Goal: Communication & Community: Answer question/provide support

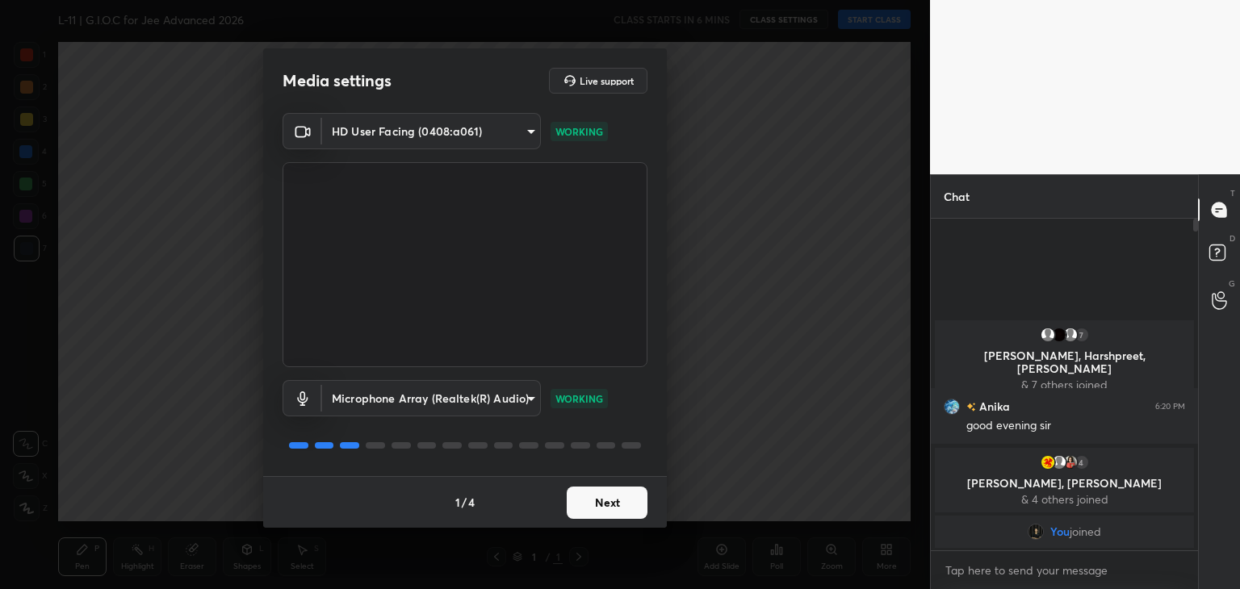
click at [618, 505] on button "Next" at bounding box center [607, 503] width 81 height 32
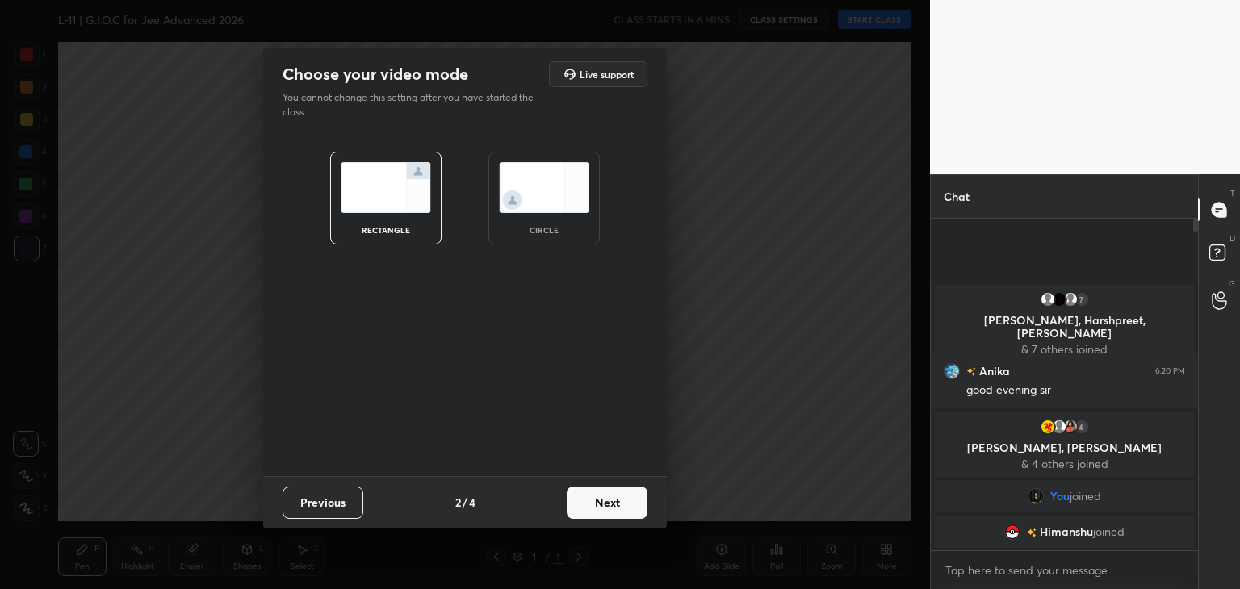
click at [618, 505] on button "Next" at bounding box center [607, 503] width 81 height 32
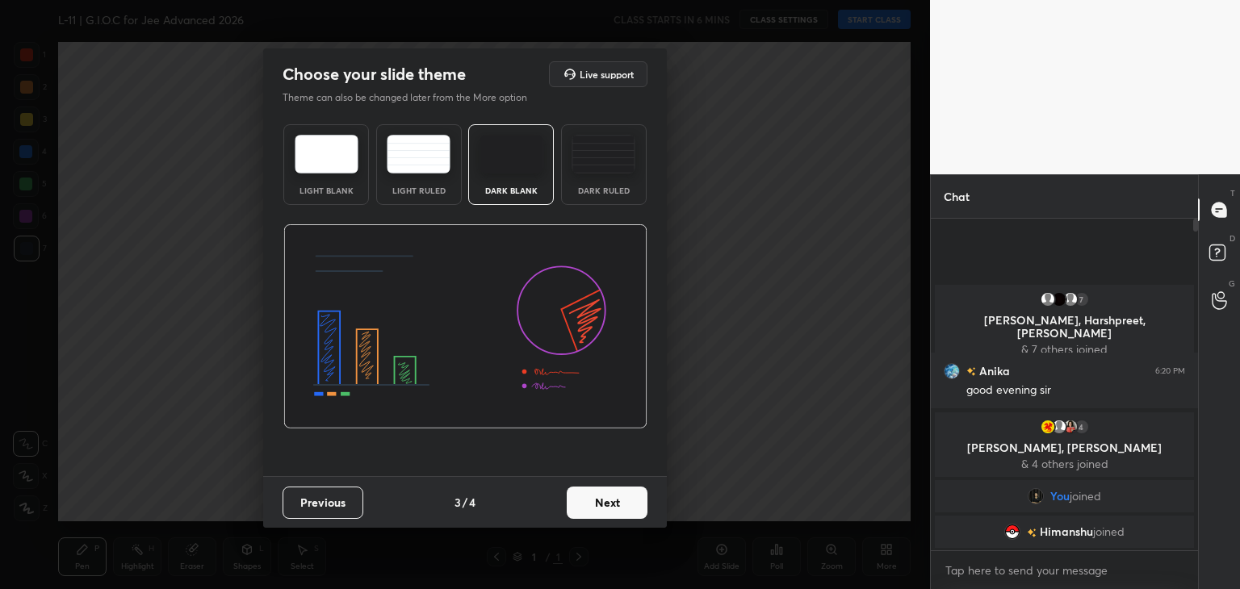
click at [619, 497] on button "Next" at bounding box center [607, 503] width 81 height 32
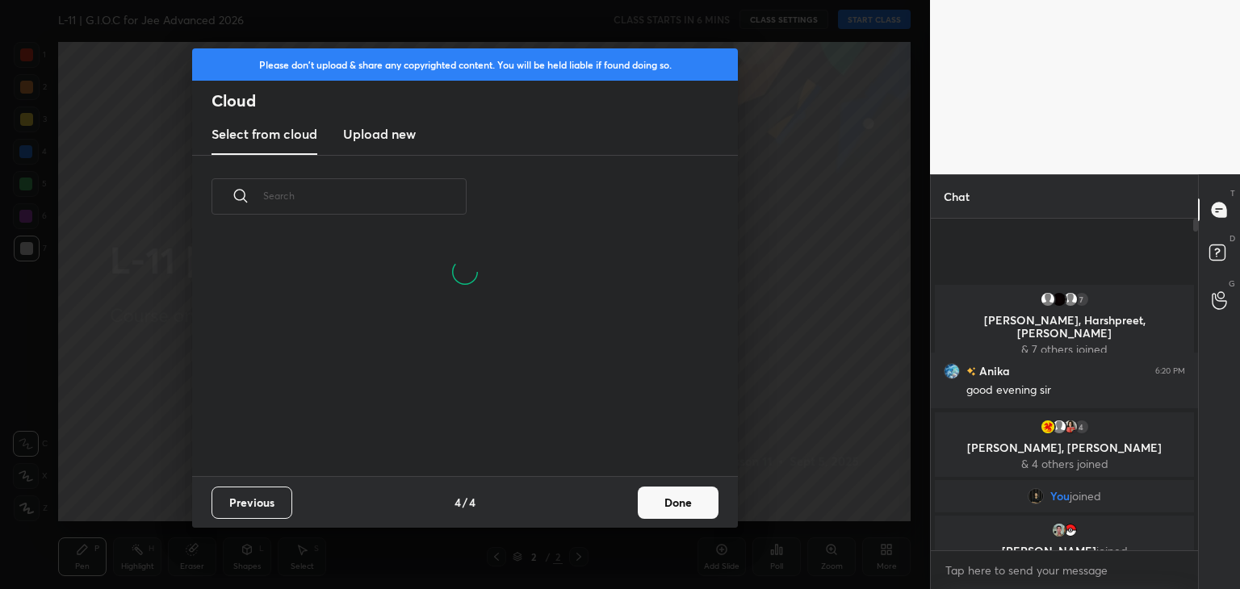
click at [678, 501] on button "Done" at bounding box center [678, 503] width 81 height 32
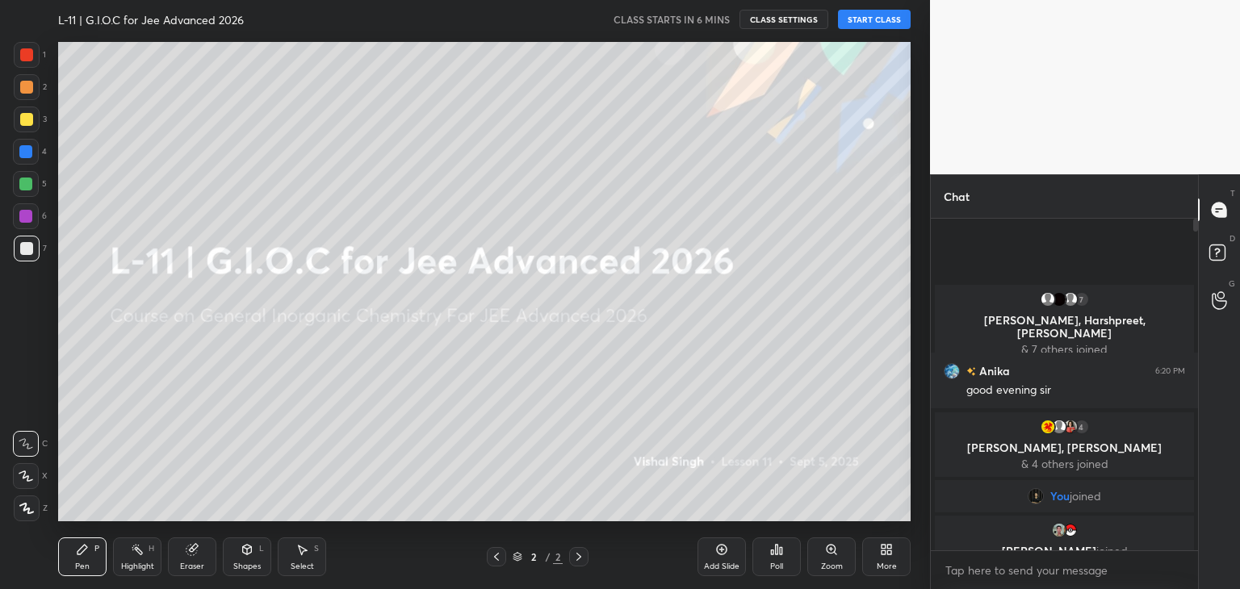
scroll to position [161, 518]
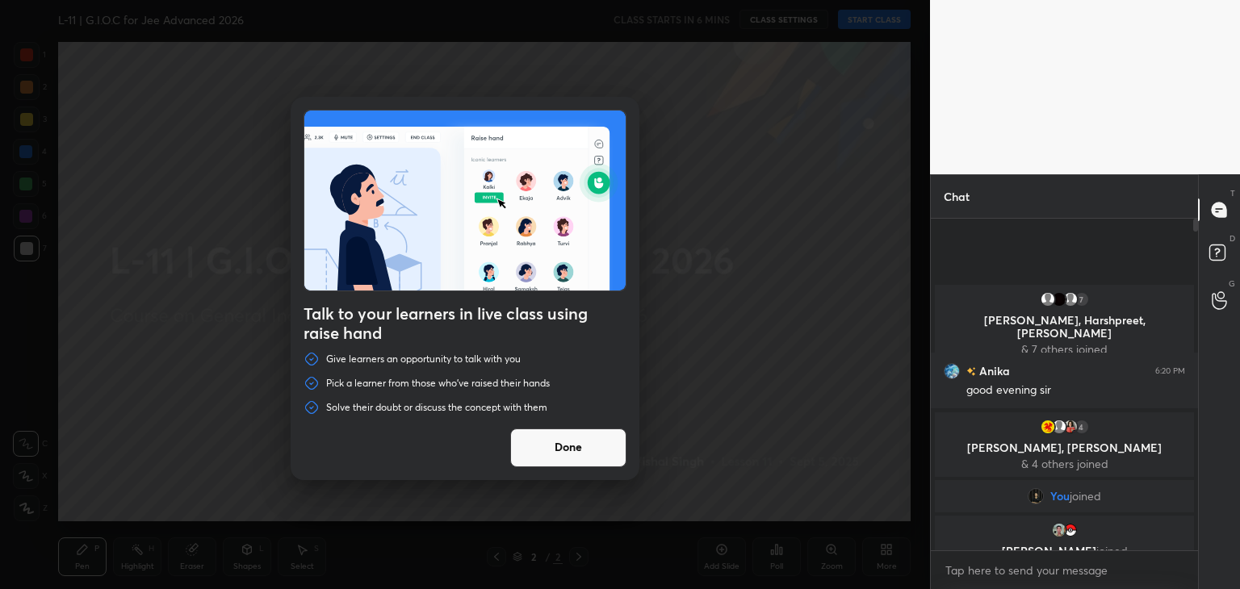
click at [575, 440] on button "Done" at bounding box center [568, 448] width 116 height 39
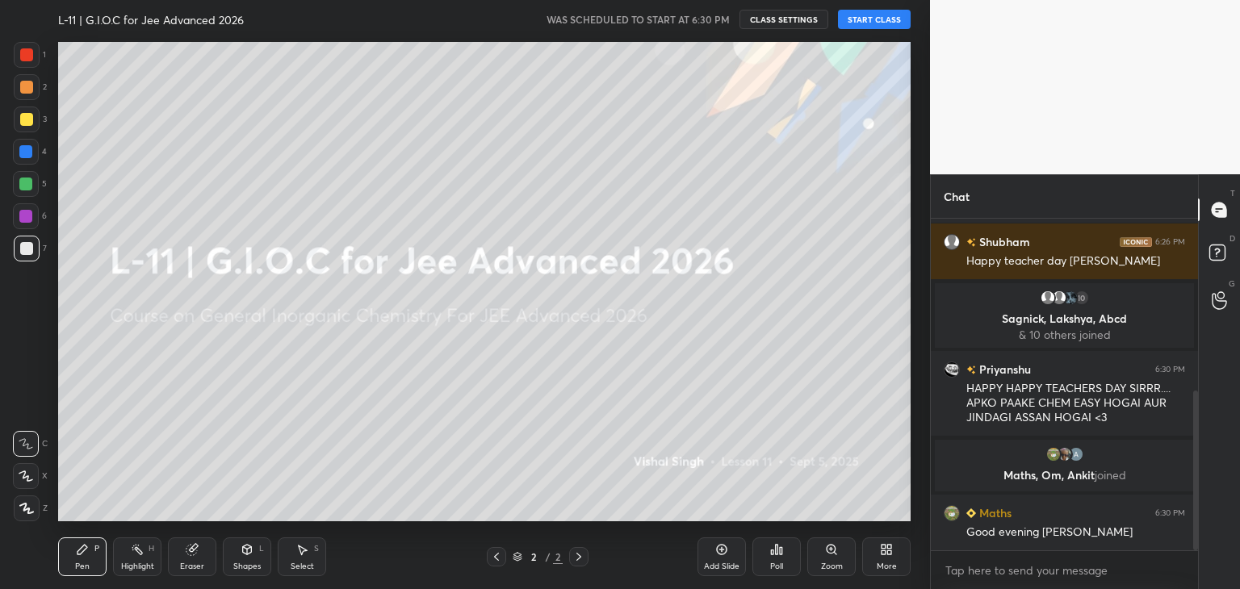
scroll to position [396, 0]
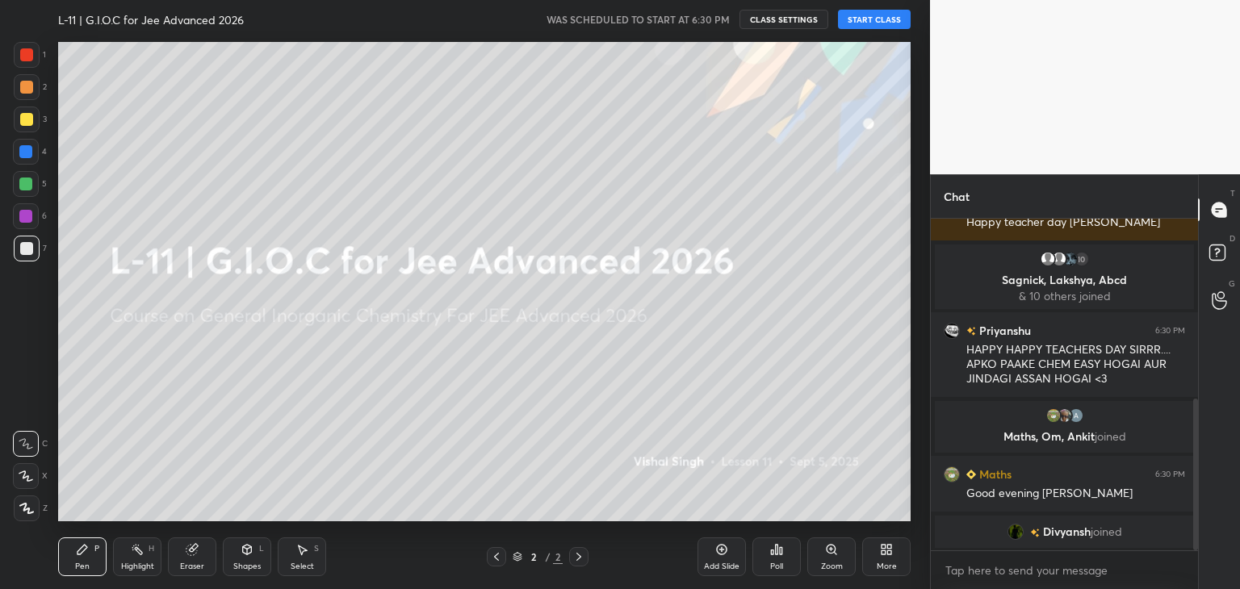
click at [875, 19] on button "START CLASS" at bounding box center [874, 19] width 73 height 19
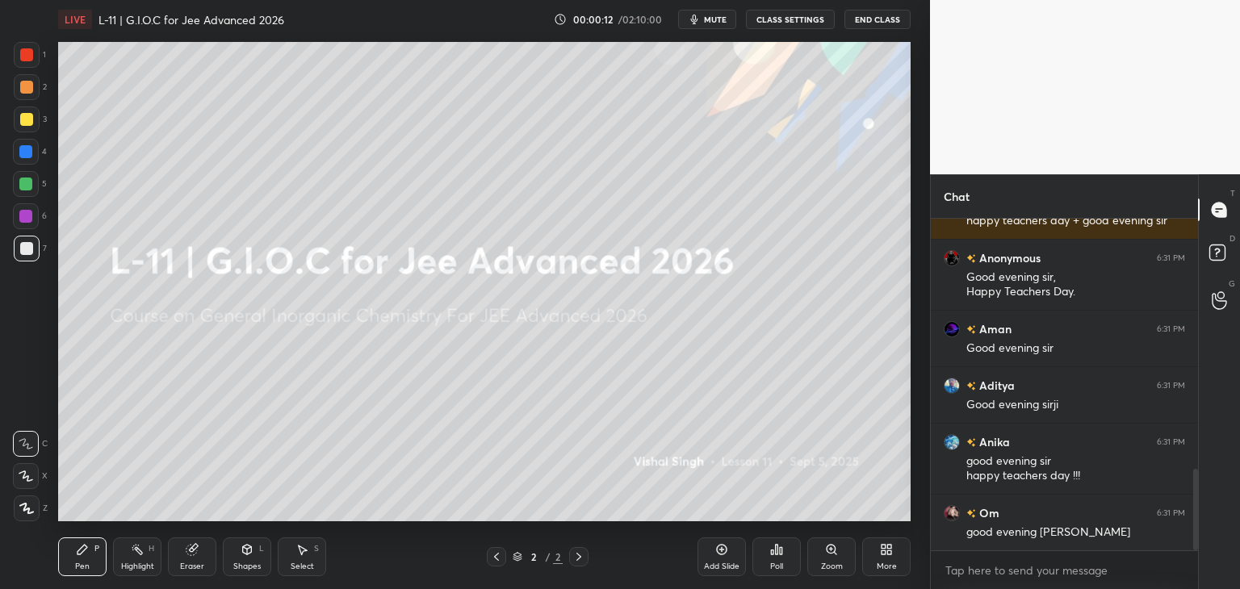
scroll to position [1082, 0]
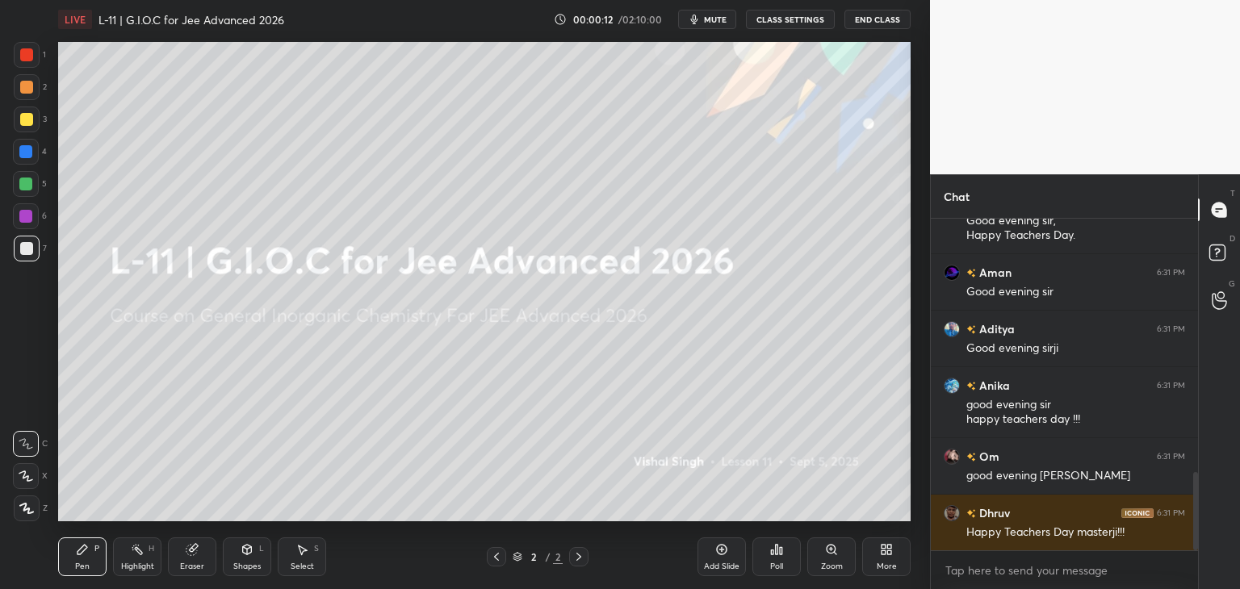
click at [20, 91] on div at bounding box center [26, 87] width 13 height 13
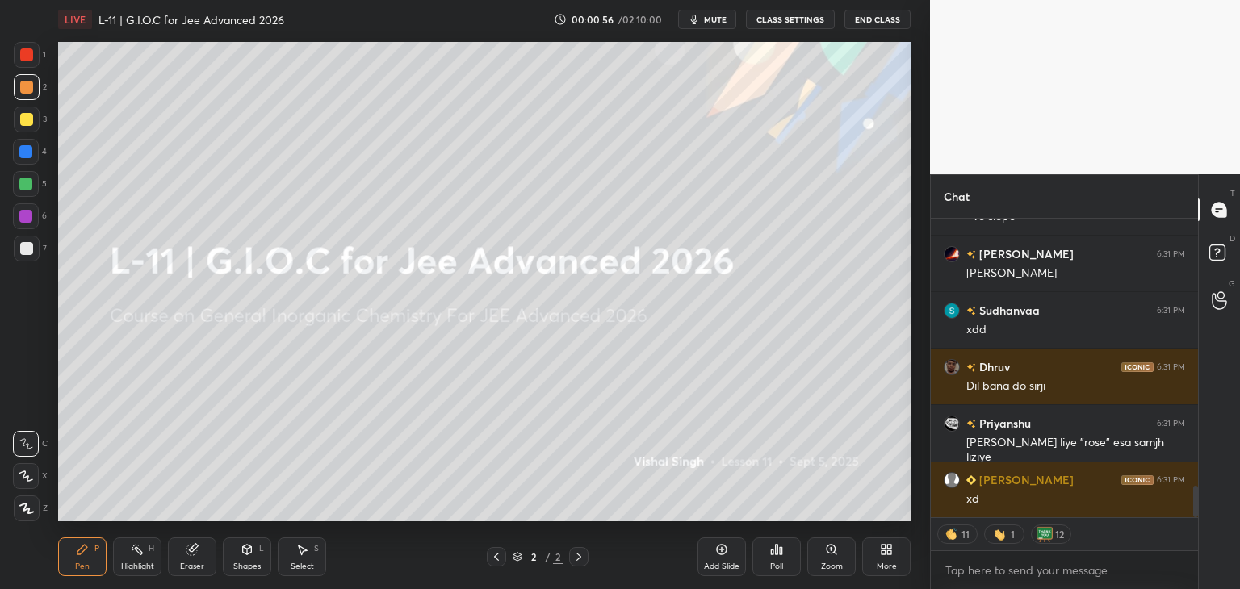
scroll to position [2641, 0]
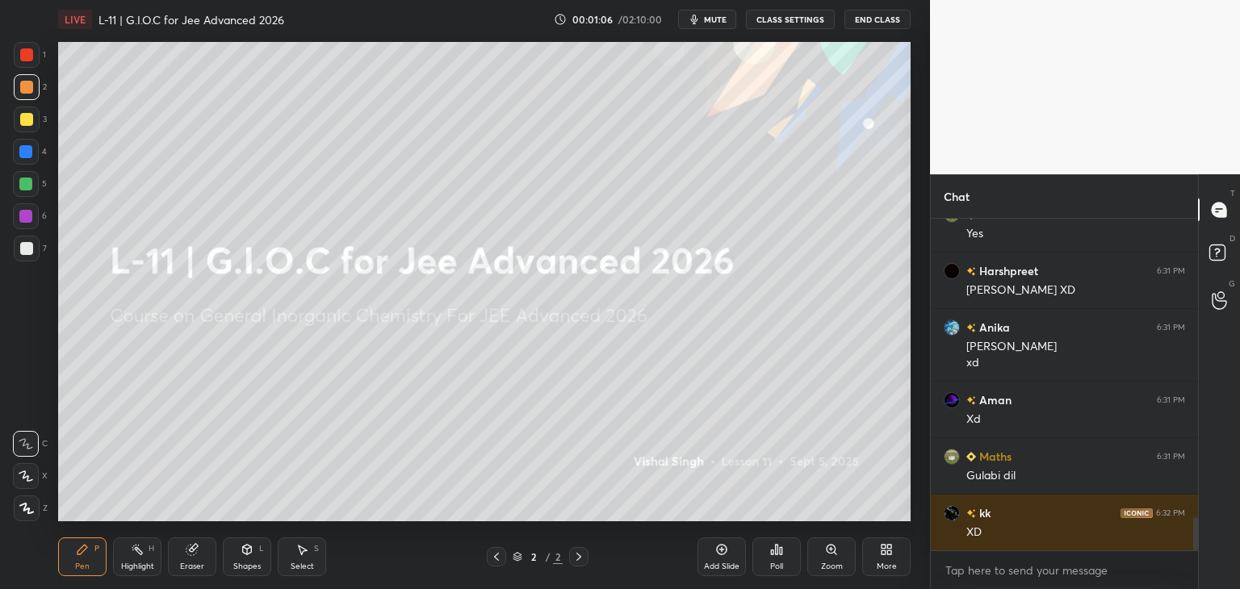
click at [19, 55] on div at bounding box center [27, 55] width 26 height 26
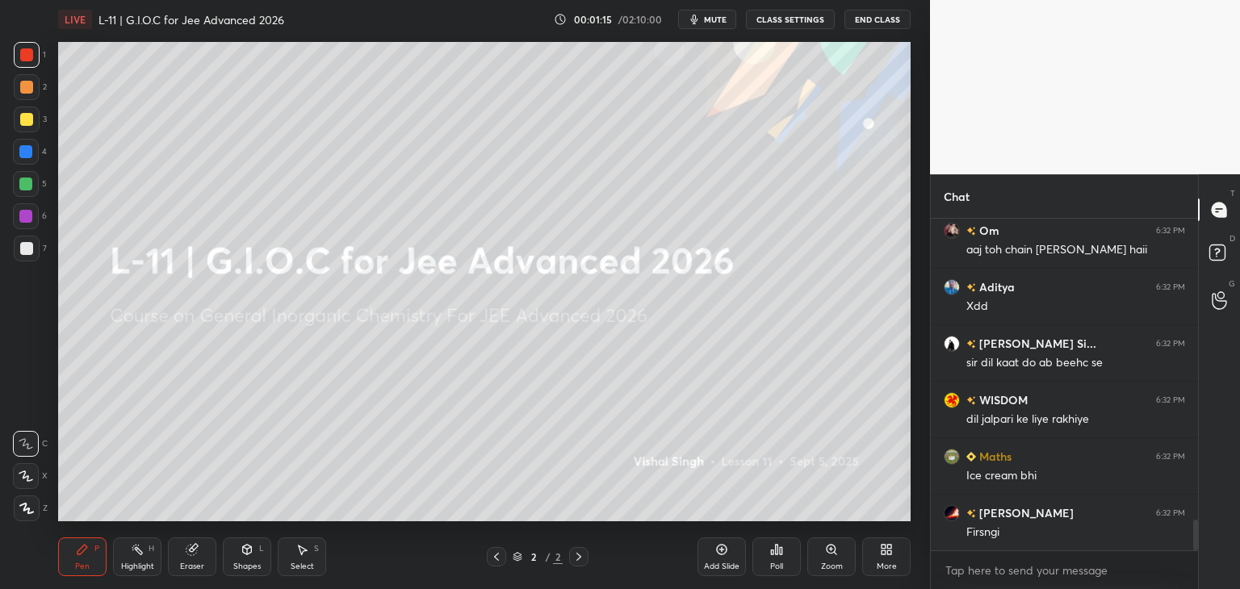
click at [890, 551] on icon at bounding box center [889, 553] width 4 height 4
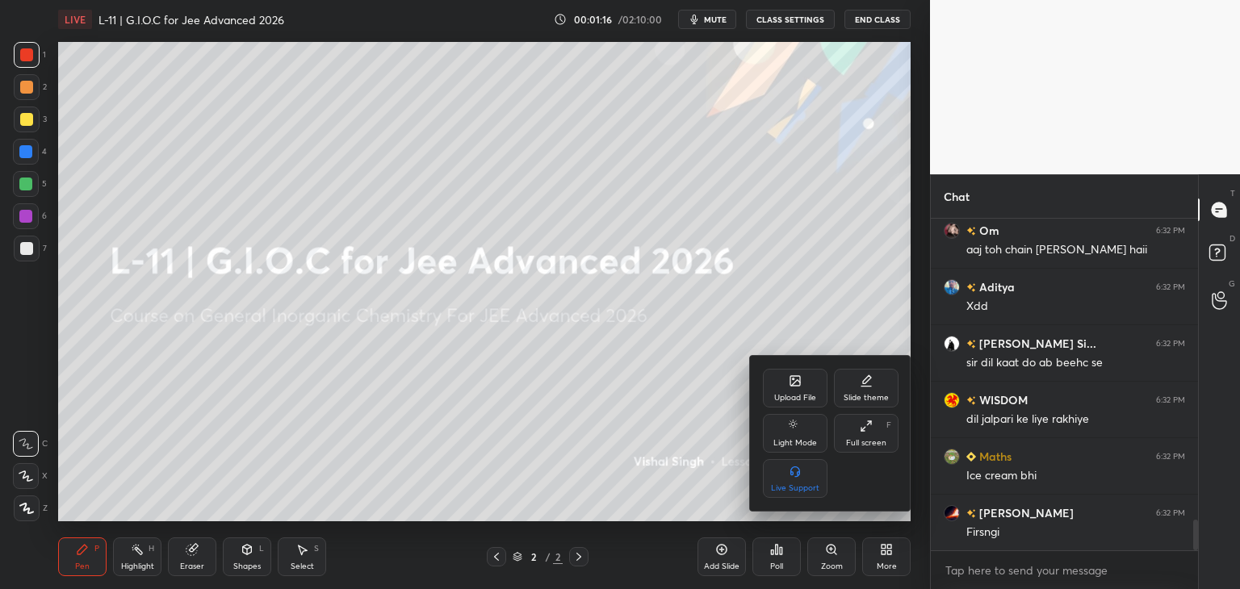
click at [794, 389] on div "Upload File" at bounding box center [795, 388] width 65 height 39
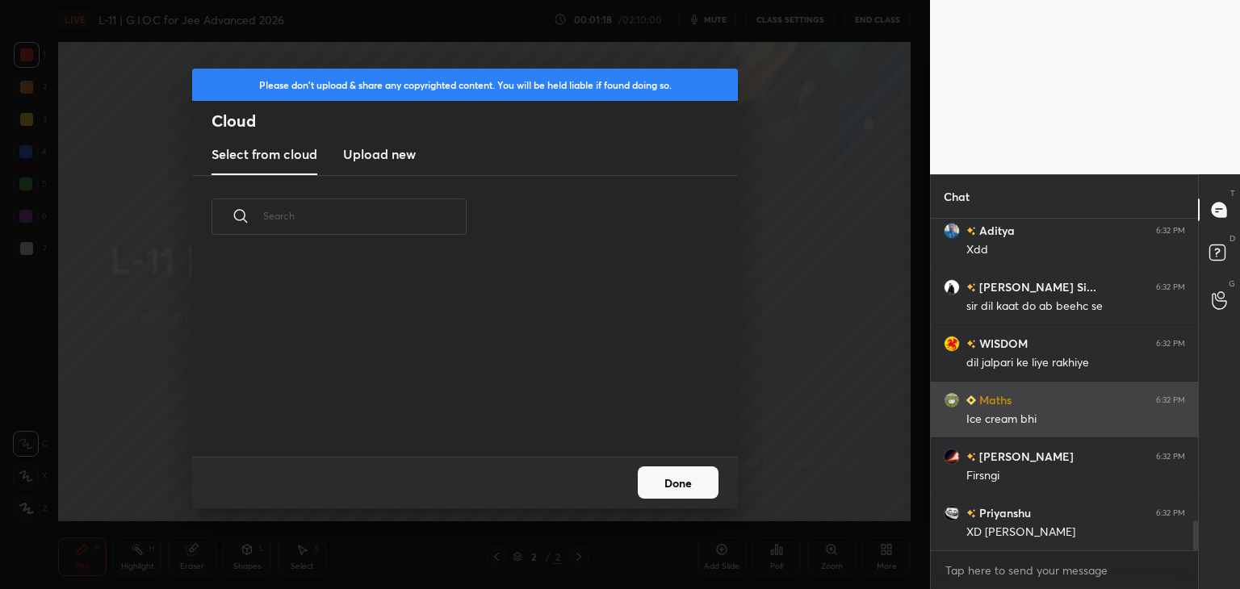
click at [378, 156] on h3 "Upload new" at bounding box center [379, 154] width 73 height 19
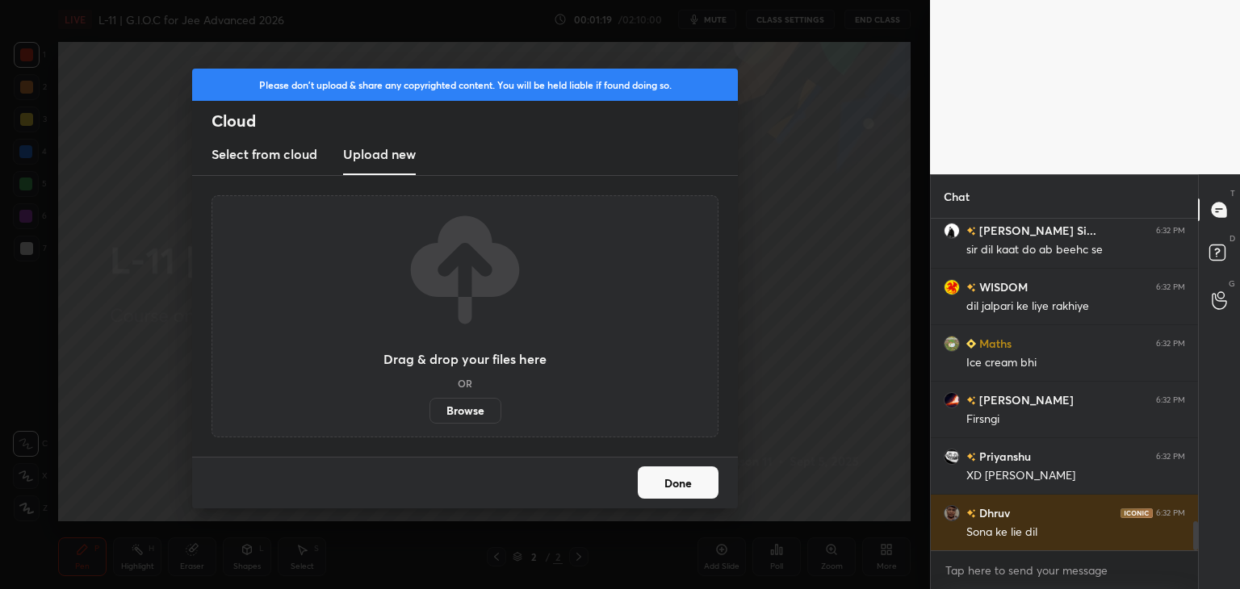
click at [471, 406] on label "Browse" at bounding box center [465, 411] width 72 height 26
click at [429, 406] on input "Browse" at bounding box center [429, 411] width 0 height 26
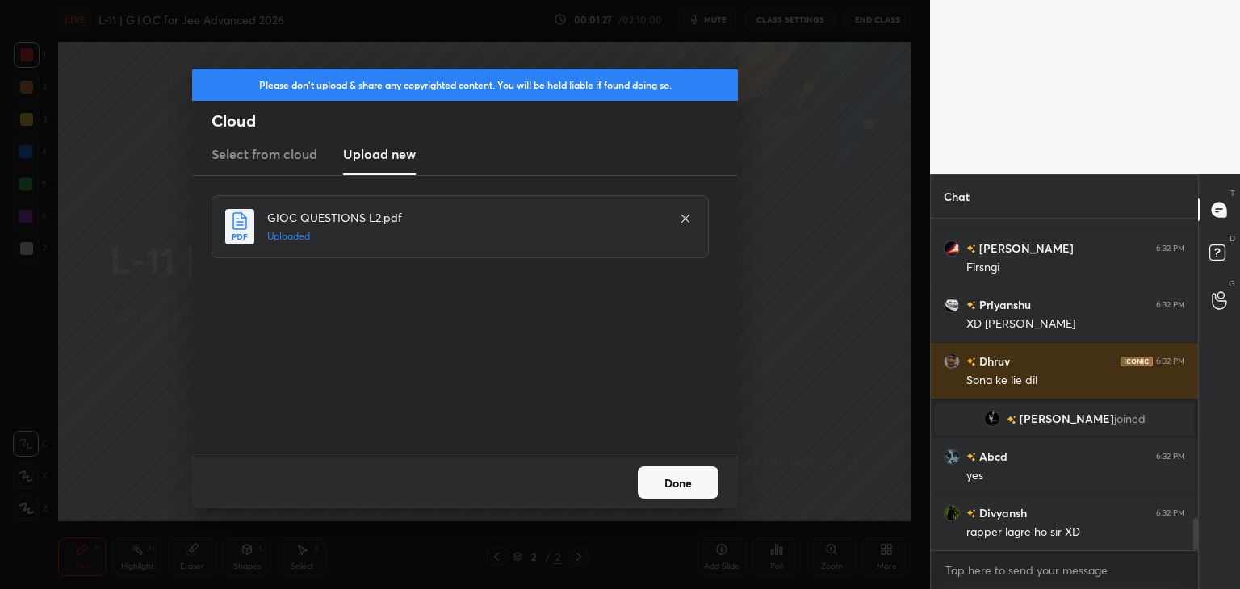
click at [681, 482] on button "Done" at bounding box center [678, 483] width 81 height 32
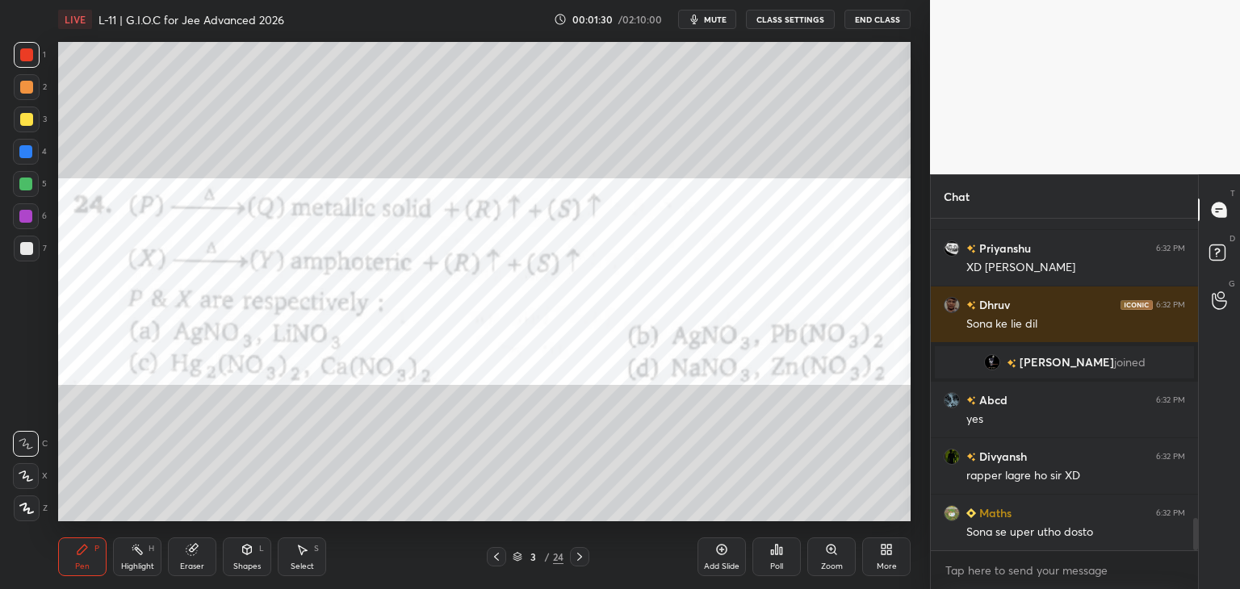
click at [503, 550] on div at bounding box center [496, 556] width 19 height 19
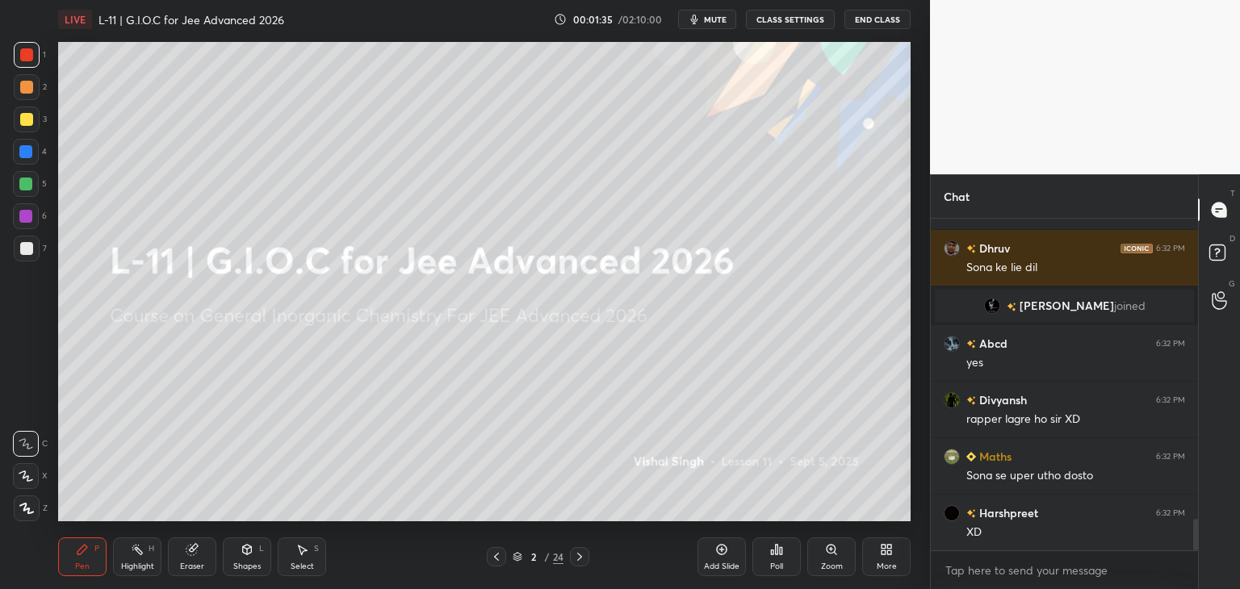
click at [308, 569] on div "Select" at bounding box center [302, 567] width 23 height 8
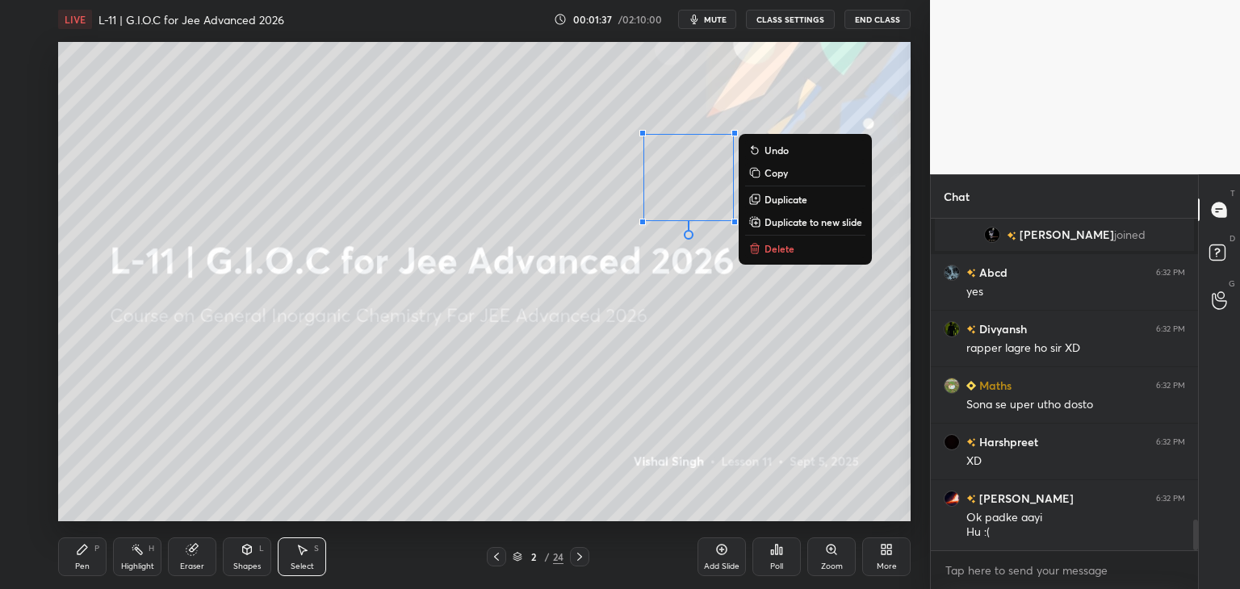
click at [769, 253] on p "Delete" at bounding box center [779, 248] width 30 height 13
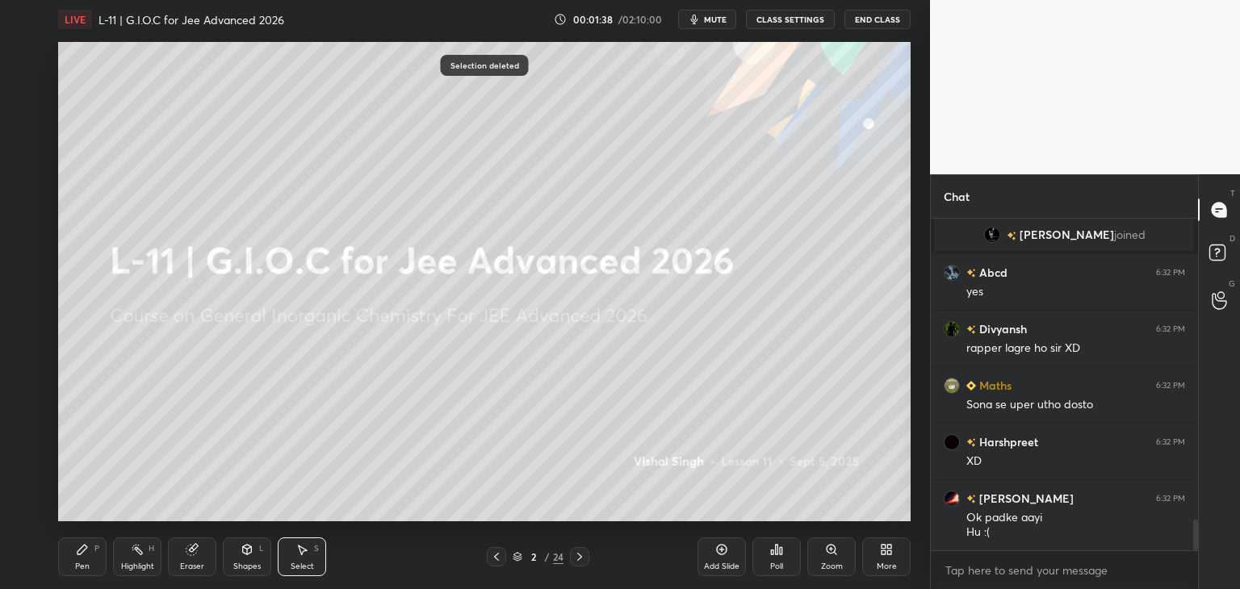
click at [87, 571] on div "Pen" at bounding box center [82, 567] width 15 height 8
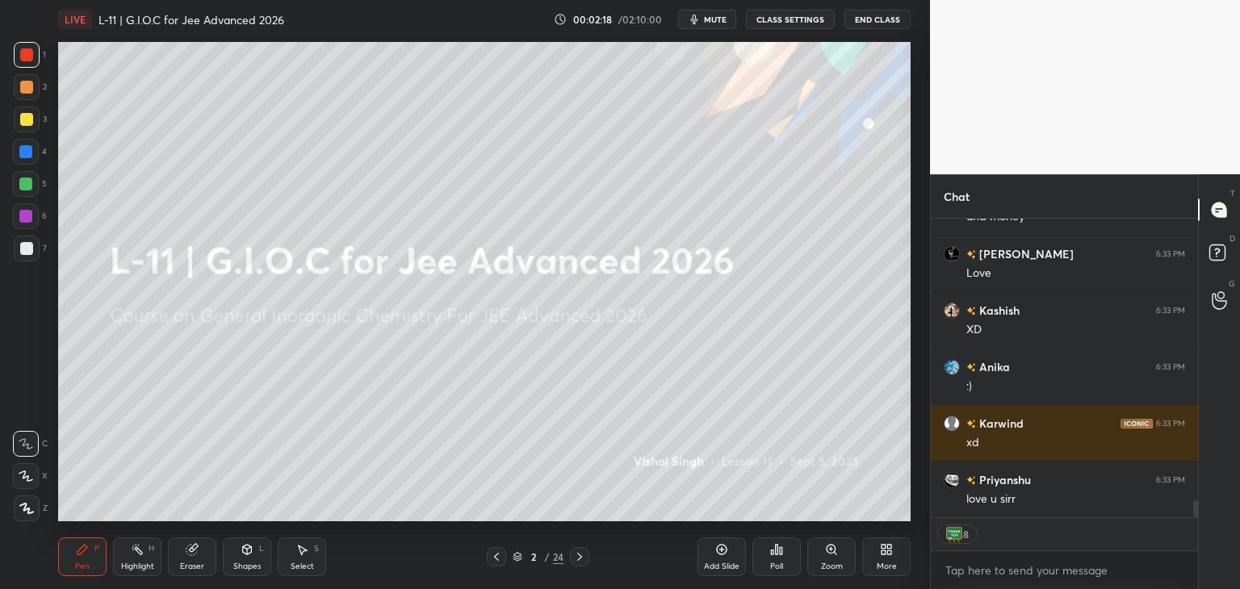
scroll to position [5195, 0]
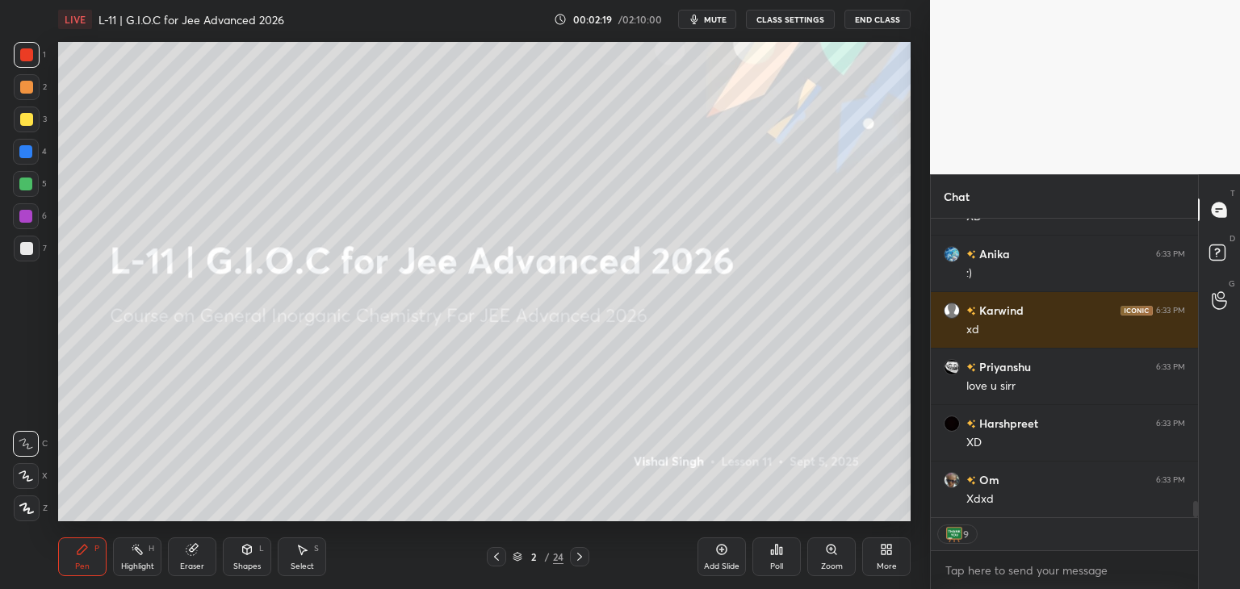
click at [573, 555] on icon at bounding box center [579, 557] width 13 height 13
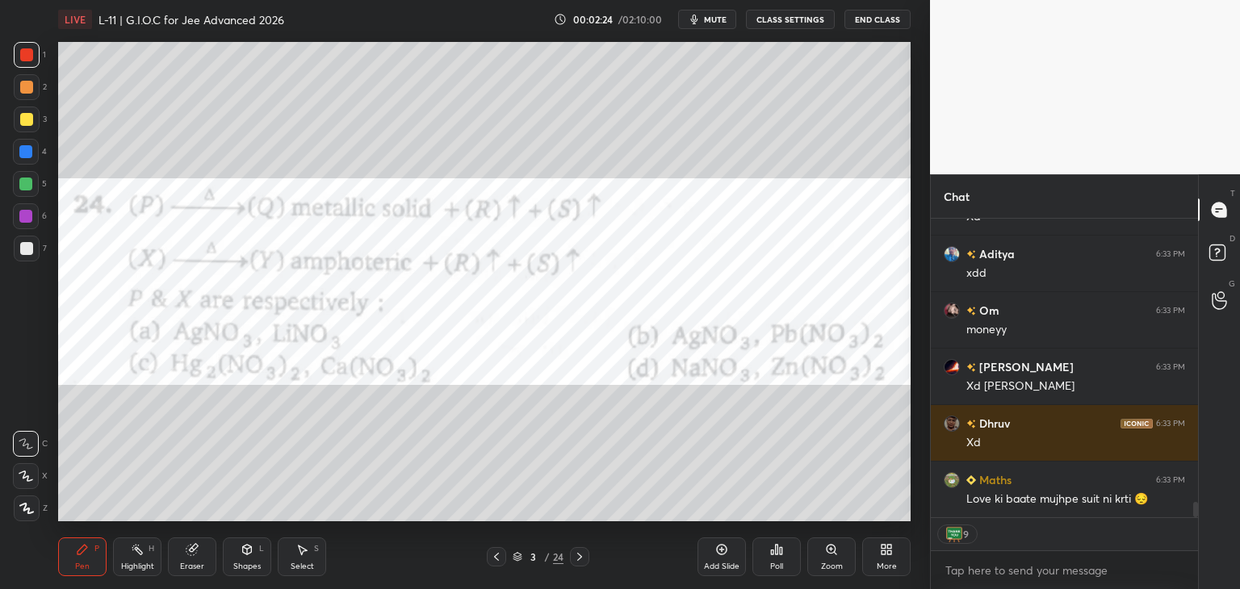
scroll to position [5550, 0]
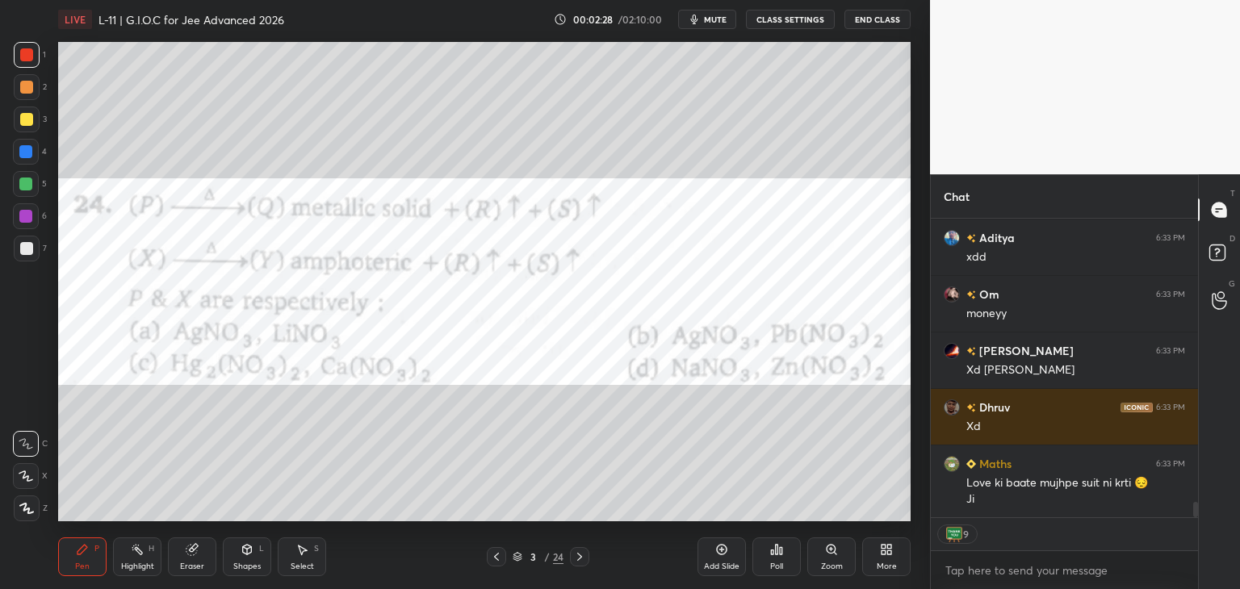
type textarea "x"
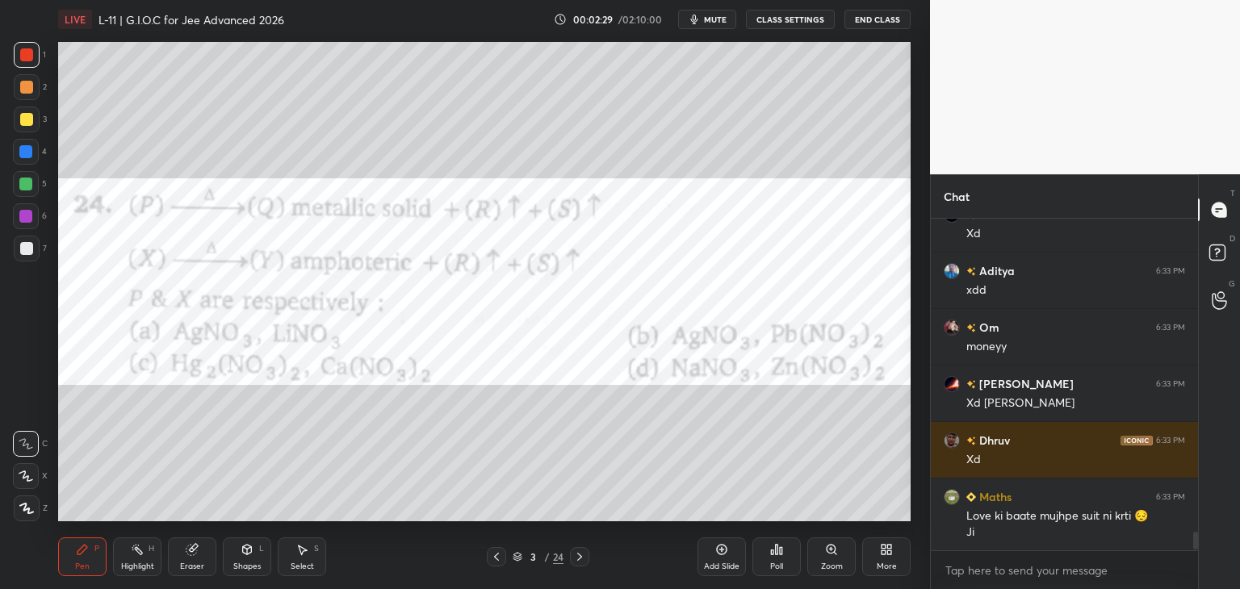
scroll to position [5556, 0]
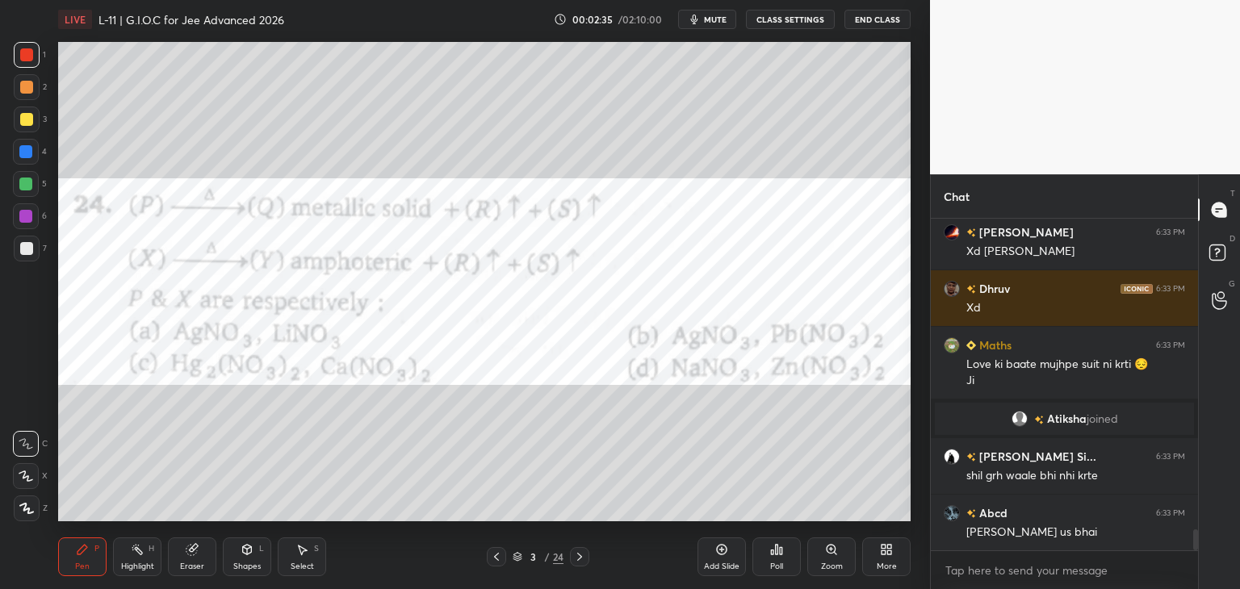
click at [785, 550] on div "Poll" at bounding box center [776, 557] width 48 height 39
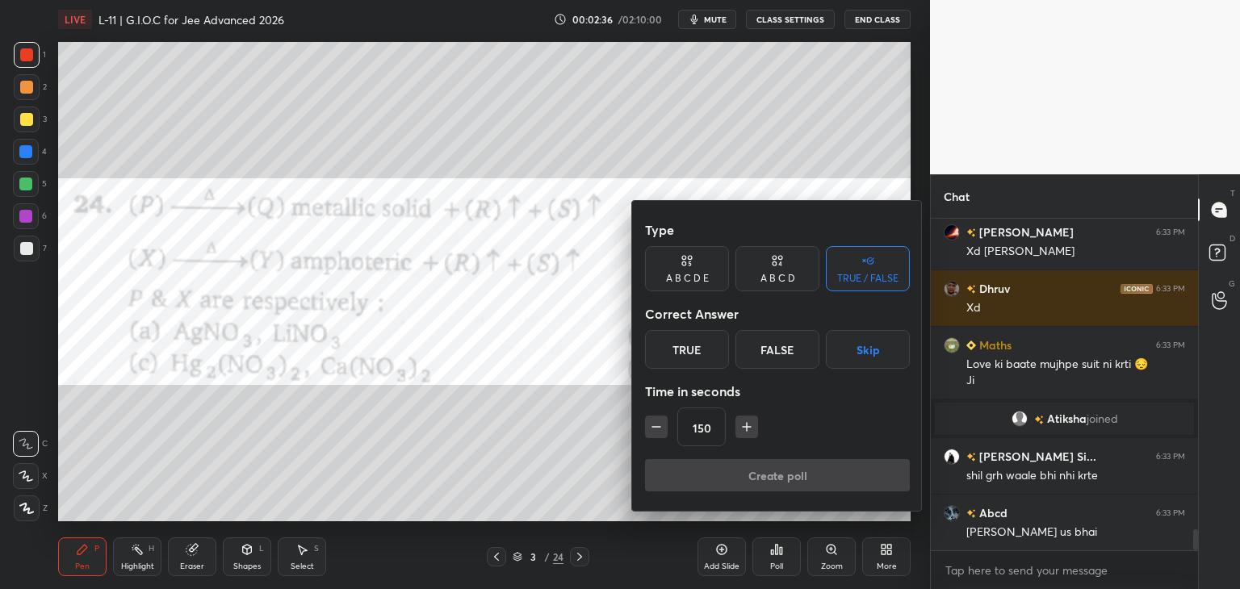
click at [764, 266] on div "A B C D" at bounding box center [777, 268] width 84 height 45
click at [720, 348] on div "B" at bounding box center [723, 349] width 48 height 39
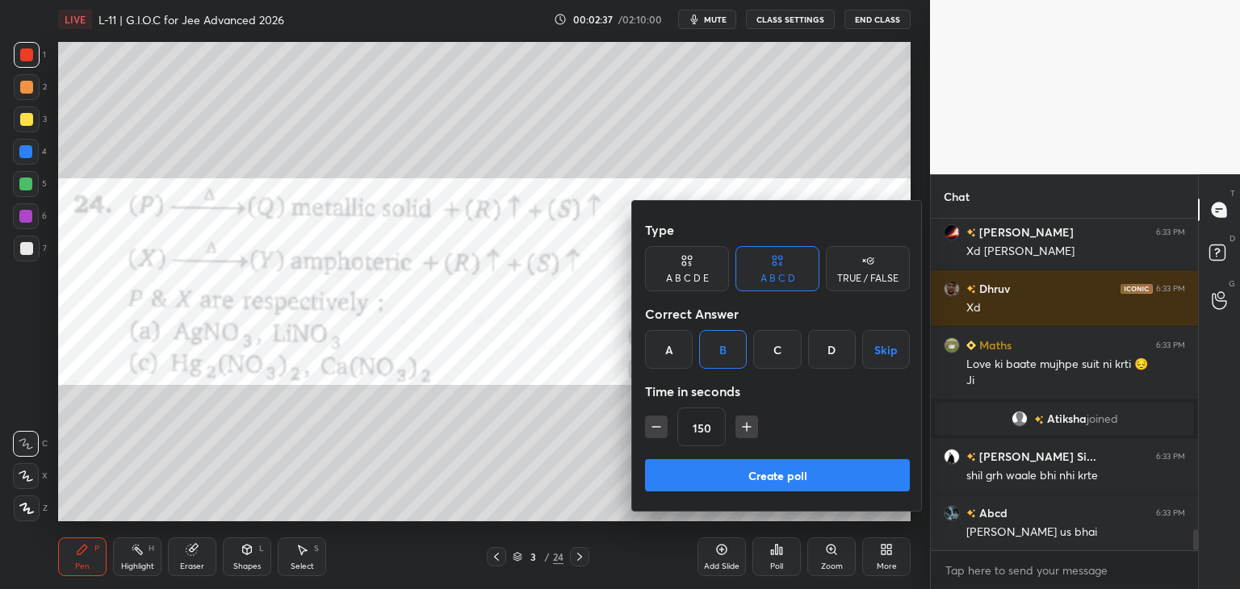
click at [649, 434] on icon "button" at bounding box center [656, 427] width 16 height 16
click at [653, 426] on icon "button" at bounding box center [656, 427] width 16 height 16
type input "120"
click at [689, 481] on button "Create poll" at bounding box center [777, 475] width 265 height 32
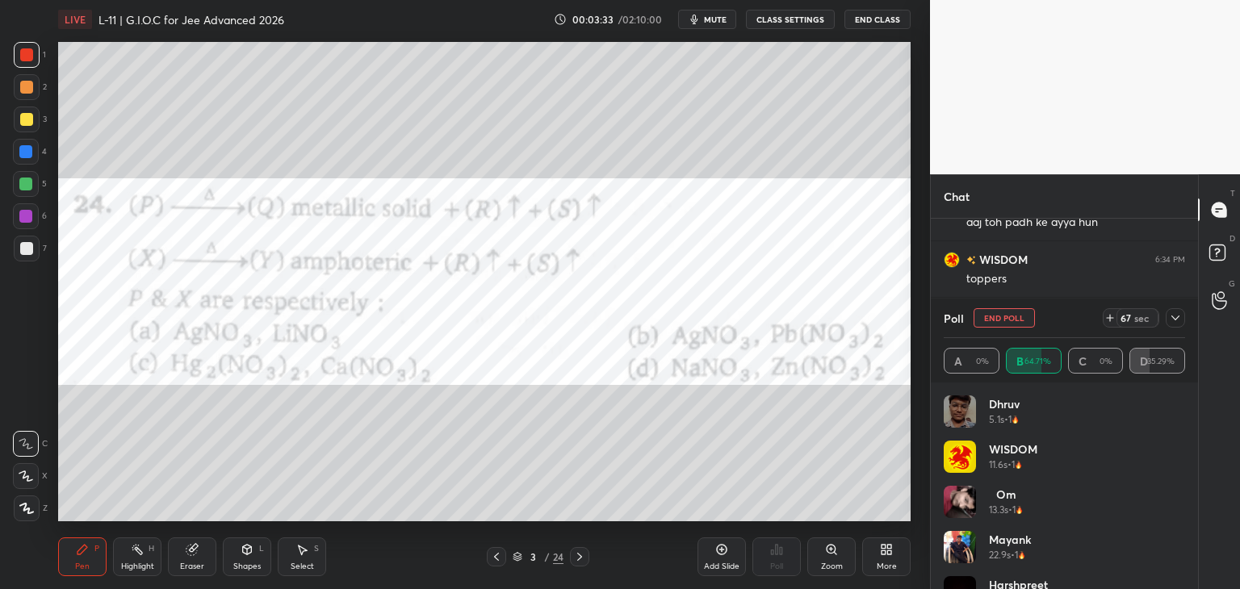
scroll to position [5318, 0]
click at [718, 14] on span "mute" at bounding box center [715, 19] width 23 height 11
click at [712, 20] on span "unmute" at bounding box center [714, 19] width 35 height 11
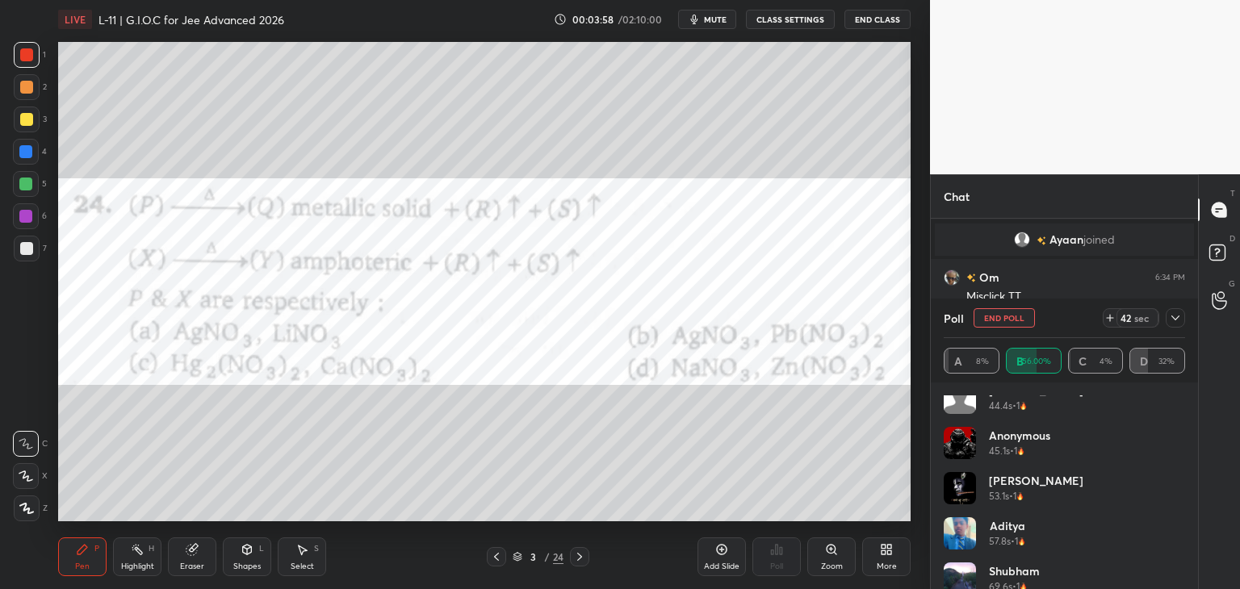
scroll to position [439, 0]
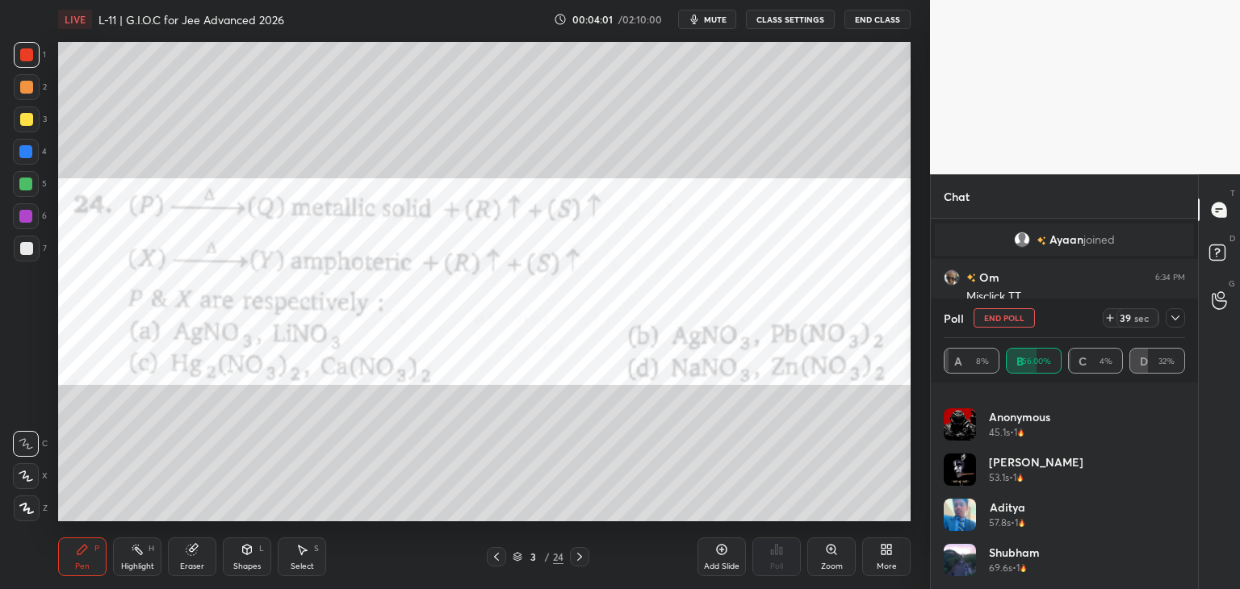
click at [1165, 315] on div "39 sec" at bounding box center [1144, 317] width 82 height 19
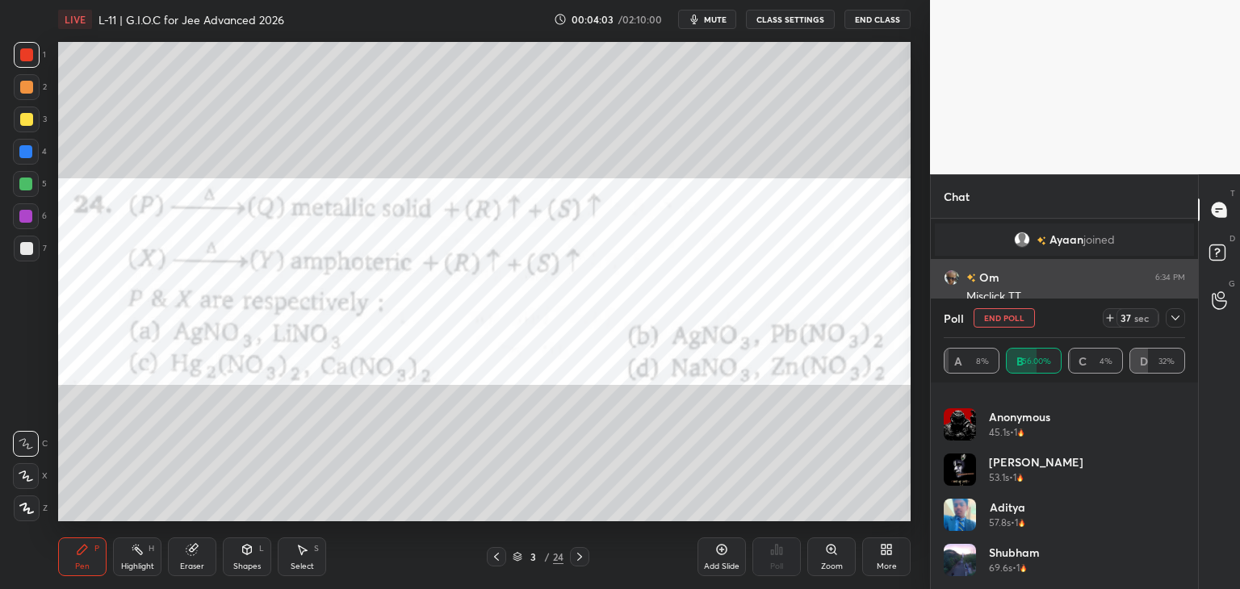
click at [1168, 314] on div at bounding box center [1175, 317] width 19 height 19
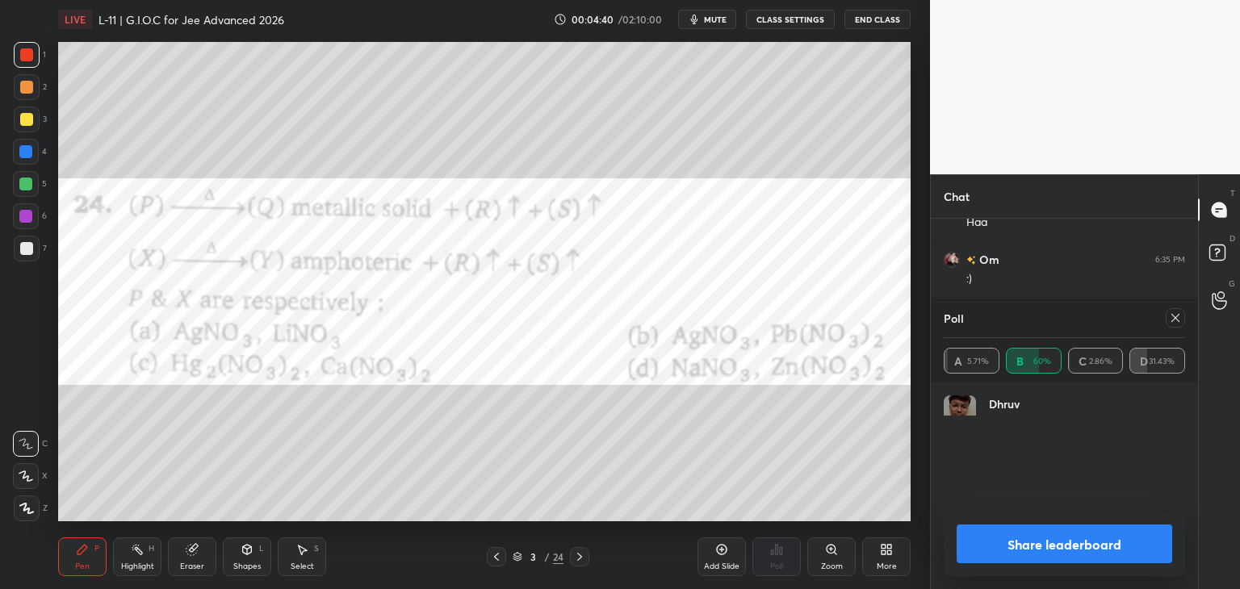
scroll to position [189, 237]
click at [1172, 316] on icon at bounding box center [1175, 318] width 13 height 13
type textarea "x"
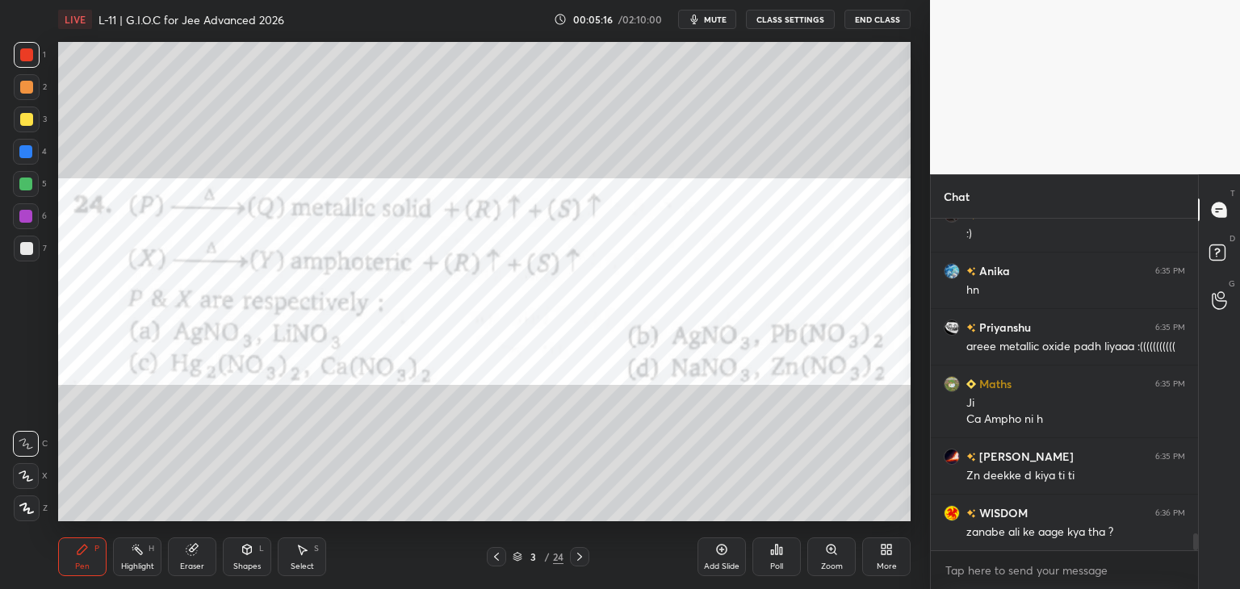
click at [572, 550] on div at bounding box center [579, 556] width 19 height 19
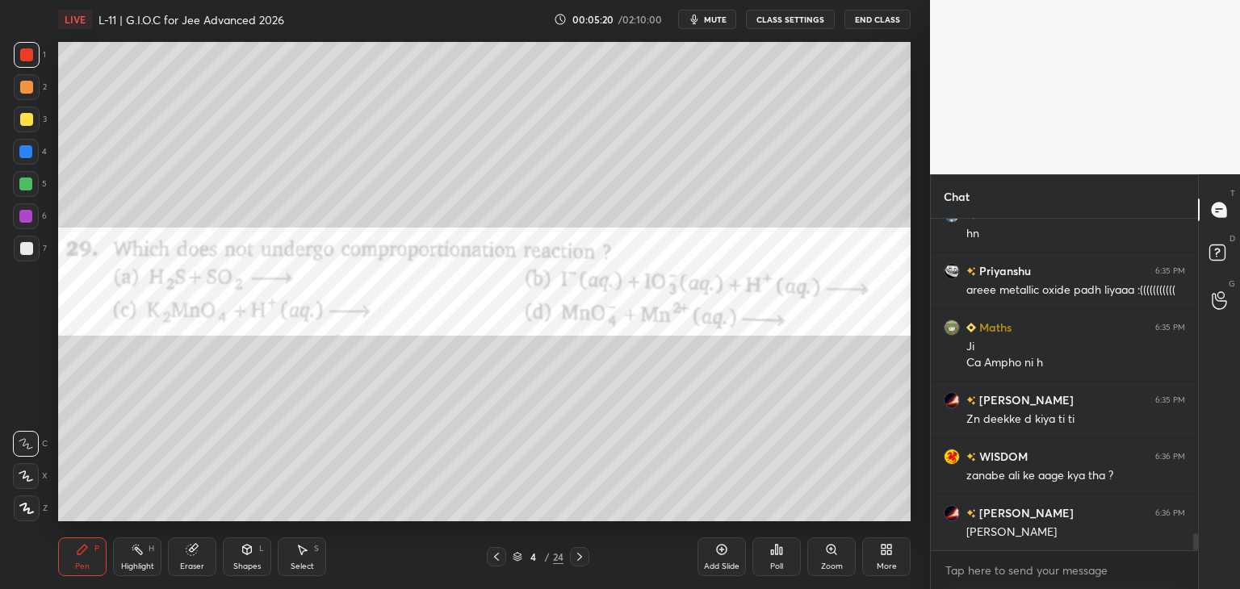
click at [776, 559] on div "Poll" at bounding box center [776, 557] width 48 height 39
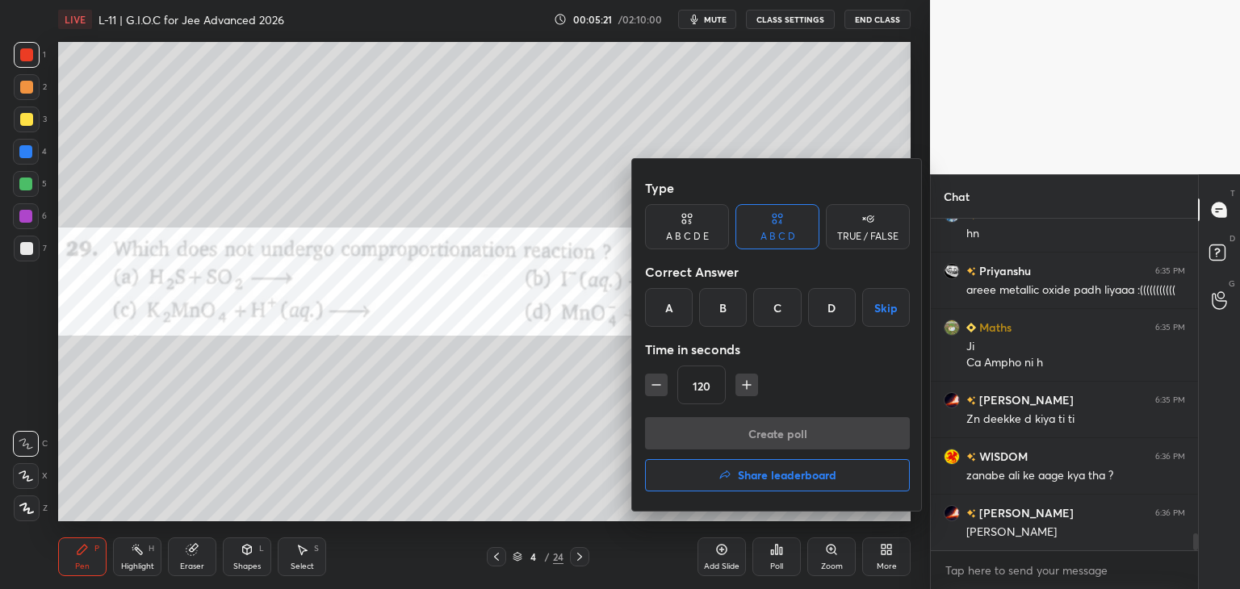
click at [656, 385] on icon "button" at bounding box center [656, 385] width 16 height 16
click at [656, 387] on icon "button" at bounding box center [656, 385] width 16 height 16
type input "90"
click at [774, 315] on div "C" at bounding box center [777, 307] width 48 height 39
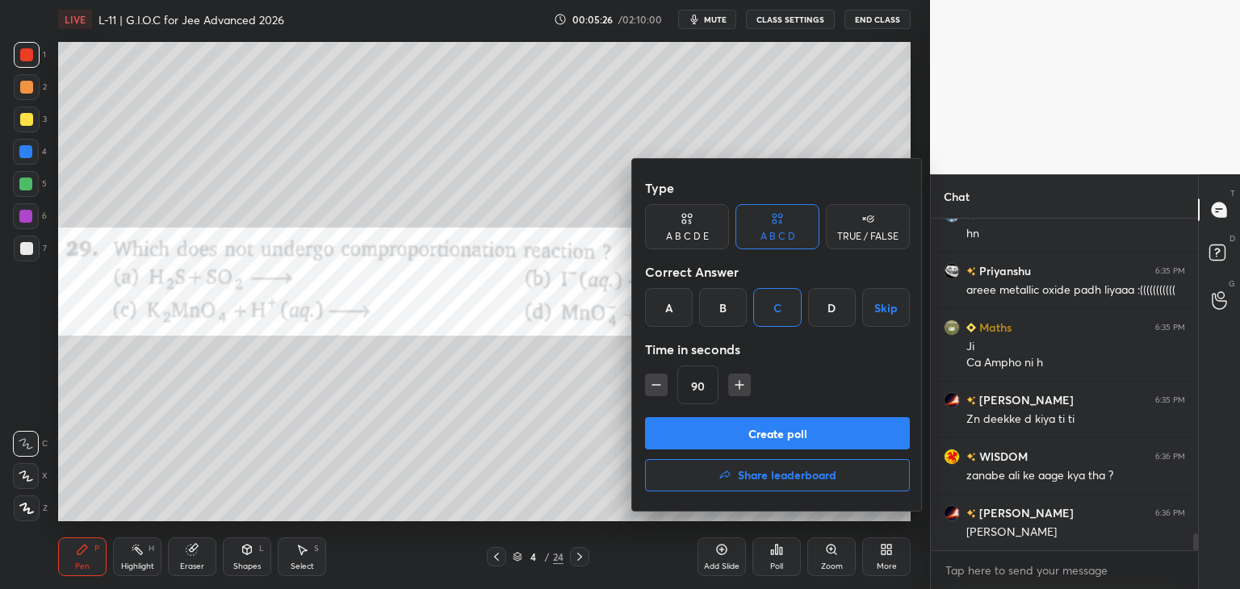
click at [764, 429] on button "Create poll" at bounding box center [777, 433] width 265 height 32
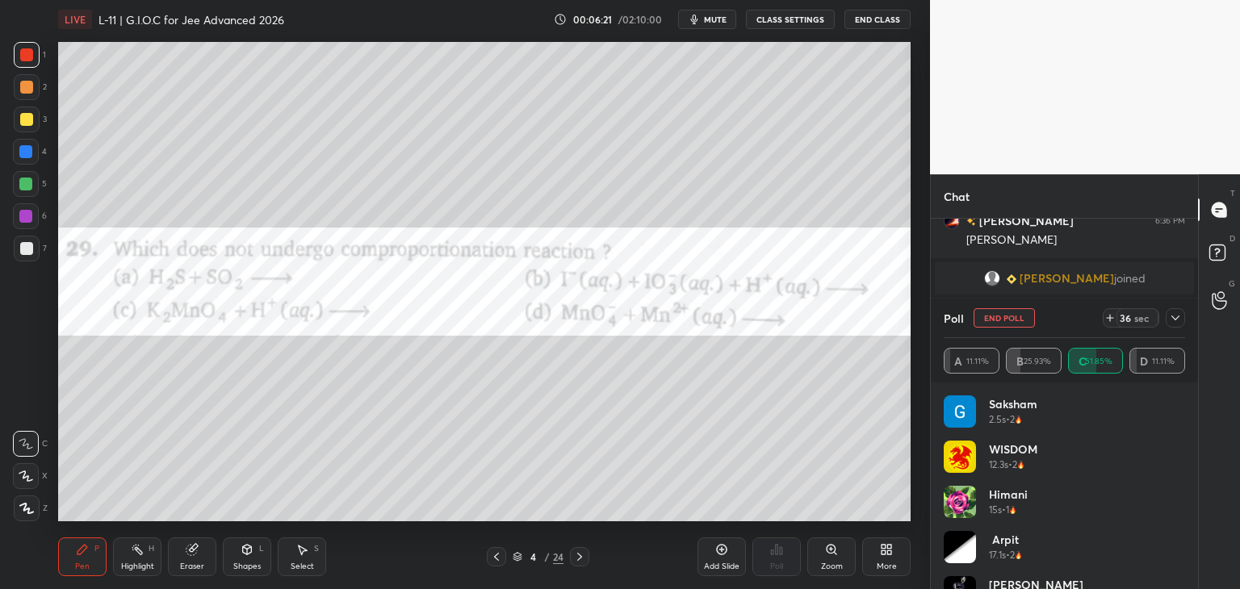
scroll to position [6382, 0]
click at [1172, 316] on icon at bounding box center [1175, 318] width 13 height 13
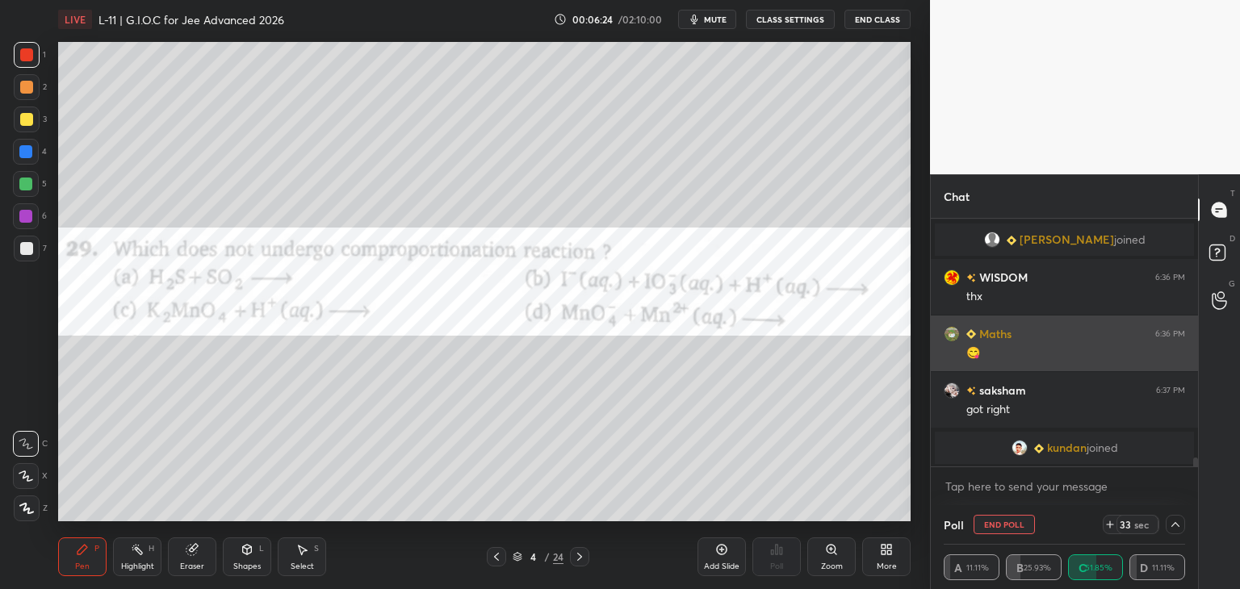
scroll to position [0, 5]
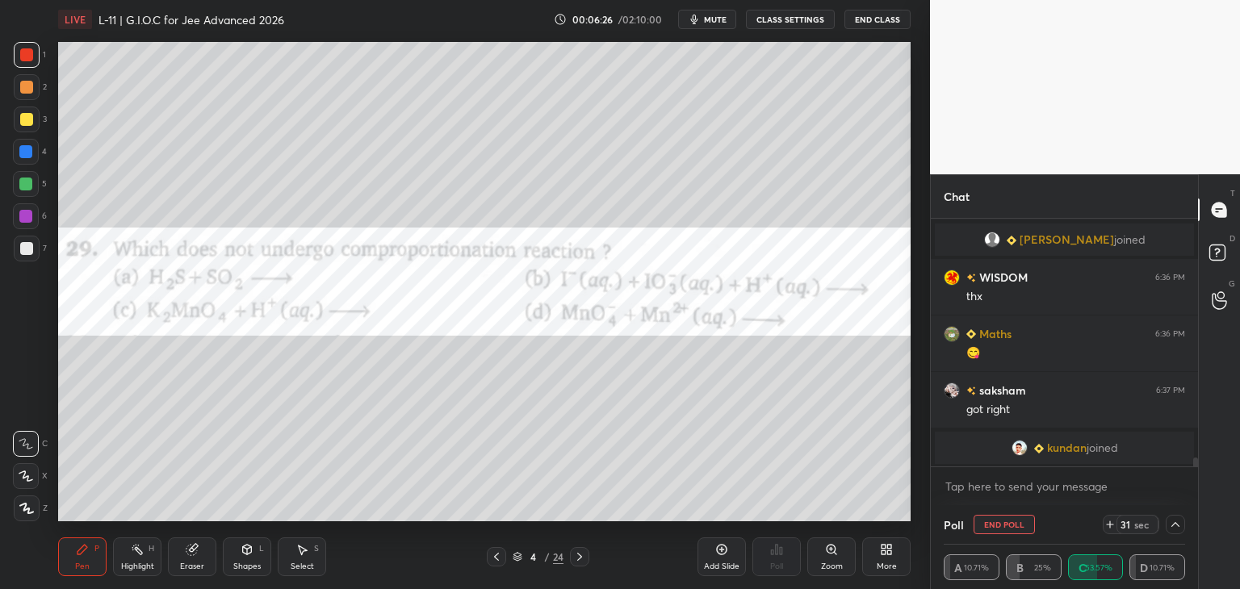
click at [1175, 525] on icon at bounding box center [1175, 524] width 13 height 13
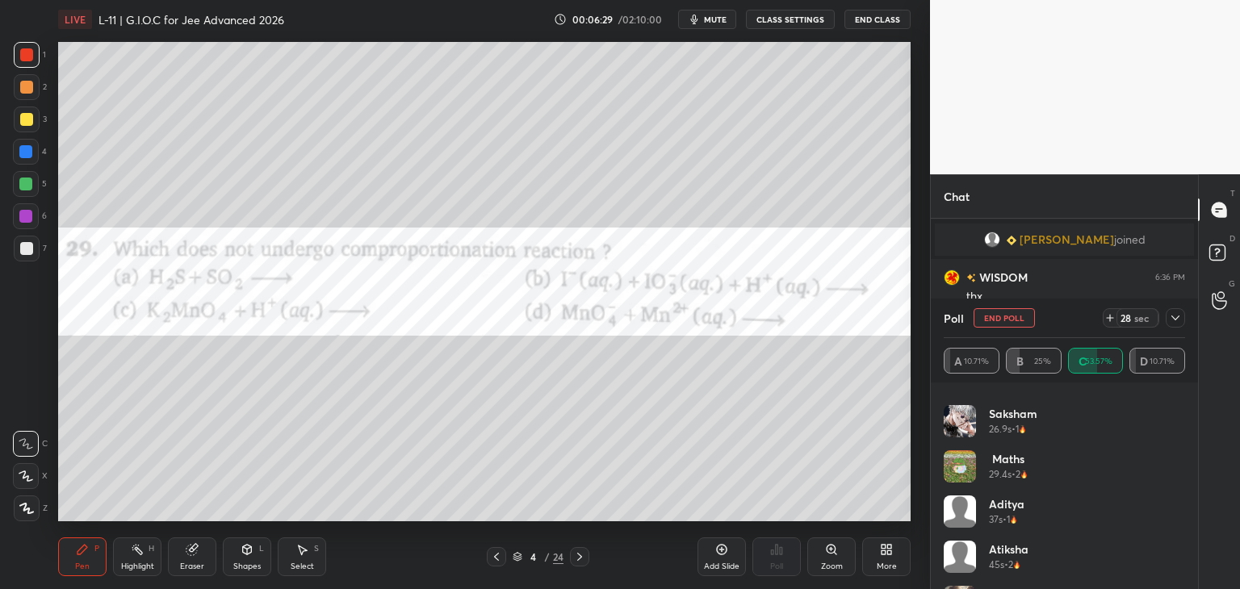
scroll to position [0, 0]
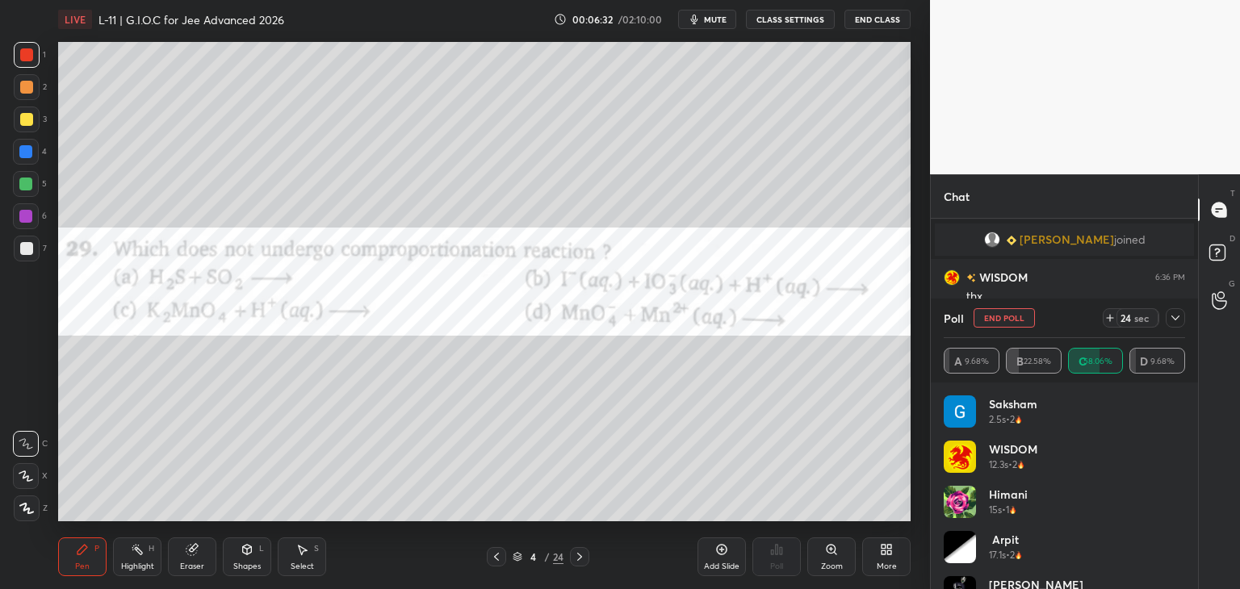
click at [1171, 324] on icon at bounding box center [1175, 318] width 13 height 13
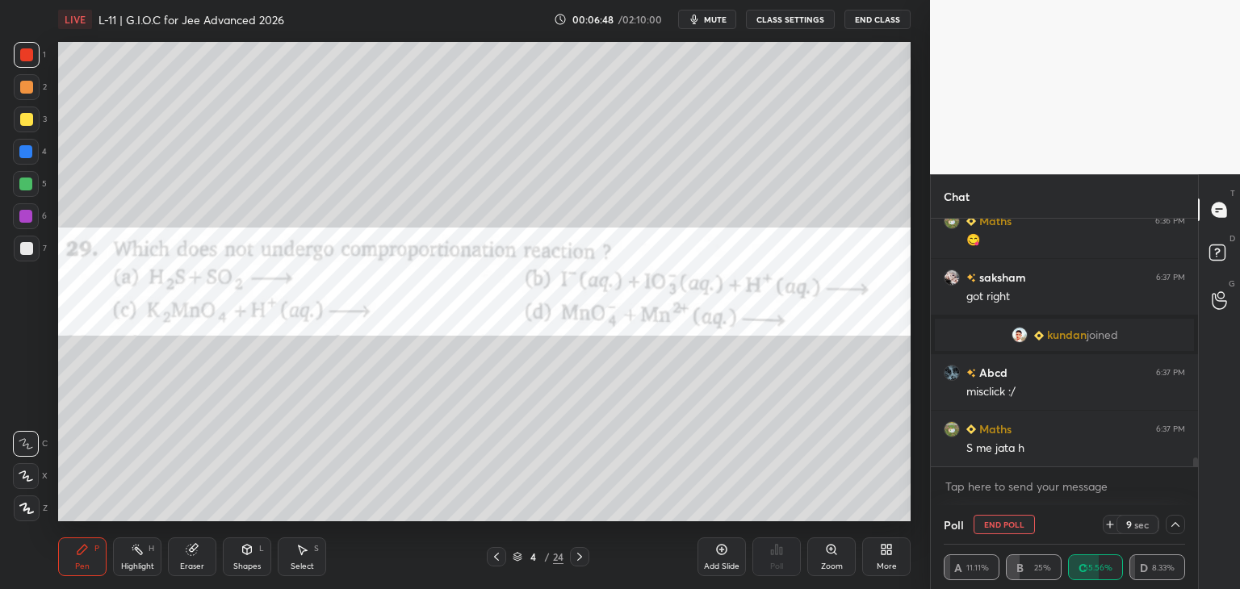
scroll to position [6495, 0]
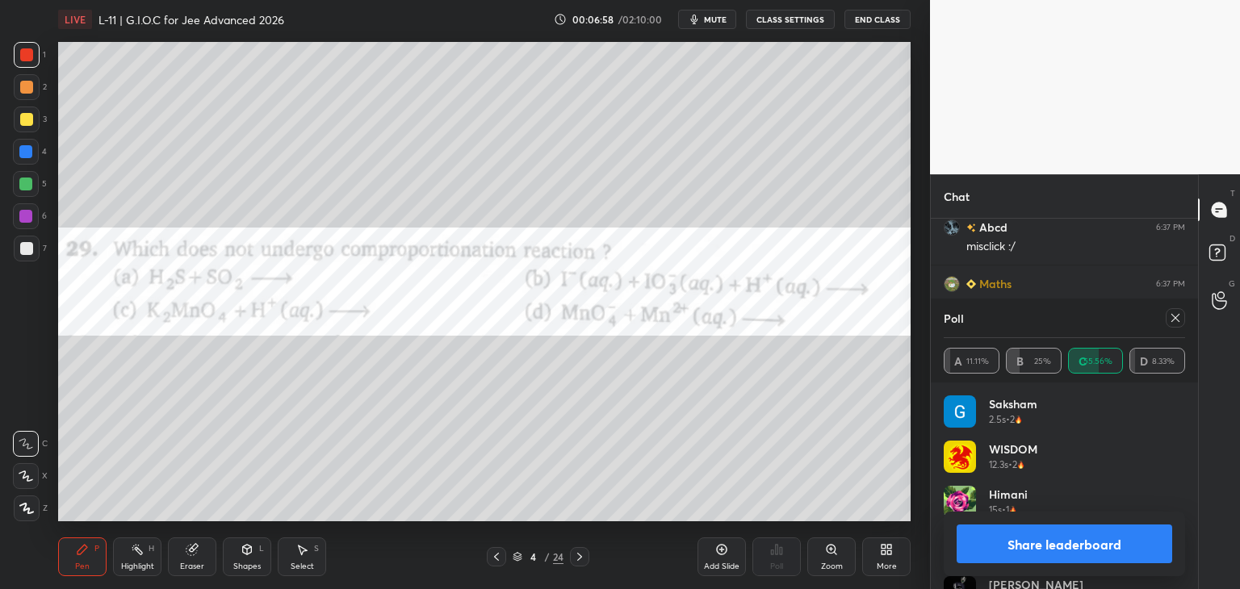
click at [1171, 317] on icon at bounding box center [1175, 318] width 13 height 13
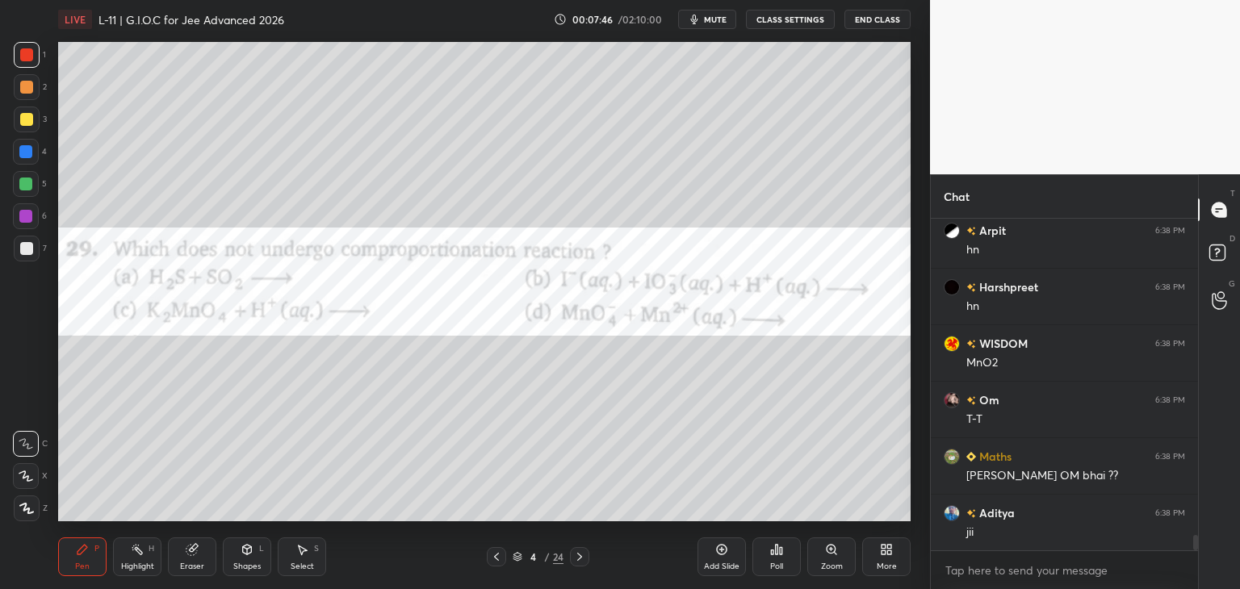
click at [577, 550] on div at bounding box center [579, 556] width 19 height 19
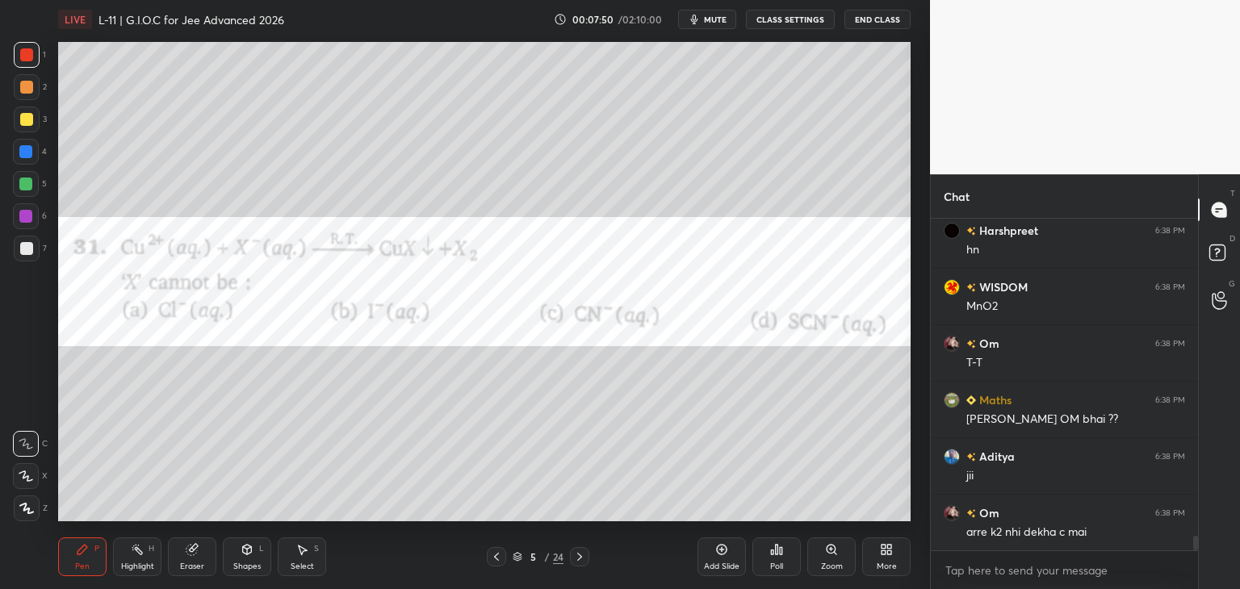
click at [769, 551] on div "Poll" at bounding box center [776, 557] width 48 height 39
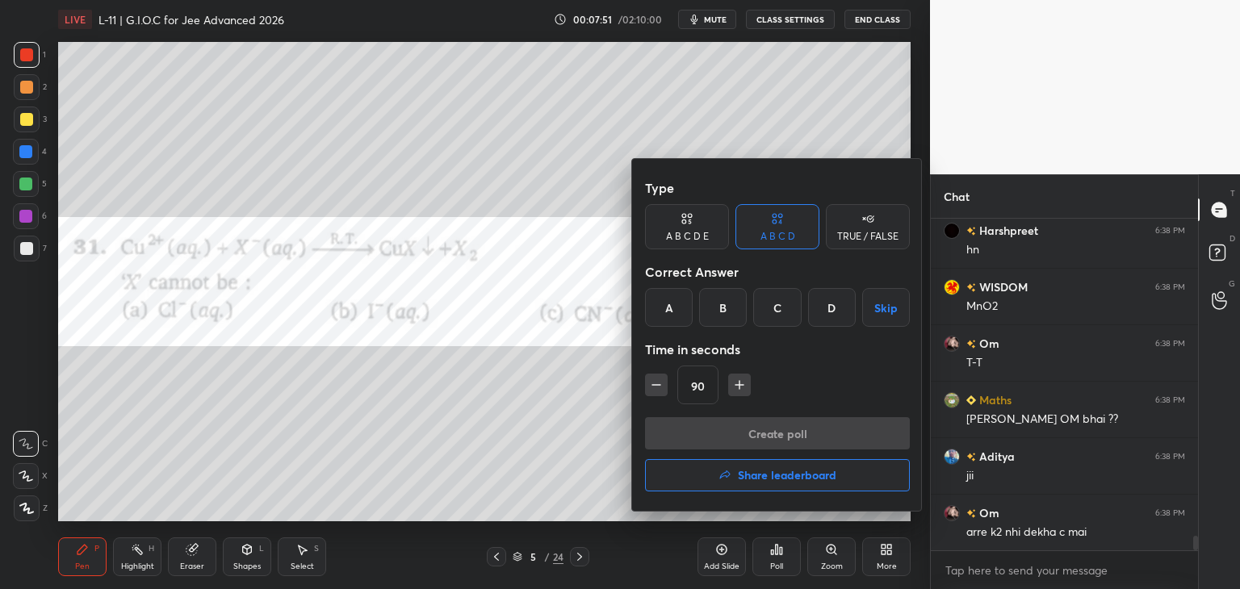
click at [663, 308] on div "A" at bounding box center [669, 307] width 48 height 39
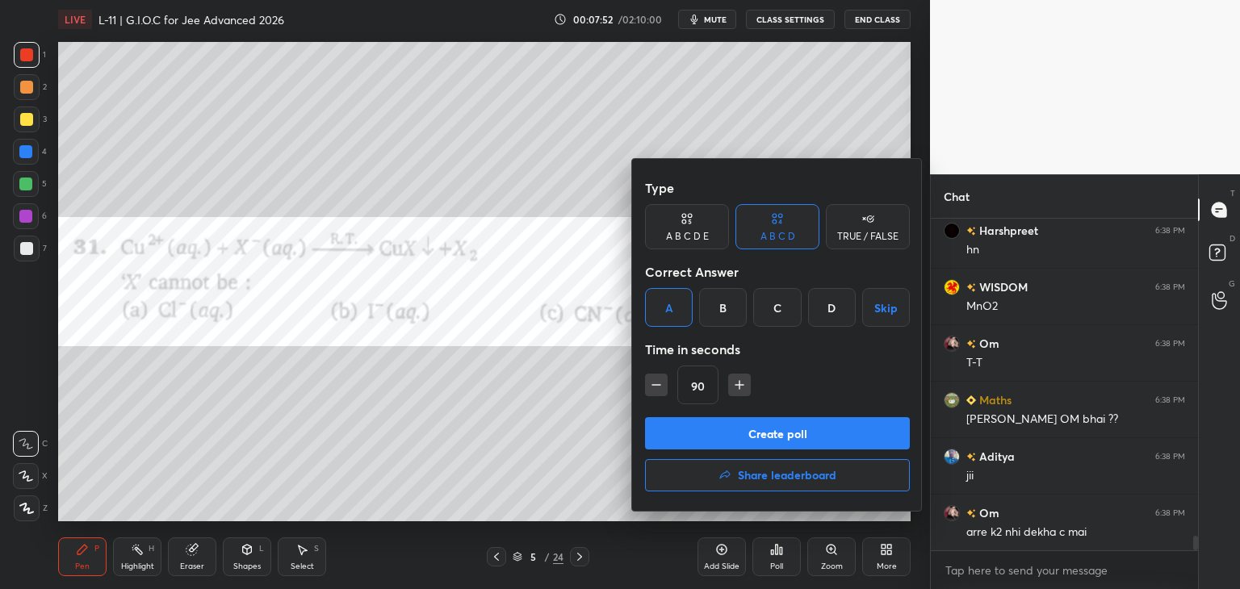
click at [713, 436] on button "Create poll" at bounding box center [777, 433] width 265 height 32
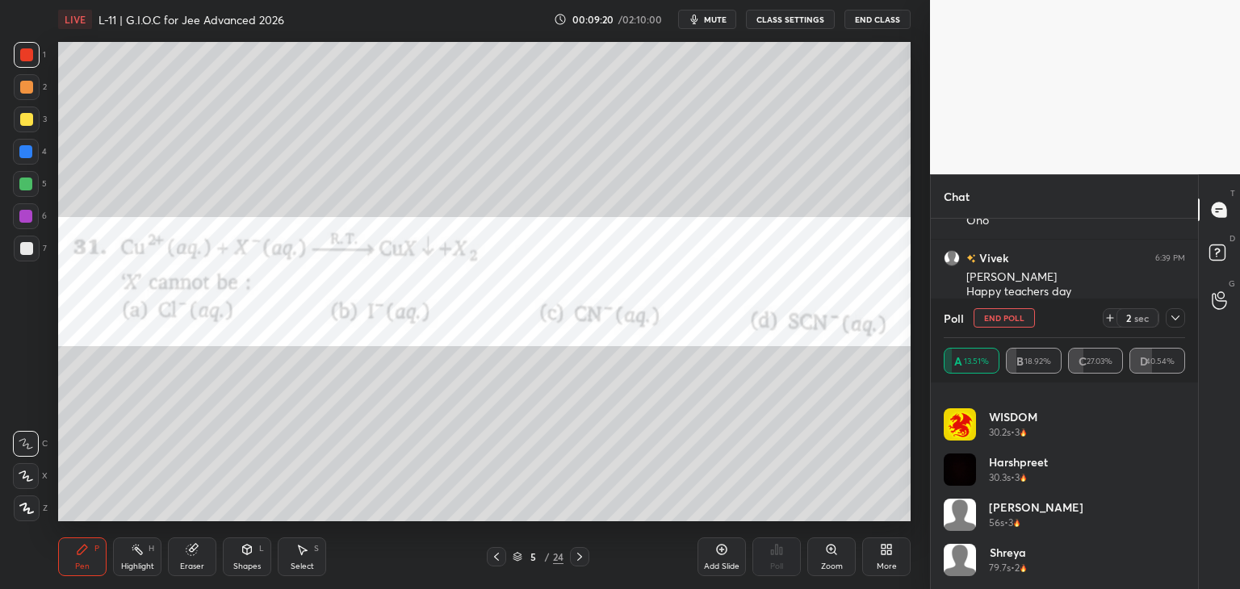
scroll to position [32, 0]
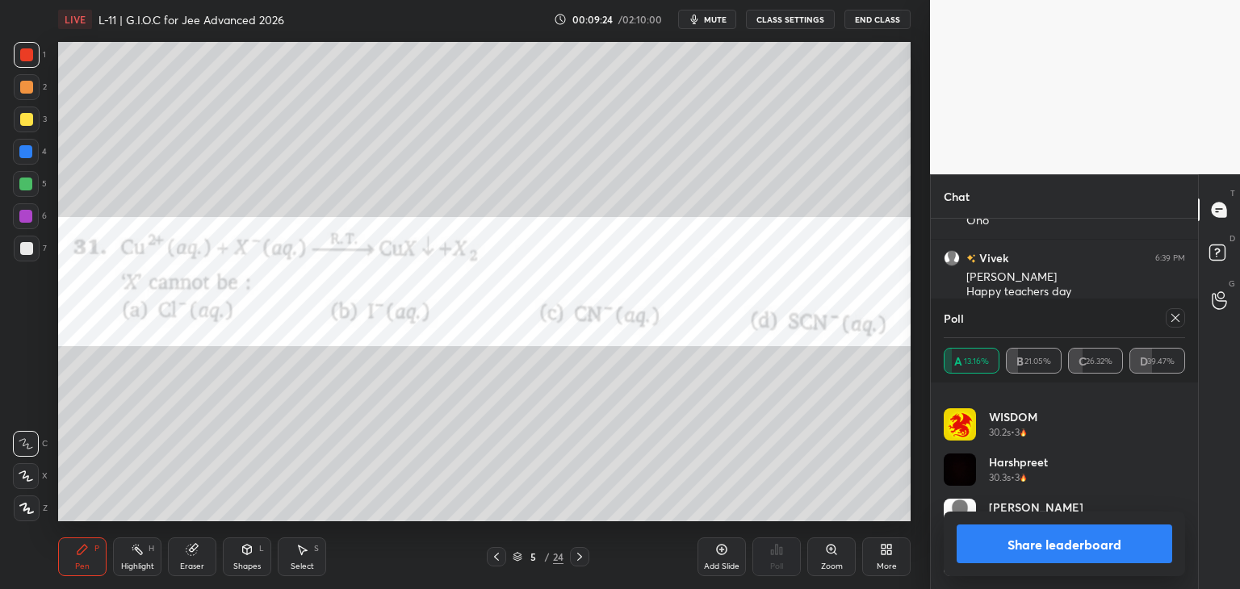
click at [1031, 540] on button "Share leaderboard" at bounding box center [1065, 544] width 216 height 39
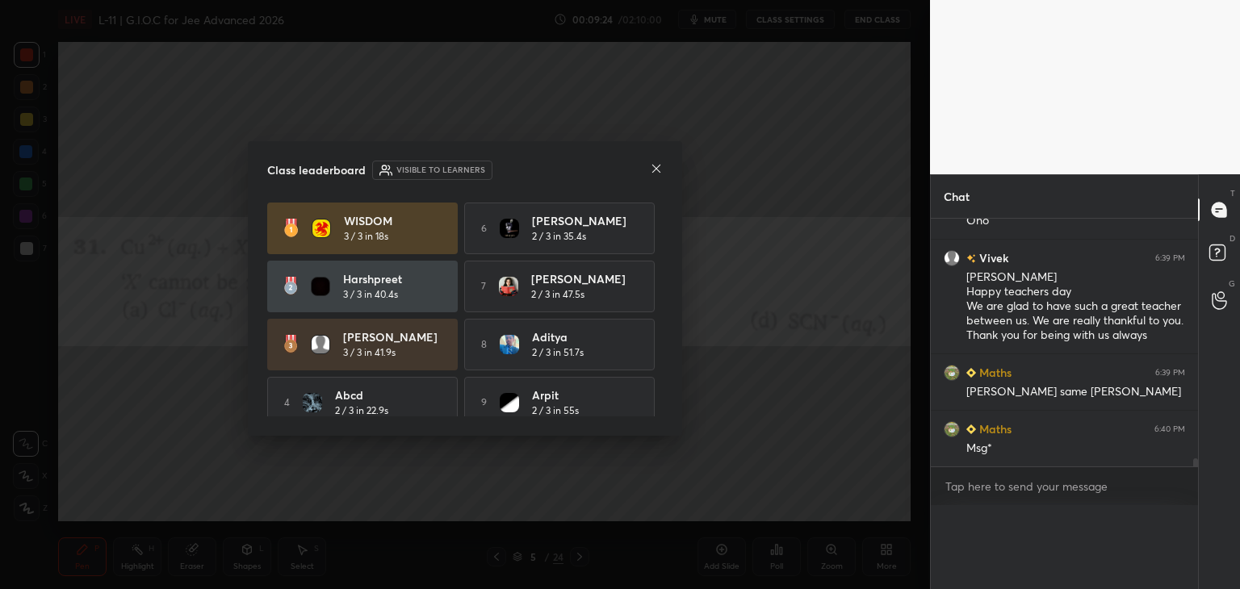
scroll to position [5, 5]
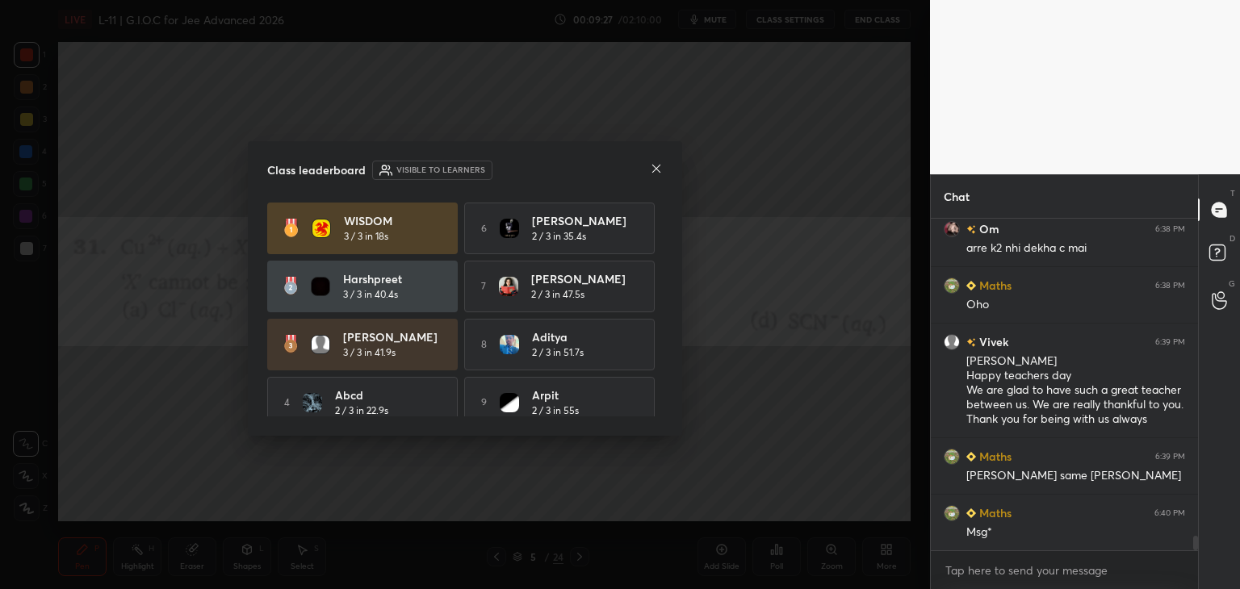
click at [652, 166] on icon at bounding box center [656, 168] width 13 height 13
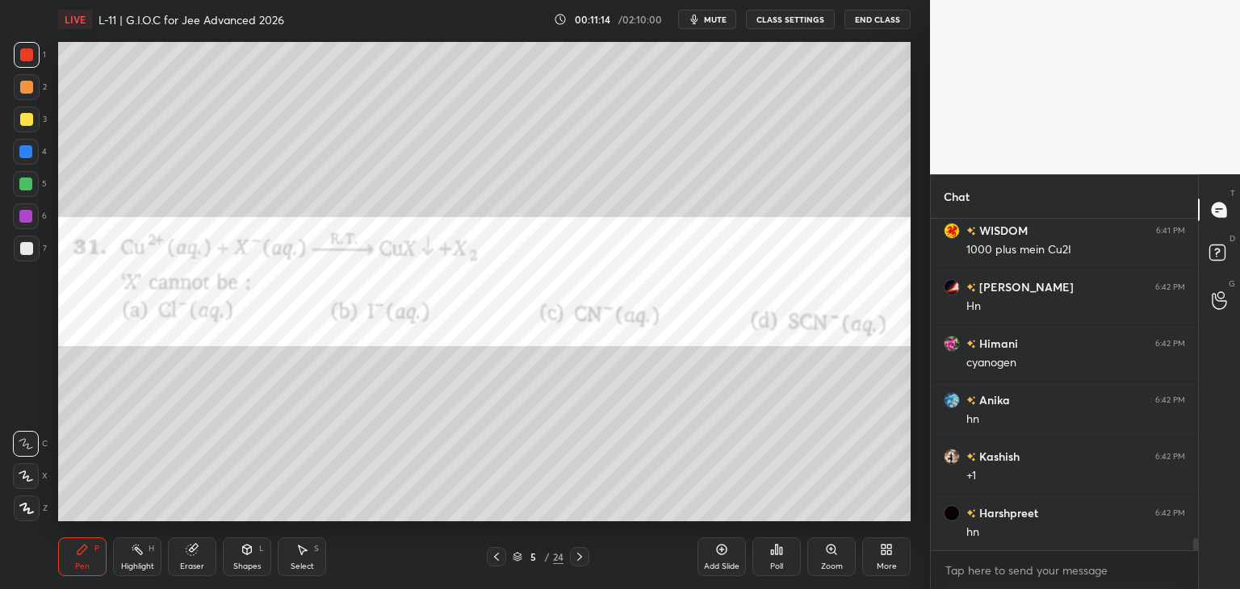
scroll to position [8681, 0]
click at [191, 554] on icon at bounding box center [191, 550] width 10 height 10
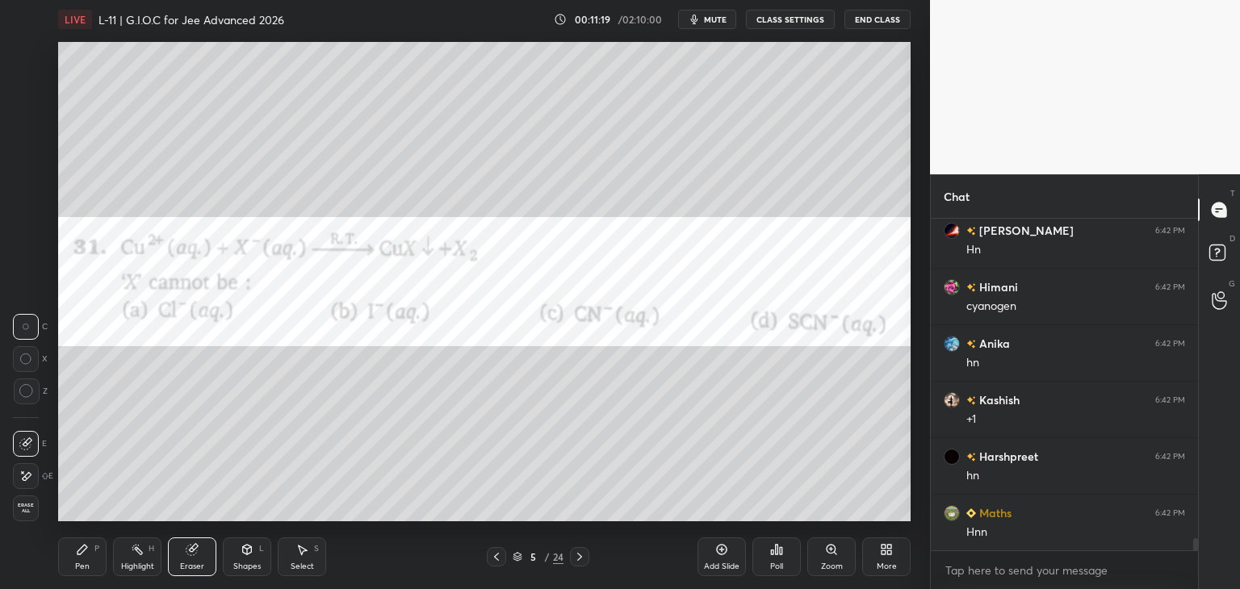
click at [89, 552] on div "Pen P" at bounding box center [82, 557] width 48 height 39
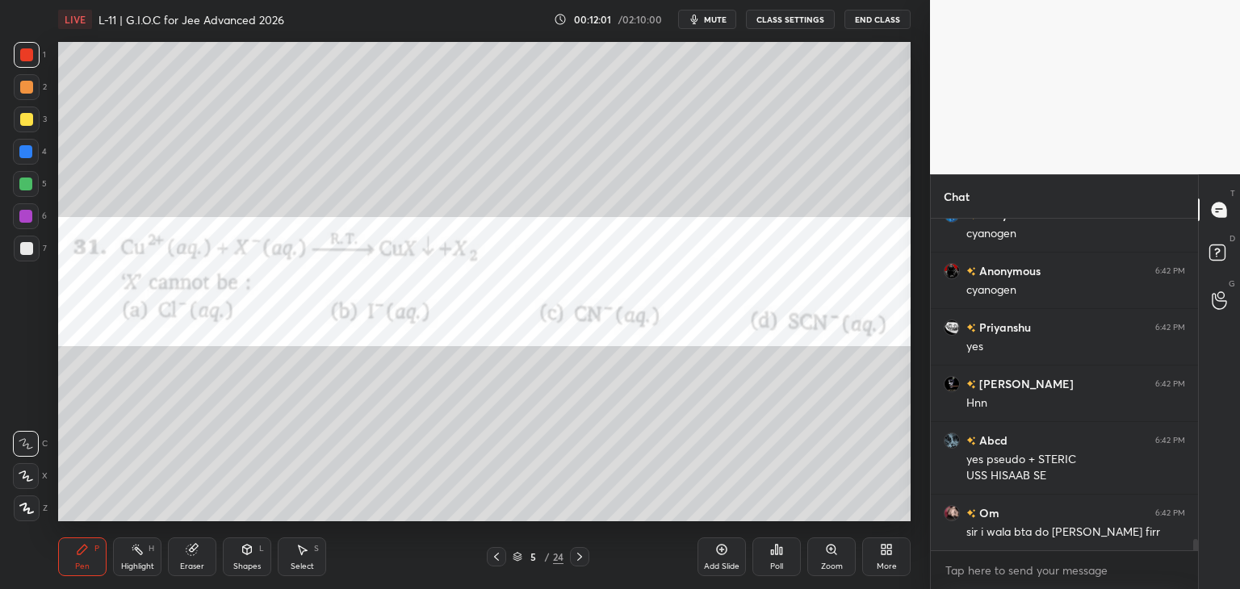
scroll to position [9150, 0]
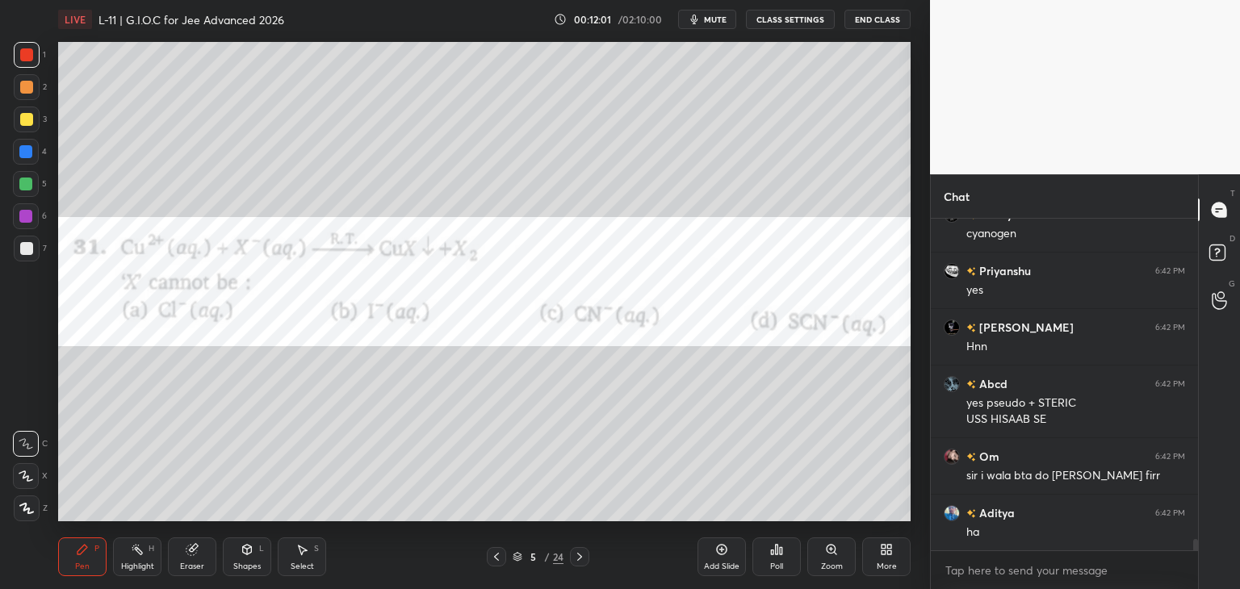
click at [26, 220] on div at bounding box center [25, 216] width 13 height 13
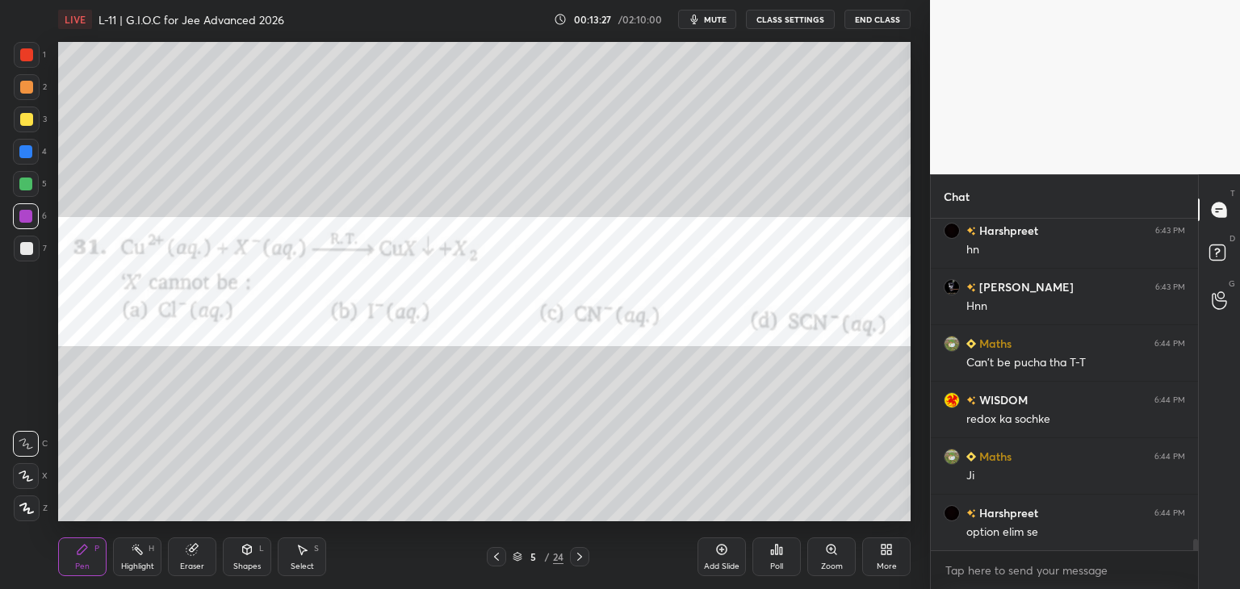
scroll to position [9545, 0]
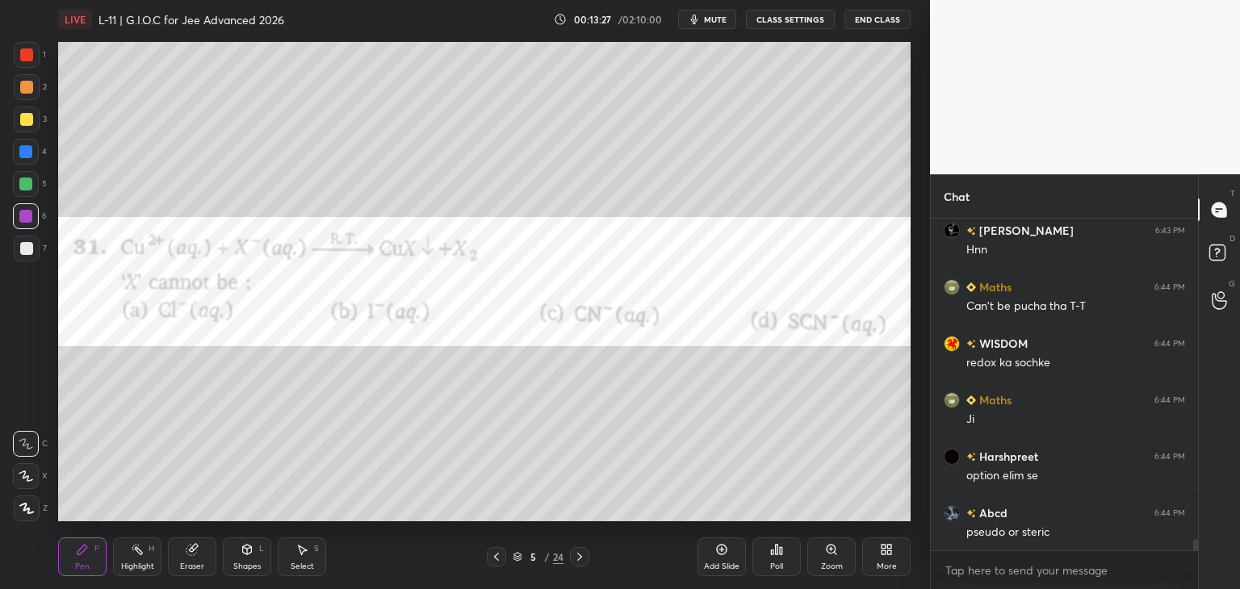
click at [579, 550] on div at bounding box center [579, 556] width 19 height 19
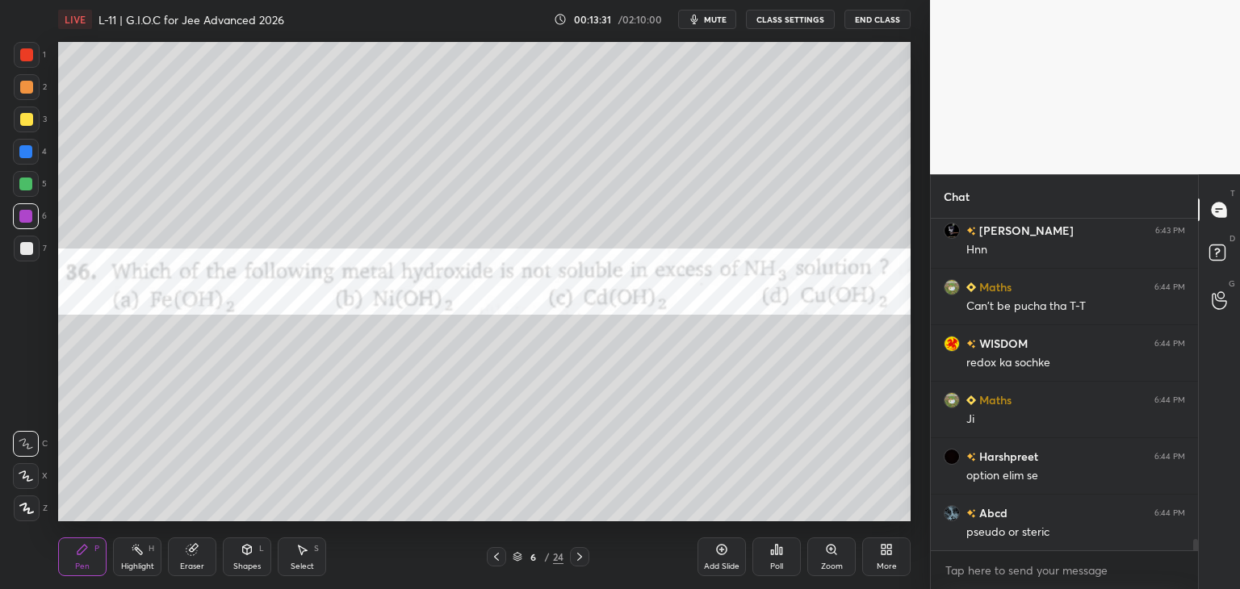
click at [496, 556] on icon at bounding box center [496, 557] width 13 height 13
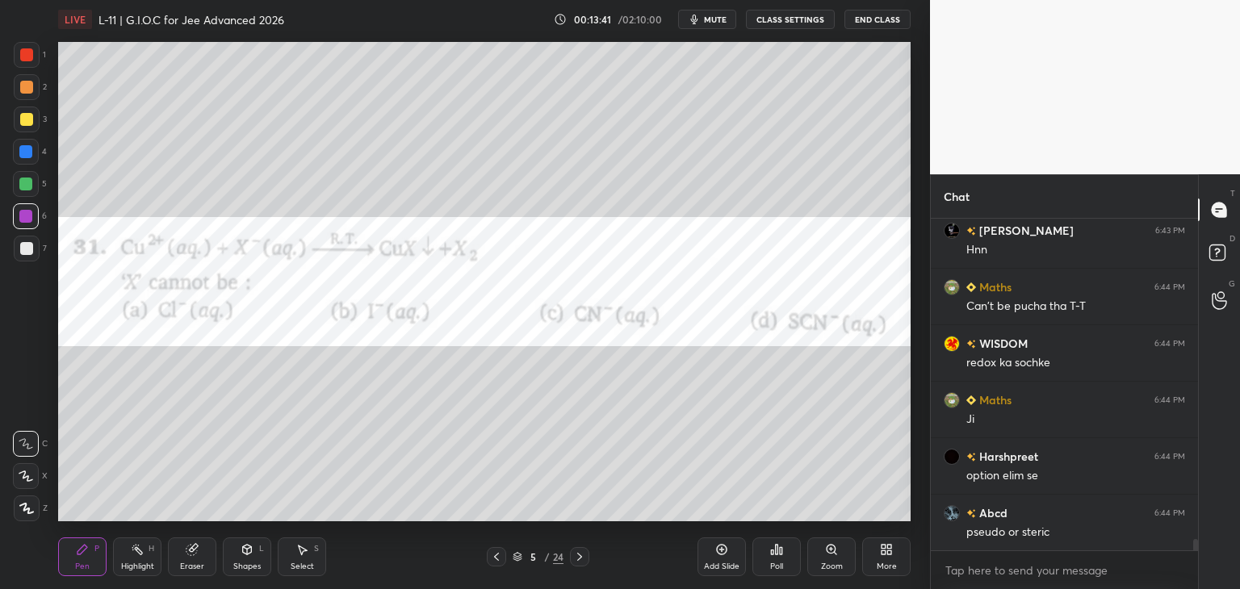
click at [578, 557] on icon at bounding box center [579, 557] width 13 height 13
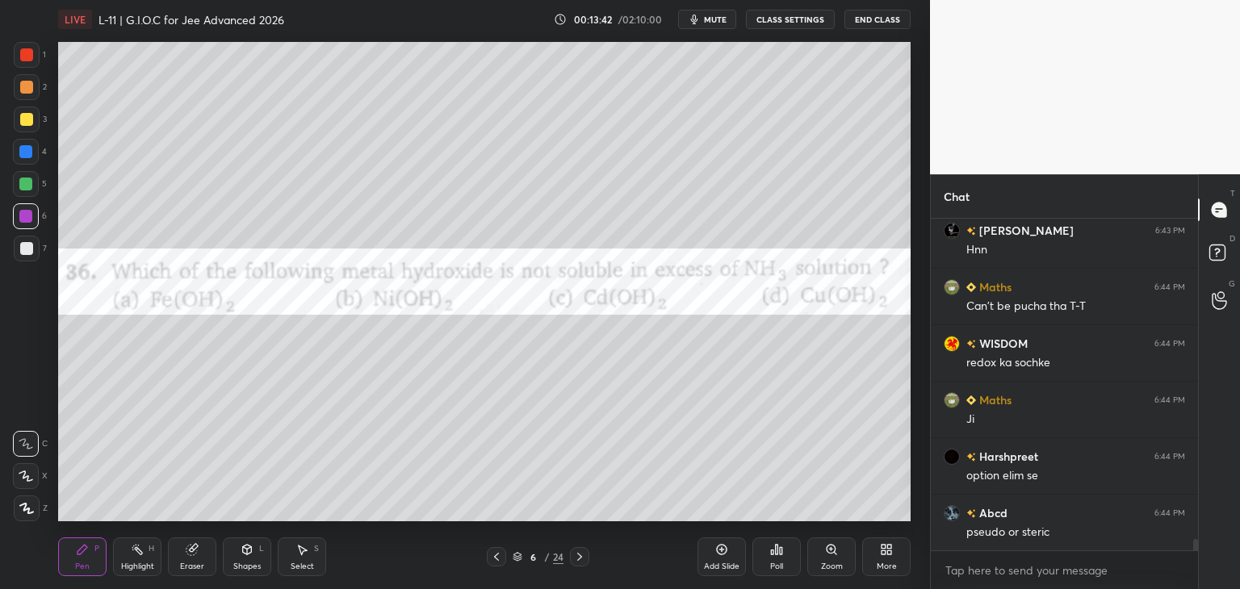
scroll to position [9561, 0]
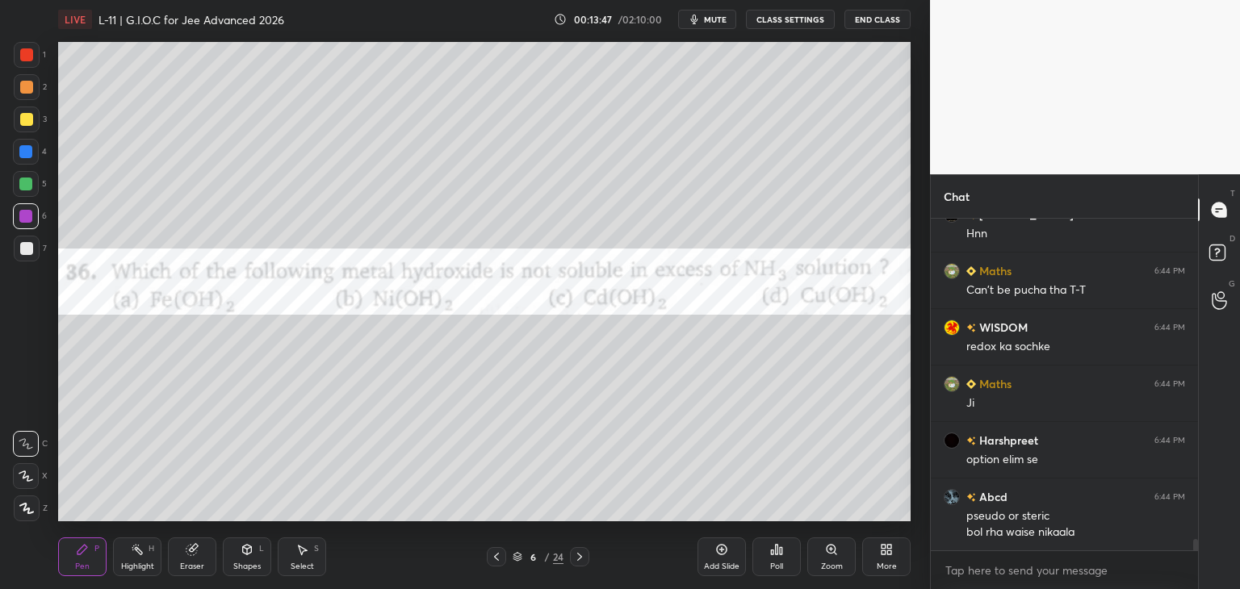
click at [777, 559] on div "Poll" at bounding box center [776, 557] width 48 height 39
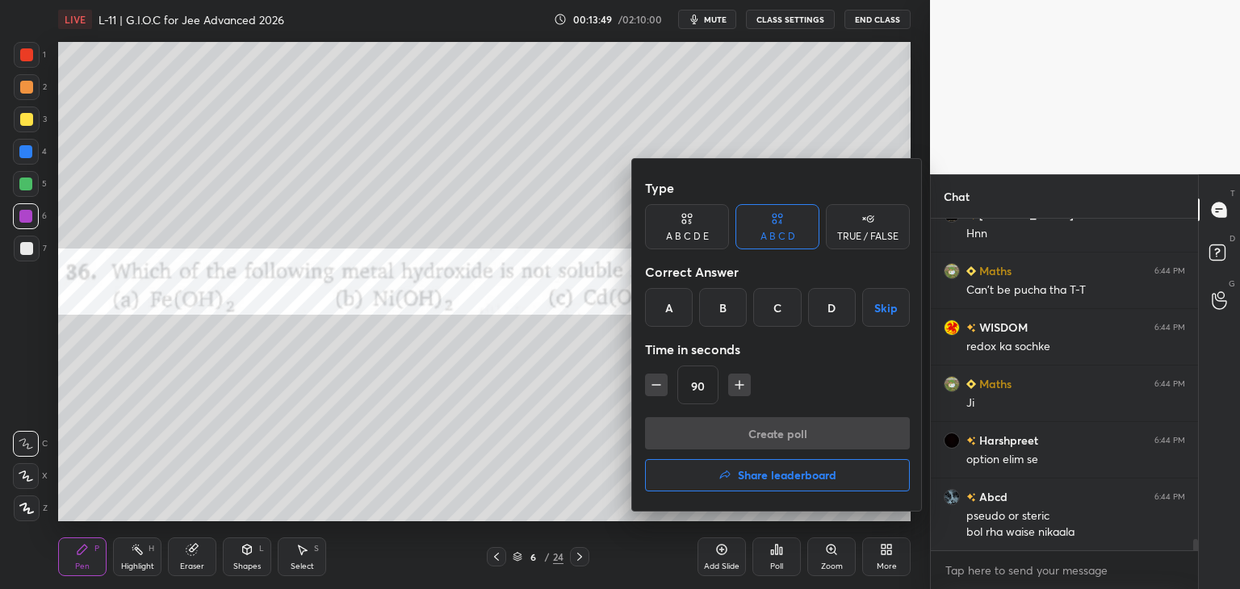
click at [660, 317] on div "A" at bounding box center [669, 307] width 48 height 39
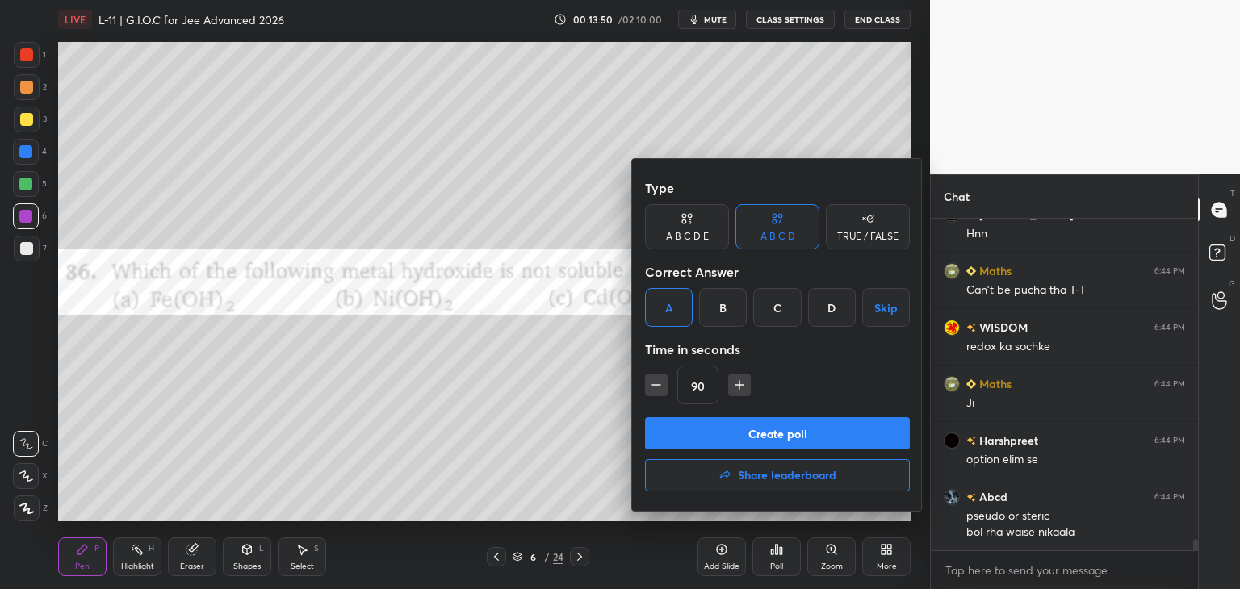
click at [713, 425] on button "Create poll" at bounding box center [777, 433] width 265 height 32
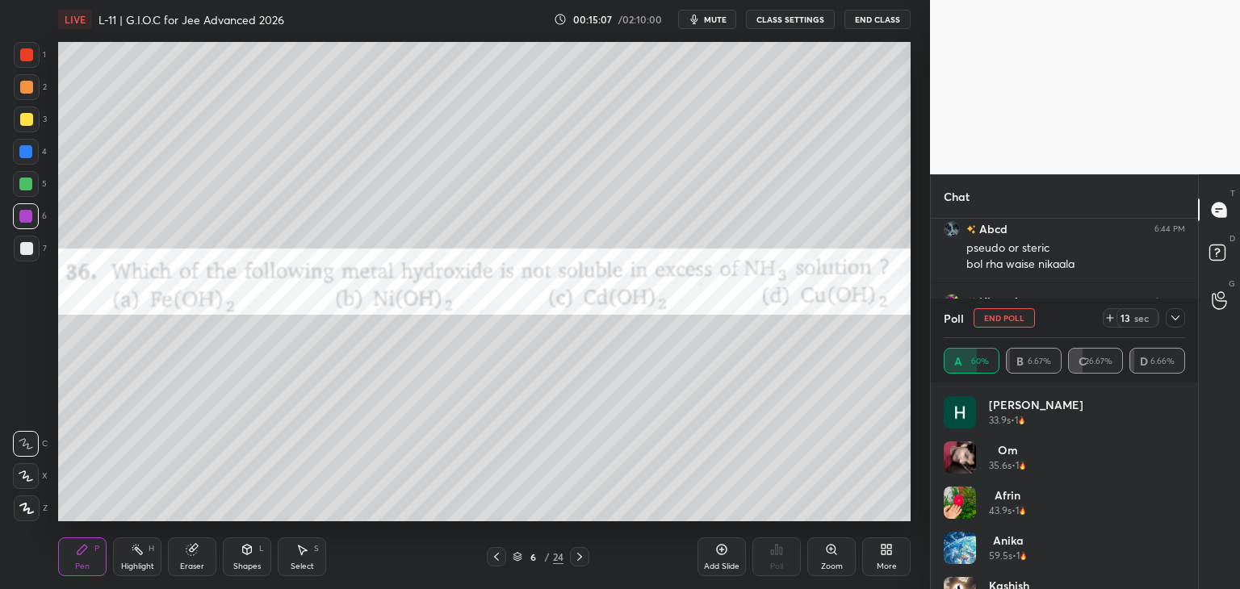
scroll to position [588, 0]
click at [1175, 319] on icon at bounding box center [1175, 318] width 13 height 13
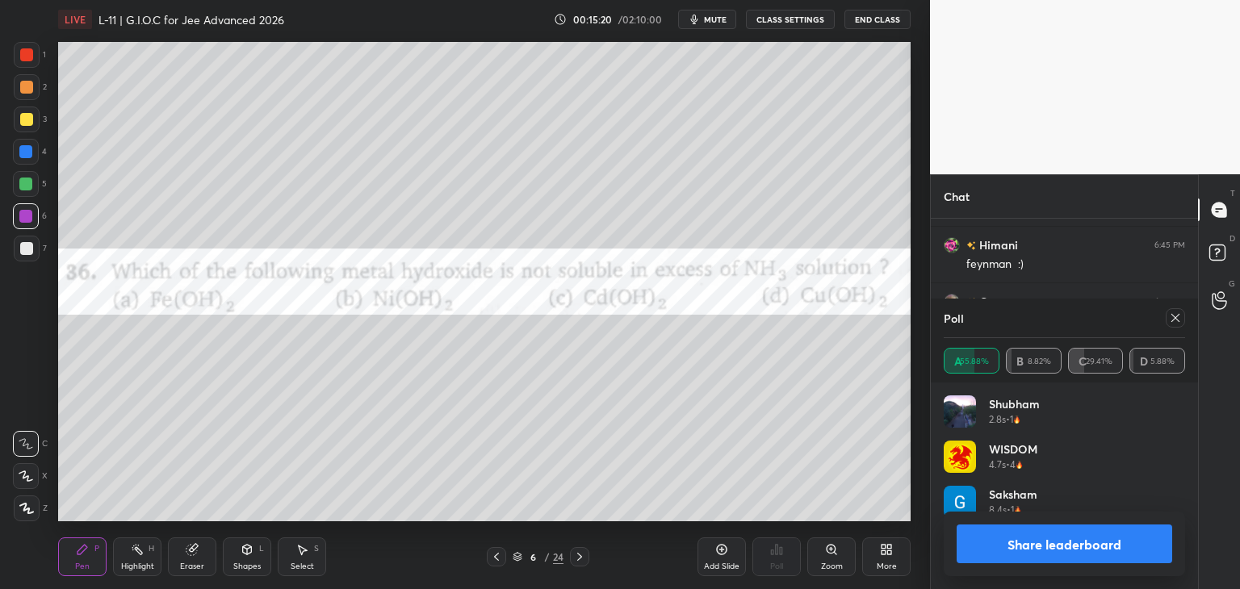
scroll to position [189, 237]
click at [1175, 318] on icon at bounding box center [1175, 318] width 13 height 13
type textarea "x"
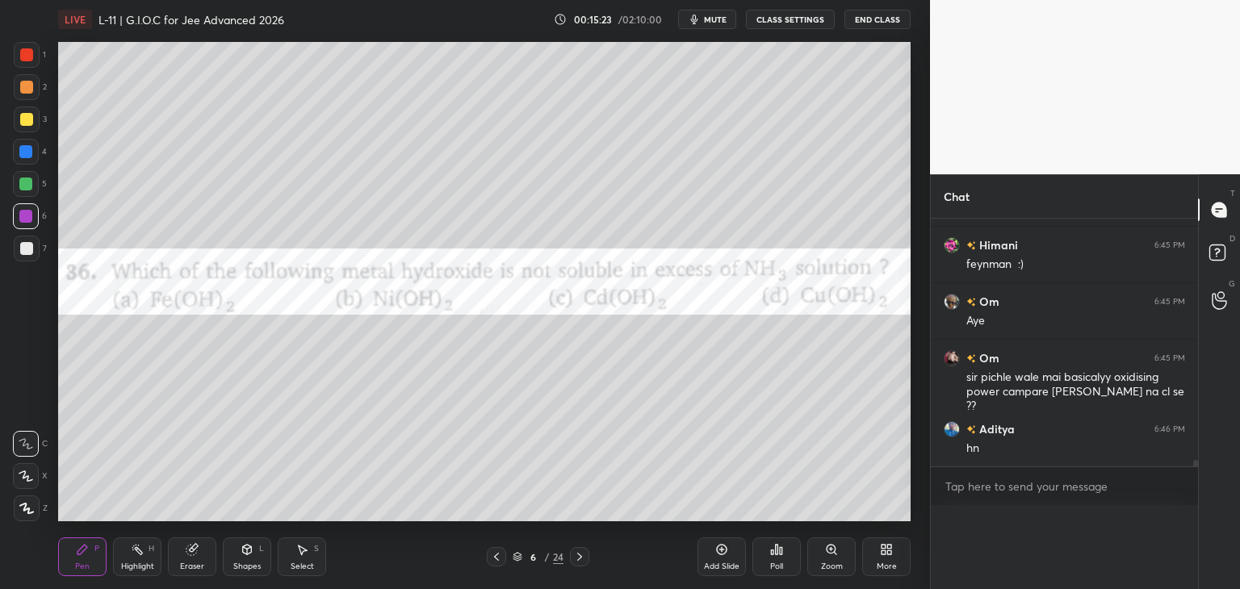
scroll to position [0, 0]
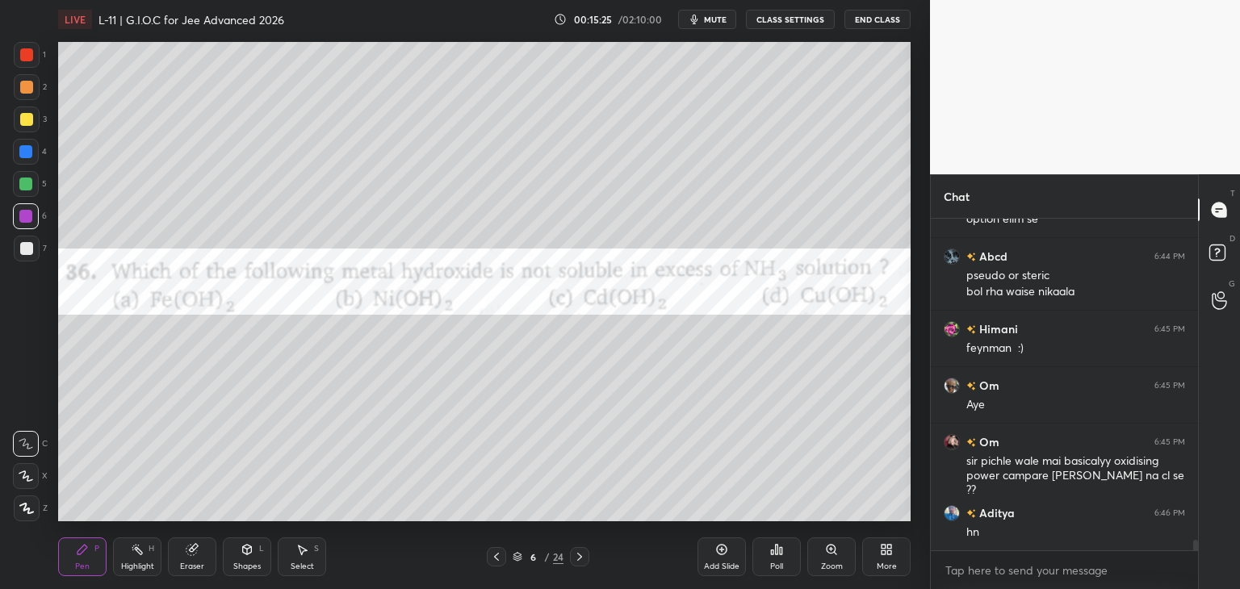
click at [23, 56] on div at bounding box center [26, 54] width 13 height 13
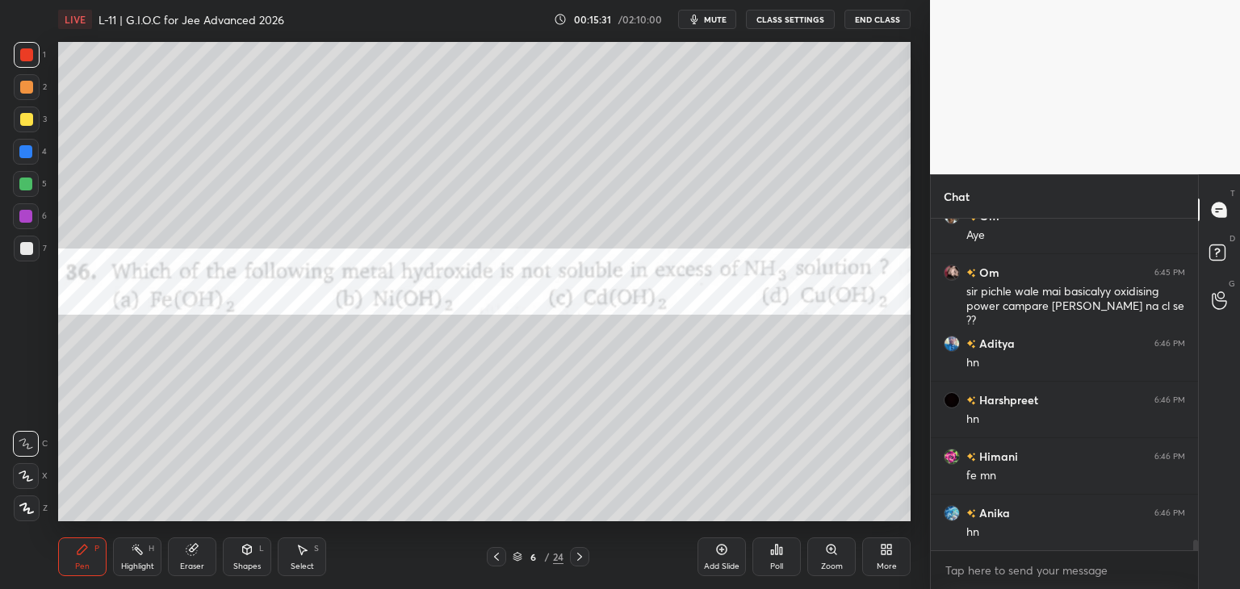
click at [192, 553] on icon at bounding box center [191, 550] width 10 height 10
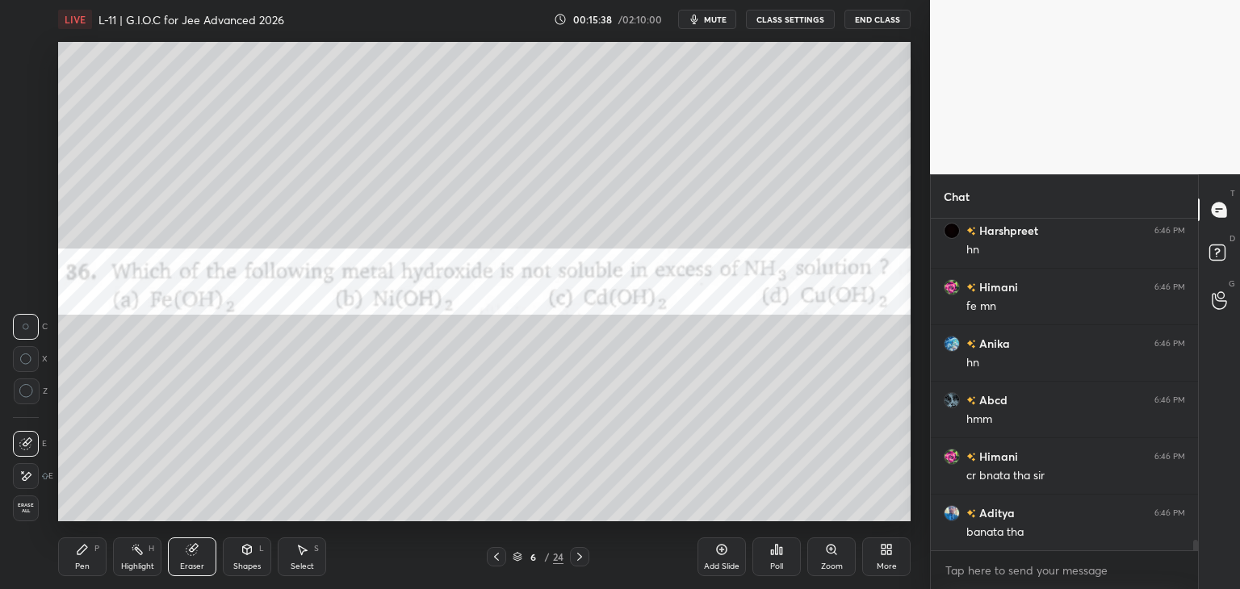
click at [87, 559] on div "Pen P" at bounding box center [82, 557] width 48 height 39
click at [20, 63] on div at bounding box center [27, 55] width 26 height 26
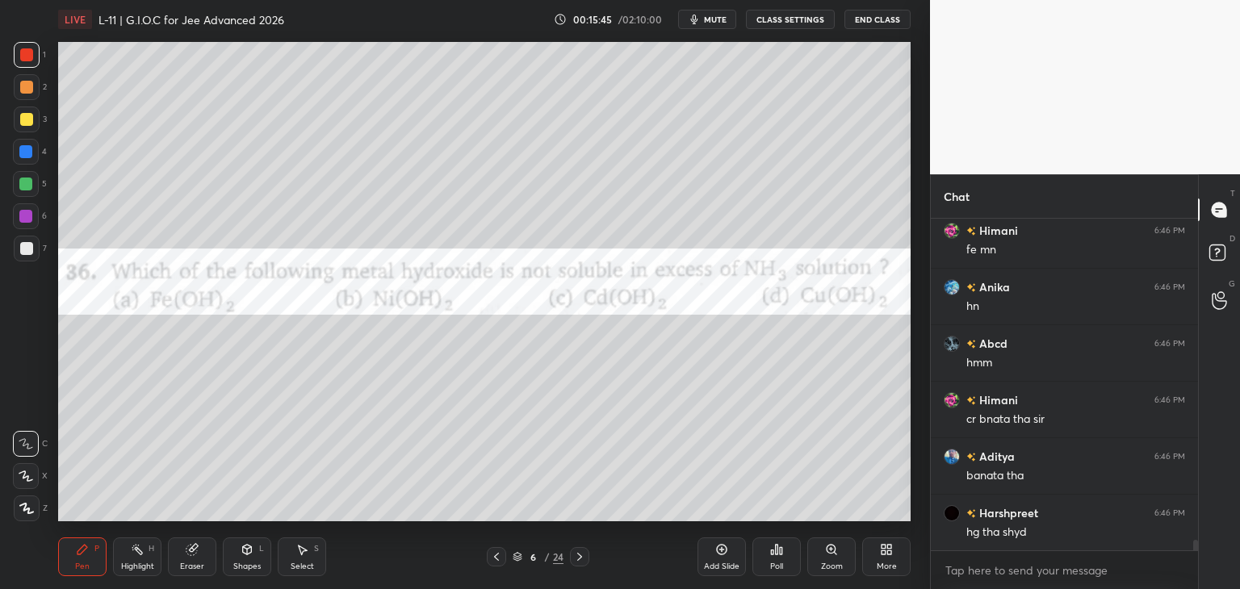
click at [574, 558] on icon at bounding box center [579, 557] width 13 height 13
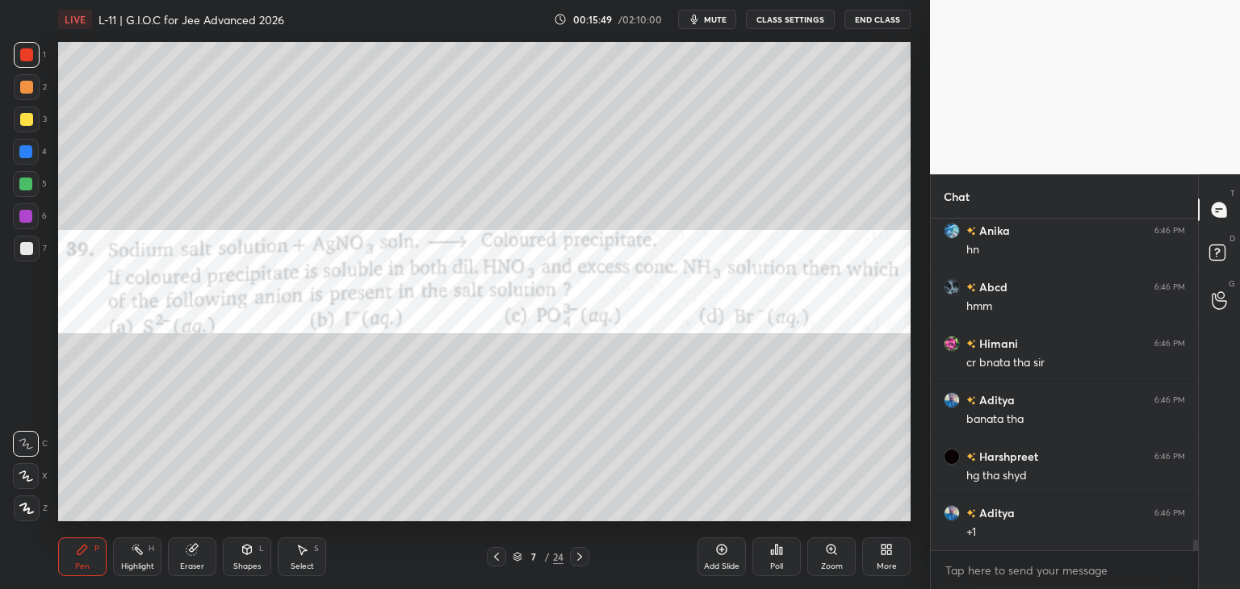
click at [768, 559] on div "Poll" at bounding box center [776, 557] width 48 height 39
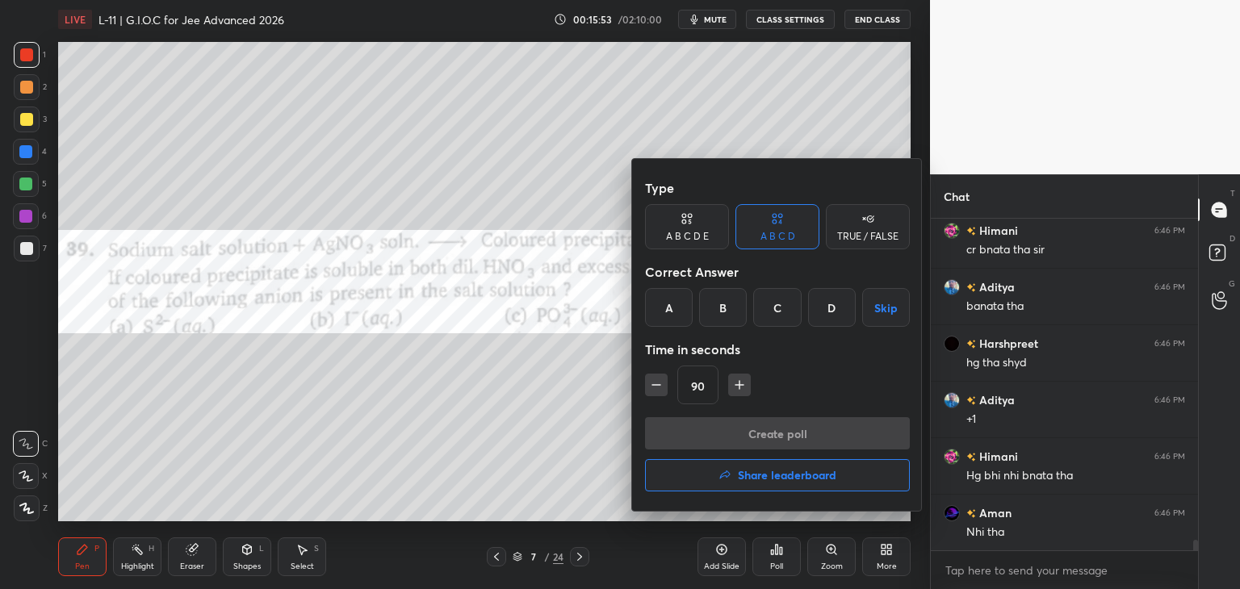
click at [732, 389] on icon "button" at bounding box center [739, 385] width 16 height 16
click at [731, 386] on div "105" at bounding box center [777, 385] width 265 height 39
click at [743, 388] on icon "button" at bounding box center [747, 385] width 16 height 16
type input "120"
click at [775, 308] on div "C" at bounding box center [777, 307] width 48 height 39
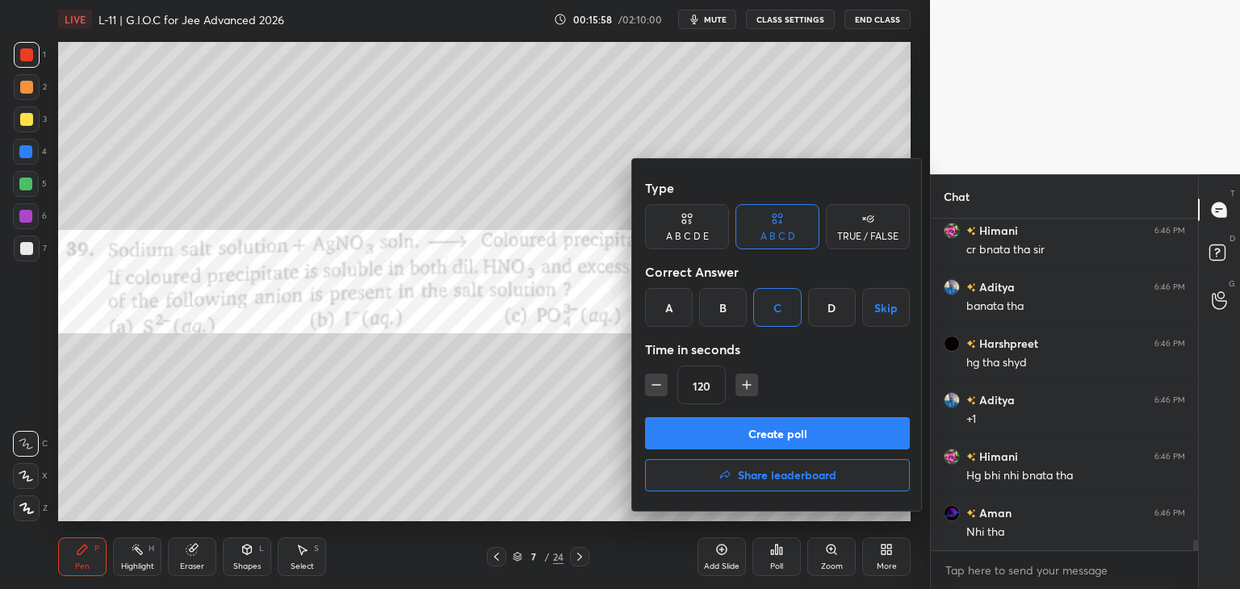
click at [751, 425] on button "Create poll" at bounding box center [777, 433] width 265 height 32
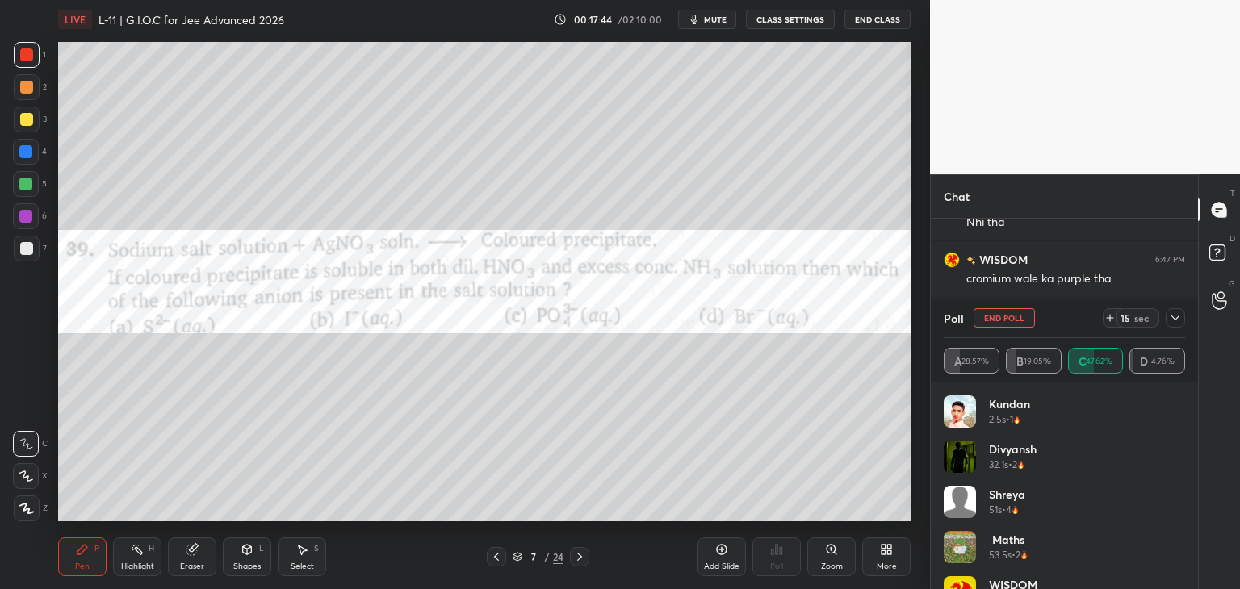
scroll to position [10734, 0]
click at [1175, 320] on icon at bounding box center [1175, 318] width 13 height 13
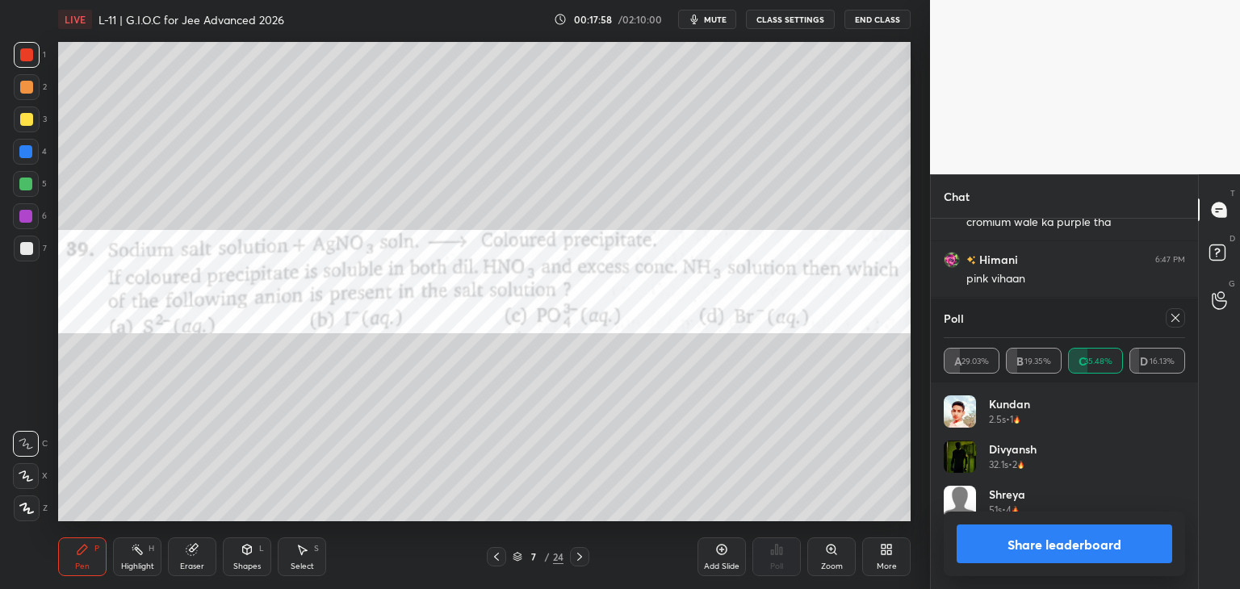
scroll to position [189, 237]
click at [1178, 316] on icon at bounding box center [1175, 318] width 8 height 8
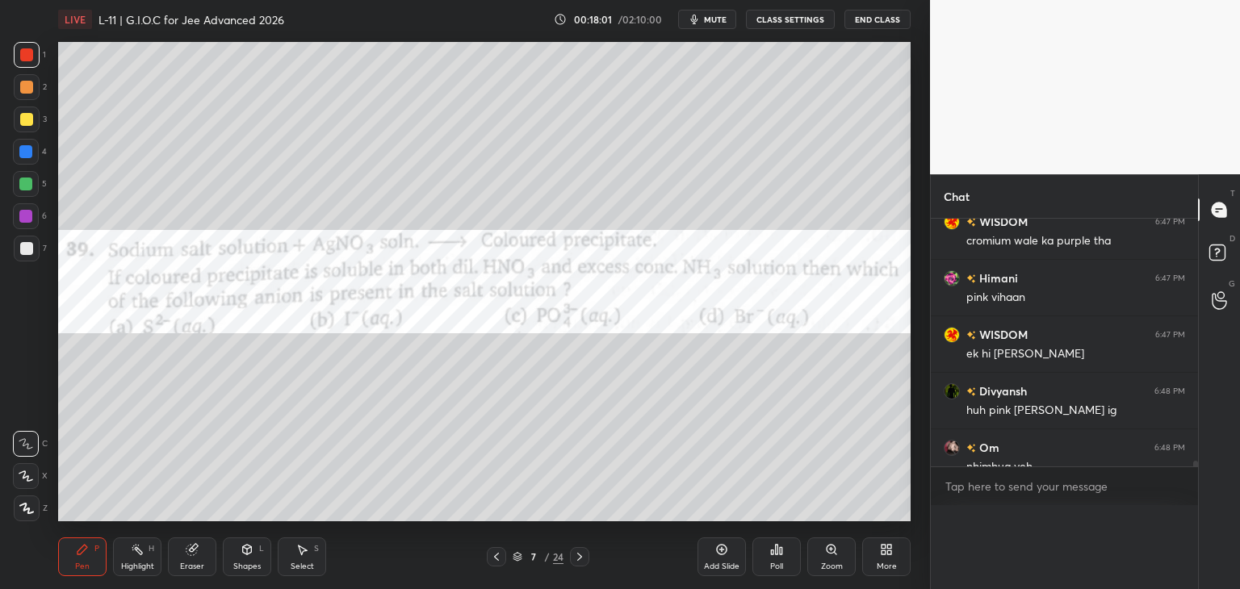
scroll to position [296, 262]
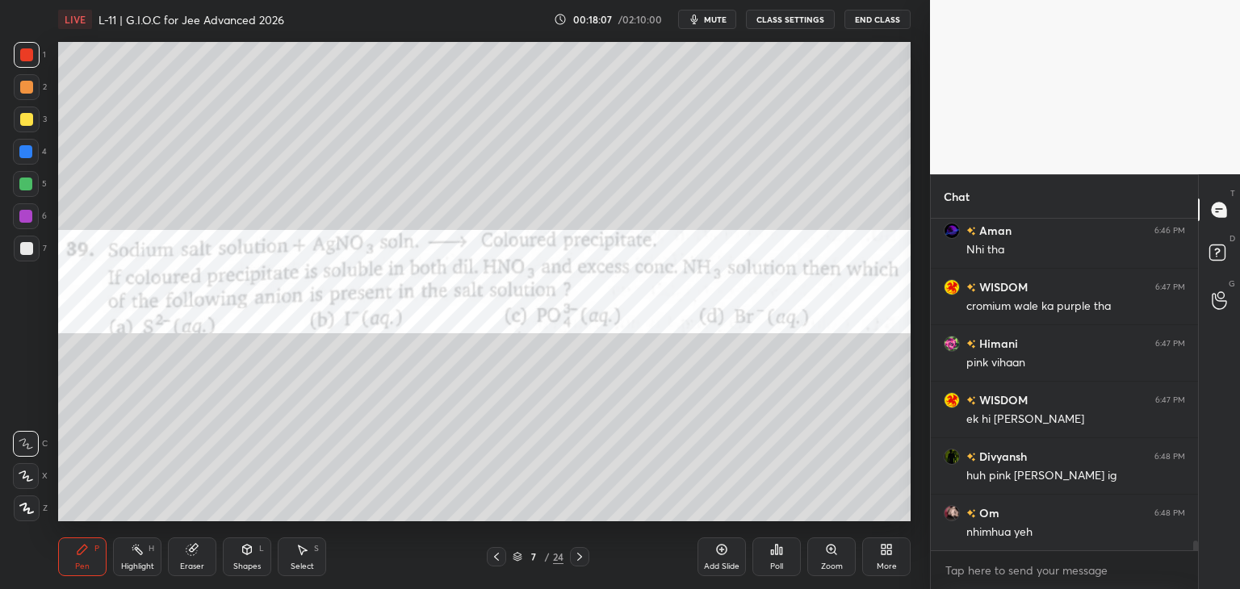
click at [315, 557] on div "Select S" at bounding box center [302, 557] width 48 height 39
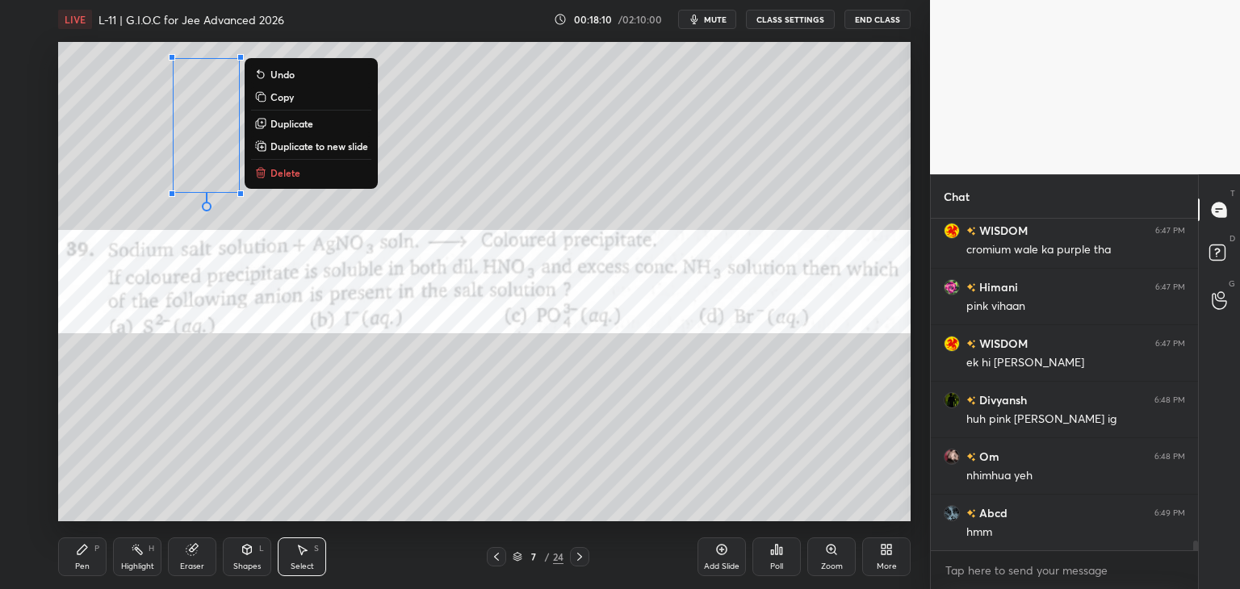
click at [539, 157] on div "0 ° Undo Copy Duplicate Duplicate to new slide Delete" at bounding box center [484, 282] width 852 height 480
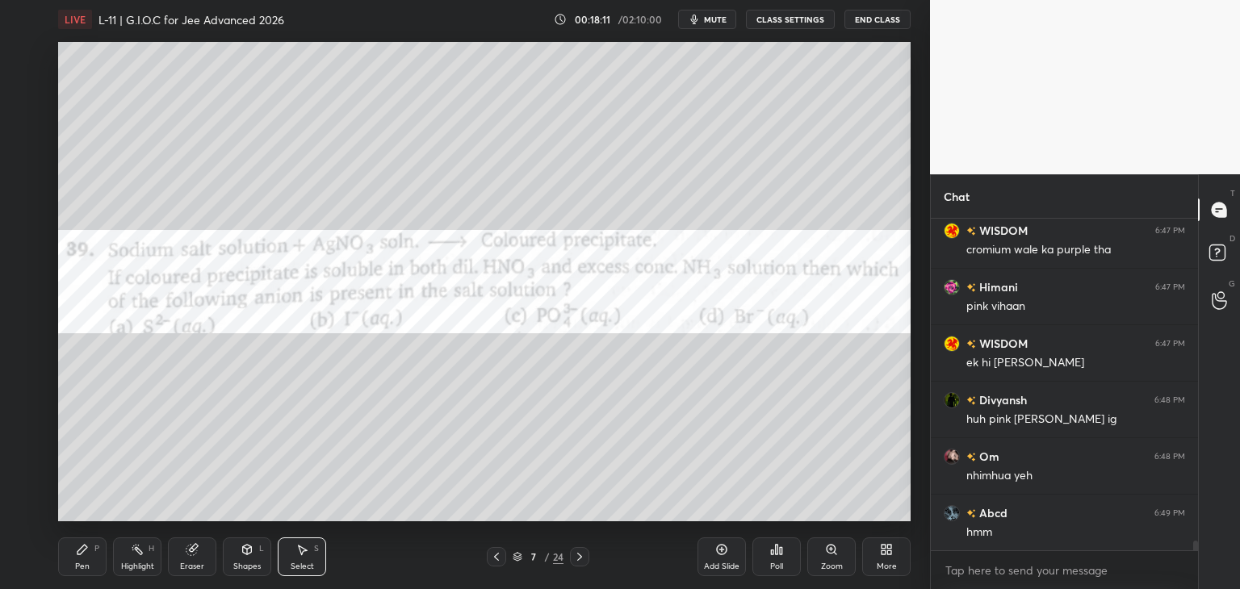
click at [79, 563] on div "Pen" at bounding box center [82, 567] width 15 height 8
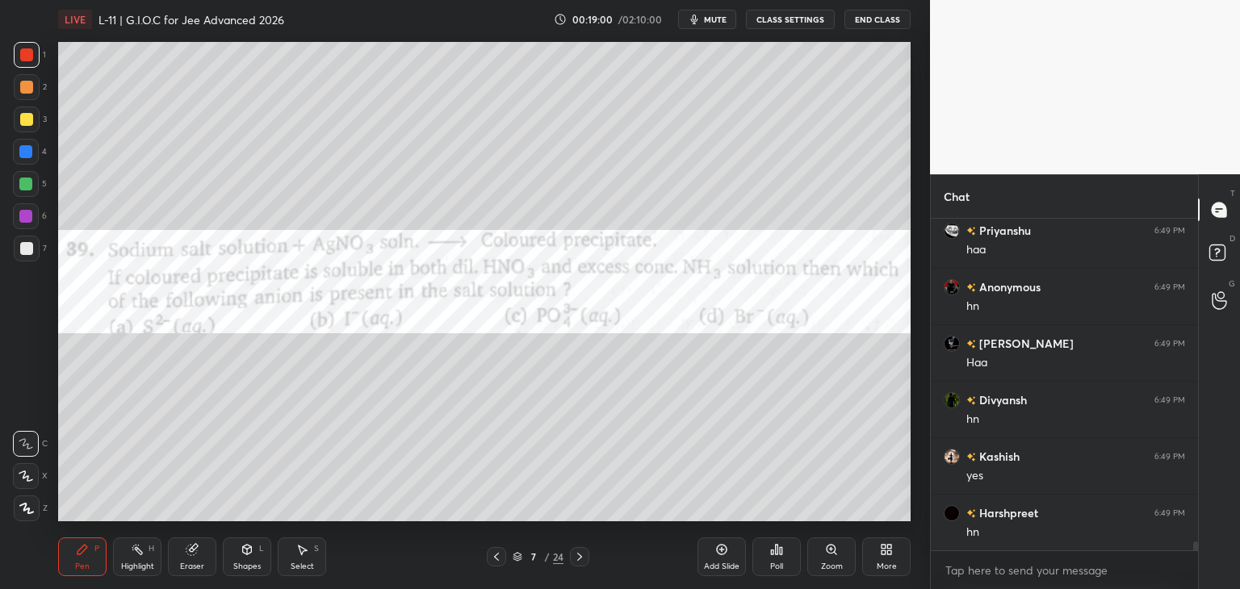
scroll to position [11796, 0]
click at [26, 90] on div at bounding box center [26, 87] width 13 height 13
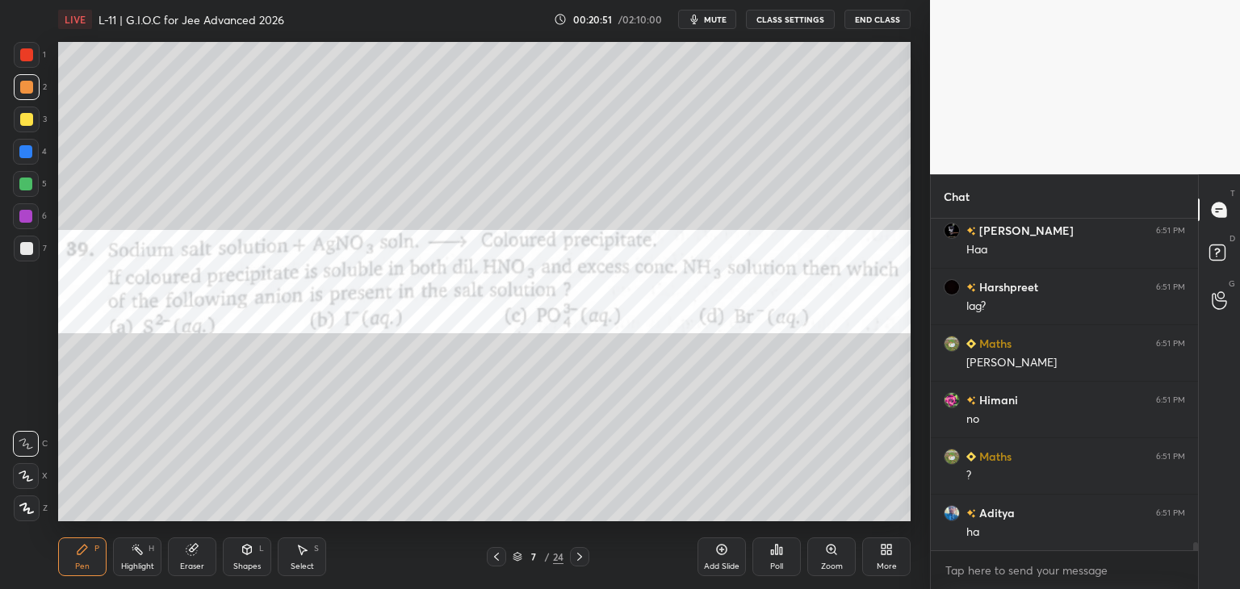
scroll to position [13322, 0]
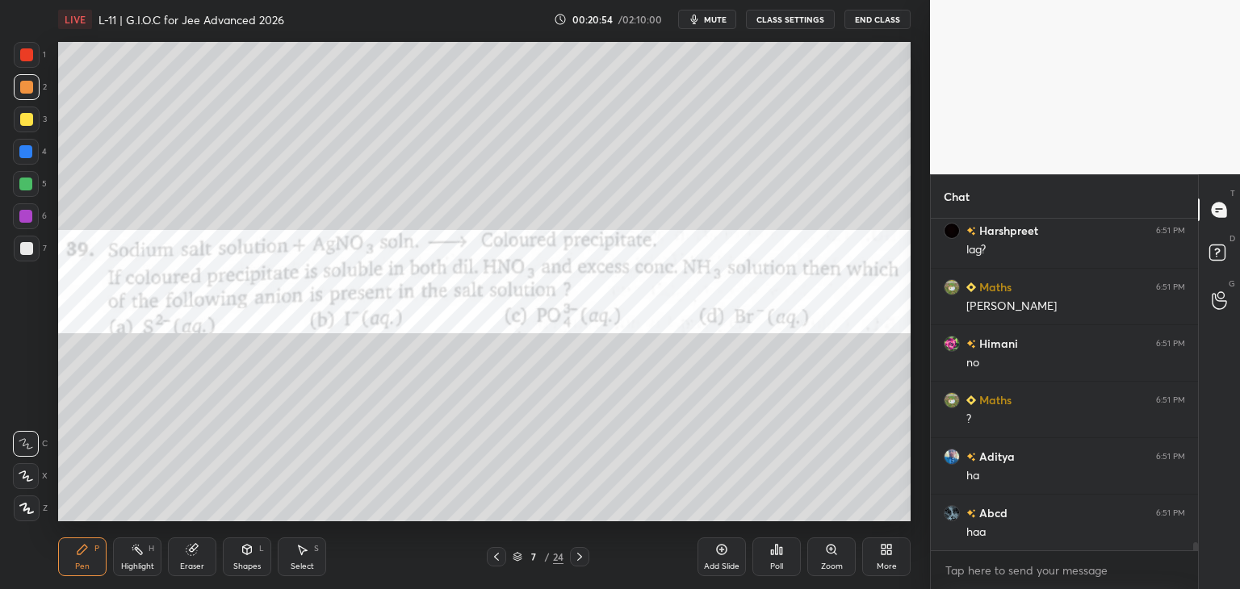
click at [192, 551] on icon at bounding box center [191, 550] width 10 height 10
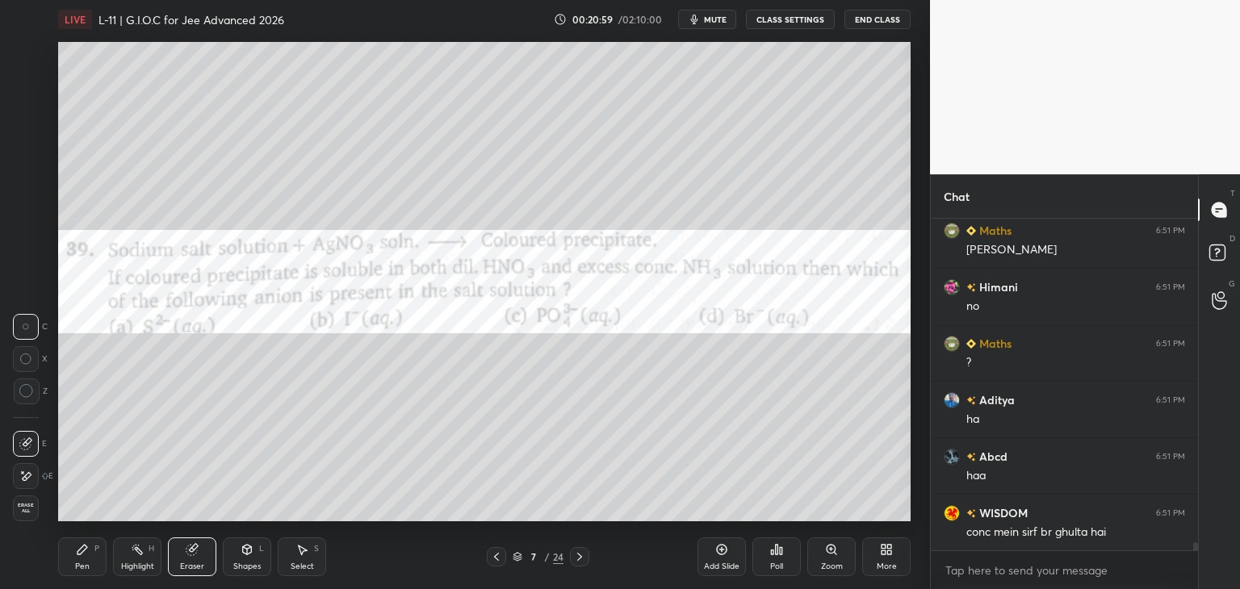
click at [86, 557] on div "Pen P" at bounding box center [82, 557] width 48 height 39
click at [25, 52] on div at bounding box center [26, 54] width 13 height 13
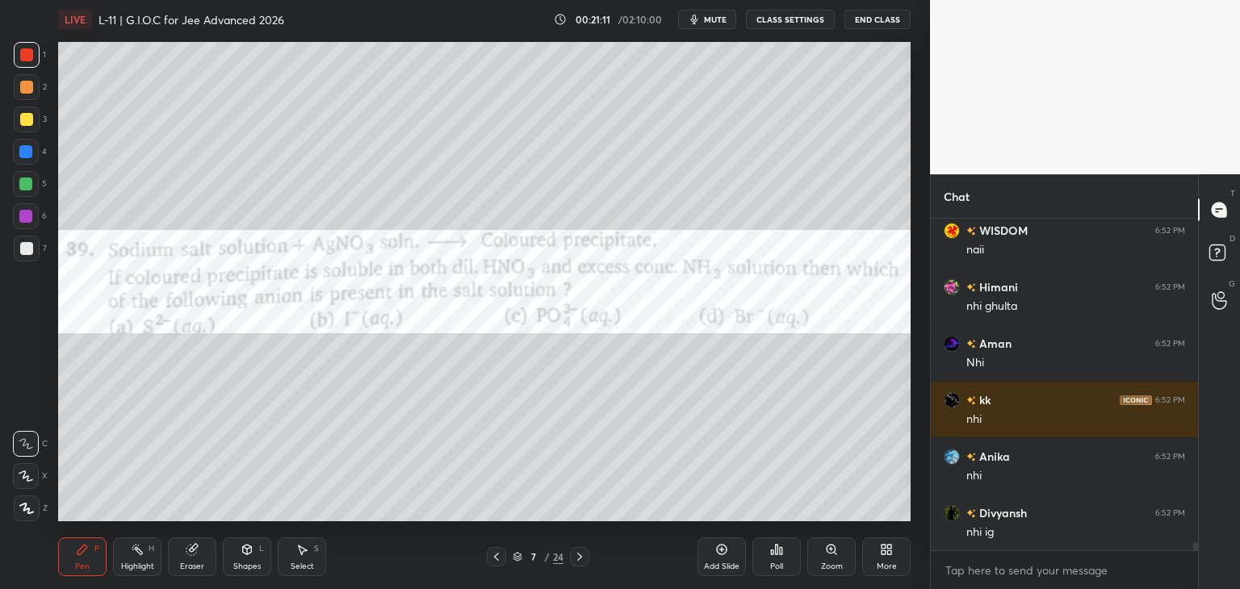
scroll to position [13774, 0]
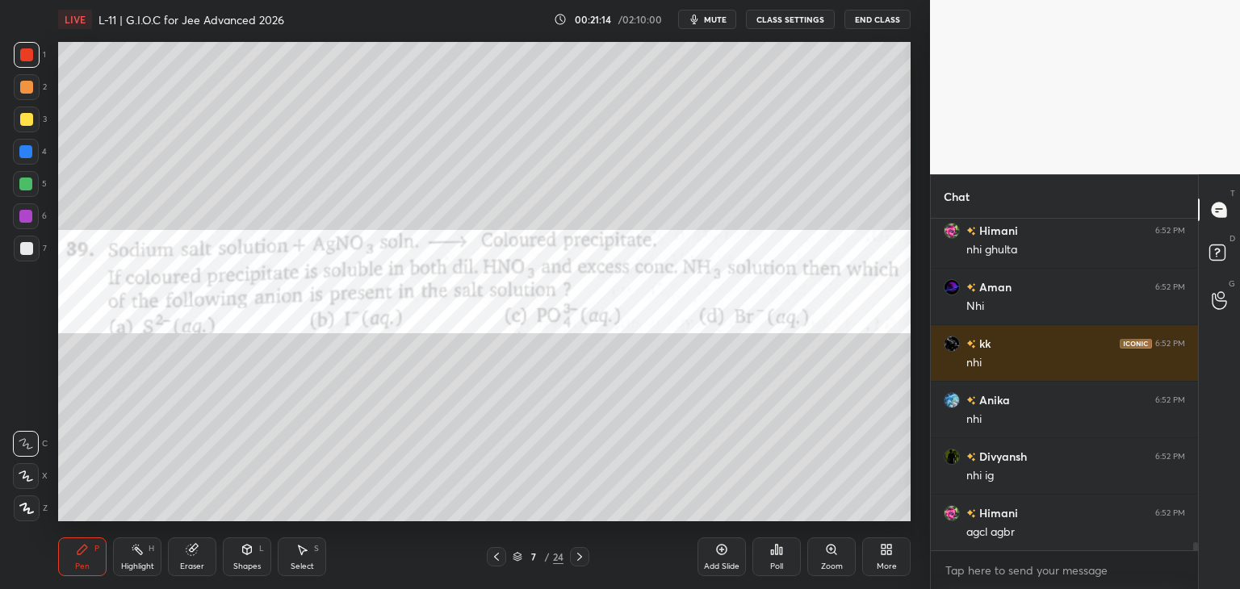
click at [304, 561] on div "Select S" at bounding box center [302, 557] width 48 height 39
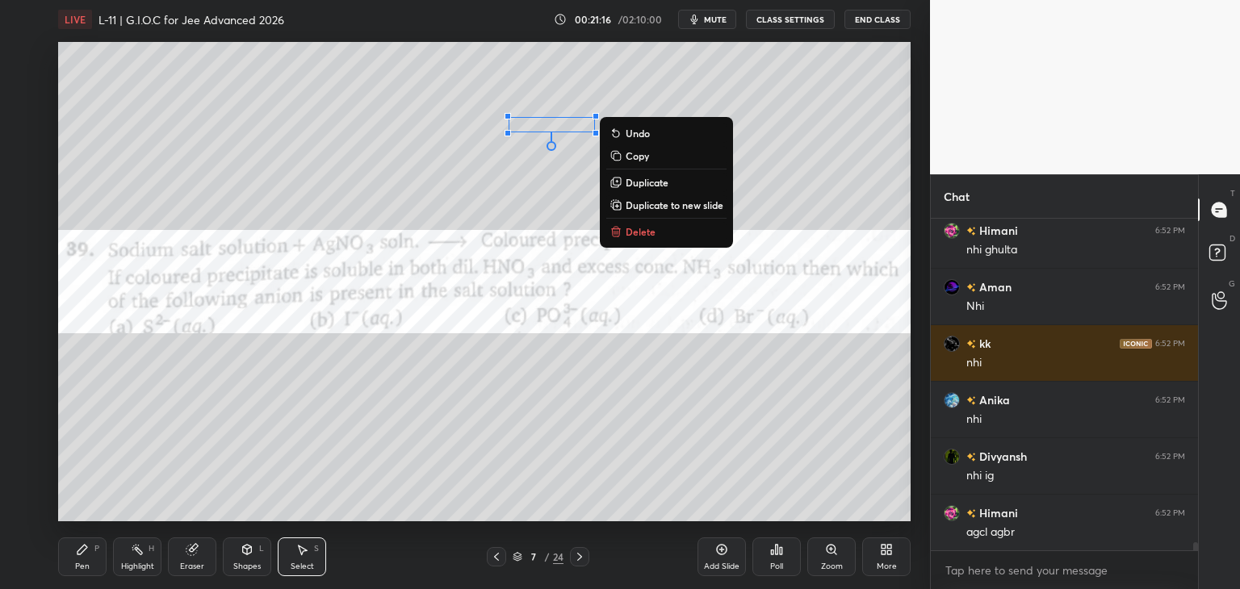
click at [643, 236] on p "Delete" at bounding box center [641, 231] width 30 height 13
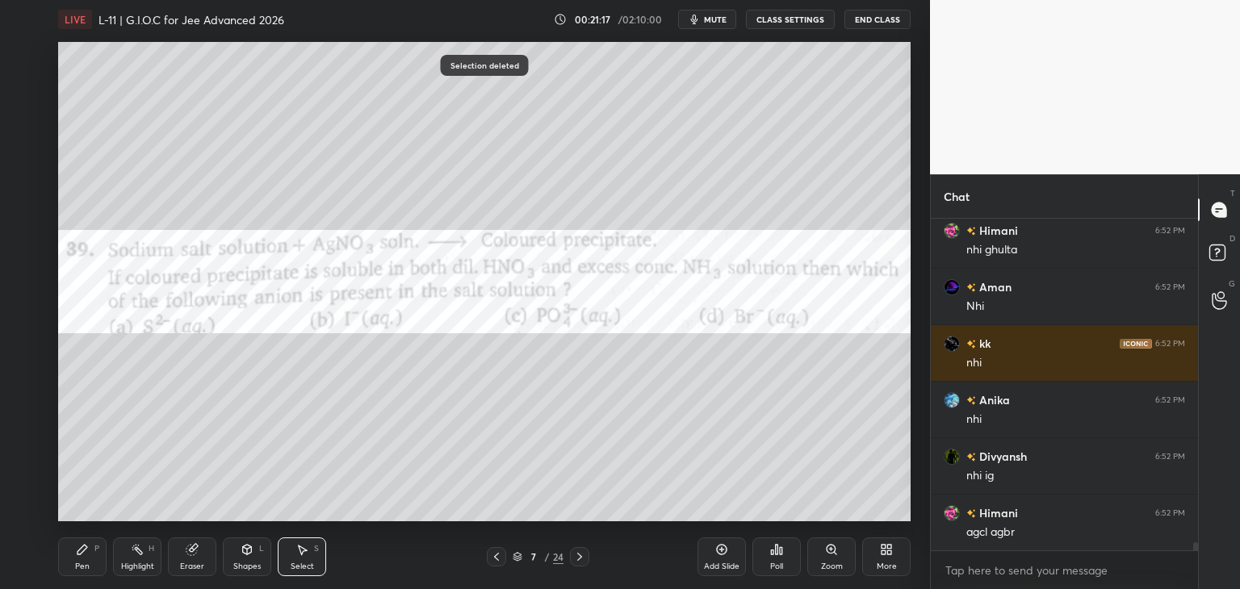
click at [83, 553] on icon at bounding box center [82, 549] width 13 height 13
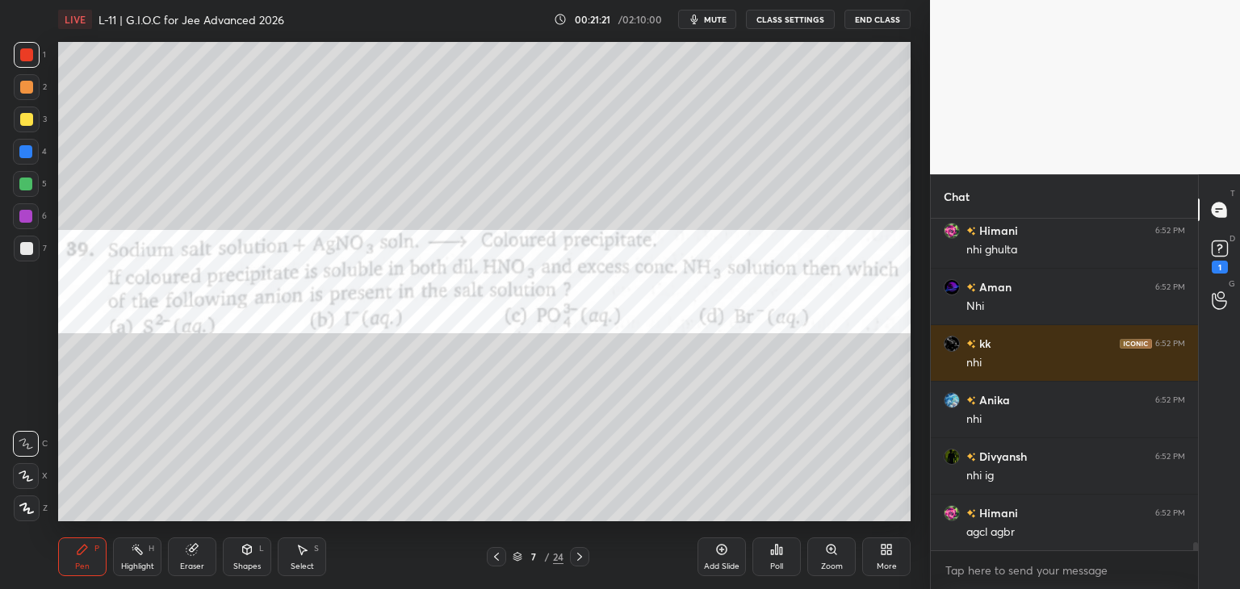
scroll to position [13843, 0]
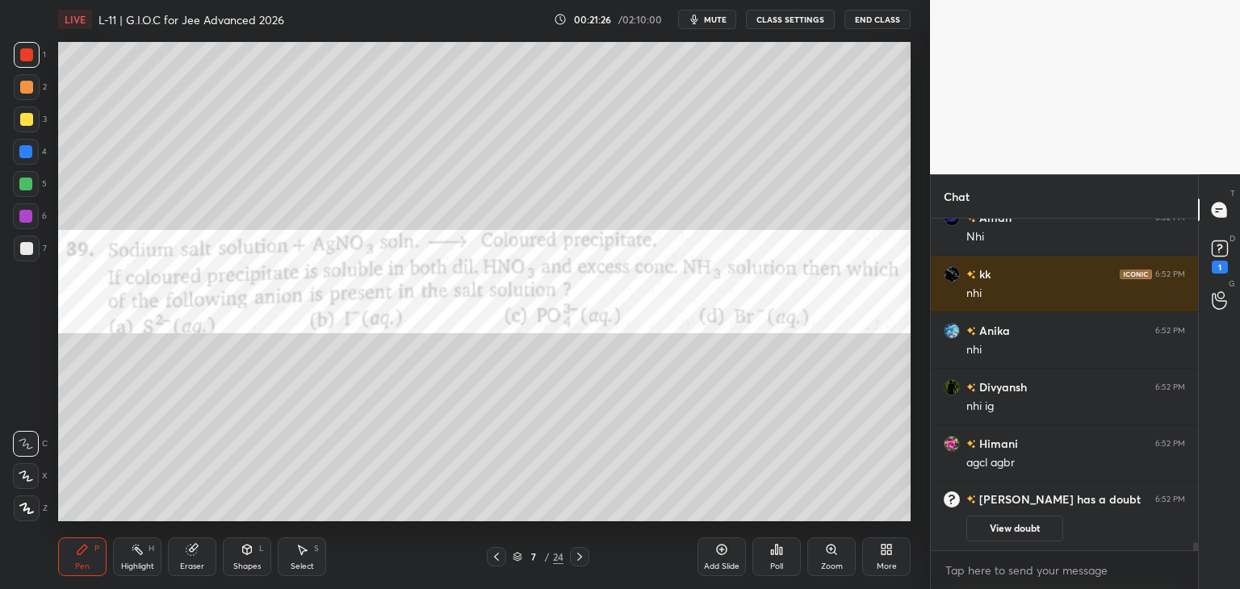
click at [1002, 524] on button "View doubt" at bounding box center [1014, 529] width 97 height 26
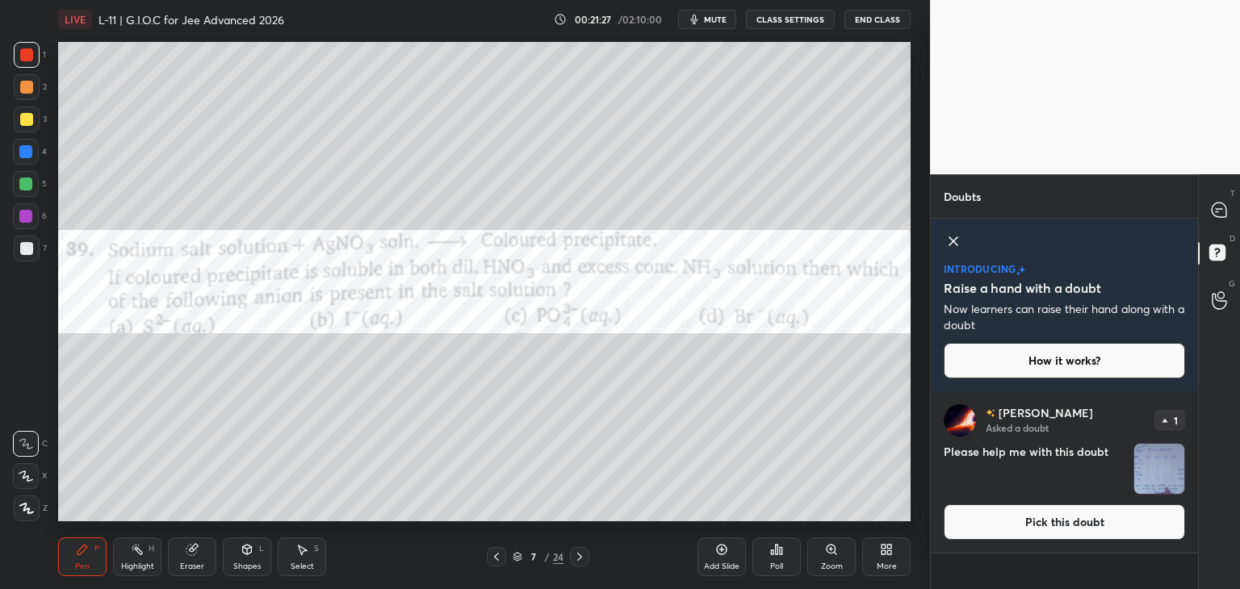
click at [1007, 514] on button "Pick this doubt" at bounding box center [1064, 523] width 241 height 36
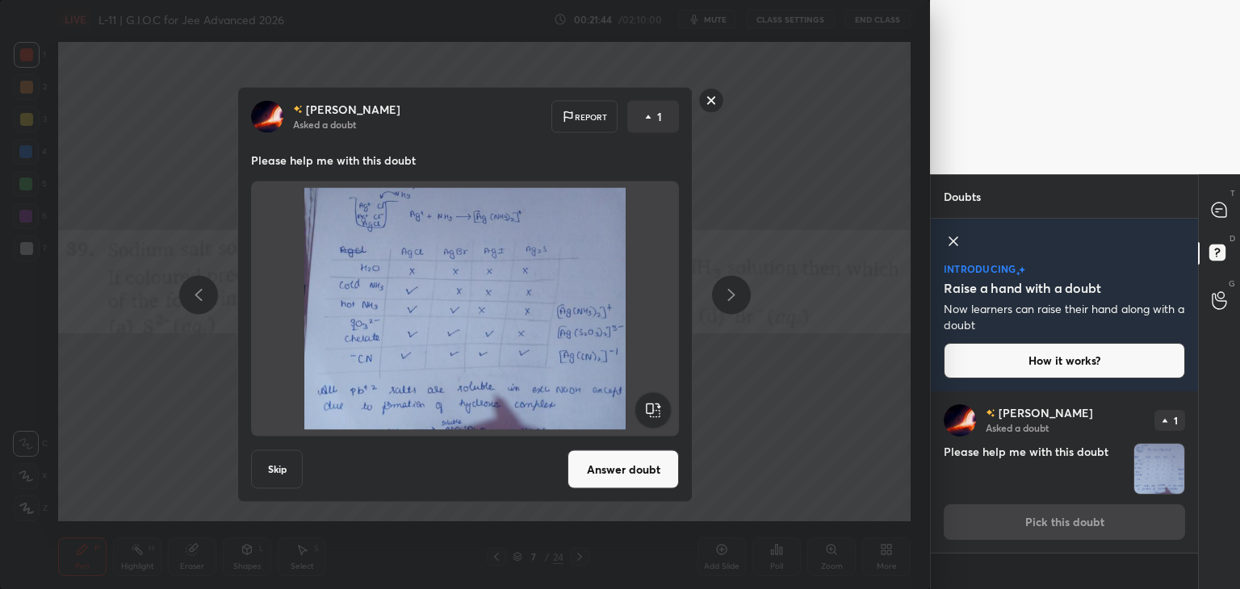
click at [604, 466] on button "Answer doubt" at bounding box center [623, 469] width 111 height 39
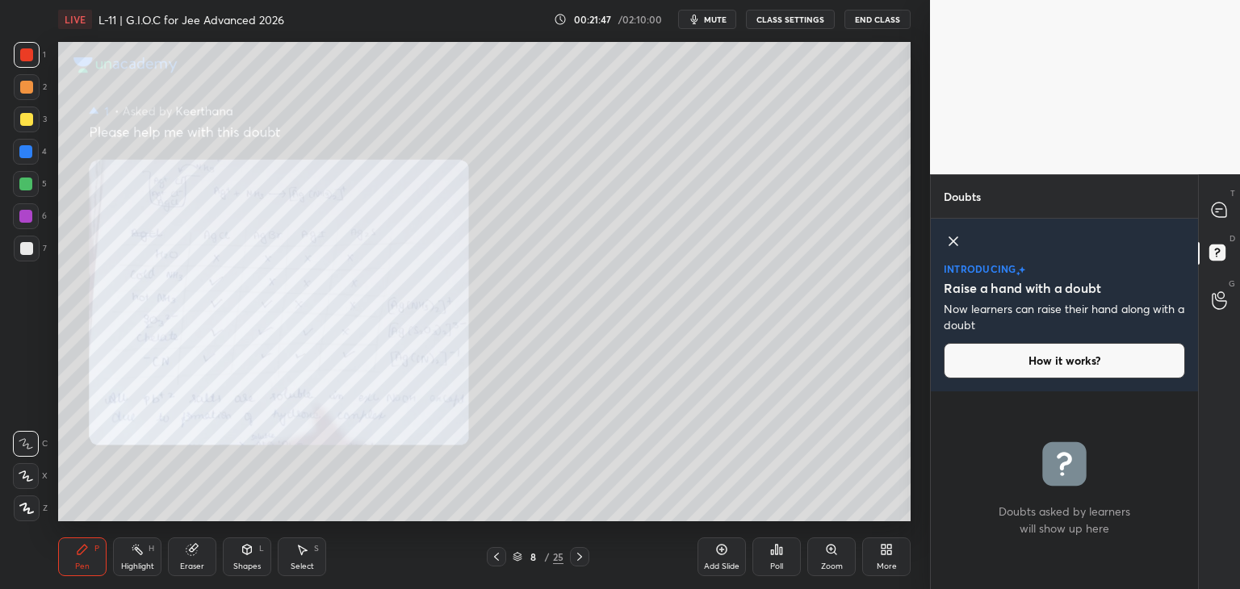
click at [953, 241] on icon at bounding box center [953, 241] width 8 height 8
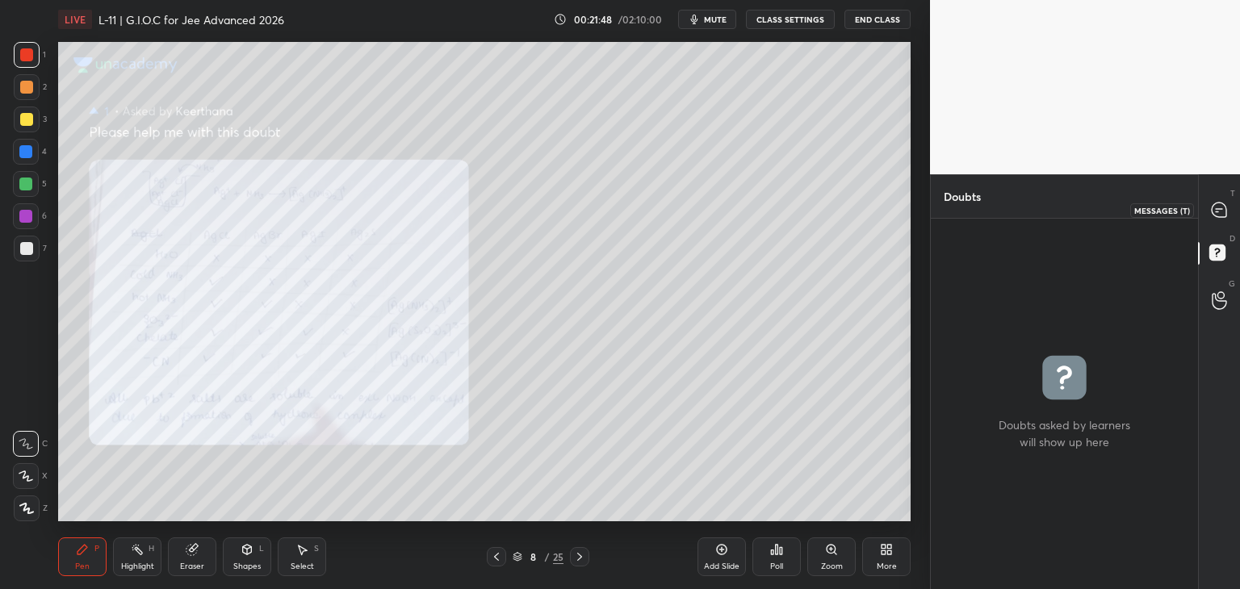
click at [1217, 207] on icon at bounding box center [1219, 210] width 15 height 15
type textarea "x"
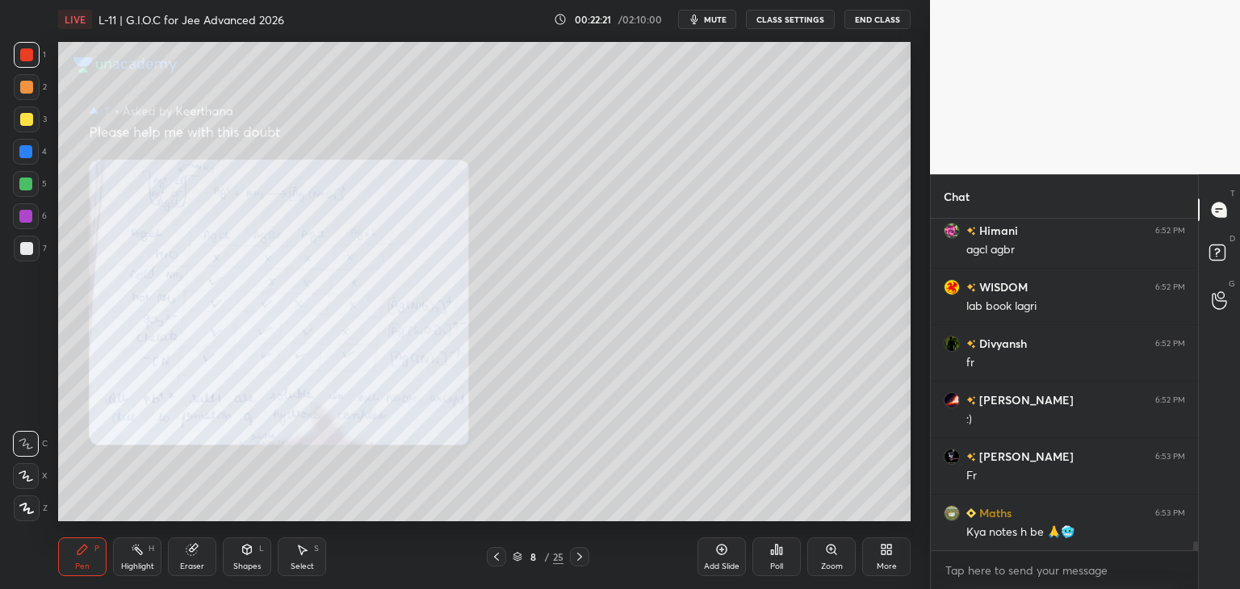
scroll to position [12208, 0]
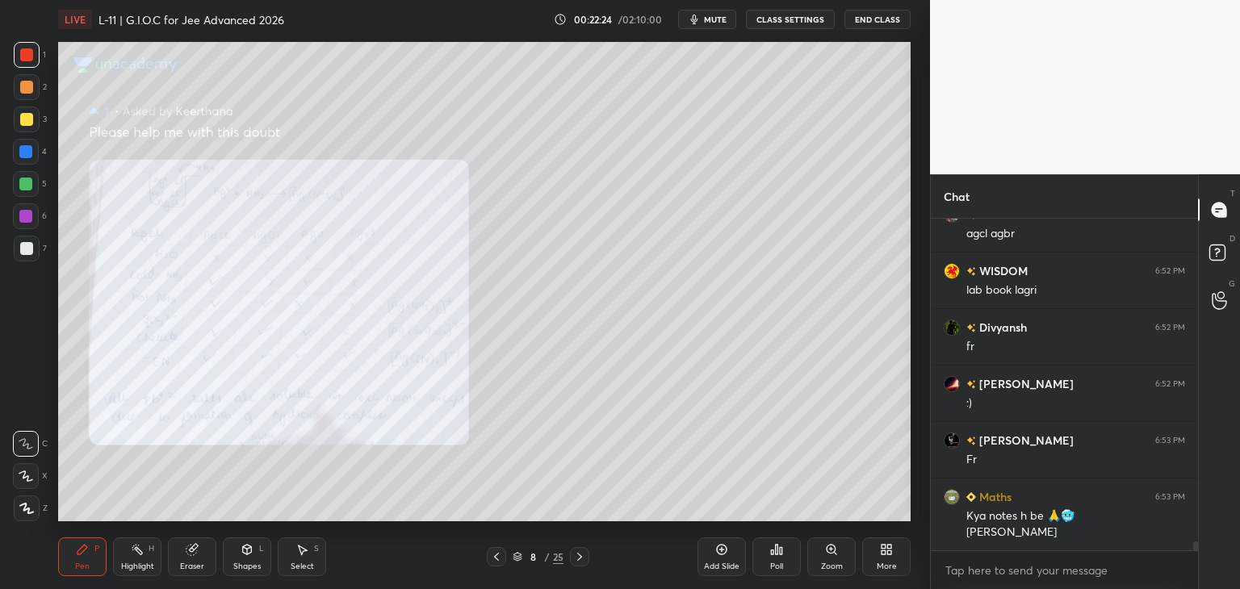
click at [495, 555] on icon at bounding box center [496, 557] width 13 height 13
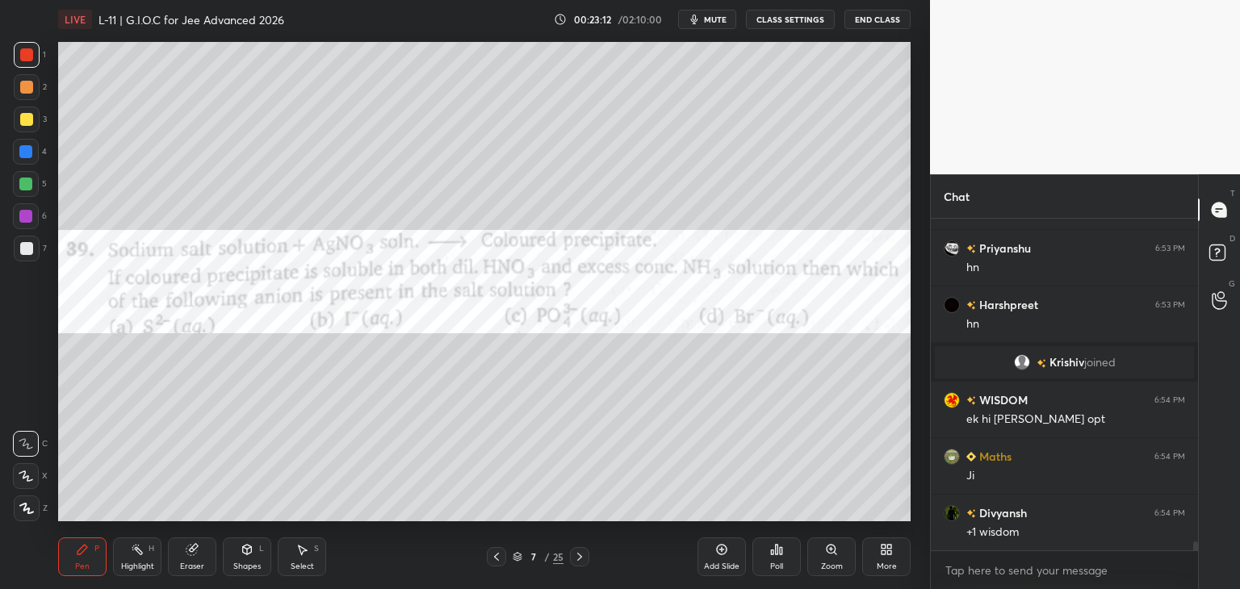
scroll to position [12211, 0]
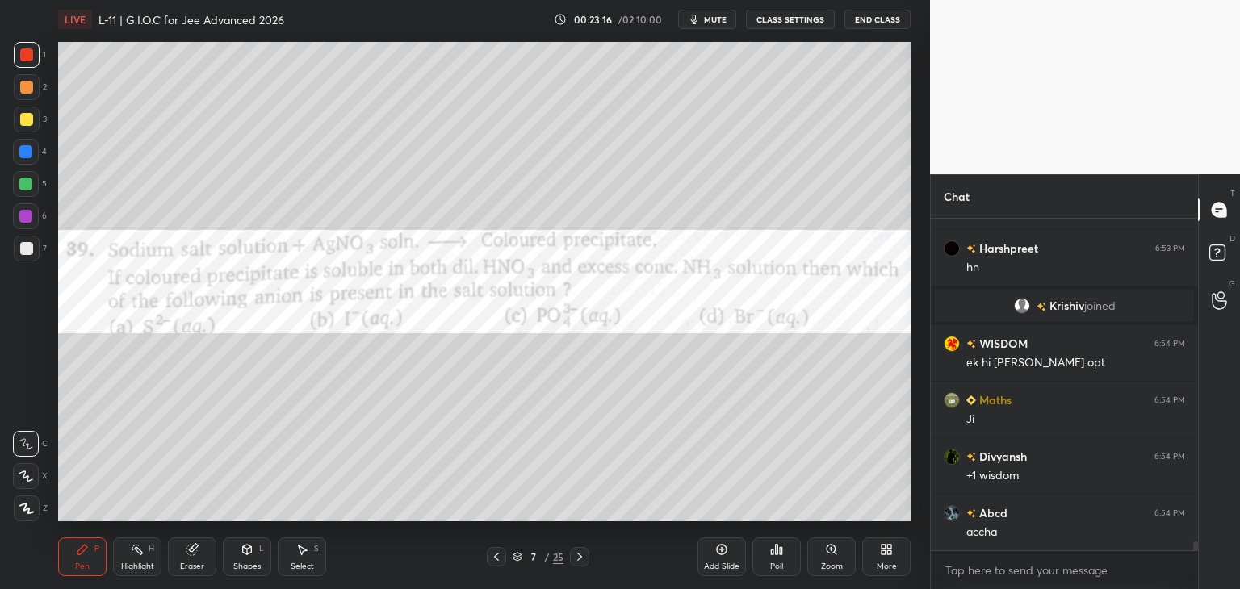
click at [192, 559] on div "Eraser" at bounding box center [192, 557] width 48 height 39
click at [87, 552] on icon at bounding box center [82, 549] width 13 height 13
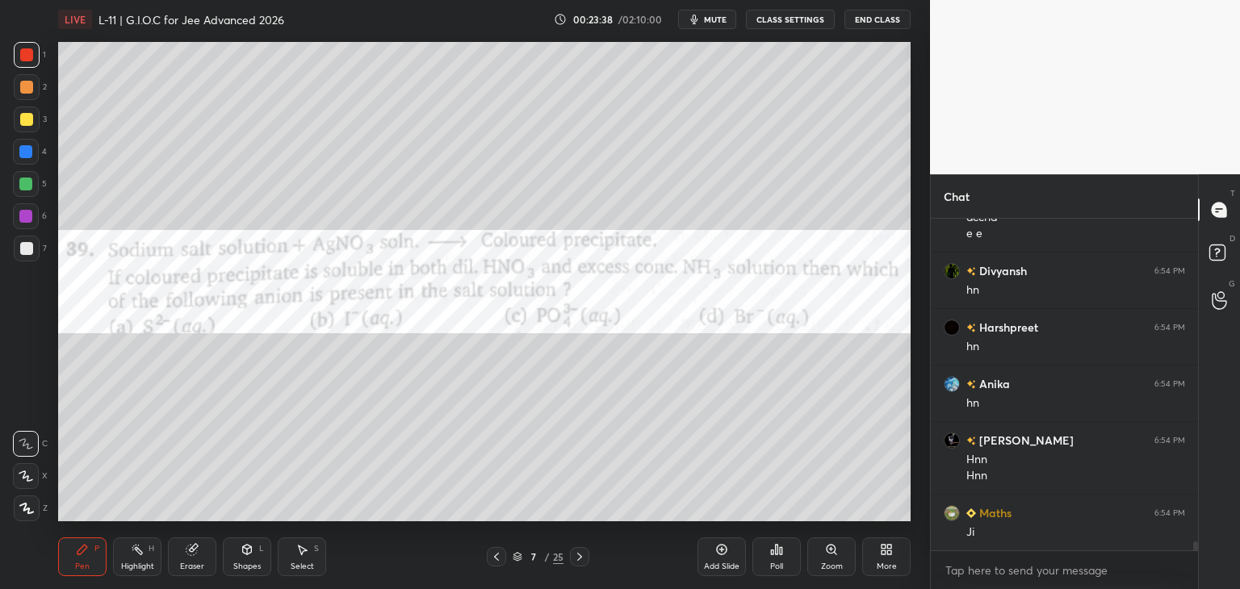
scroll to position [12582, 0]
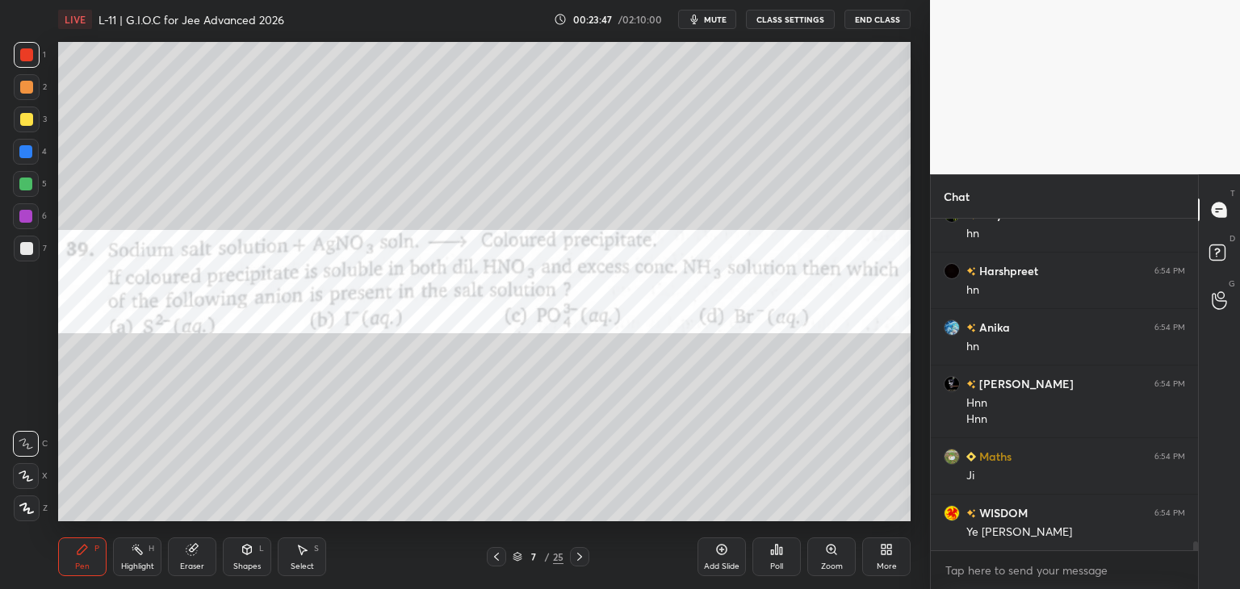
click at [30, 149] on div at bounding box center [25, 151] width 13 height 13
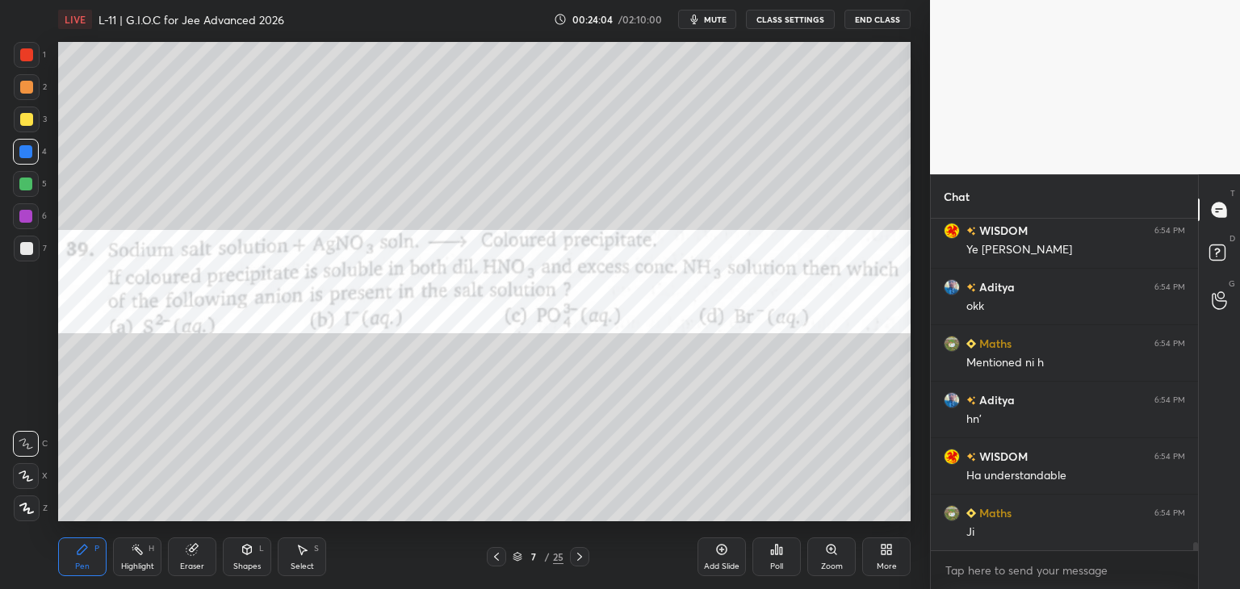
scroll to position [12921, 0]
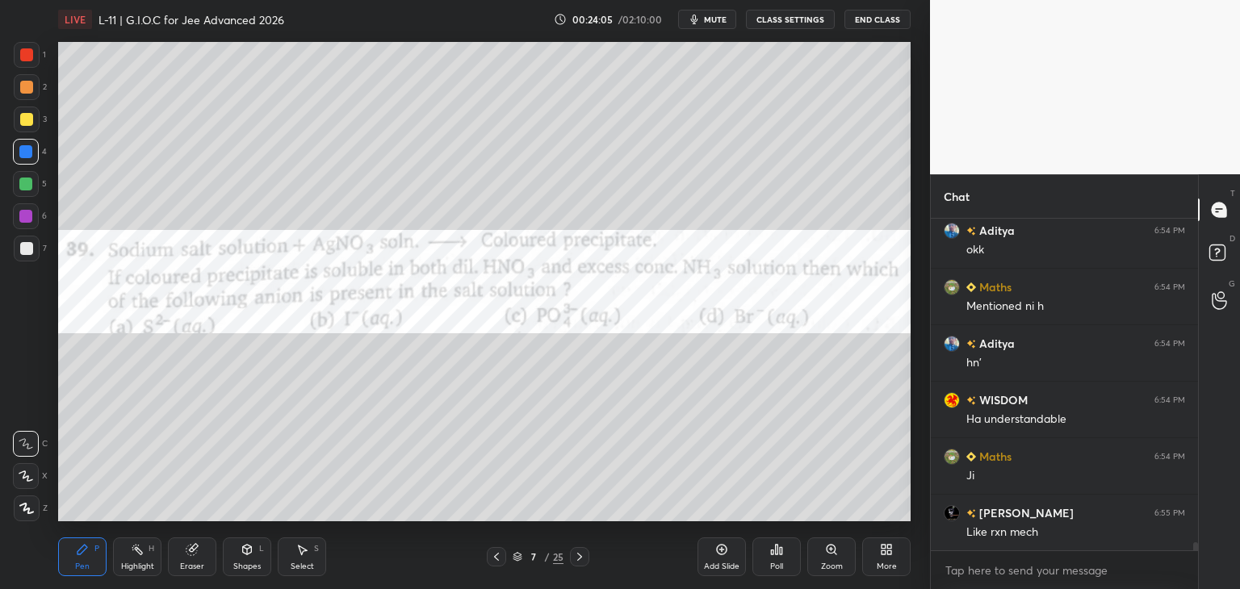
click at [500, 553] on icon at bounding box center [496, 557] width 13 height 13
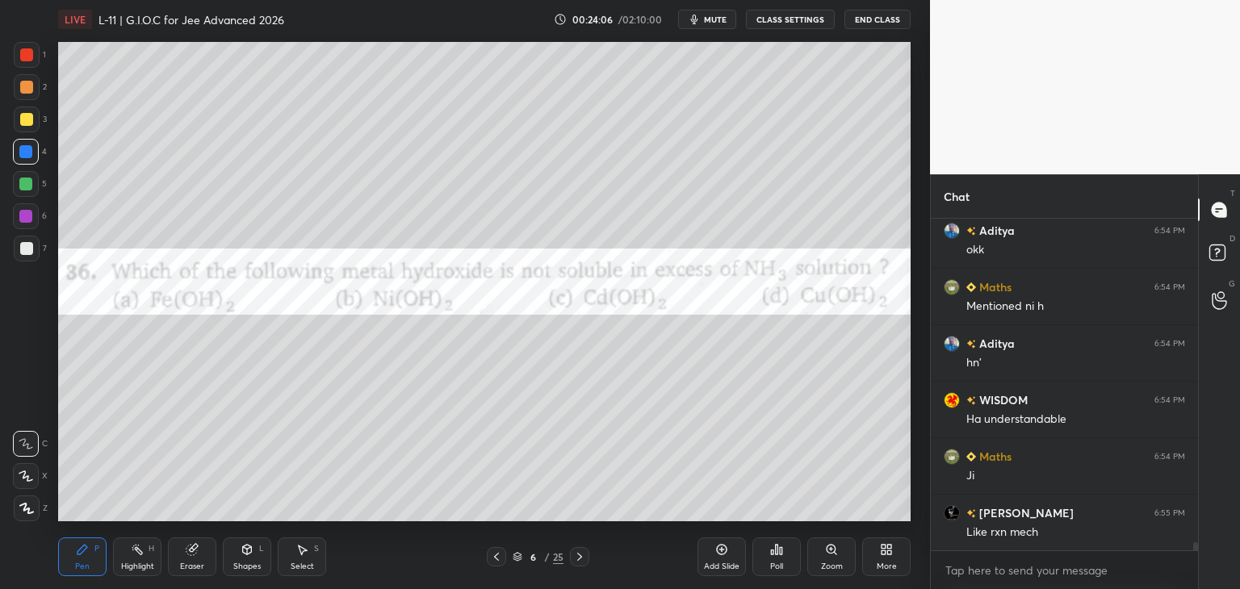
scroll to position [12978, 0]
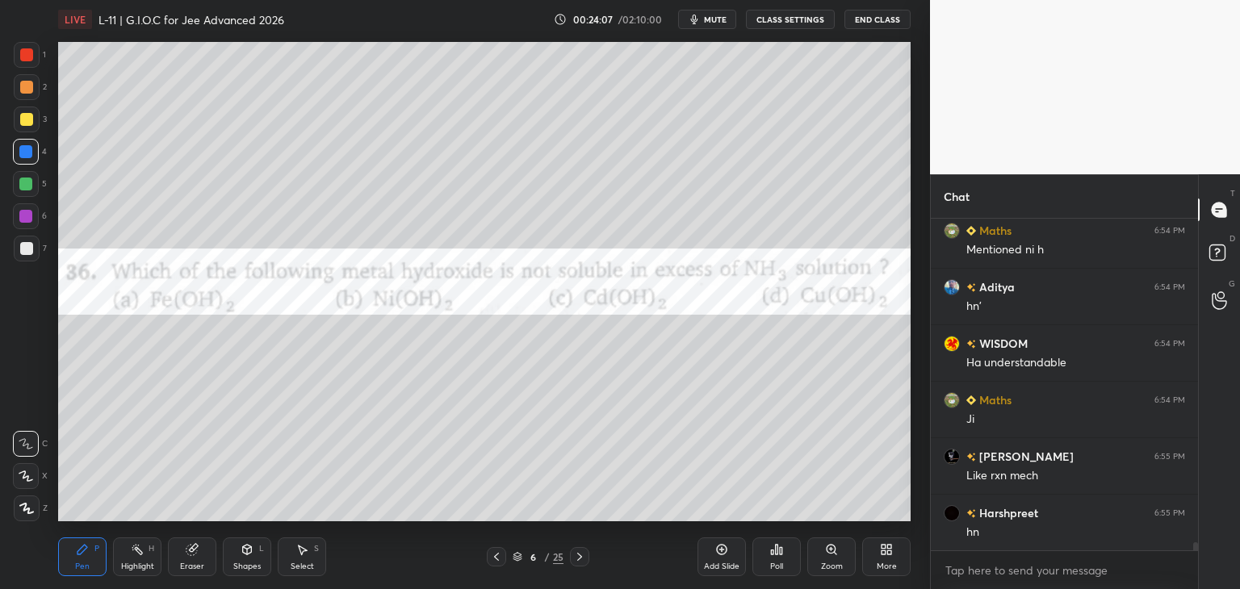
click at [576, 559] on icon at bounding box center [579, 557] width 13 height 13
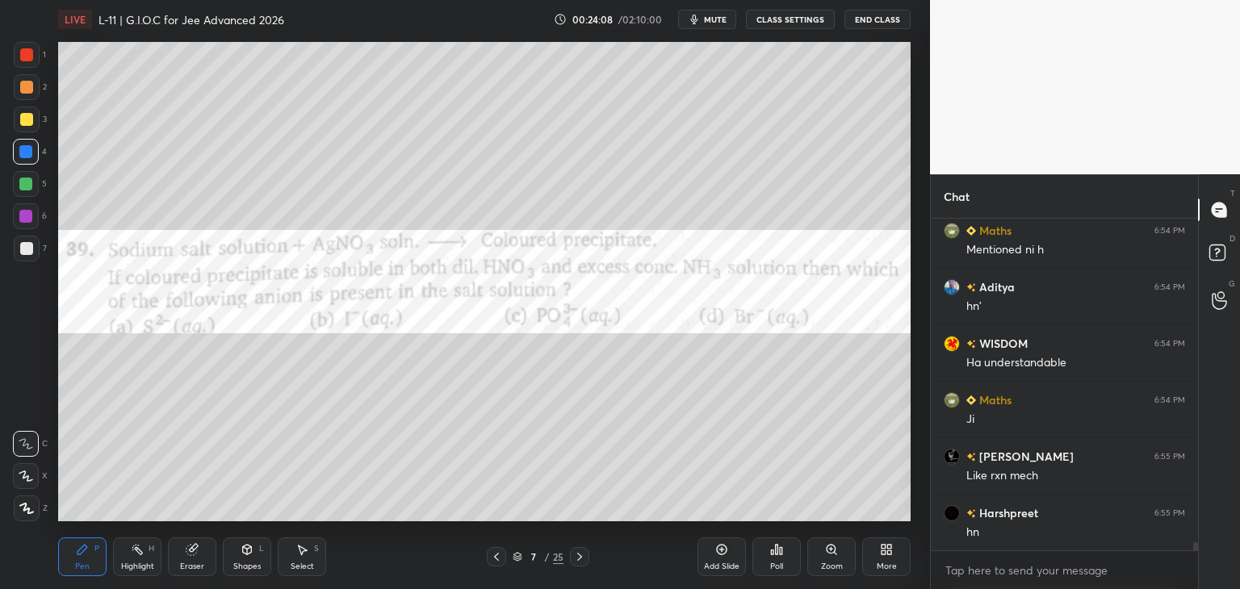
click at [577, 552] on icon at bounding box center [579, 557] width 13 height 13
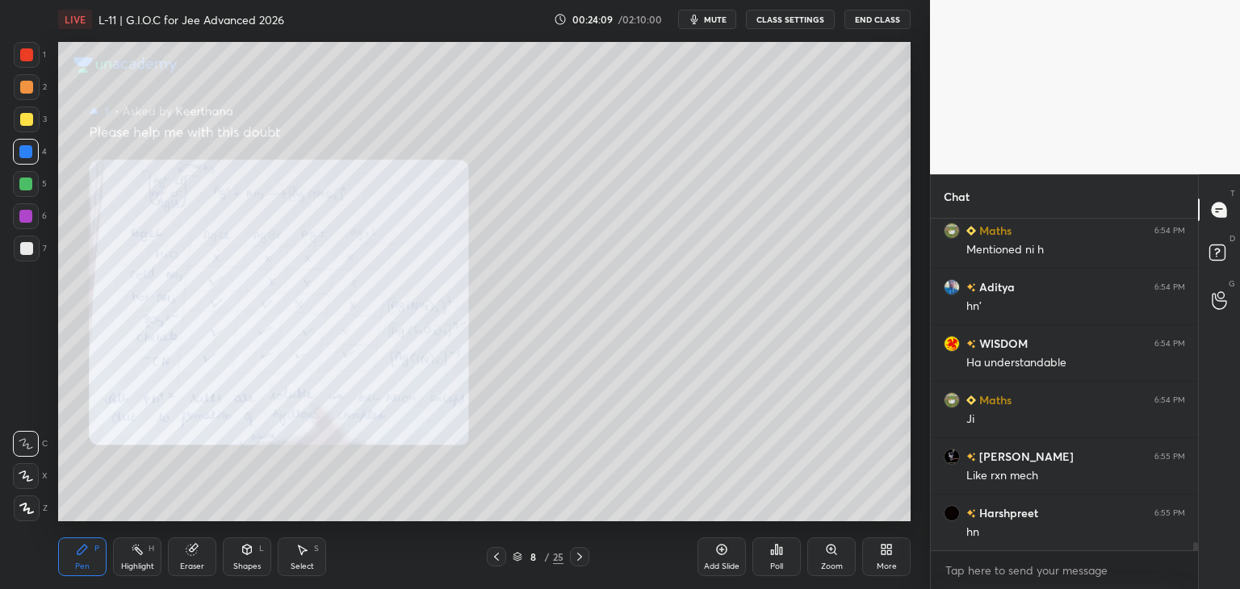
click at [584, 559] on icon at bounding box center [579, 557] width 13 height 13
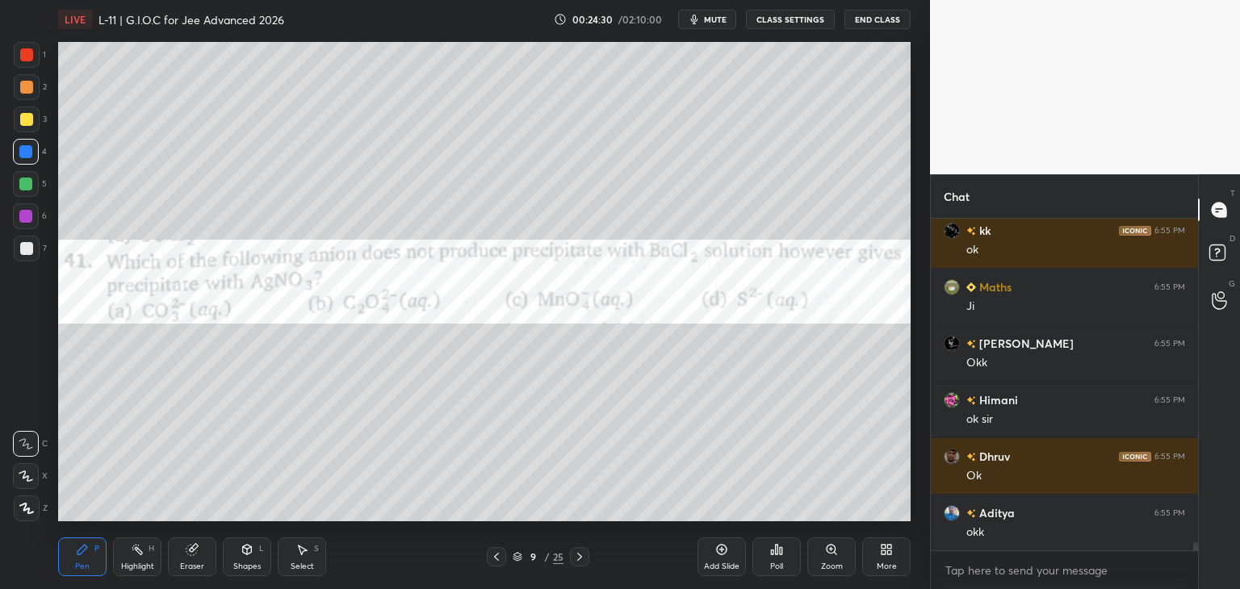
scroll to position [13486, 0]
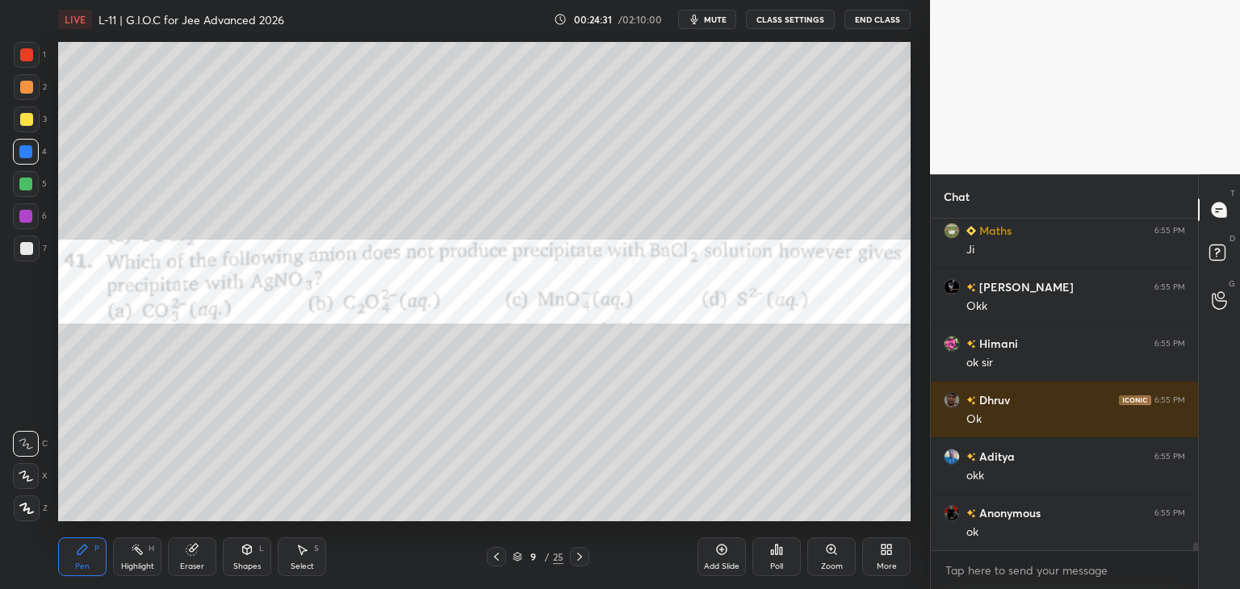
click at [299, 564] on div "Select" at bounding box center [302, 567] width 23 height 8
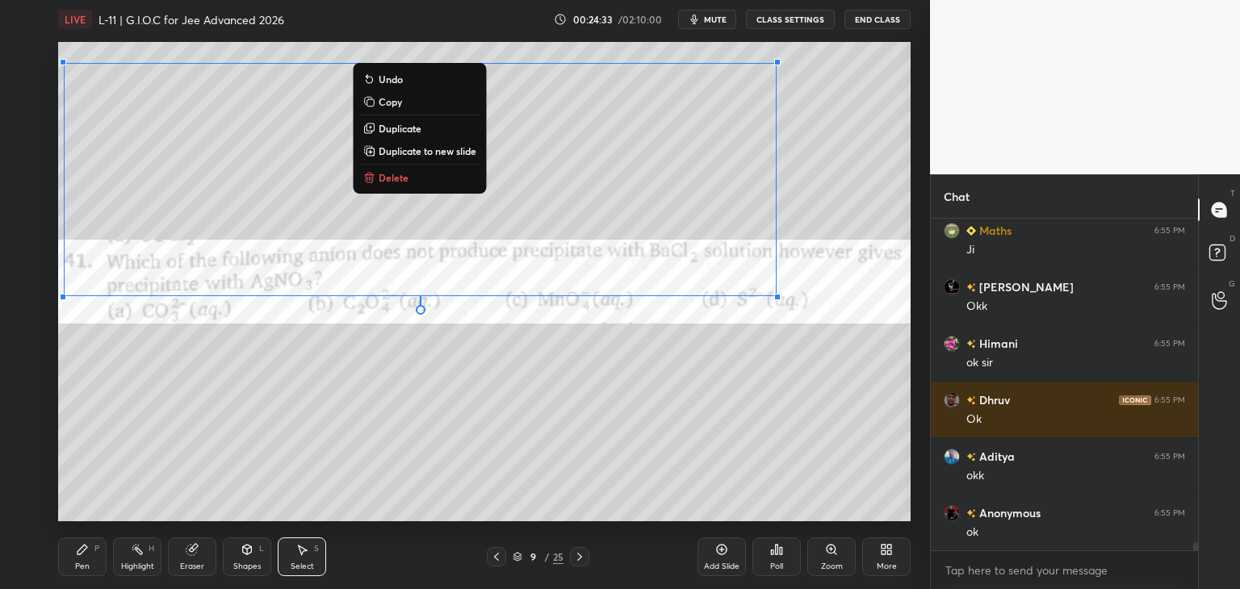
click at [394, 182] on p "Delete" at bounding box center [394, 177] width 30 height 13
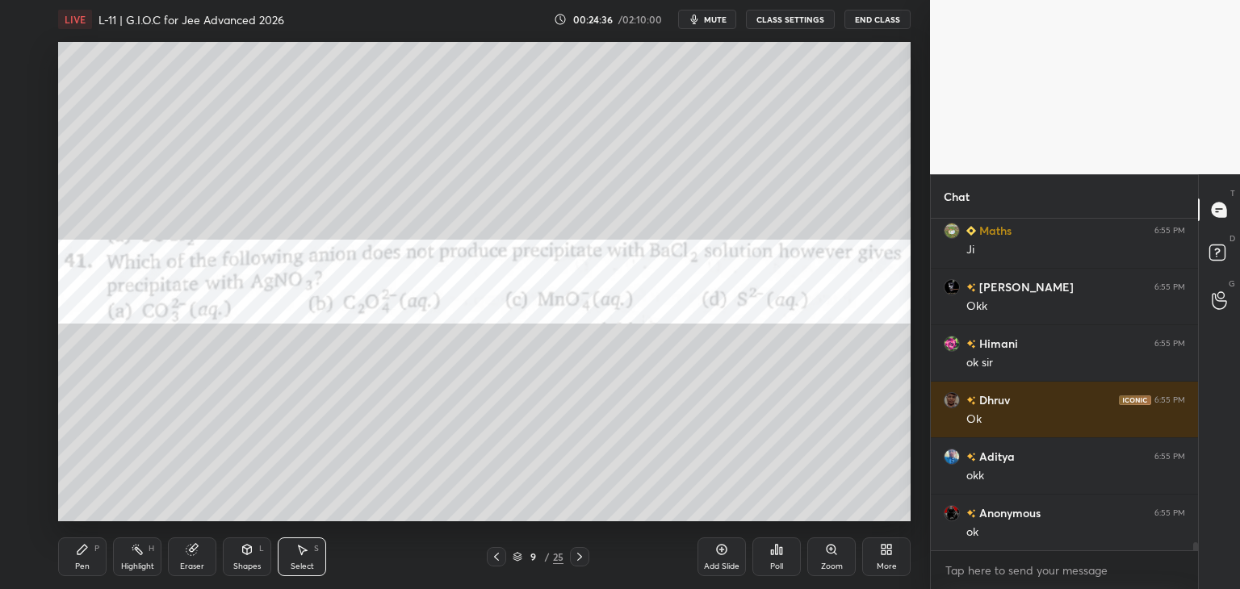
click at [85, 564] on div "Pen" at bounding box center [82, 567] width 15 height 8
click at [769, 561] on div "Poll" at bounding box center [776, 557] width 48 height 39
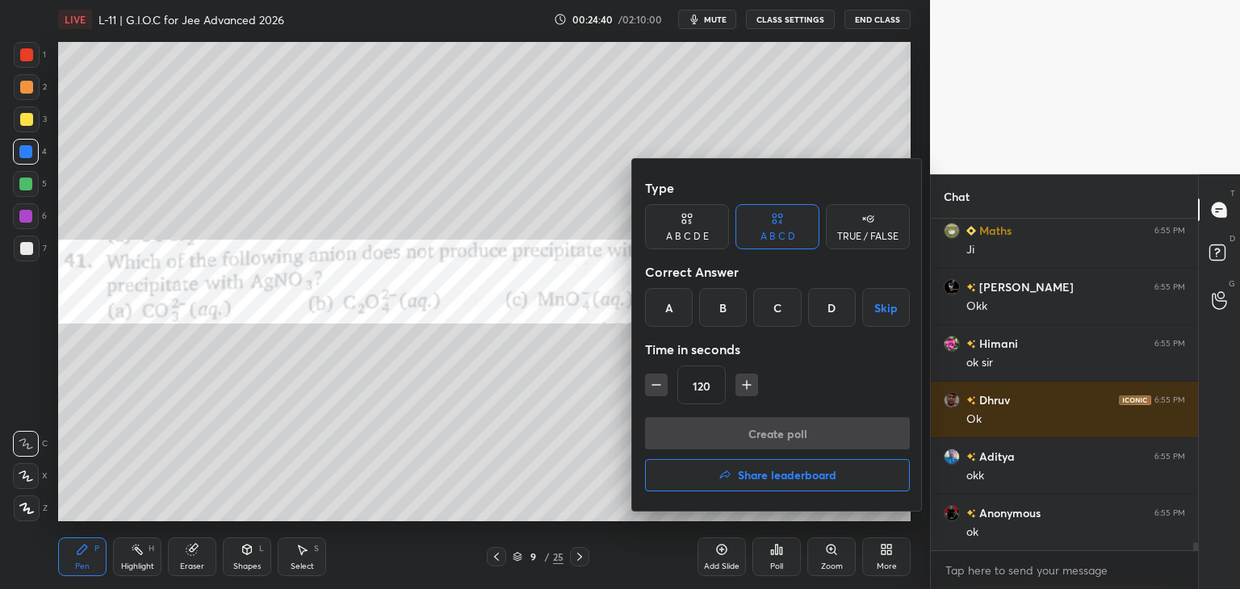
scroll to position [13543, 0]
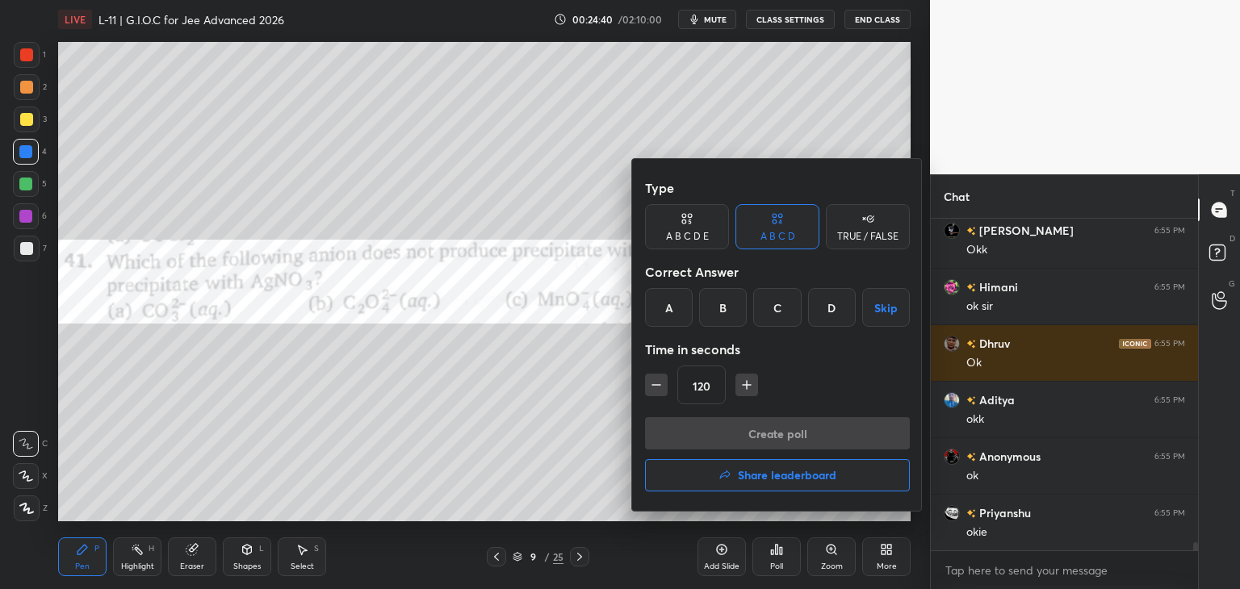
click at [830, 304] on div "D" at bounding box center [832, 307] width 48 height 39
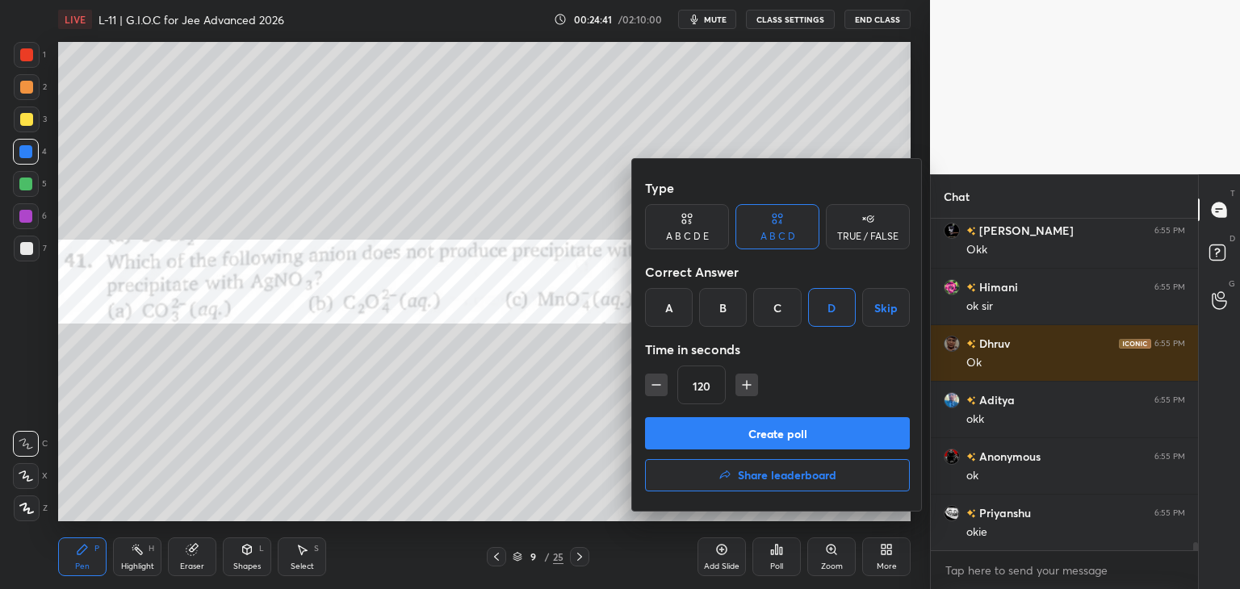
click at [656, 385] on icon "button" at bounding box center [656, 385] width 16 height 16
click at [659, 384] on icon "button" at bounding box center [656, 385] width 16 height 16
type input "90"
click at [718, 431] on button "Create poll" at bounding box center [777, 433] width 265 height 32
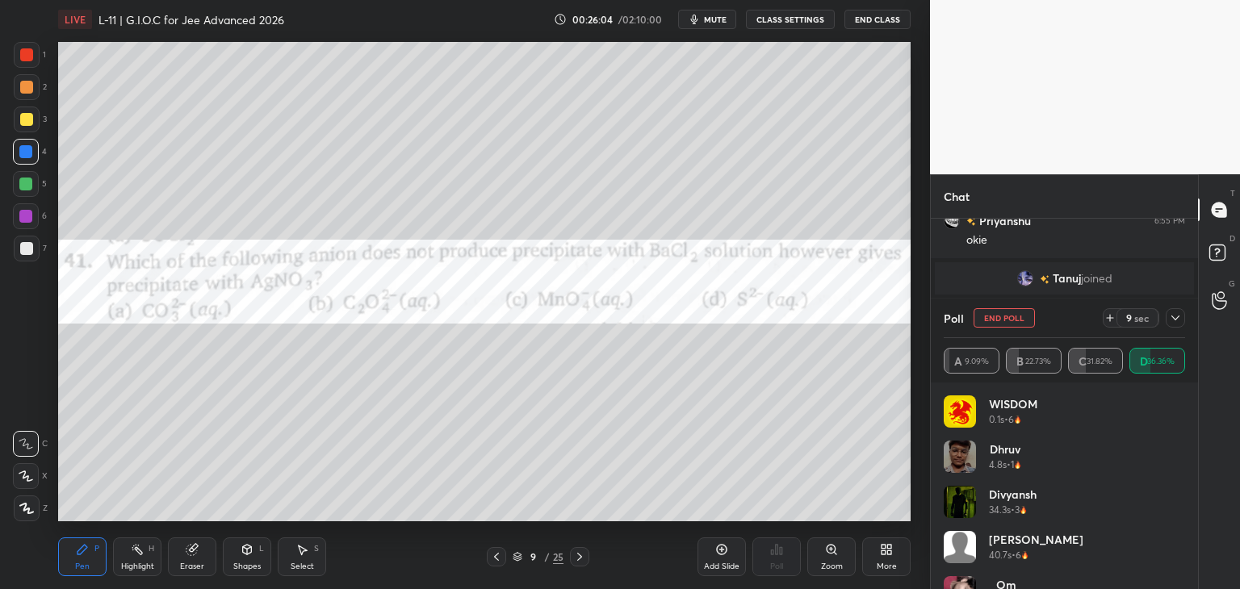
scroll to position [13377, 0]
click at [1173, 313] on icon at bounding box center [1175, 318] width 13 height 13
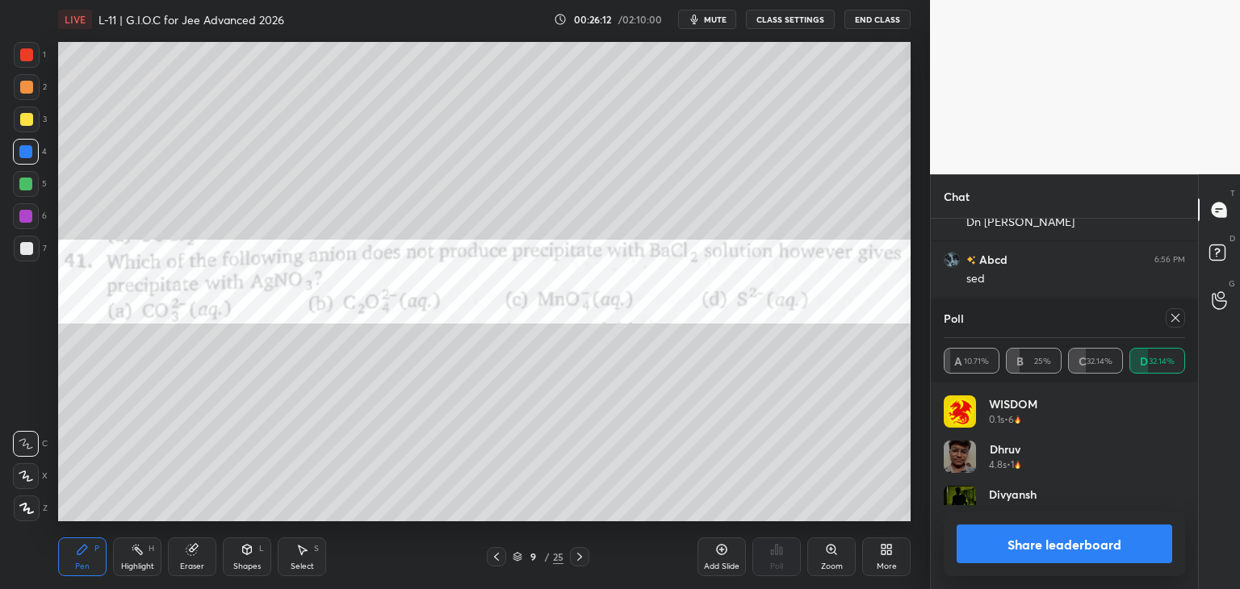
scroll to position [189, 237]
click at [1173, 317] on icon at bounding box center [1175, 318] width 13 height 13
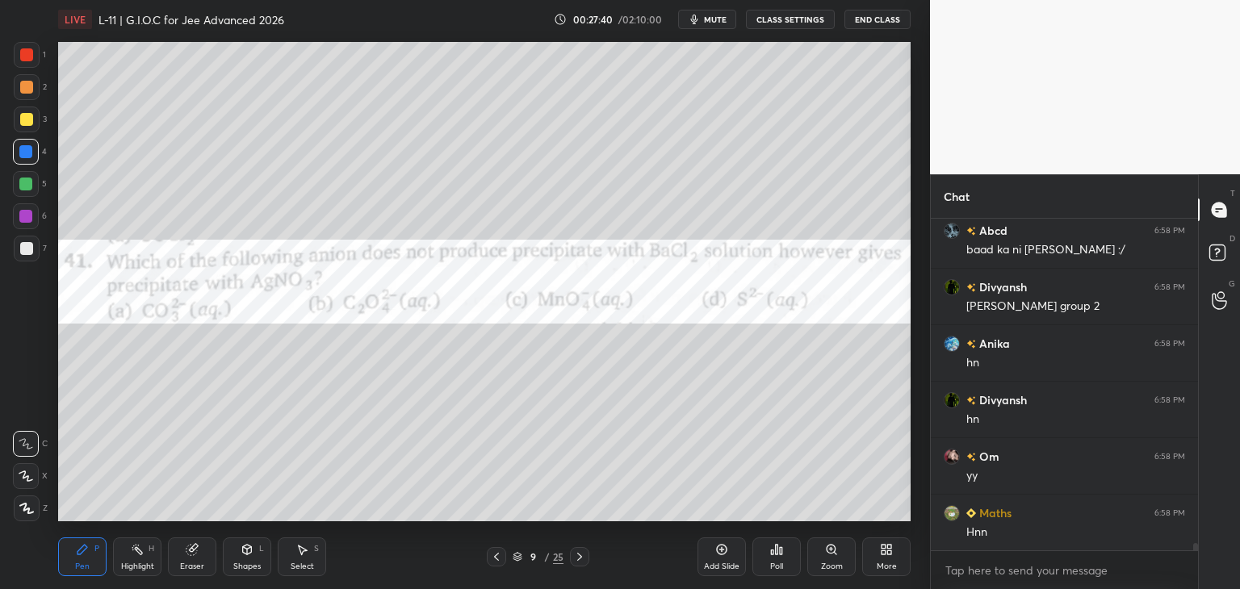
scroll to position [14253, 0]
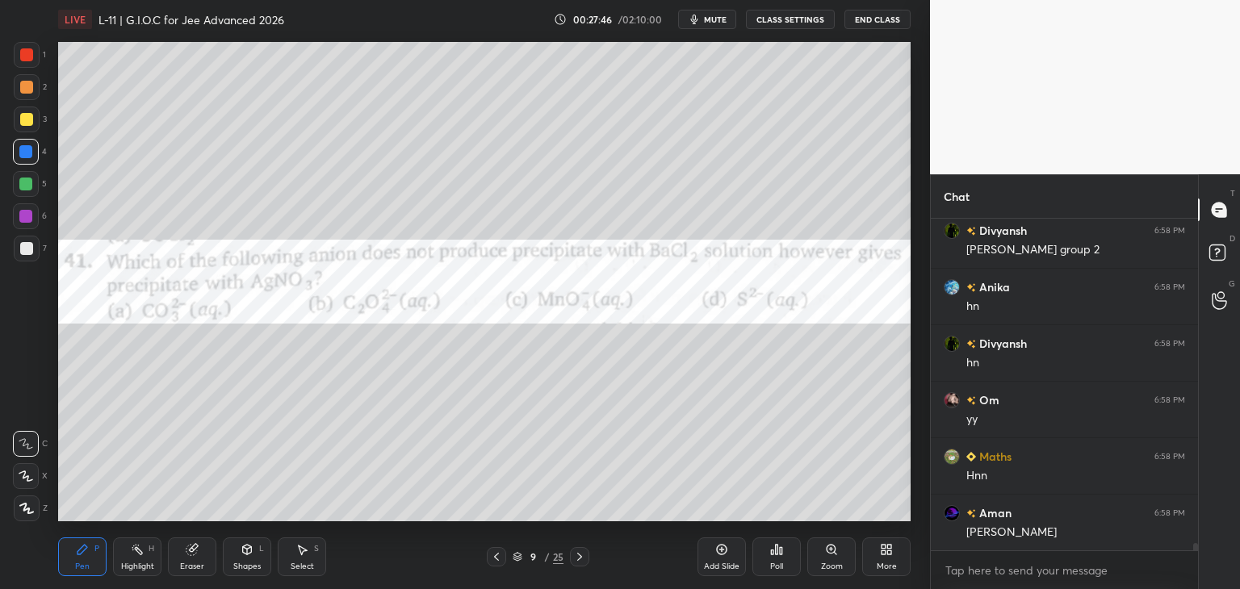
click at [20, 59] on div at bounding box center [26, 54] width 13 height 13
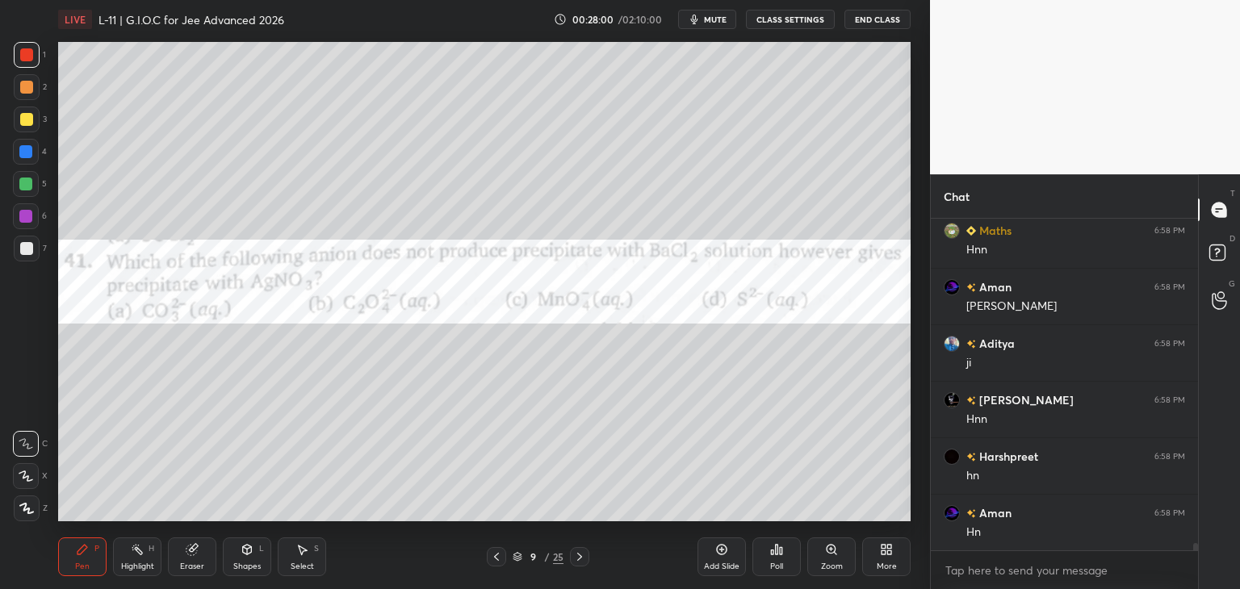
scroll to position [14536, 0]
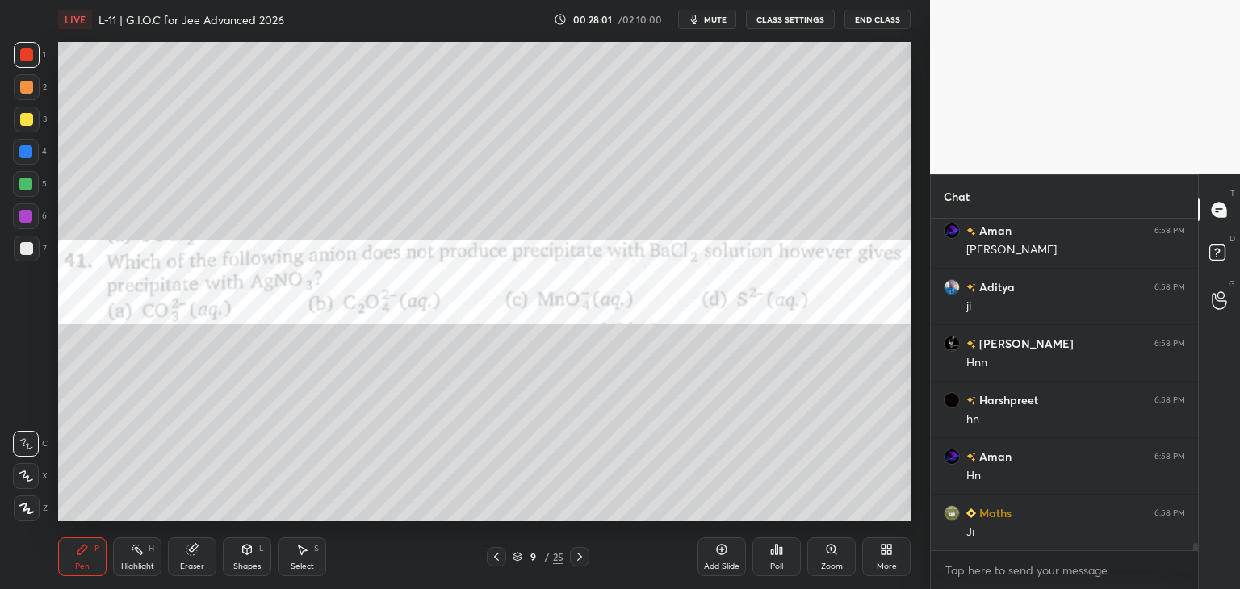
click at [576, 559] on icon at bounding box center [579, 557] width 13 height 13
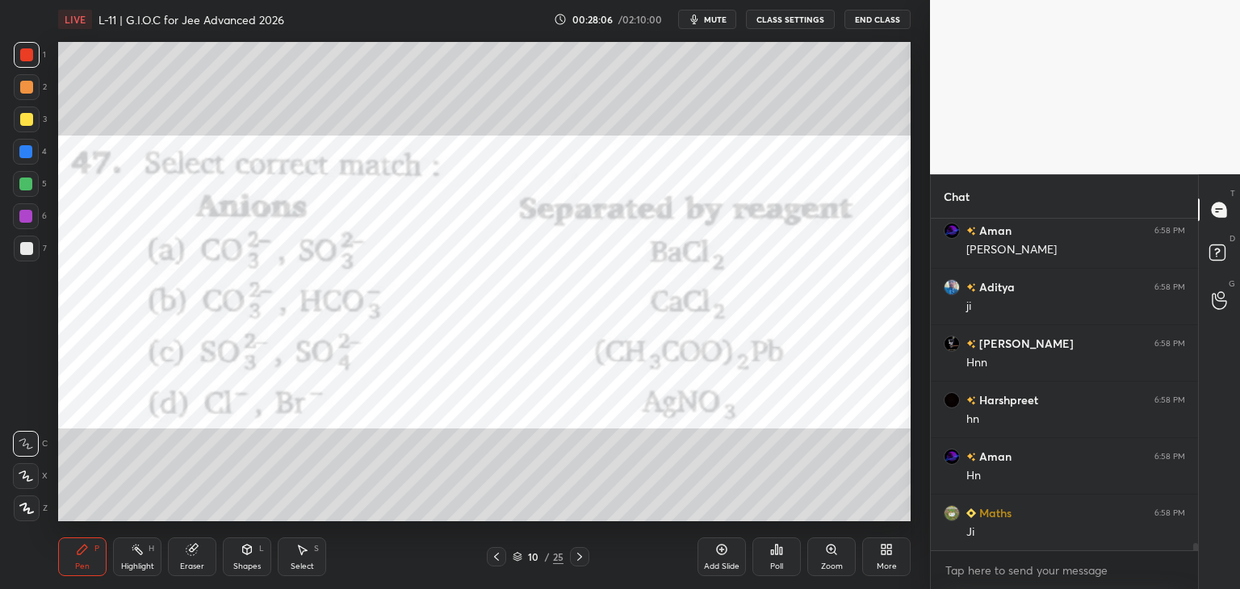
scroll to position [14592, 0]
click at [778, 555] on icon at bounding box center [776, 549] width 13 height 13
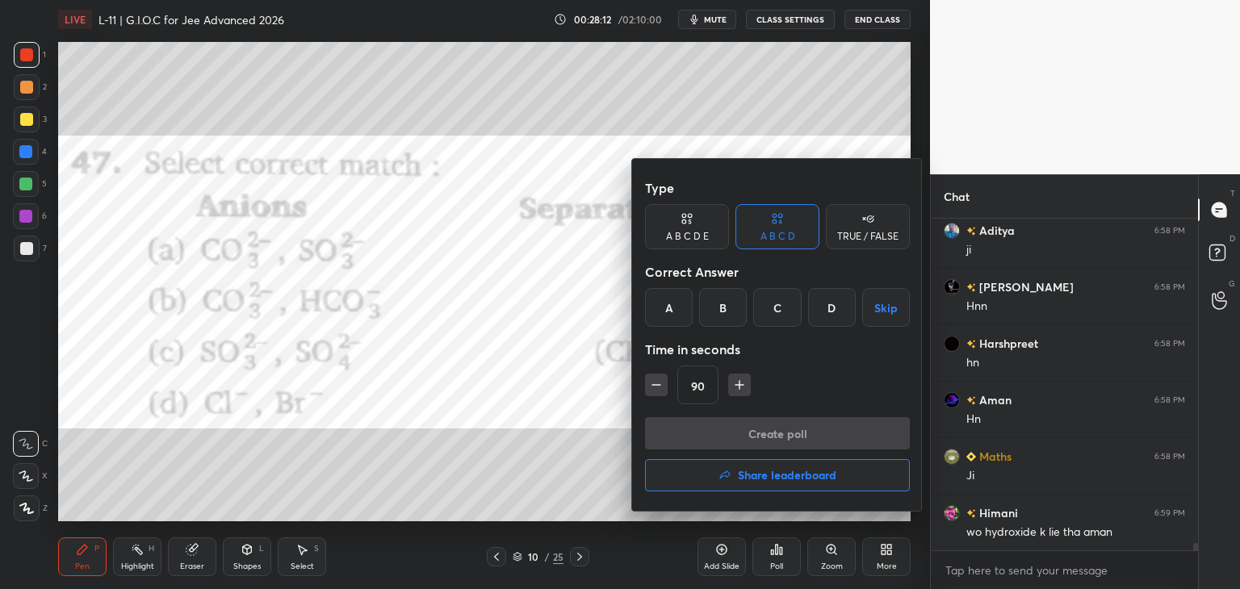
click at [721, 316] on div "B" at bounding box center [723, 307] width 48 height 39
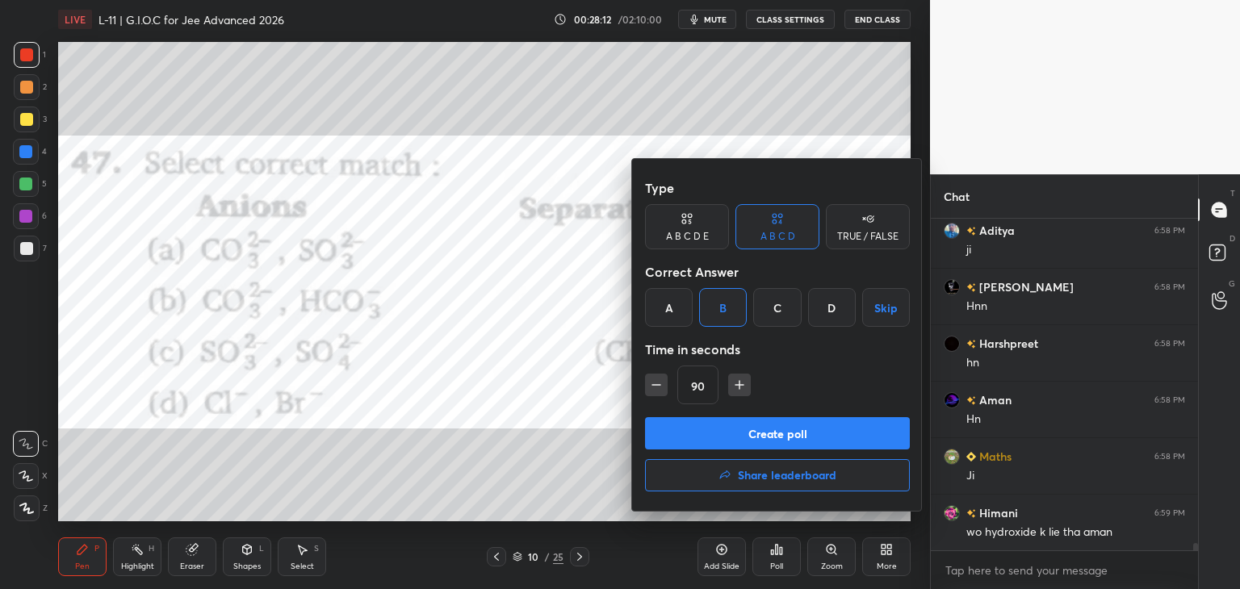
click at [741, 427] on button "Create poll" at bounding box center [777, 433] width 265 height 32
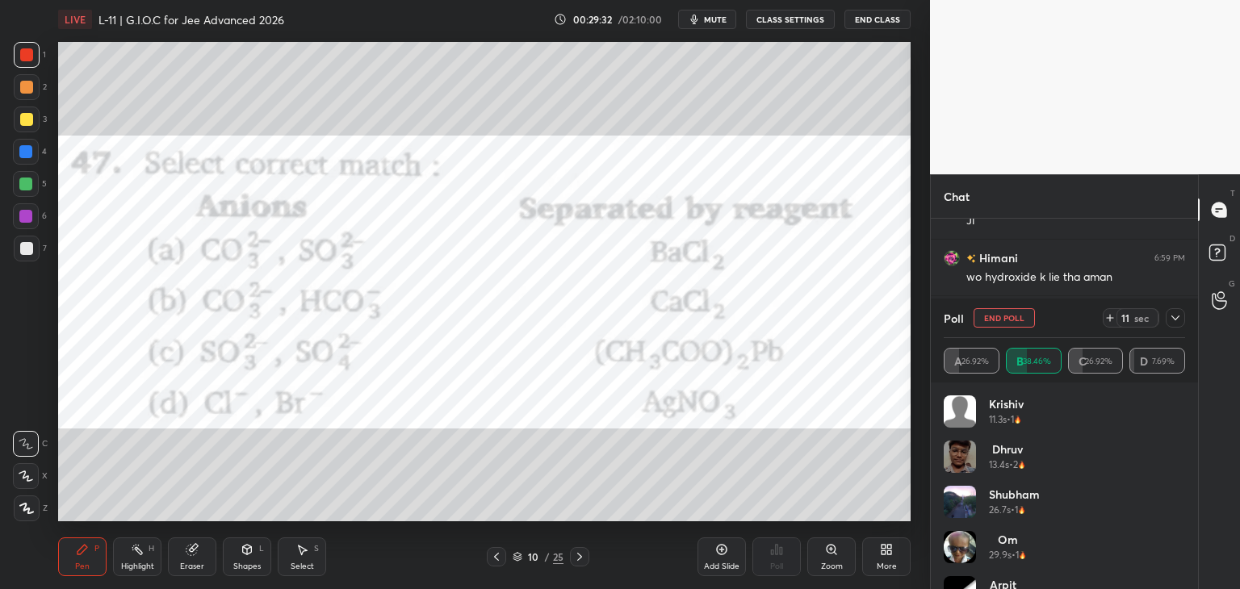
scroll to position [14453, 0]
click at [1171, 318] on icon at bounding box center [1175, 318] width 13 height 13
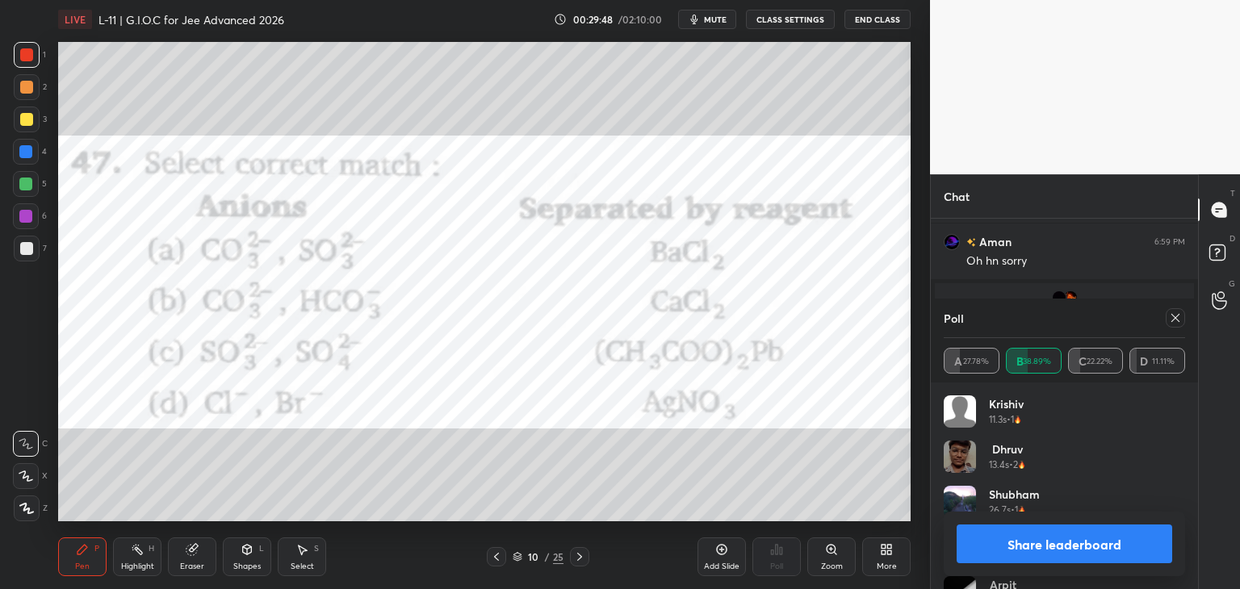
scroll to position [14583, 0]
click at [1176, 316] on icon at bounding box center [1175, 318] width 13 height 13
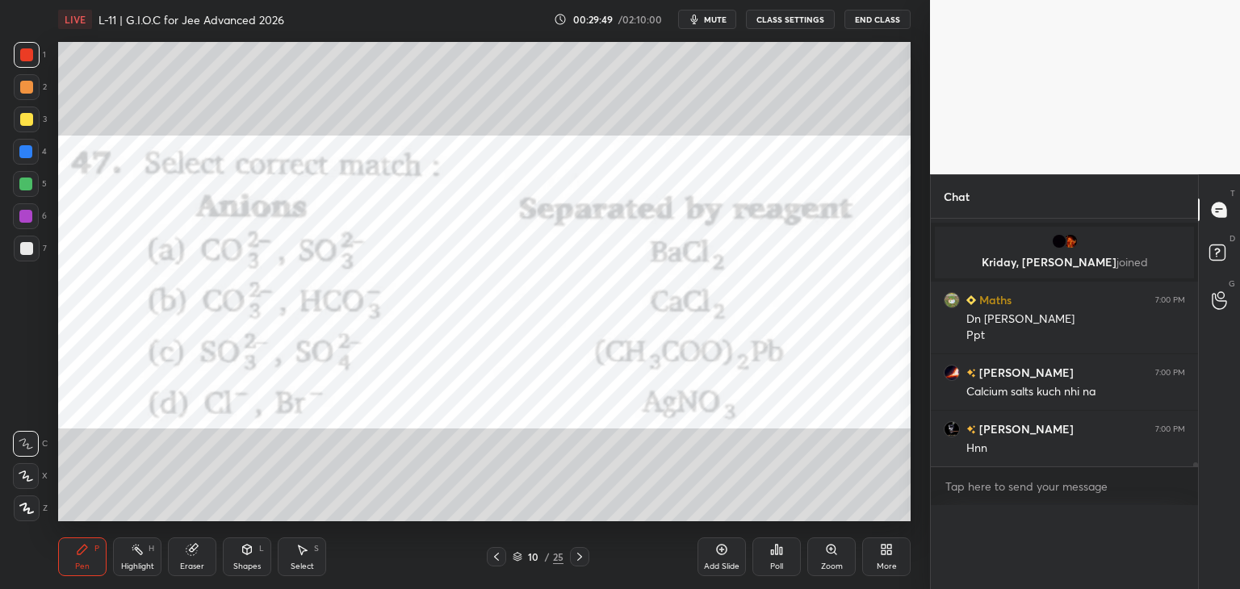
scroll to position [5, 5]
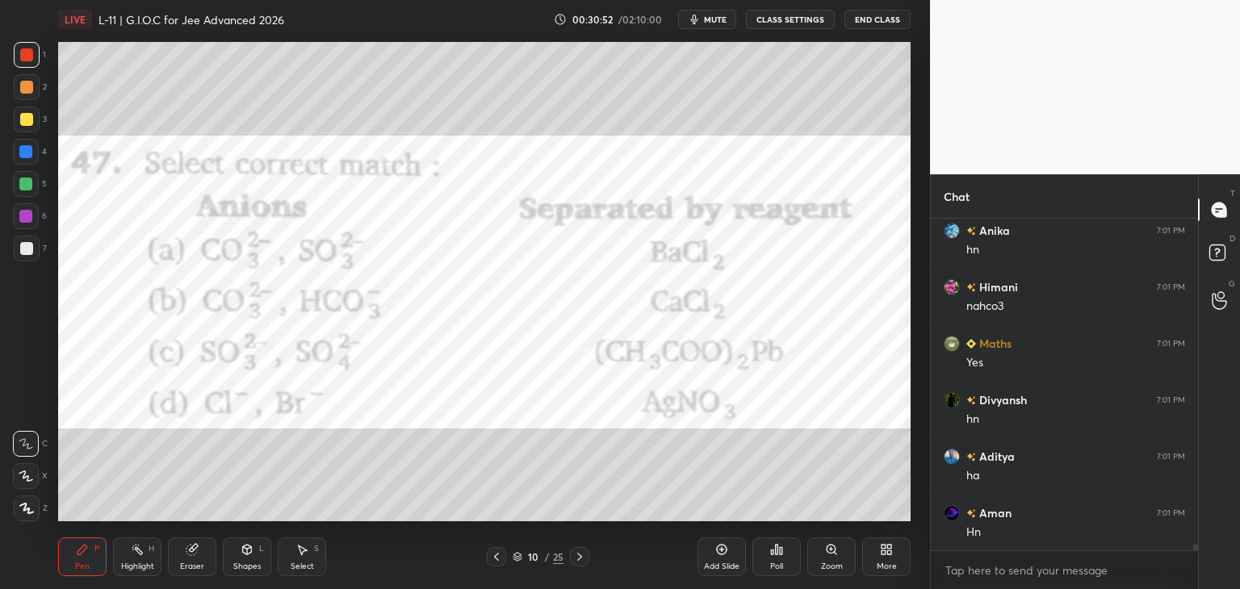
click at [580, 559] on icon at bounding box center [579, 557] width 13 height 13
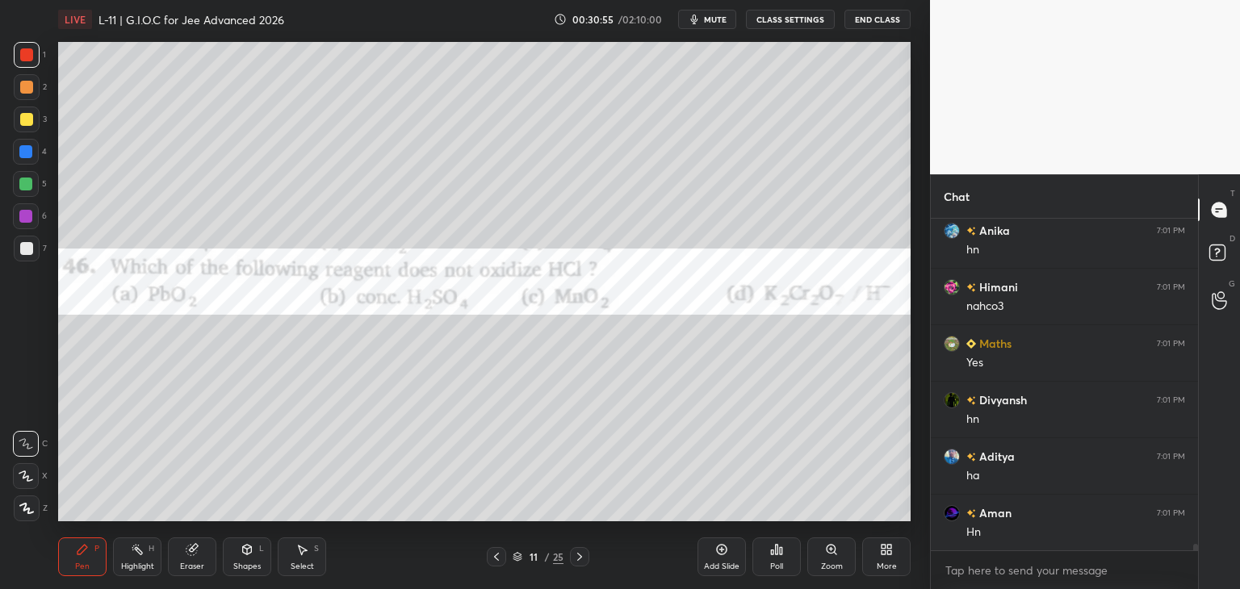
click at [776, 554] on icon at bounding box center [777, 550] width 2 height 10
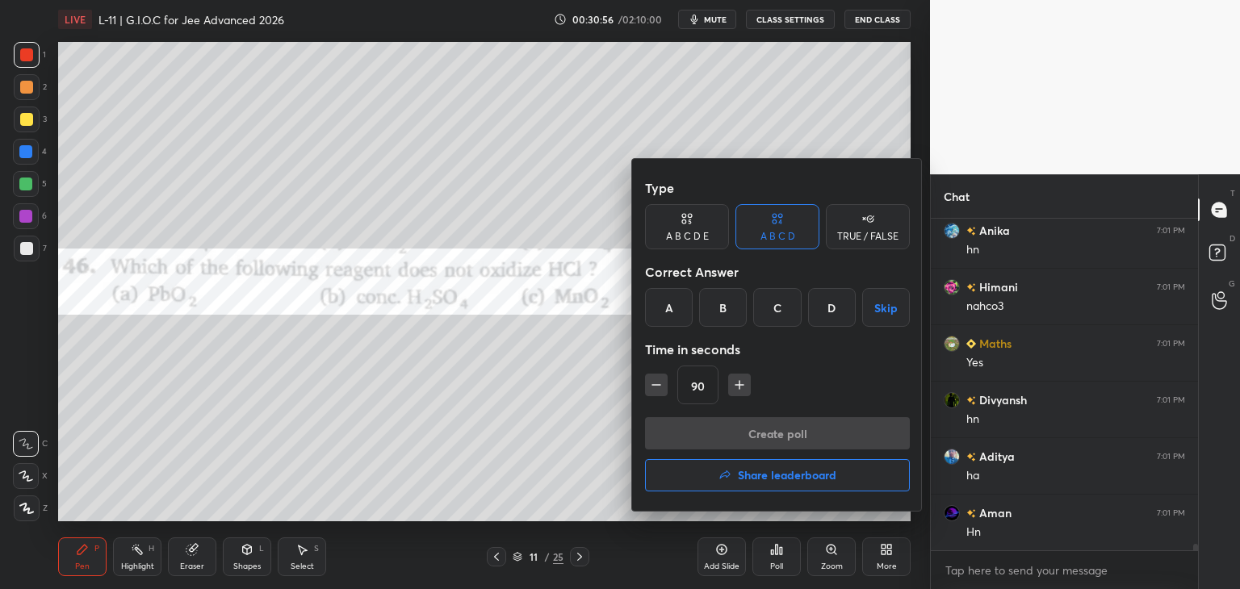
click at [712, 311] on div "B" at bounding box center [723, 307] width 48 height 39
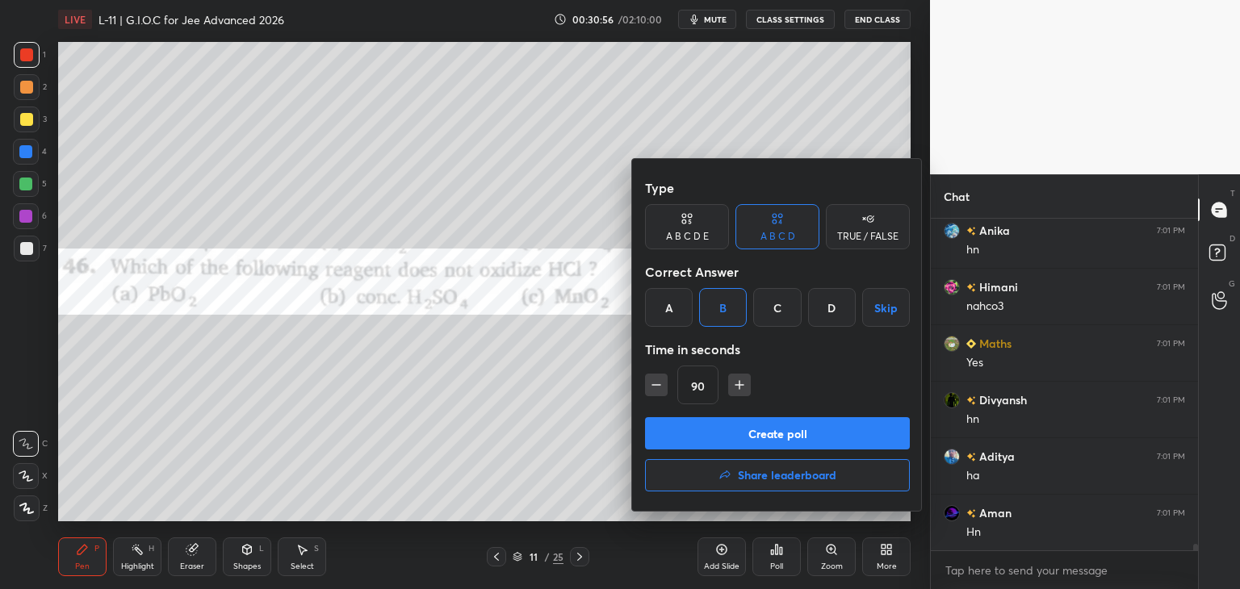
click at [718, 434] on button "Create poll" at bounding box center [777, 433] width 265 height 32
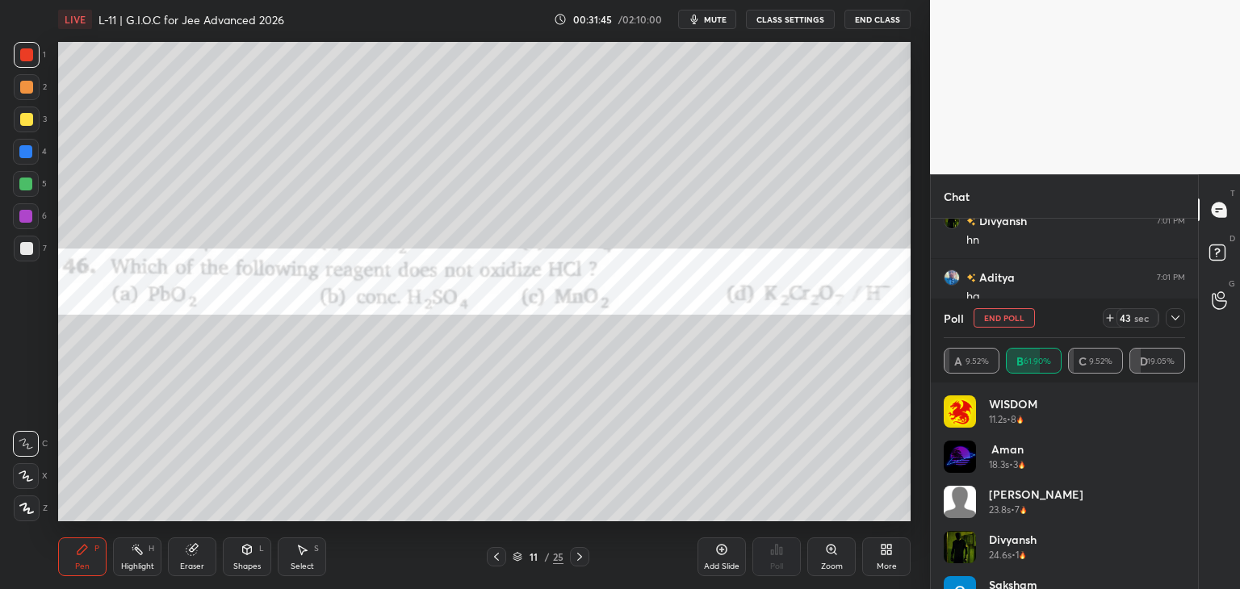
scroll to position [15726, 0]
click at [1179, 317] on icon at bounding box center [1175, 318] width 13 height 13
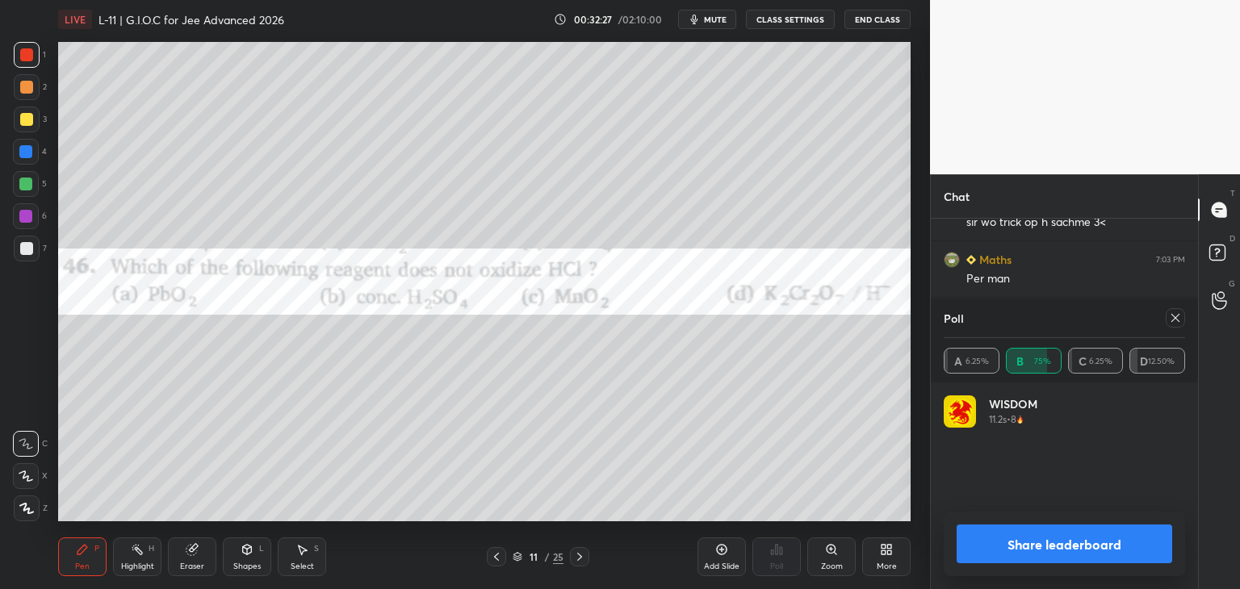
scroll to position [188, 237]
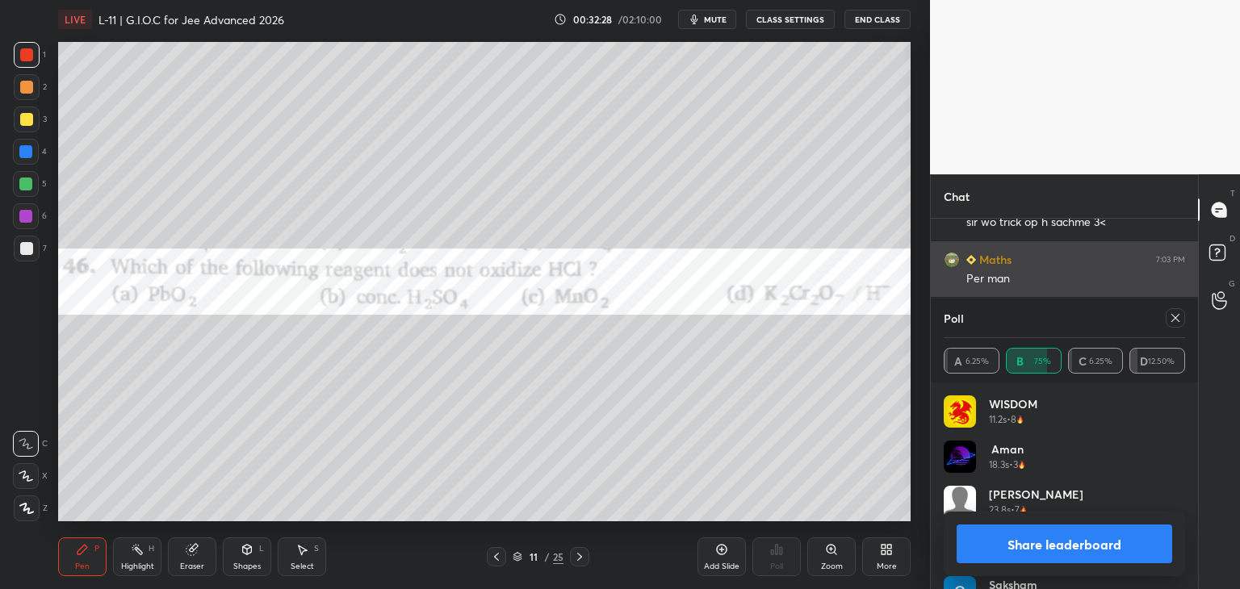
click at [962, 301] on div "Poll" at bounding box center [1064, 318] width 241 height 39
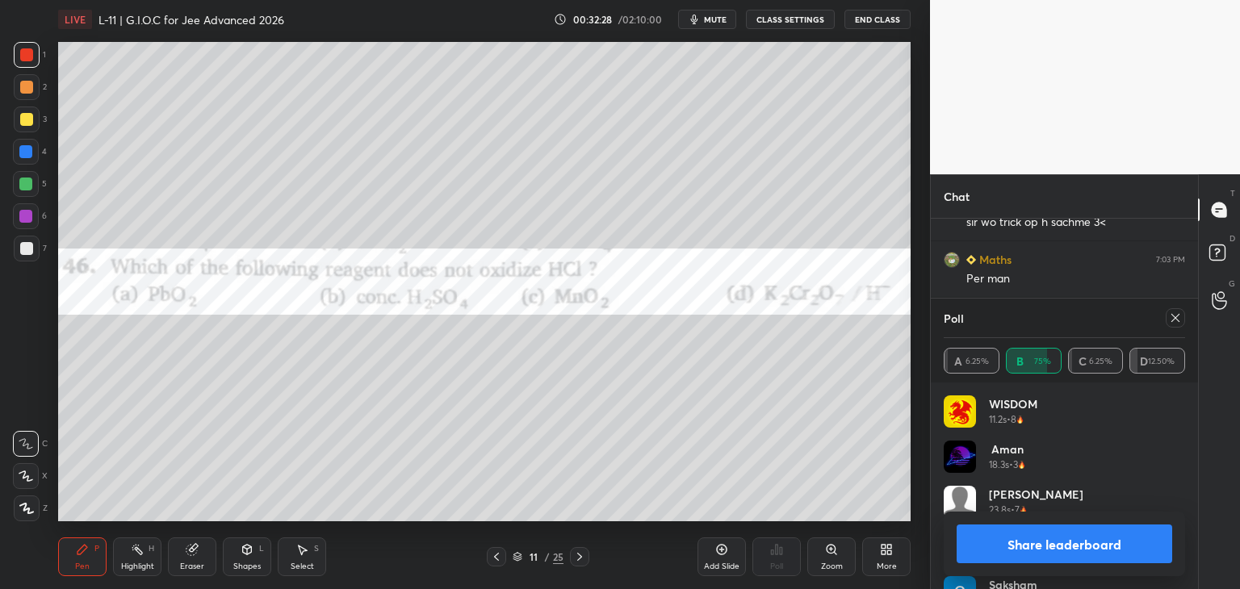
click at [1170, 316] on icon at bounding box center [1175, 318] width 13 height 13
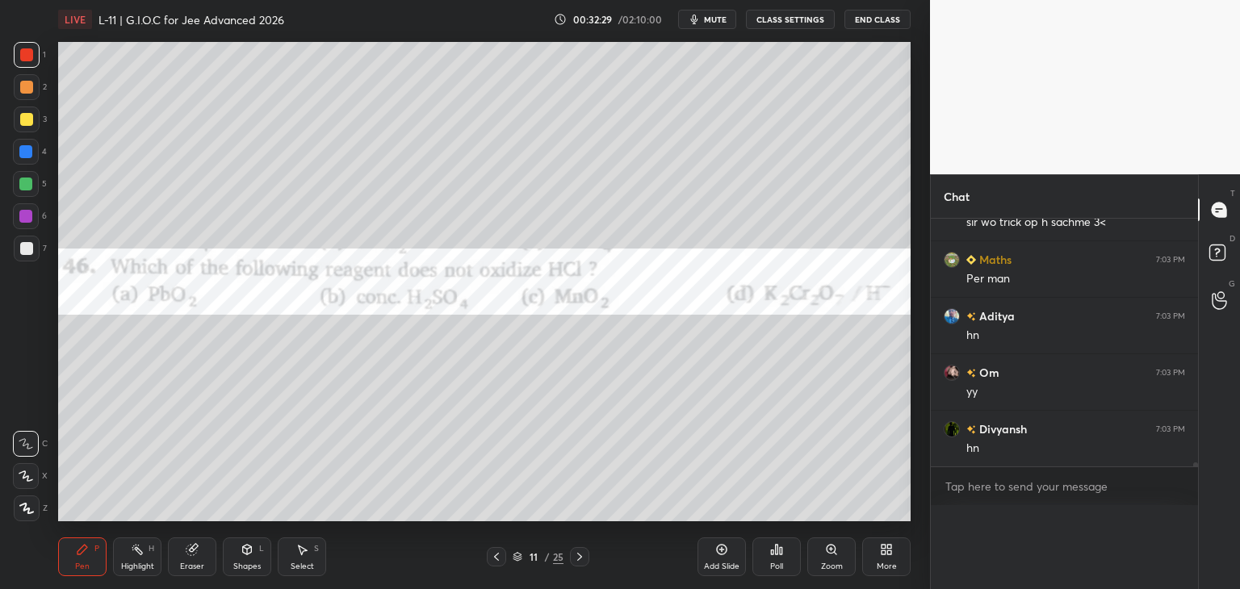
scroll to position [300, 262]
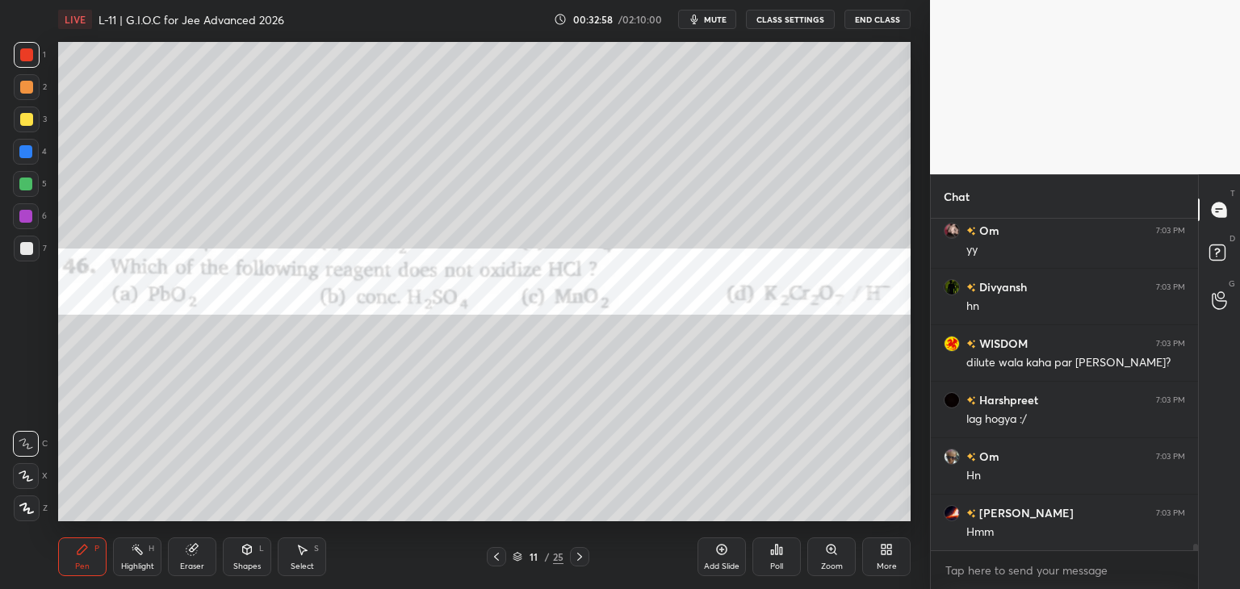
click at [22, 156] on div at bounding box center [25, 151] width 13 height 13
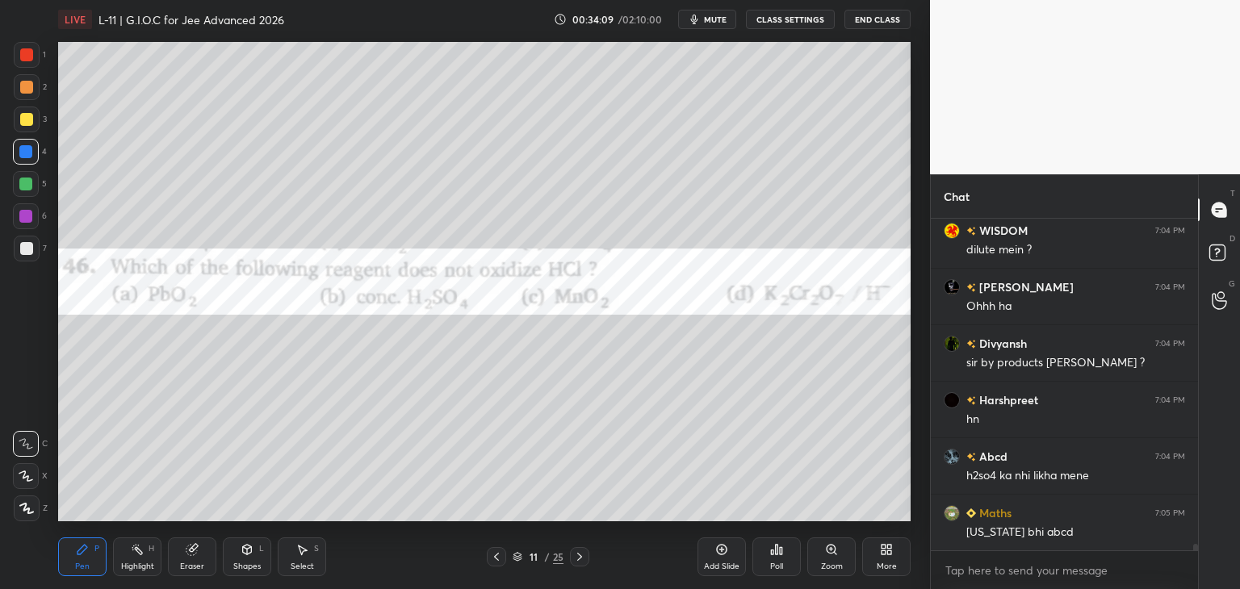
scroll to position [17329, 0]
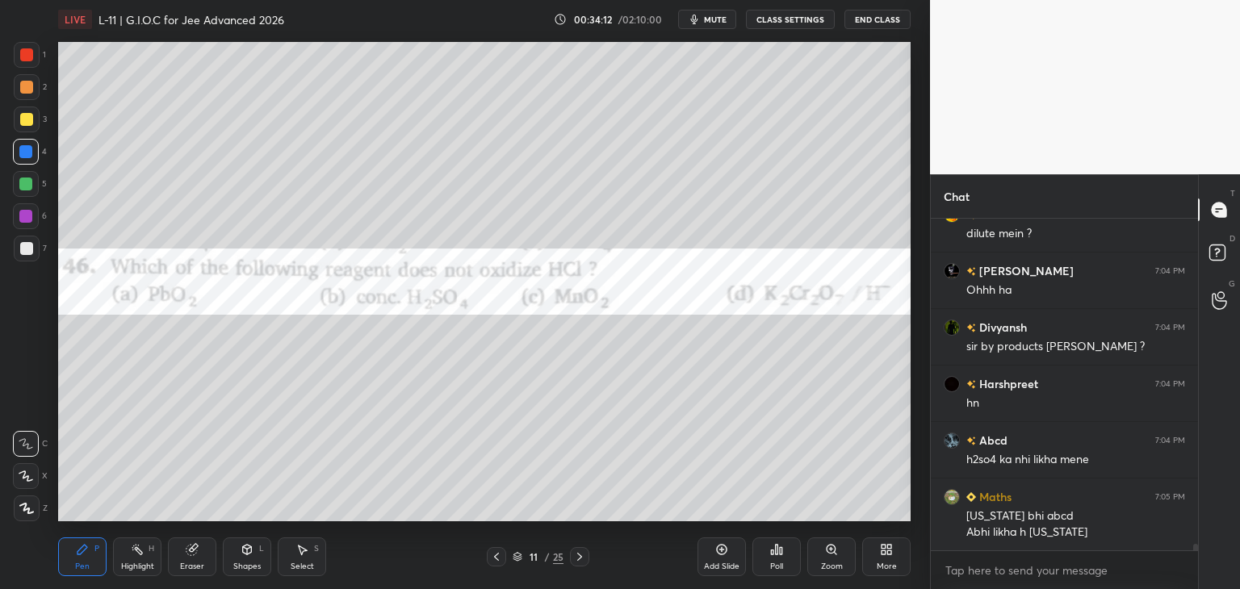
click at [584, 552] on icon at bounding box center [579, 557] width 13 height 13
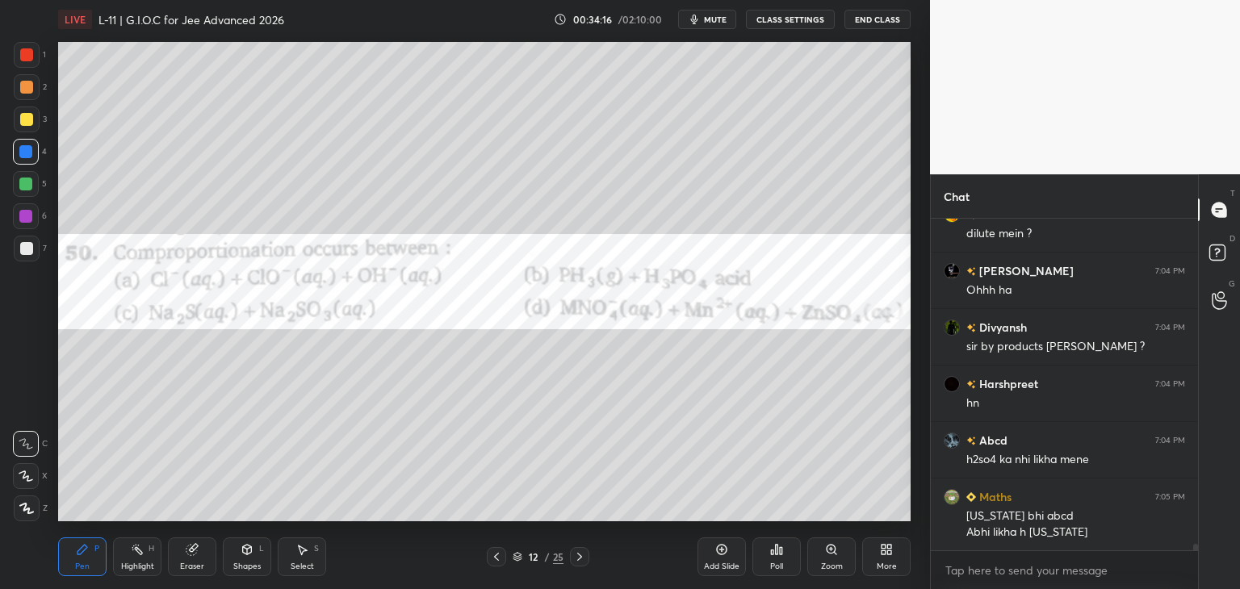
scroll to position [17385, 0]
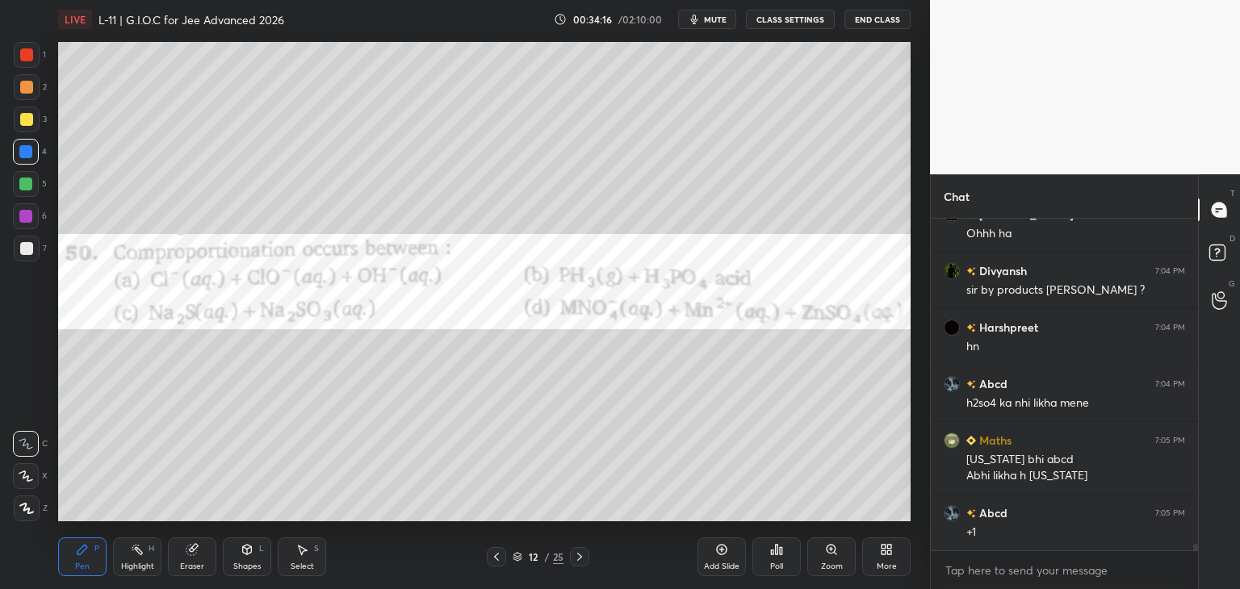
click at [777, 556] on div "Poll" at bounding box center [776, 557] width 48 height 39
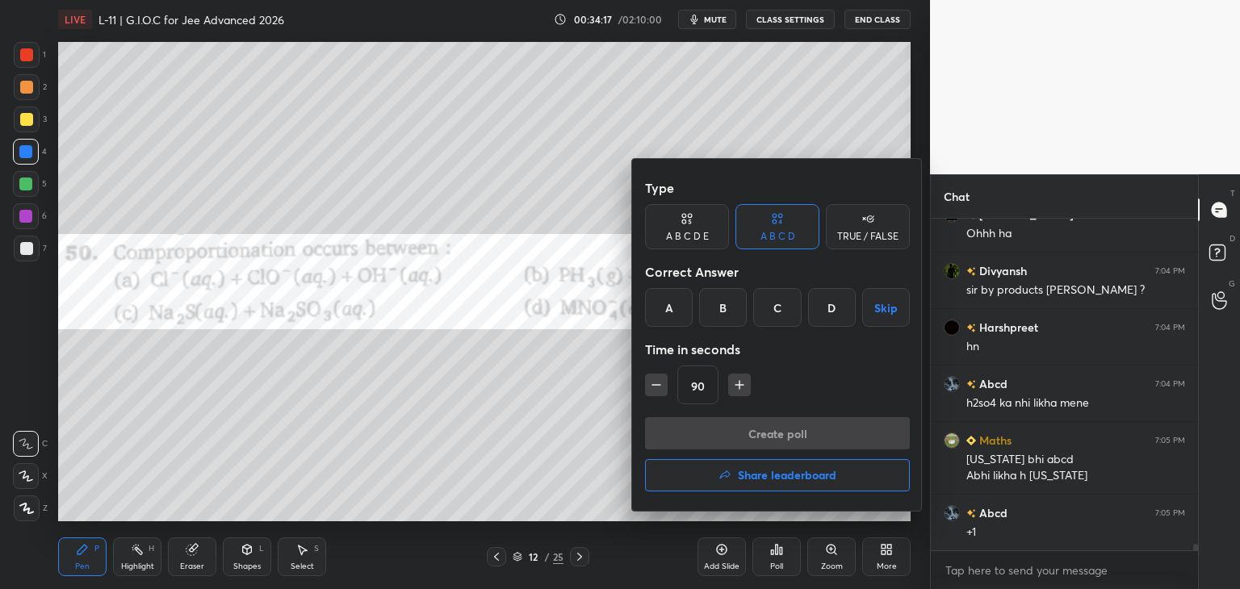
click at [823, 316] on div "D" at bounding box center [832, 307] width 48 height 39
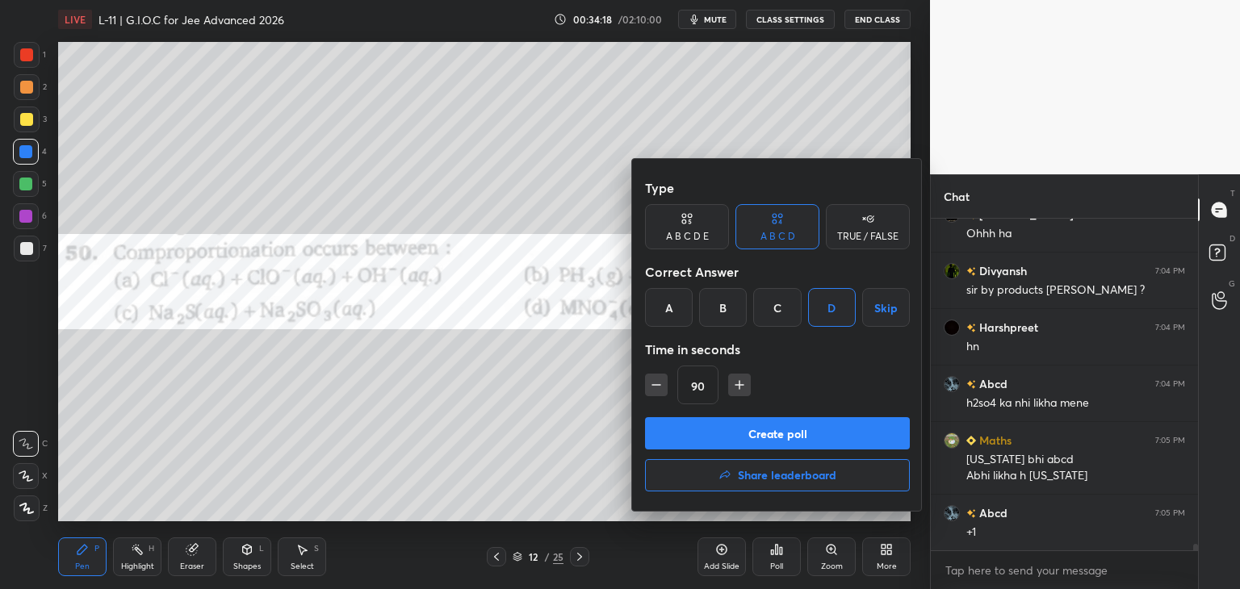
click at [752, 441] on button "Create poll" at bounding box center [777, 433] width 265 height 32
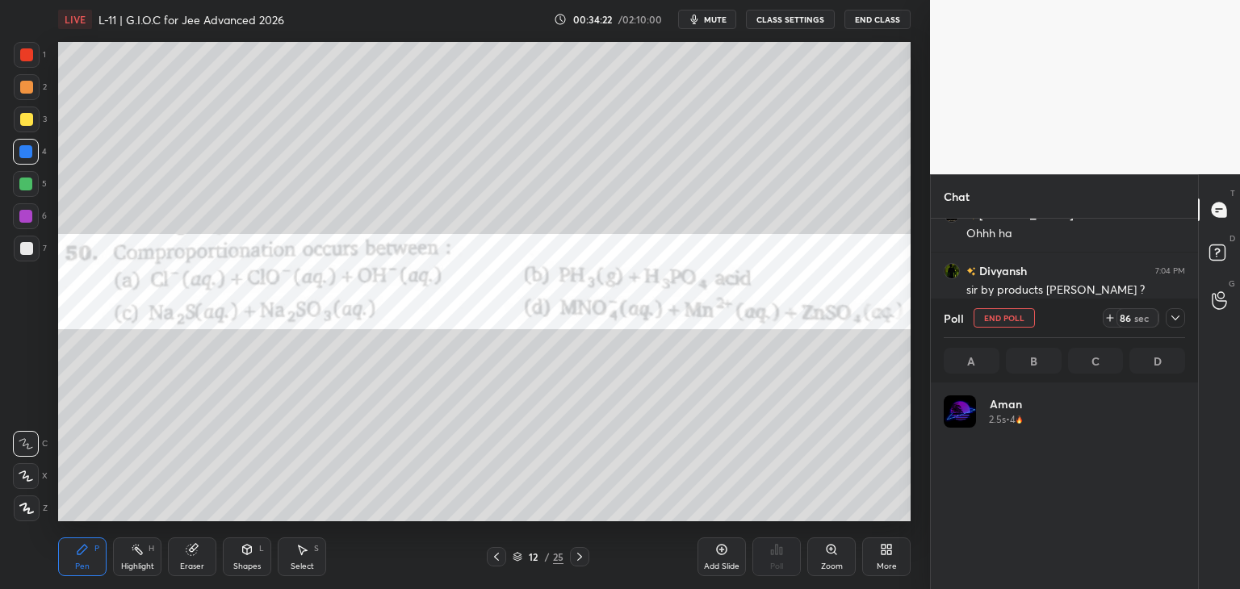
scroll to position [189, 237]
click at [1176, 320] on icon at bounding box center [1175, 318] width 13 height 13
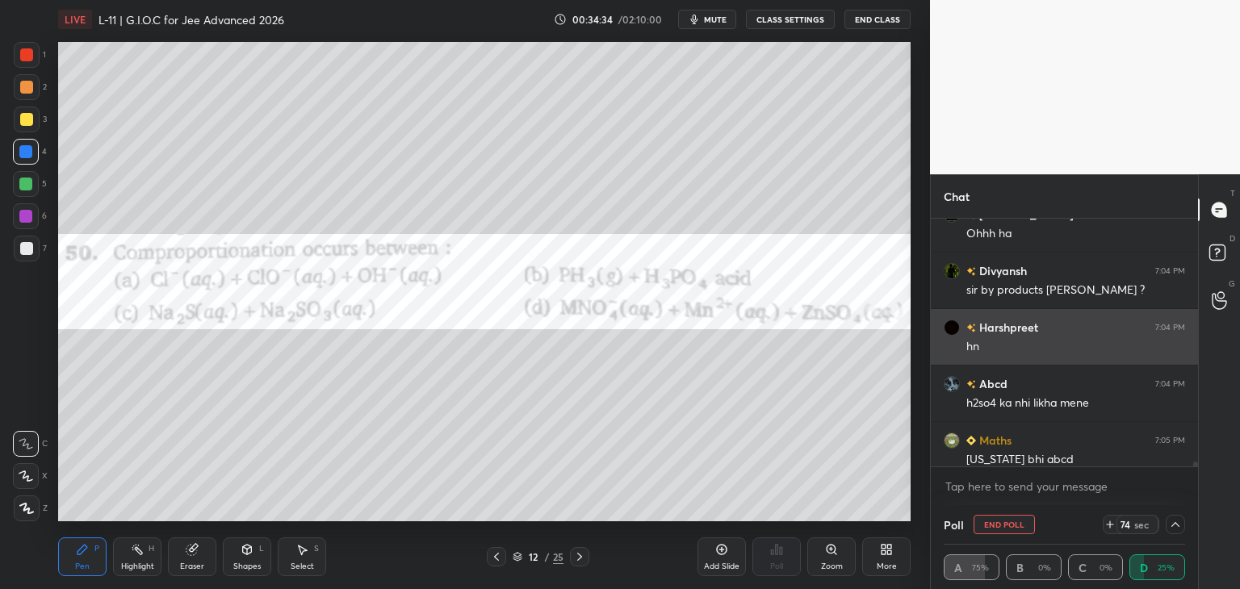
scroll to position [0, 0]
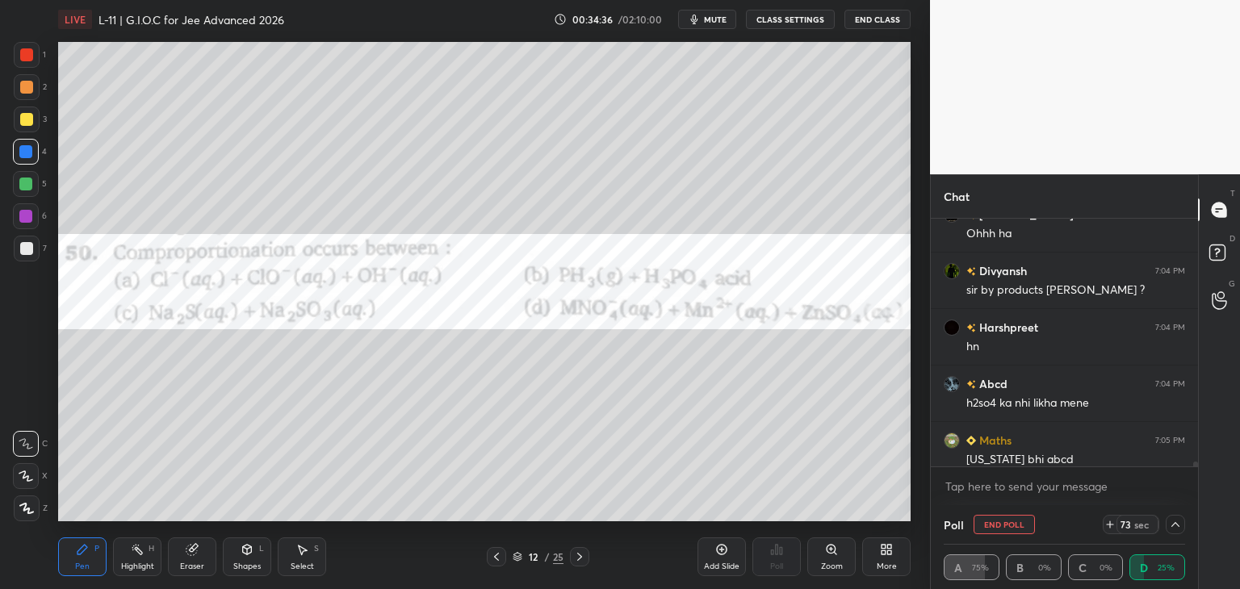
click at [716, 16] on span "mute" at bounding box center [715, 19] width 23 height 11
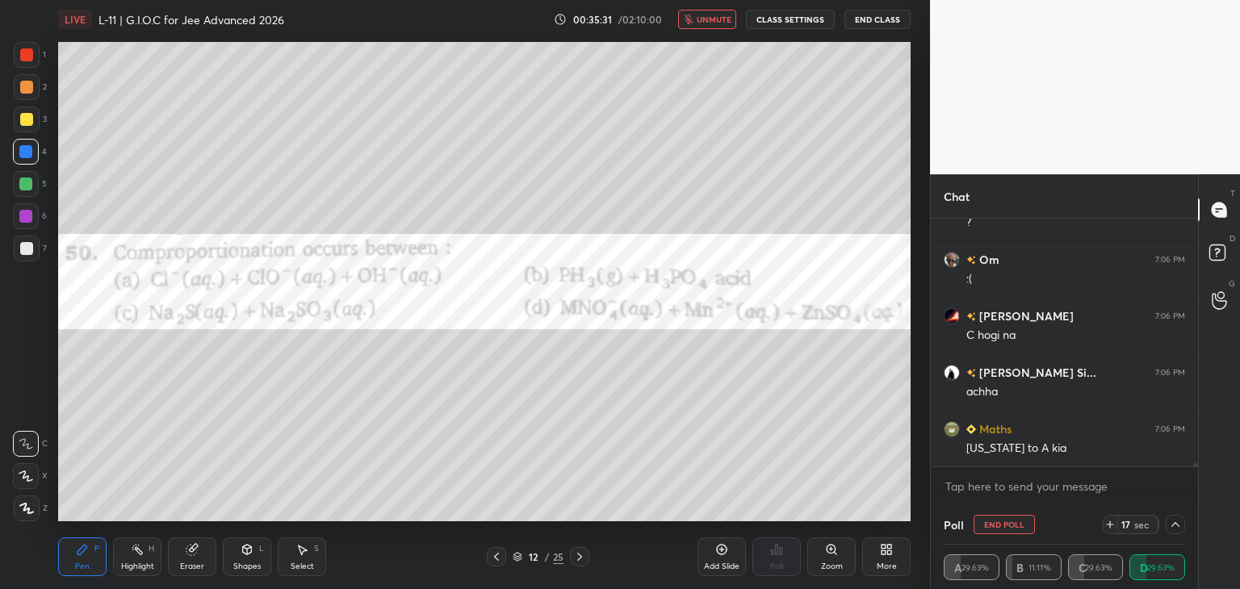
scroll to position [18220, 0]
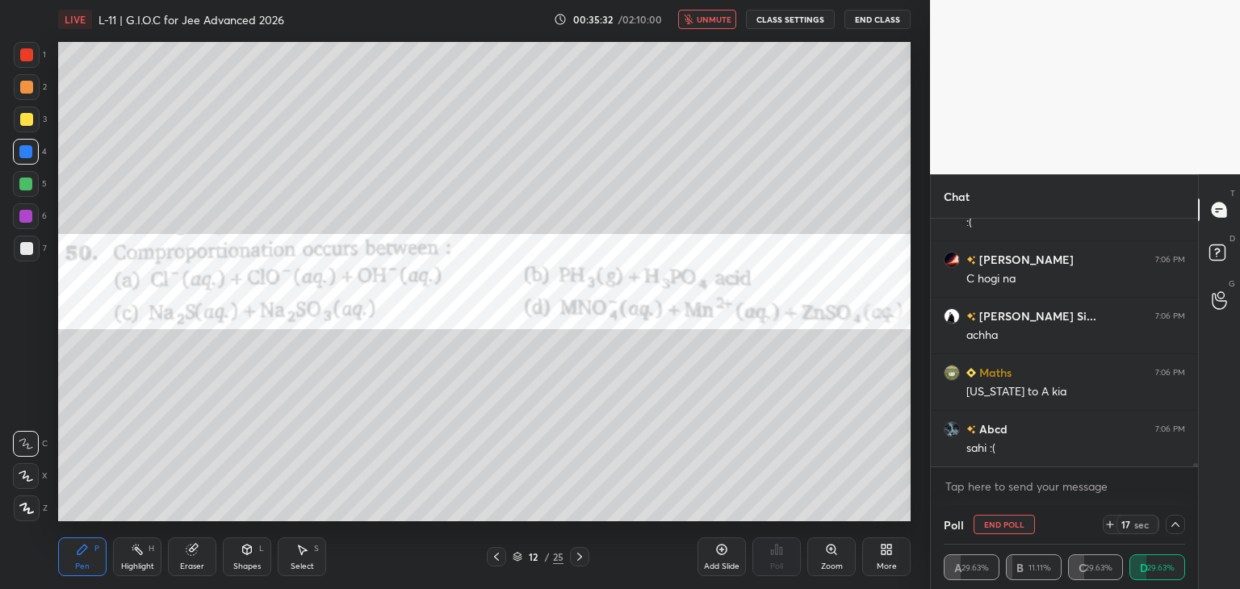
click at [715, 18] on span "unmute" at bounding box center [714, 19] width 35 height 11
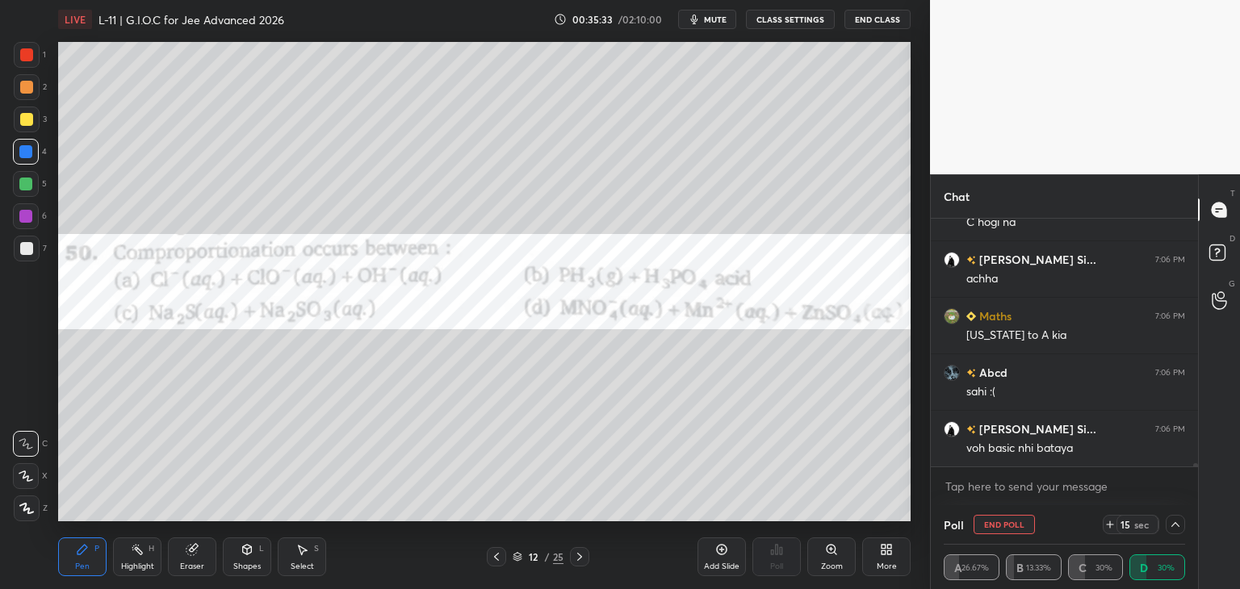
scroll to position [18293, 0]
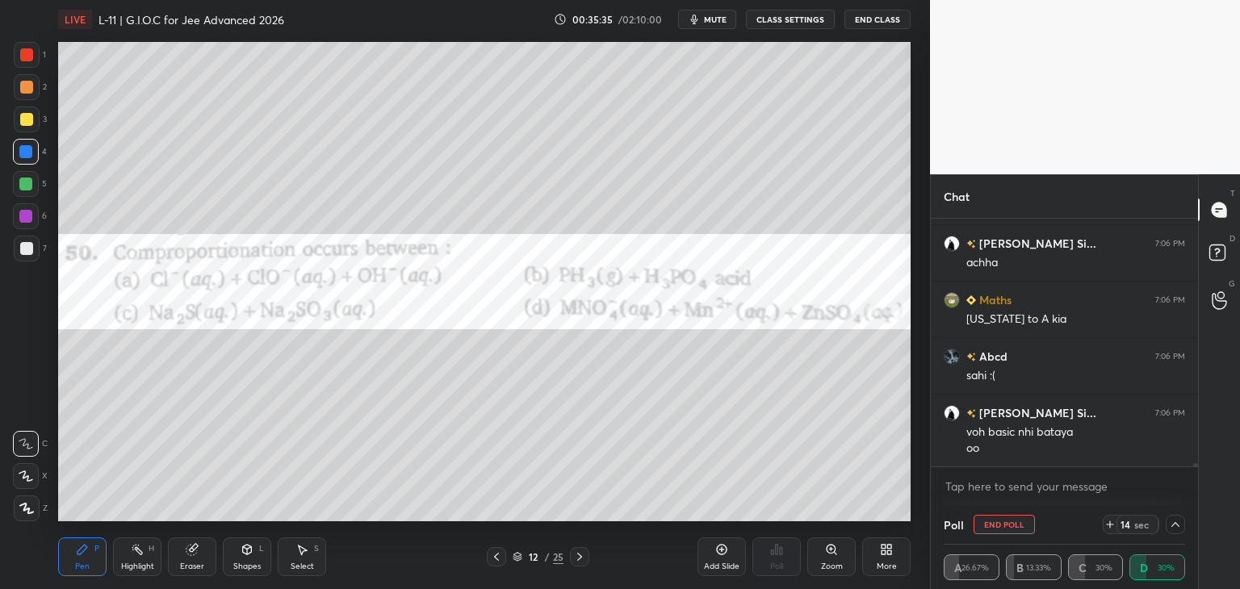
click at [1172, 526] on icon at bounding box center [1175, 524] width 8 height 5
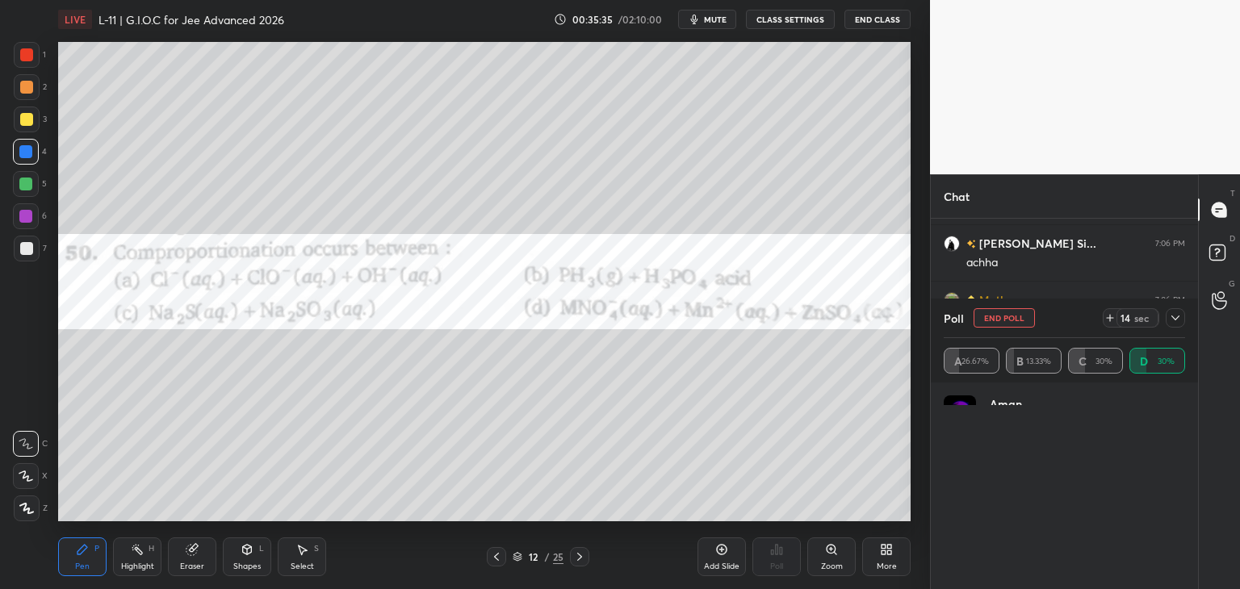
scroll to position [5, 5]
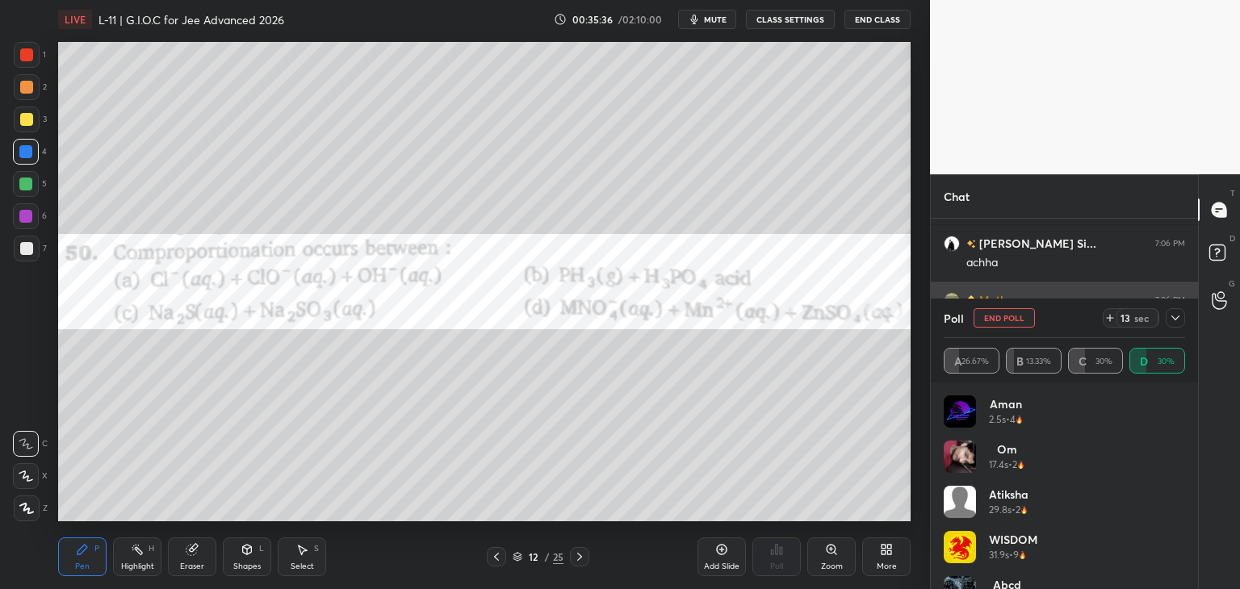
click at [1170, 314] on icon at bounding box center [1175, 318] width 13 height 13
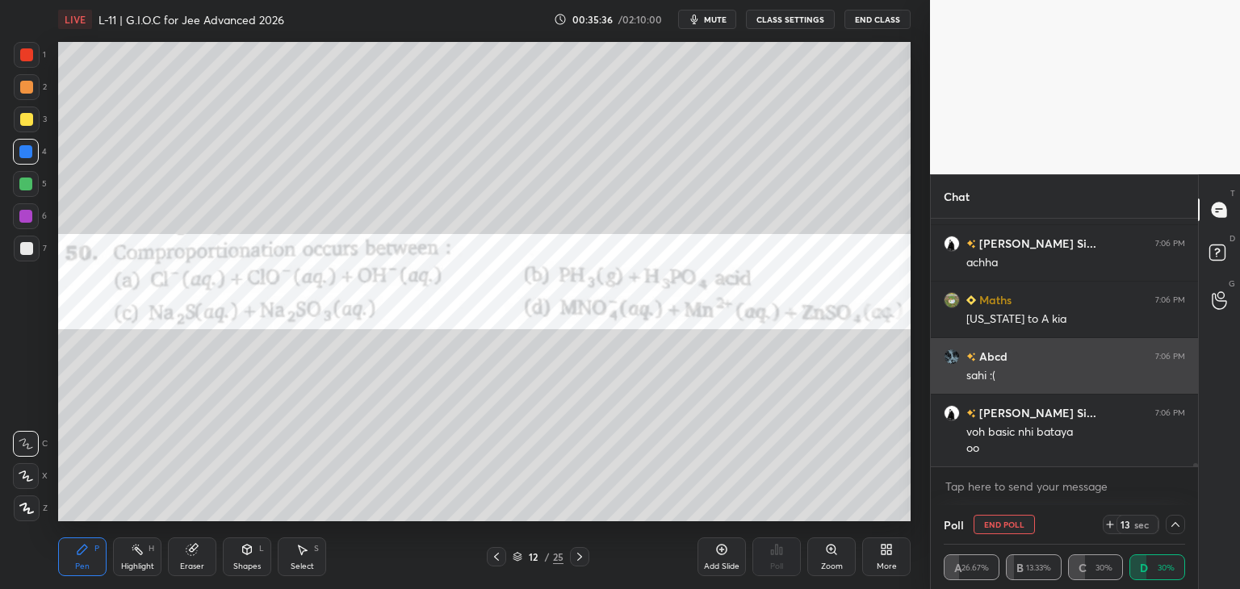
scroll to position [0, 5]
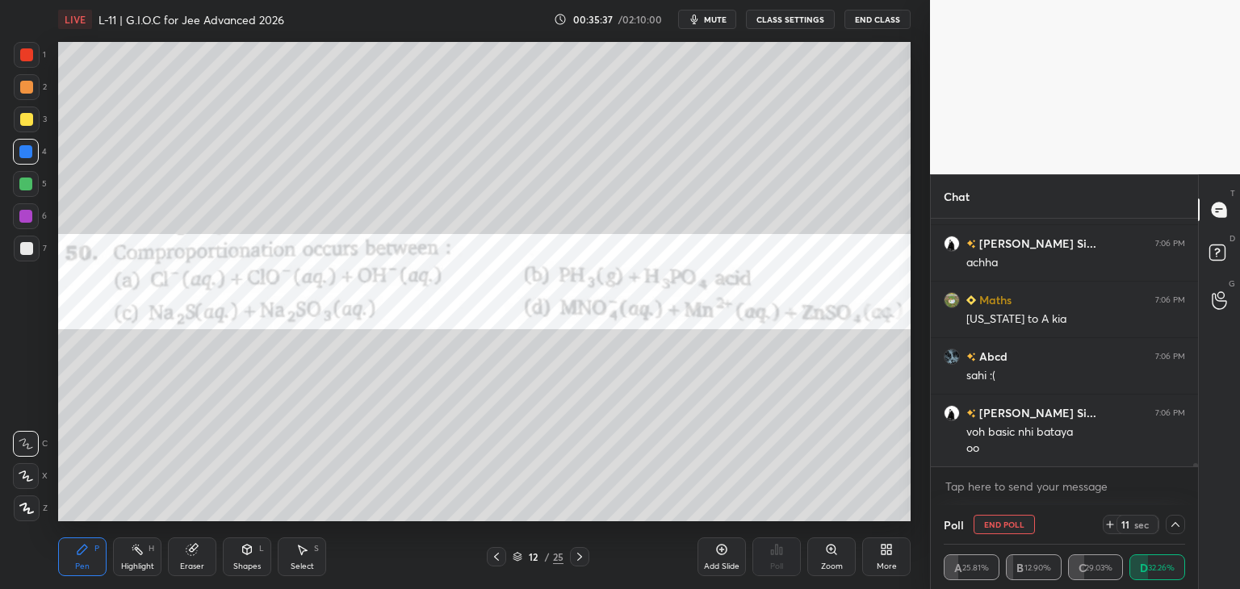
click at [1172, 524] on icon at bounding box center [1175, 524] width 13 height 13
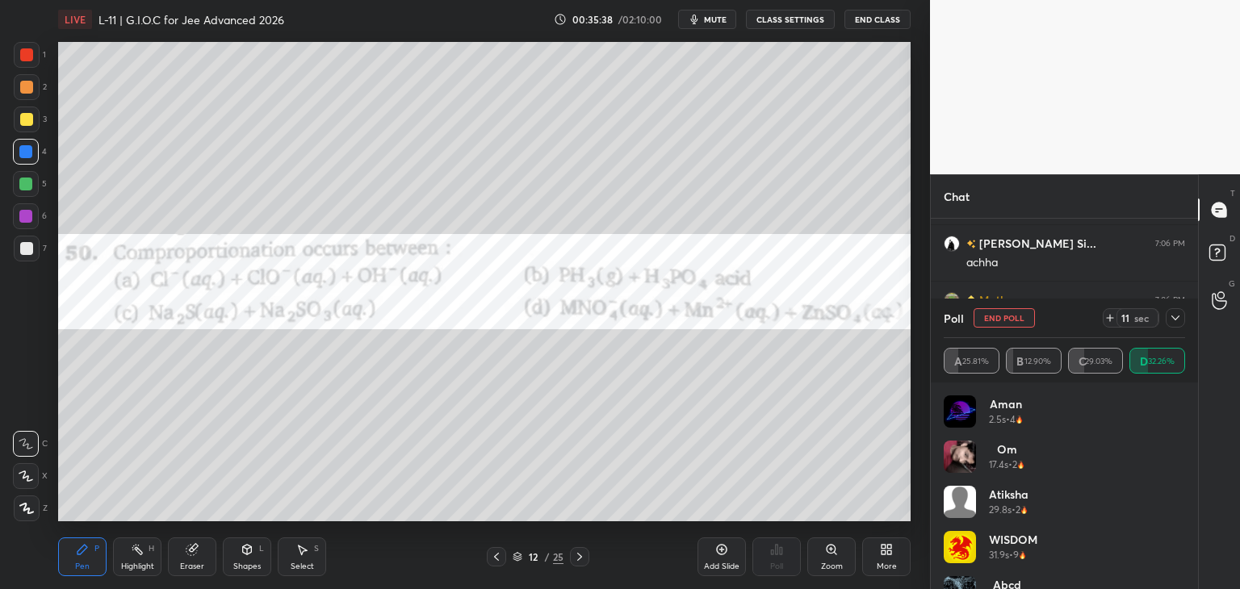
scroll to position [5, 5]
click at [1172, 314] on icon at bounding box center [1175, 318] width 13 height 13
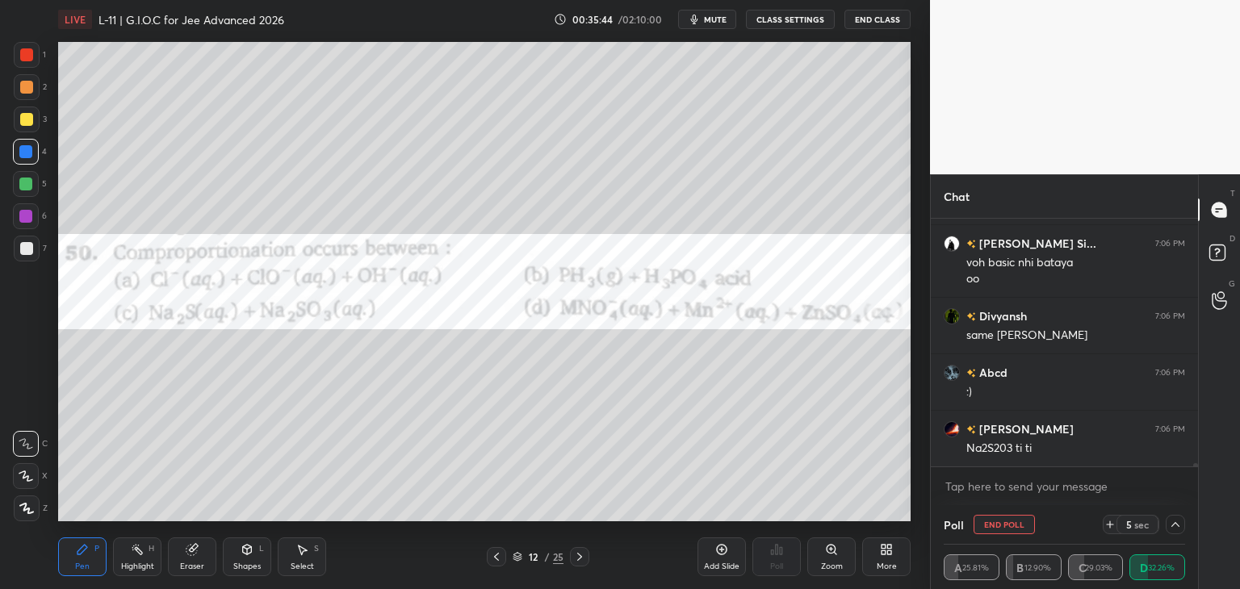
click at [713, 19] on span "mute" at bounding box center [715, 19] width 23 height 11
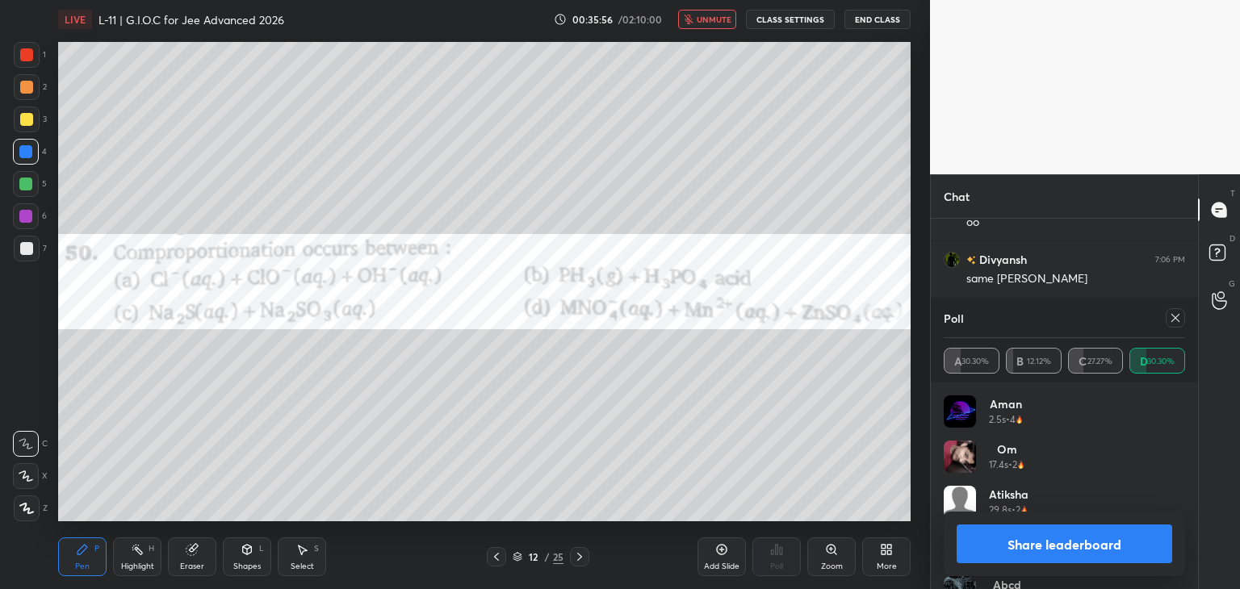
click at [1171, 317] on icon at bounding box center [1175, 318] width 13 height 13
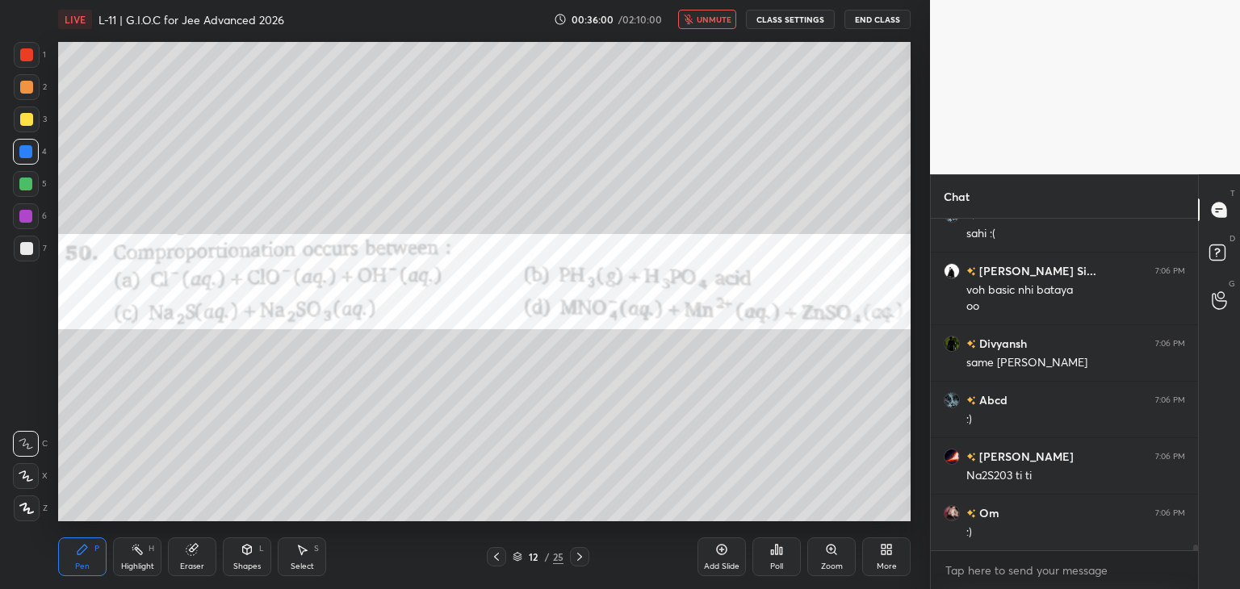
click at [714, 23] on span "unmute" at bounding box center [714, 19] width 35 height 11
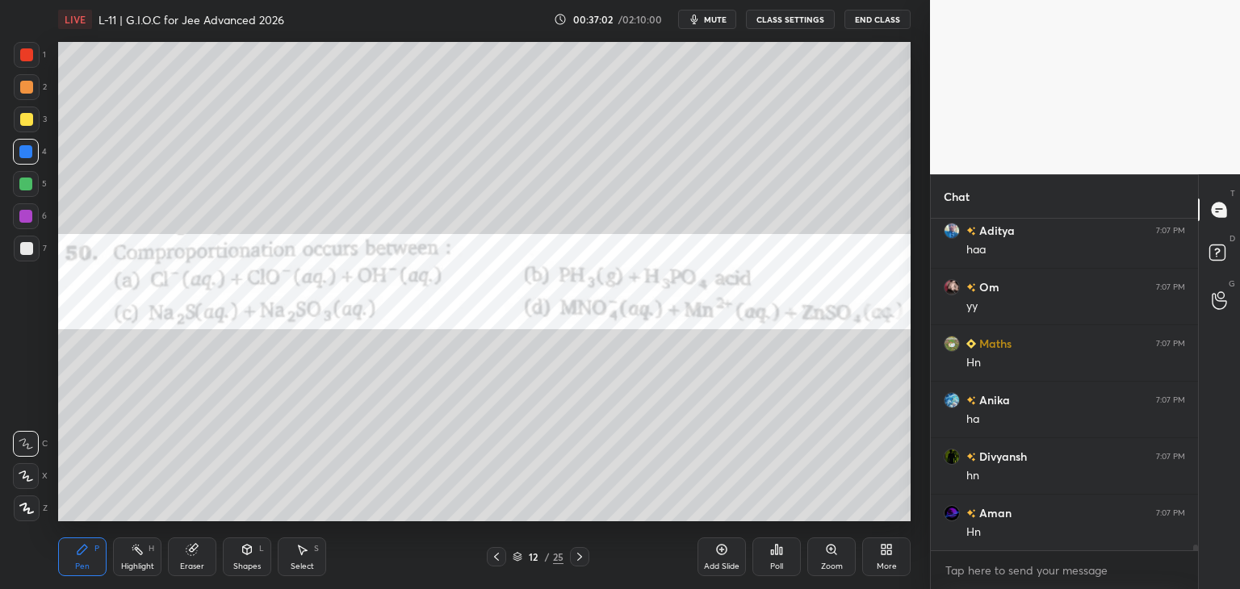
scroll to position [19509, 0]
click at [26, 68] on div at bounding box center [27, 55] width 26 height 26
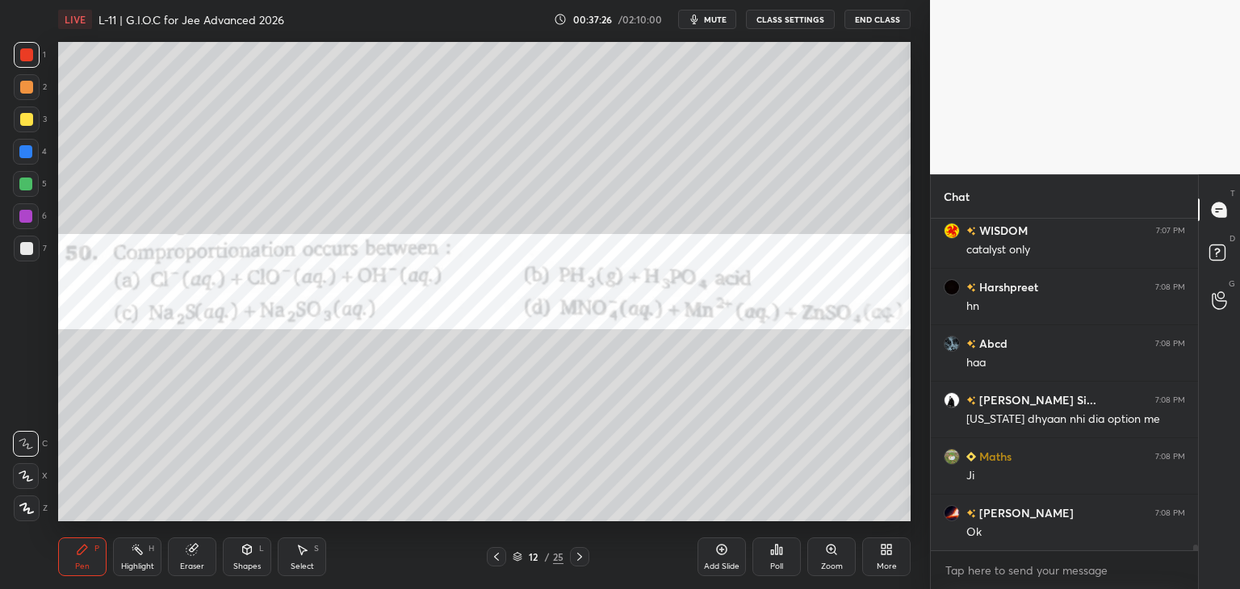
scroll to position [19848, 0]
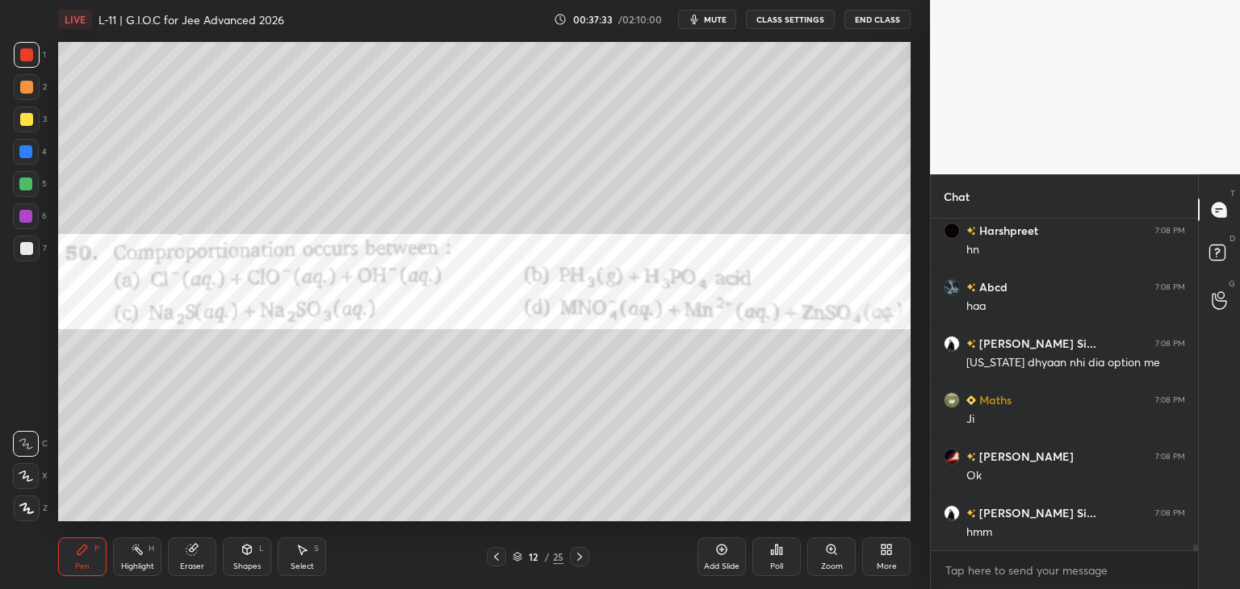
click at [578, 559] on icon at bounding box center [579, 557] width 13 height 13
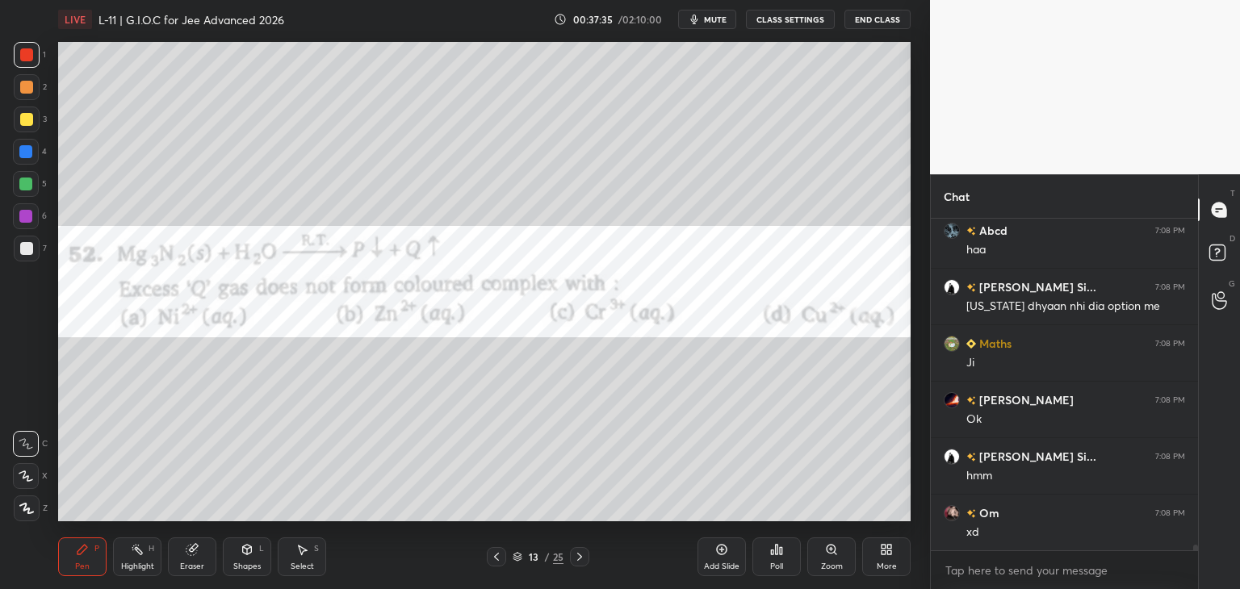
scroll to position [19961, 0]
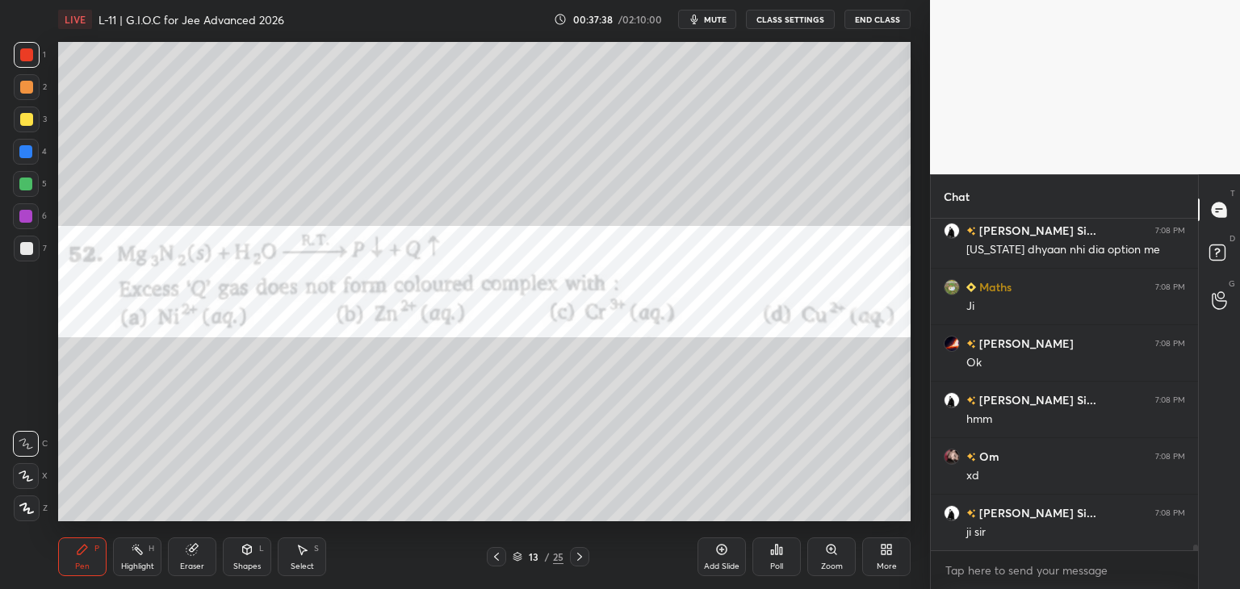
click at [749, 551] on div "Add Slide Poll Zoom More" at bounding box center [803, 557] width 213 height 90
click at [772, 559] on div "Poll" at bounding box center [776, 557] width 48 height 39
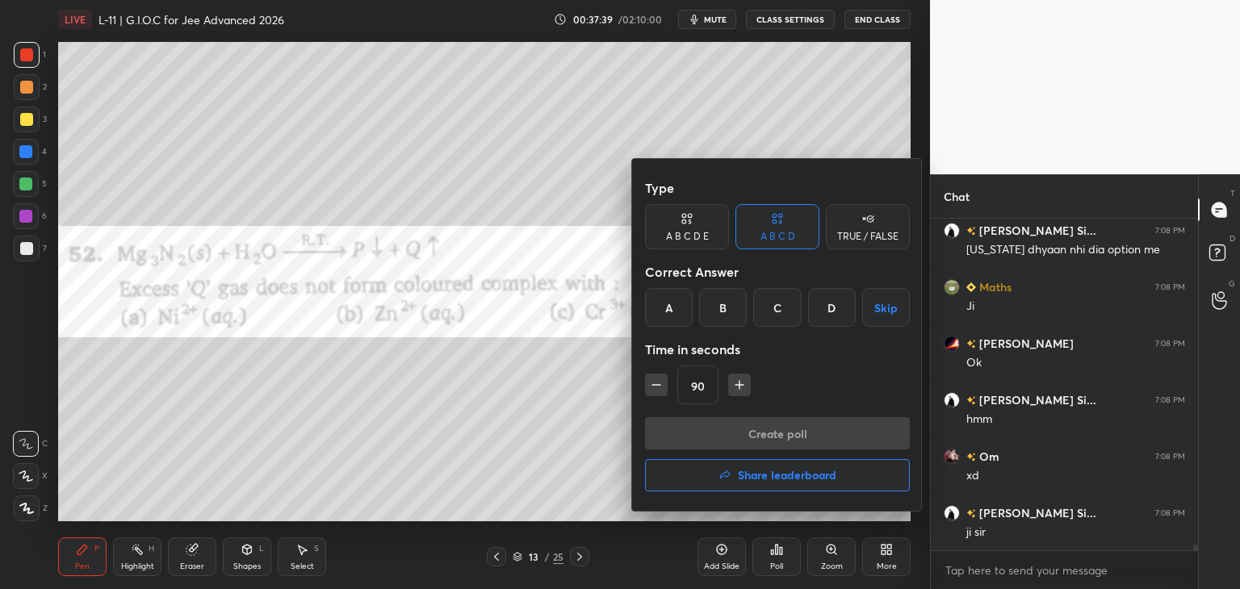
click at [717, 308] on div "B" at bounding box center [723, 307] width 48 height 39
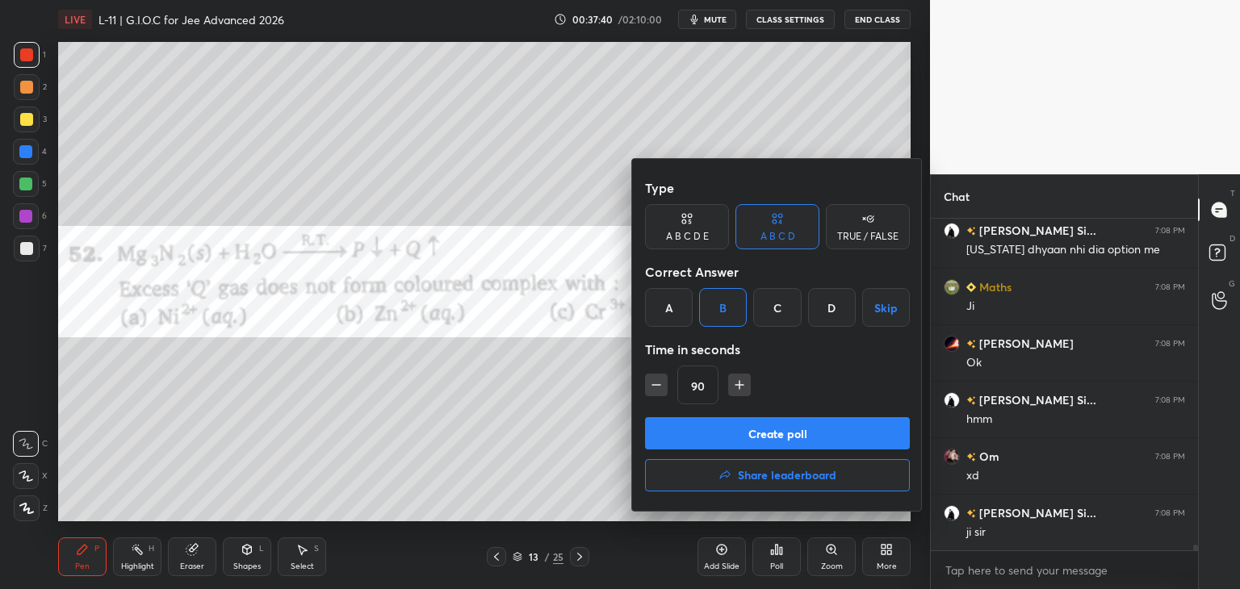
click at [725, 429] on button "Create poll" at bounding box center [777, 433] width 265 height 32
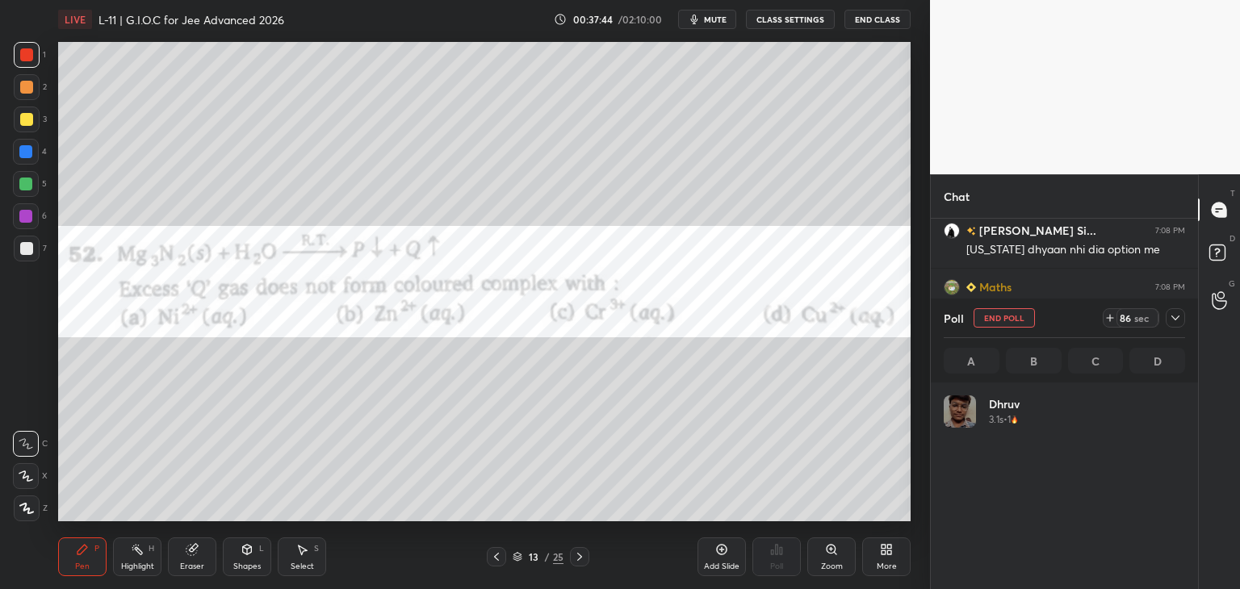
scroll to position [5, 5]
click at [1171, 317] on icon at bounding box center [1175, 318] width 13 height 13
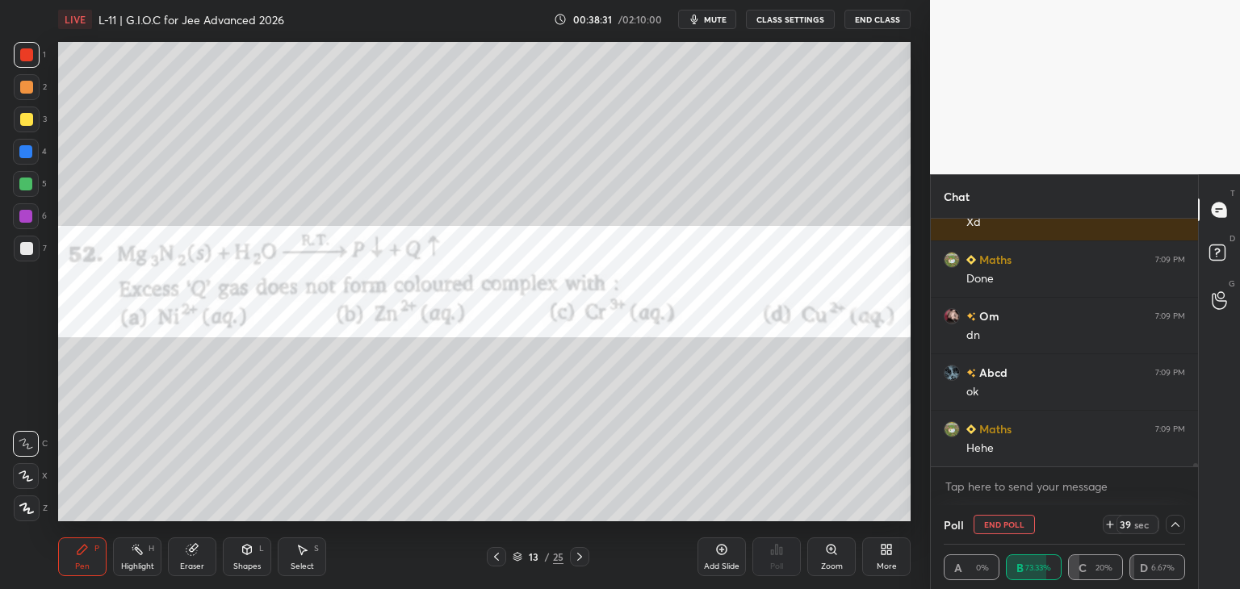
click at [1172, 528] on icon at bounding box center [1175, 524] width 13 height 13
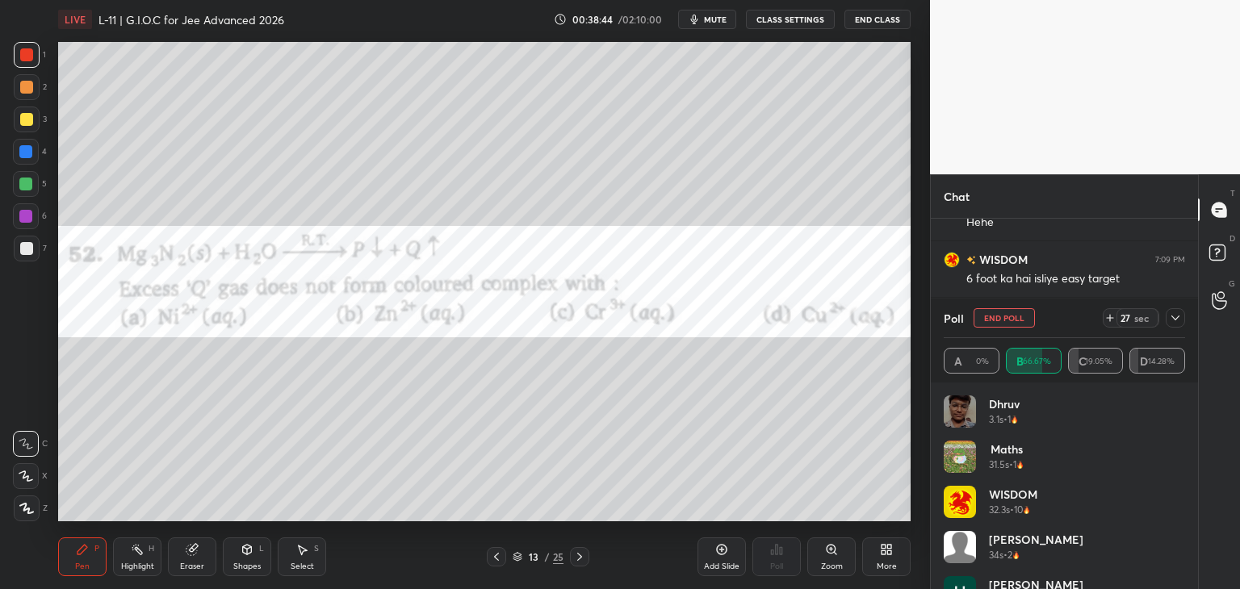
scroll to position [20795, 0]
click at [1175, 318] on icon at bounding box center [1175, 318] width 13 height 13
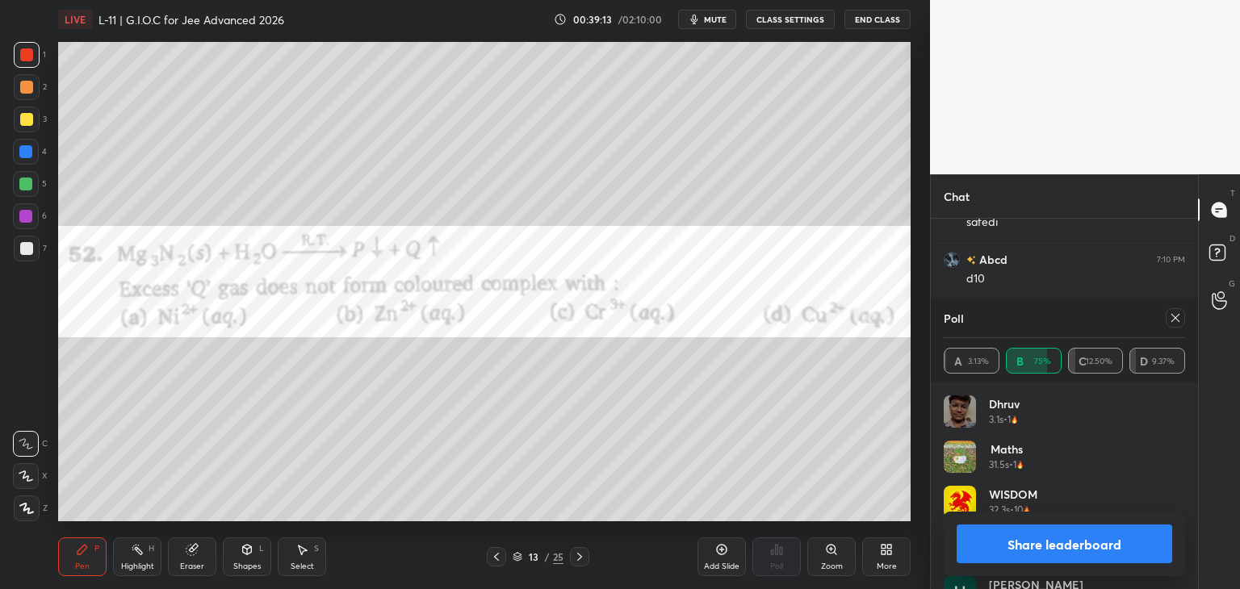
scroll to position [21417, 0]
click at [187, 564] on div "Eraser" at bounding box center [192, 567] width 24 height 8
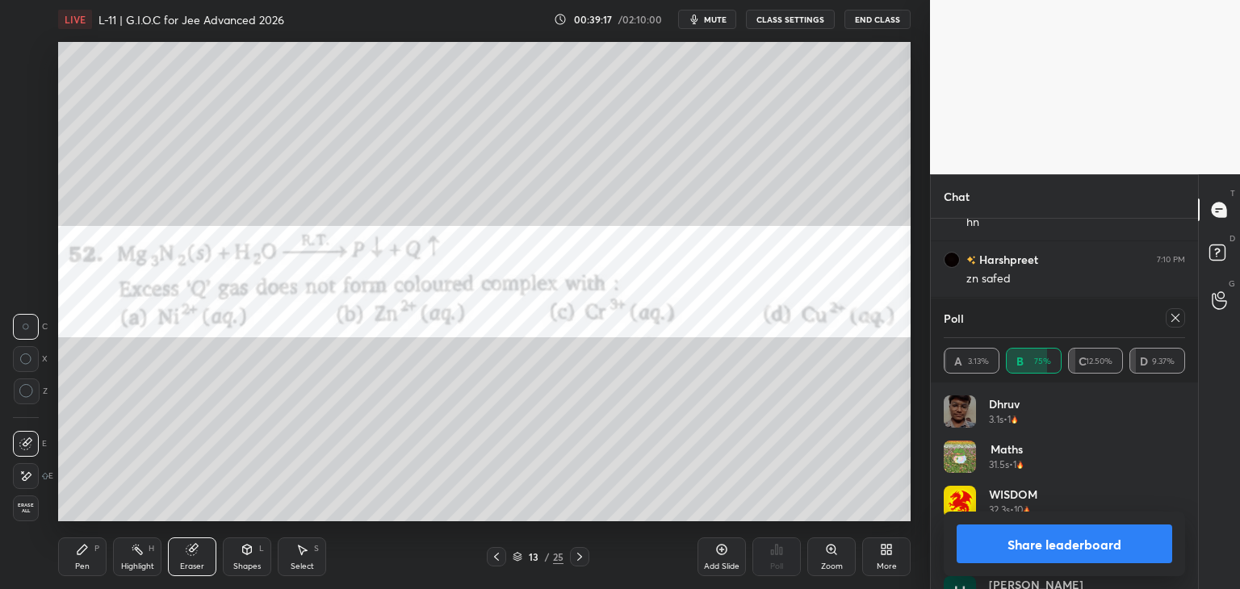
click at [82, 557] on div "Pen P" at bounding box center [82, 557] width 48 height 39
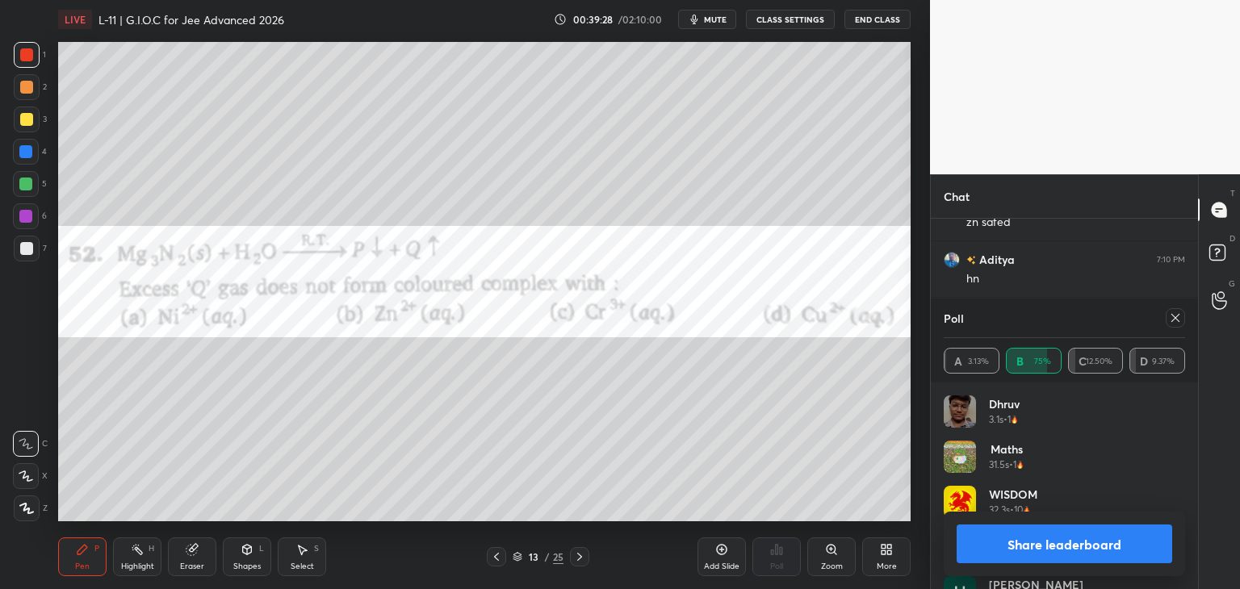
scroll to position [21530, 0]
click at [1171, 319] on icon at bounding box center [1175, 318] width 13 height 13
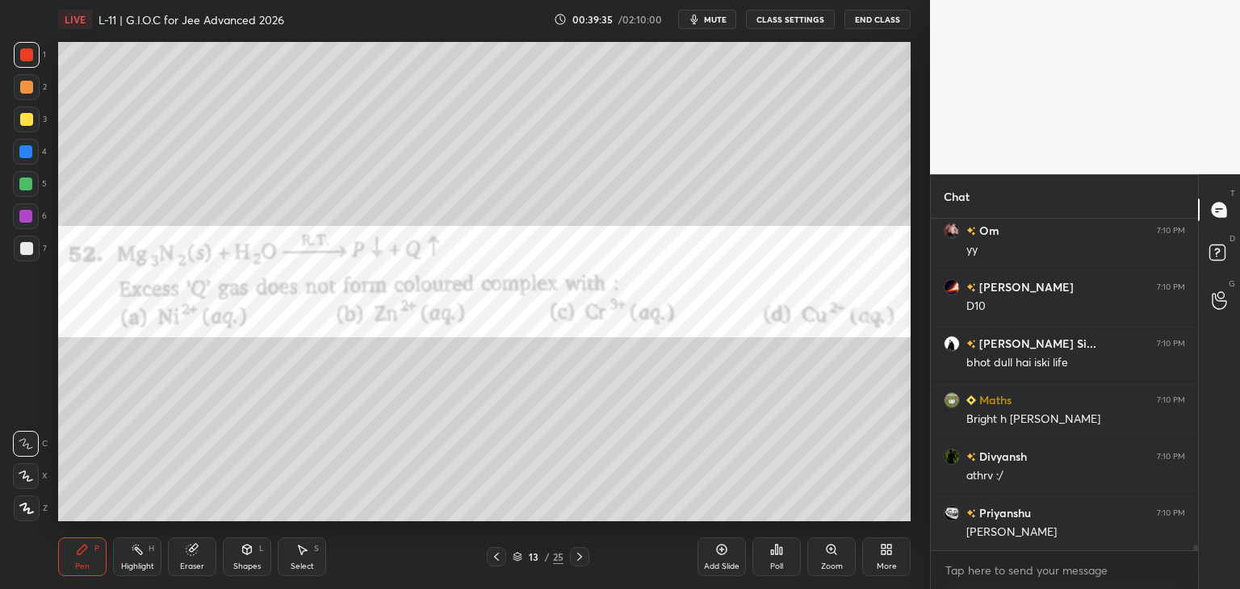
click at [580, 550] on div at bounding box center [579, 556] width 19 height 19
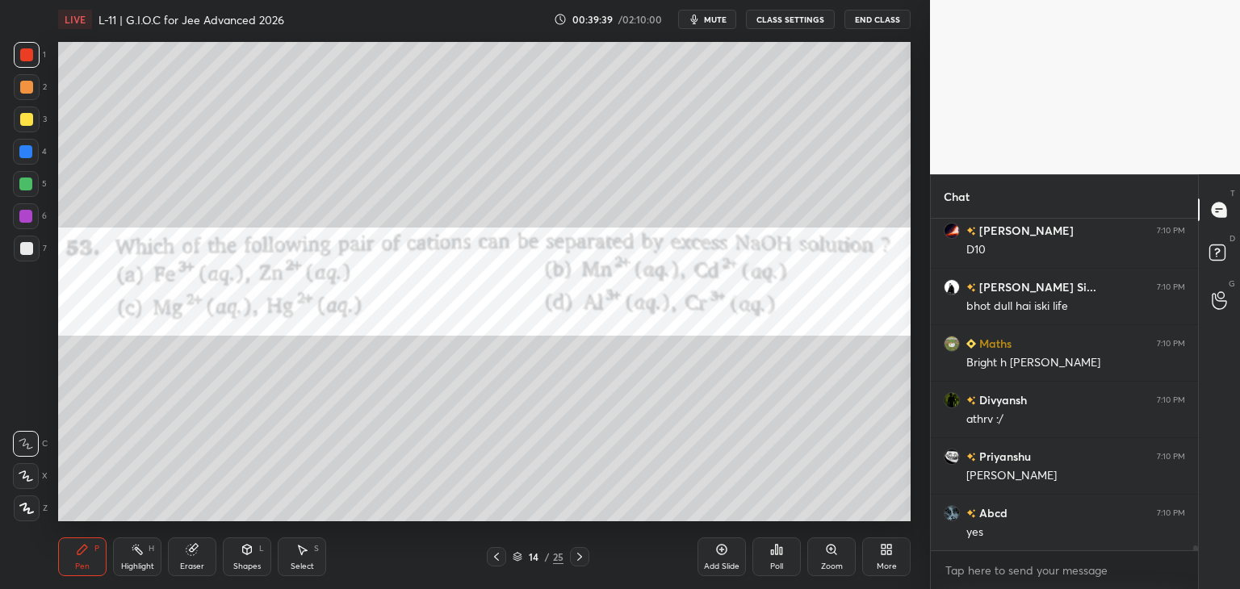
click at [778, 550] on icon at bounding box center [776, 549] width 13 height 13
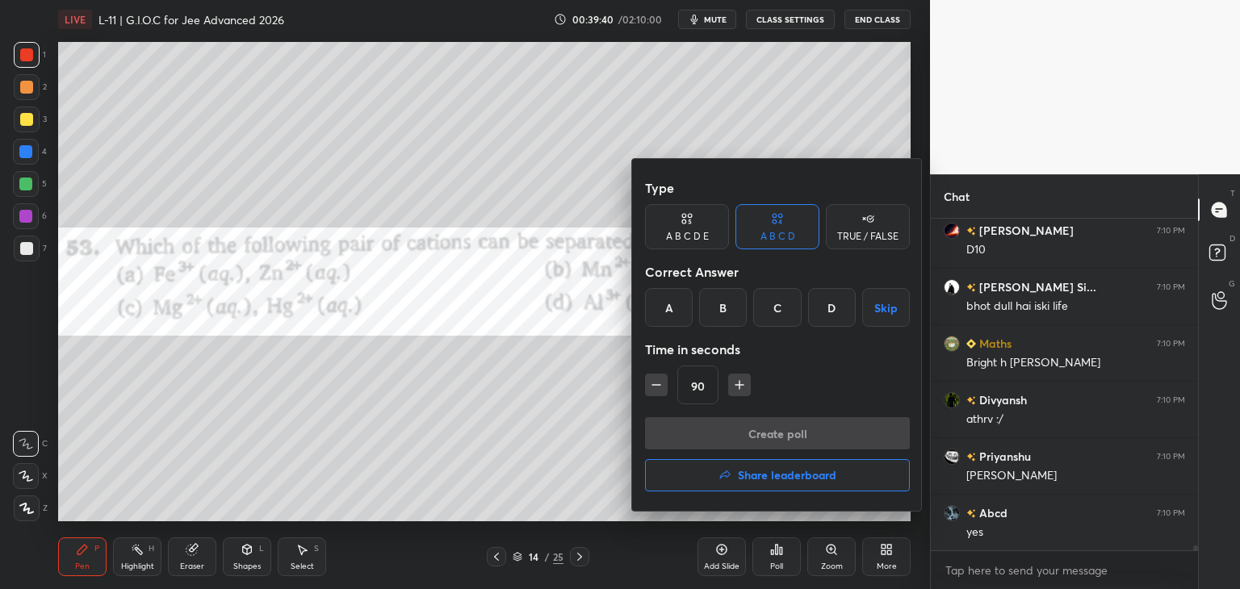
click at [670, 315] on div "A" at bounding box center [669, 307] width 48 height 39
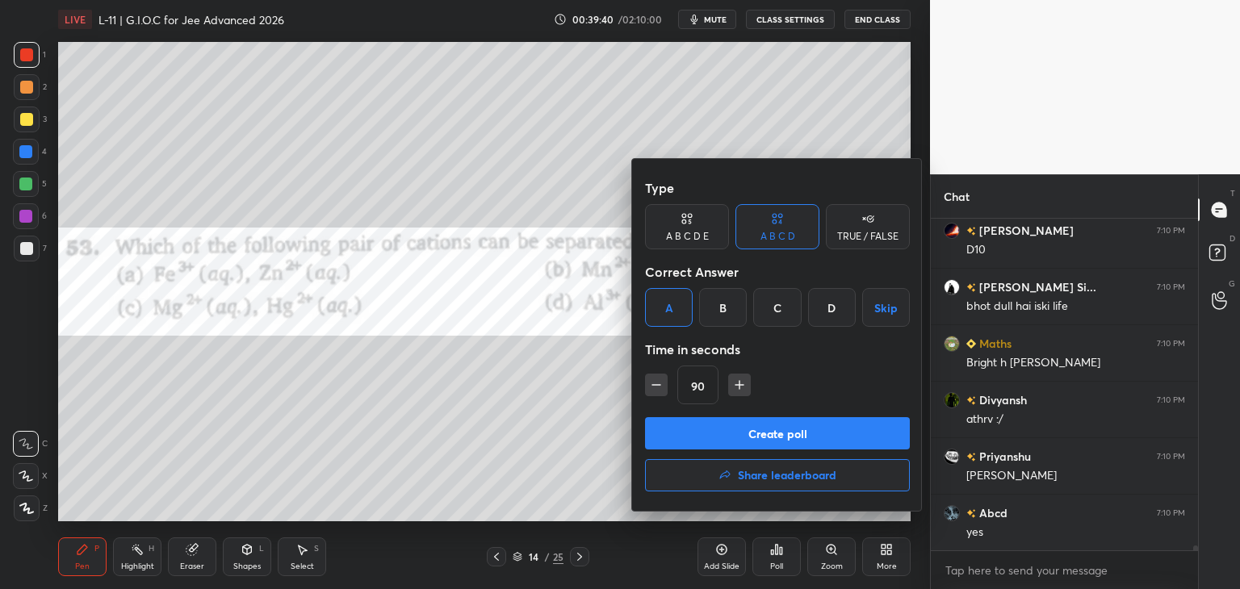
click at [710, 439] on button "Create poll" at bounding box center [777, 433] width 265 height 32
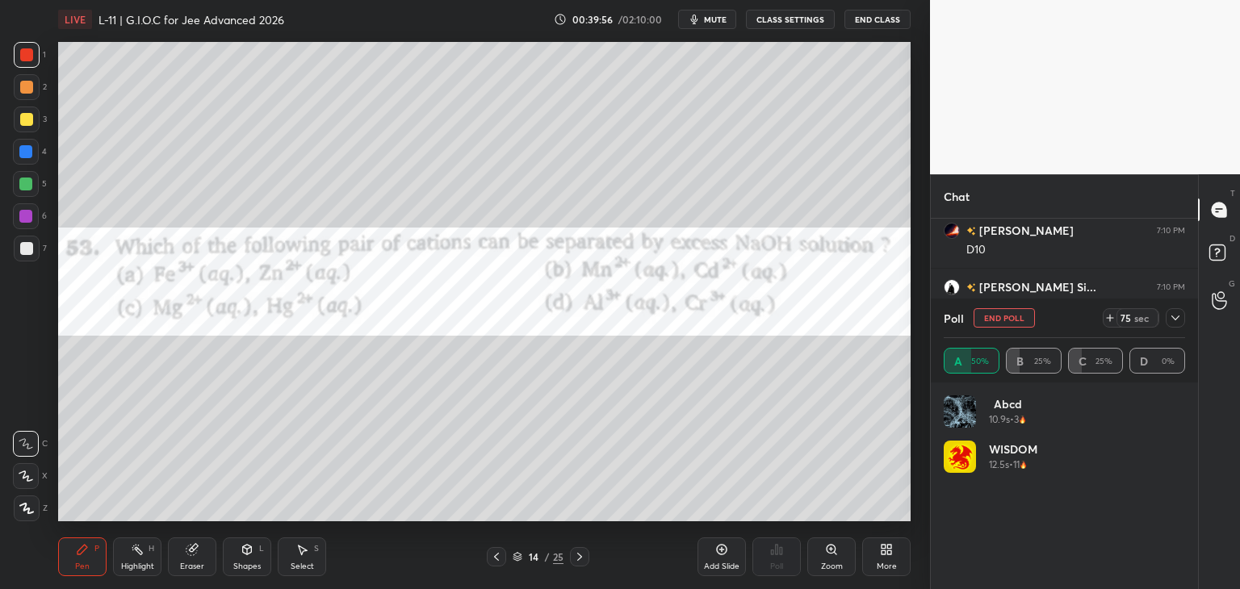
click at [707, 18] on span "mute" at bounding box center [715, 19] width 23 height 11
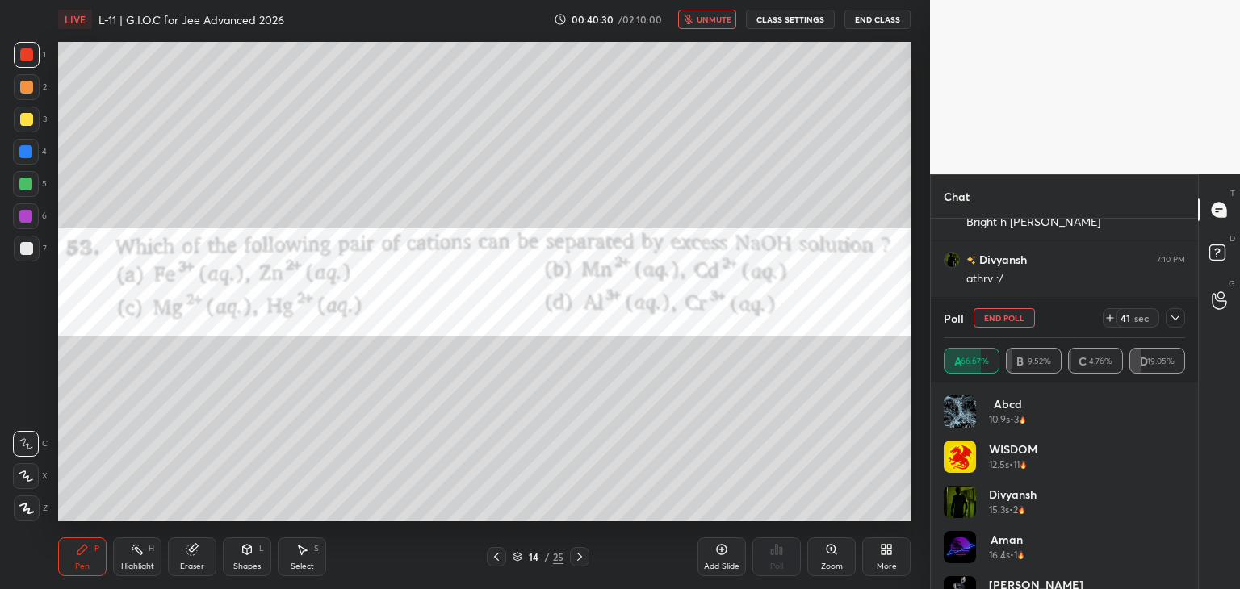
scroll to position [21813, 0]
click at [1170, 320] on icon at bounding box center [1175, 318] width 13 height 13
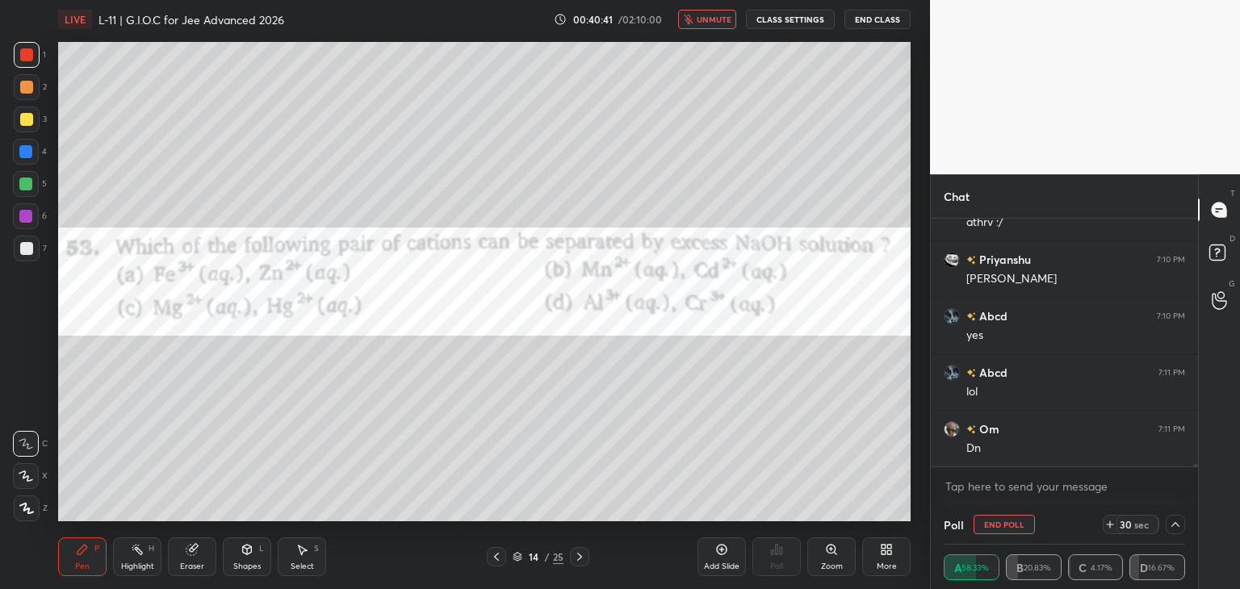
scroll to position [21869, 0]
click at [714, 16] on span "unmute" at bounding box center [714, 19] width 35 height 11
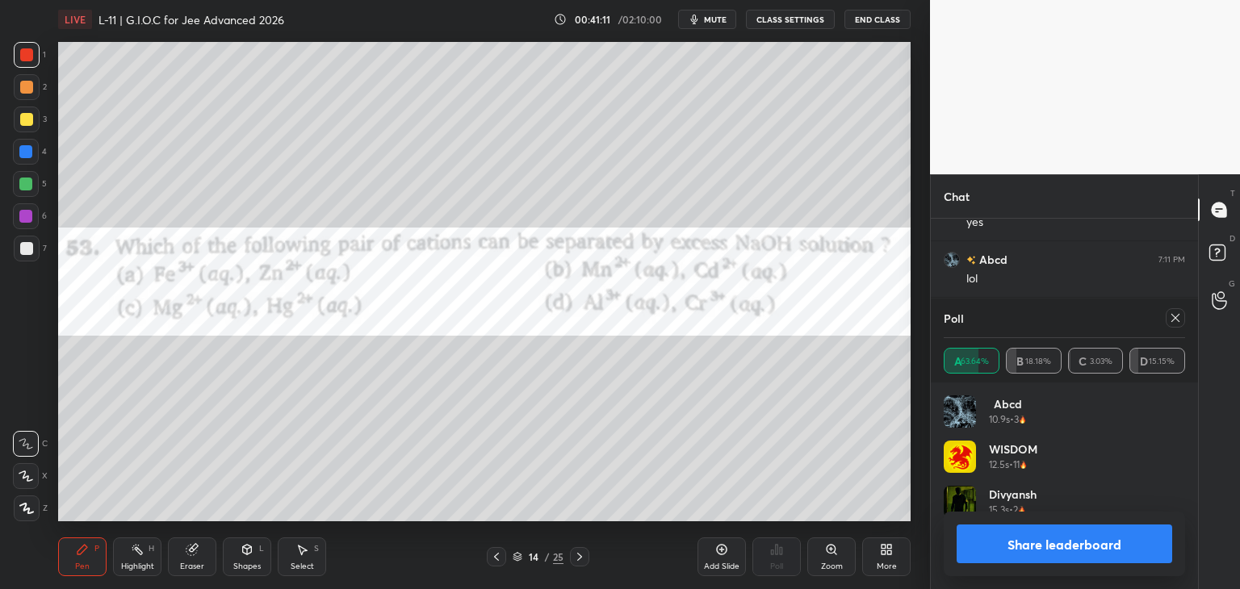
scroll to position [189, 237]
click at [1175, 317] on icon at bounding box center [1175, 318] width 13 height 13
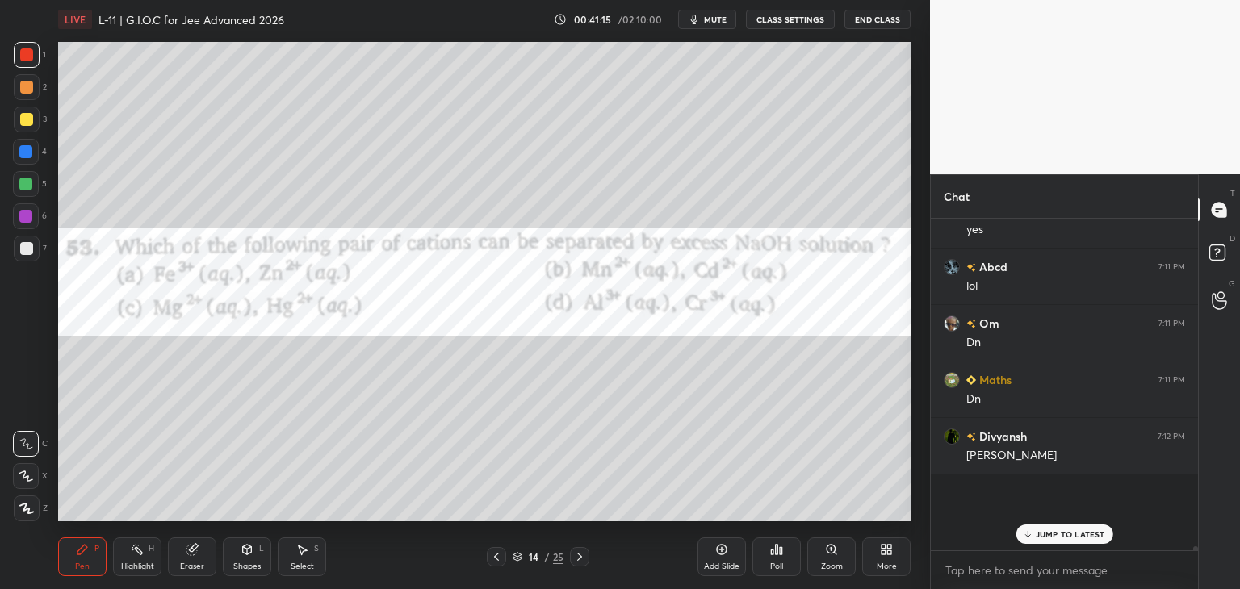
scroll to position [21913, 0]
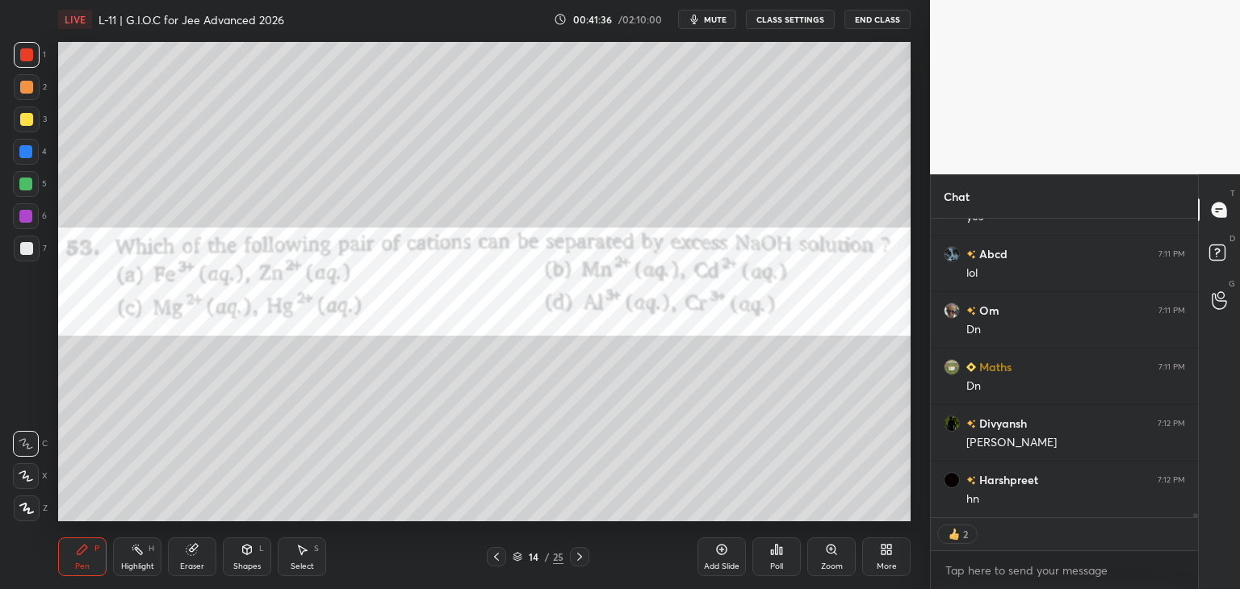
type textarea "x"
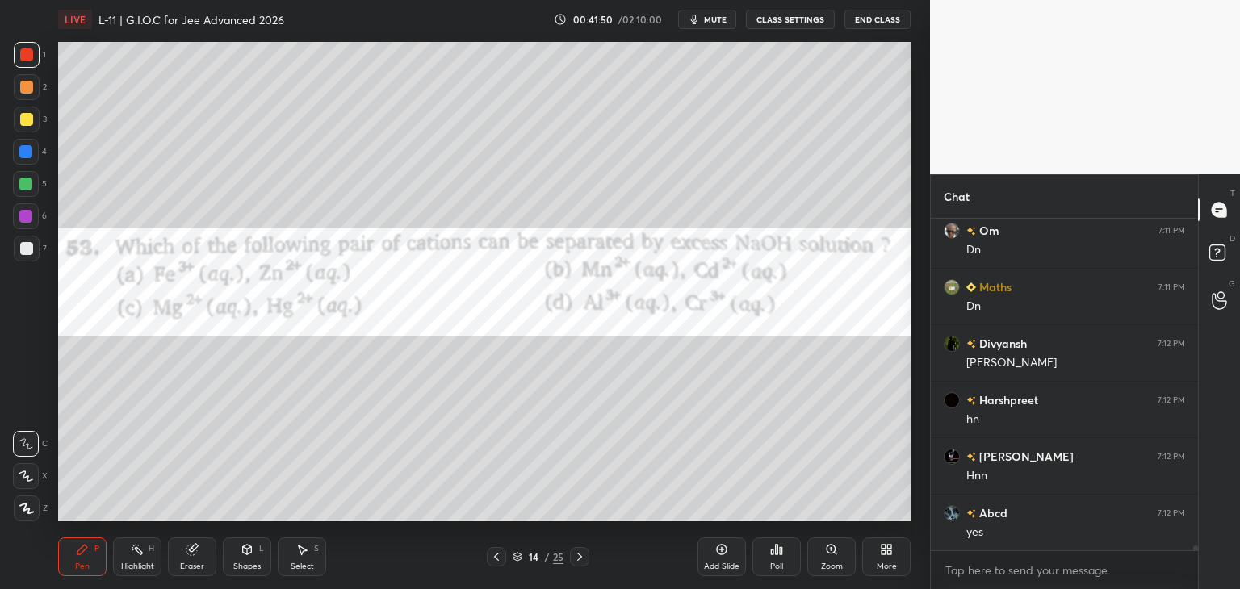
click at [573, 555] on icon at bounding box center [579, 557] width 13 height 13
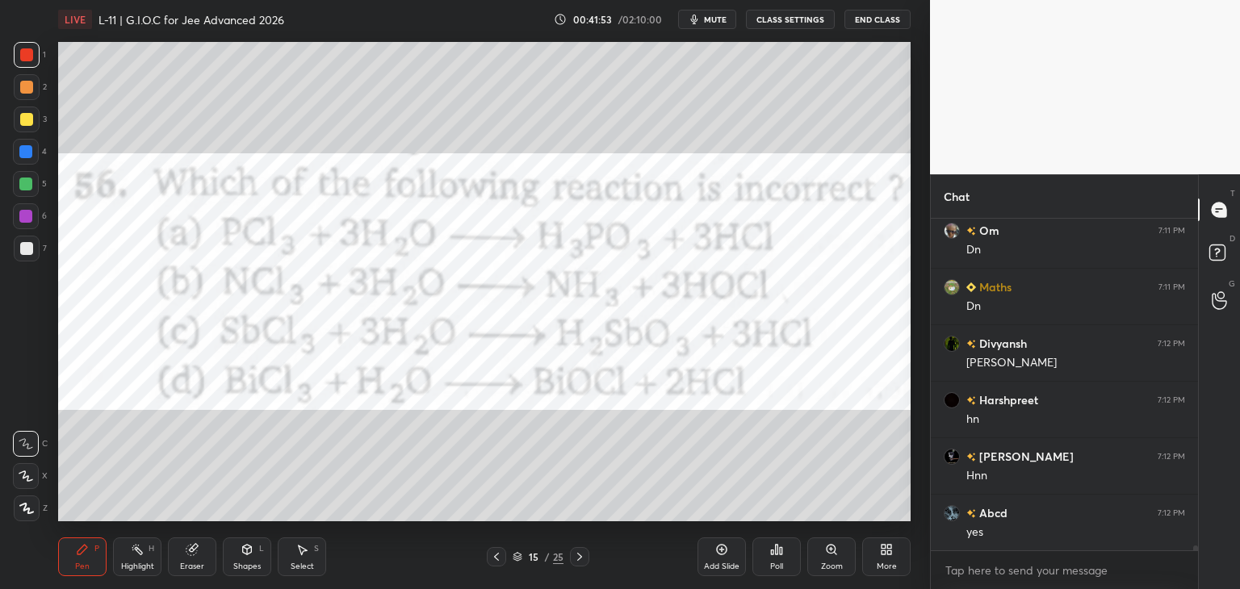
click at [763, 552] on div "Poll" at bounding box center [776, 557] width 48 height 39
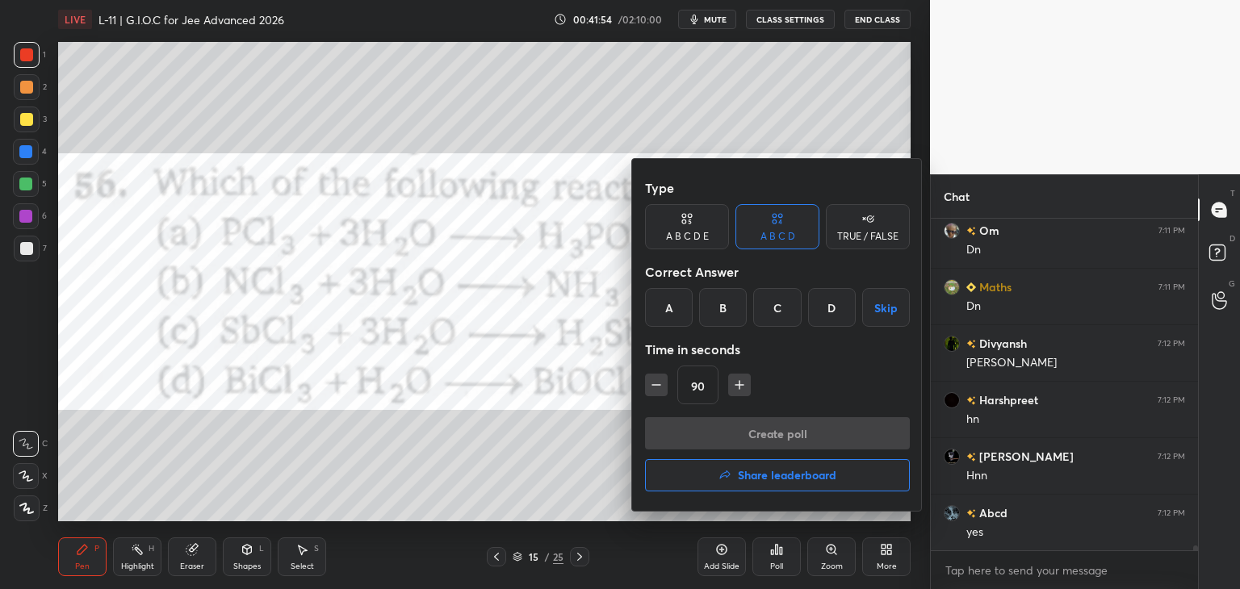
click at [765, 306] on div "C" at bounding box center [777, 307] width 48 height 39
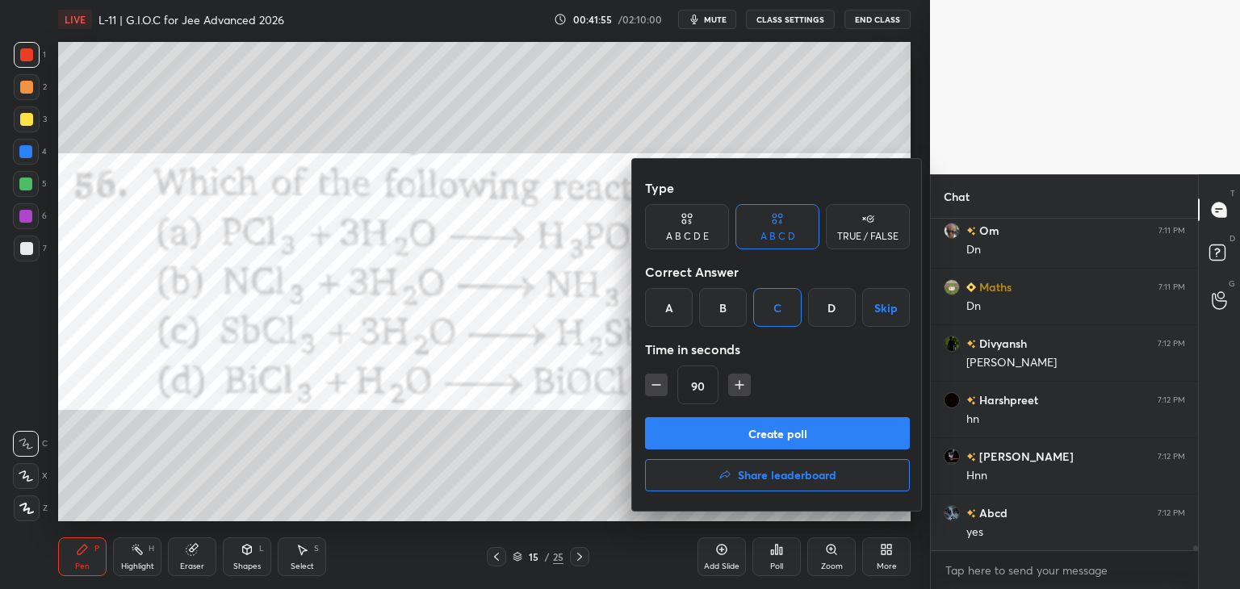
click at [649, 382] on icon "button" at bounding box center [656, 385] width 16 height 16
click at [652, 379] on icon "button" at bounding box center [656, 385] width 16 height 16
type input "60"
click at [702, 426] on button "Create poll" at bounding box center [777, 433] width 265 height 32
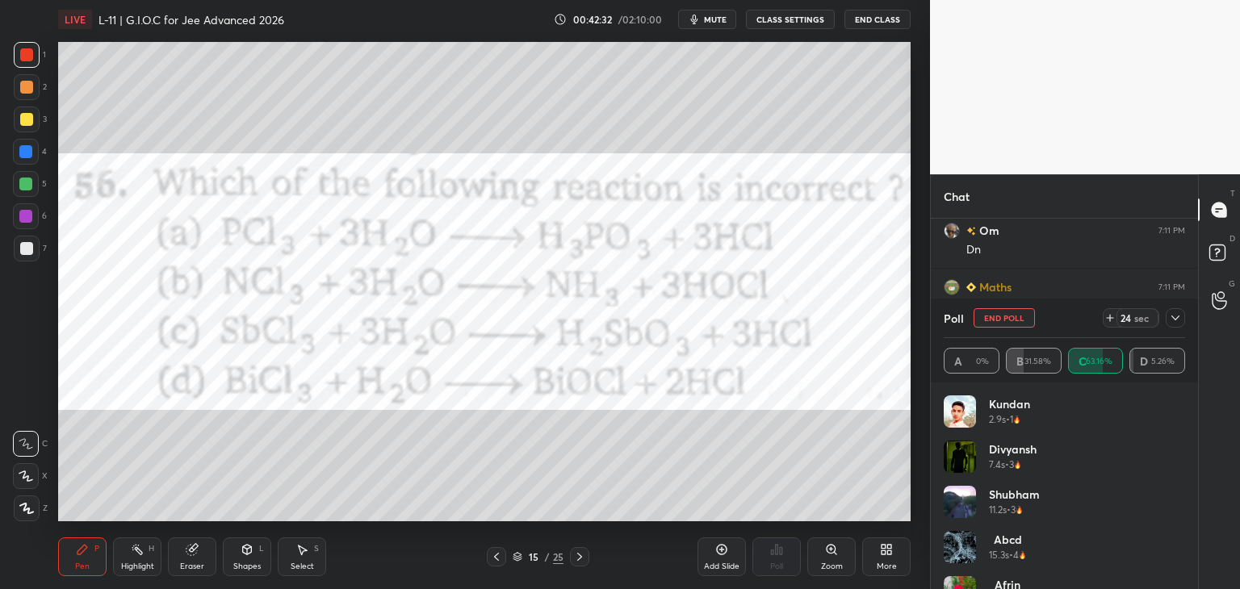
click at [1172, 316] on icon at bounding box center [1175, 318] width 13 height 13
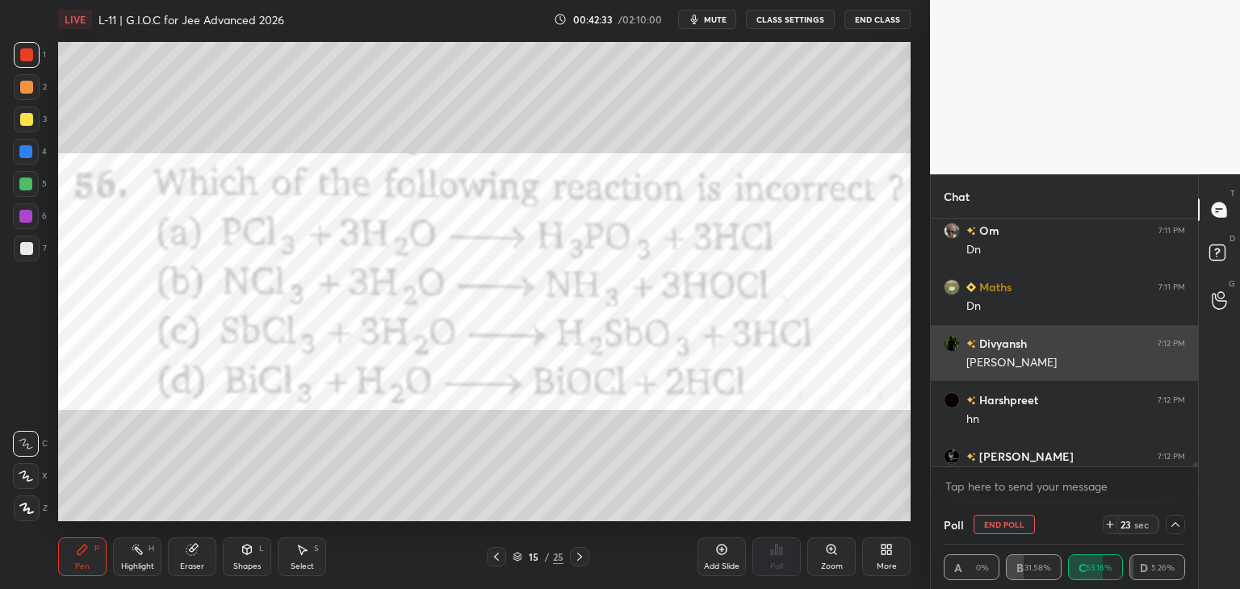
scroll to position [0, 5]
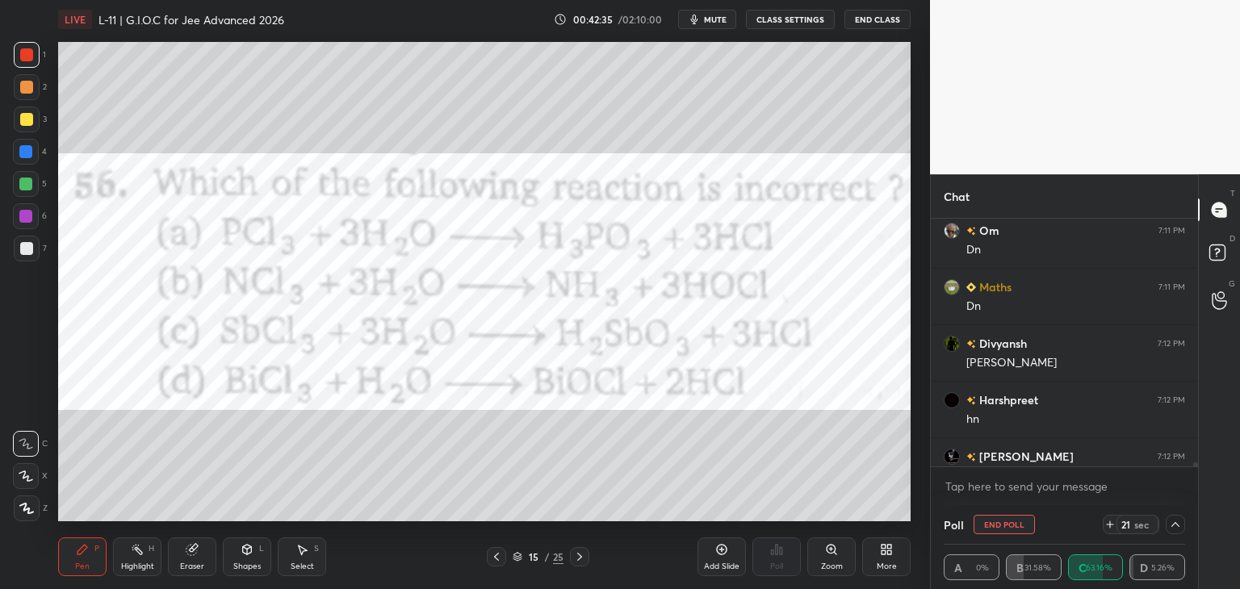
click at [1175, 522] on icon at bounding box center [1175, 524] width 13 height 13
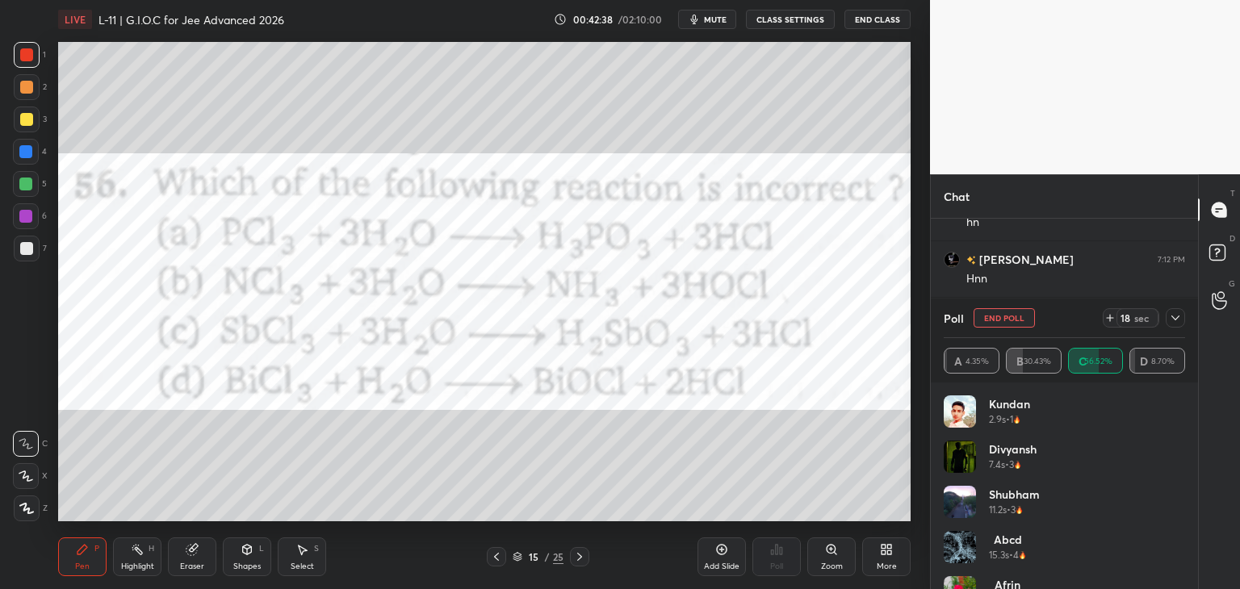
scroll to position [22265, 0]
click at [1168, 323] on div at bounding box center [1175, 317] width 19 height 19
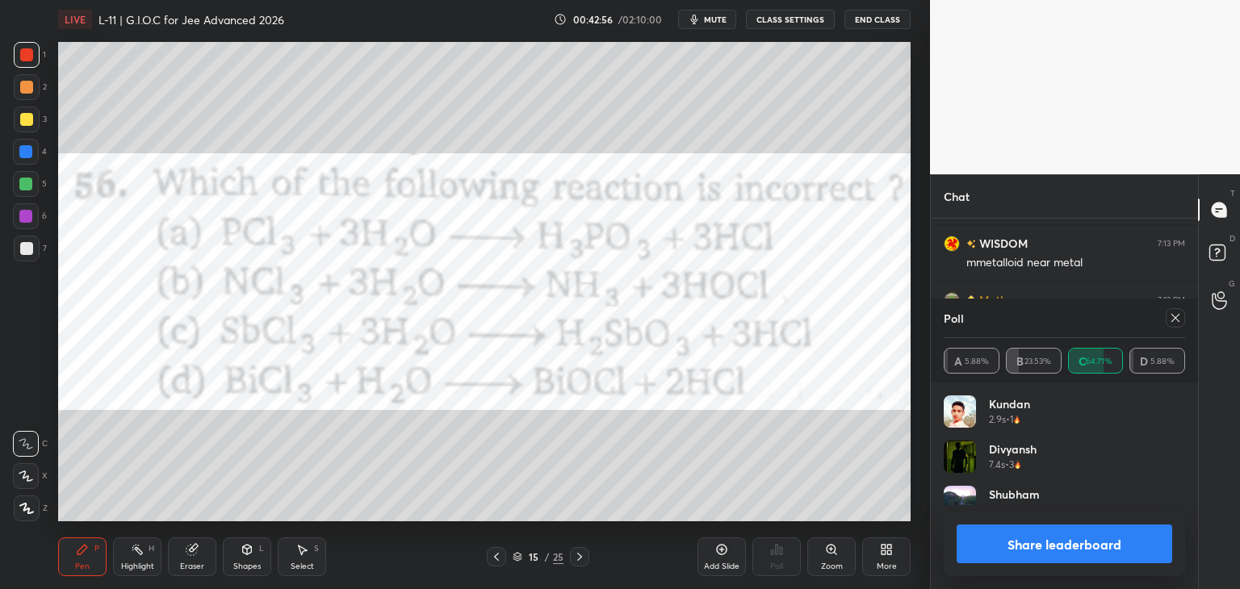
scroll to position [189, 237]
click at [1176, 318] on icon at bounding box center [1175, 318] width 13 height 13
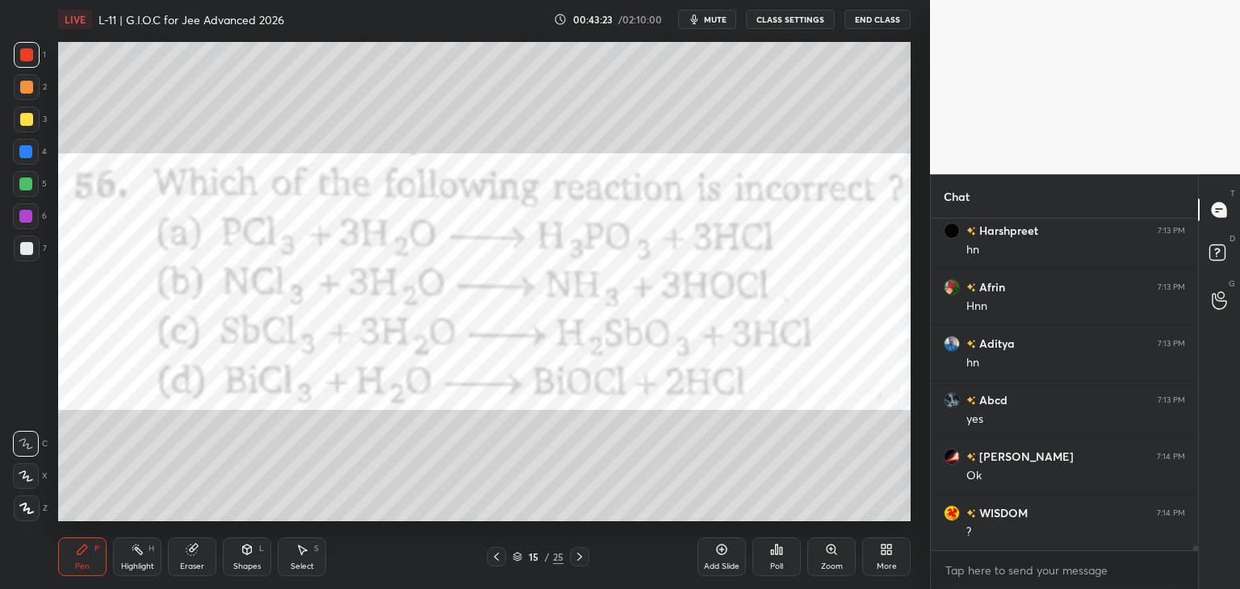
click at [583, 553] on icon at bounding box center [579, 557] width 13 height 13
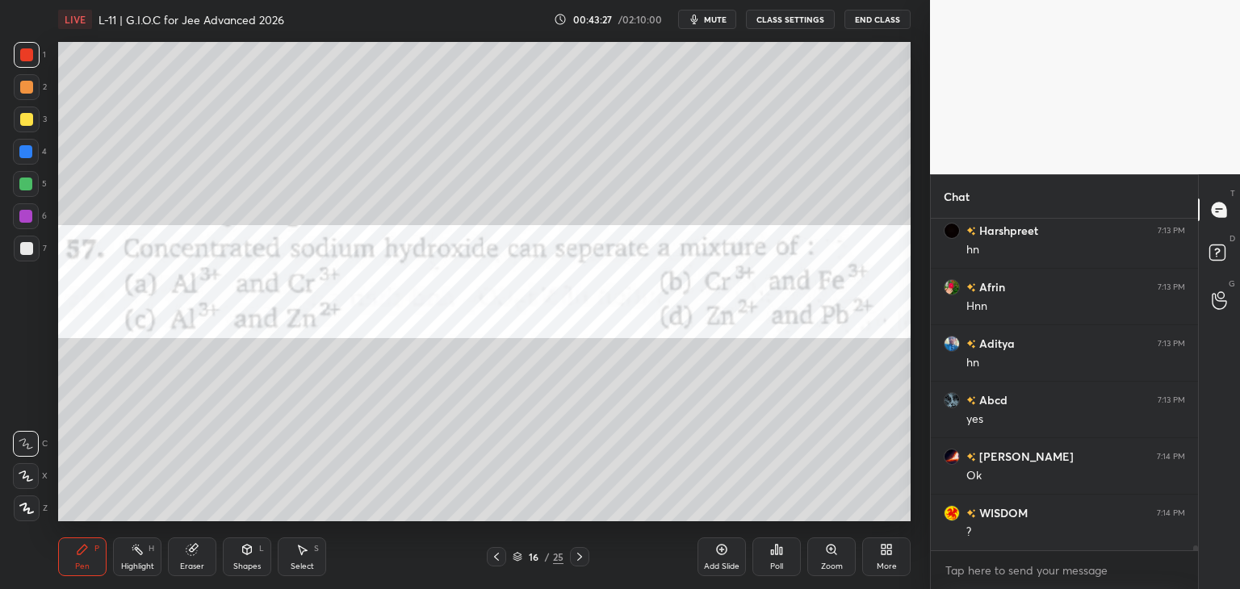
click at [778, 550] on icon at bounding box center [776, 549] width 13 height 13
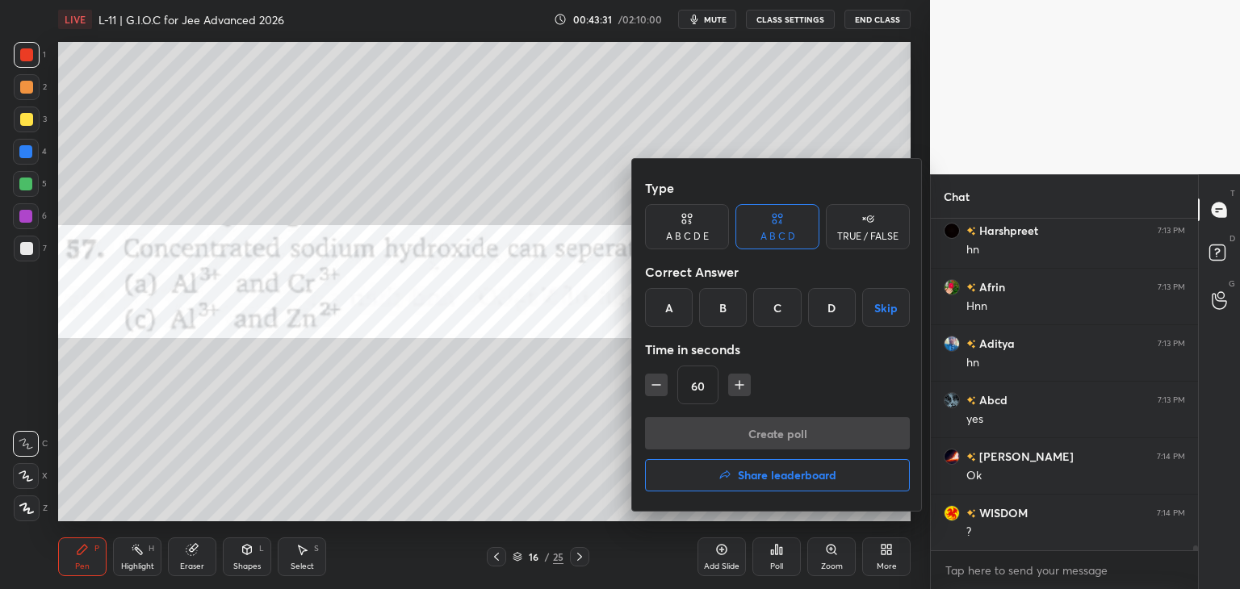
click at [719, 304] on div "B" at bounding box center [723, 307] width 48 height 39
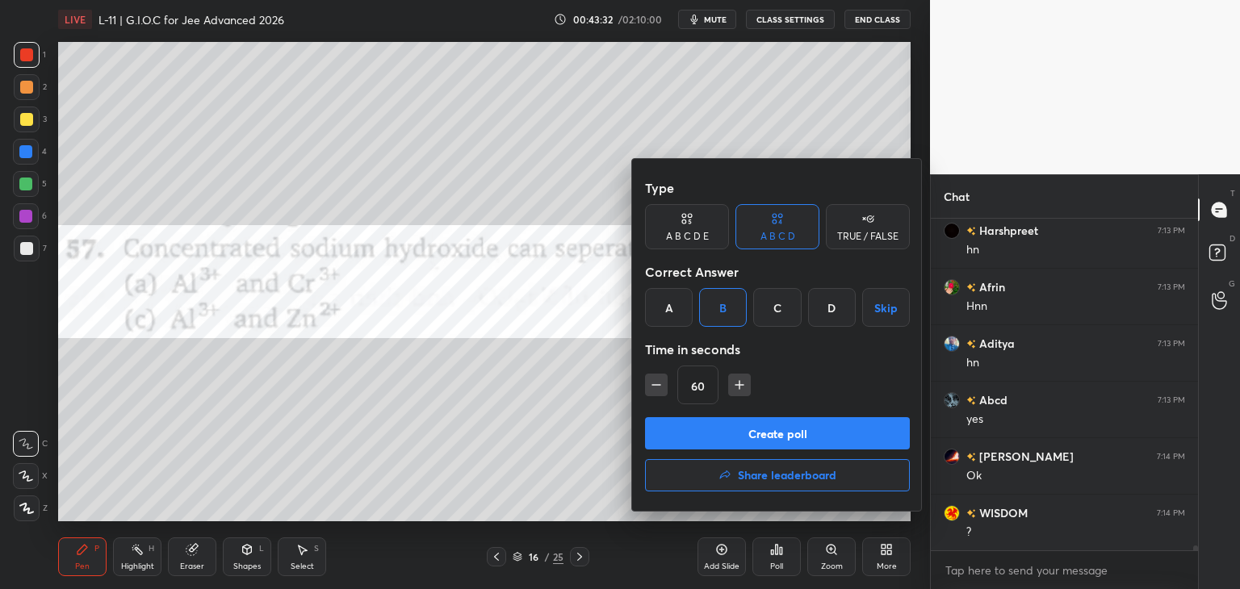
click at [720, 440] on button "Create poll" at bounding box center [777, 433] width 265 height 32
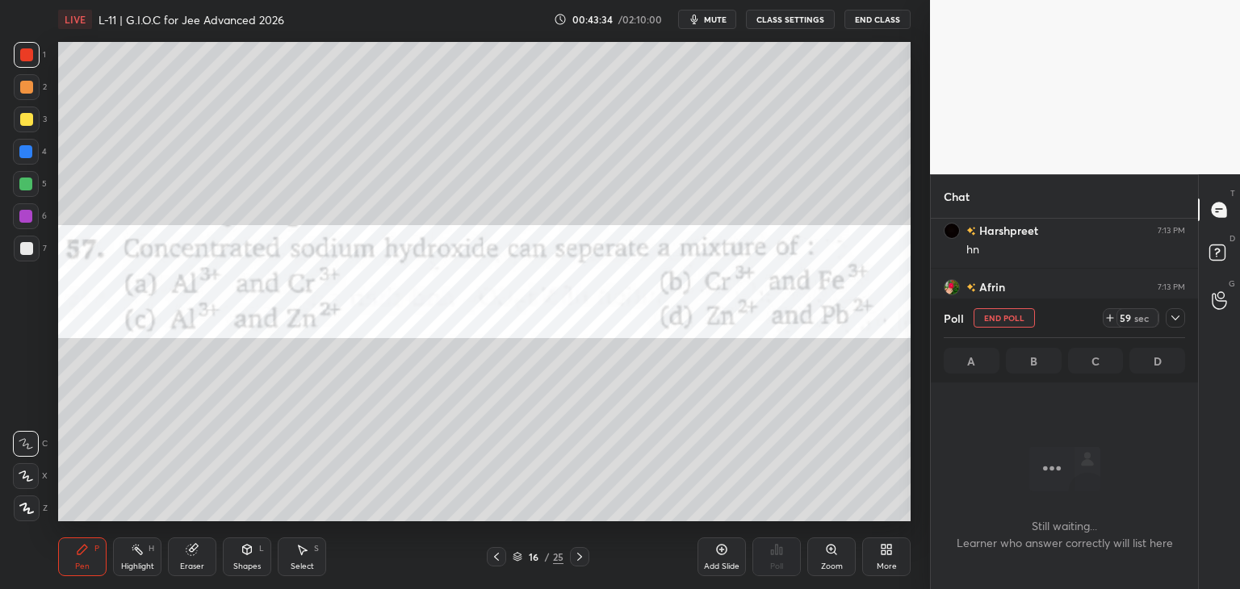
click at [1172, 318] on icon at bounding box center [1175, 318] width 13 height 13
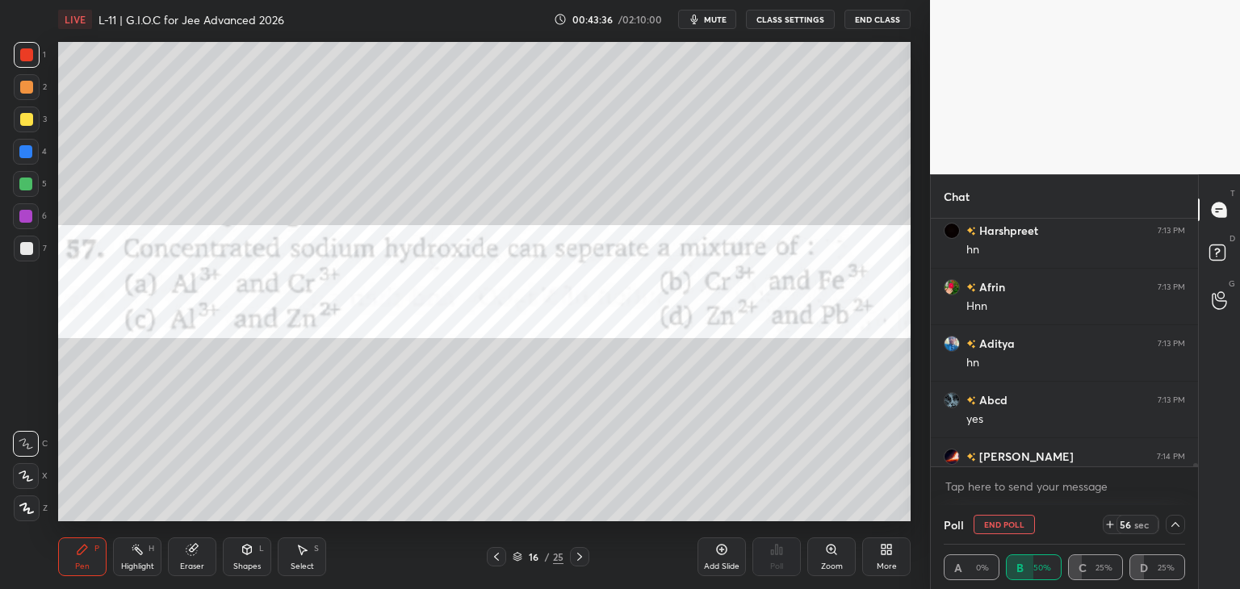
click at [1177, 522] on icon at bounding box center [1175, 524] width 13 height 13
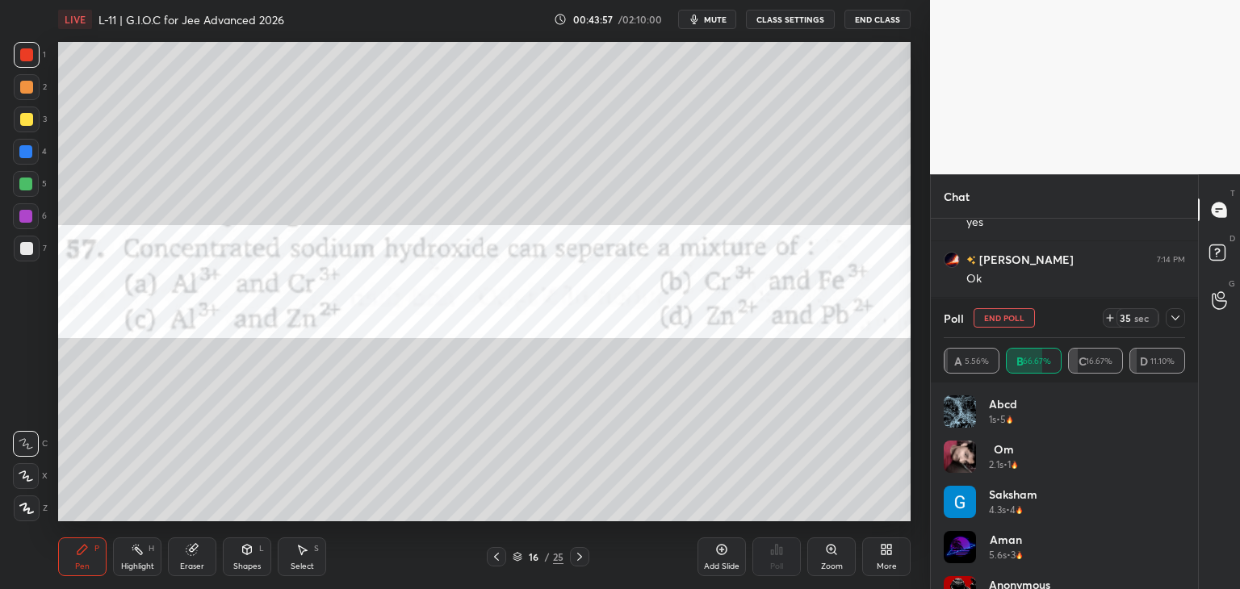
click at [719, 26] on button "mute" at bounding box center [707, 19] width 58 height 19
click at [1172, 316] on icon at bounding box center [1175, 318] width 13 height 13
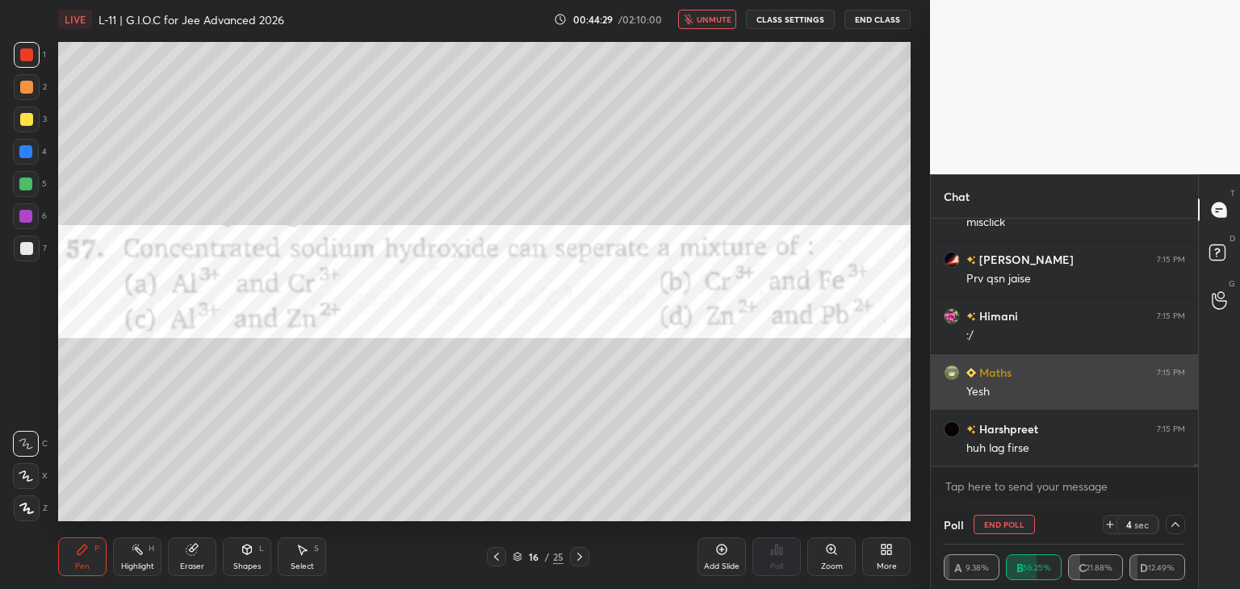
scroll to position [0, 0]
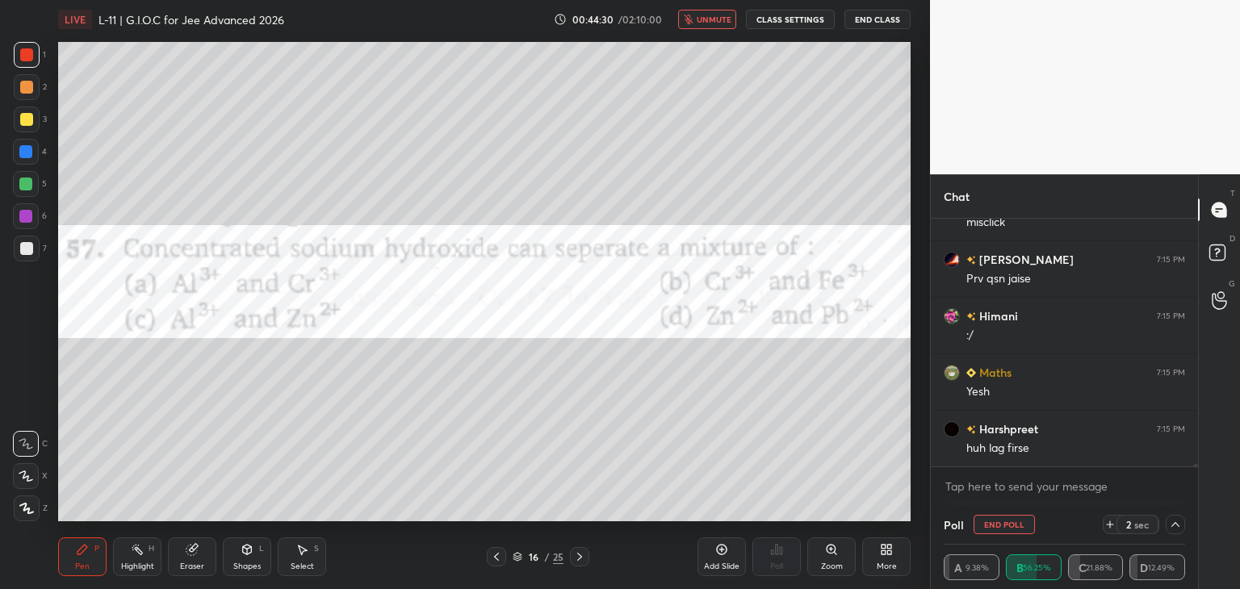
click at [1177, 522] on icon at bounding box center [1175, 524] width 13 height 13
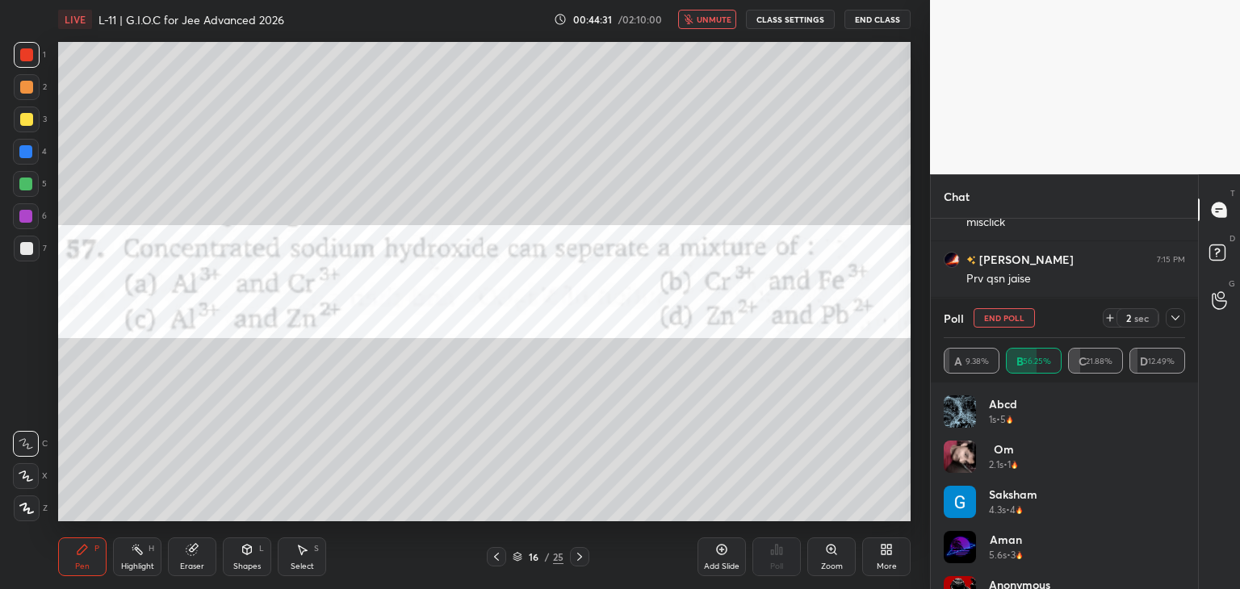
scroll to position [5, 5]
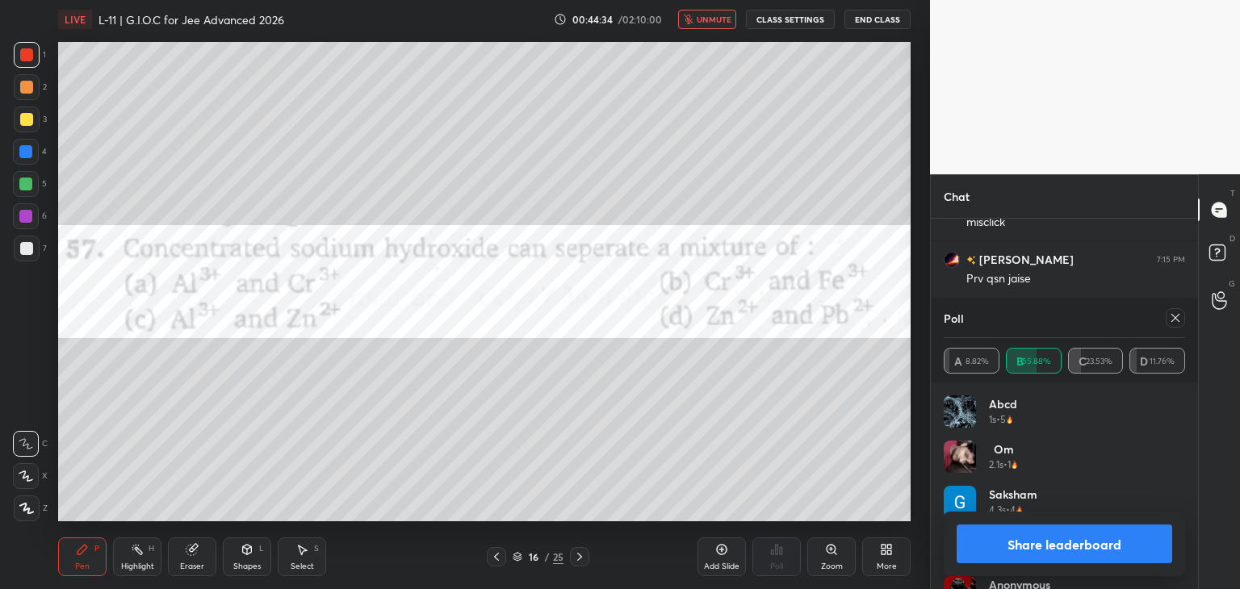
click at [710, 21] on span "unmute" at bounding box center [714, 19] width 35 height 11
click at [1017, 537] on button "Share leaderboard" at bounding box center [1065, 544] width 216 height 39
type textarea "x"
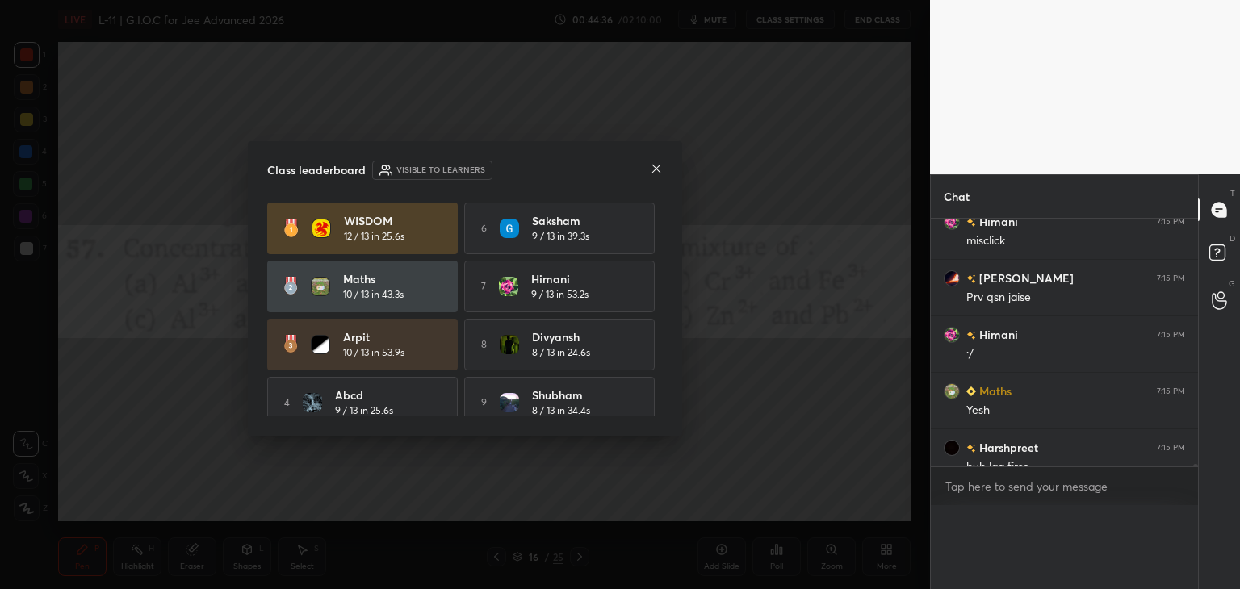
scroll to position [296, 262]
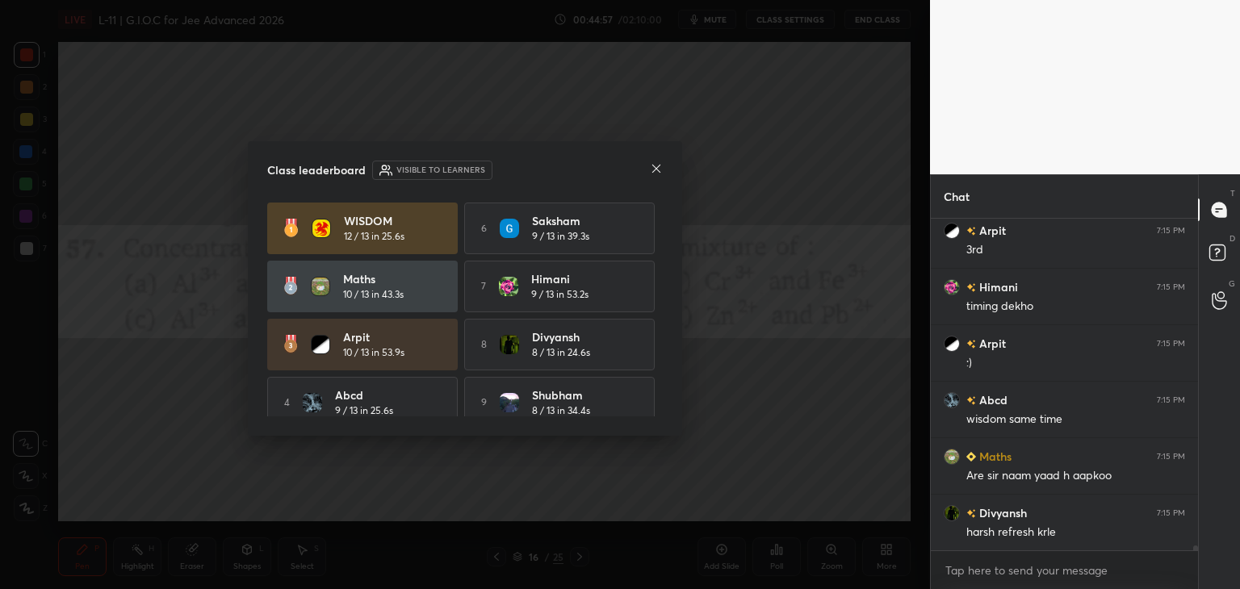
click at [651, 169] on icon at bounding box center [656, 168] width 13 height 13
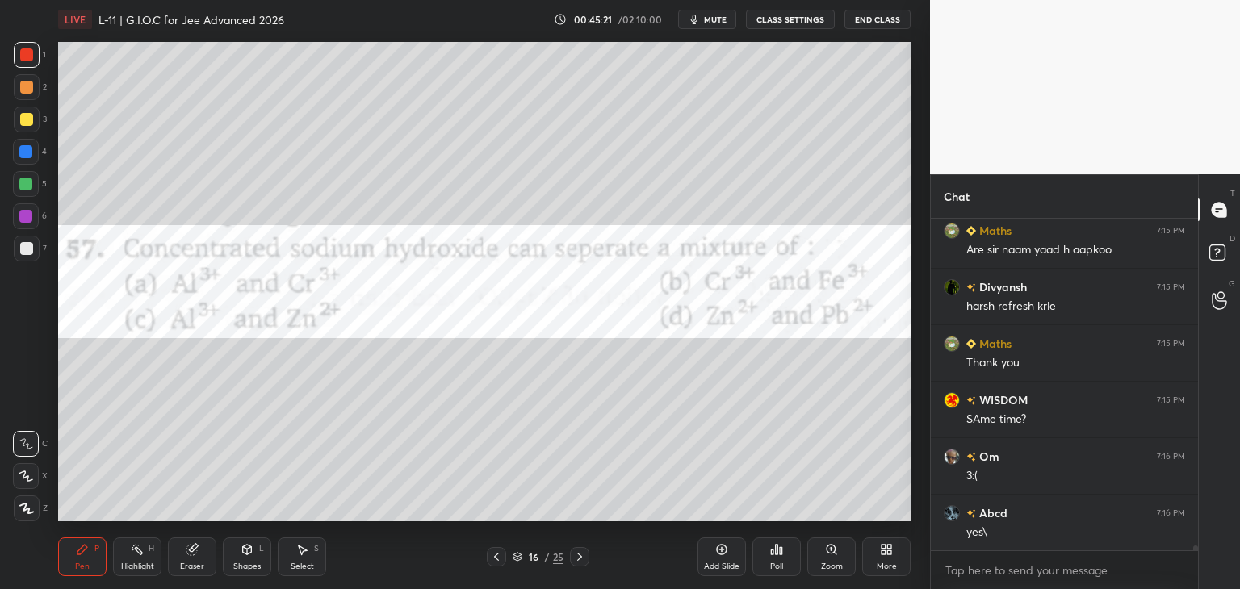
click at [582, 551] on icon at bounding box center [579, 557] width 13 height 13
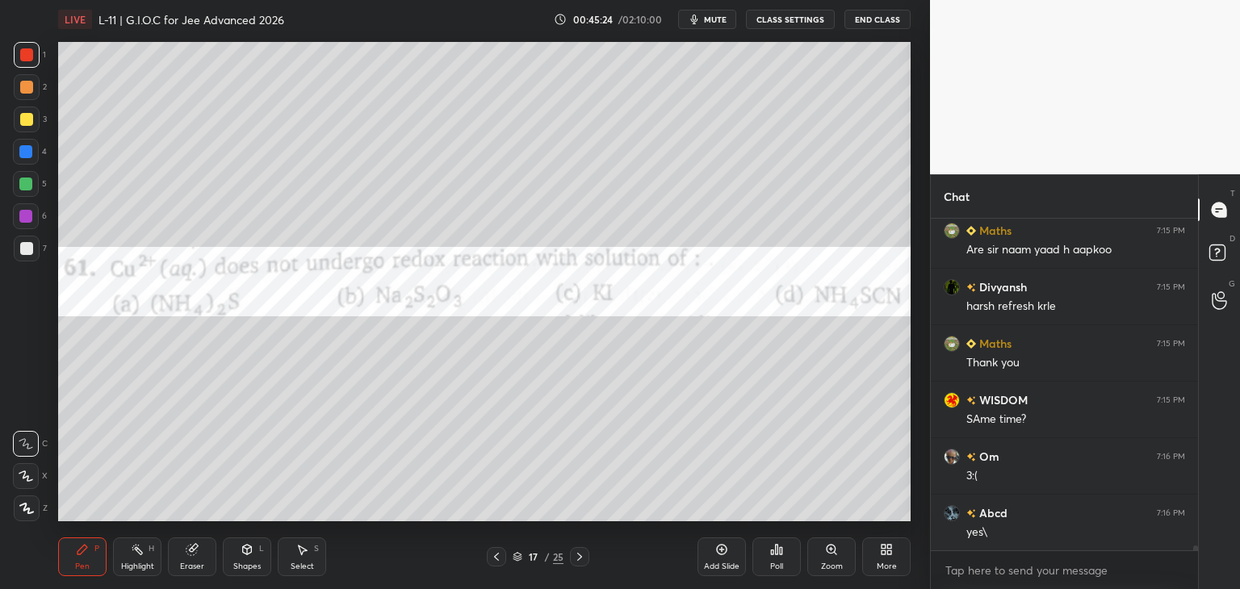
click at [762, 551] on div "Poll" at bounding box center [776, 557] width 48 height 39
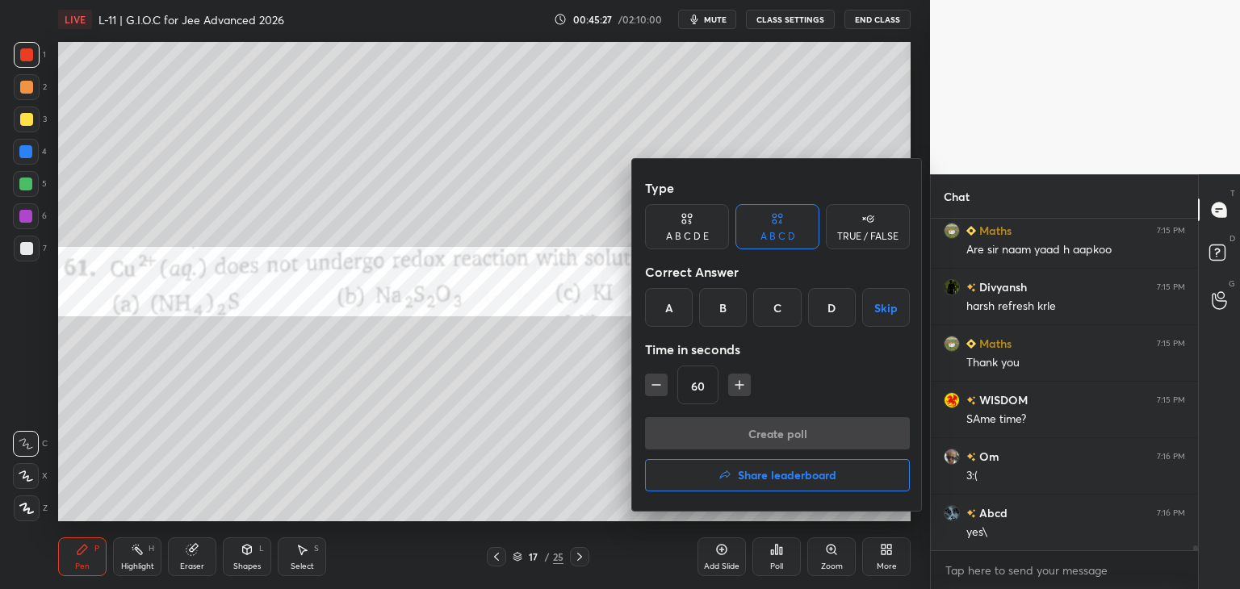
click at [668, 309] on div "A" at bounding box center [669, 307] width 48 height 39
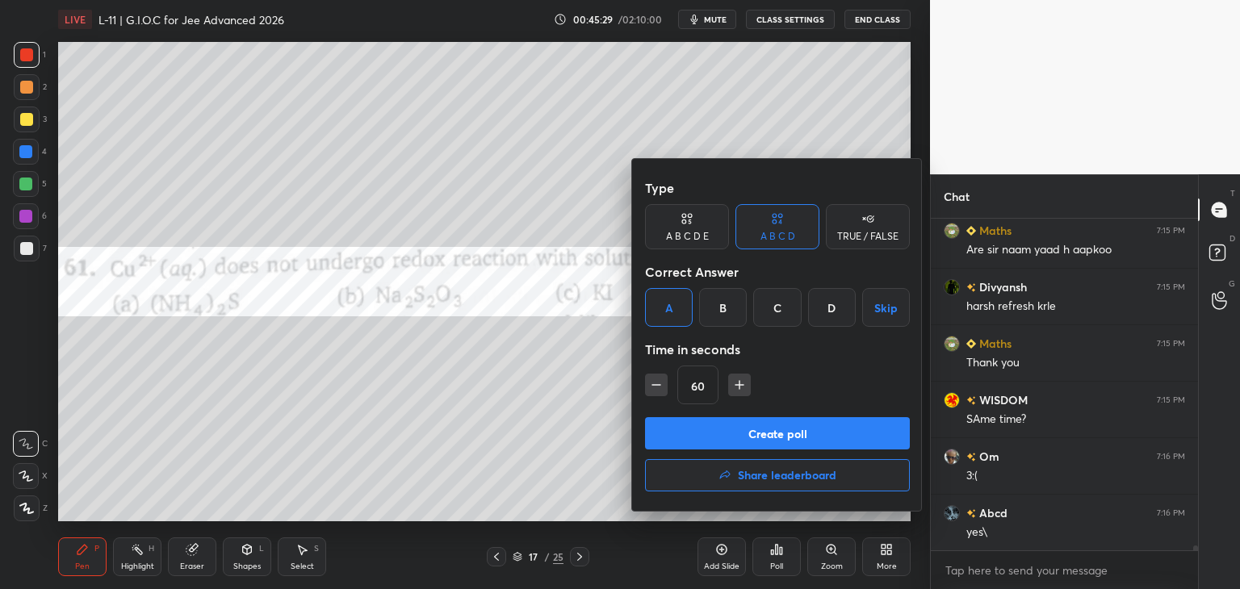
click at [731, 385] on icon "button" at bounding box center [739, 385] width 16 height 16
type input "75"
click at [714, 438] on button "Create poll" at bounding box center [777, 433] width 265 height 32
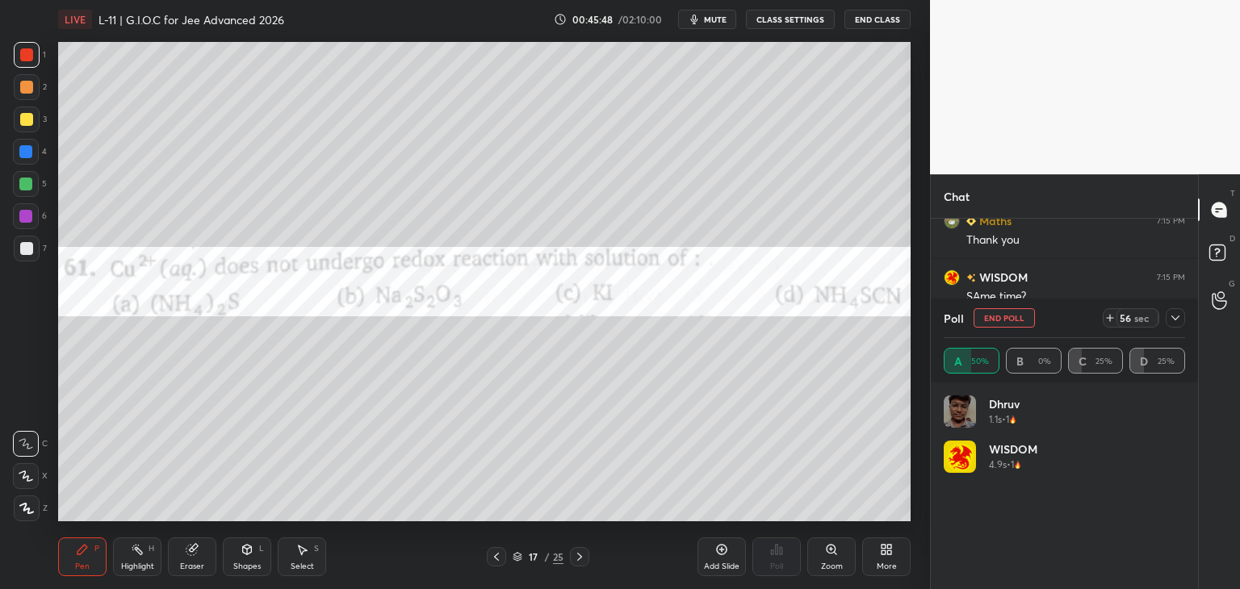
click at [701, 19] on icon "button" at bounding box center [694, 19] width 13 height 13
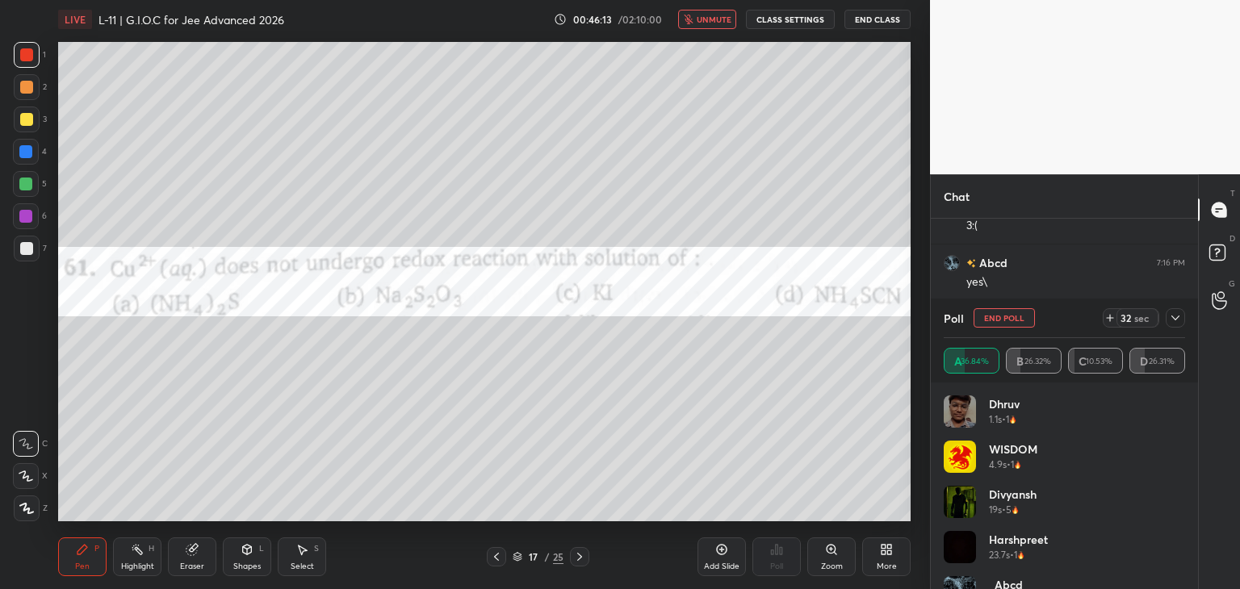
scroll to position [21722, 0]
click at [1172, 313] on icon at bounding box center [1175, 318] width 13 height 13
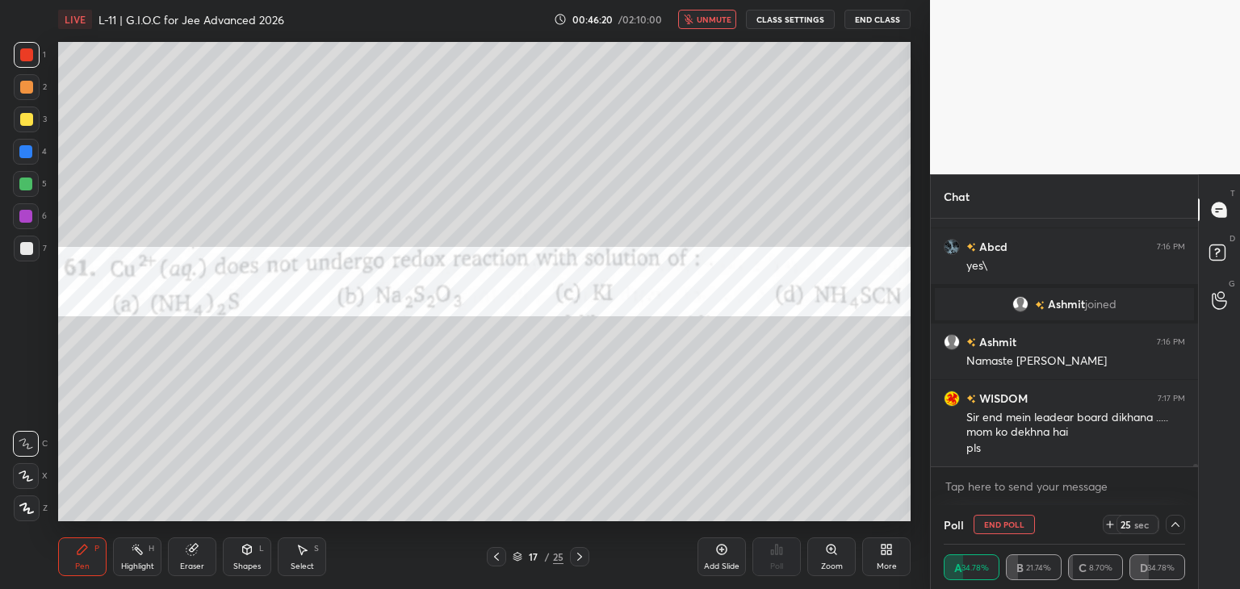
scroll to position [21779, 0]
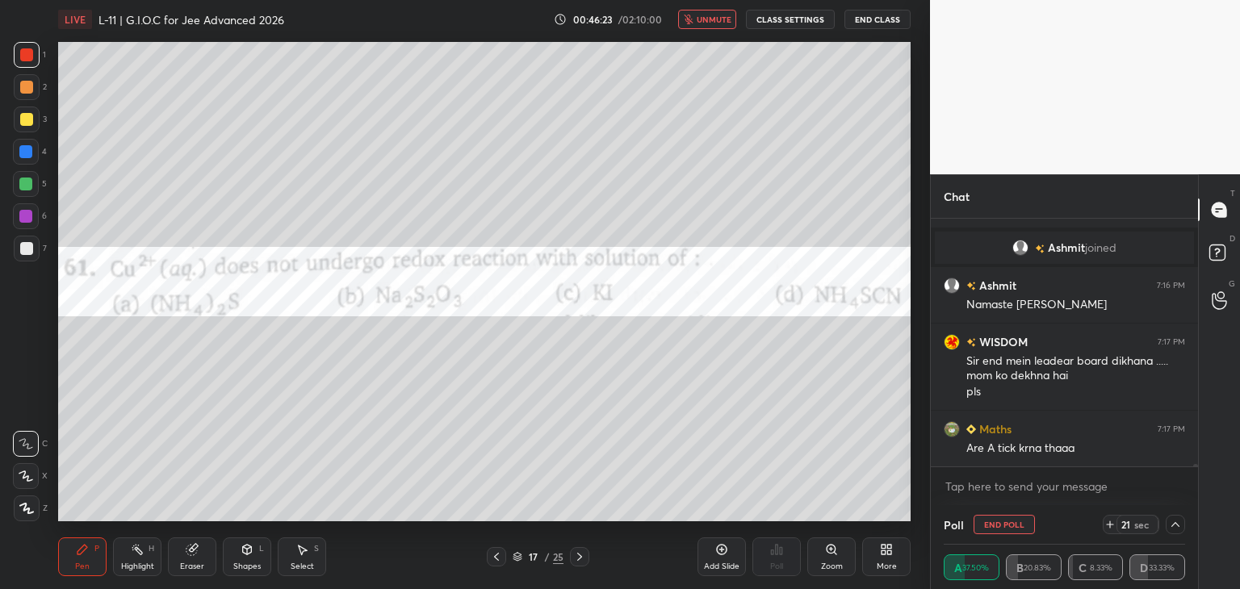
click at [710, 15] on span "unmute" at bounding box center [714, 19] width 35 height 11
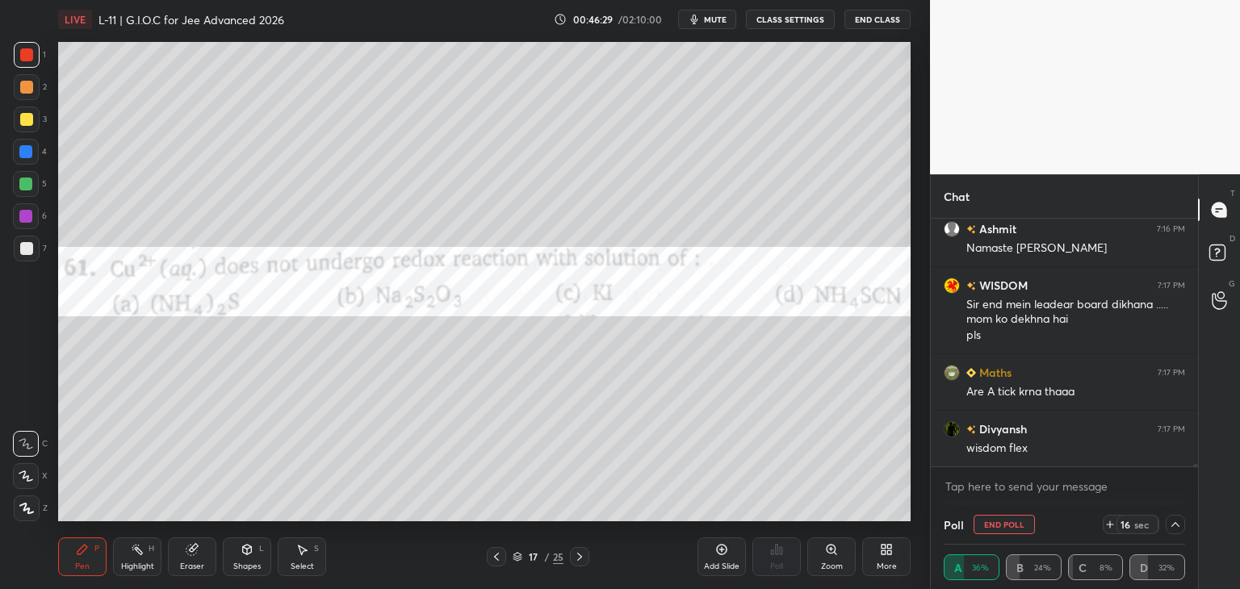
click at [90, 563] on div "Pen P" at bounding box center [82, 557] width 48 height 39
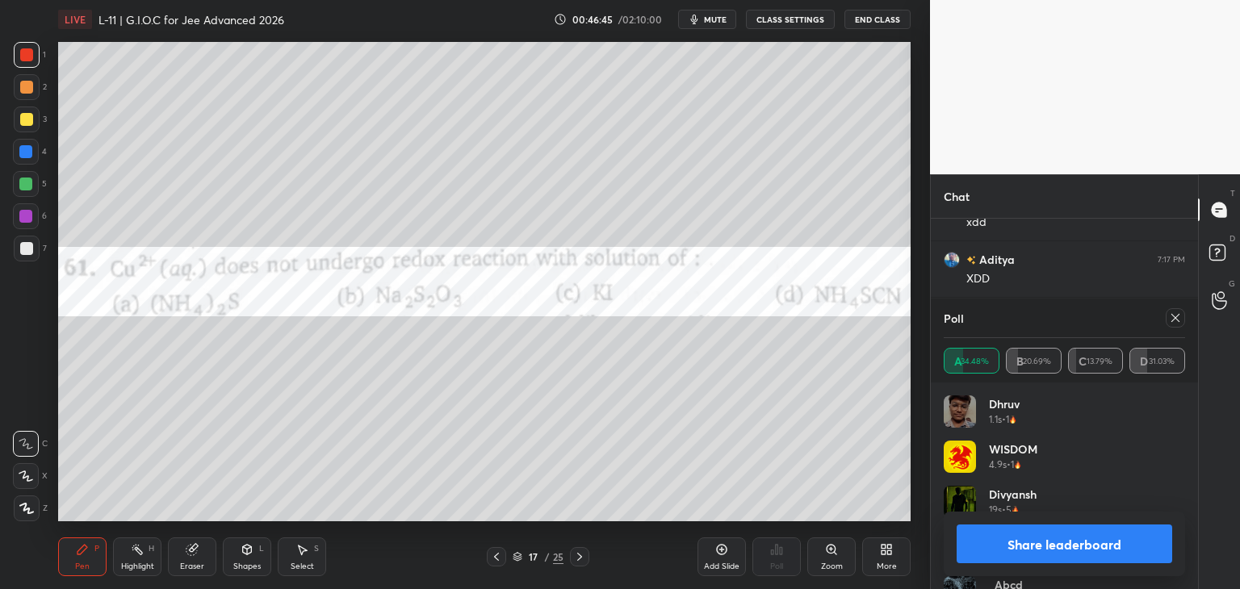
scroll to position [189, 237]
click at [1172, 317] on icon at bounding box center [1175, 318] width 13 height 13
type textarea "x"
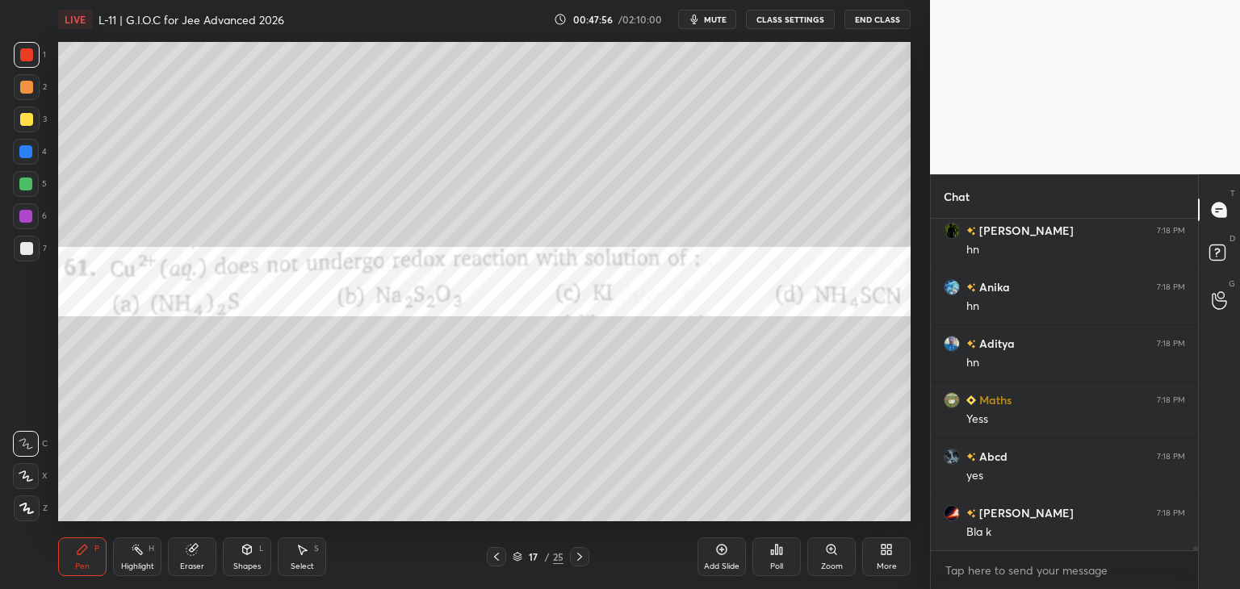
scroll to position [24720, 0]
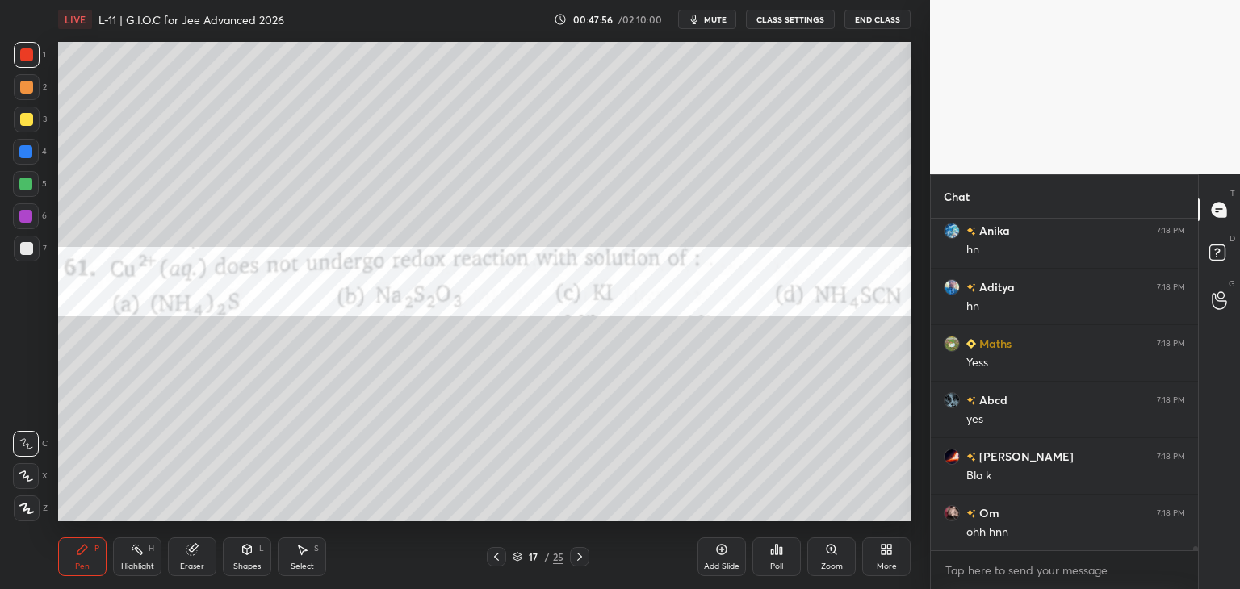
click at [584, 555] on icon at bounding box center [579, 557] width 13 height 13
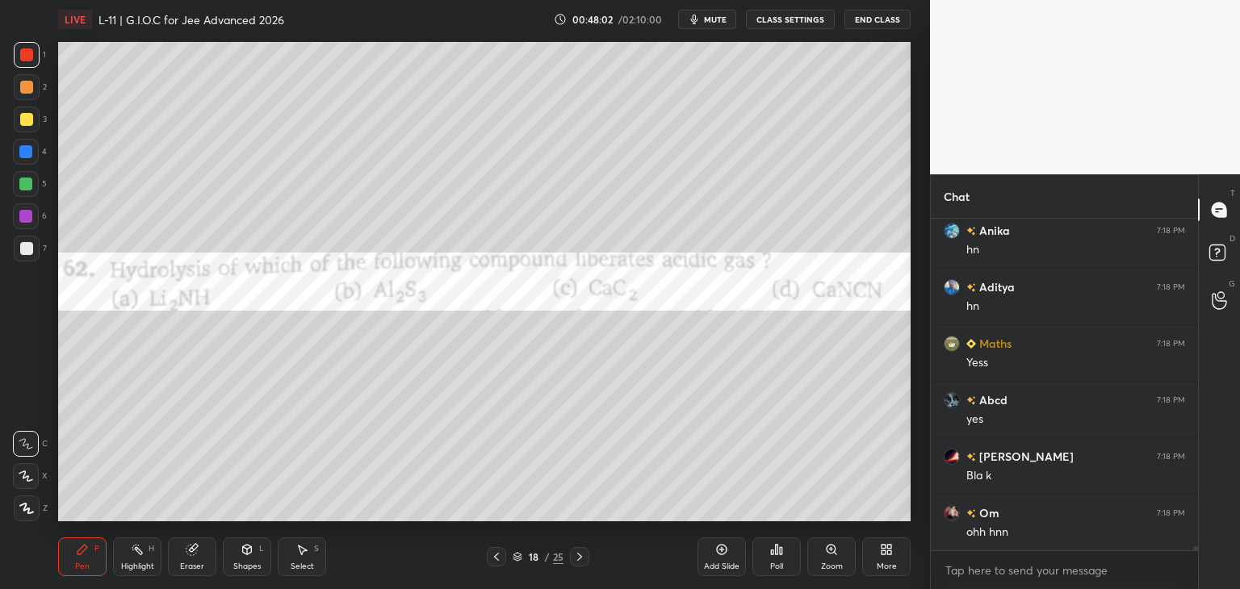
click at [779, 563] on div "Poll" at bounding box center [776, 567] width 13 height 8
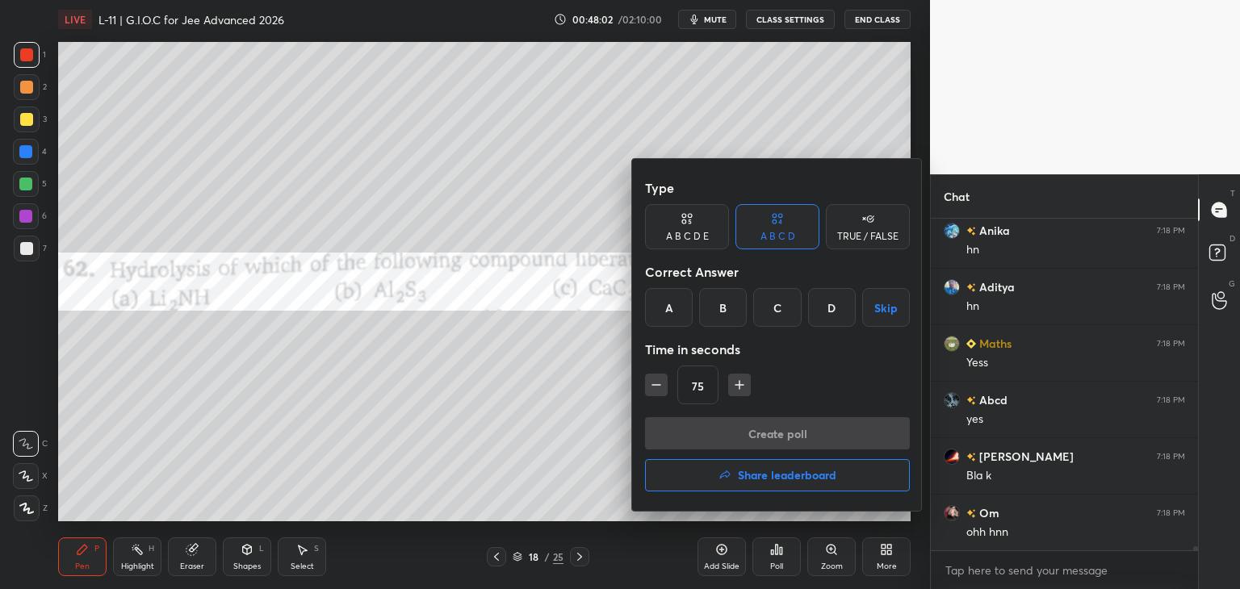
click at [718, 317] on div "B" at bounding box center [723, 307] width 48 height 39
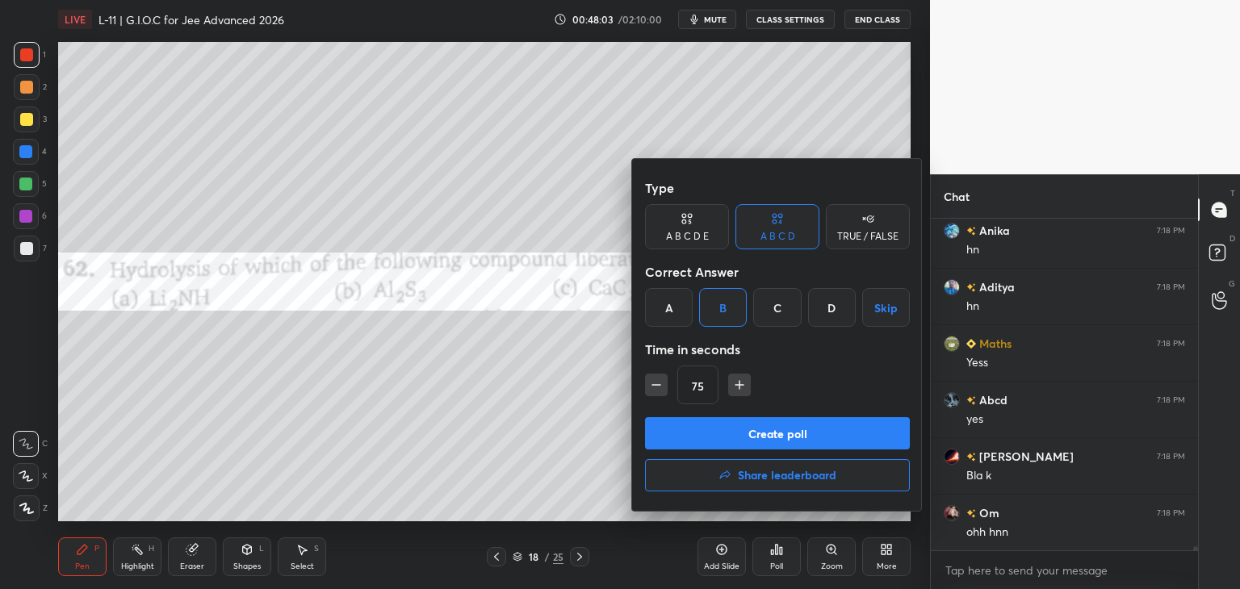
click at [655, 385] on icon "button" at bounding box center [656, 385] width 8 height 0
type input "60"
click at [707, 426] on button "Create poll" at bounding box center [777, 433] width 265 height 32
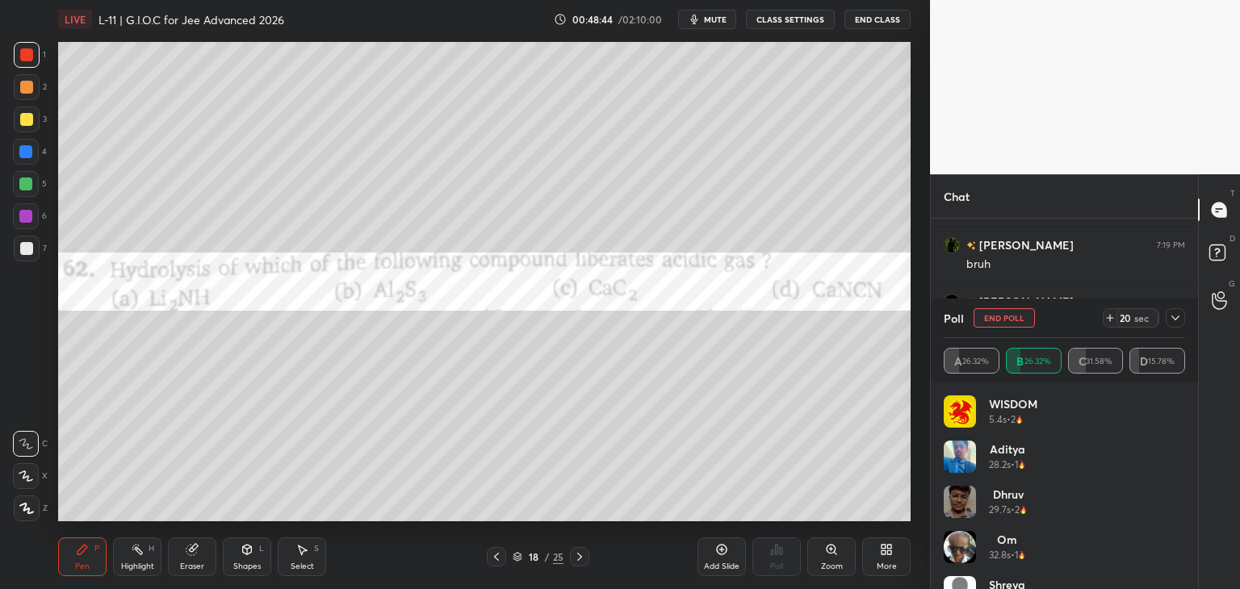
scroll to position [25158, 0]
click at [1169, 316] on icon at bounding box center [1175, 318] width 13 height 13
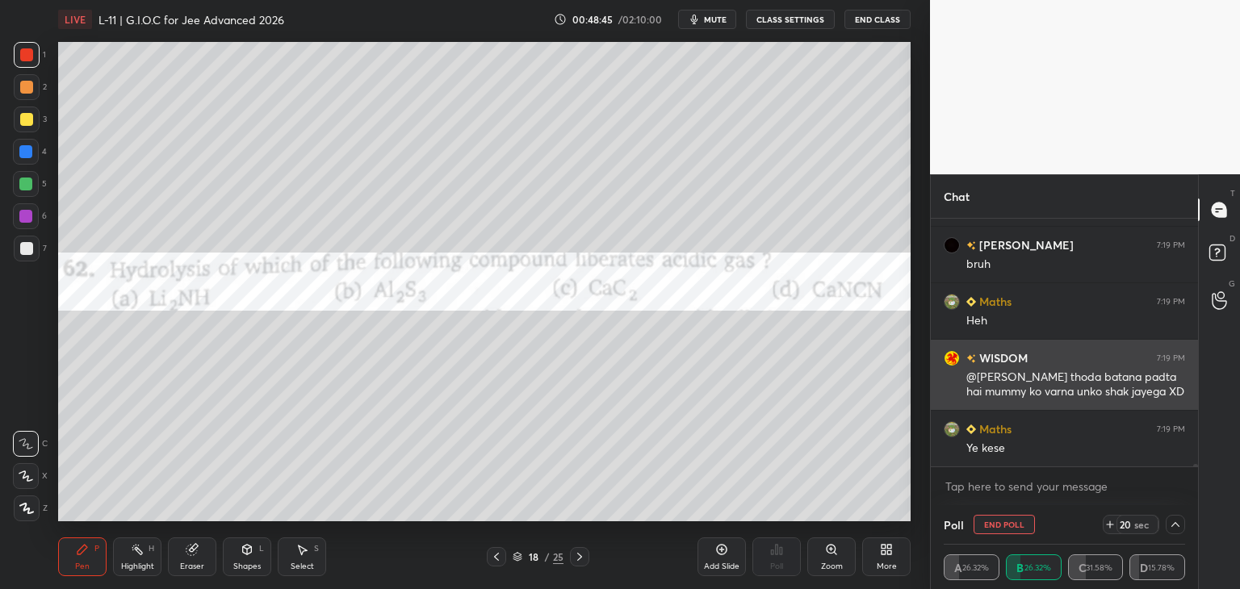
scroll to position [2, 237]
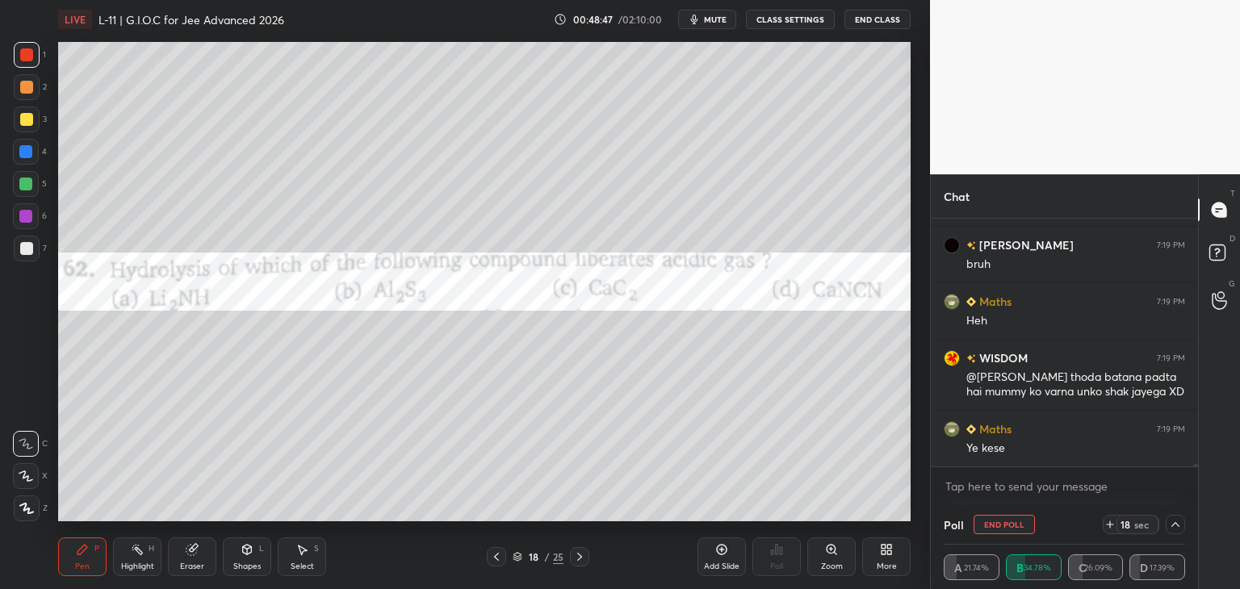
click at [1180, 509] on div "Poll End Poll 18 sec" at bounding box center [1064, 524] width 241 height 39
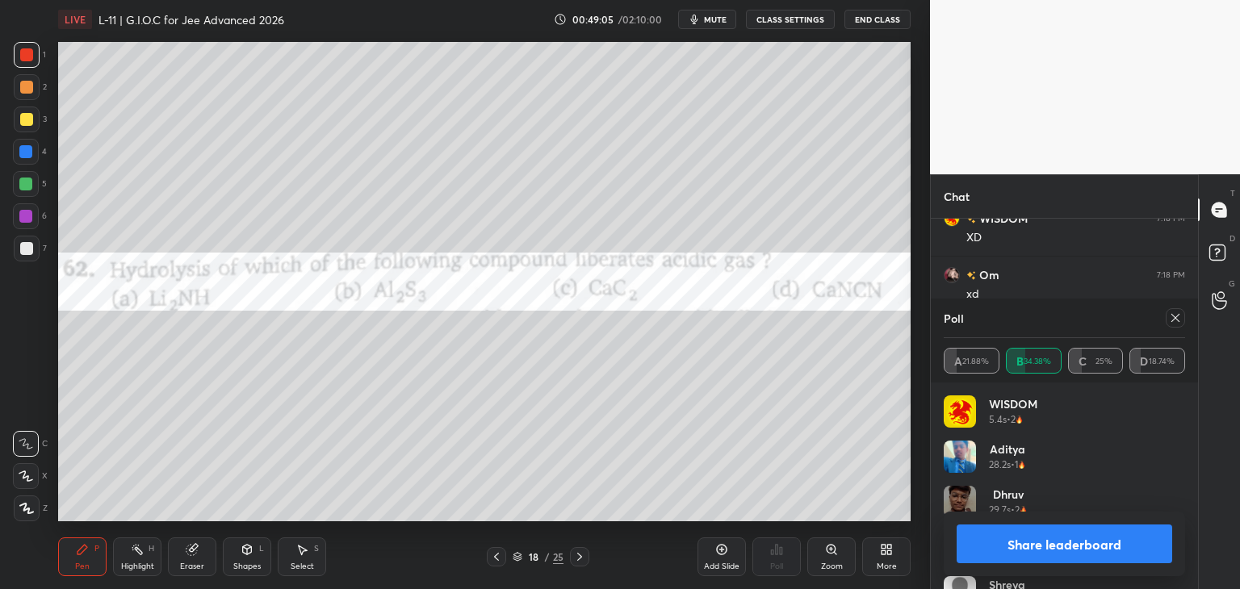
scroll to position [23482, 0]
click at [1171, 320] on icon at bounding box center [1175, 318] width 13 height 13
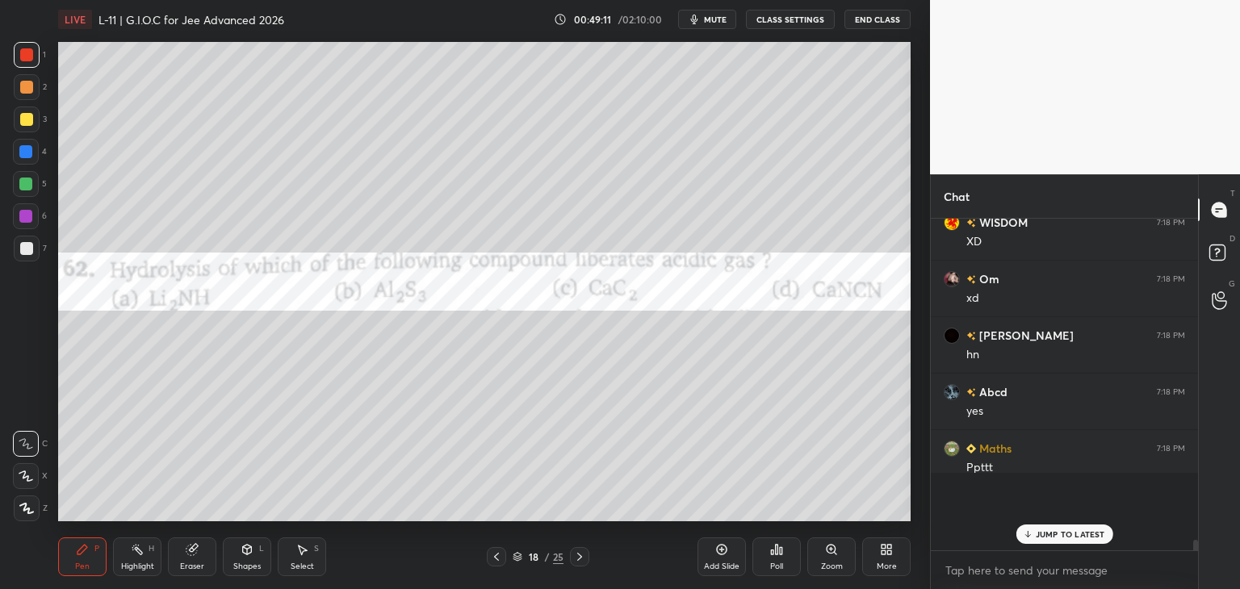
scroll to position [255, 262]
click at [1049, 530] on p "JUMP TO LATEST" at bounding box center [1070, 535] width 69 height 10
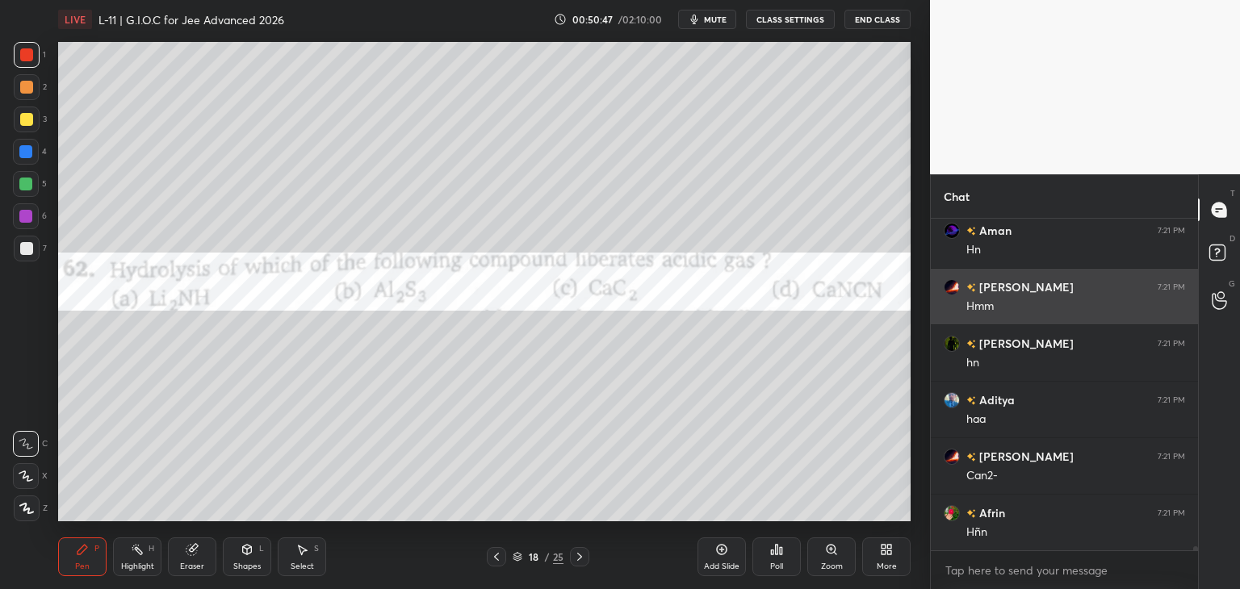
scroll to position [25649, 0]
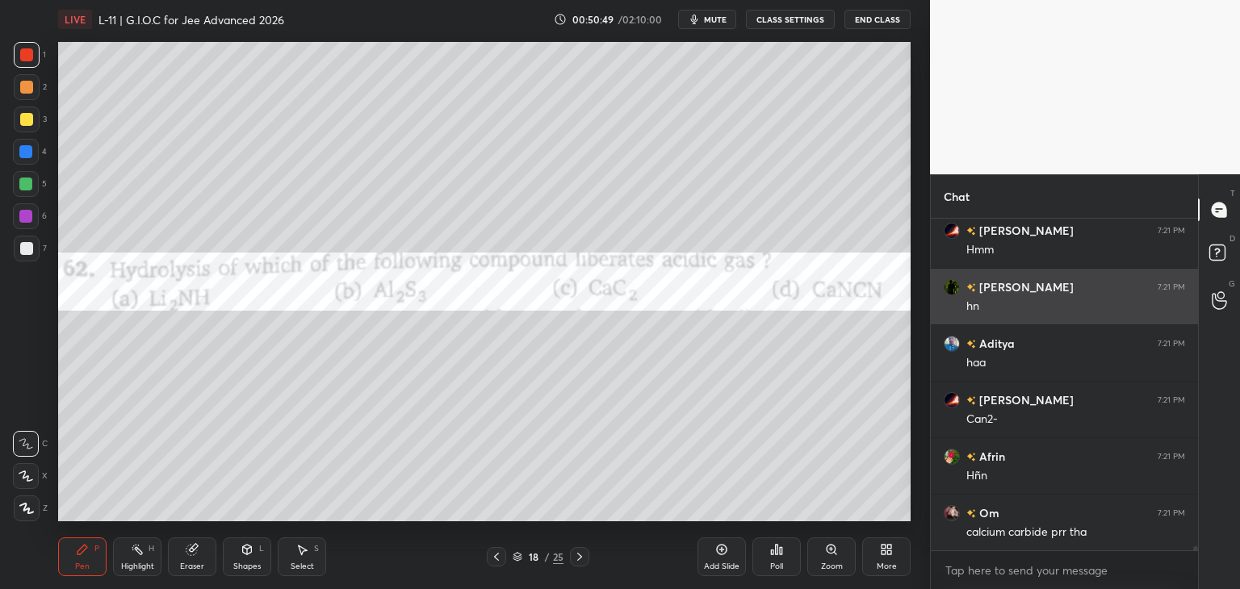
click at [706, 552] on div "Add Slide" at bounding box center [721, 557] width 48 height 39
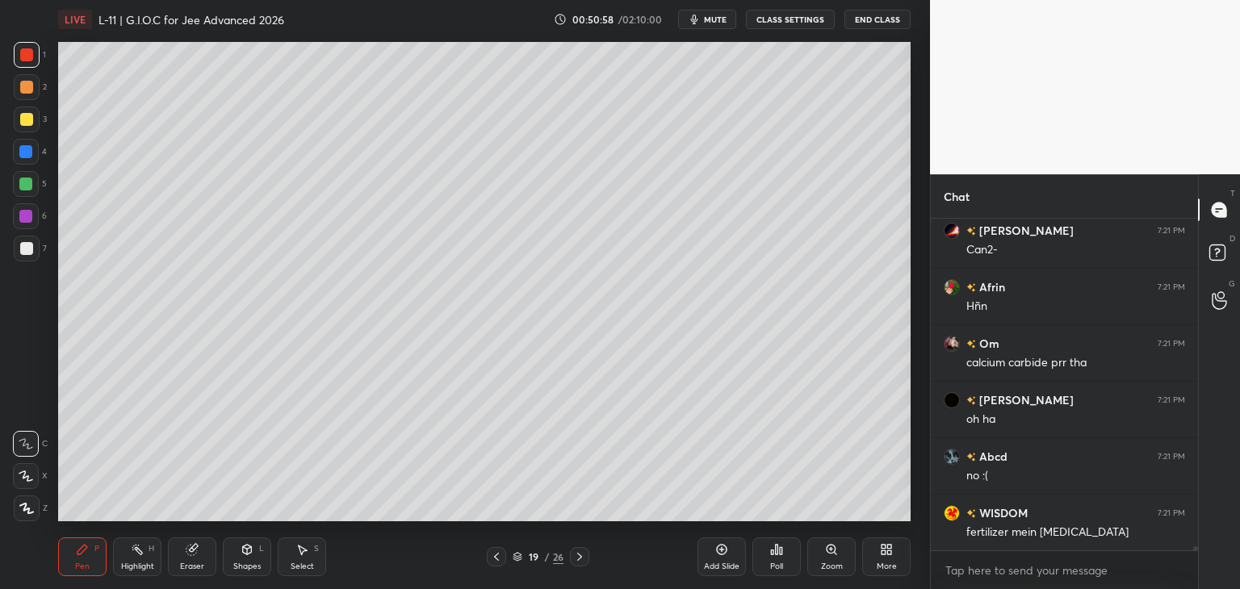
scroll to position [25875, 0]
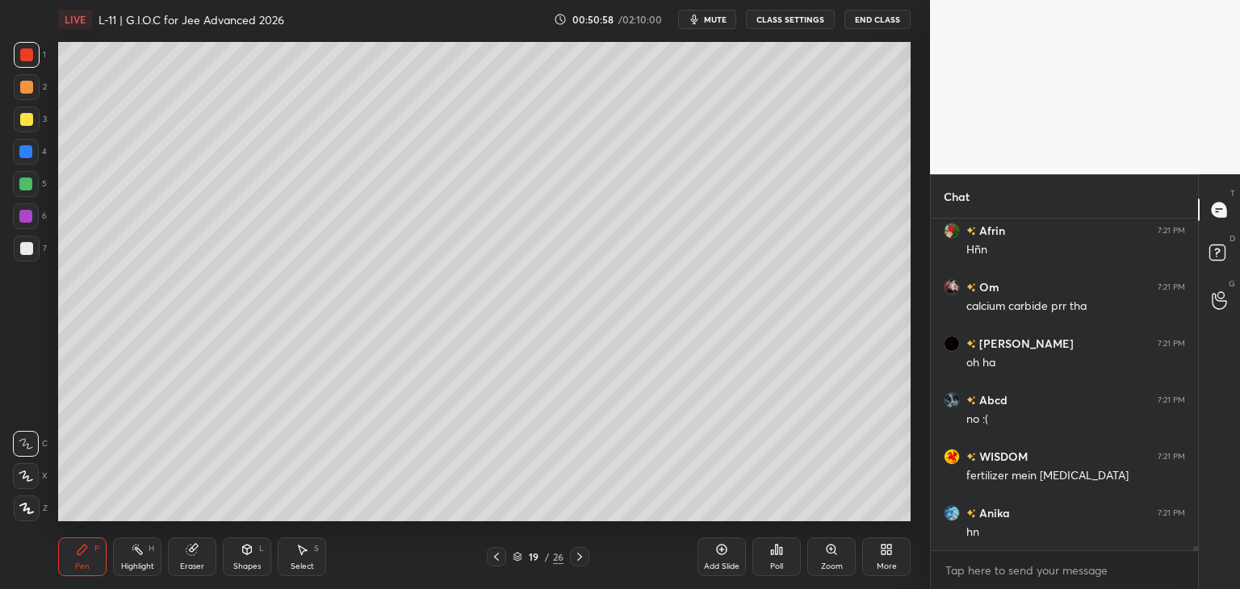
click at [29, 80] on div at bounding box center [27, 87] width 26 height 26
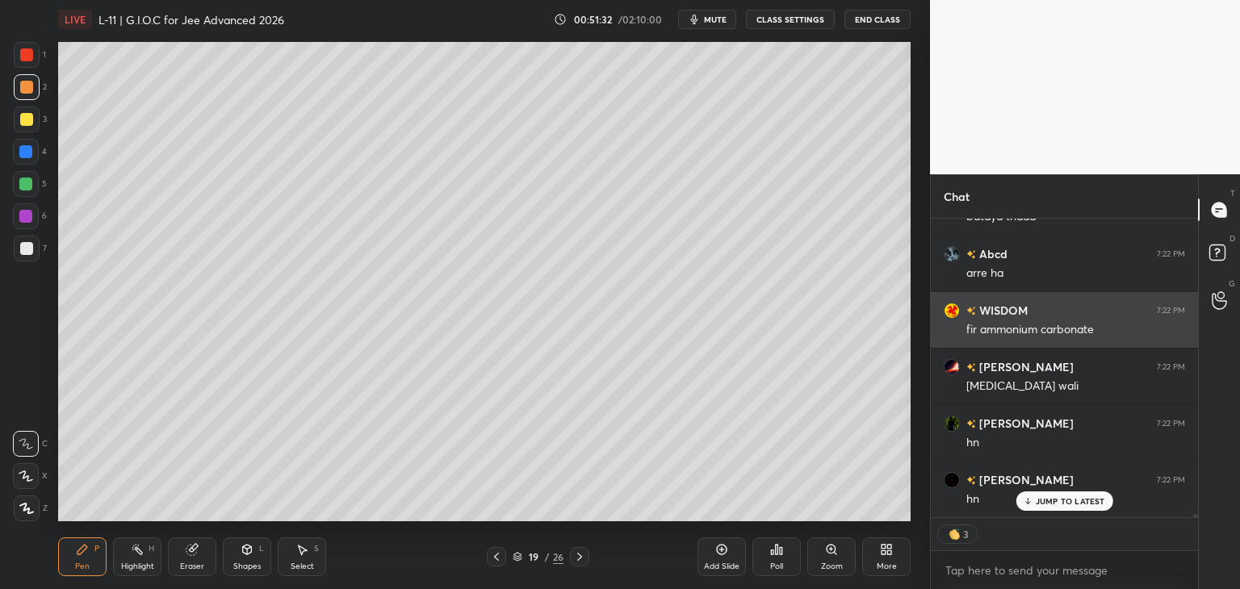
scroll to position [26430, 0]
type textarea "x"
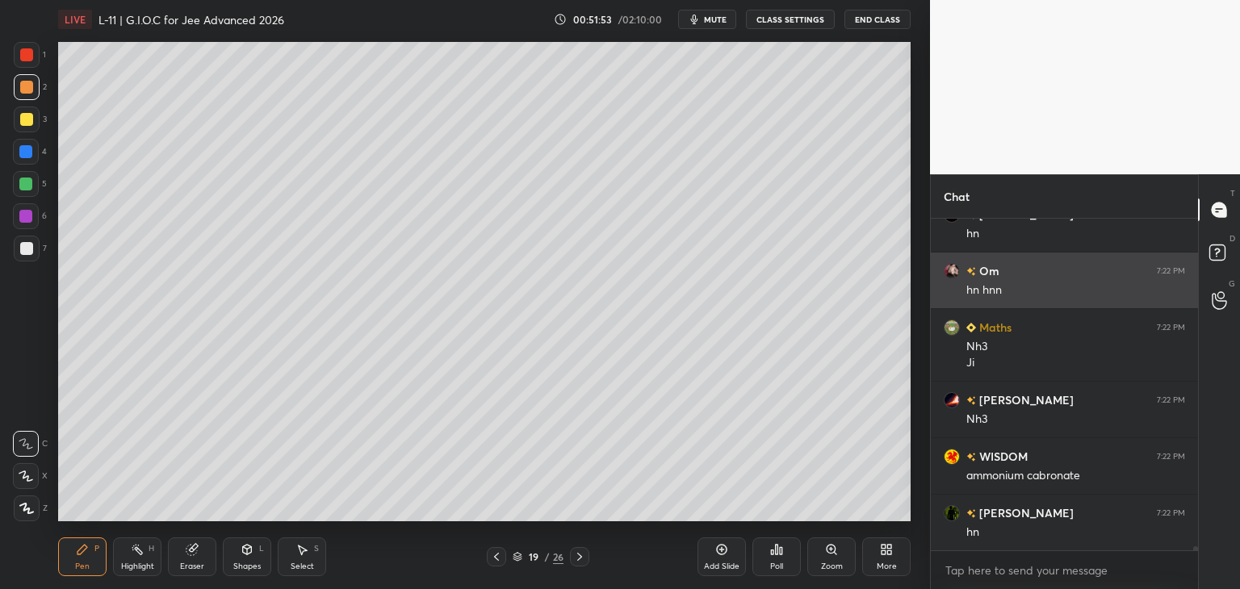
scroll to position [26697, 0]
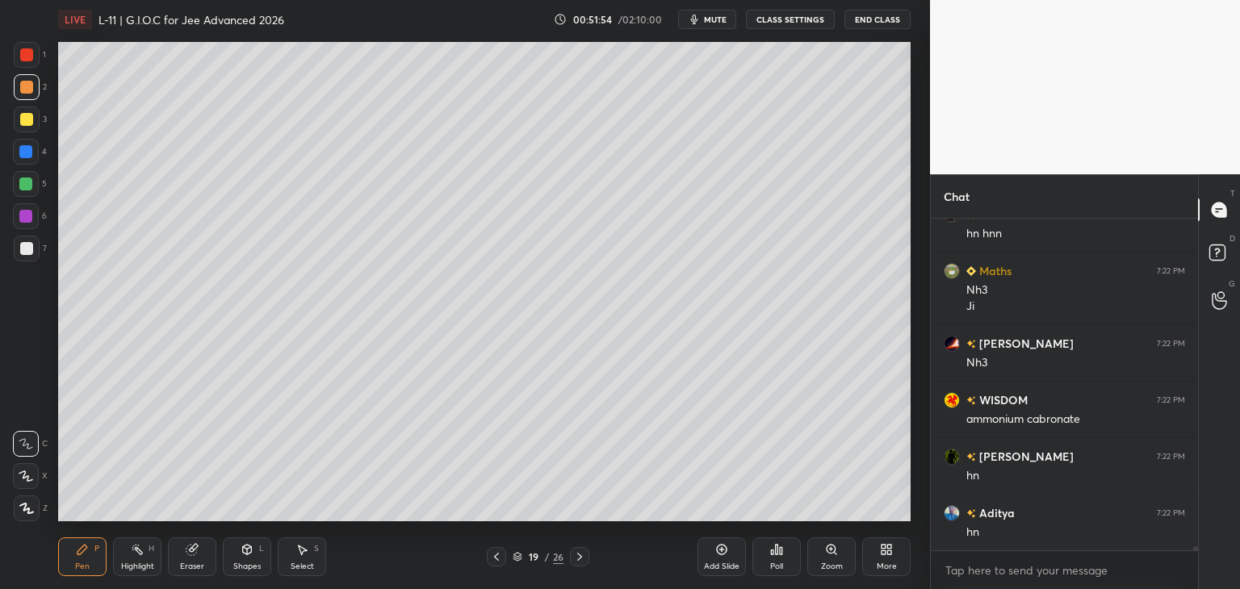
click at [495, 559] on icon at bounding box center [496, 557] width 5 height 8
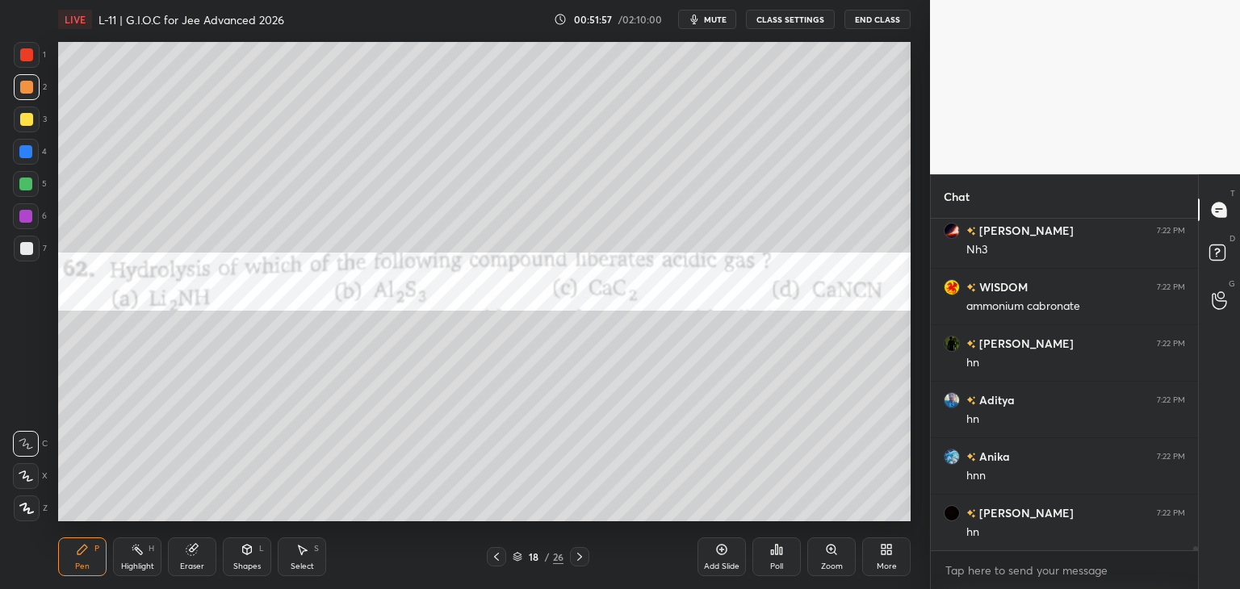
scroll to position [26866, 0]
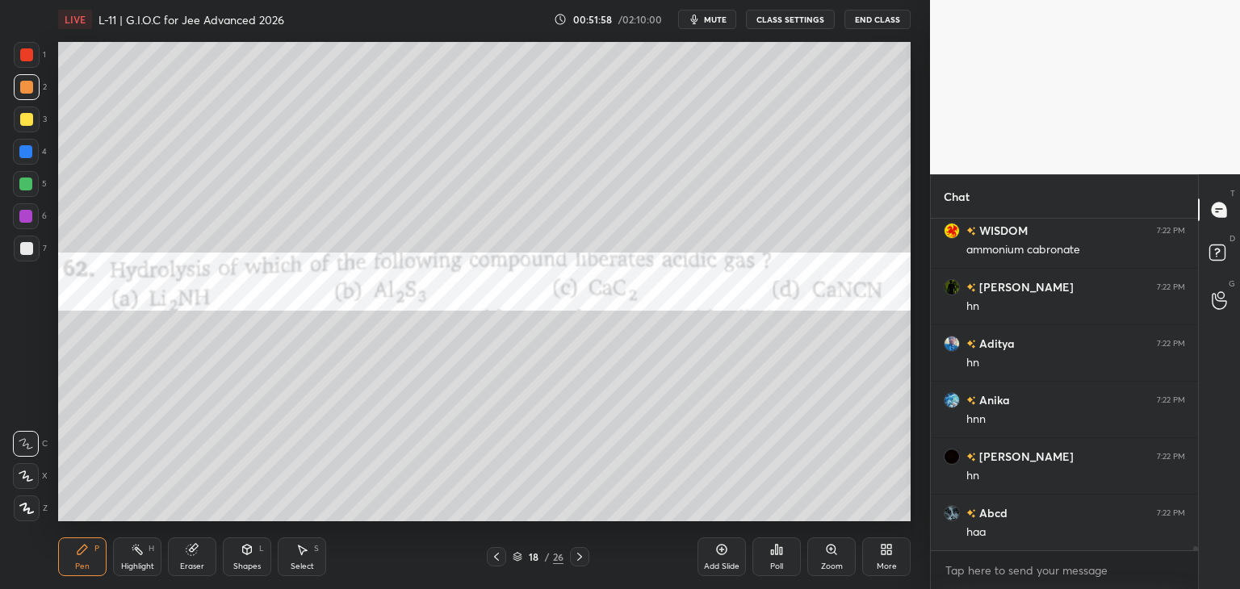
click at [23, 59] on div at bounding box center [26, 54] width 13 height 13
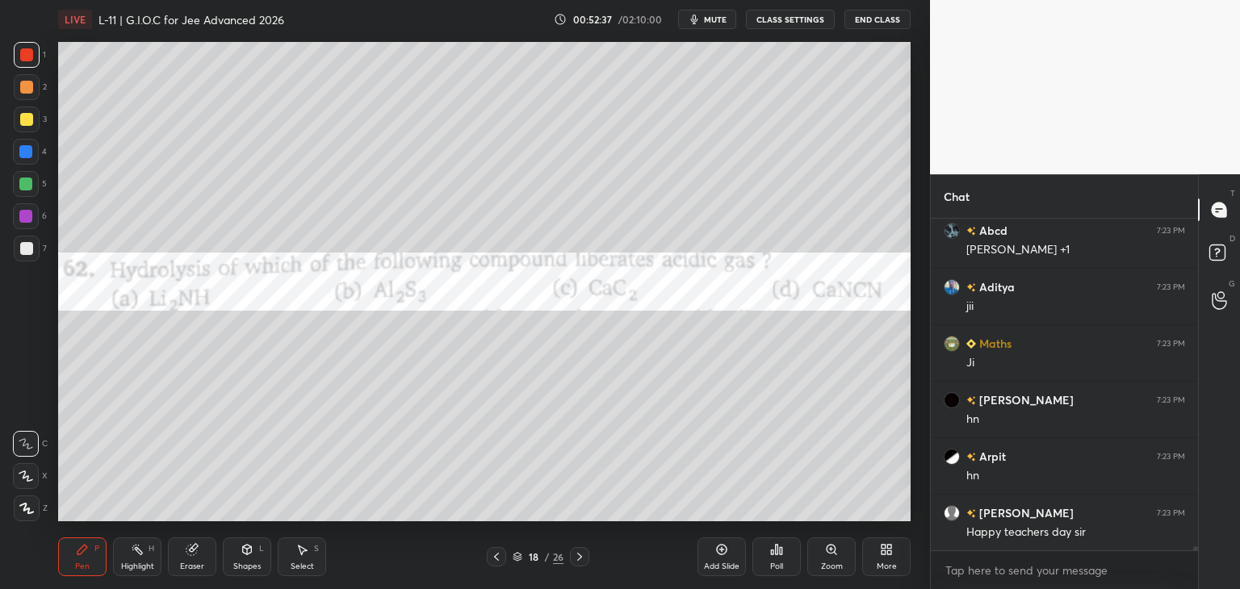
scroll to position [26650, 0]
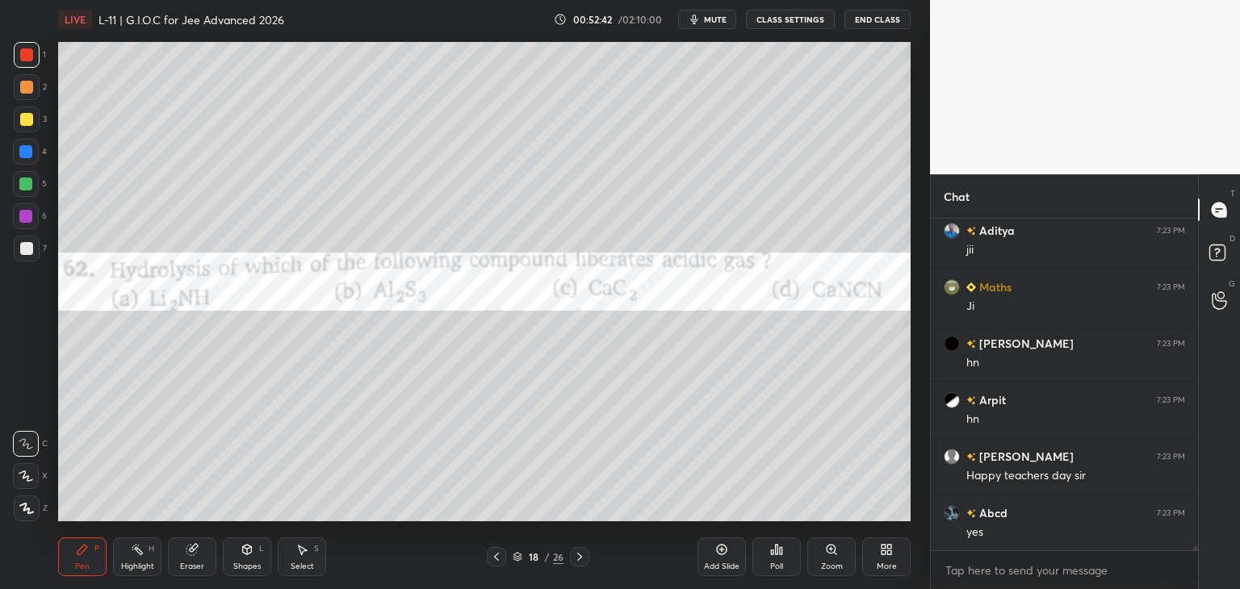
click at [581, 558] on icon at bounding box center [579, 557] width 13 height 13
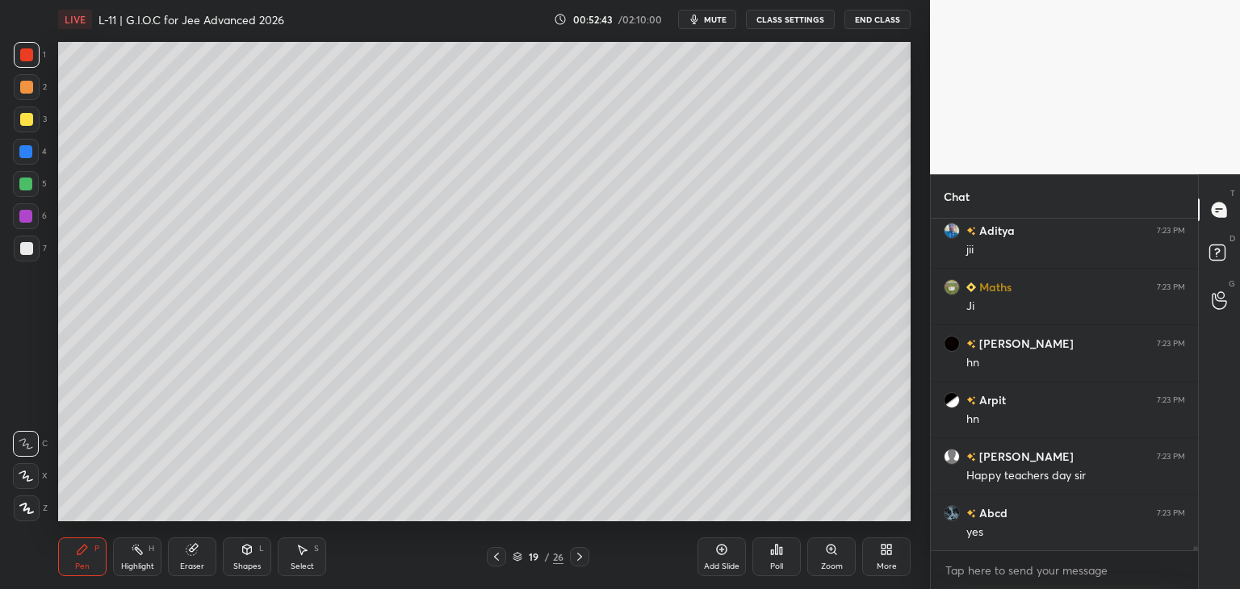
click at [576, 556] on icon at bounding box center [579, 557] width 13 height 13
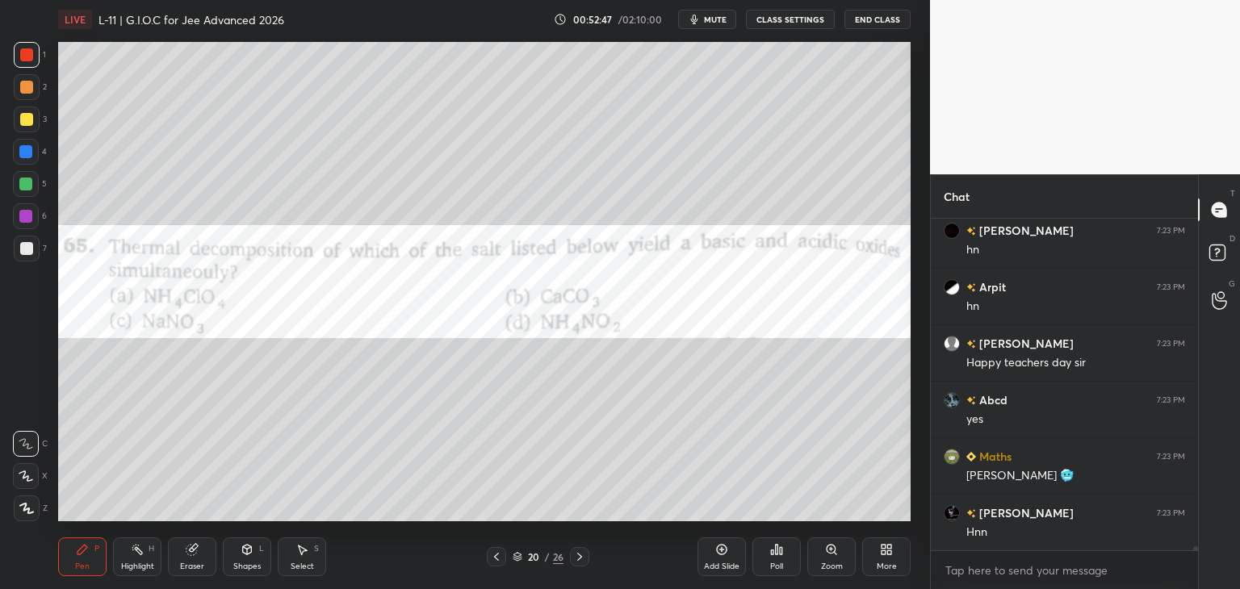
scroll to position [26819, 0]
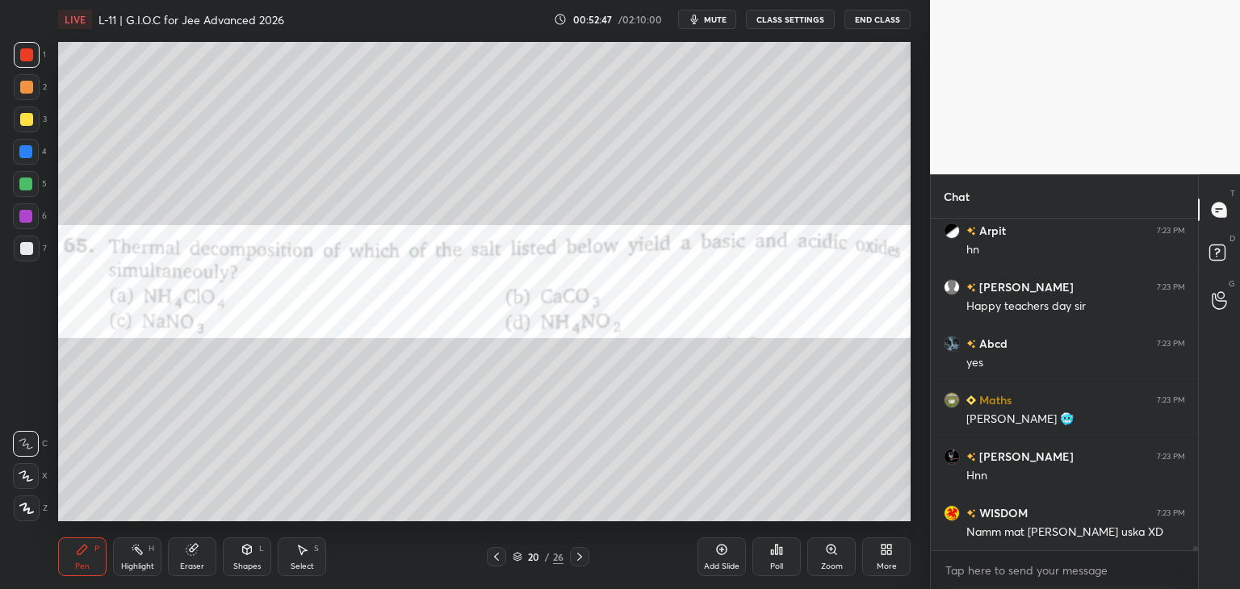
click at [775, 560] on div "Poll" at bounding box center [776, 557] width 48 height 39
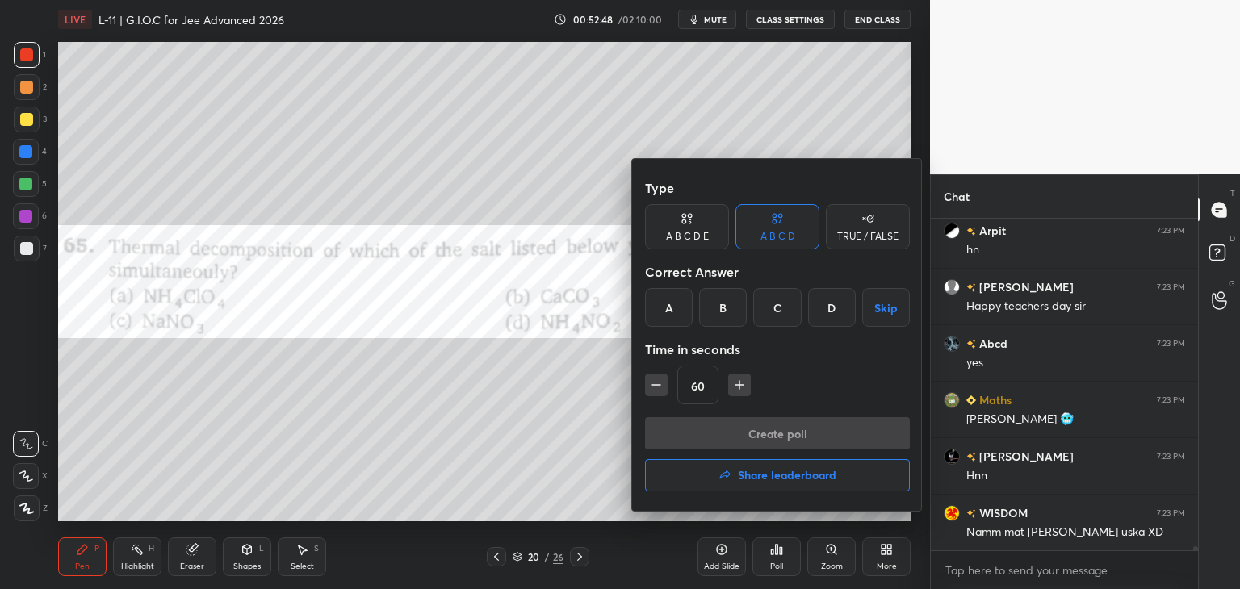
click at [719, 311] on div "B" at bounding box center [723, 307] width 48 height 39
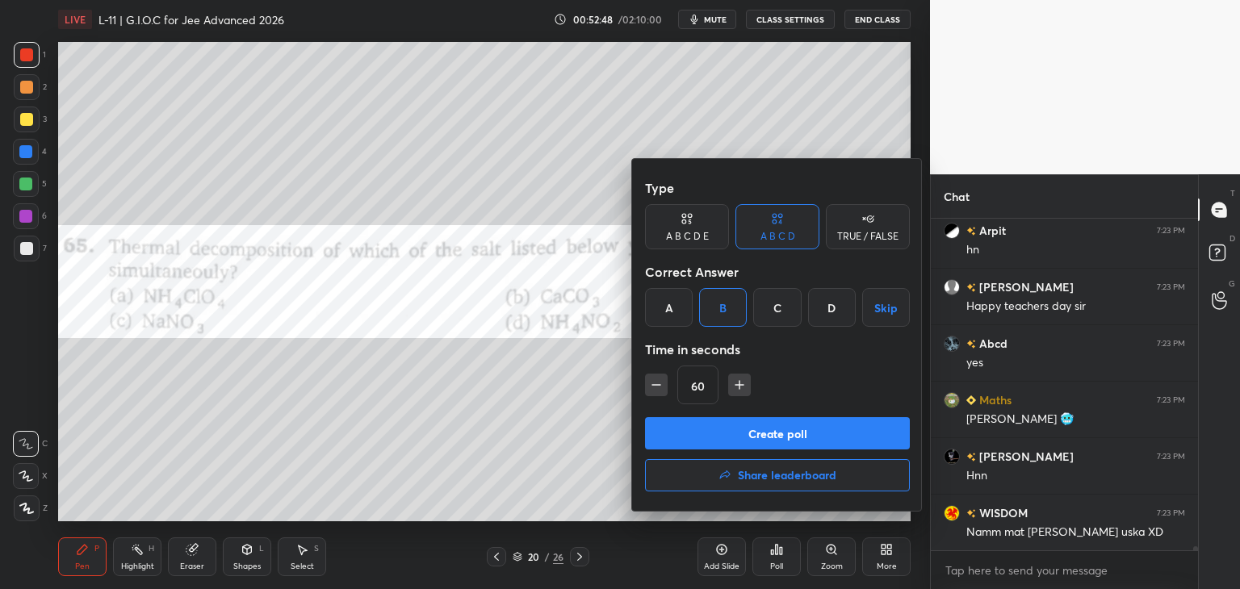
click at [731, 384] on icon "button" at bounding box center [739, 385] width 16 height 16
type input "75"
click at [727, 430] on button "Create poll" at bounding box center [777, 433] width 265 height 32
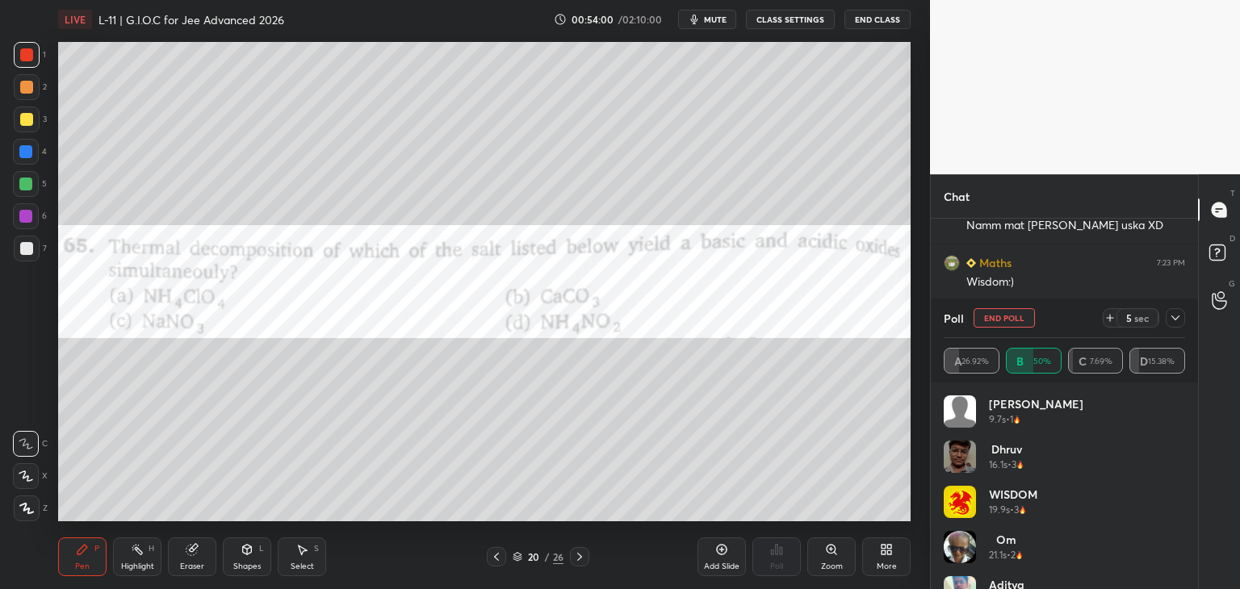
scroll to position [26847, 0]
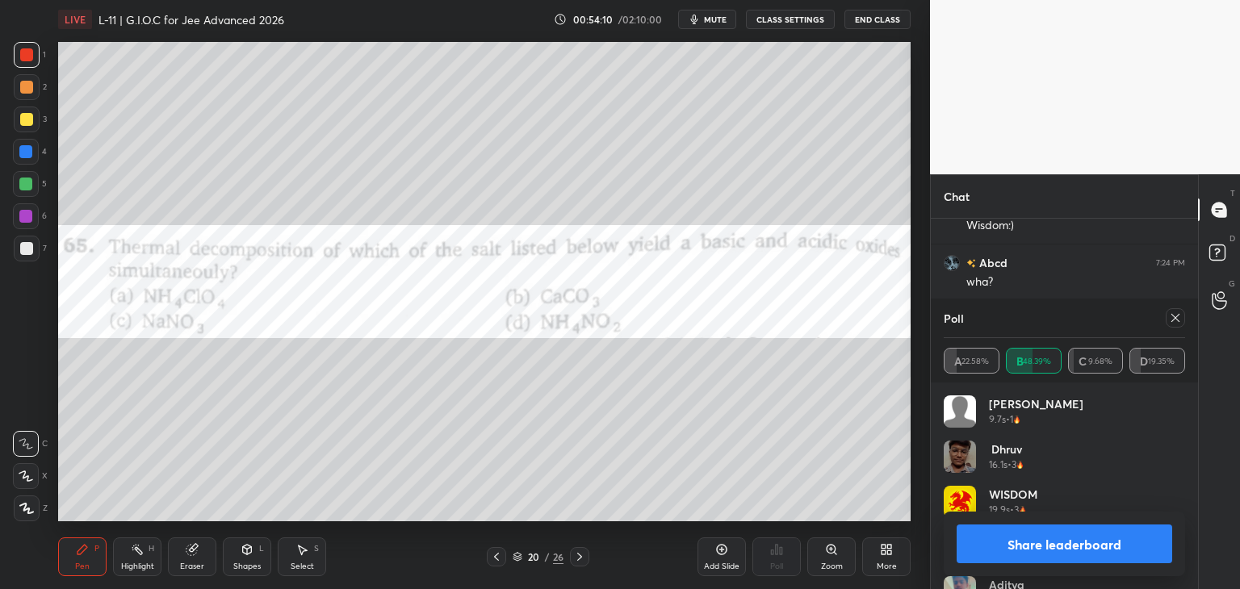
click at [1170, 319] on icon at bounding box center [1175, 318] width 13 height 13
type textarea "x"
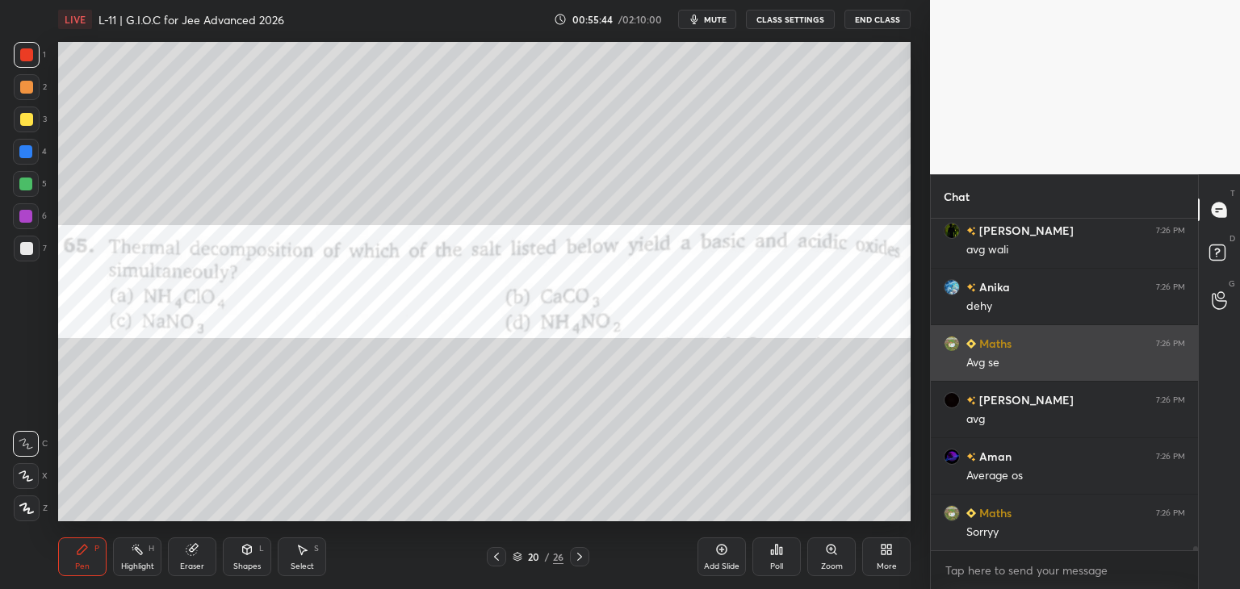
scroll to position [28959, 0]
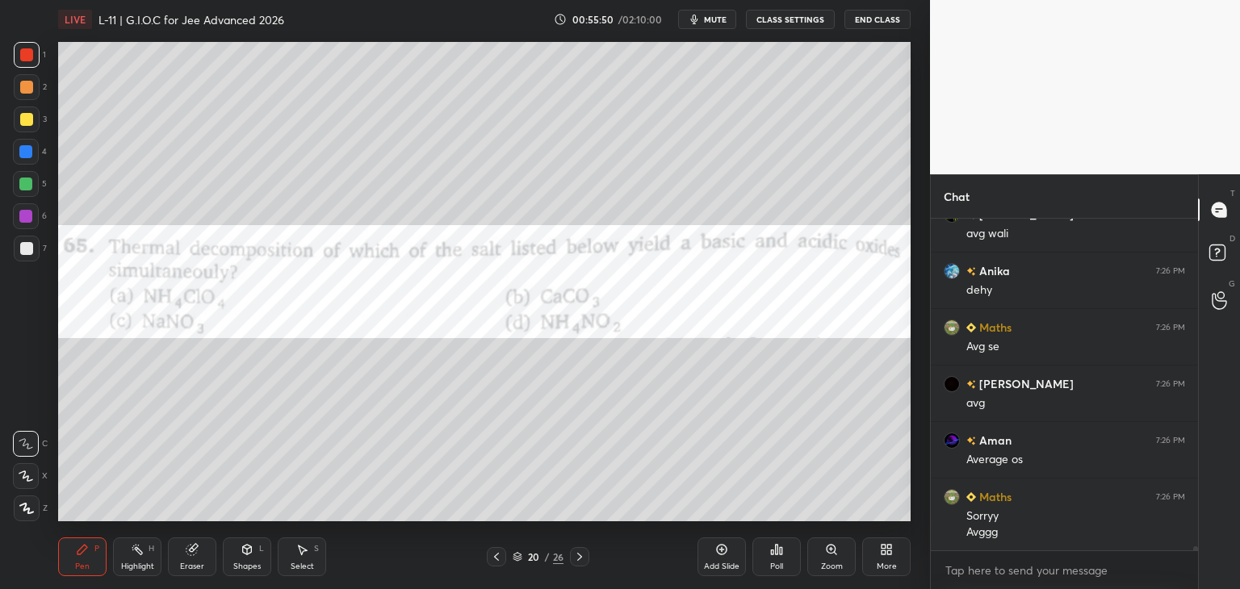
click at [203, 545] on div "Eraser" at bounding box center [192, 557] width 48 height 39
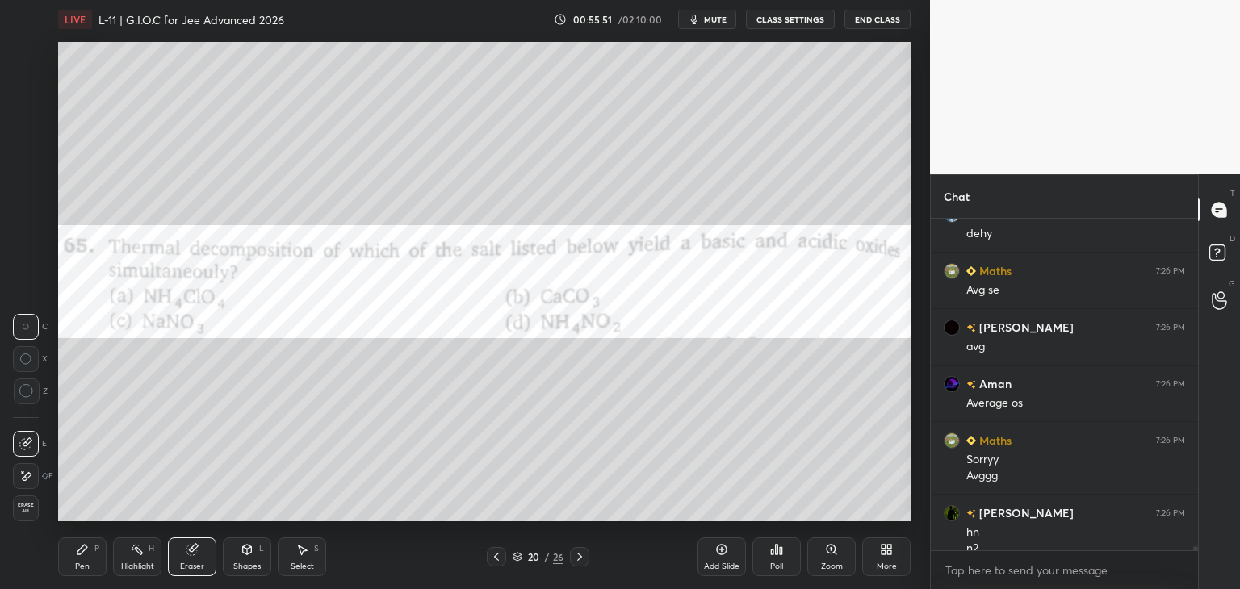
scroll to position [29031, 0]
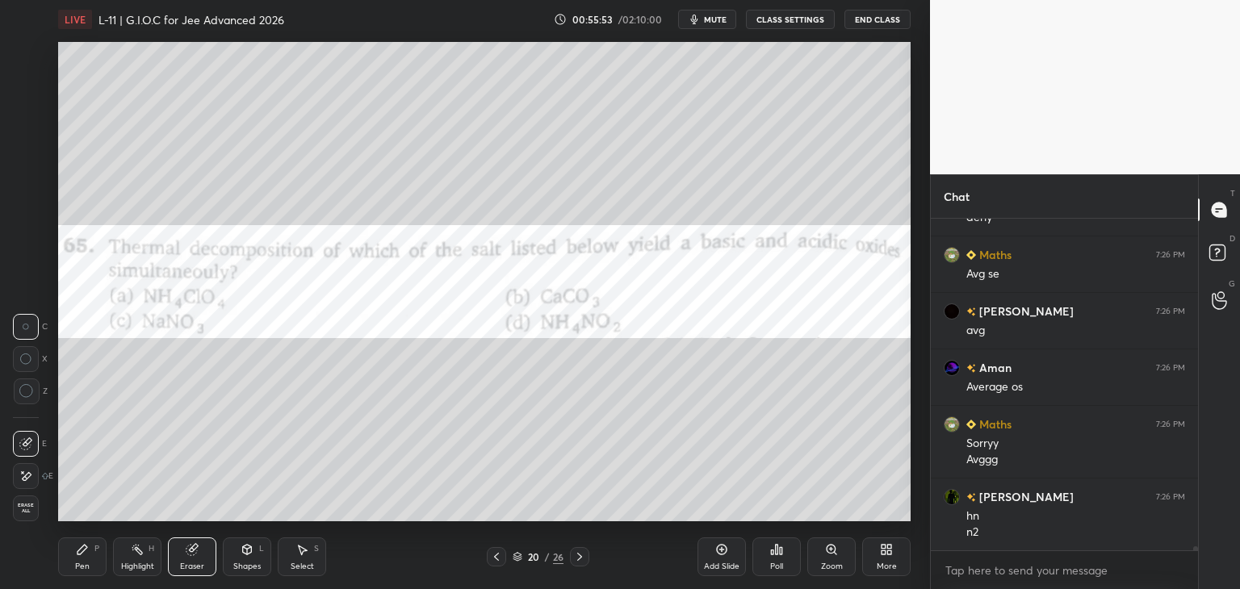
click at [71, 559] on div "Pen P" at bounding box center [82, 557] width 48 height 39
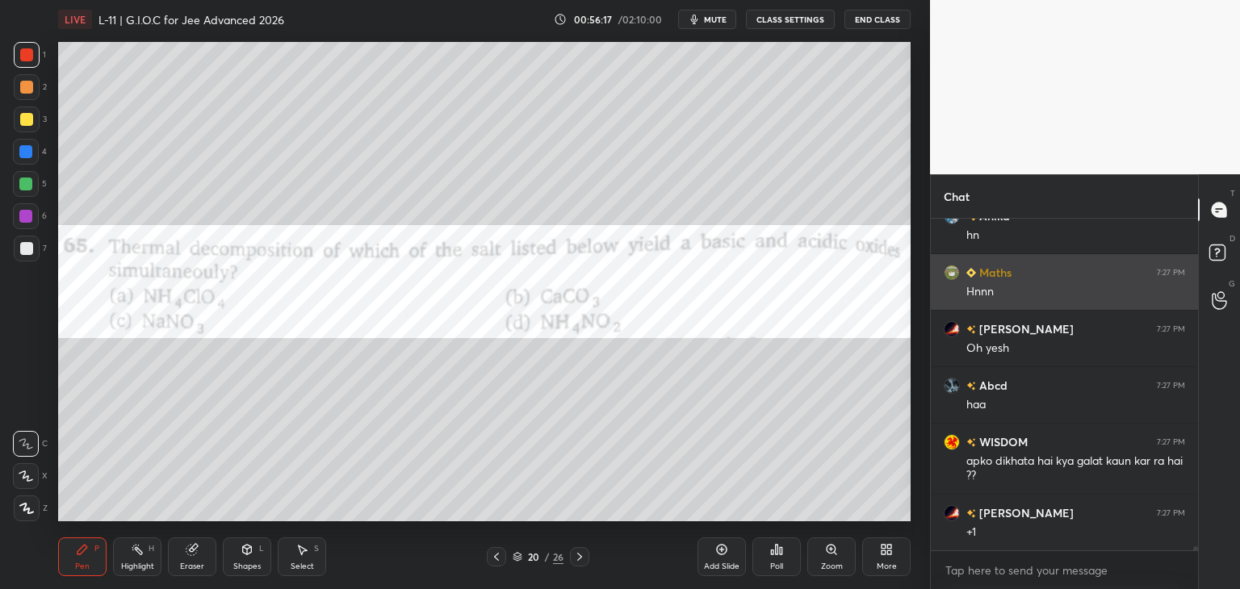
scroll to position [29611, 0]
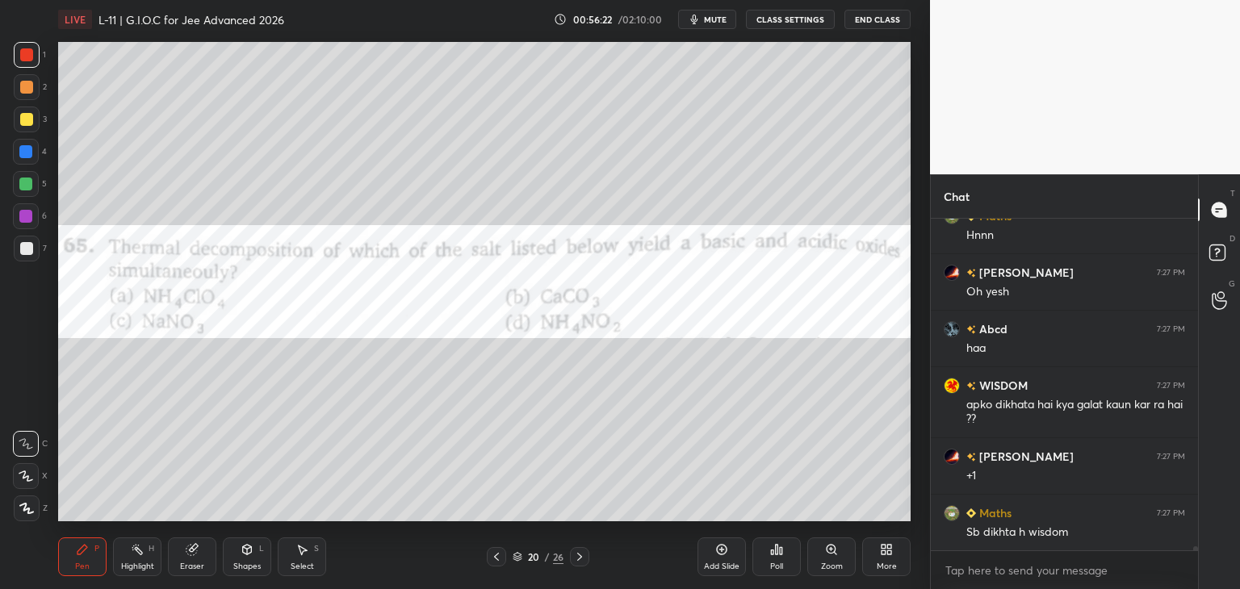
click at [582, 557] on icon at bounding box center [579, 557] width 13 height 13
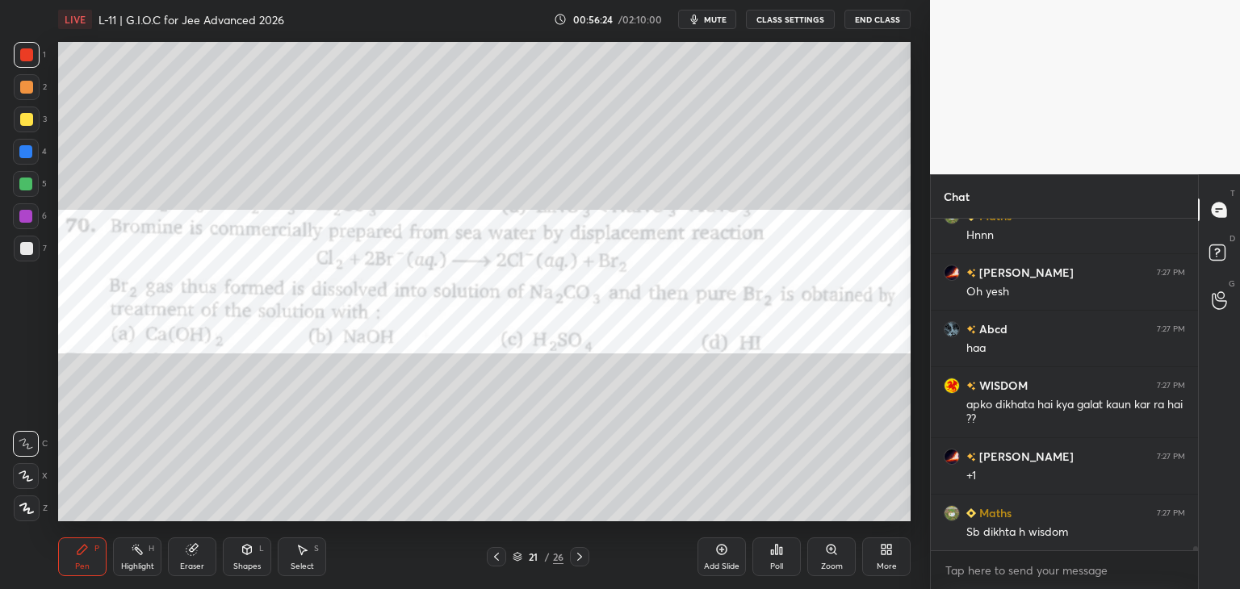
scroll to position [29667, 0]
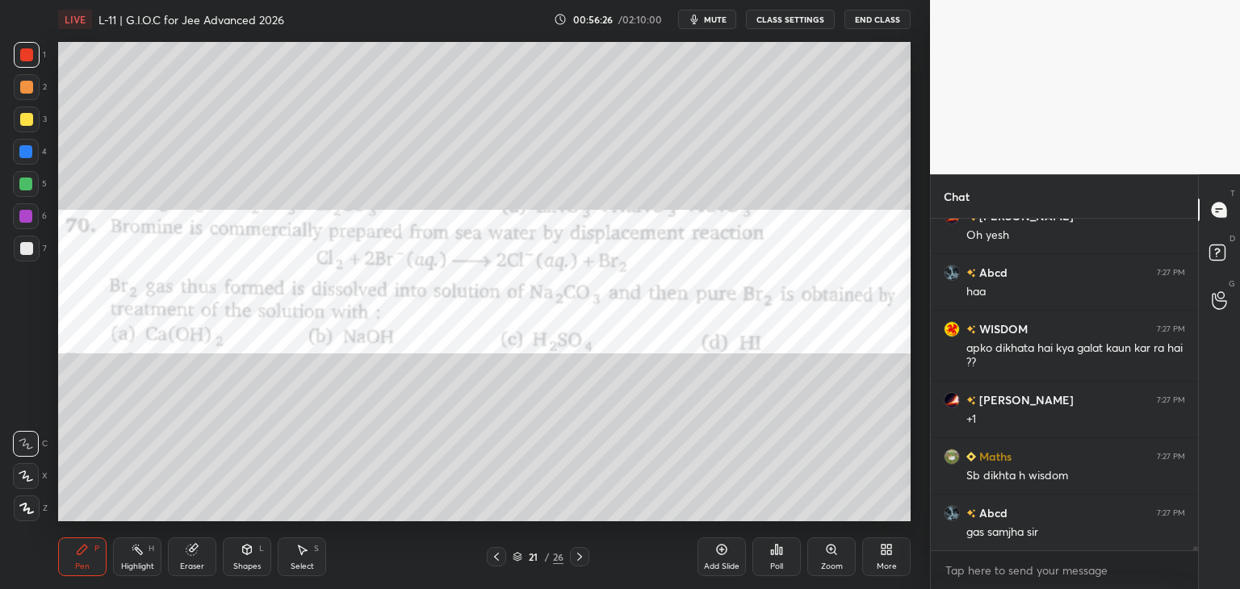
click at [774, 547] on icon at bounding box center [776, 549] width 13 height 13
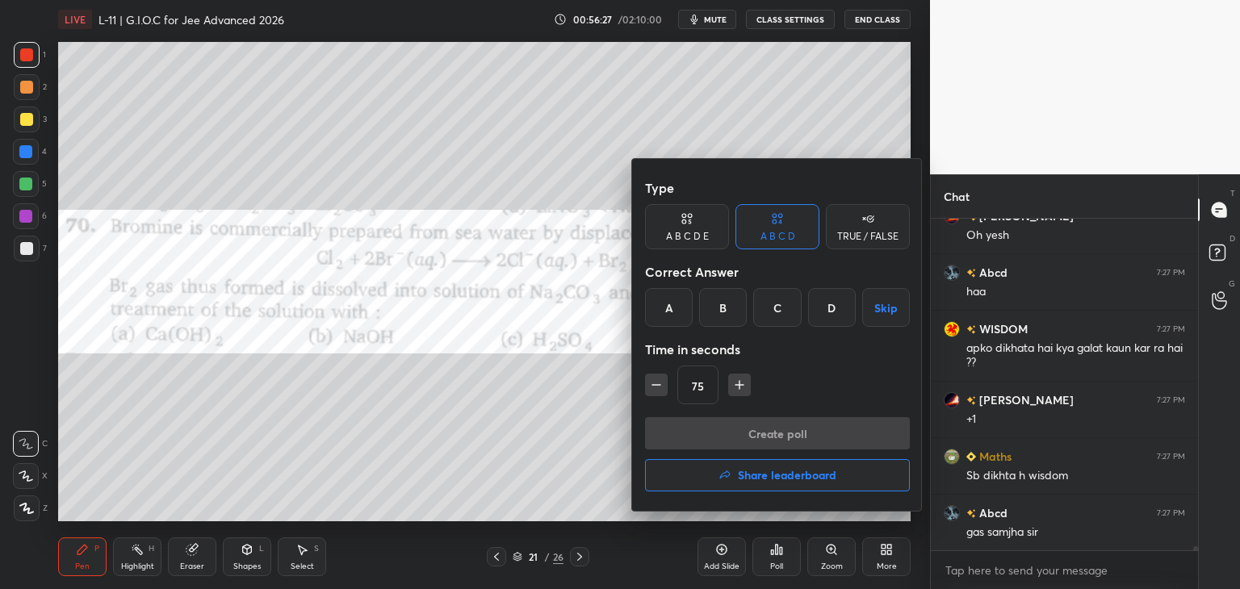
scroll to position [29724, 0]
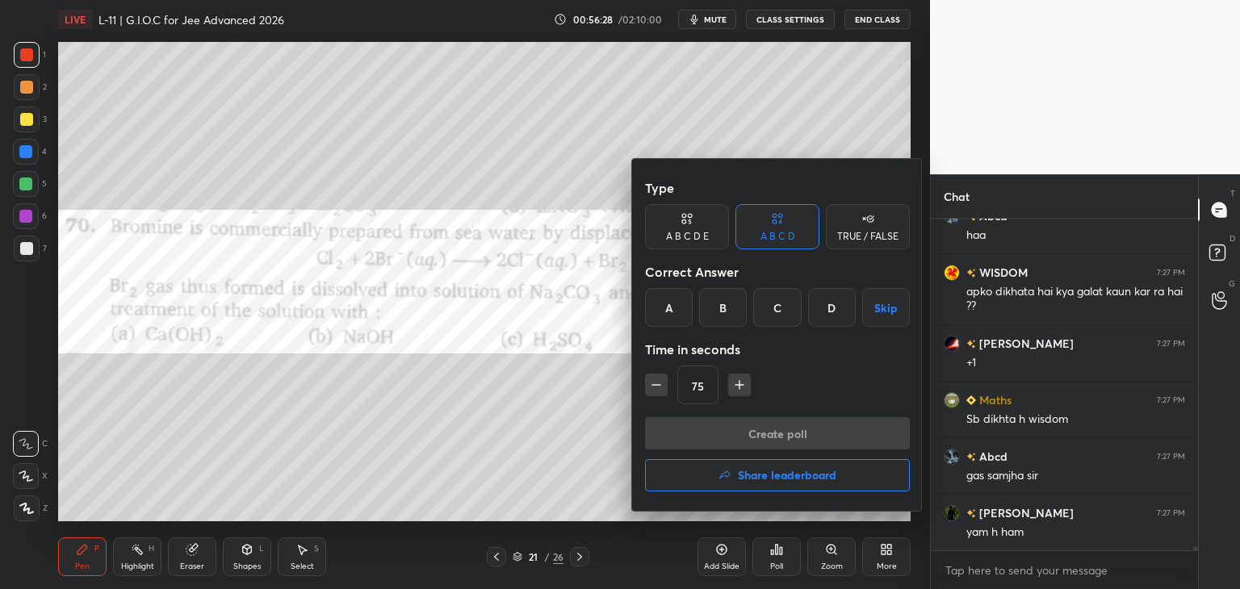
click at [772, 312] on div "C" at bounding box center [777, 307] width 48 height 39
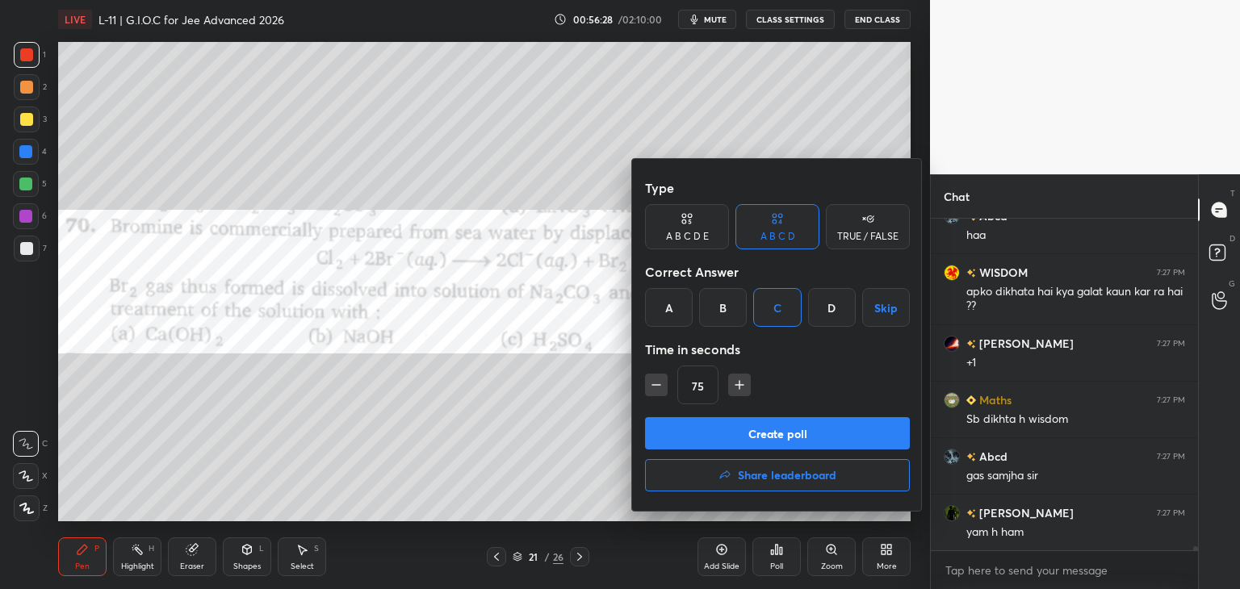
scroll to position [29780, 0]
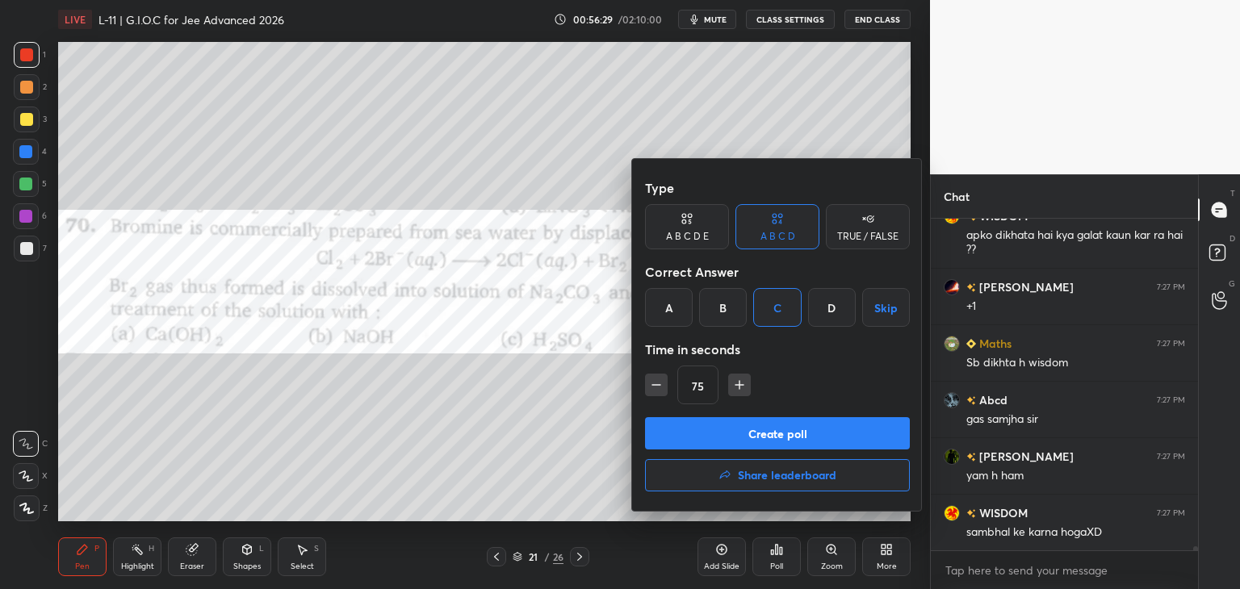
click at [731, 385] on icon "button" at bounding box center [739, 385] width 16 height 16
type input "90"
click at [715, 427] on button "Create poll" at bounding box center [777, 433] width 265 height 32
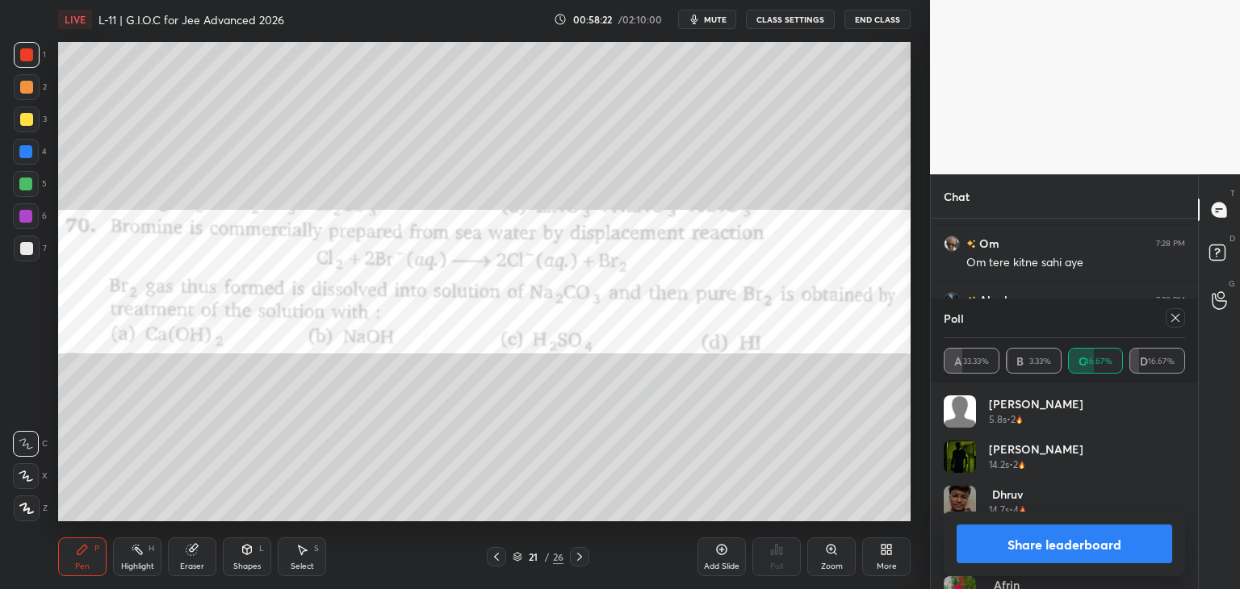
scroll to position [30389, 0]
click at [1165, 316] on div at bounding box center [1172, 317] width 26 height 19
click at [1170, 314] on icon at bounding box center [1175, 318] width 13 height 13
type textarea "x"
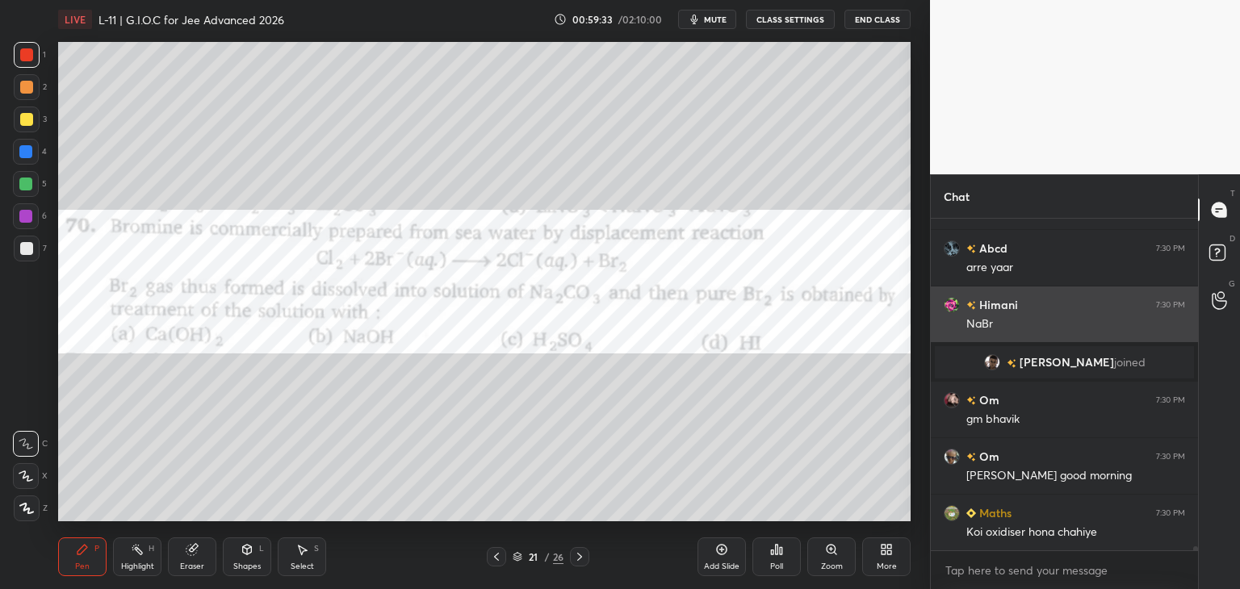
scroll to position [29906, 0]
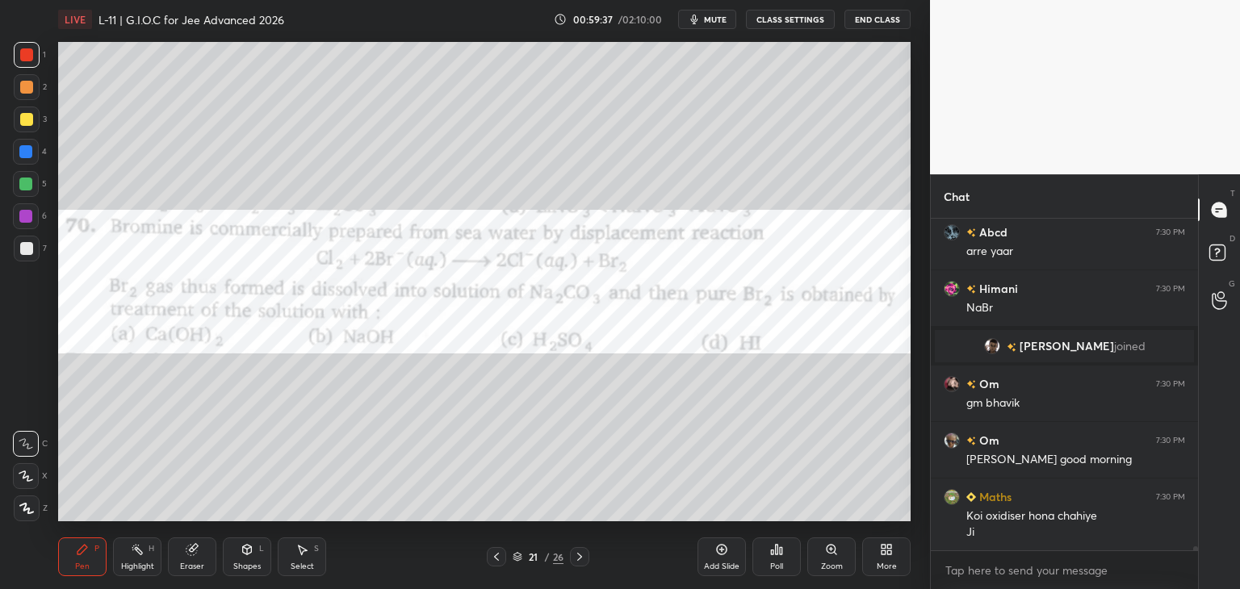
click at [497, 555] on icon at bounding box center [496, 557] width 13 height 13
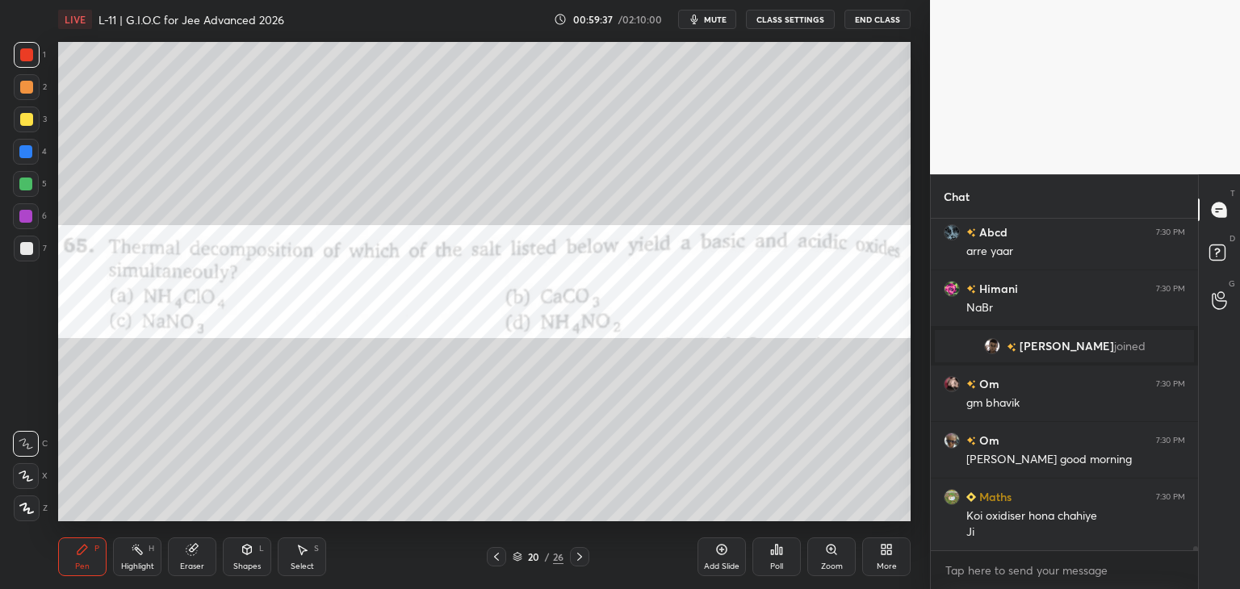
scroll to position [29963, 0]
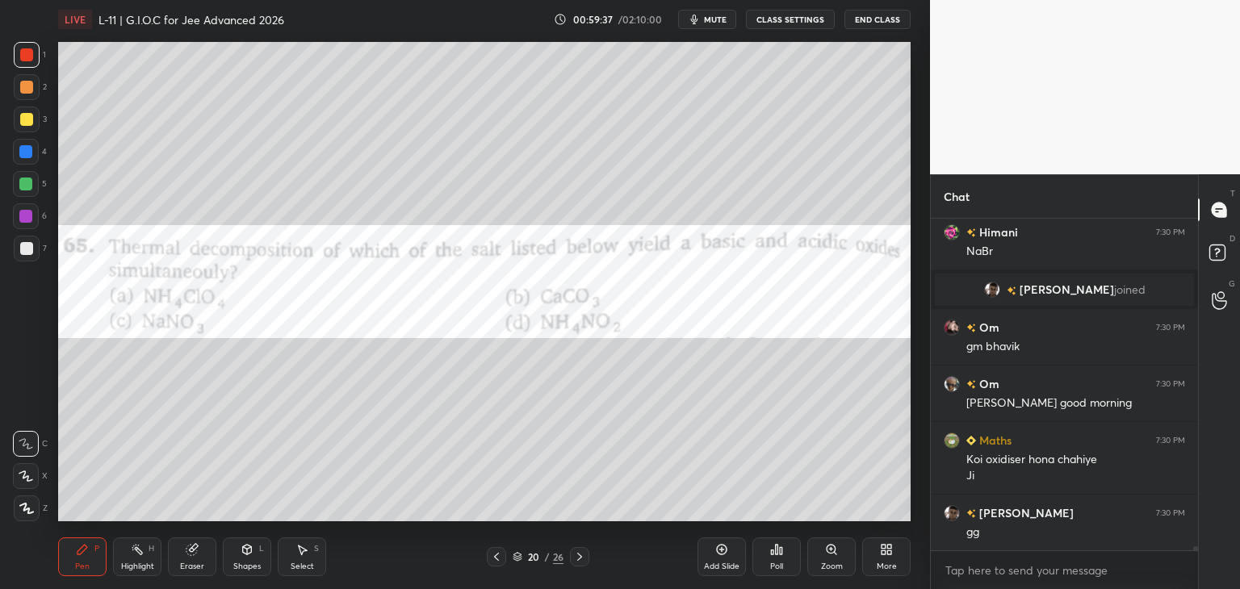
click at [496, 559] on icon at bounding box center [496, 557] width 5 height 8
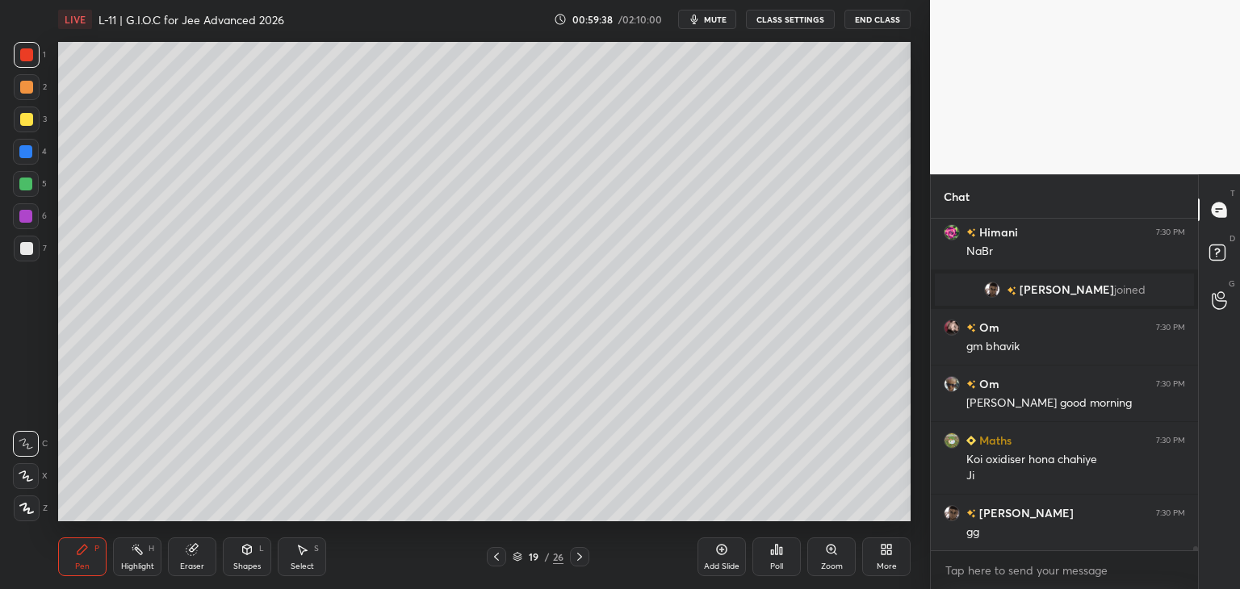
click at [497, 557] on icon at bounding box center [496, 557] width 13 height 13
click at [497, 556] on icon at bounding box center [496, 557] width 13 height 13
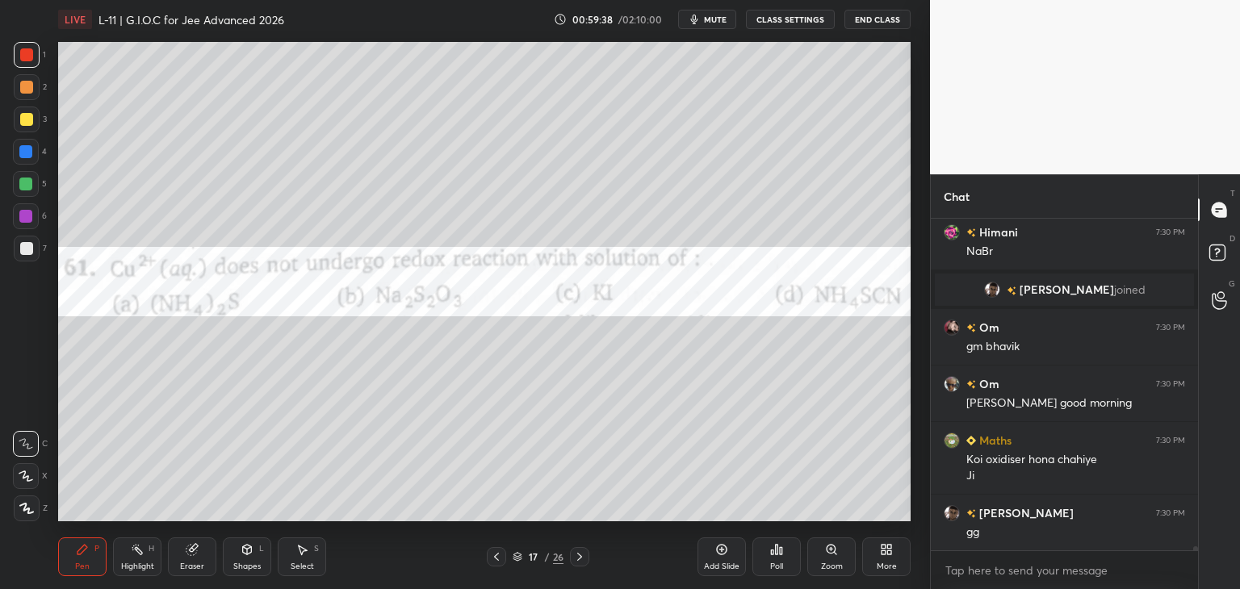
click at [498, 553] on icon at bounding box center [496, 557] width 13 height 13
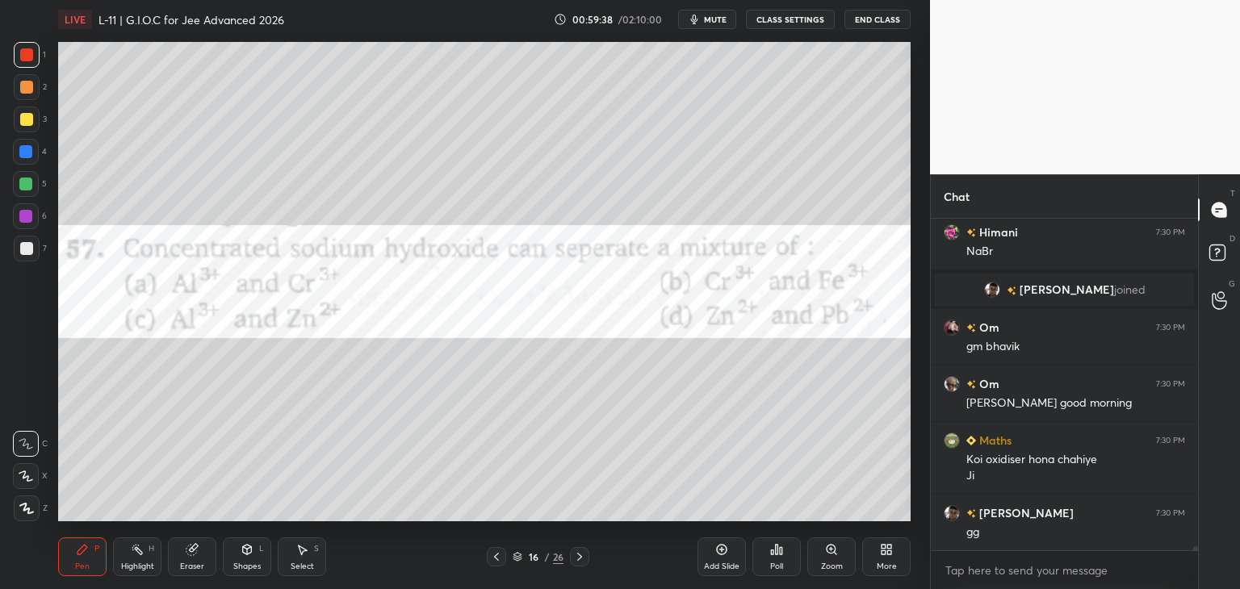
click at [497, 553] on icon at bounding box center [496, 557] width 13 height 13
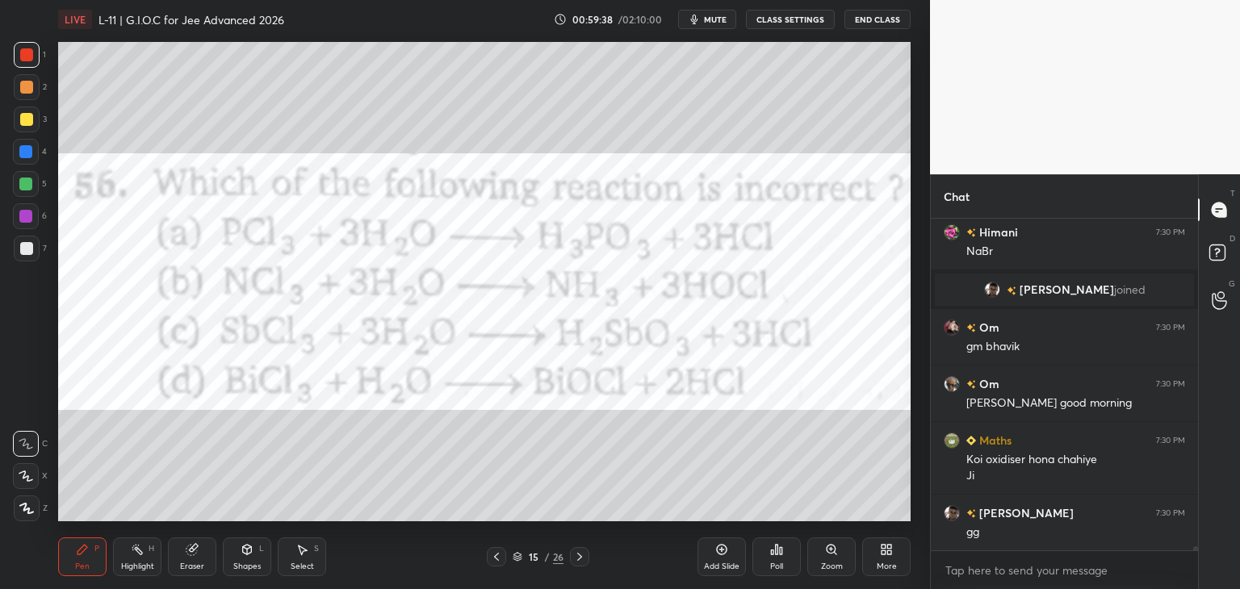
click at [497, 552] on icon at bounding box center [496, 557] width 13 height 13
click at [497, 551] on icon at bounding box center [496, 557] width 13 height 13
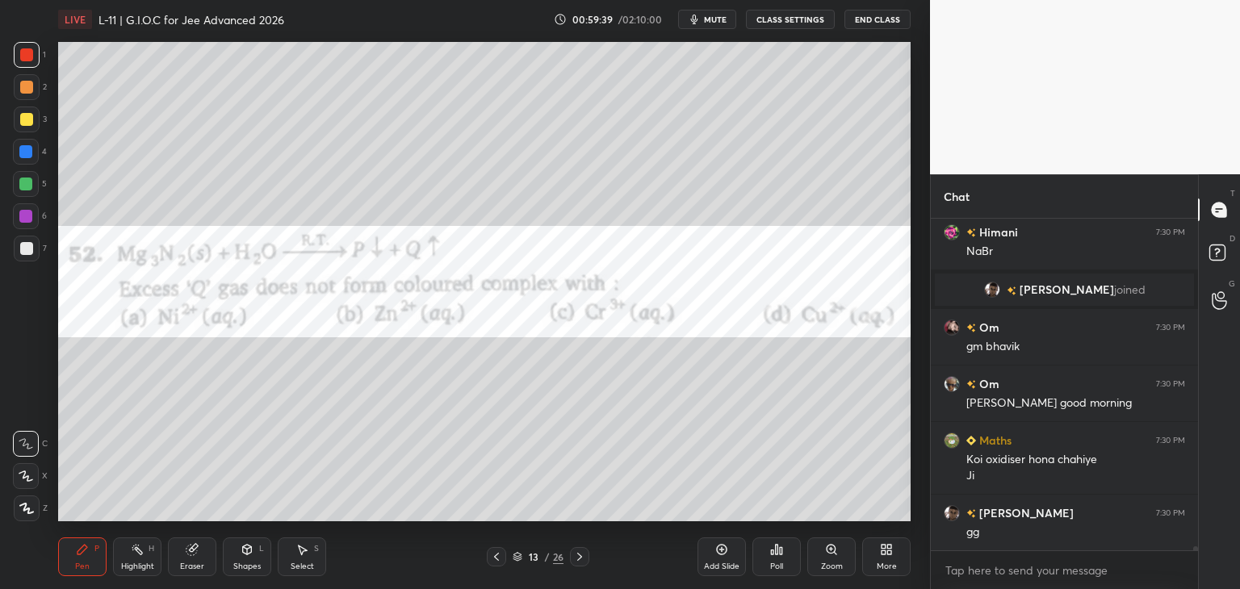
click at [497, 550] on div at bounding box center [496, 556] width 19 height 19
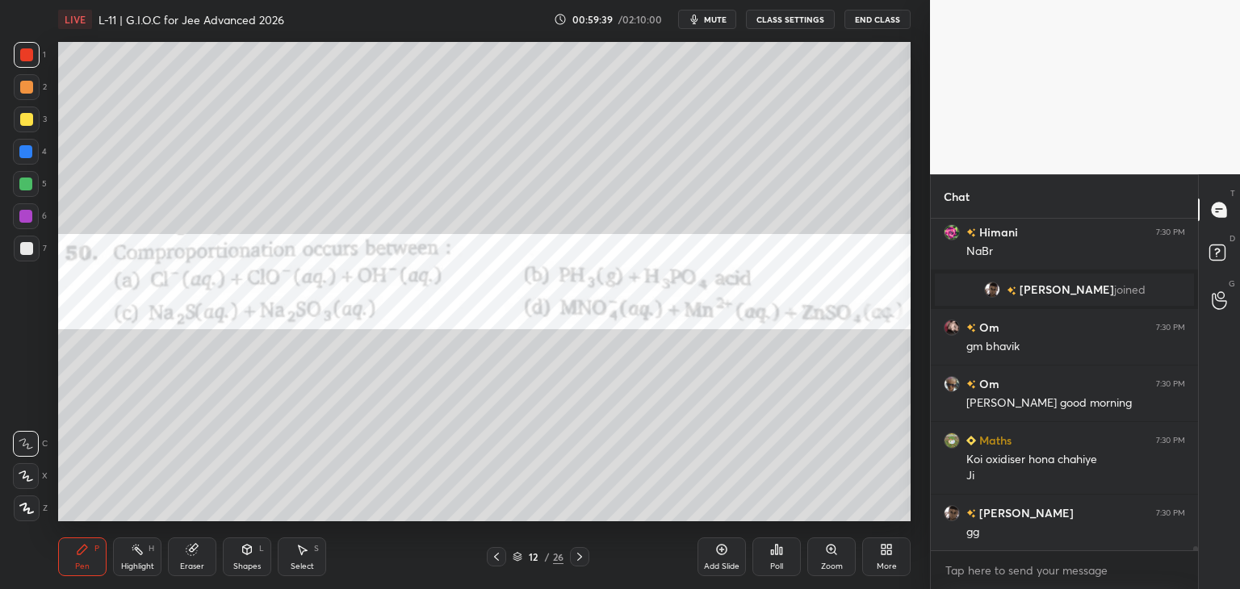
click at [496, 550] on div at bounding box center [496, 556] width 19 height 19
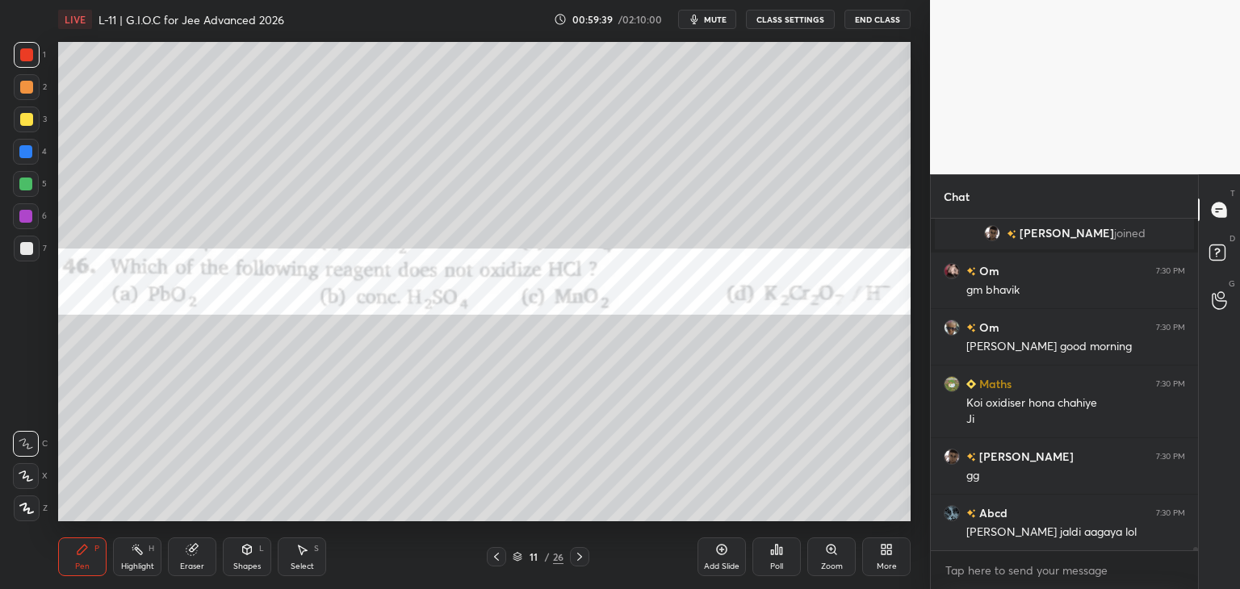
click at [496, 550] on div at bounding box center [496, 556] width 19 height 19
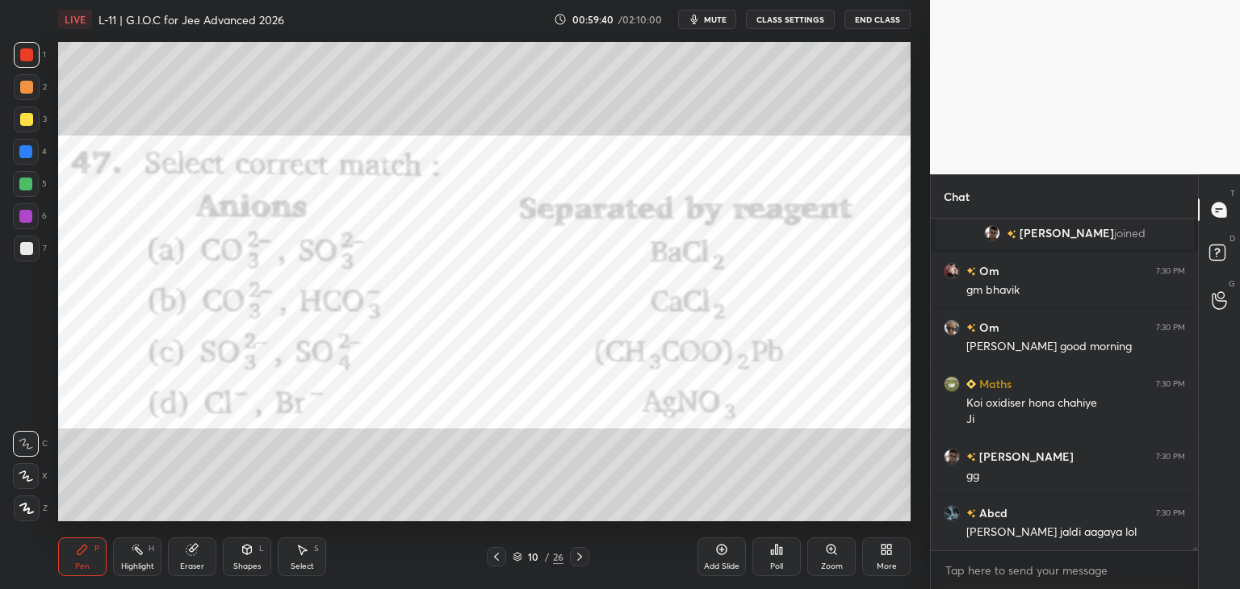
scroll to position [30132, 0]
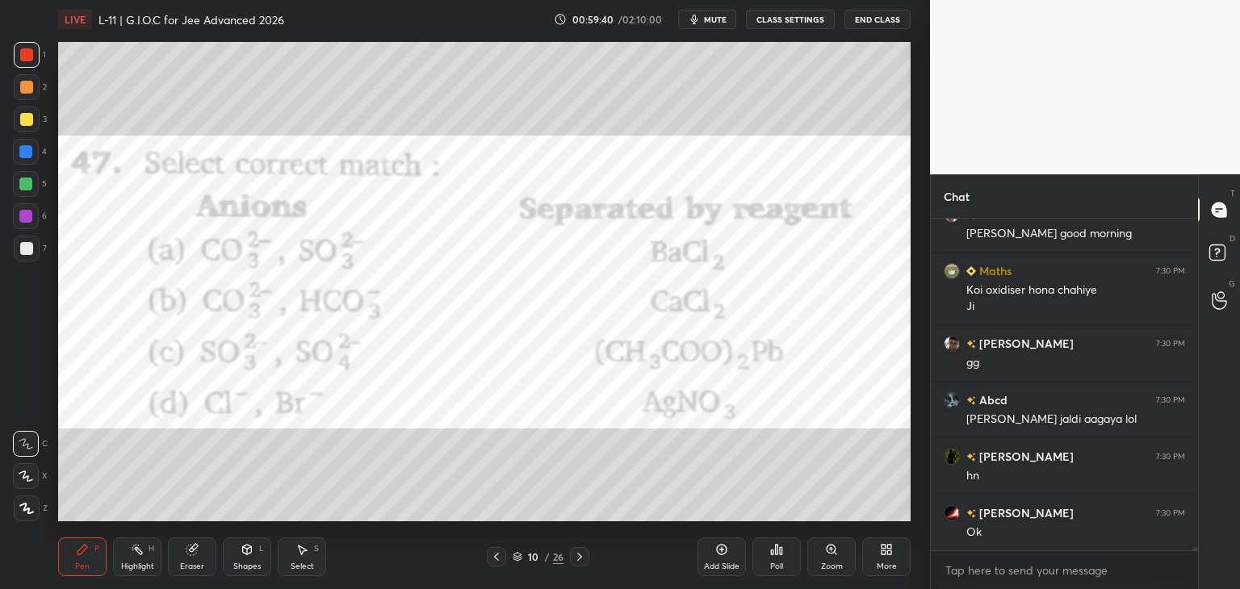
click at [578, 555] on icon at bounding box center [579, 557] width 5 height 8
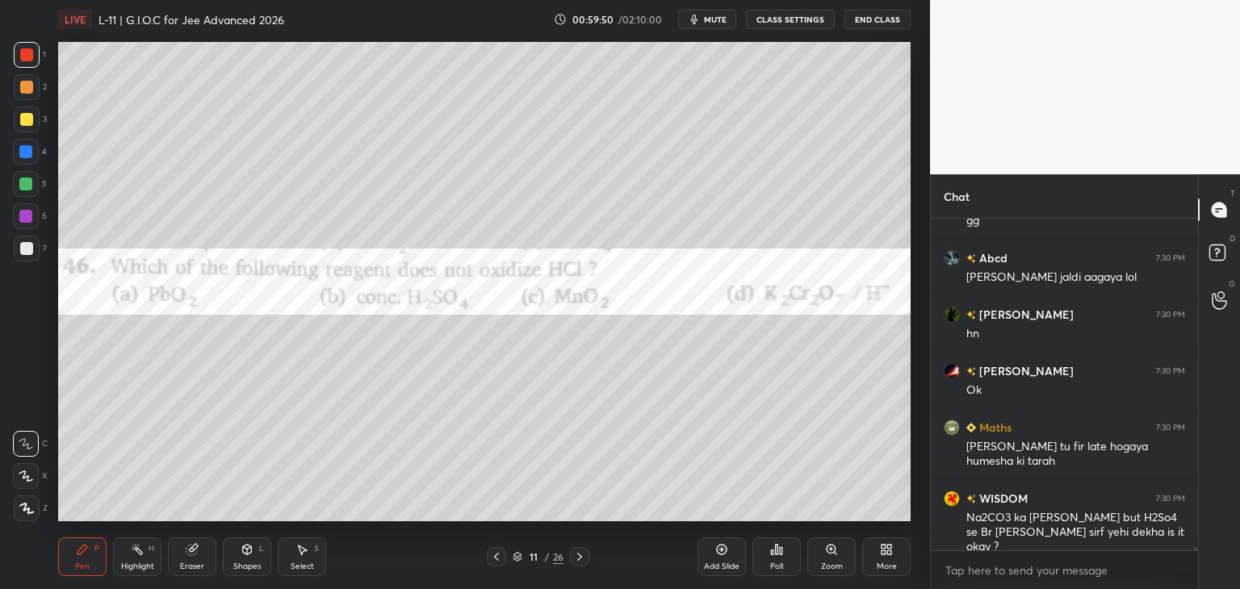
scroll to position [30331, 0]
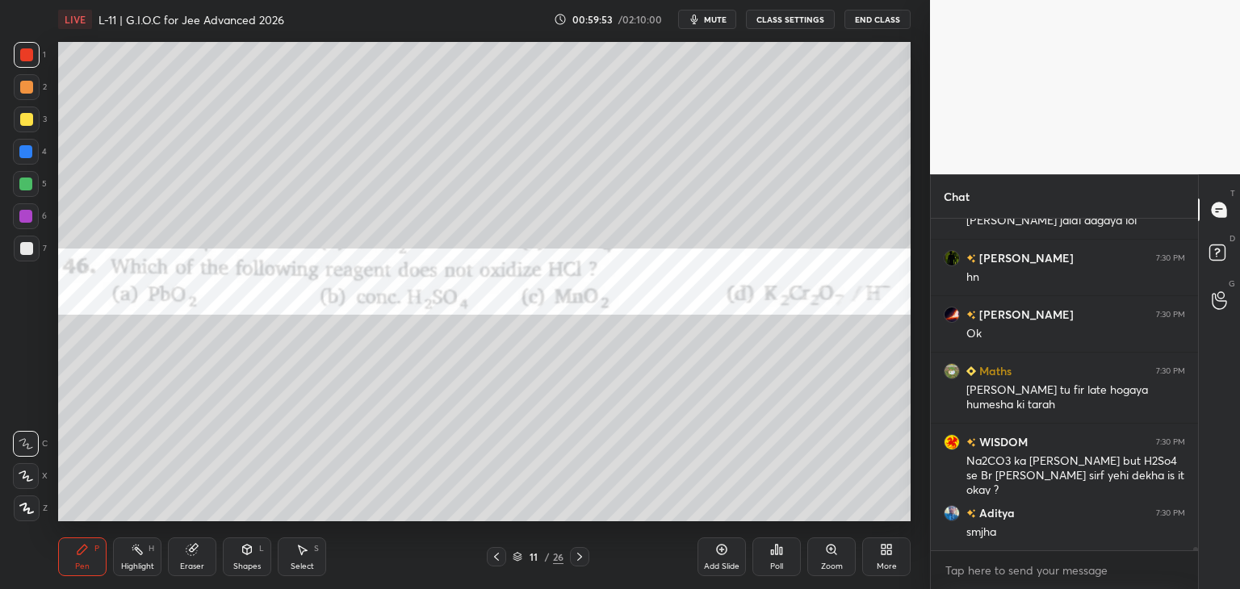
click at [574, 551] on icon at bounding box center [579, 557] width 13 height 13
click at [575, 551] on icon at bounding box center [579, 557] width 13 height 13
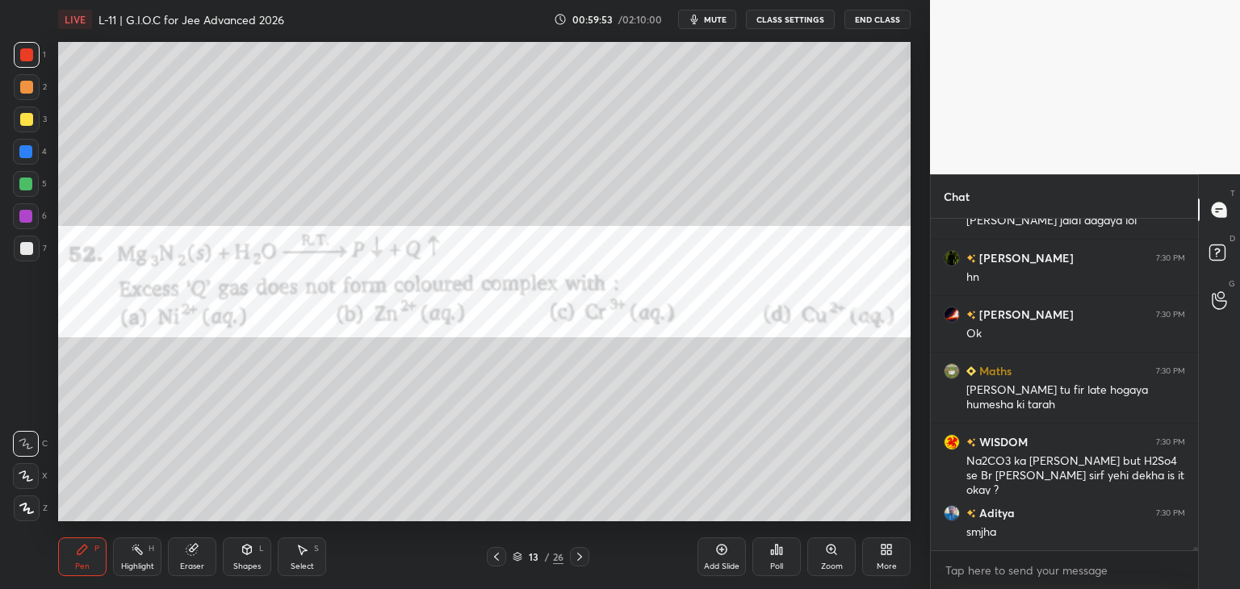
click at [574, 551] on icon at bounding box center [579, 557] width 13 height 13
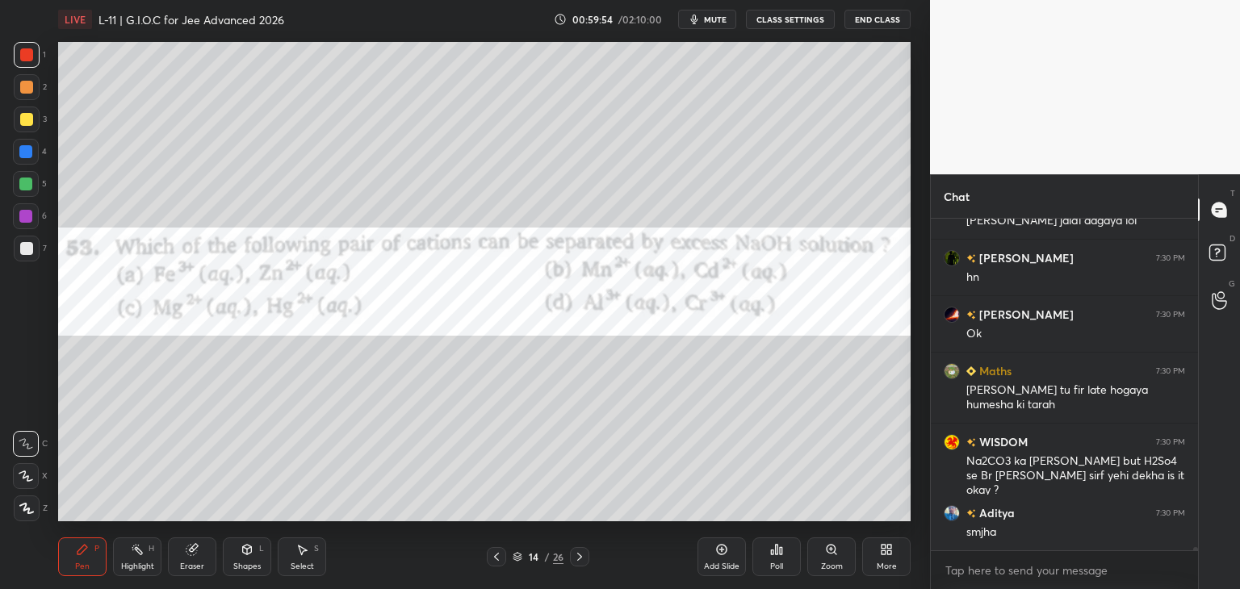
click at [573, 551] on icon at bounding box center [579, 557] width 13 height 13
click at [572, 551] on div at bounding box center [579, 556] width 19 height 19
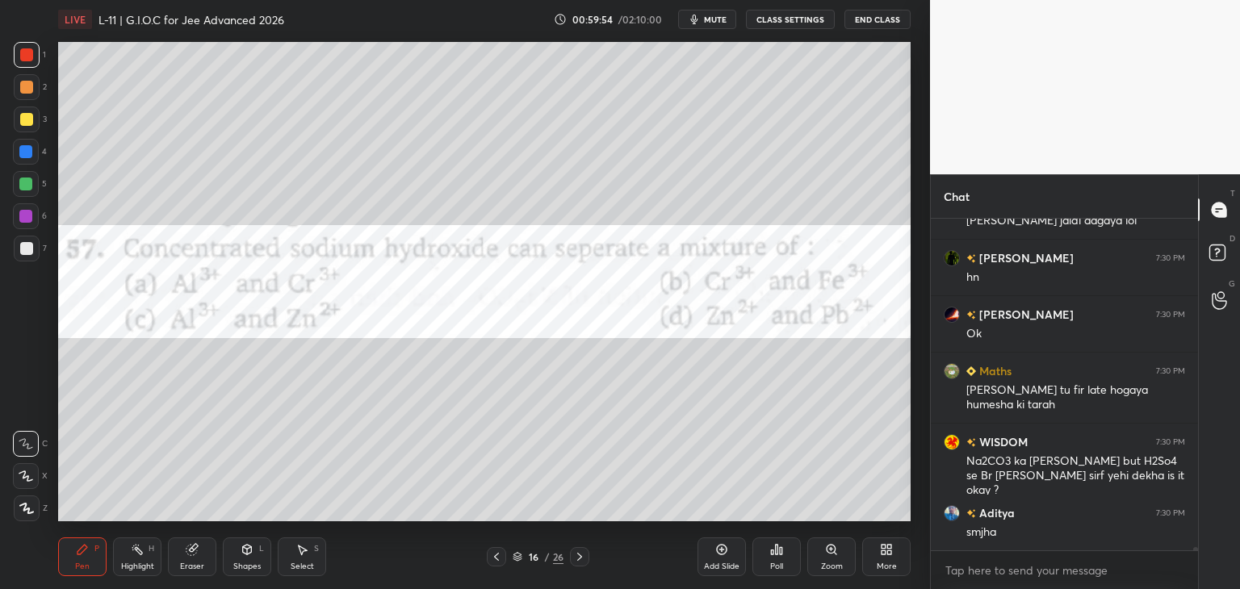
click at [572, 549] on div at bounding box center [579, 556] width 19 height 19
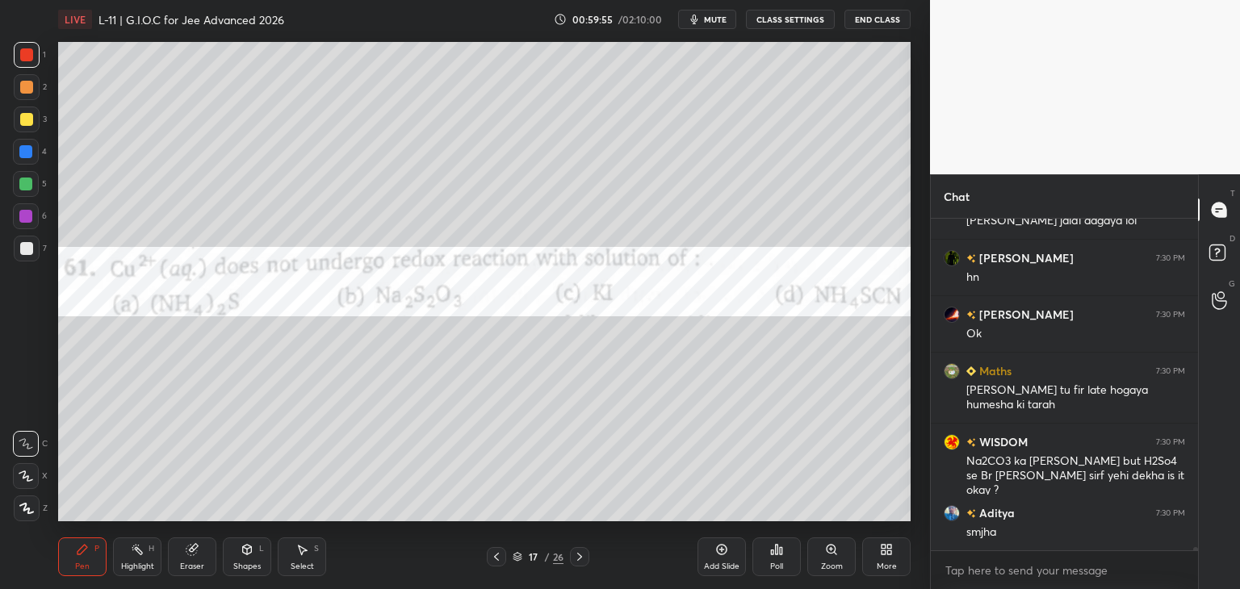
click at [575, 556] on icon at bounding box center [579, 557] width 13 height 13
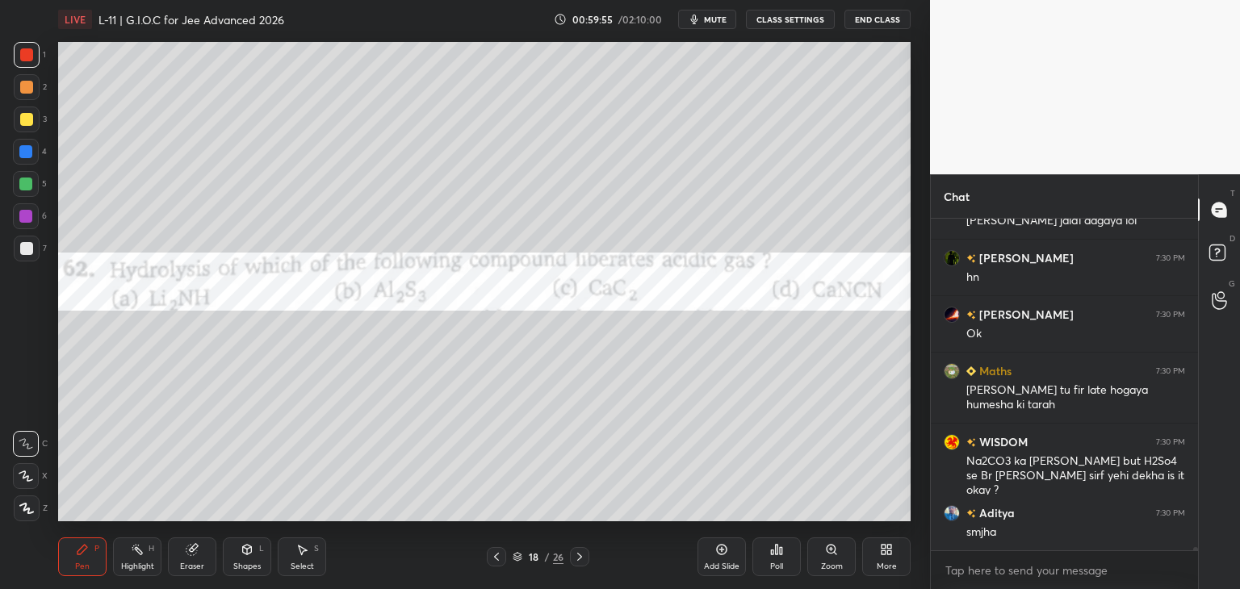
click at [574, 559] on icon at bounding box center [579, 557] width 13 height 13
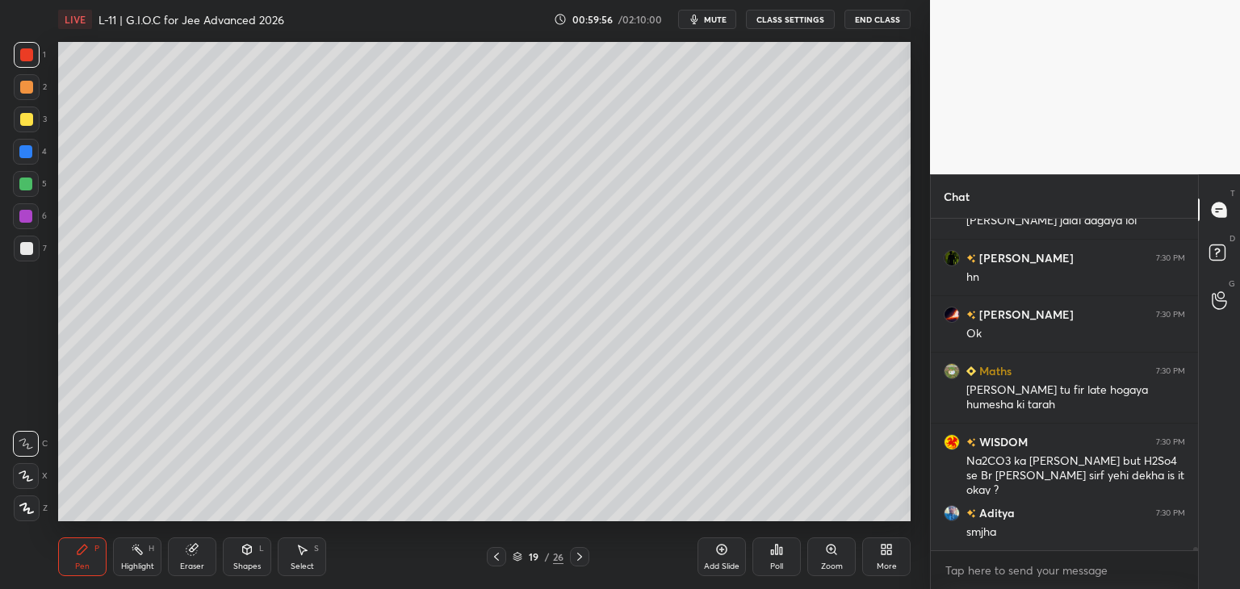
click at [576, 556] on icon at bounding box center [579, 557] width 13 height 13
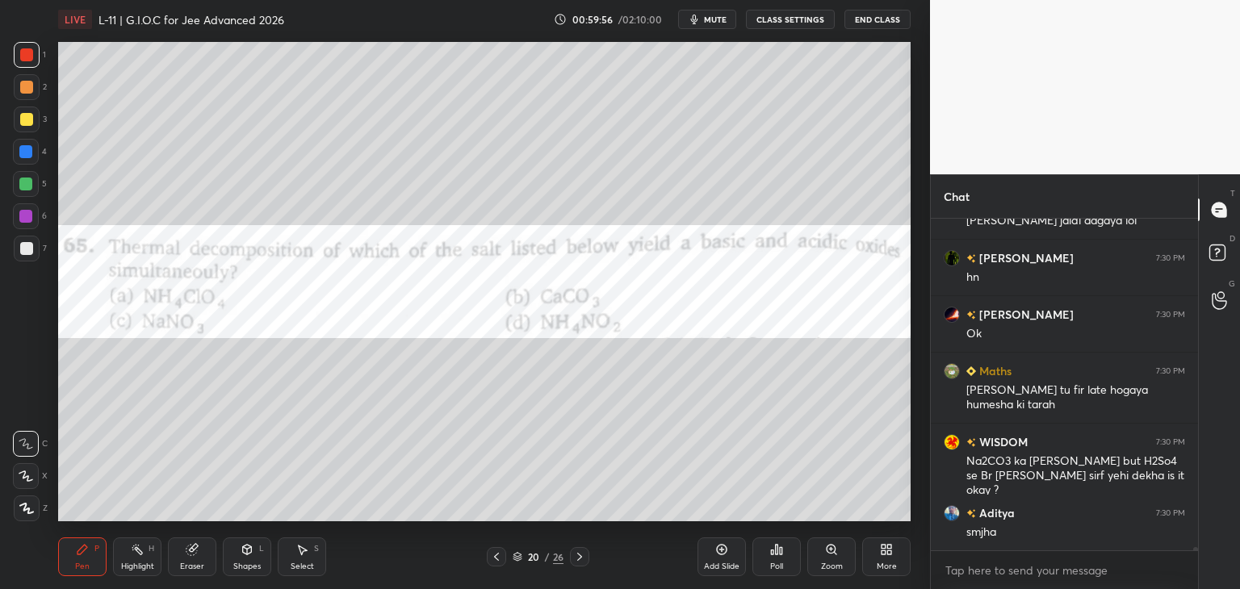
click at [576, 557] on icon at bounding box center [579, 557] width 13 height 13
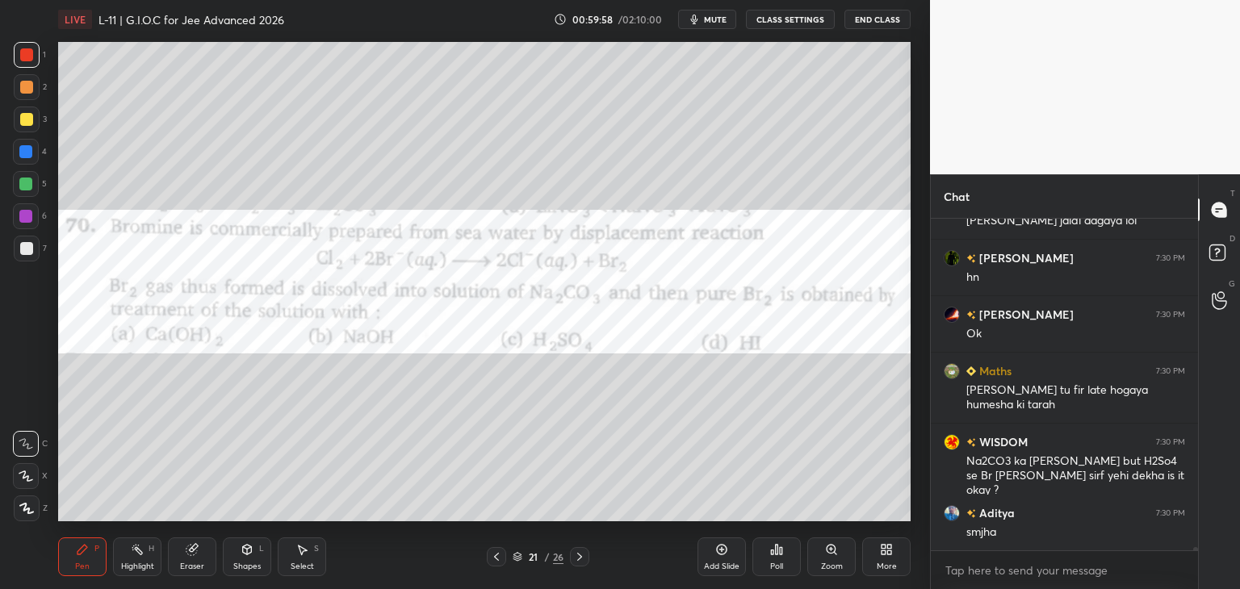
click at [579, 555] on icon at bounding box center [579, 557] width 13 height 13
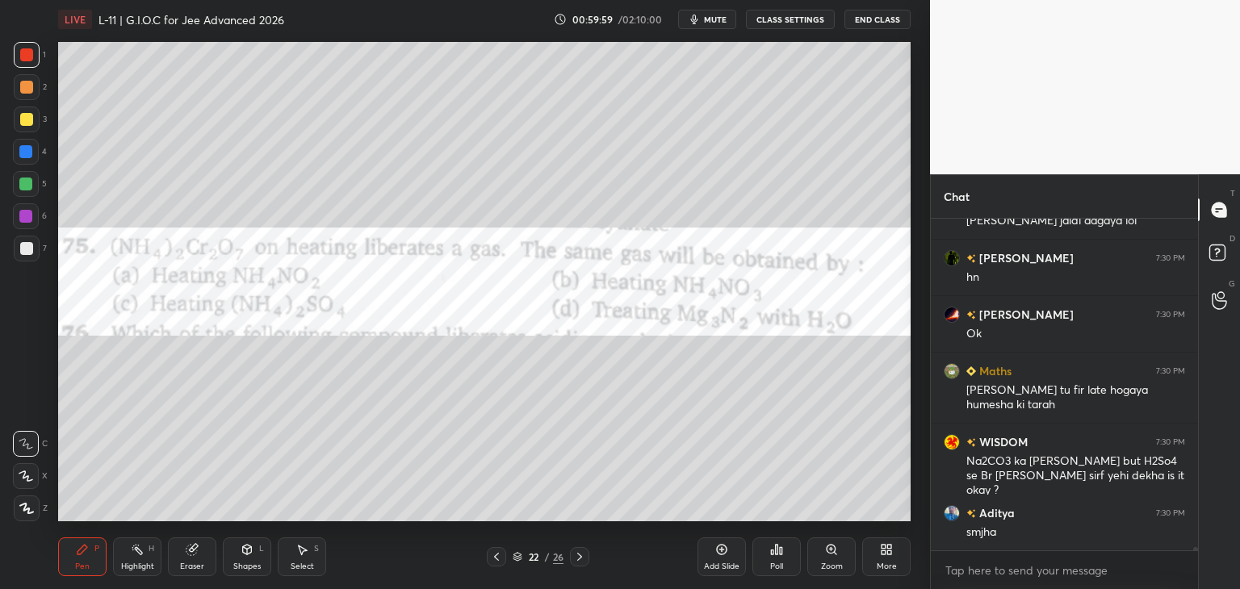
click at [495, 559] on icon at bounding box center [496, 557] width 13 height 13
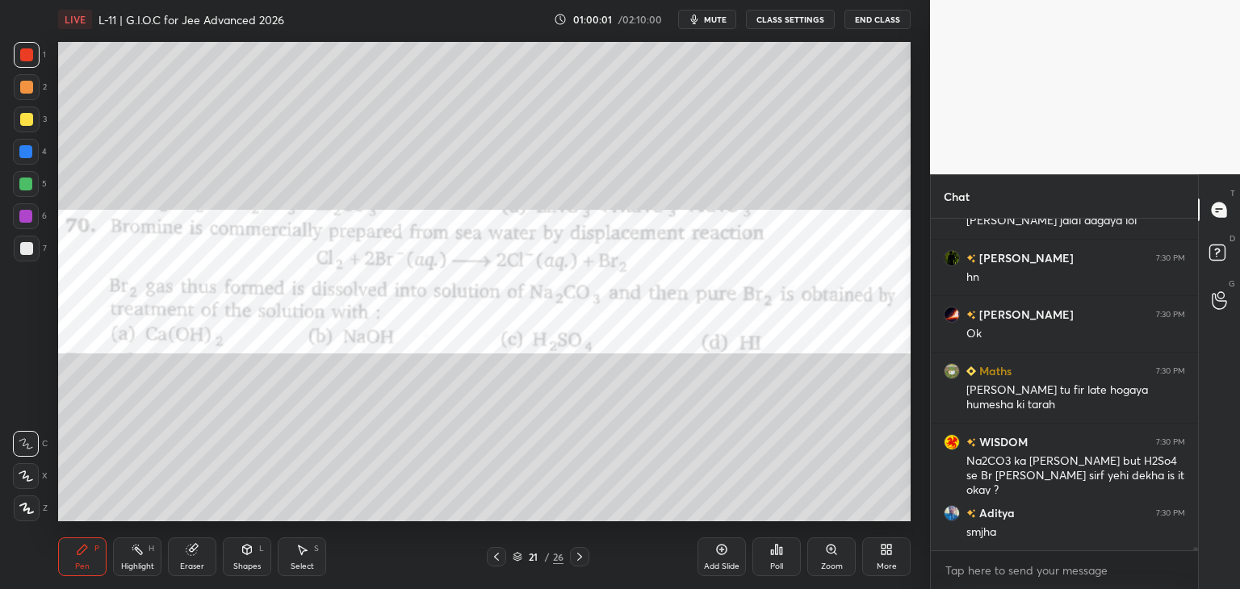
click at [311, 547] on div "Select S" at bounding box center [302, 557] width 48 height 39
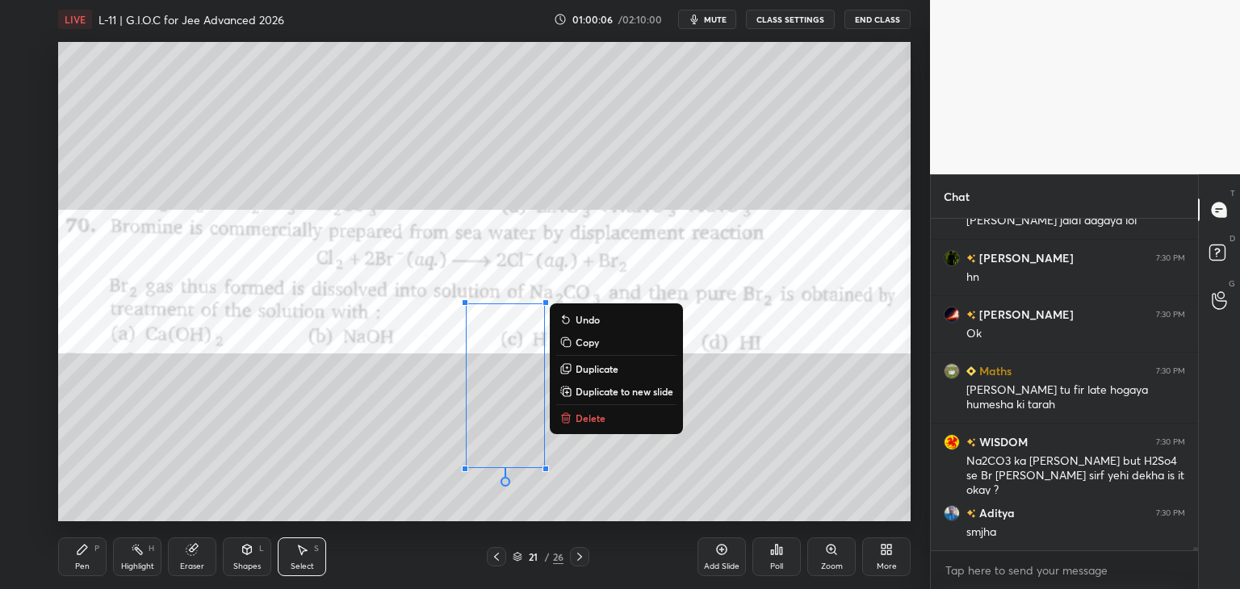
click at [601, 500] on div "0 ° Undo Copy Duplicate Duplicate to new slide Delete" at bounding box center [484, 282] width 852 height 480
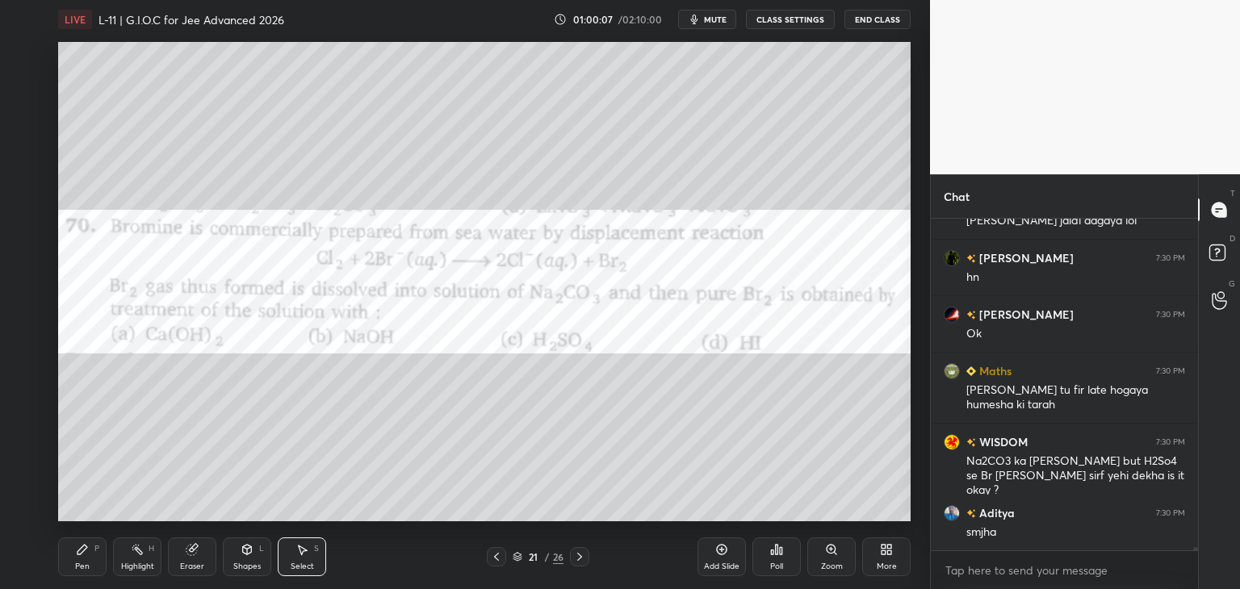
click at [86, 559] on div "Pen P" at bounding box center [82, 557] width 48 height 39
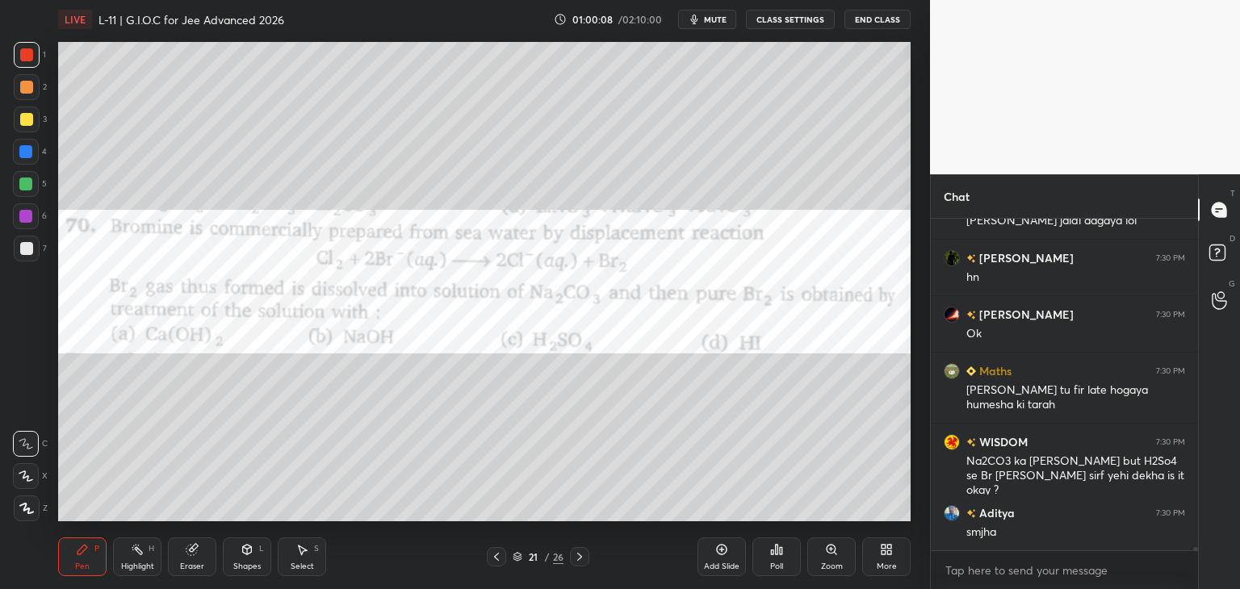
click at [23, 147] on div at bounding box center [25, 151] width 13 height 13
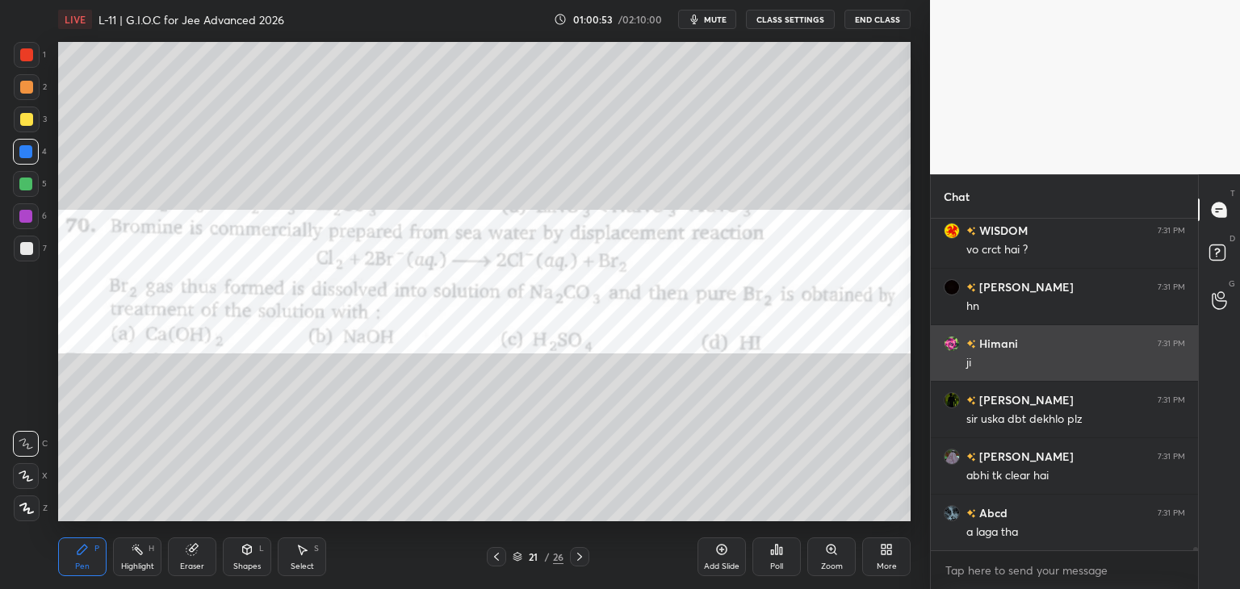
scroll to position [31292, 0]
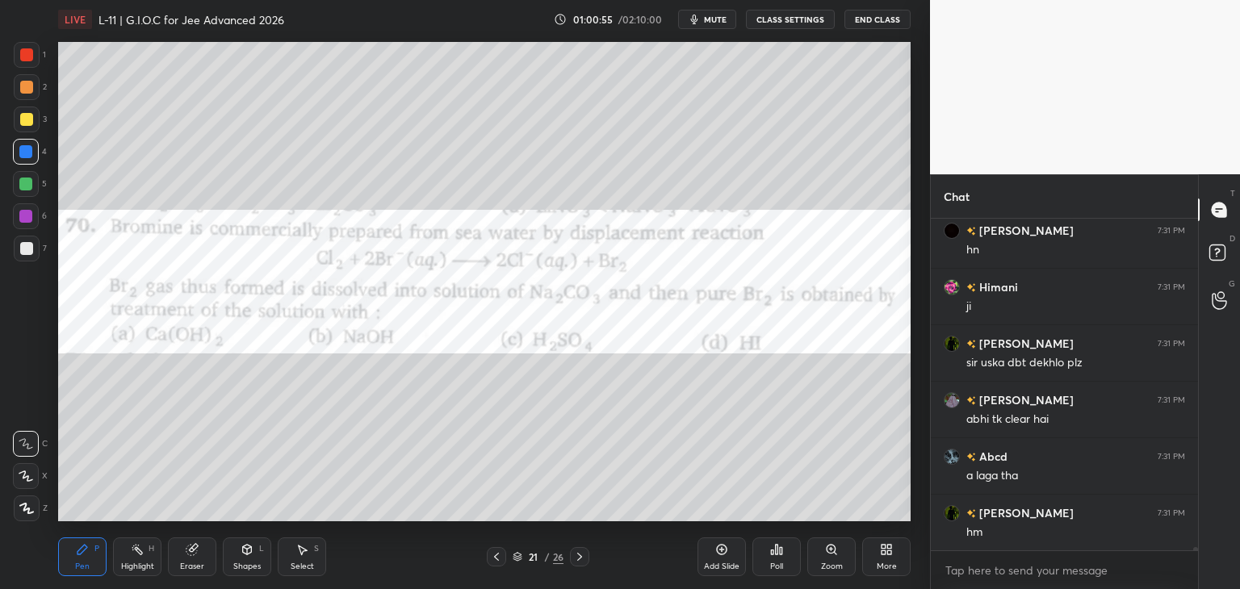
click at [572, 555] on div at bounding box center [579, 556] width 19 height 19
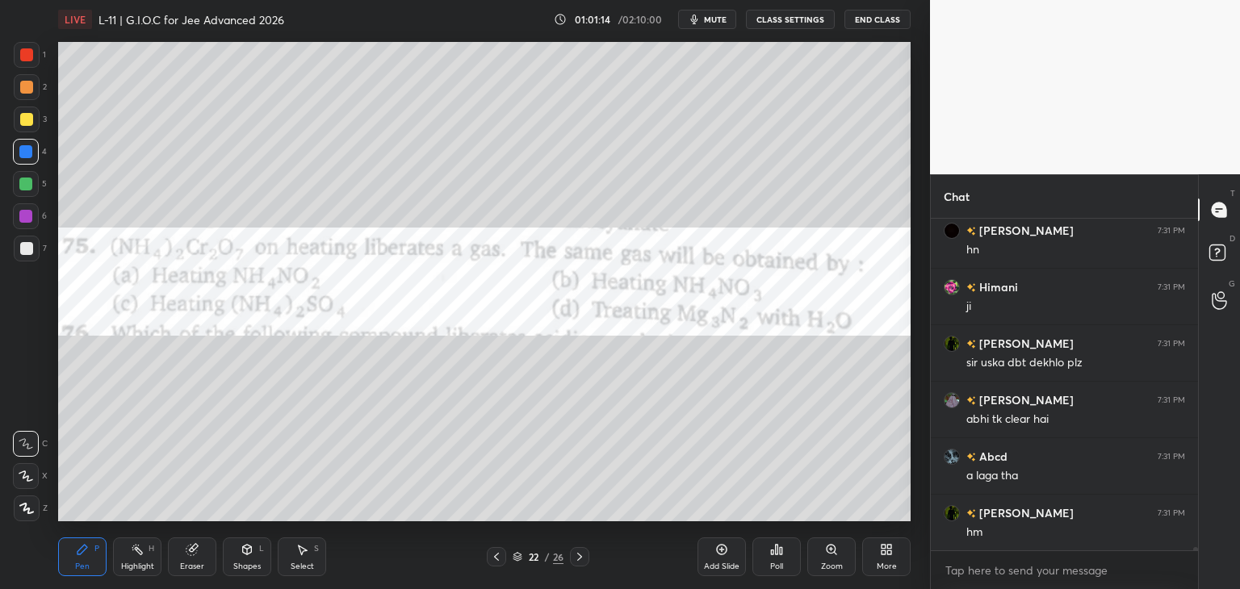
click at [772, 561] on div "Poll" at bounding box center [776, 557] width 48 height 39
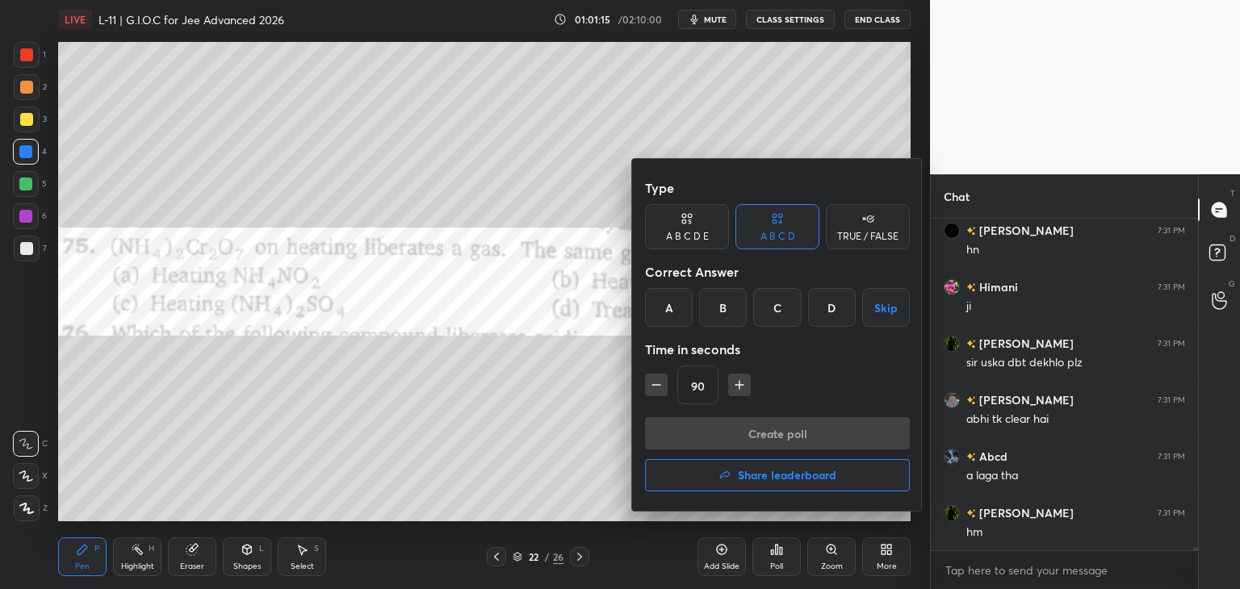
click at [667, 316] on div "A" at bounding box center [669, 307] width 48 height 39
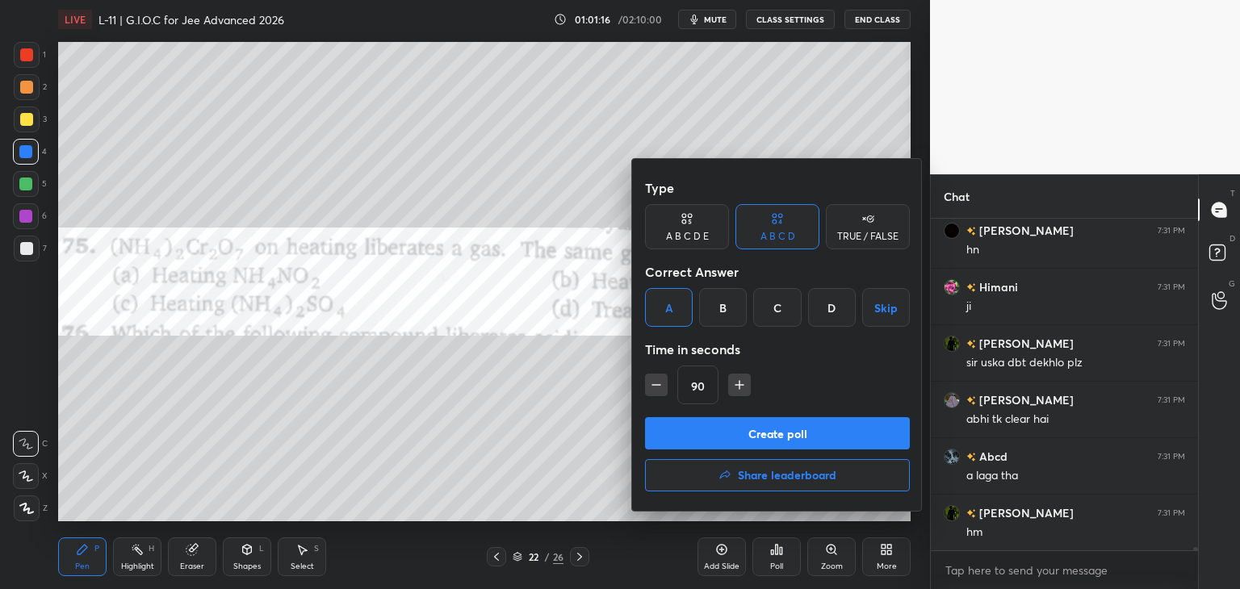
click at [649, 389] on icon "button" at bounding box center [656, 385] width 16 height 16
click at [649, 392] on icon "button" at bounding box center [656, 385] width 16 height 16
click at [651, 388] on icon "button" at bounding box center [656, 385] width 16 height 16
click at [737, 392] on icon "button" at bounding box center [739, 385] width 16 height 16
type input "60"
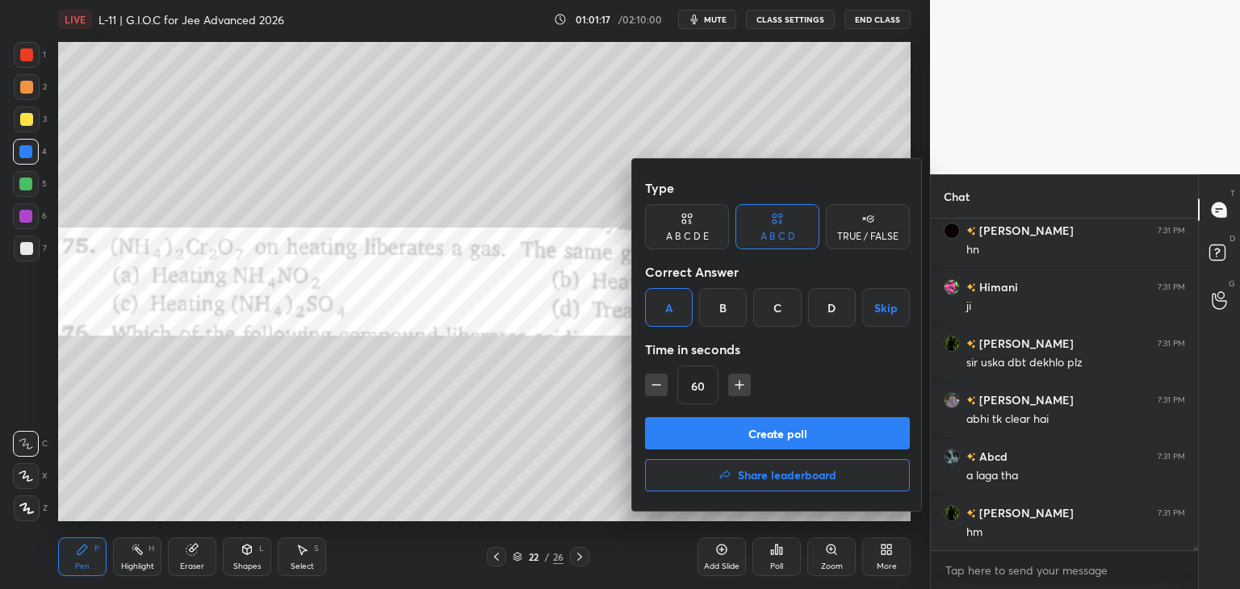
click at [733, 434] on button "Create poll" at bounding box center [777, 433] width 265 height 32
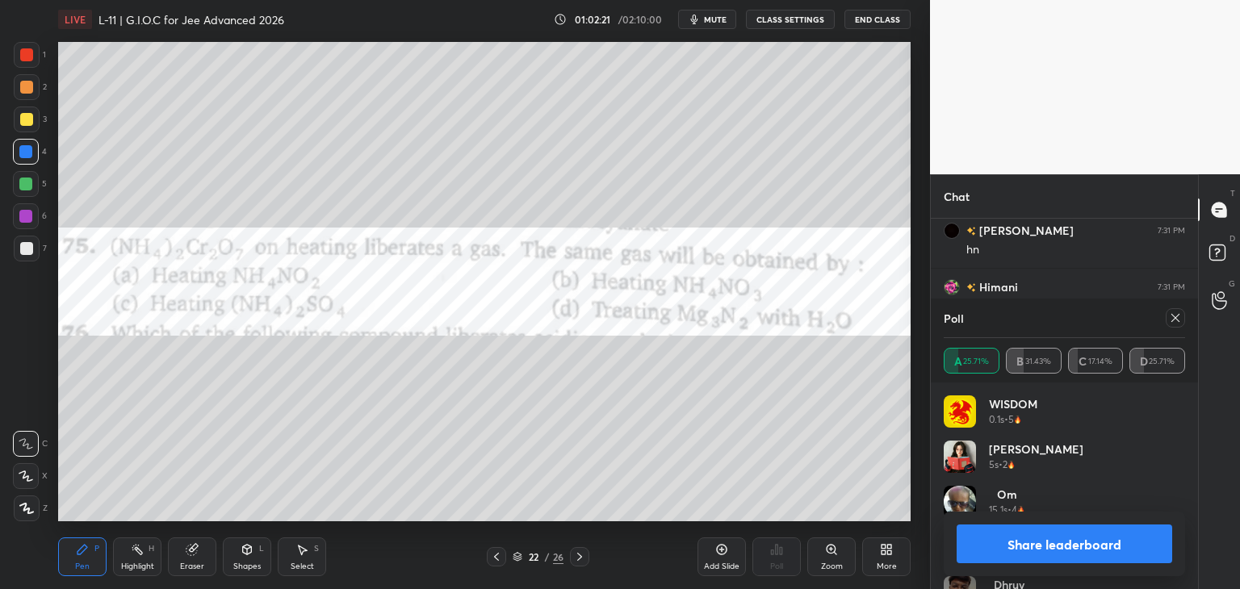
scroll to position [31464, 0]
click at [1174, 314] on icon at bounding box center [1175, 318] width 13 height 13
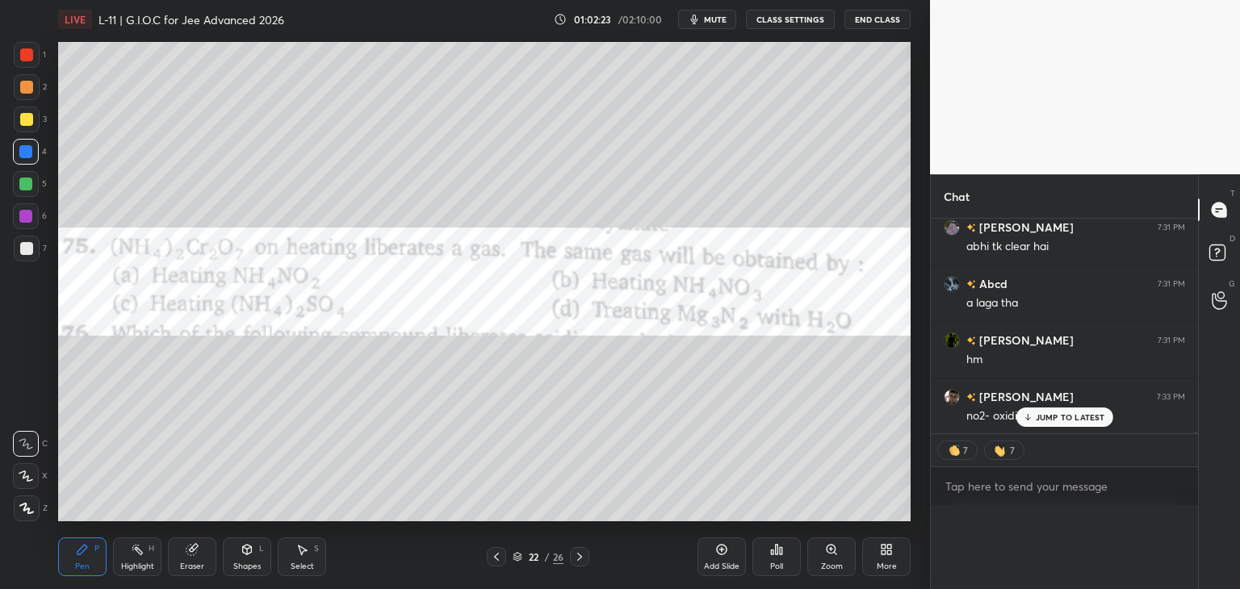
scroll to position [228, 262]
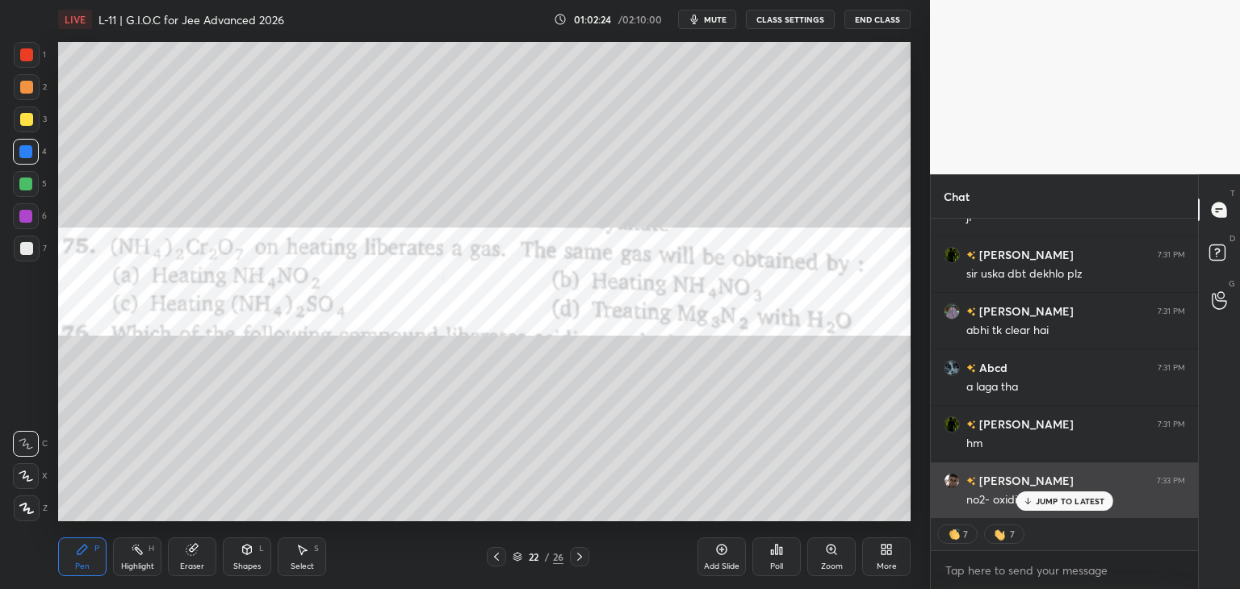
click at [1037, 496] on p "JUMP TO LATEST" at bounding box center [1070, 501] width 69 height 10
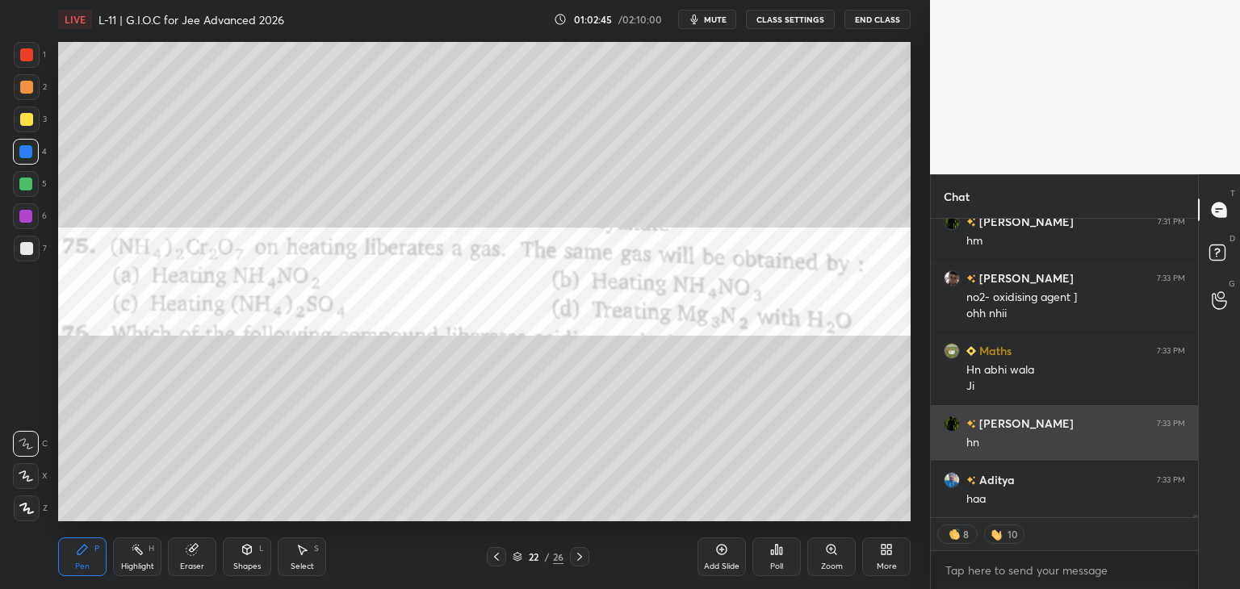
scroll to position [31550, 0]
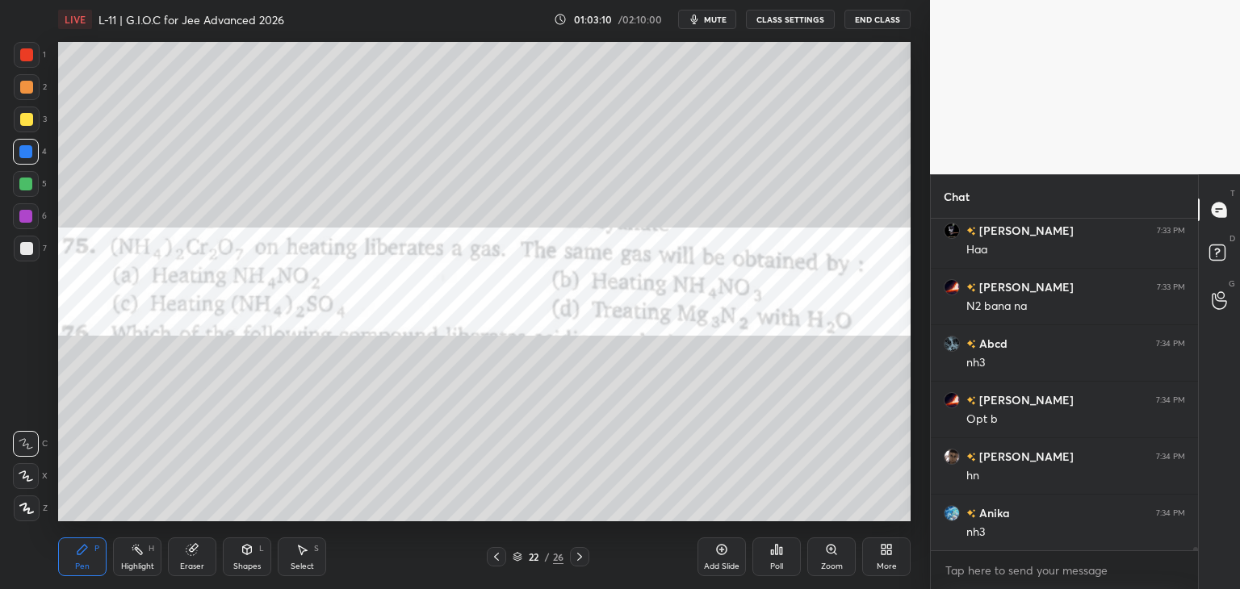
click at [21, 56] on div at bounding box center [26, 54] width 13 height 13
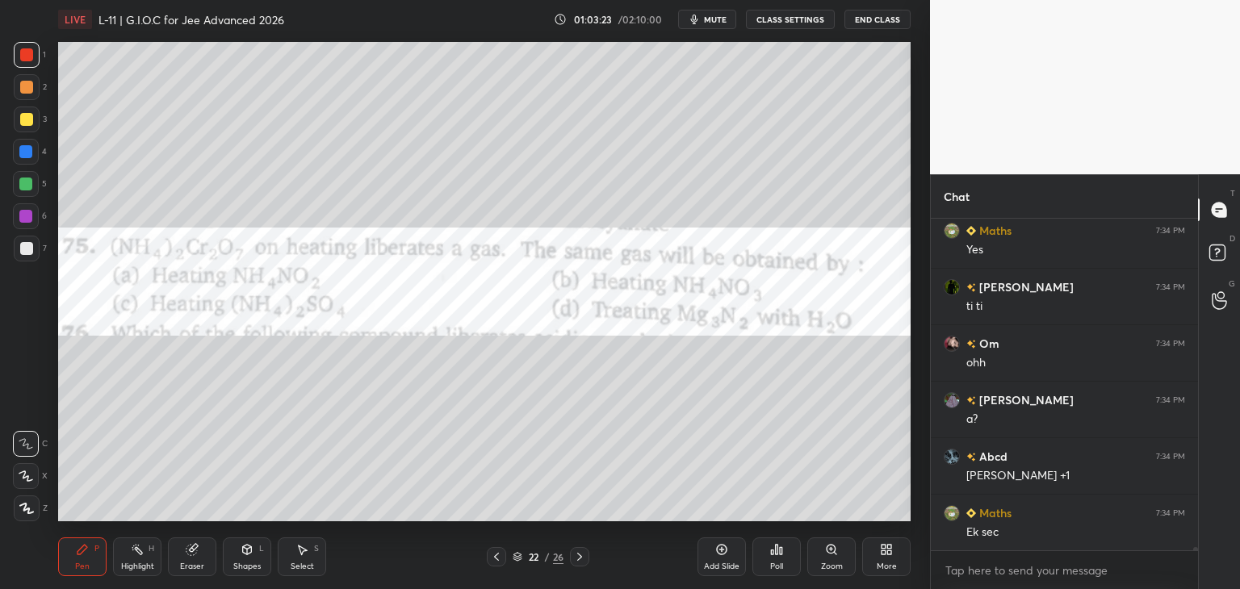
click at [197, 559] on div "Eraser" at bounding box center [192, 557] width 48 height 39
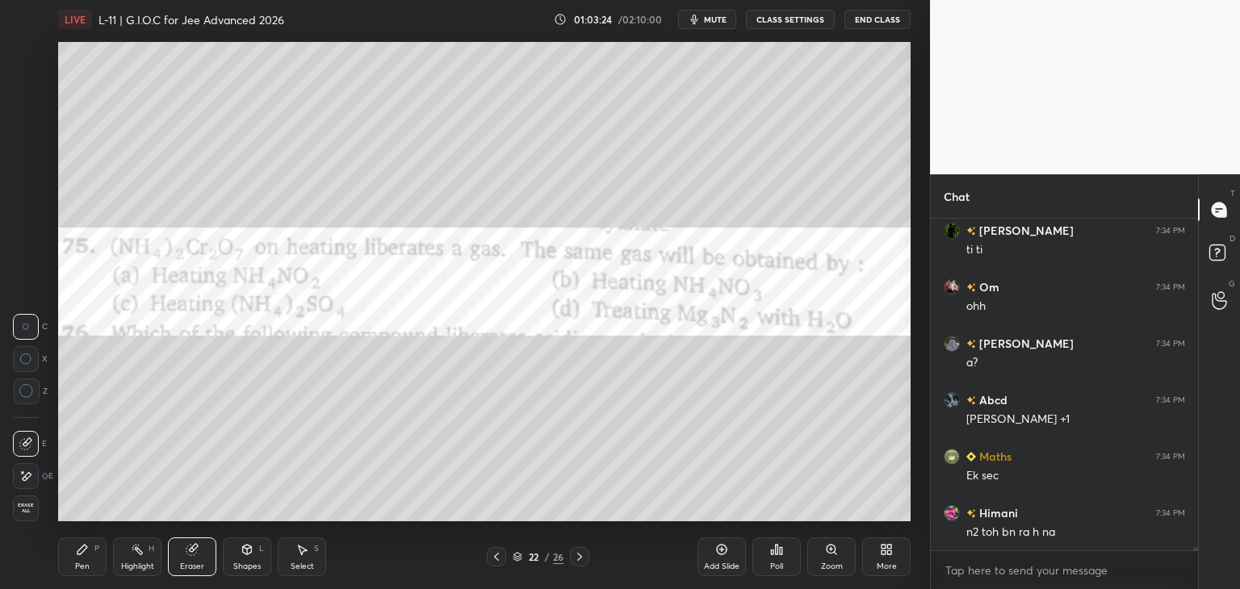
click at [194, 559] on div "Eraser" at bounding box center [192, 557] width 48 height 39
click at [29, 475] on icon at bounding box center [27, 476] width 9 height 8
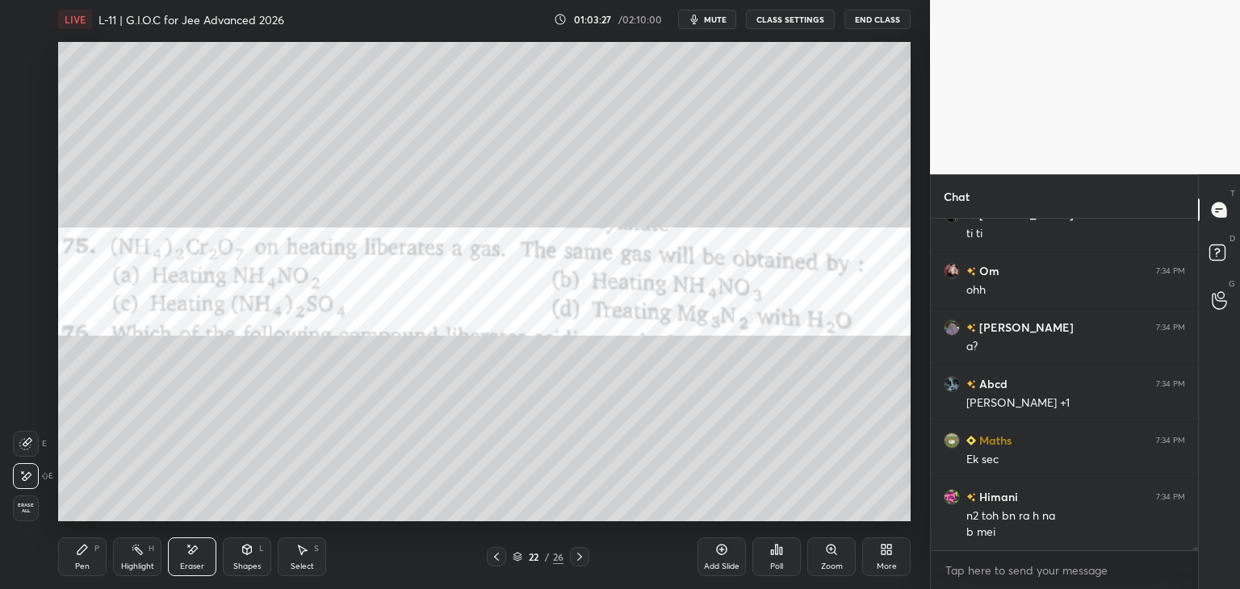
click at [87, 551] on icon at bounding box center [82, 549] width 13 height 13
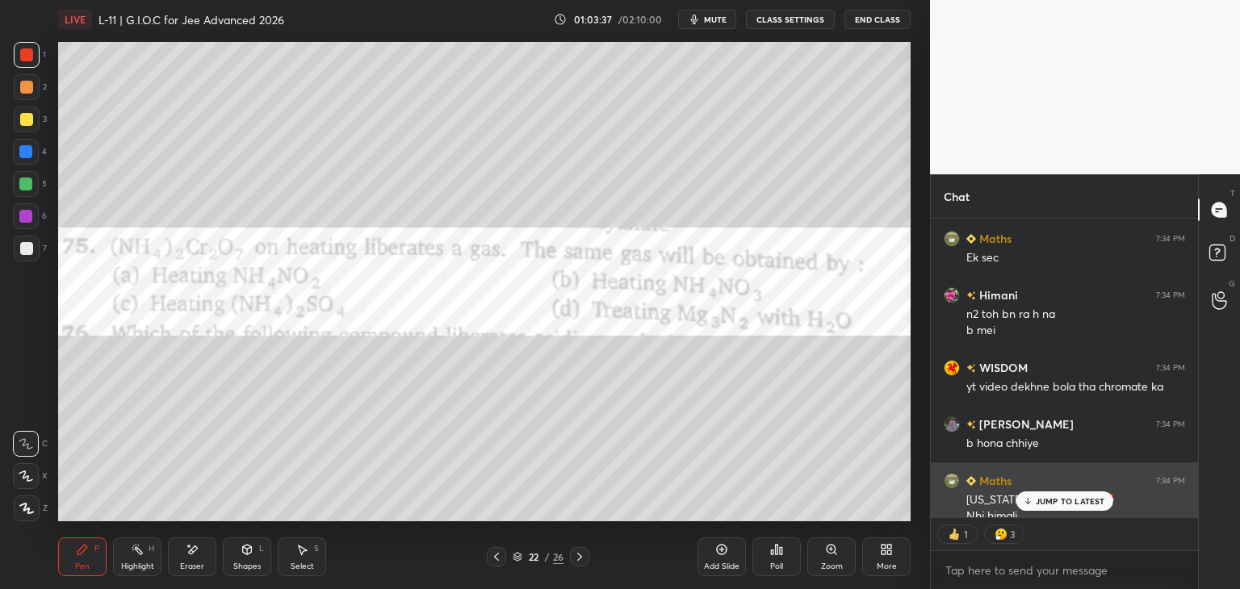
scroll to position [33140, 0]
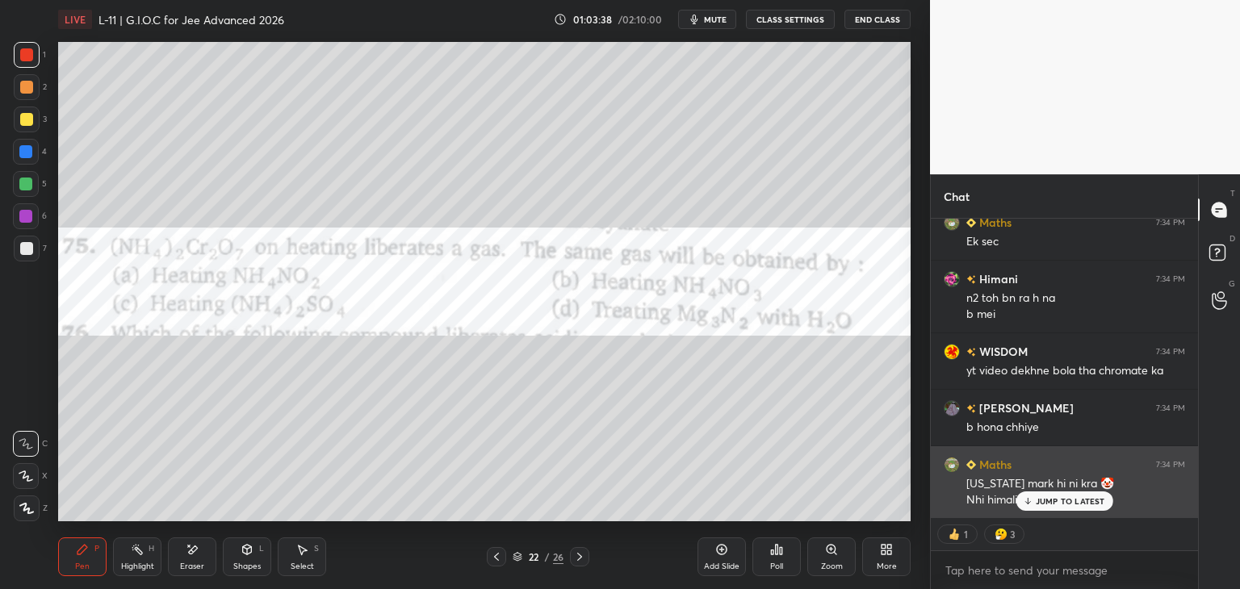
click at [1072, 504] on p "JUMP TO LATEST" at bounding box center [1070, 501] width 69 height 10
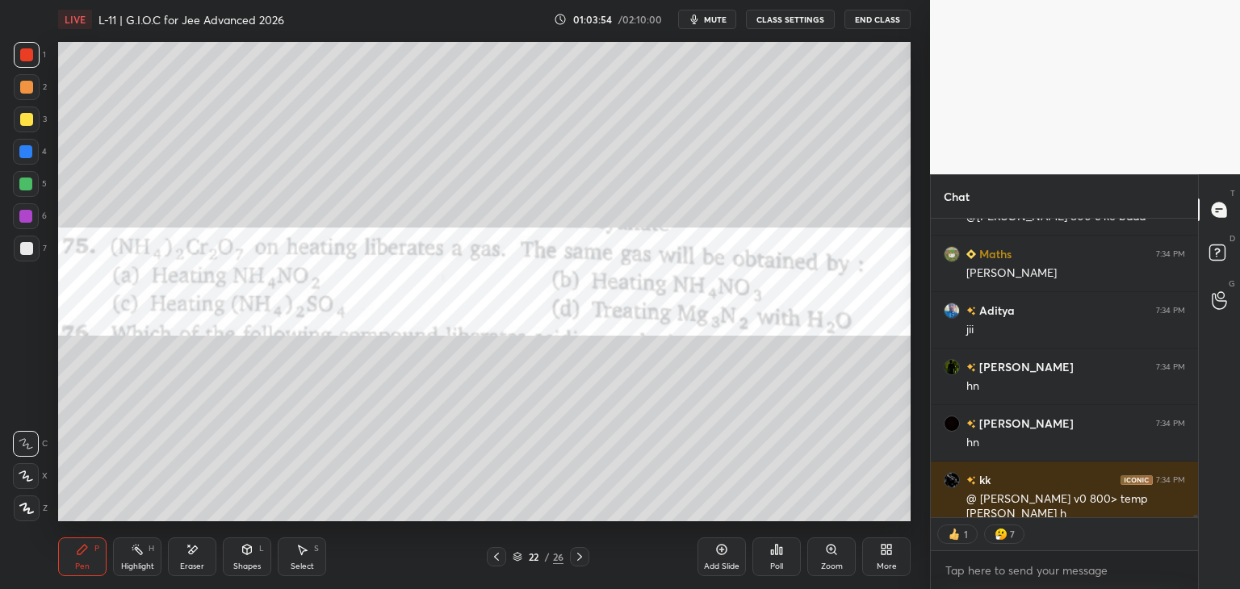
scroll to position [33592, 0]
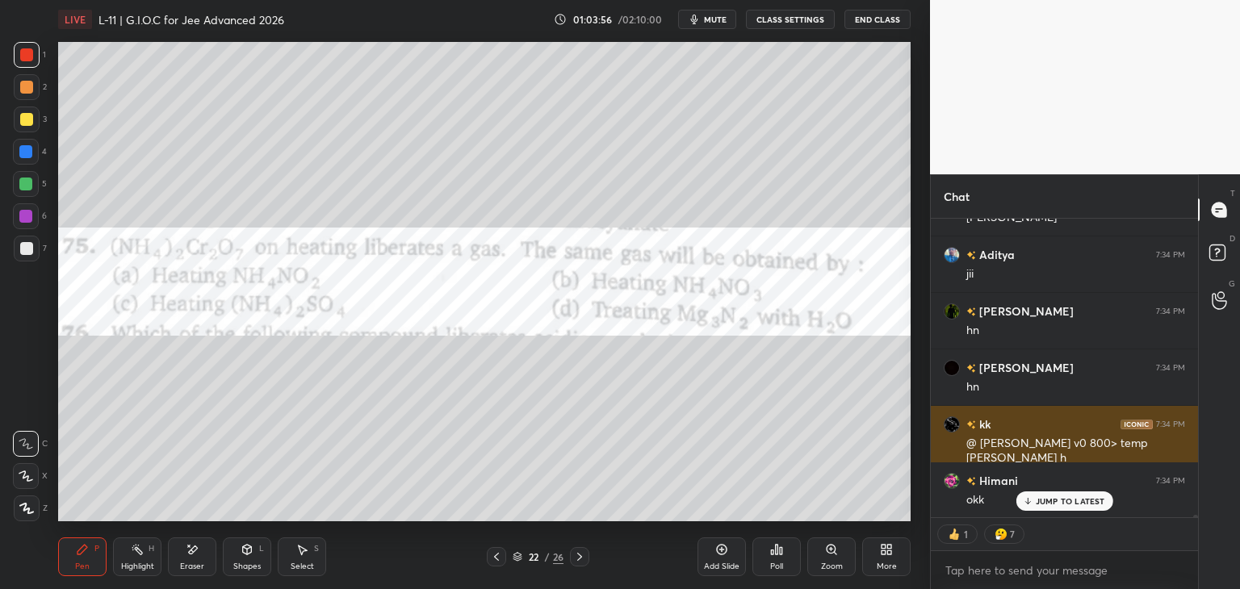
type textarea "x"
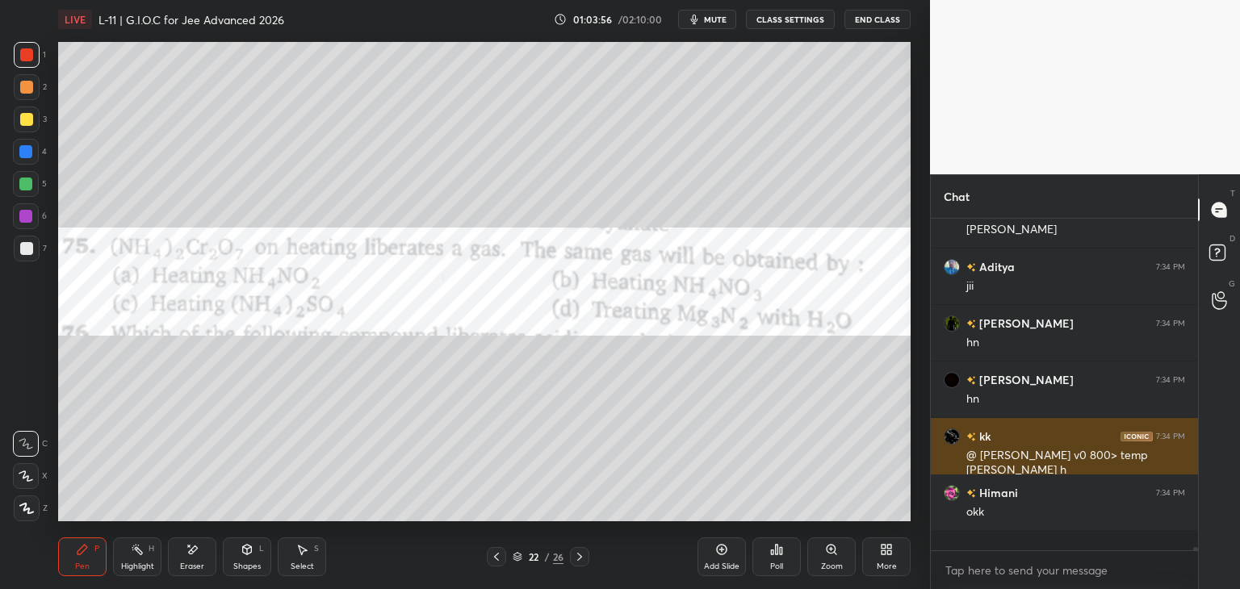
scroll to position [327, 262]
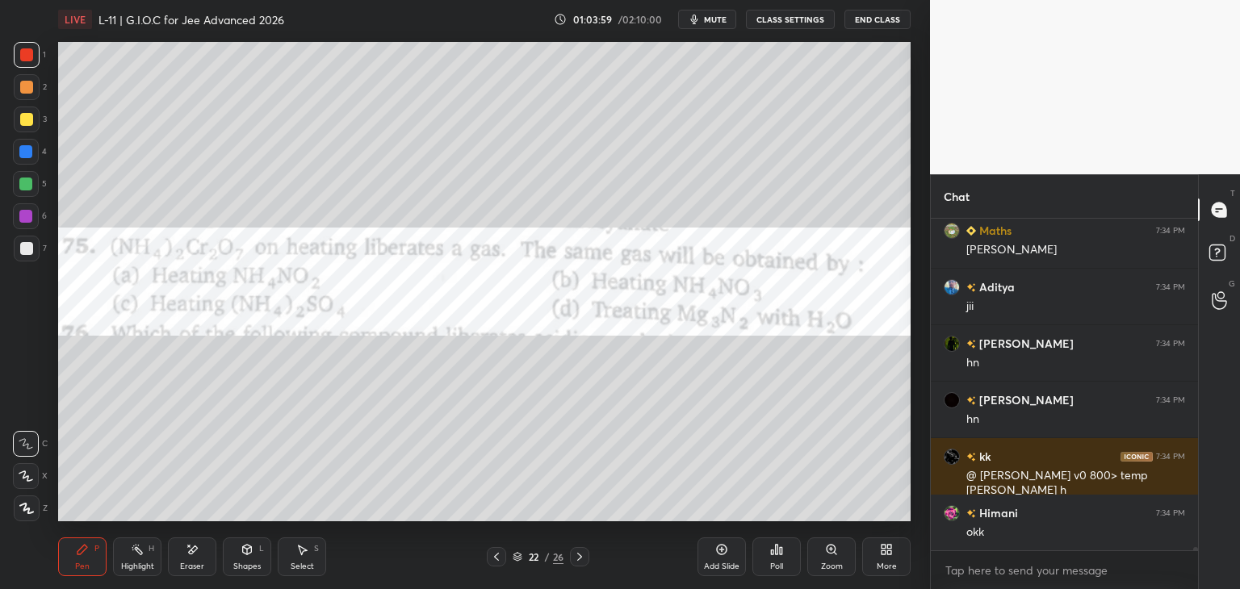
click at [188, 551] on icon at bounding box center [192, 550] width 13 height 14
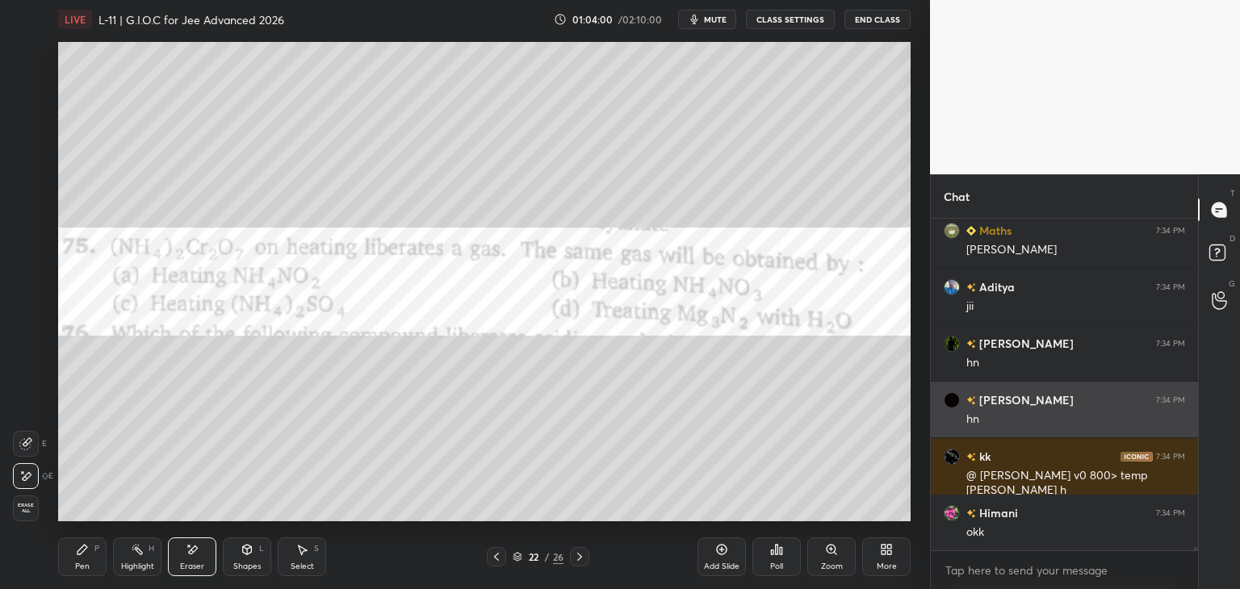
scroll to position [33617, 0]
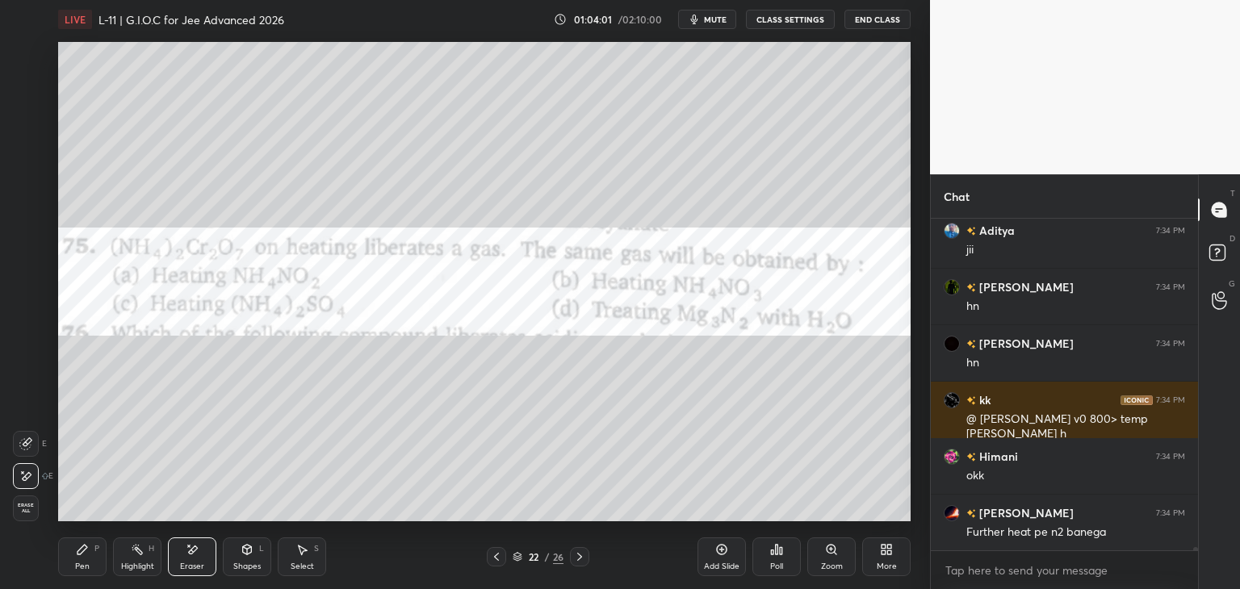
click at [81, 565] on div "Pen" at bounding box center [82, 567] width 15 height 8
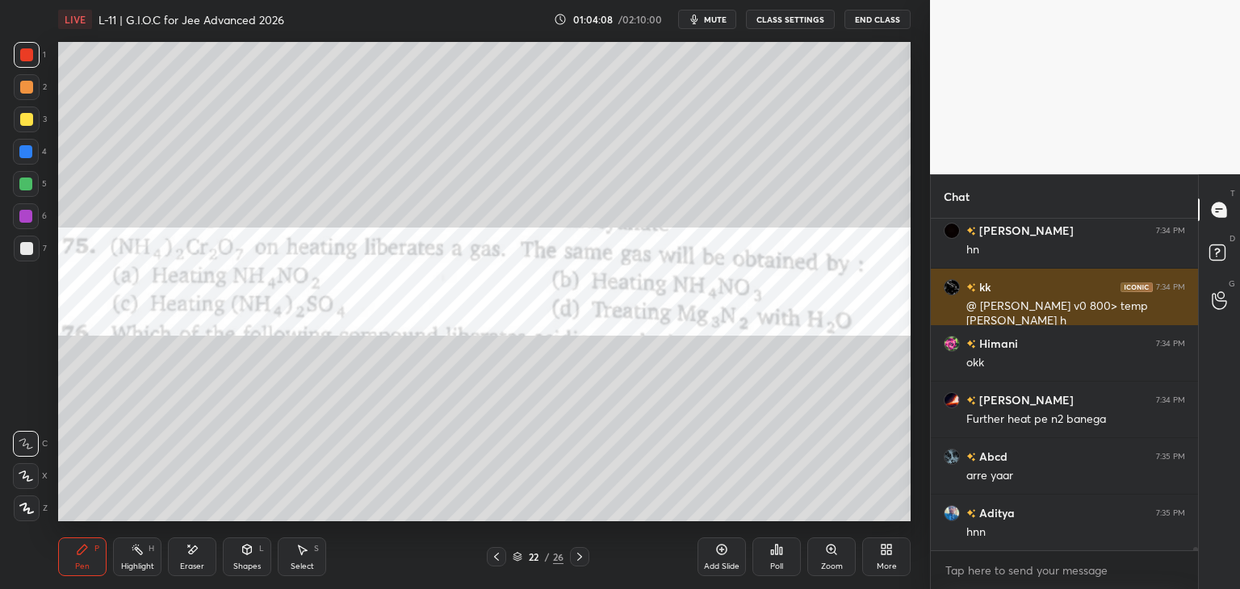
scroll to position [33786, 0]
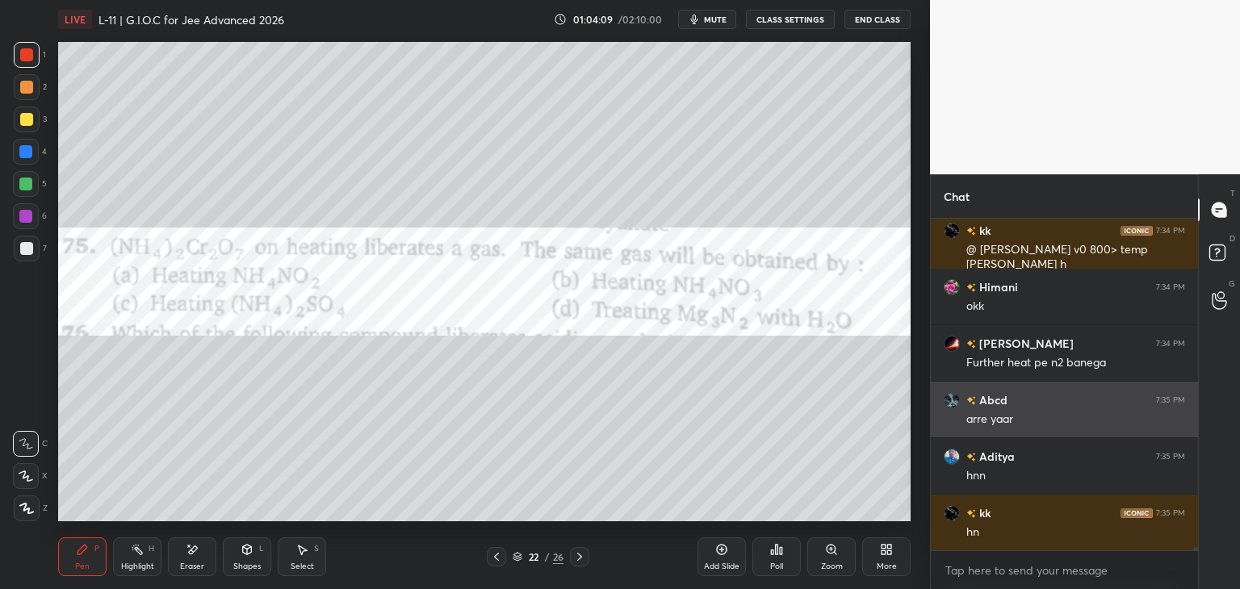
click at [581, 555] on icon at bounding box center [579, 557] width 13 height 13
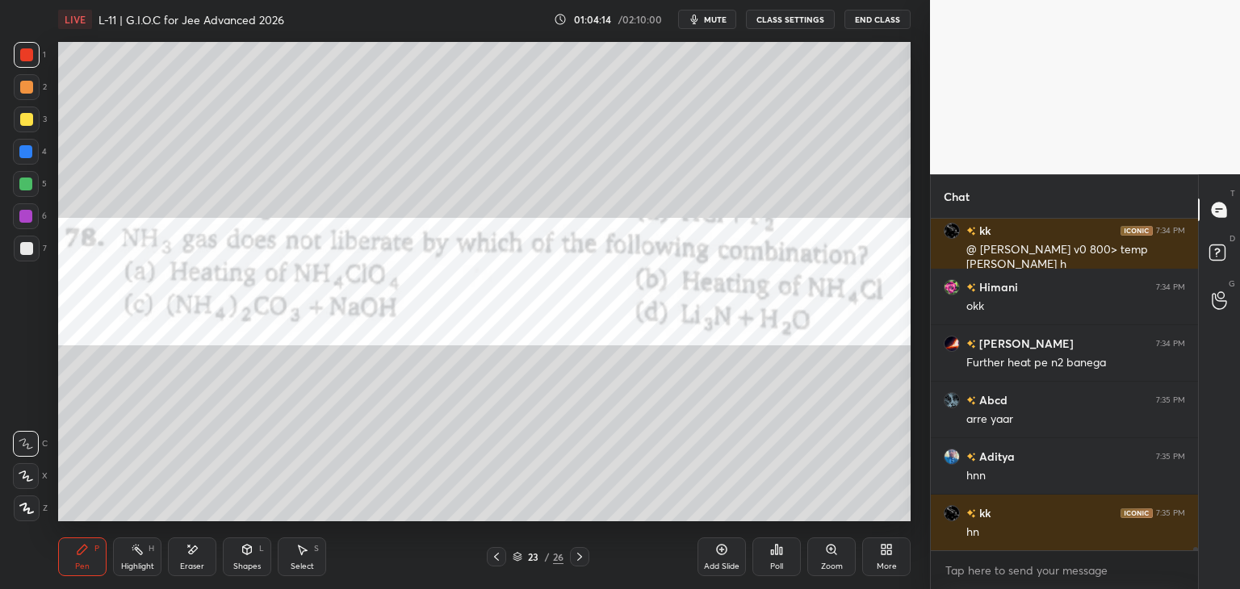
click at [788, 562] on div "Poll" at bounding box center [776, 557] width 48 height 39
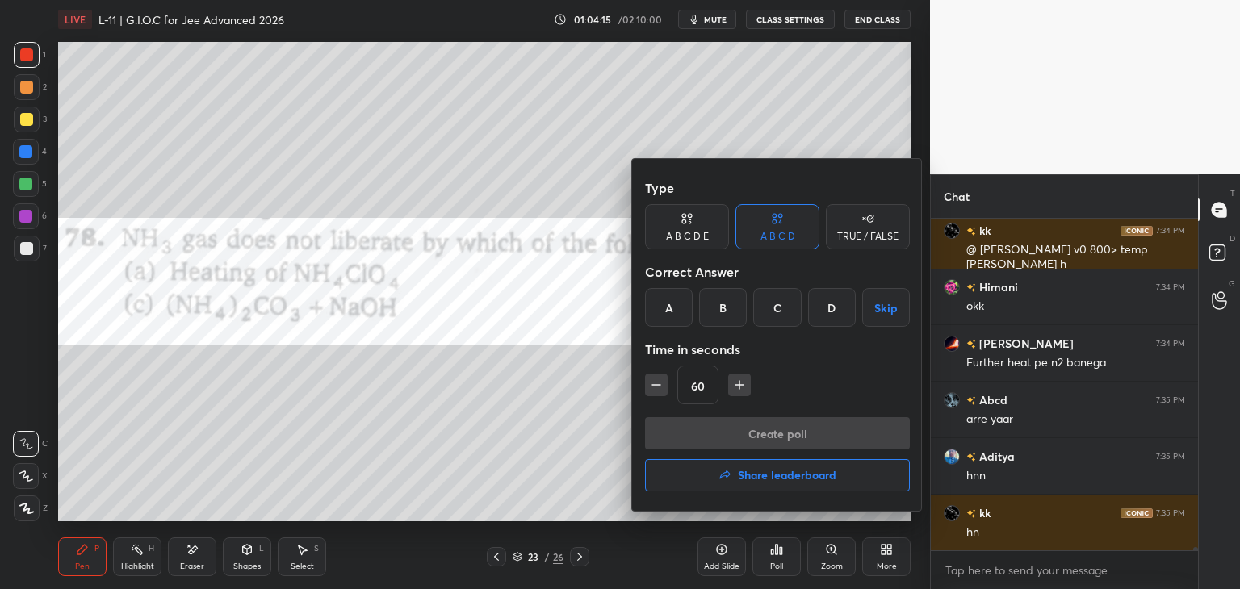
click at [671, 313] on div "A" at bounding box center [669, 307] width 48 height 39
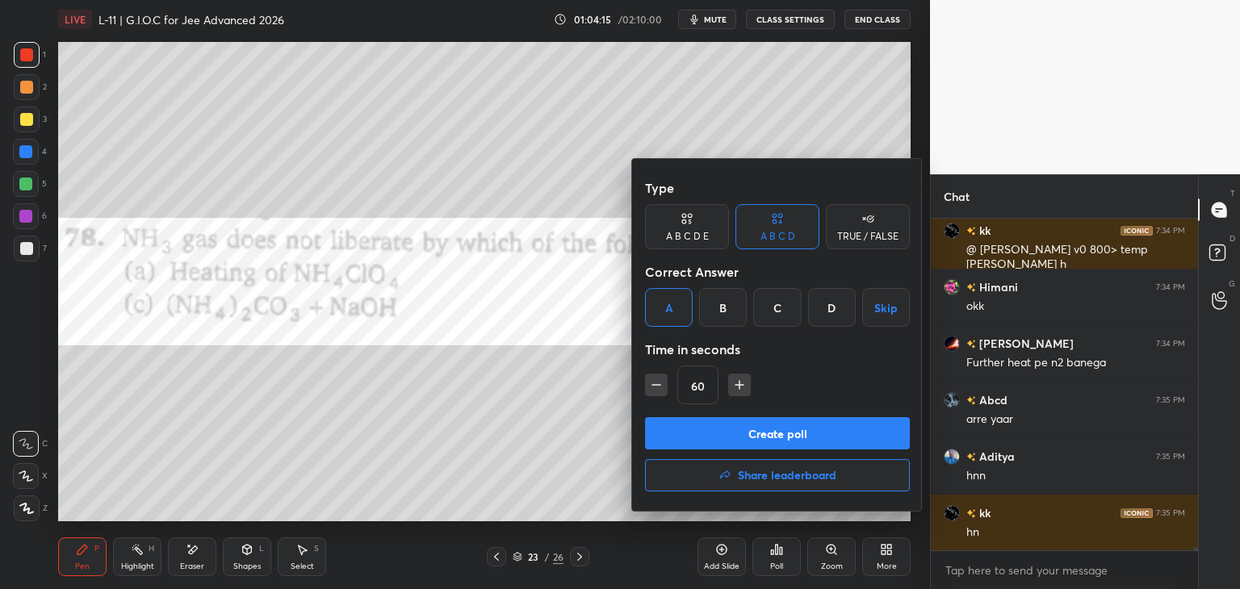
click at [735, 386] on icon "button" at bounding box center [739, 385] width 16 height 16
click at [731, 388] on icon "button" at bounding box center [739, 385] width 16 height 16
type input "90"
click at [738, 430] on button "Create poll" at bounding box center [777, 433] width 265 height 32
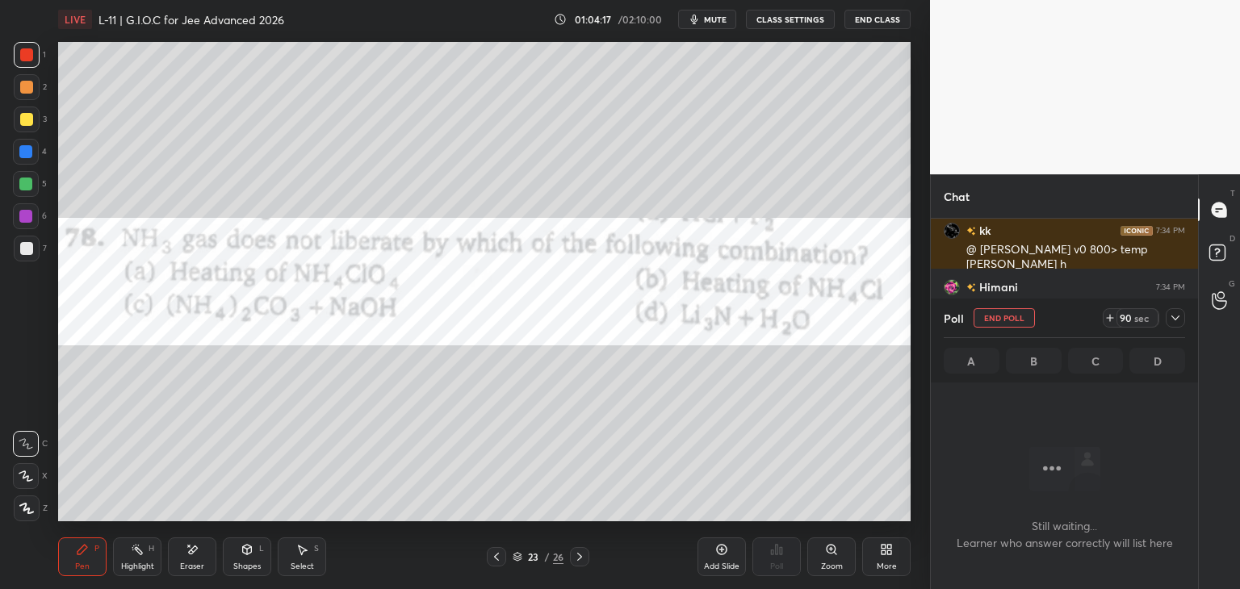
scroll to position [282, 262]
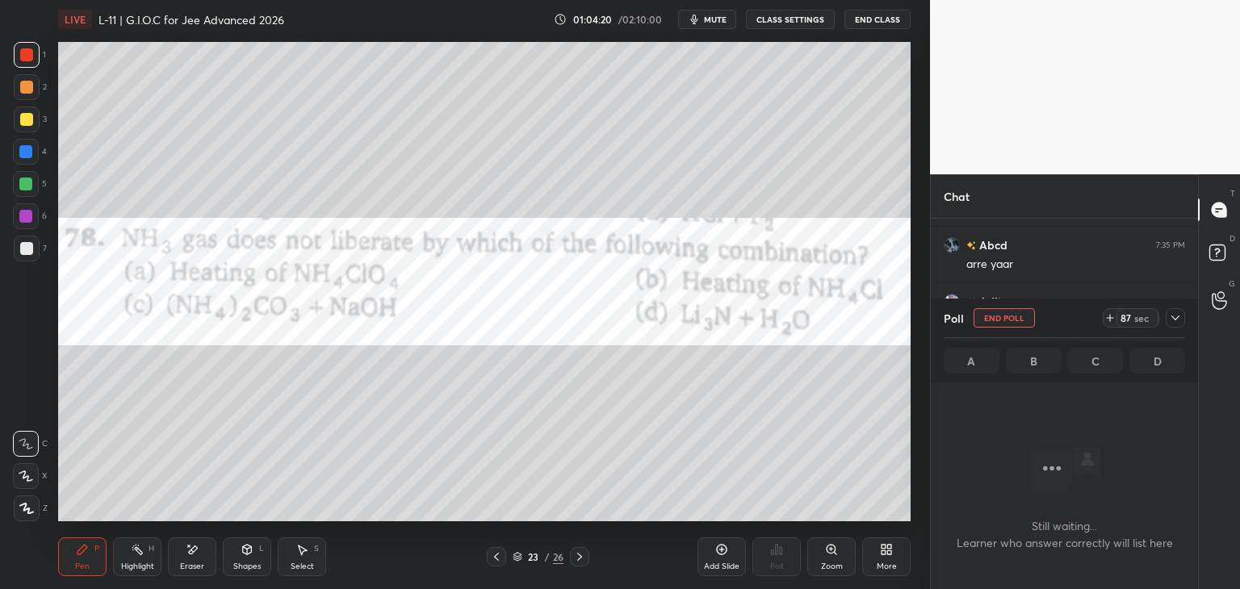
click at [709, 23] on span "mute" at bounding box center [715, 19] width 23 height 11
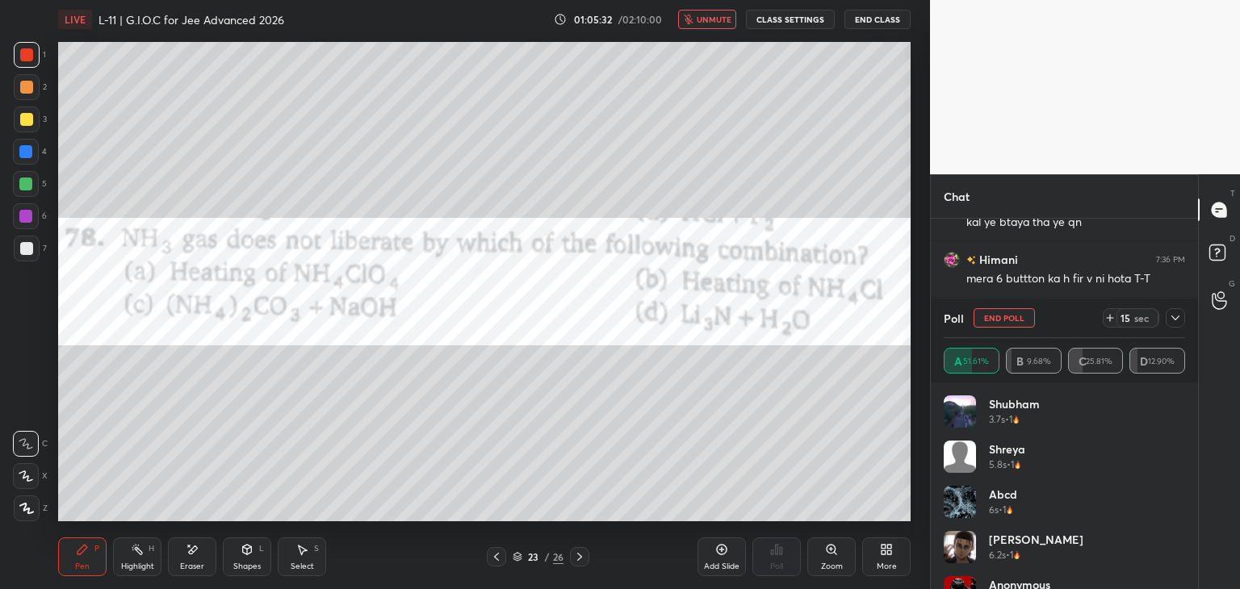
scroll to position [34732, 0]
click at [721, 23] on span "unmute" at bounding box center [714, 19] width 35 height 11
click at [1171, 314] on icon at bounding box center [1175, 318] width 13 height 13
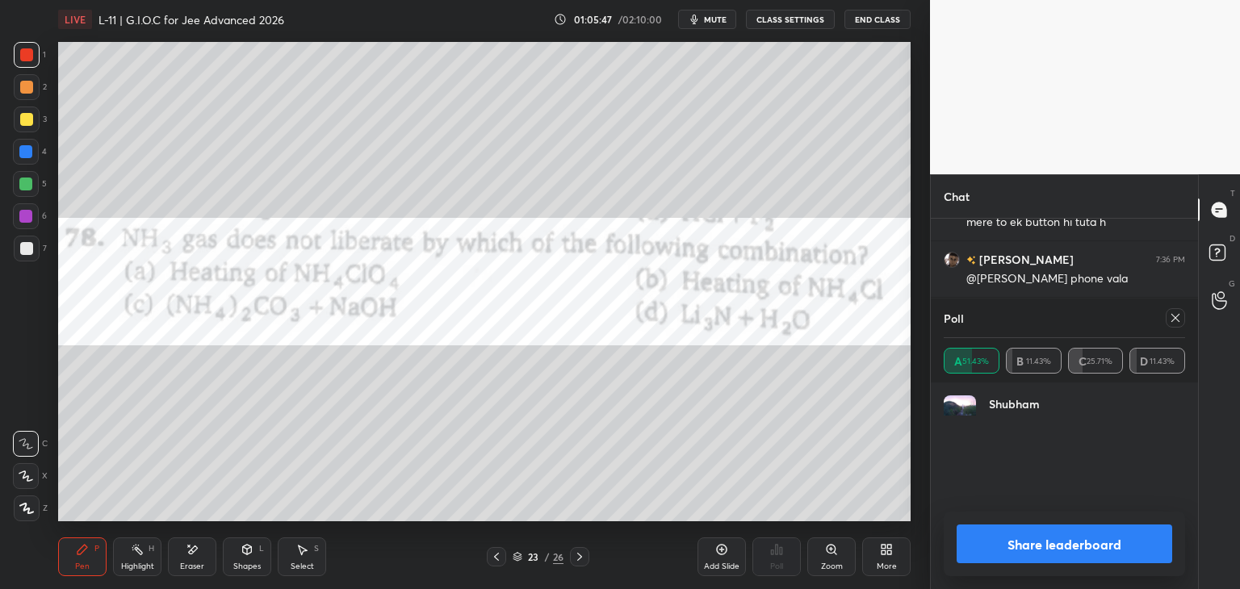
scroll to position [189, 237]
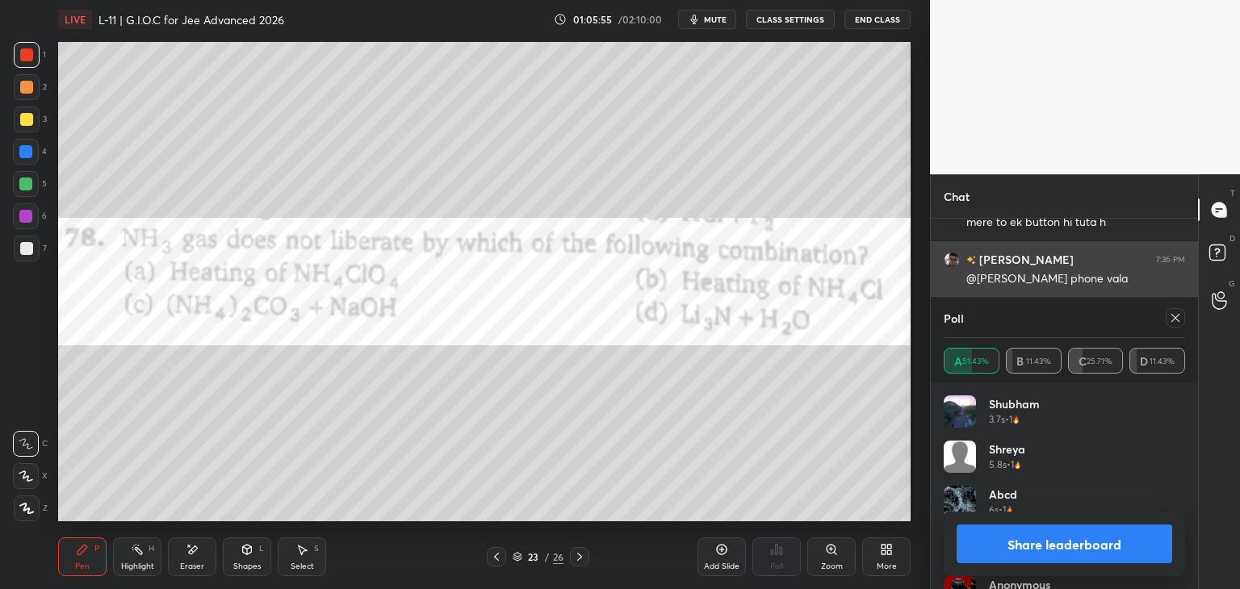
click at [1175, 293] on div "[PERSON_NAME] 7:36 PM @[PERSON_NAME] phone vala" at bounding box center [1064, 269] width 267 height 56
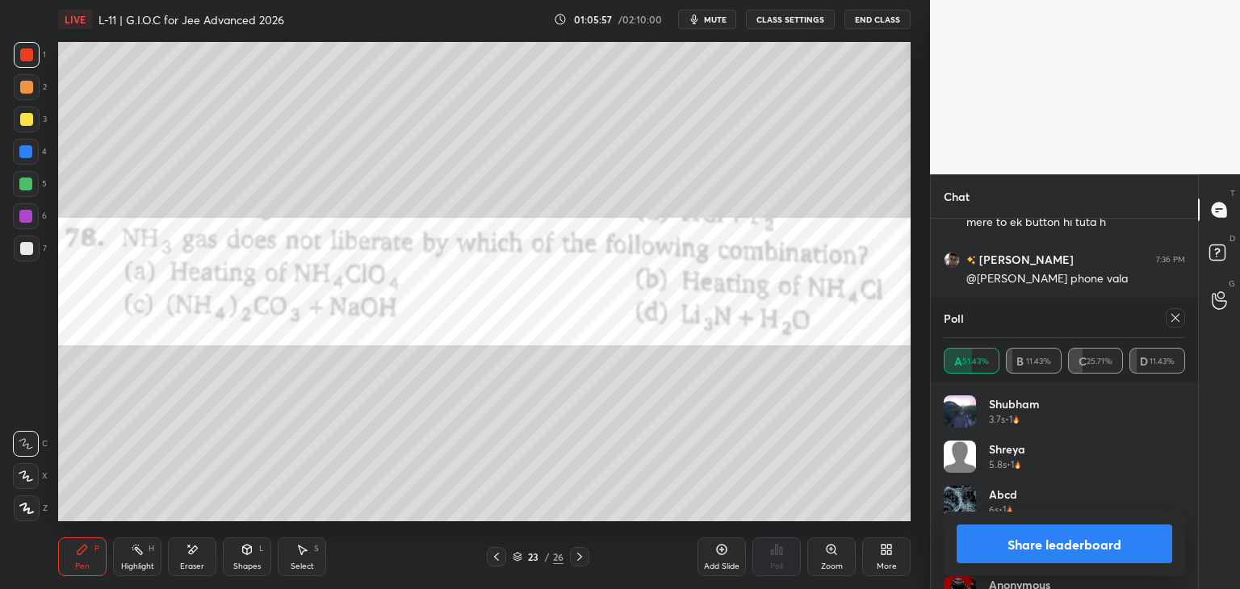
click at [1171, 318] on icon at bounding box center [1175, 318] width 13 height 13
type textarea "x"
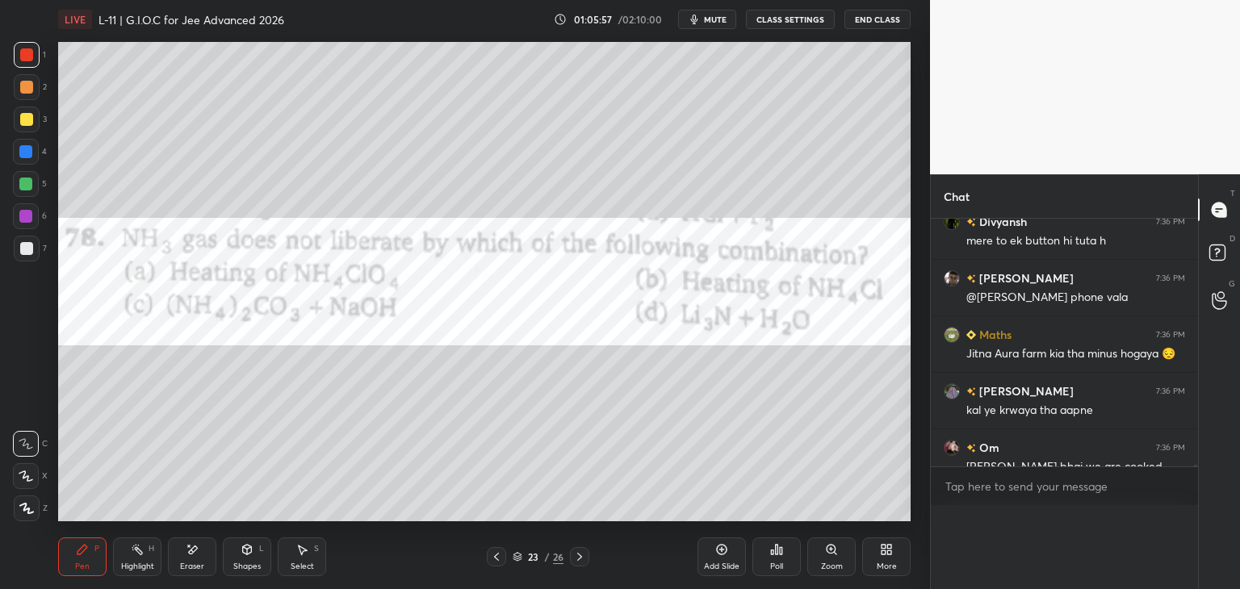
scroll to position [299, 262]
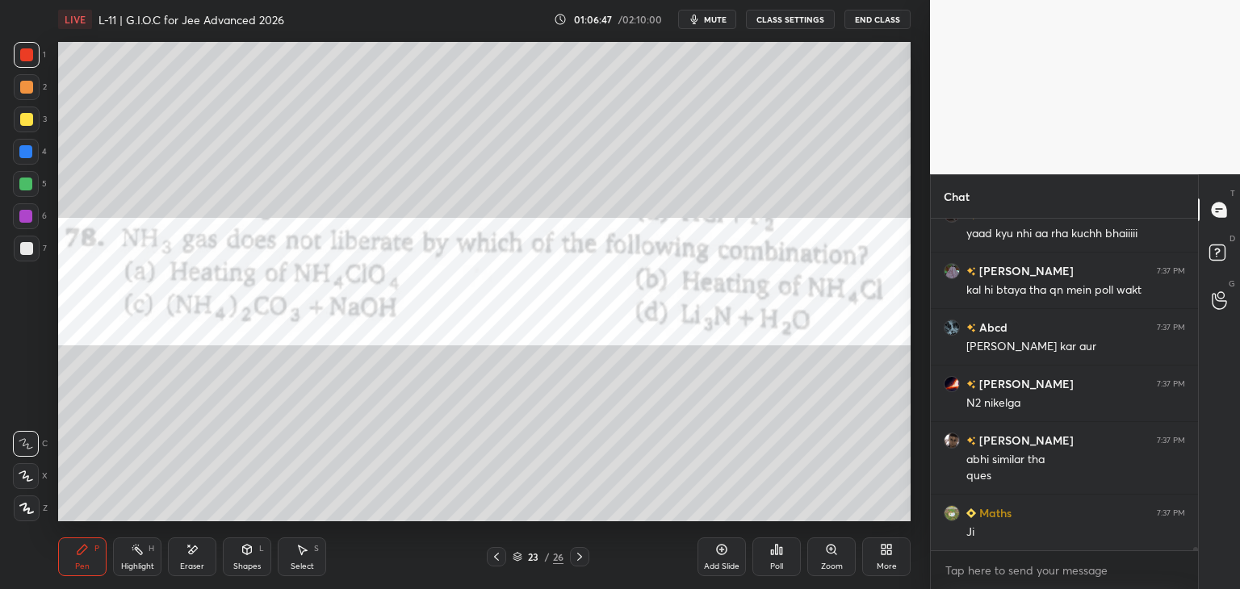
click at [495, 556] on icon at bounding box center [496, 557] width 5 height 8
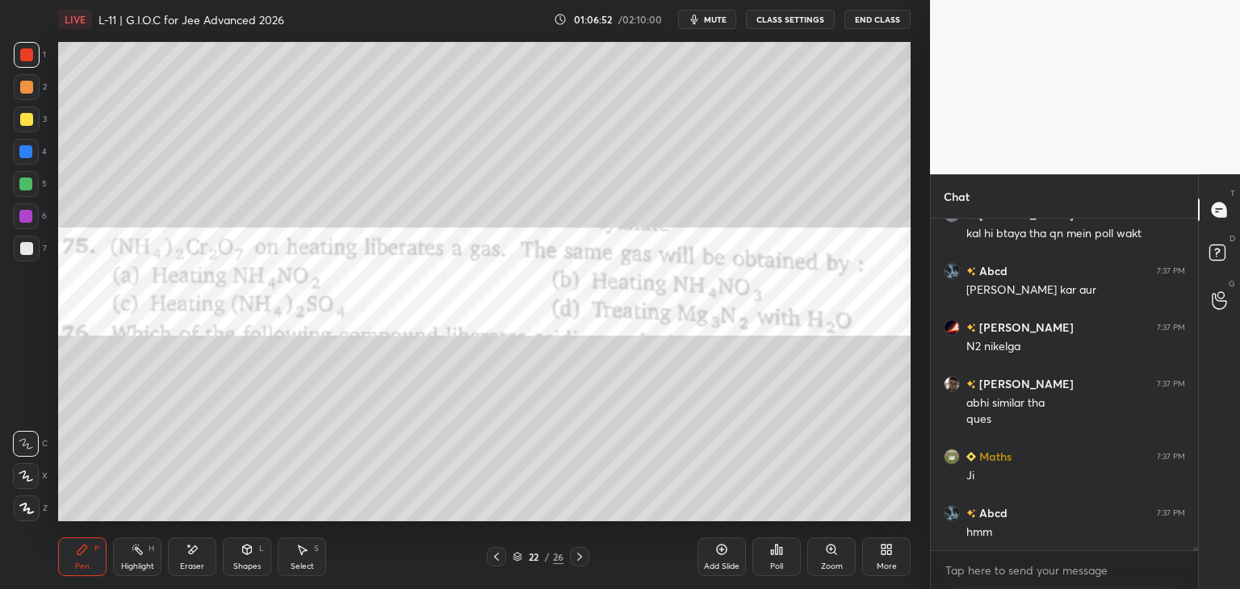
click at [577, 556] on icon at bounding box center [579, 557] width 13 height 13
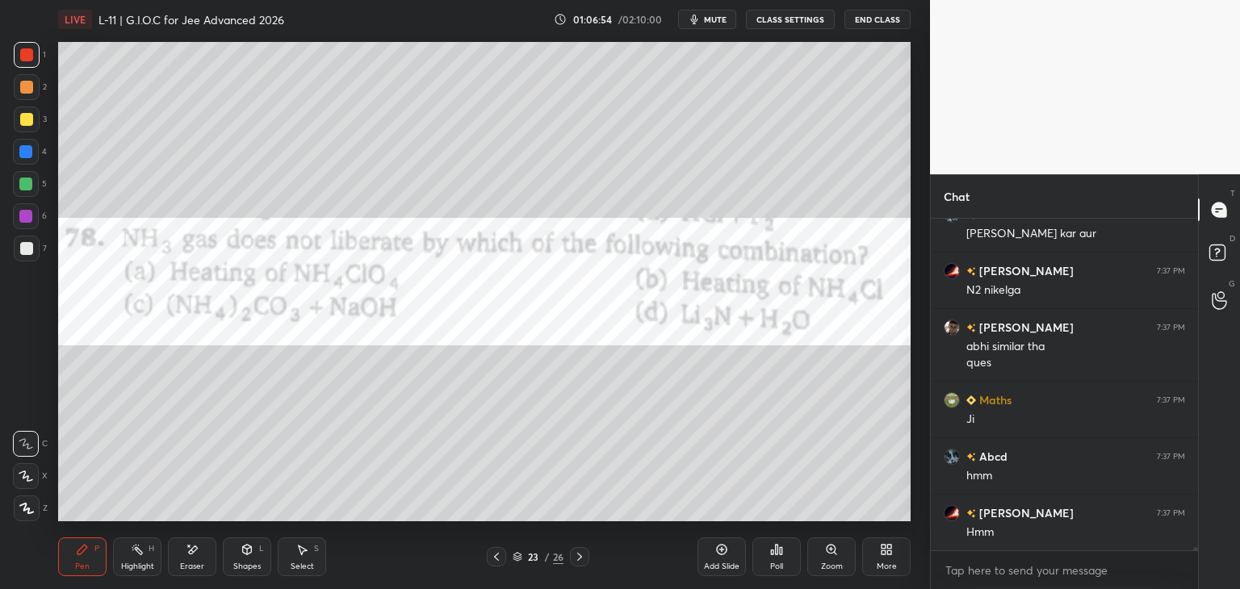
click at [575, 556] on icon at bounding box center [579, 557] width 13 height 13
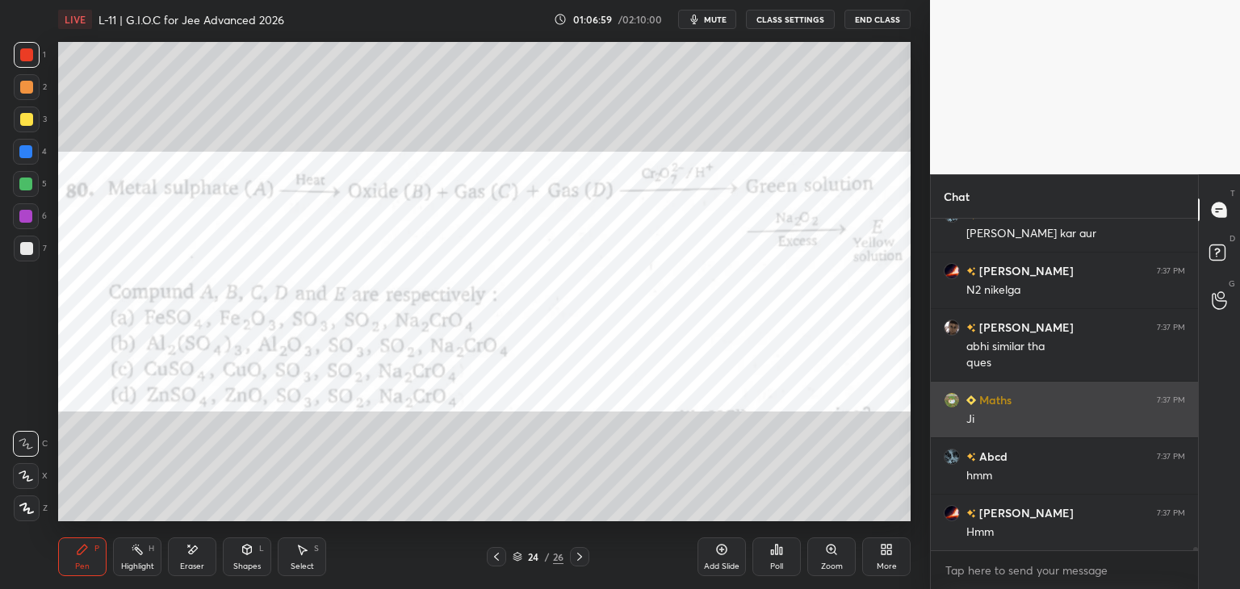
scroll to position [36093, 0]
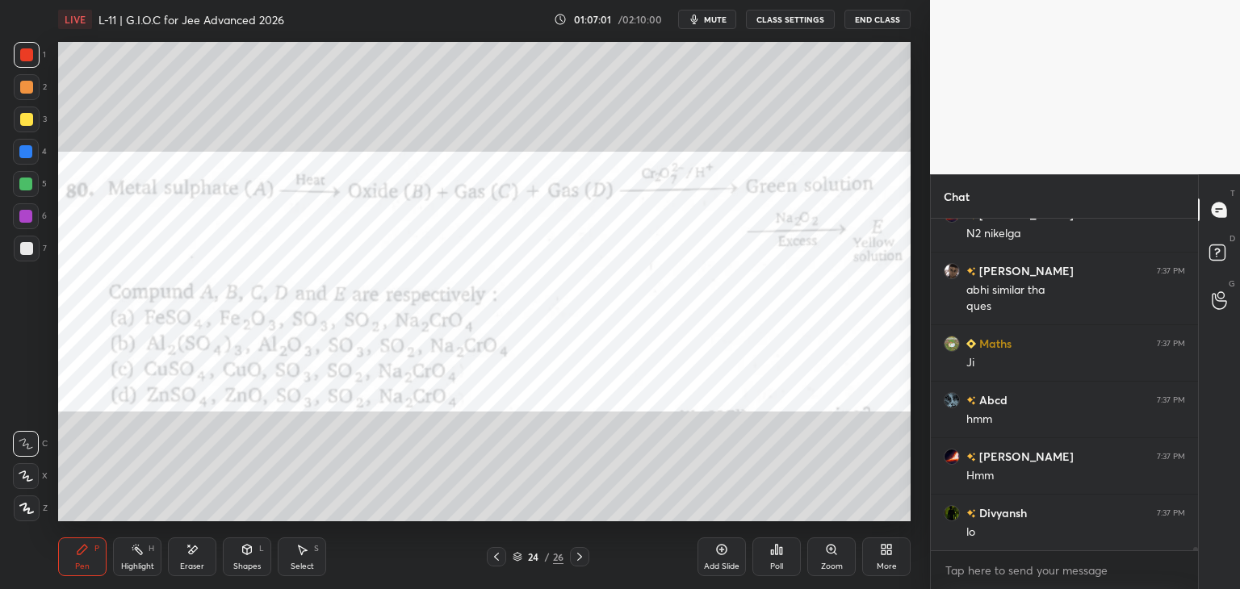
click at [775, 563] on div "Poll" at bounding box center [776, 567] width 13 height 8
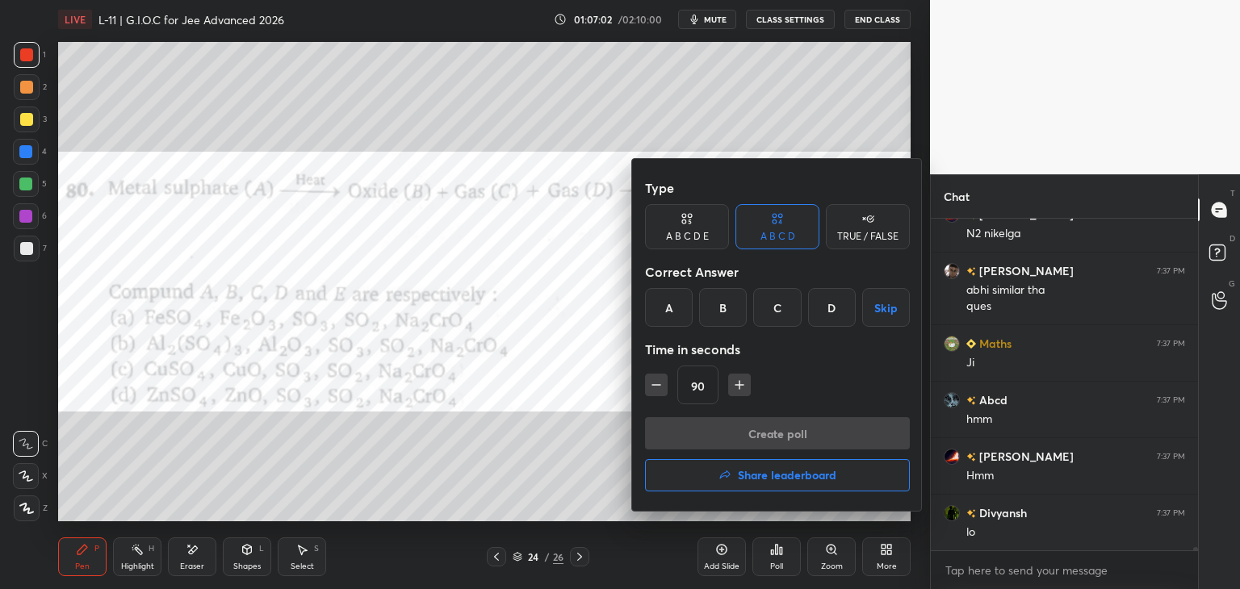
click at [672, 307] on div "A" at bounding box center [669, 307] width 48 height 39
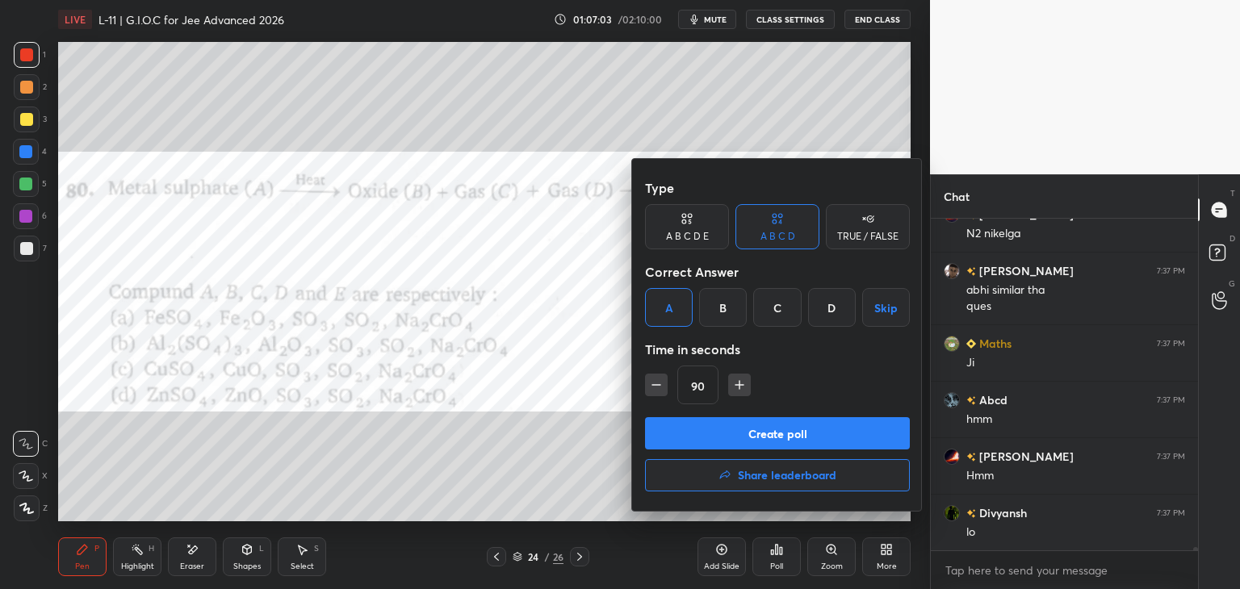
click at [735, 387] on icon "button" at bounding box center [739, 385] width 16 height 16
type input "105"
click at [731, 430] on button "Create poll" at bounding box center [777, 433] width 265 height 32
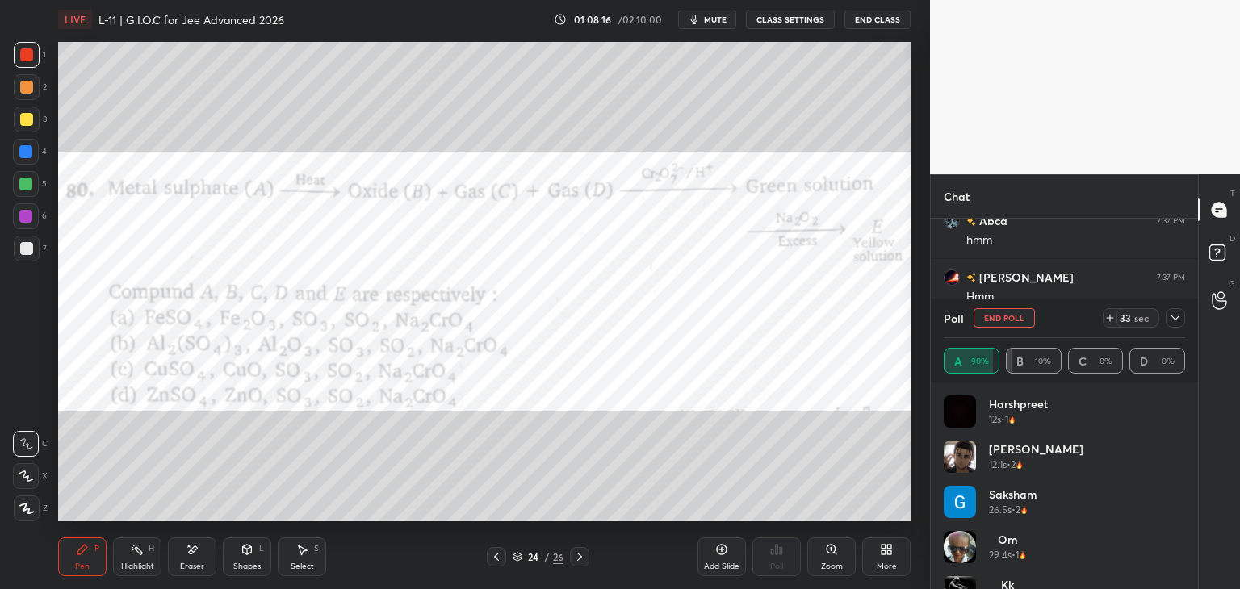
scroll to position [34366, 0]
click at [1172, 322] on icon at bounding box center [1175, 318] width 13 height 13
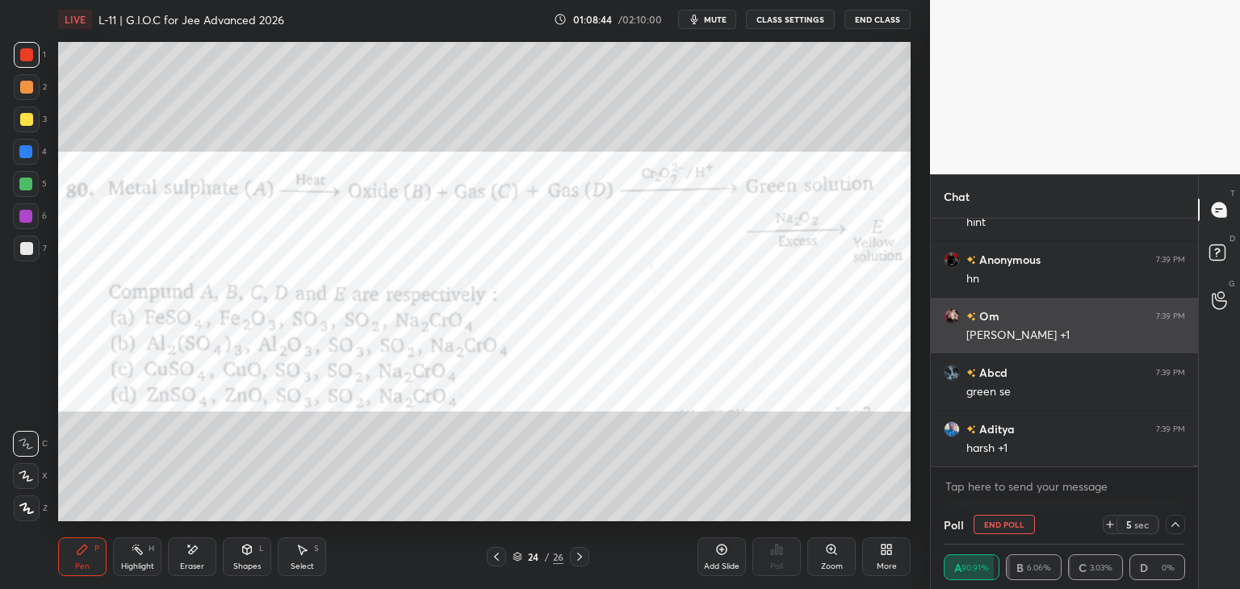
scroll to position [35213, 0]
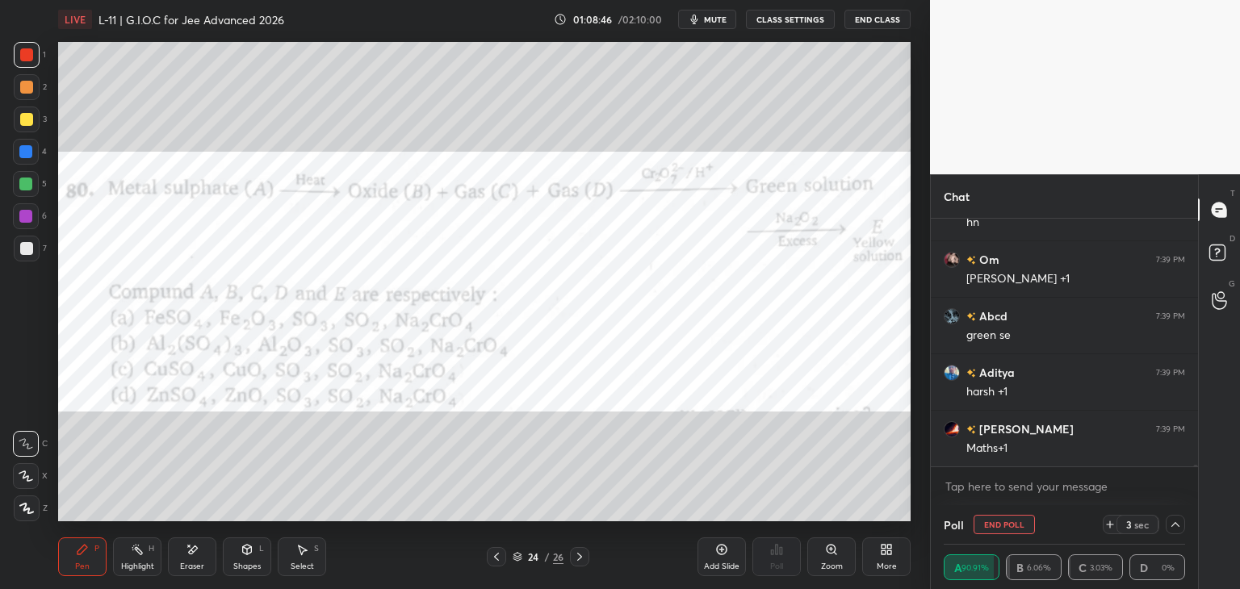
click at [195, 555] on icon at bounding box center [192, 550] width 13 height 14
click at [82, 551] on icon at bounding box center [82, 550] width 10 height 10
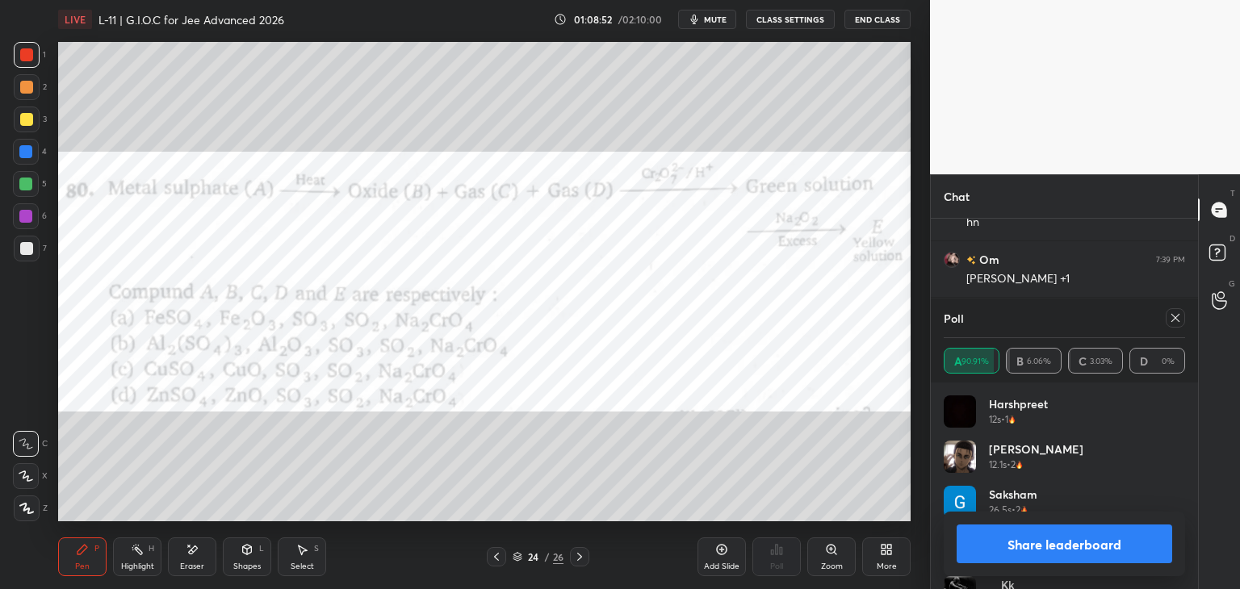
scroll to position [35270, 0]
click at [1177, 318] on icon at bounding box center [1175, 318] width 13 height 13
type textarea "x"
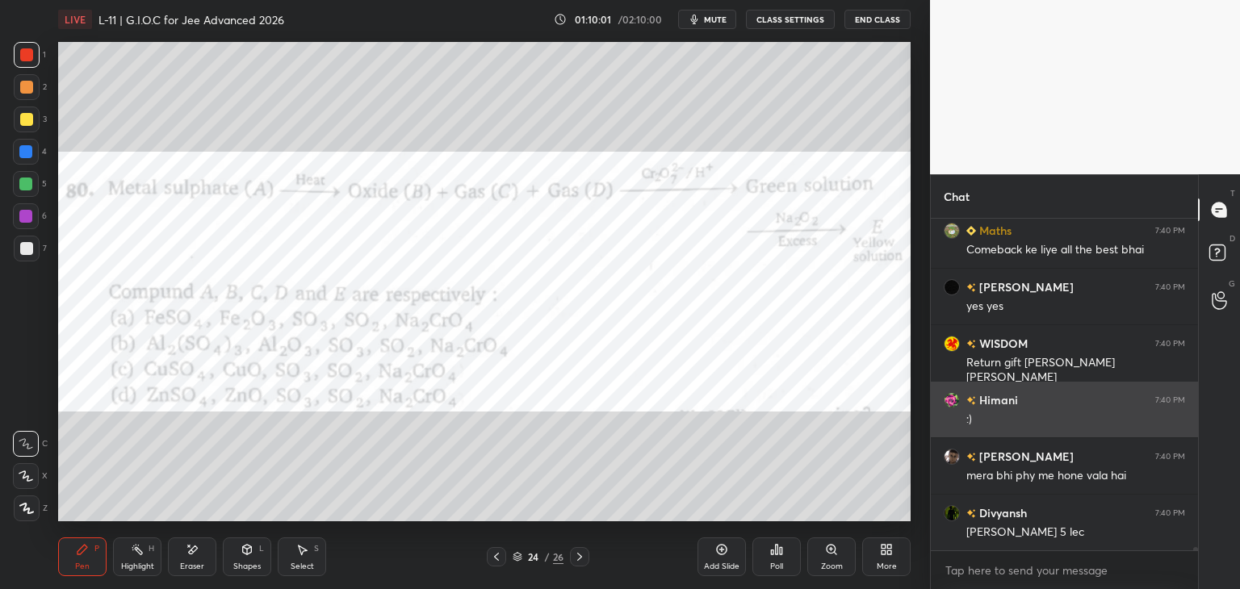
scroll to position [36573, 0]
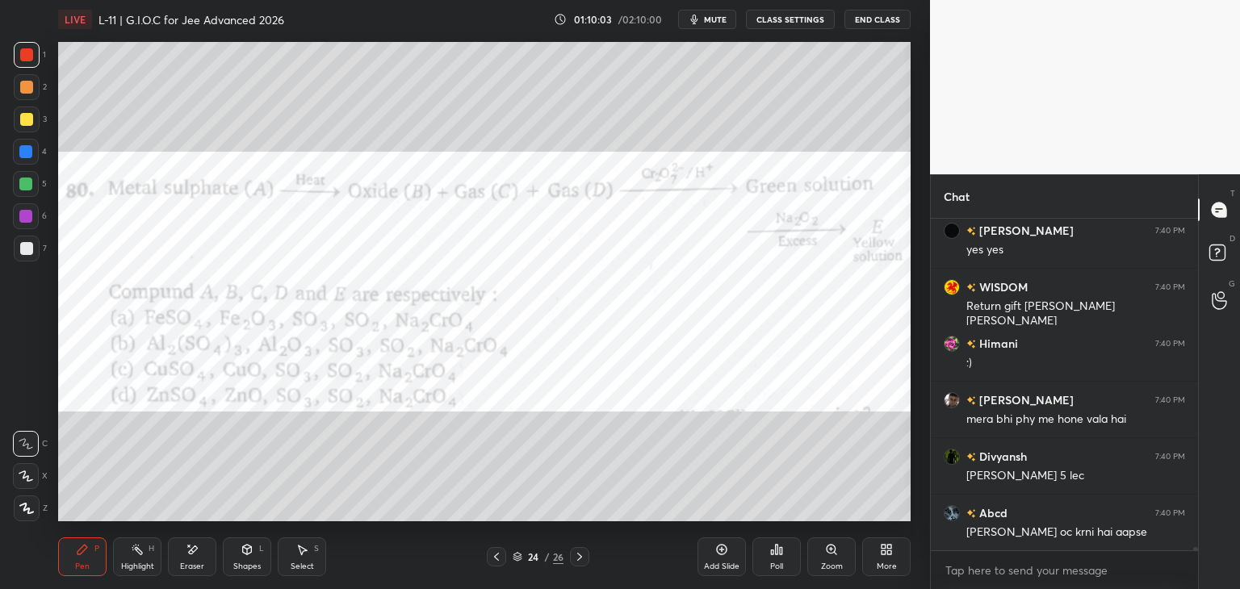
click at [573, 556] on icon at bounding box center [579, 557] width 13 height 13
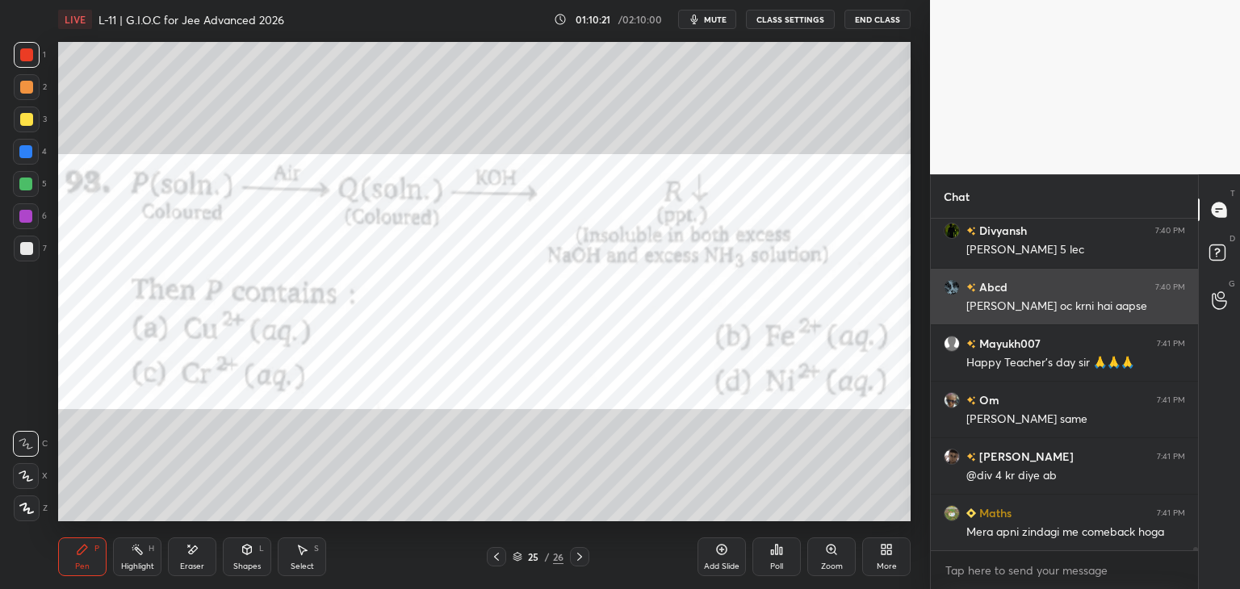
scroll to position [36855, 0]
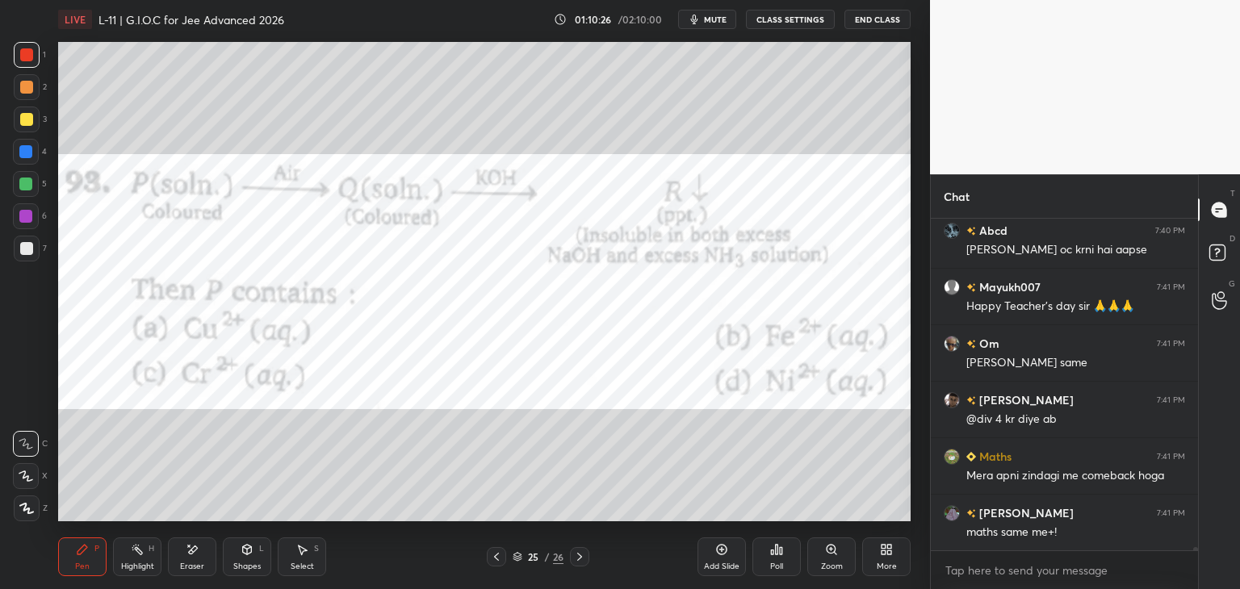
click at [775, 555] on icon at bounding box center [776, 549] width 13 height 13
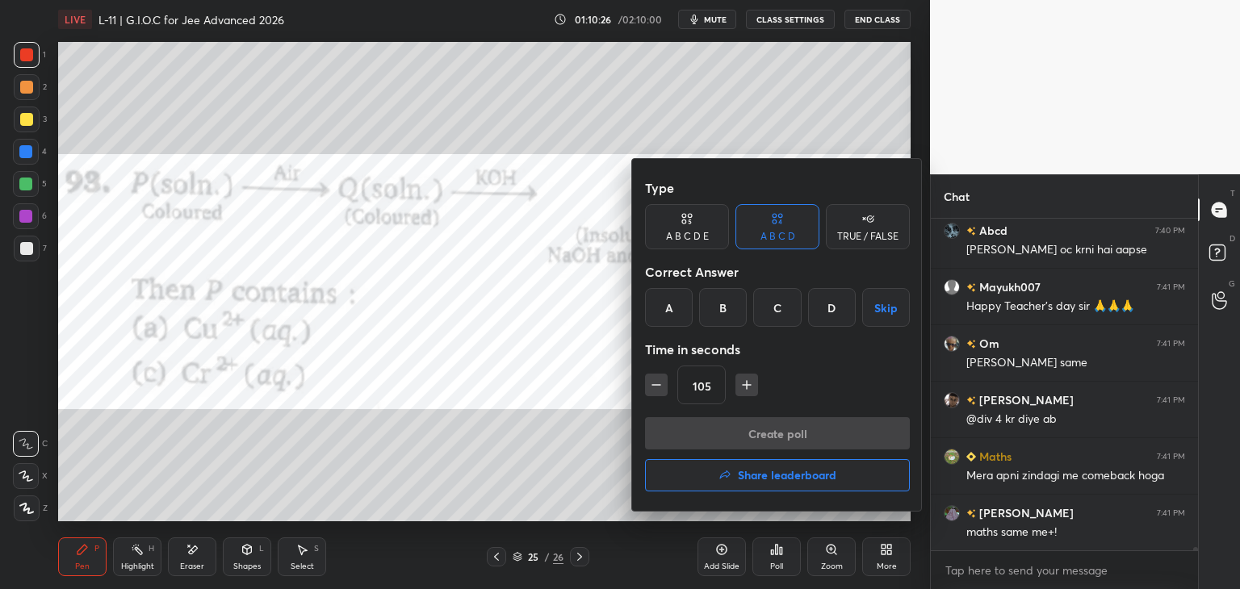
click at [720, 311] on div "B" at bounding box center [723, 307] width 48 height 39
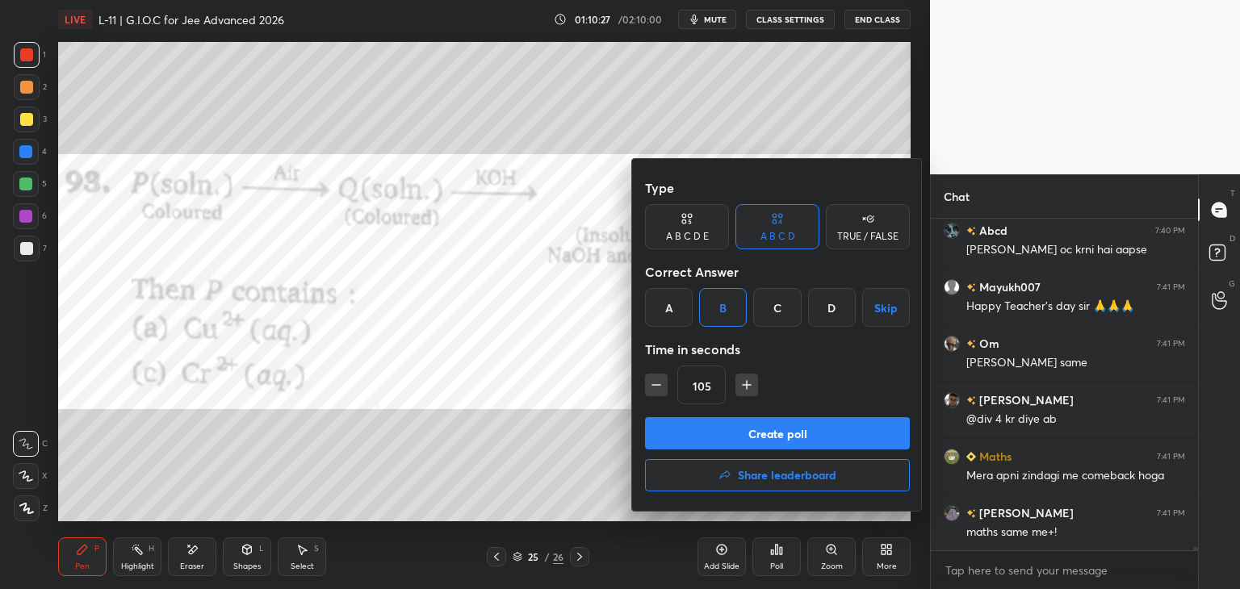
click at [656, 387] on icon "button" at bounding box center [656, 385] width 16 height 16
type input "90"
click at [690, 434] on button "Create poll" at bounding box center [777, 433] width 265 height 32
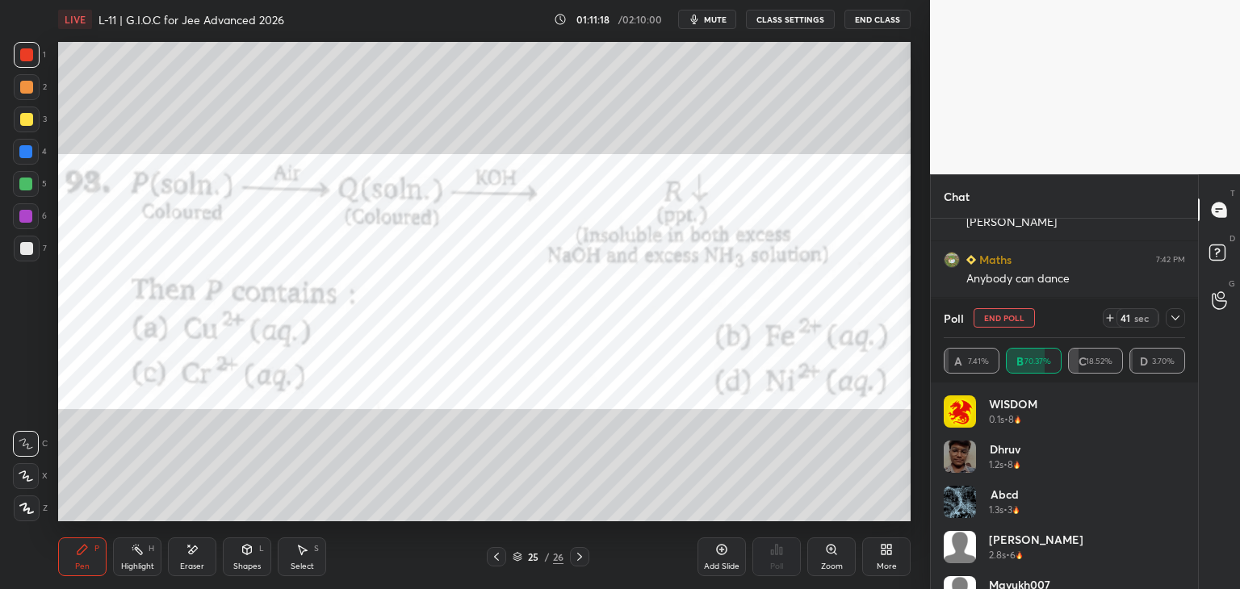
scroll to position [37730, 0]
click at [1175, 316] on icon at bounding box center [1175, 318] width 13 height 13
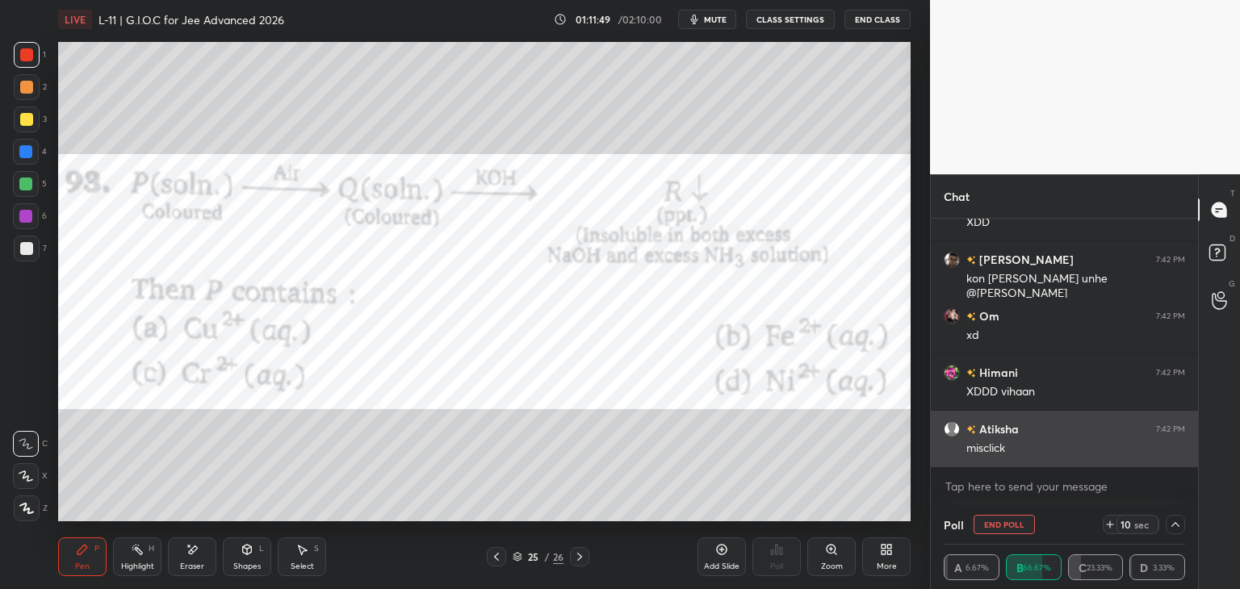
scroll to position [38297, 0]
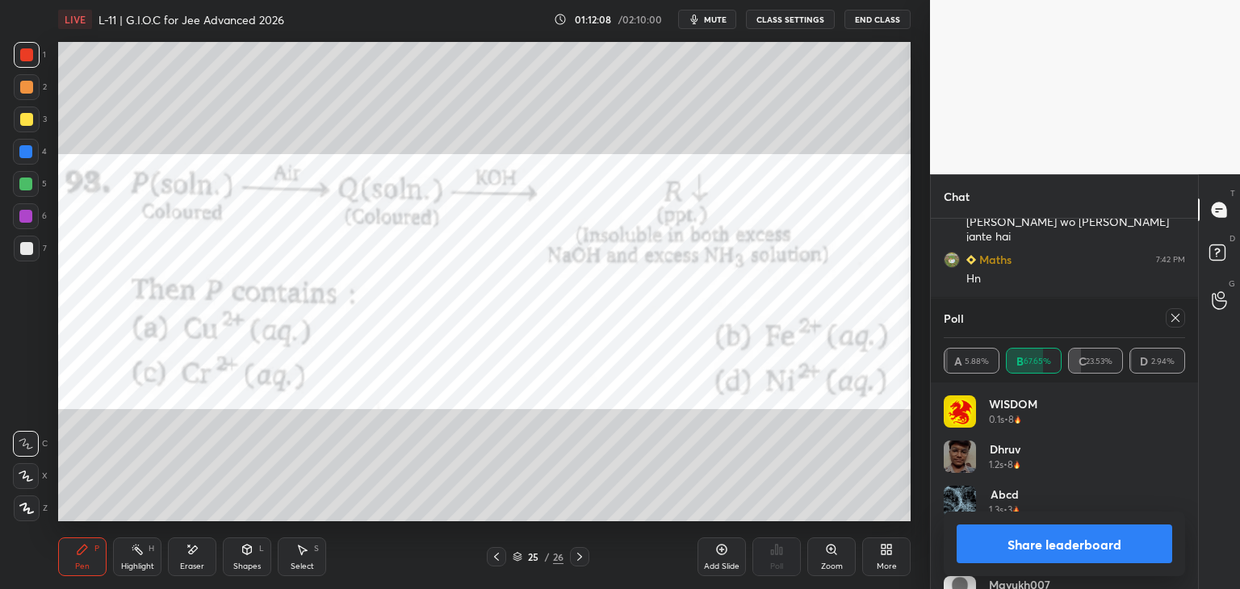
click at [1171, 320] on icon at bounding box center [1175, 318] width 13 height 13
type textarea "x"
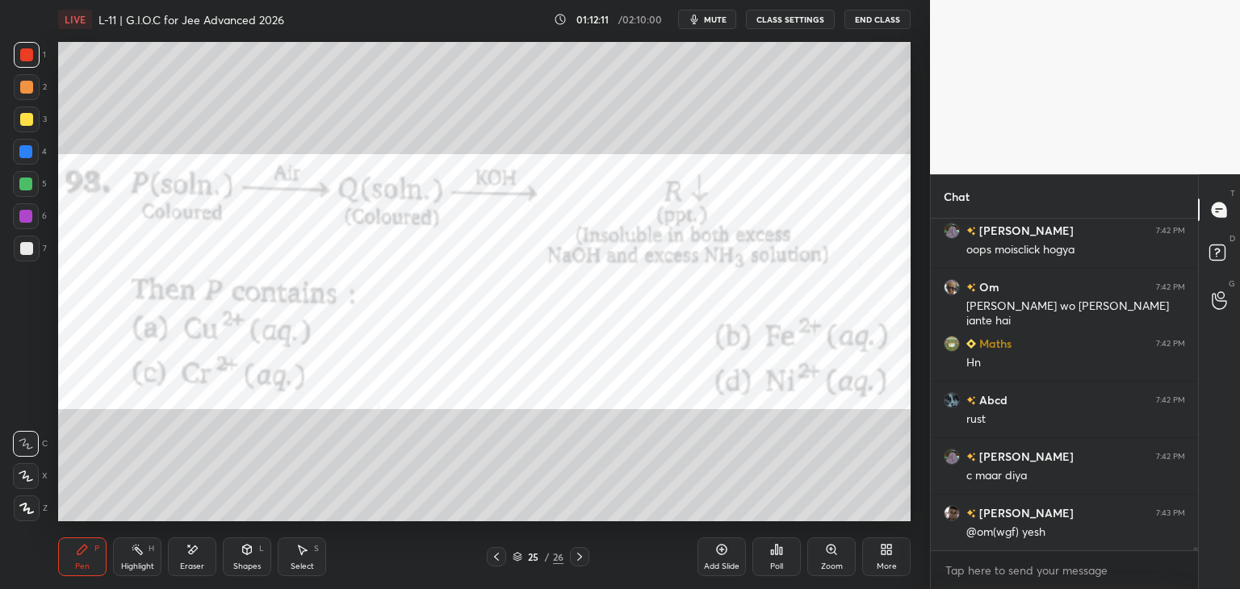
click at [575, 561] on icon at bounding box center [579, 557] width 13 height 13
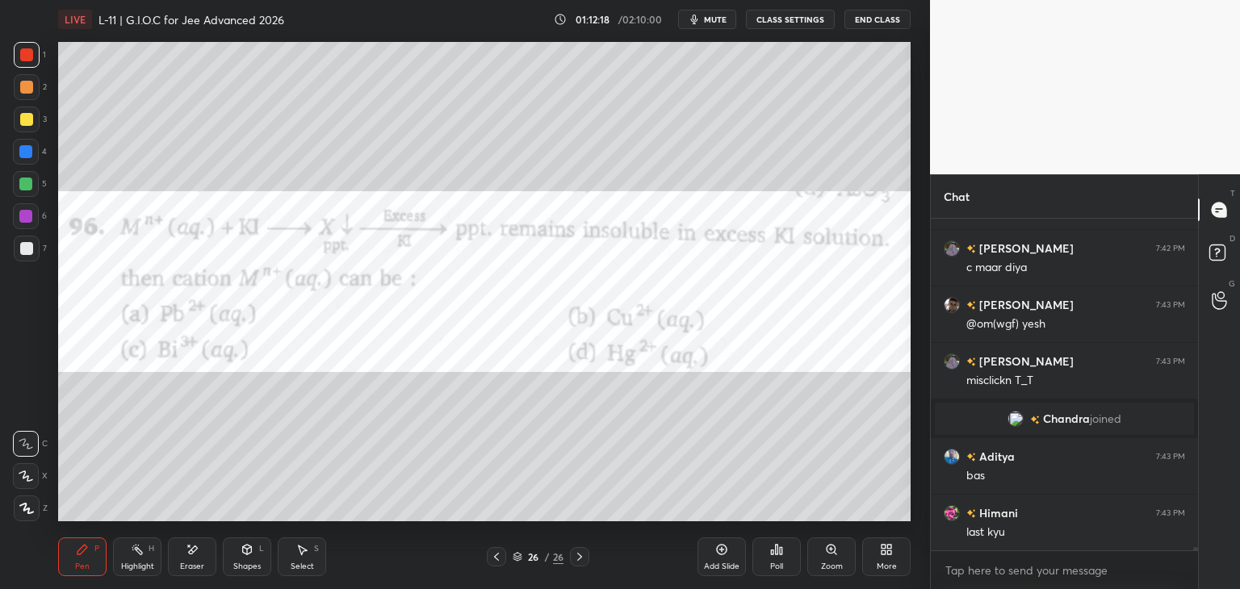
click at [769, 557] on div "Poll" at bounding box center [776, 557] width 48 height 39
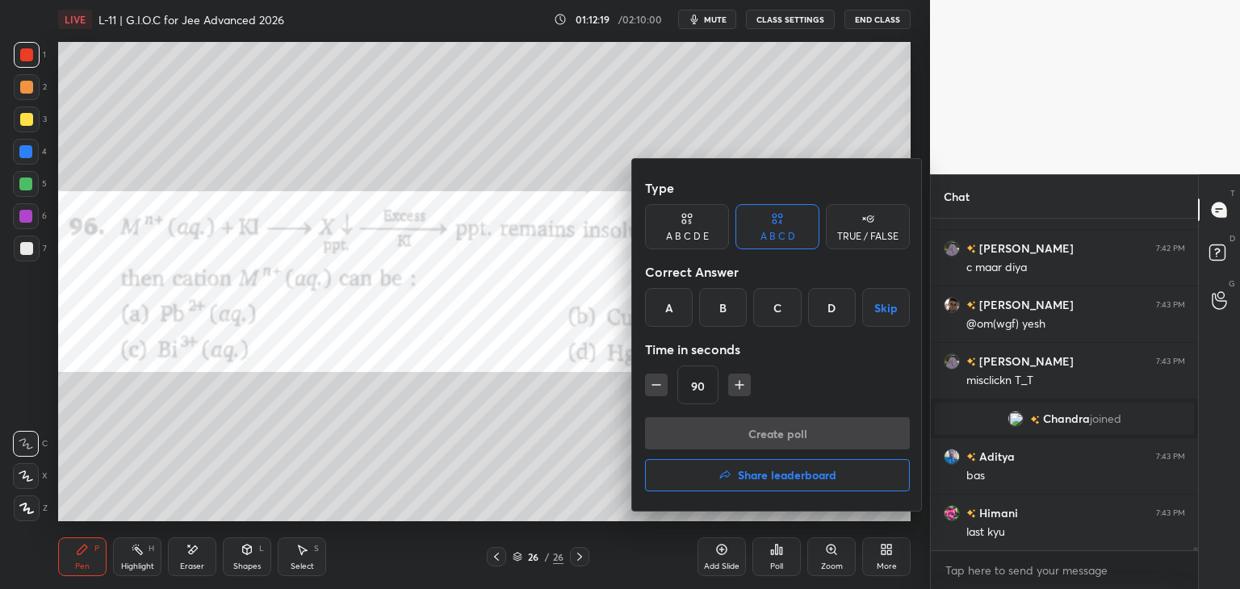
click at [719, 307] on div "B" at bounding box center [723, 307] width 48 height 39
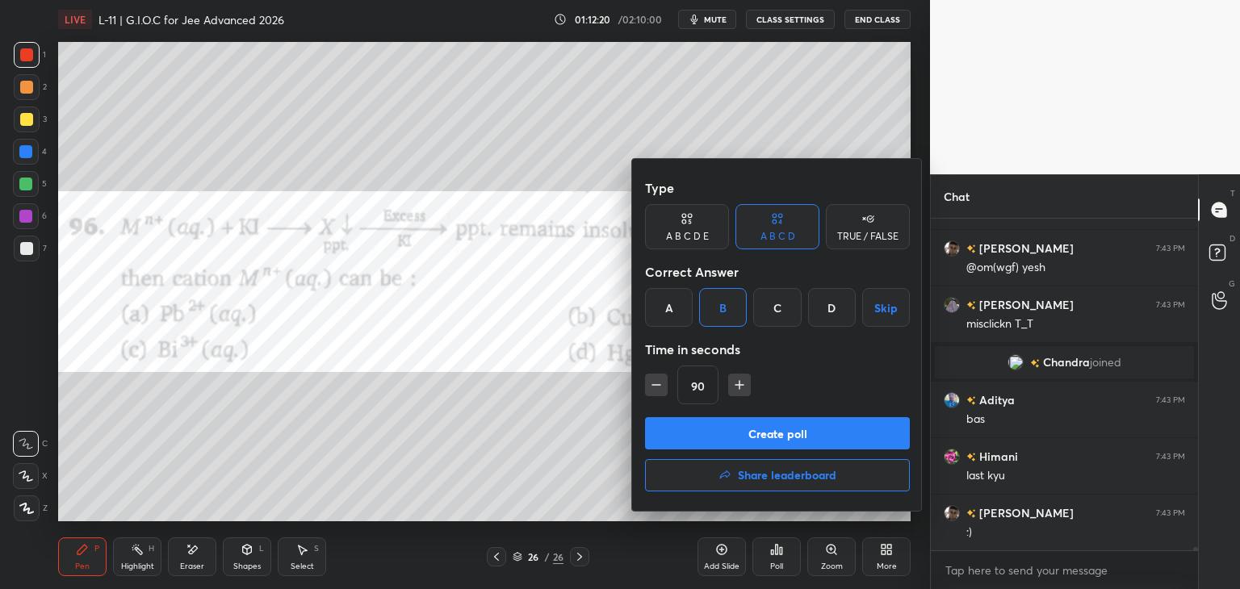
click at [656, 391] on icon "button" at bounding box center [656, 385] width 16 height 16
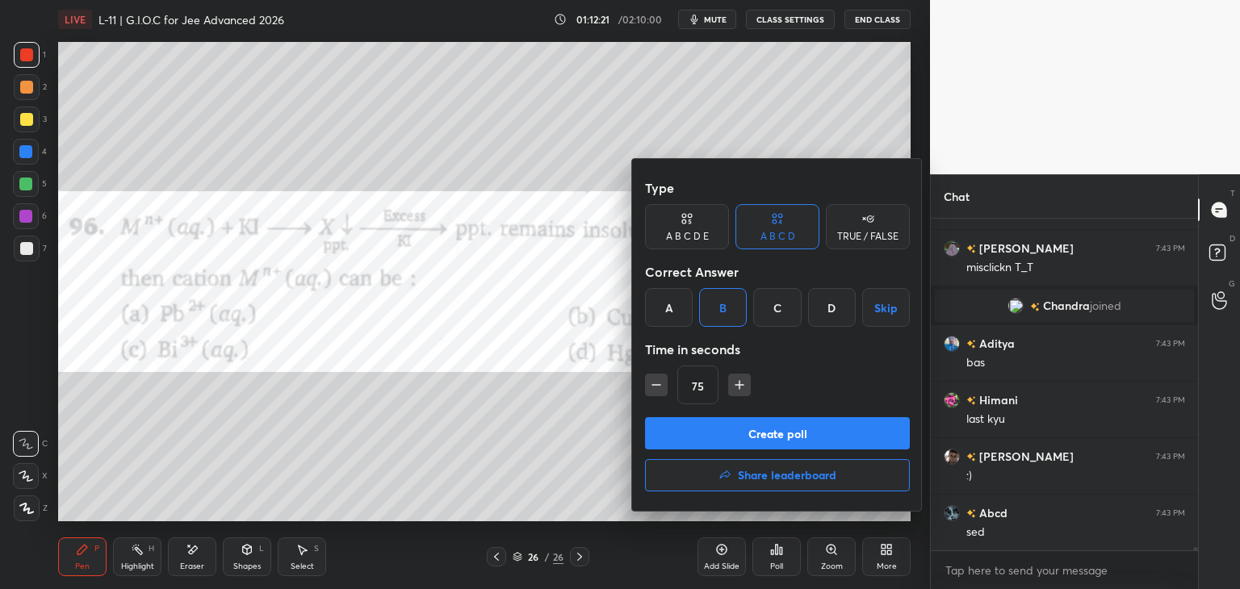
click at [652, 384] on icon "button" at bounding box center [656, 385] width 16 height 16
type input "60"
click at [694, 421] on button "Create poll" at bounding box center [777, 433] width 265 height 32
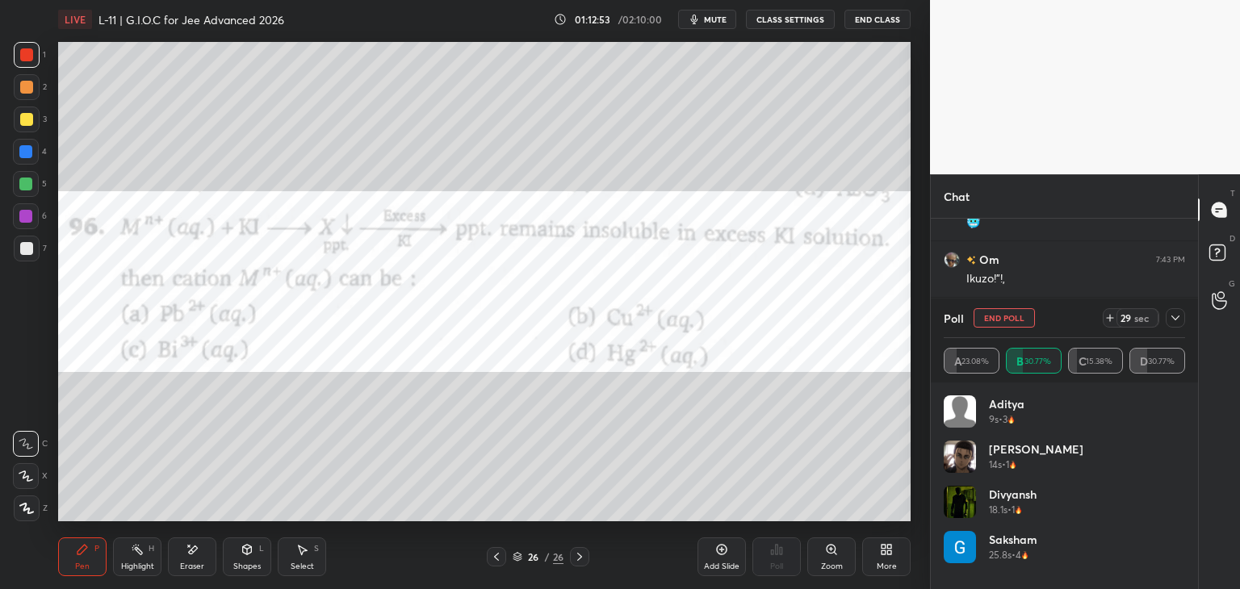
click at [714, 19] on span "mute" at bounding box center [715, 19] width 23 height 11
click at [717, 17] on span "unmute" at bounding box center [714, 19] width 35 height 11
click at [717, 16] on span "mute" at bounding box center [715, 19] width 23 height 11
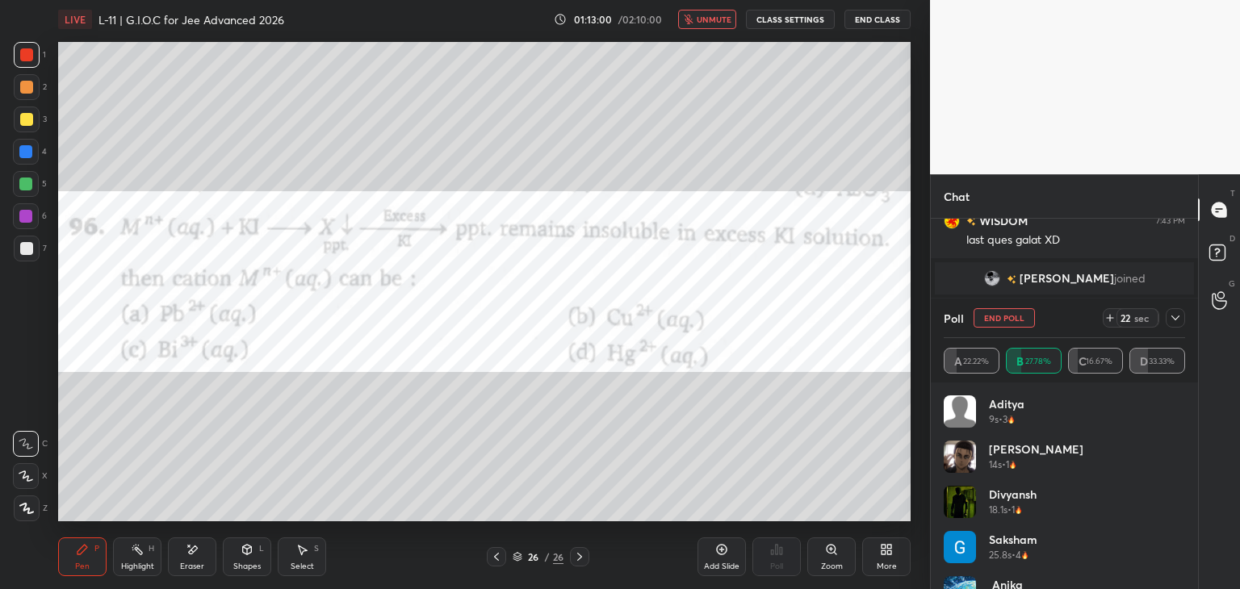
click at [198, 555] on icon at bounding box center [192, 550] width 13 height 14
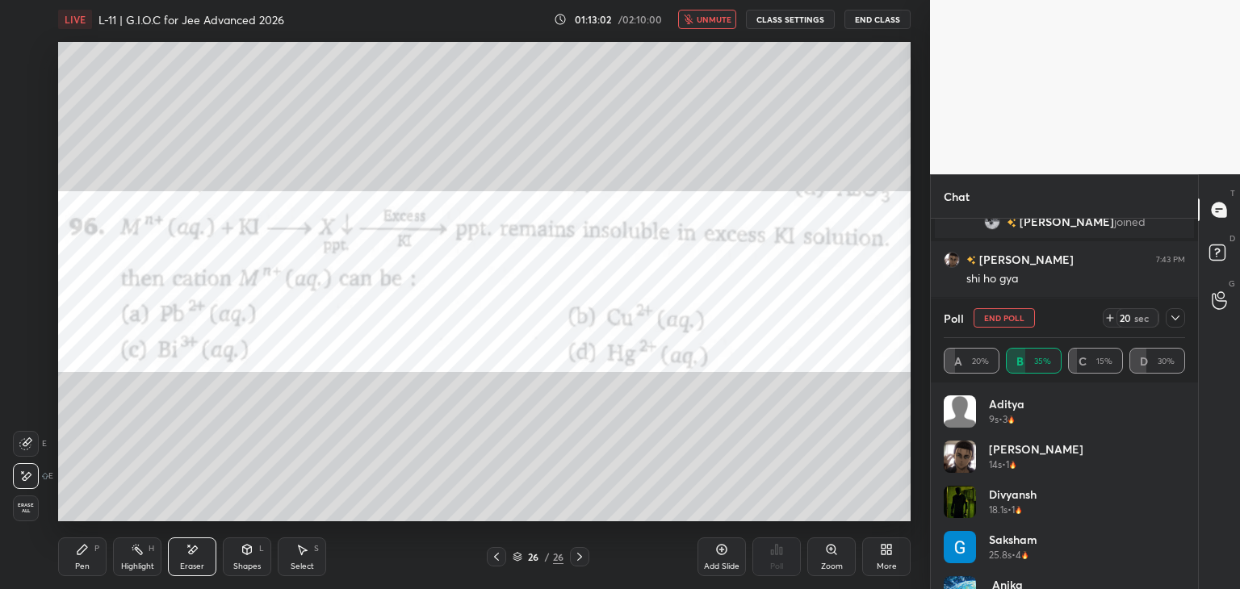
click at [84, 557] on div "Pen P" at bounding box center [82, 557] width 48 height 39
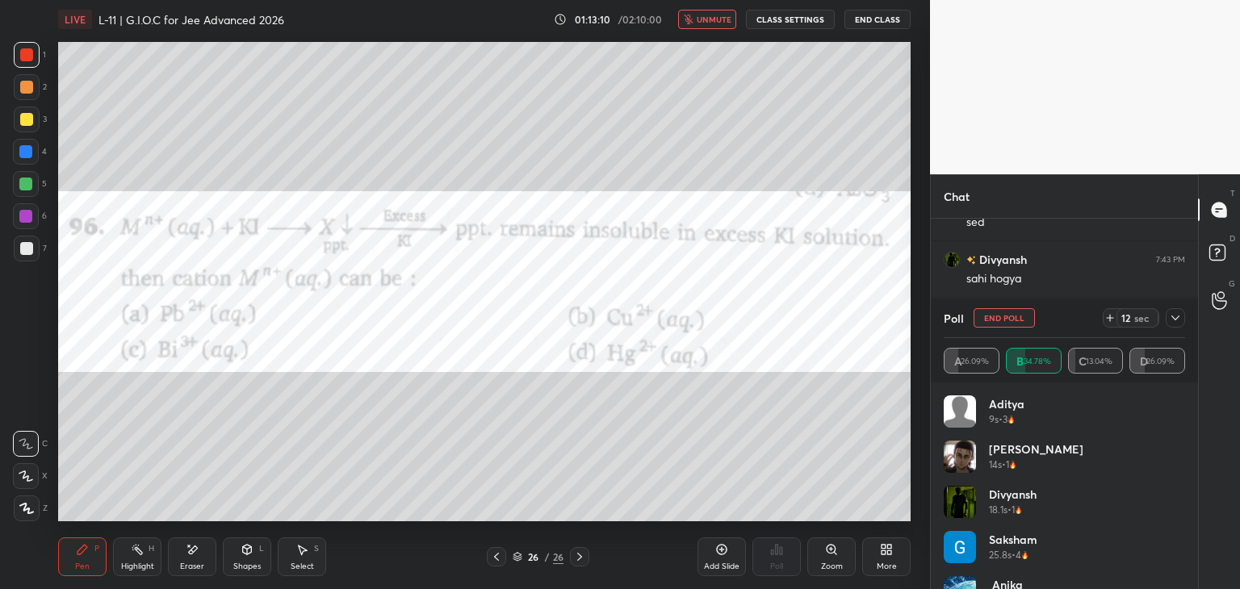
click at [714, 20] on span "unmute" at bounding box center [714, 19] width 35 height 11
click at [1170, 323] on icon at bounding box center [1175, 318] width 13 height 13
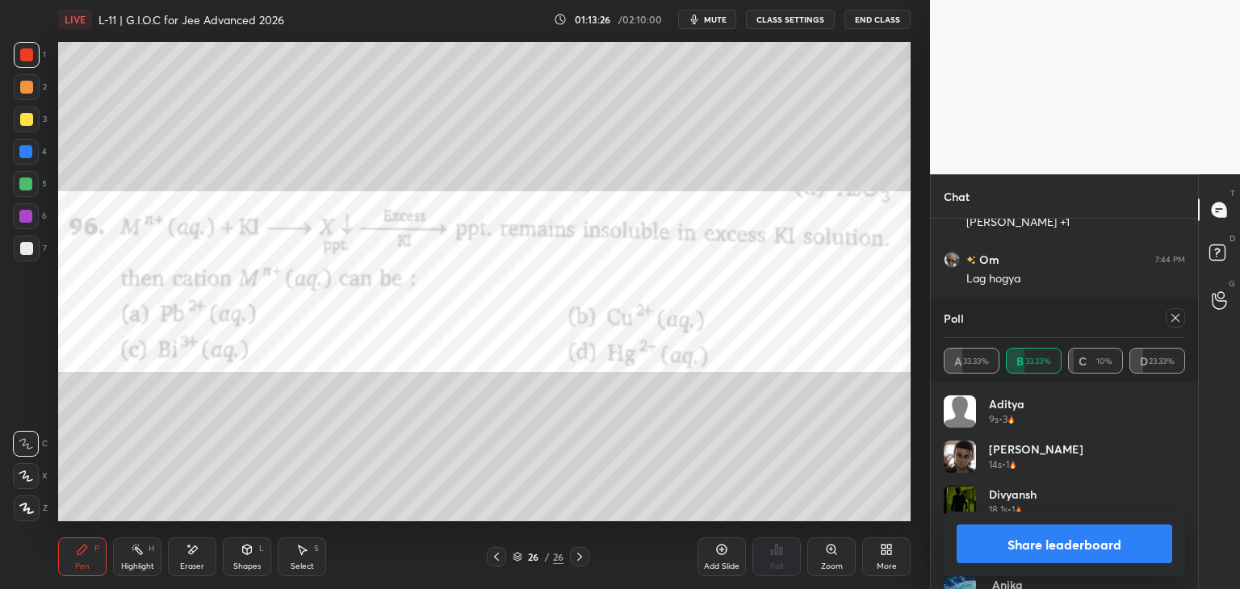
scroll to position [38715, 0]
click at [1175, 312] on icon at bounding box center [1175, 318] width 13 height 13
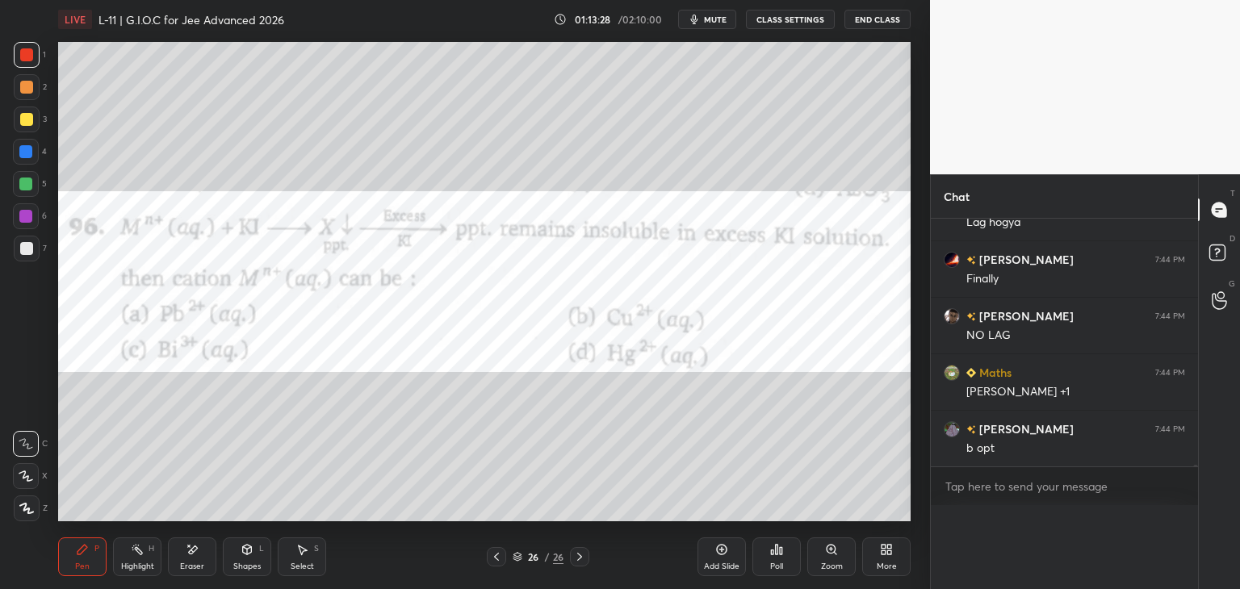
scroll to position [0, 5]
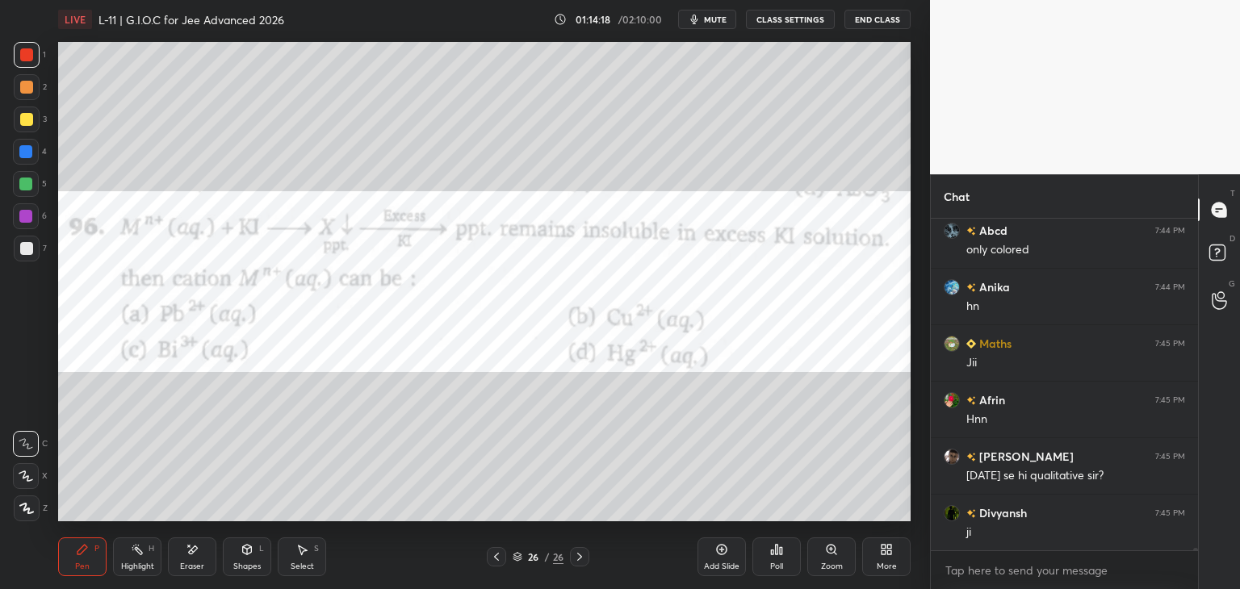
click at [577, 555] on icon at bounding box center [579, 557] width 13 height 13
click at [495, 555] on icon at bounding box center [496, 557] width 13 height 13
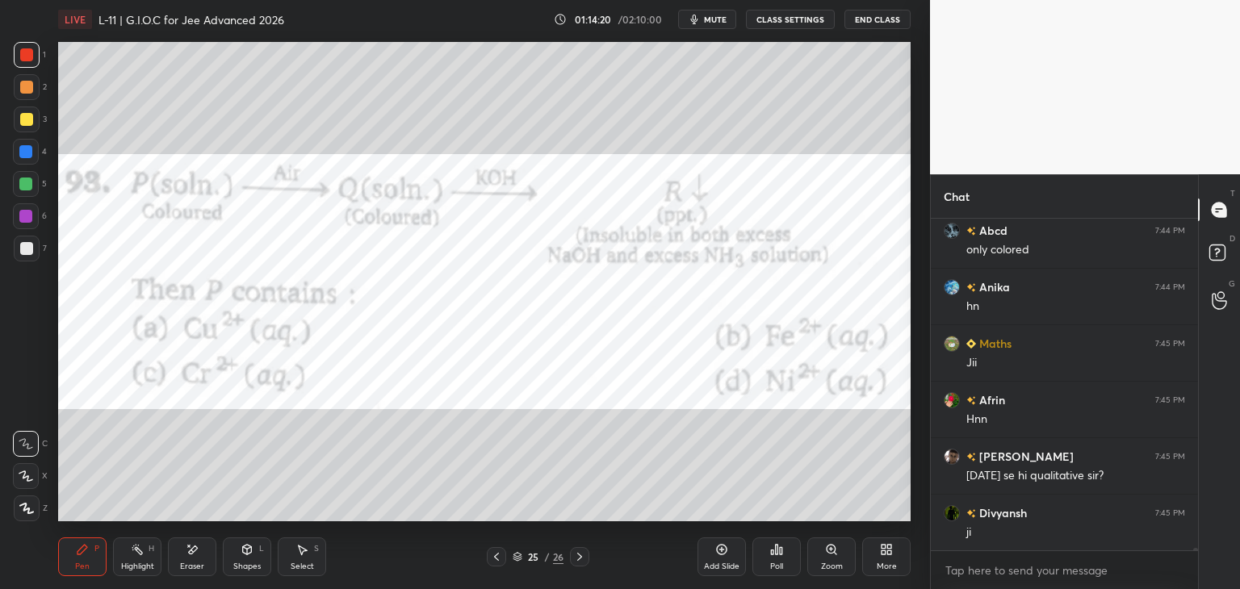
click at [494, 559] on icon at bounding box center [496, 557] width 13 height 13
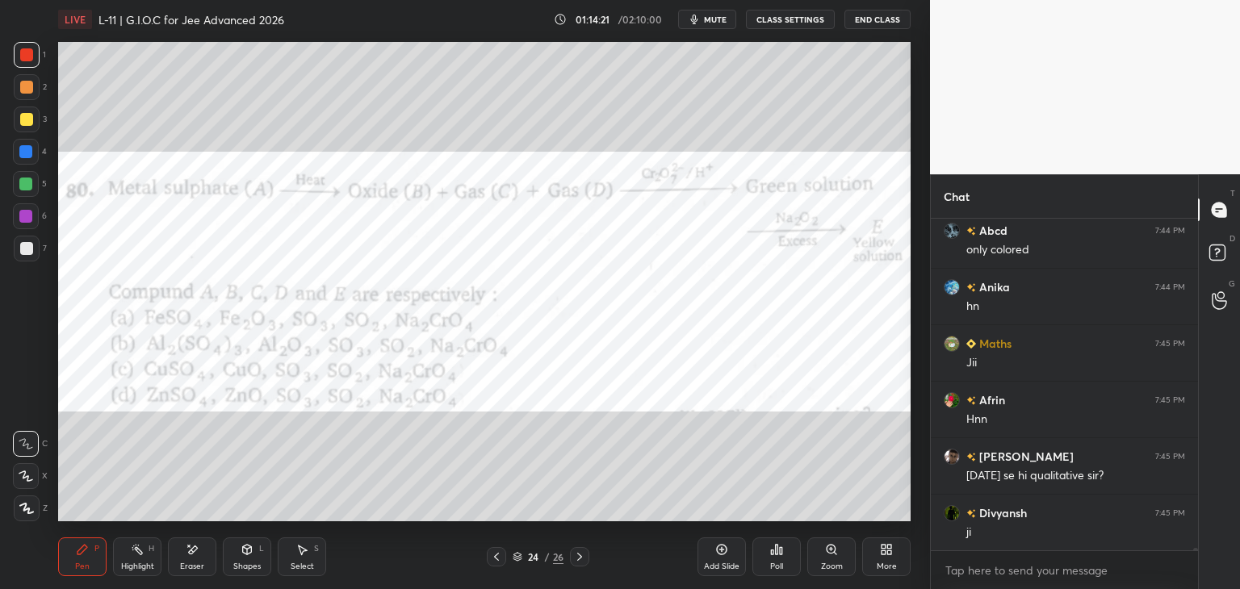
click at [578, 556] on icon at bounding box center [579, 557] width 13 height 13
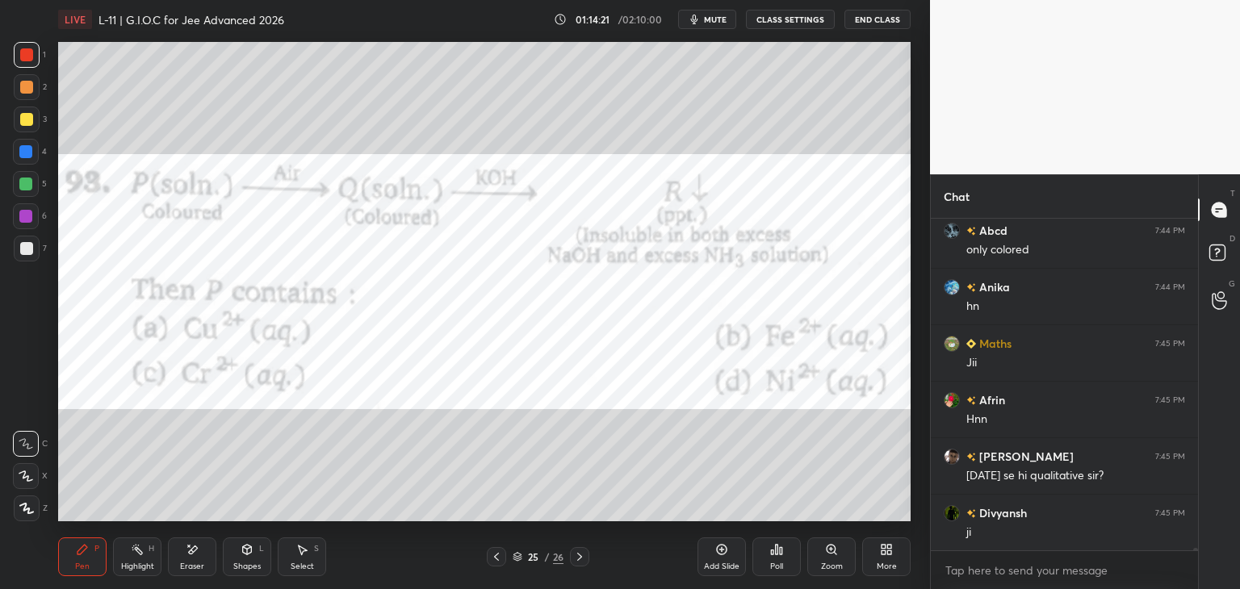
click at [576, 558] on icon at bounding box center [579, 557] width 13 height 13
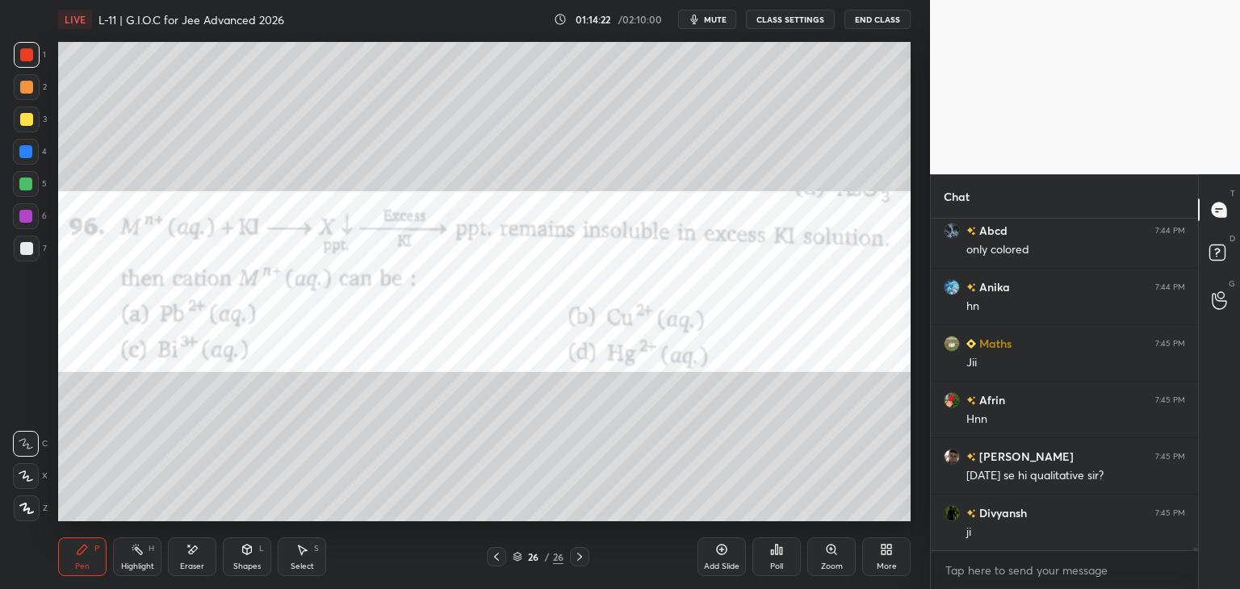
click at [575, 557] on icon at bounding box center [579, 557] width 13 height 13
click at [574, 558] on icon at bounding box center [579, 557] width 13 height 13
click at [708, 555] on div "Add Slide" at bounding box center [721, 557] width 48 height 39
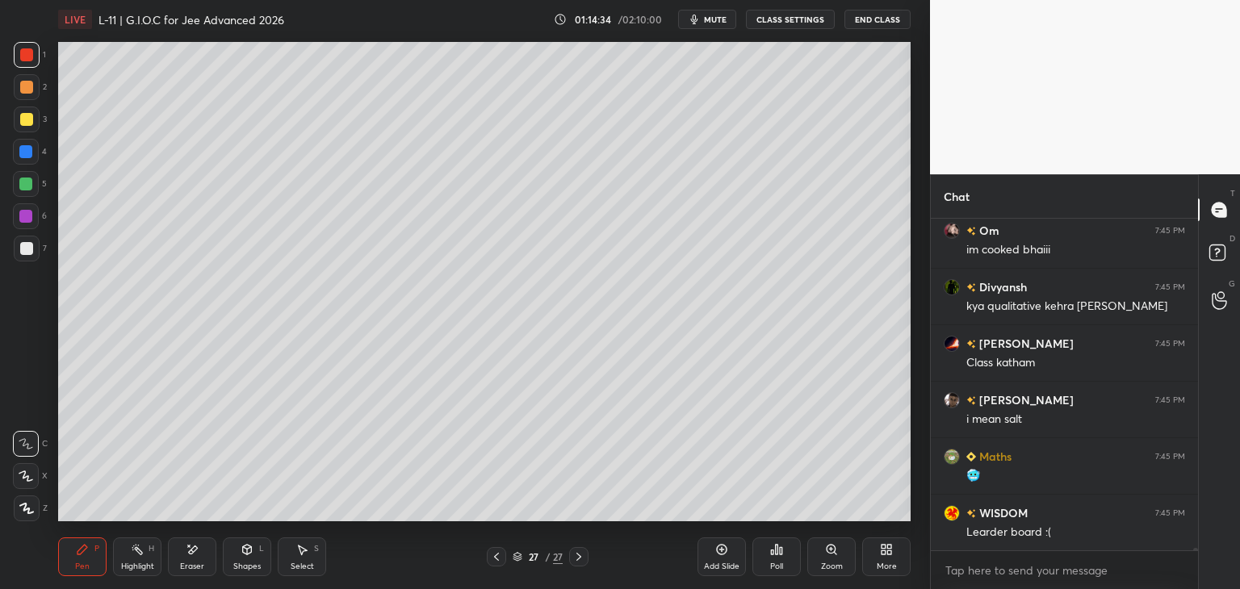
scroll to position [40101, 0]
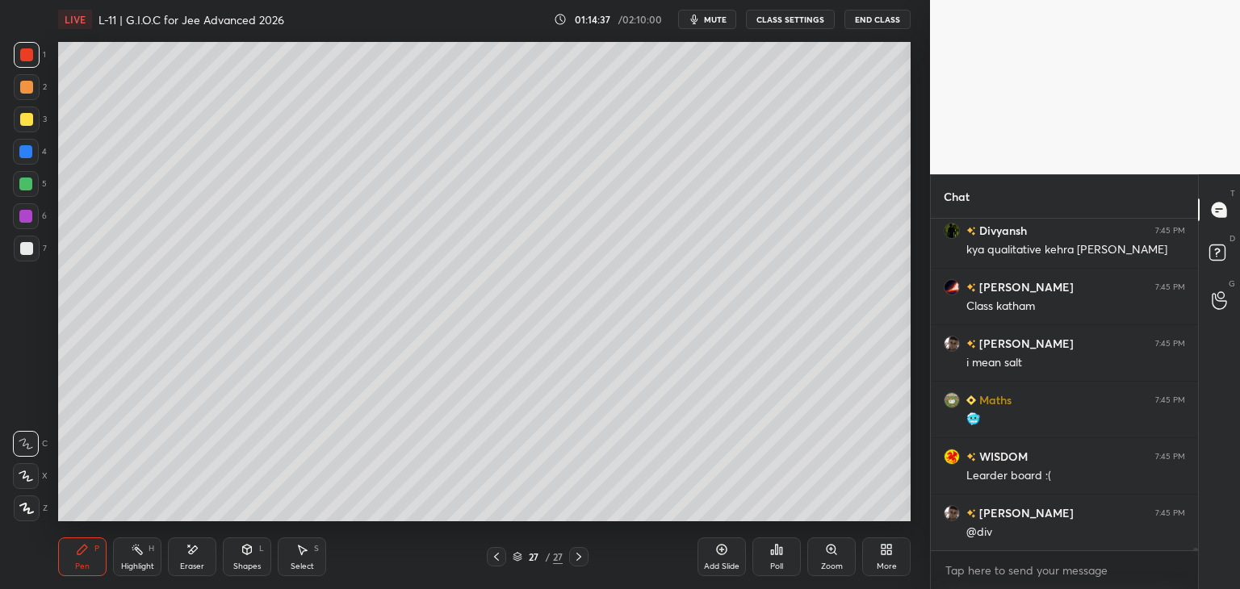
click at [772, 559] on div "Poll" at bounding box center [776, 557] width 48 height 39
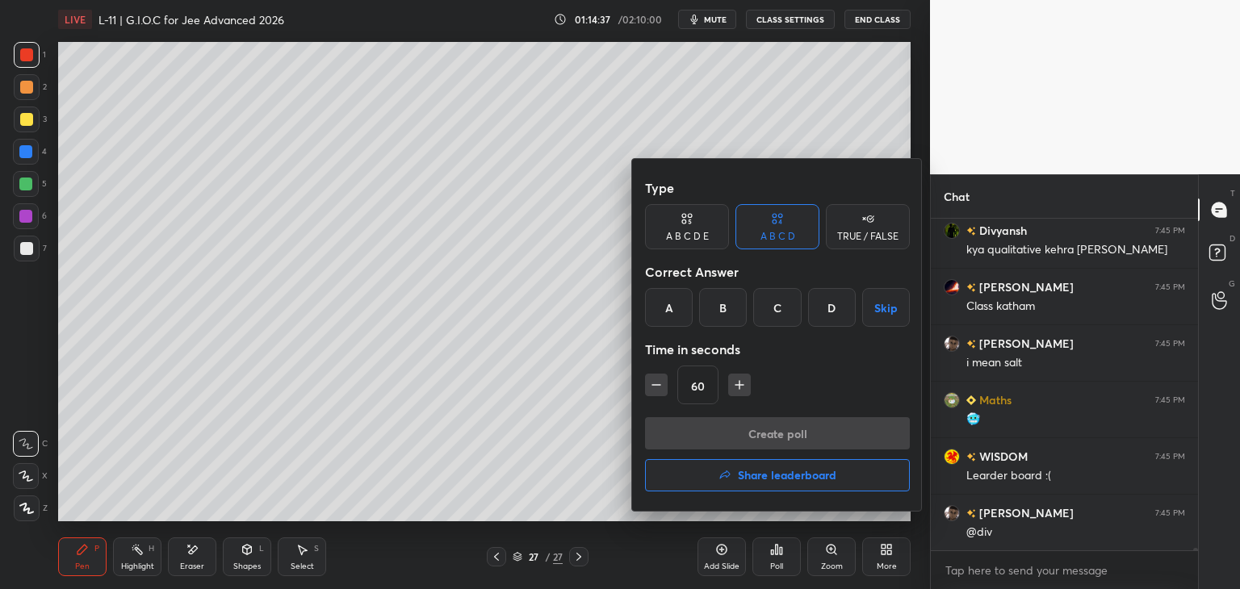
scroll to position [40157, 0]
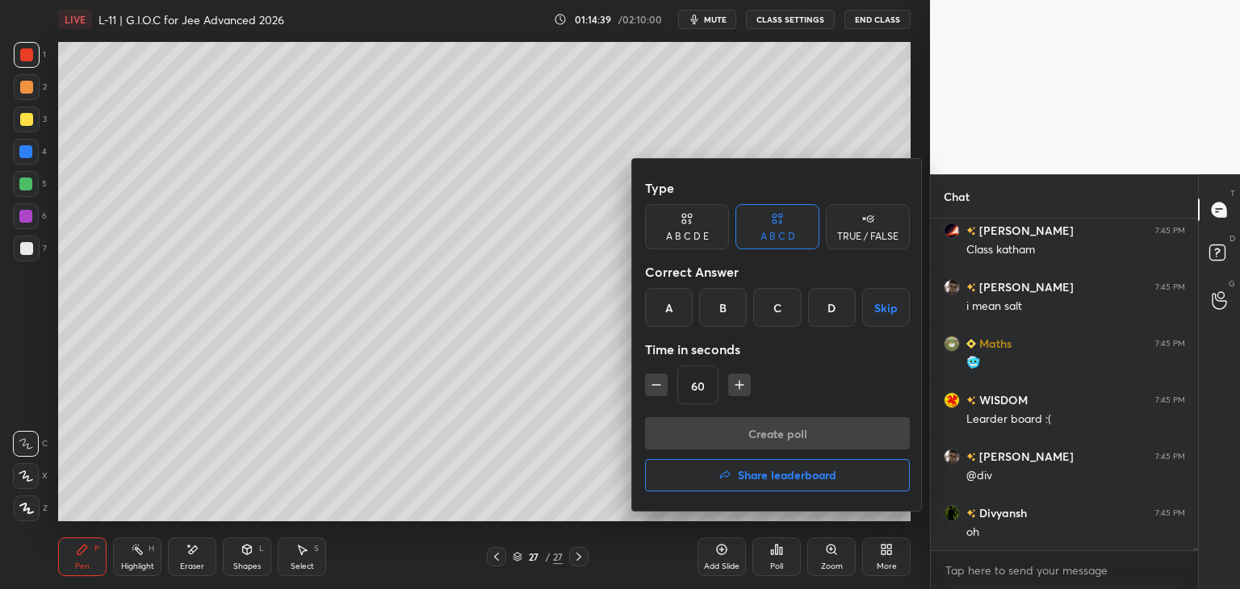
click at [760, 475] on h4 "Share leaderboard" at bounding box center [787, 475] width 98 height 11
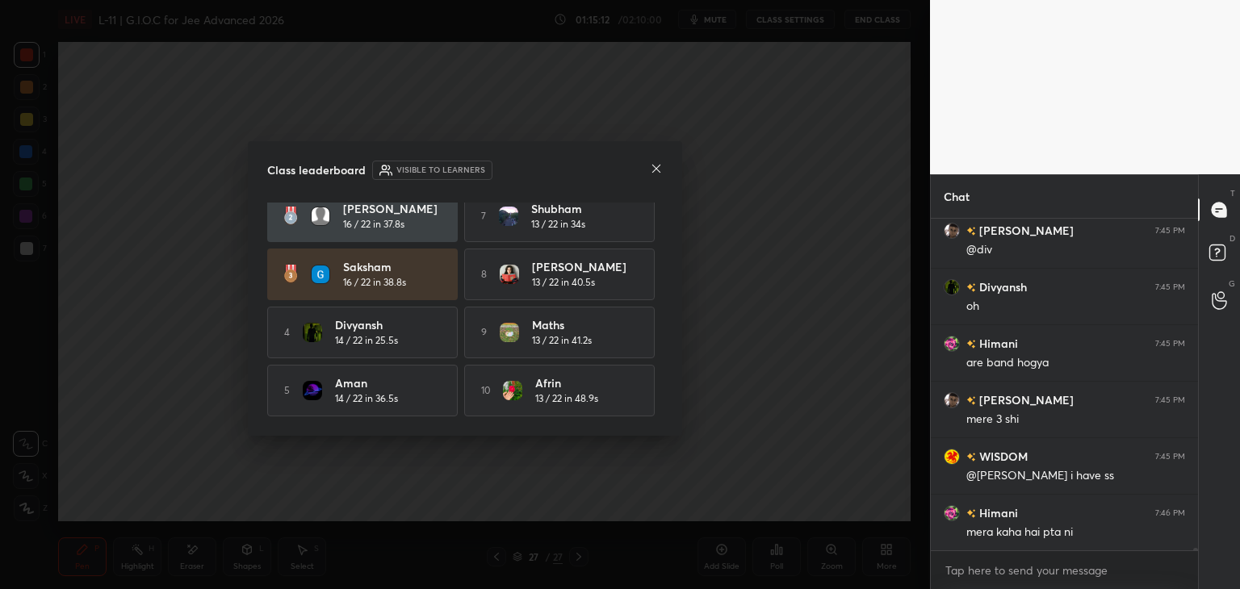
scroll to position [40440, 0]
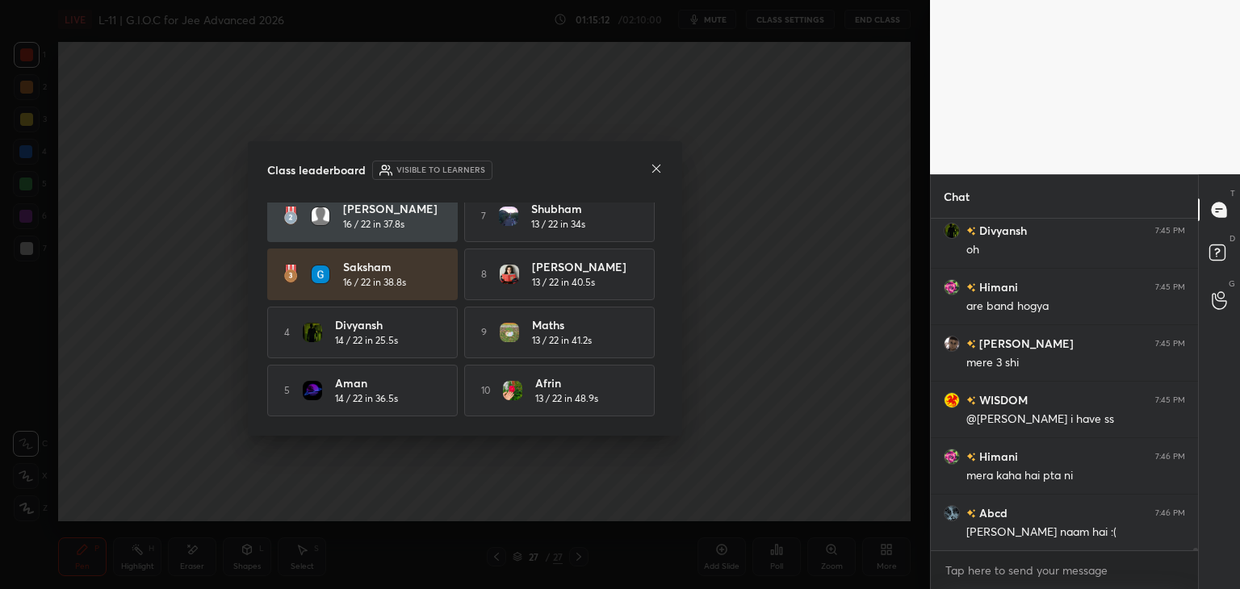
click at [654, 170] on icon at bounding box center [656, 168] width 13 height 13
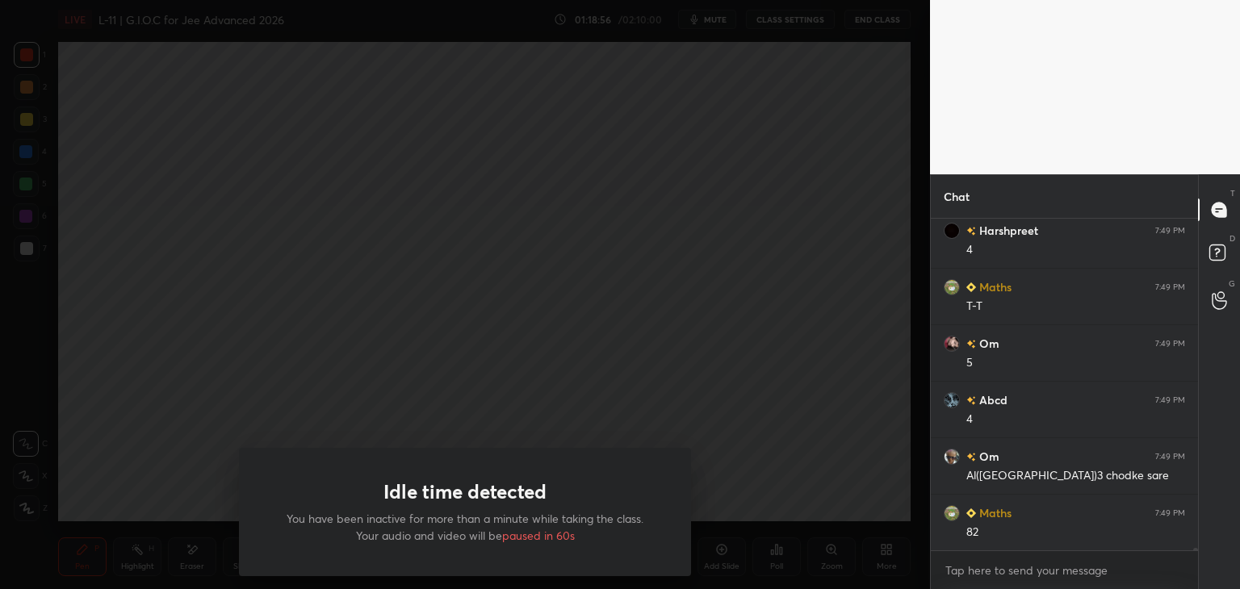
scroll to position [41473, 0]
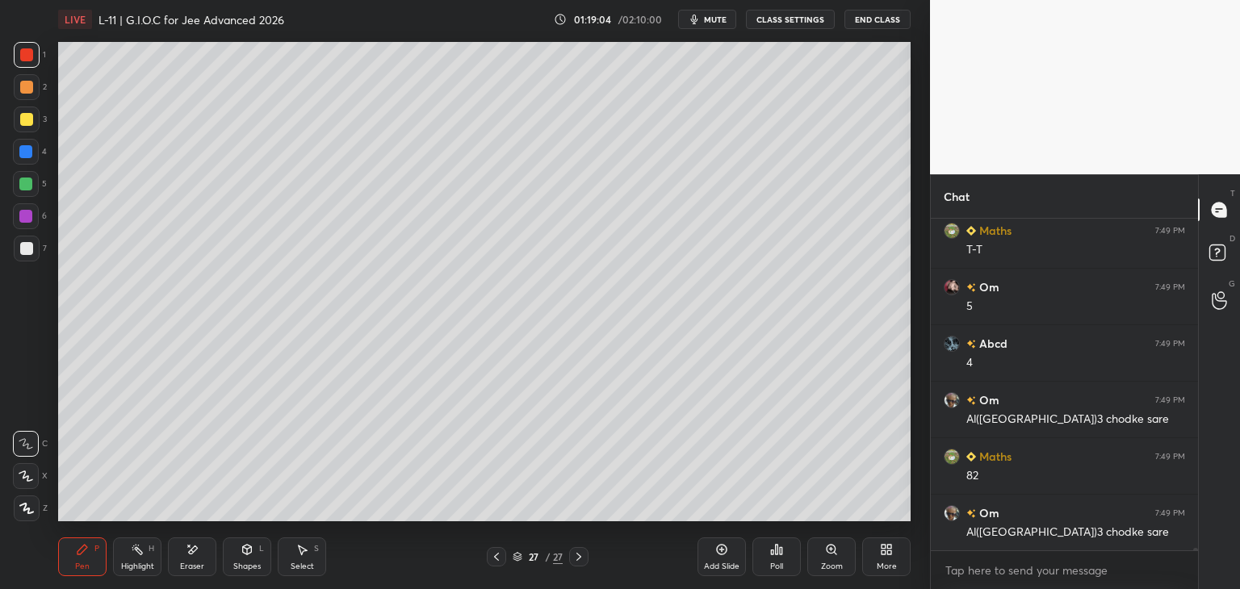
click at [29, 160] on div at bounding box center [26, 152] width 26 height 26
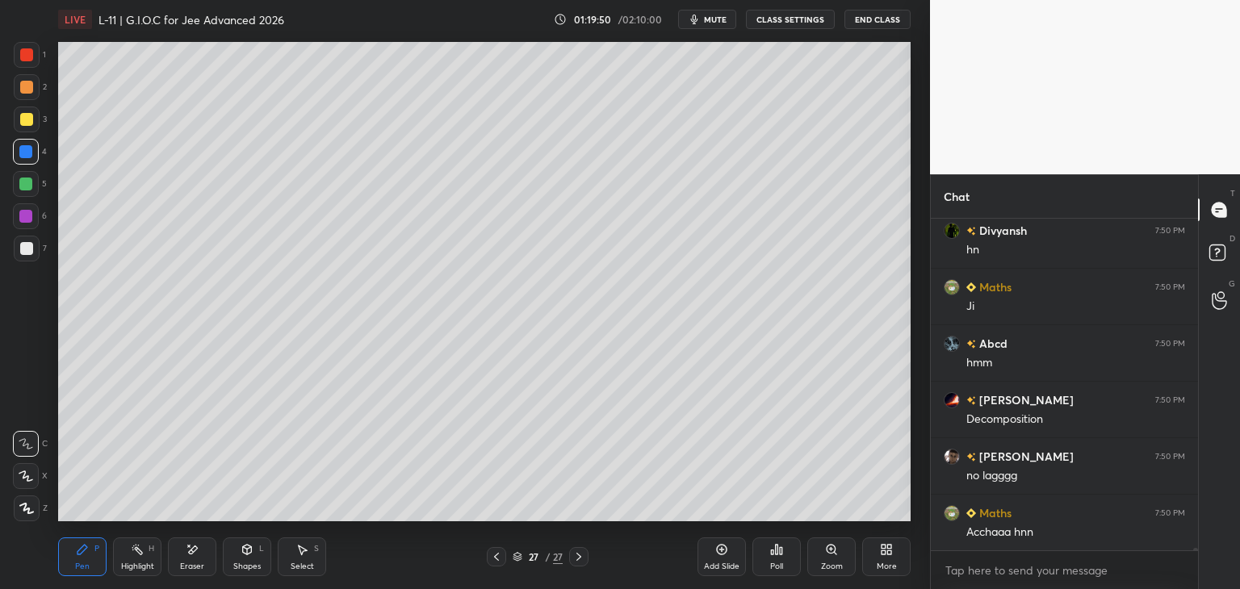
scroll to position [42377, 0]
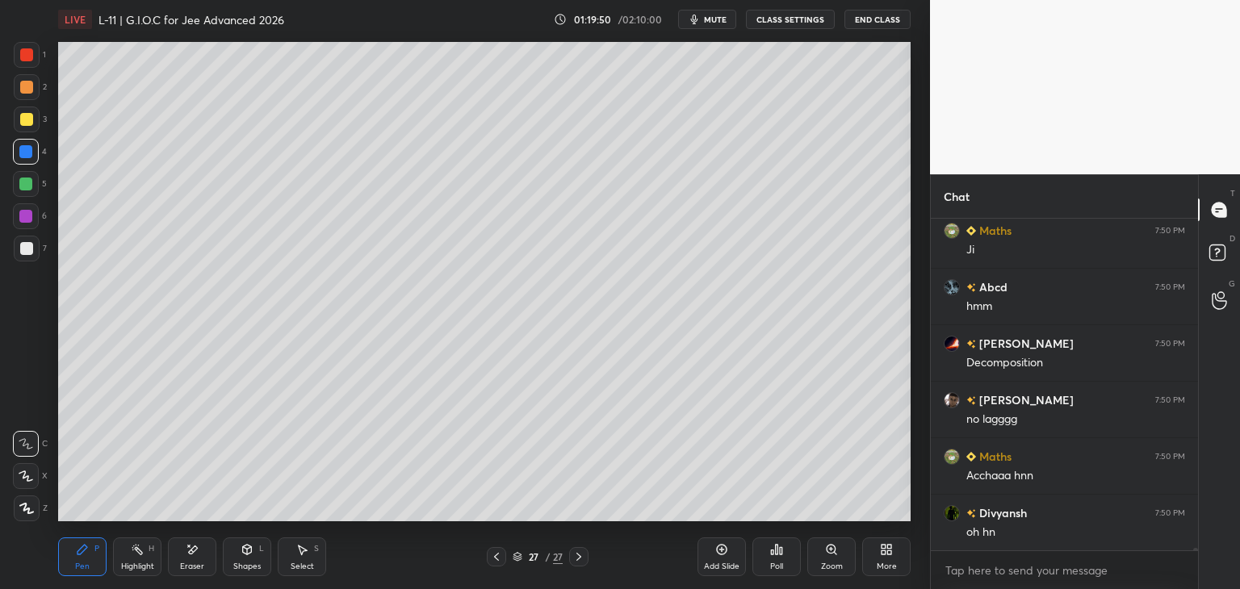
click at [30, 186] on div at bounding box center [25, 184] width 13 height 13
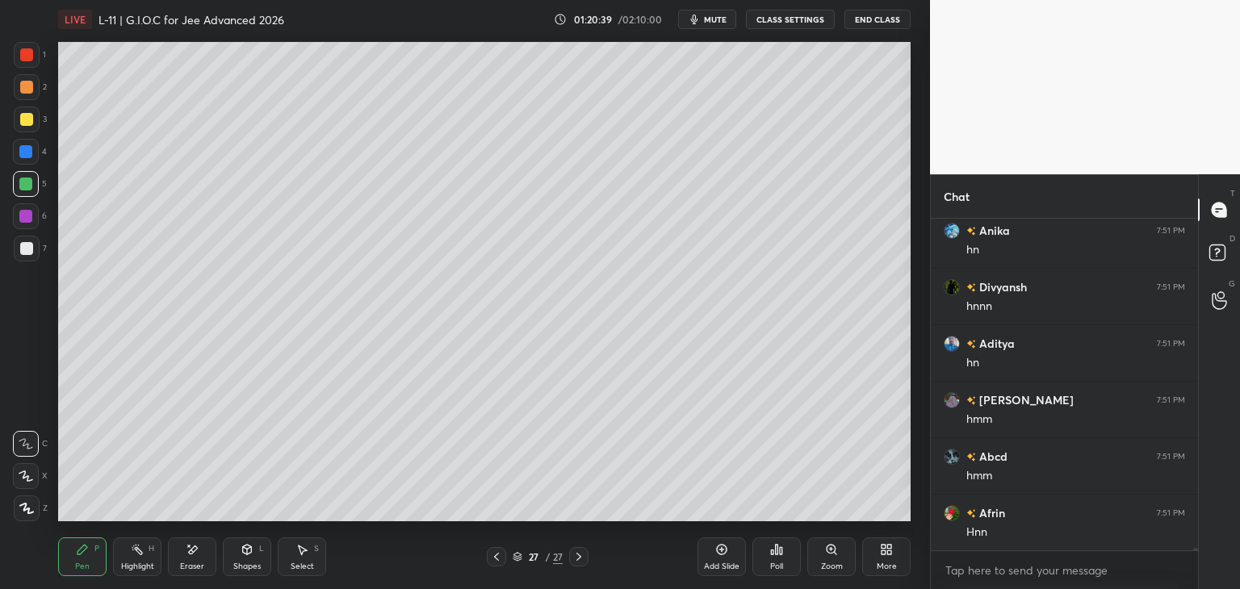
scroll to position [43338, 0]
click at [25, 117] on div at bounding box center [26, 119] width 13 height 13
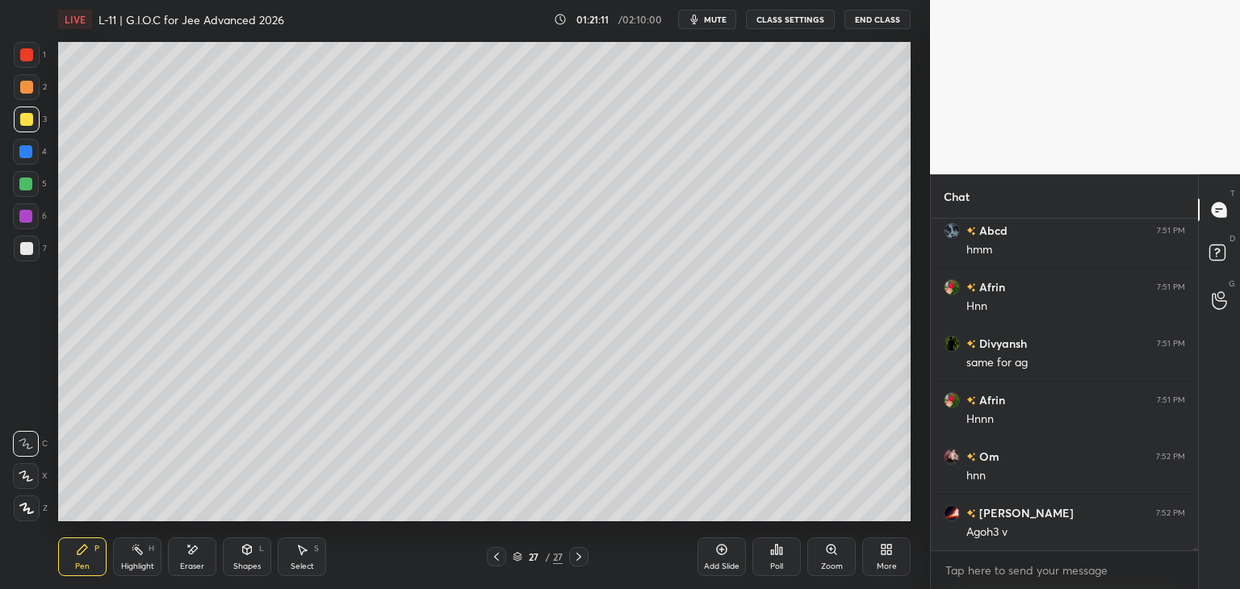
scroll to position [43564, 0]
click at [721, 555] on icon at bounding box center [722, 550] width 10 height 10
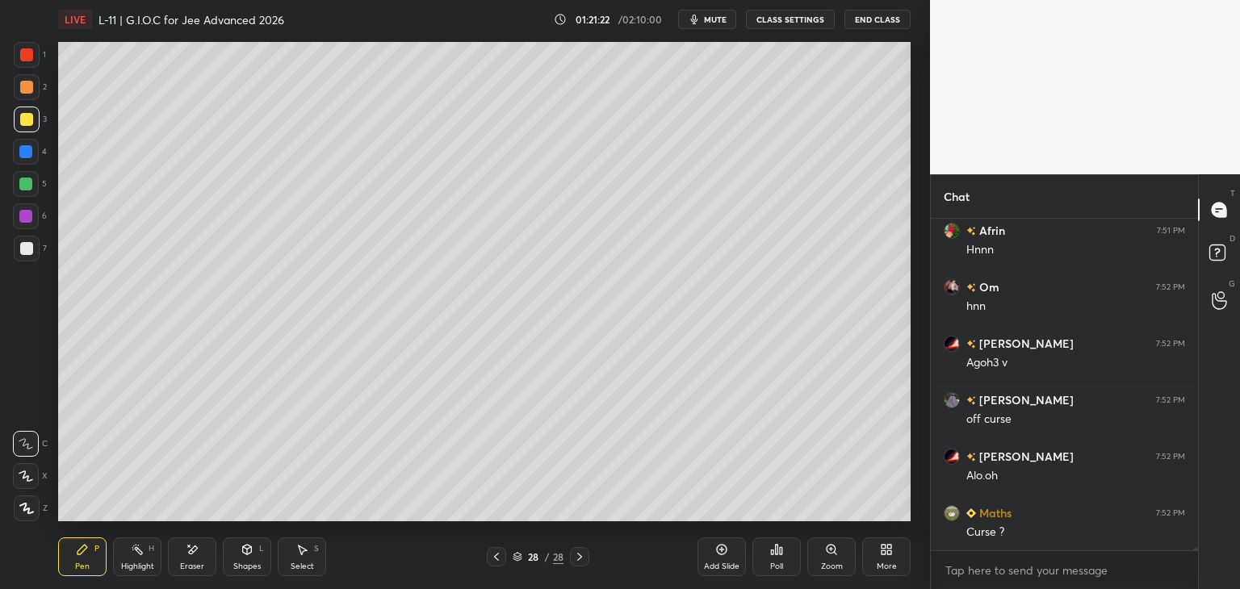
click at [492, 551] on icon at bounding box center [496, 557] width 13 height 13
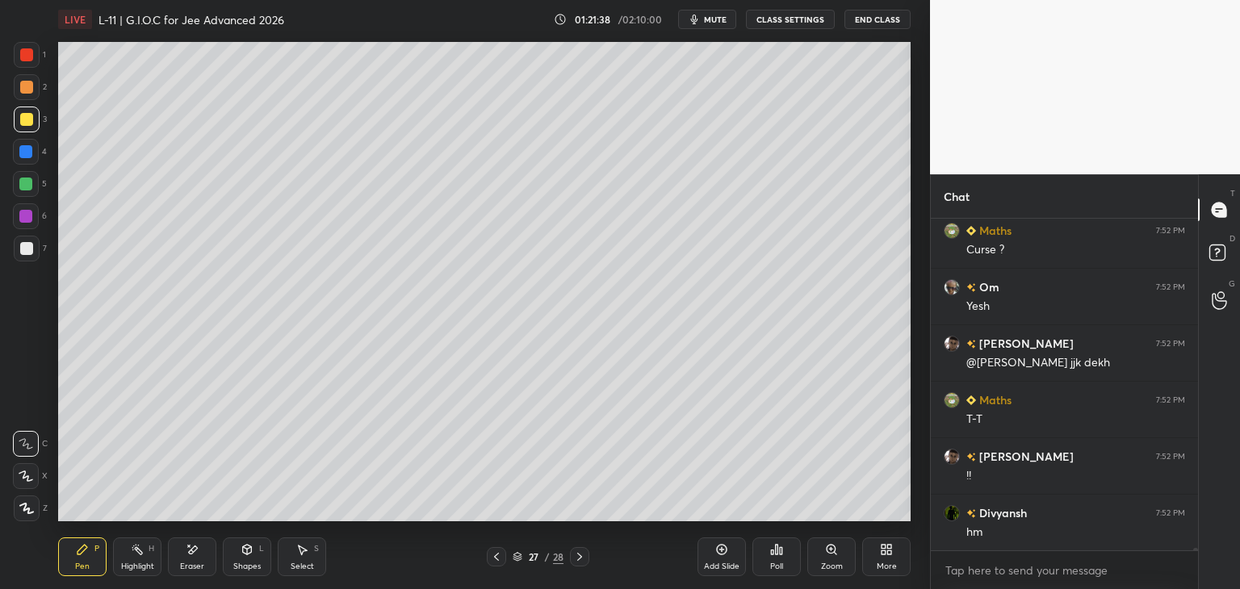
scroll to position [44072, 0]
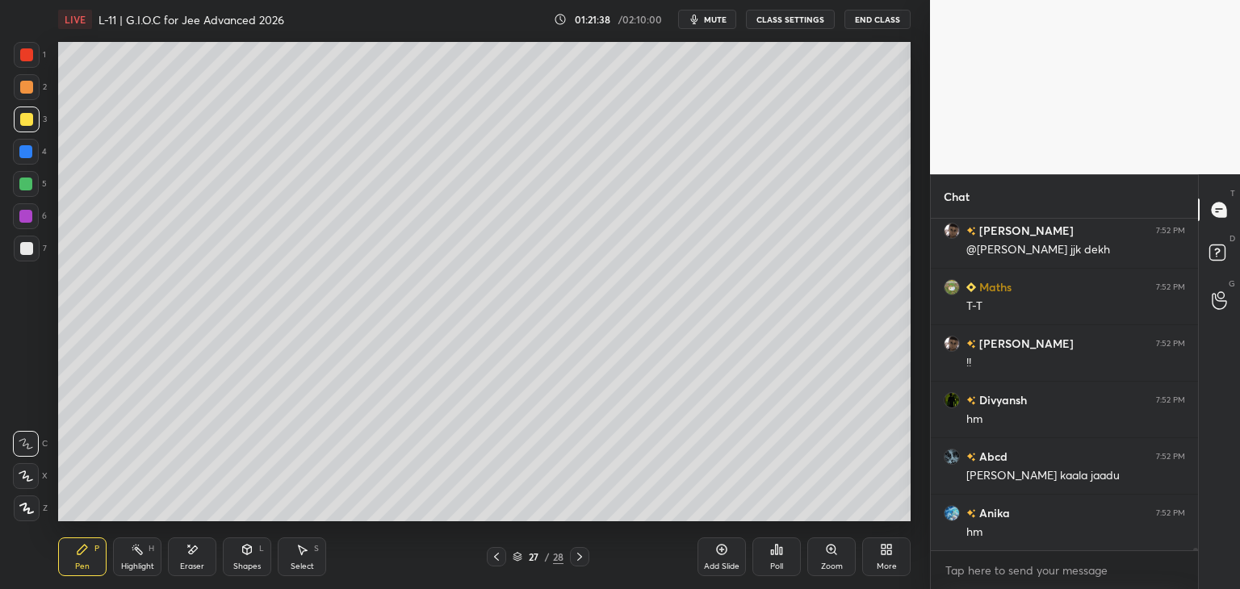
click at [580, 554] on icon at bounding box center [579, 557] width 13 height 13
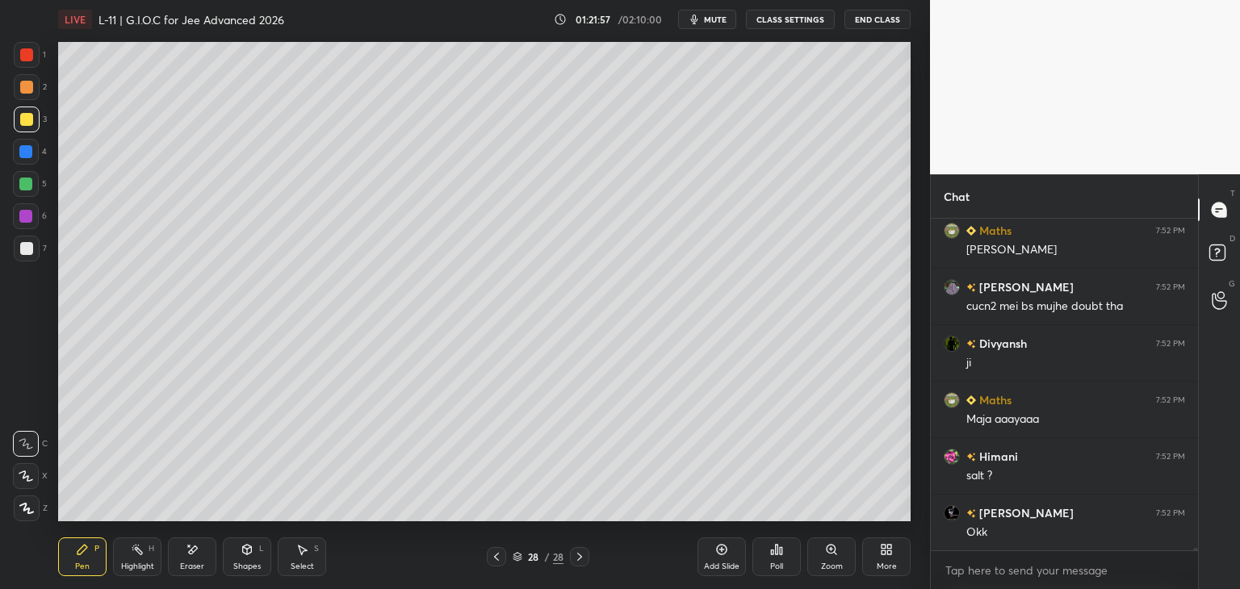
scroll to position [44524, 0]
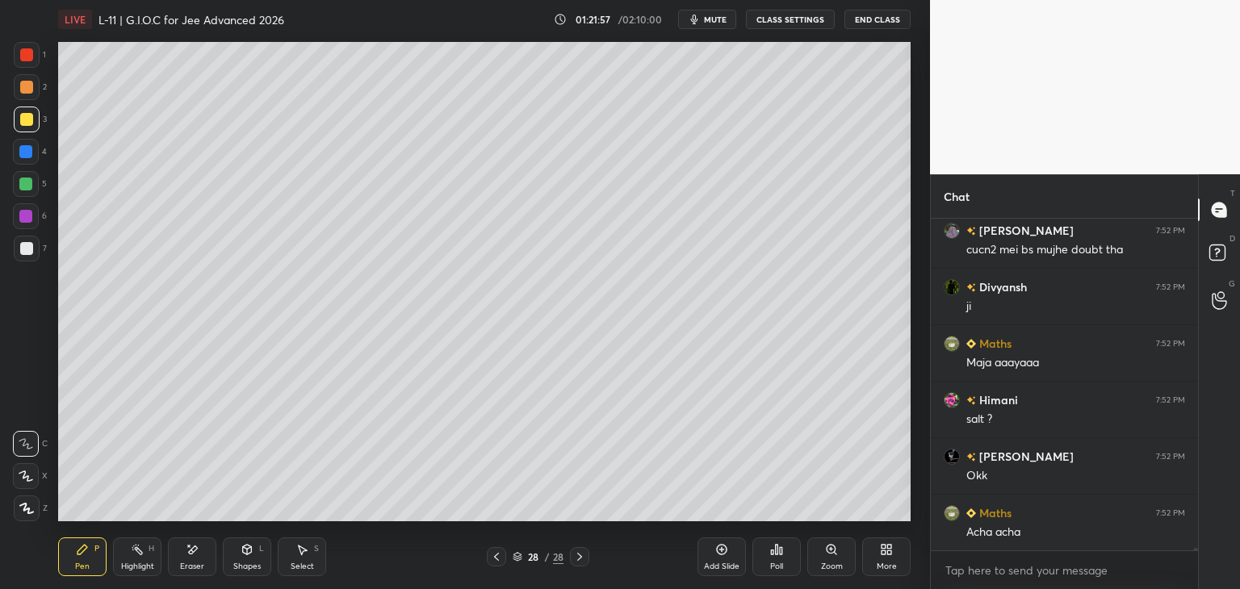
click at [27, 49] on div at bounding box center [26, 54] width 13 height 13
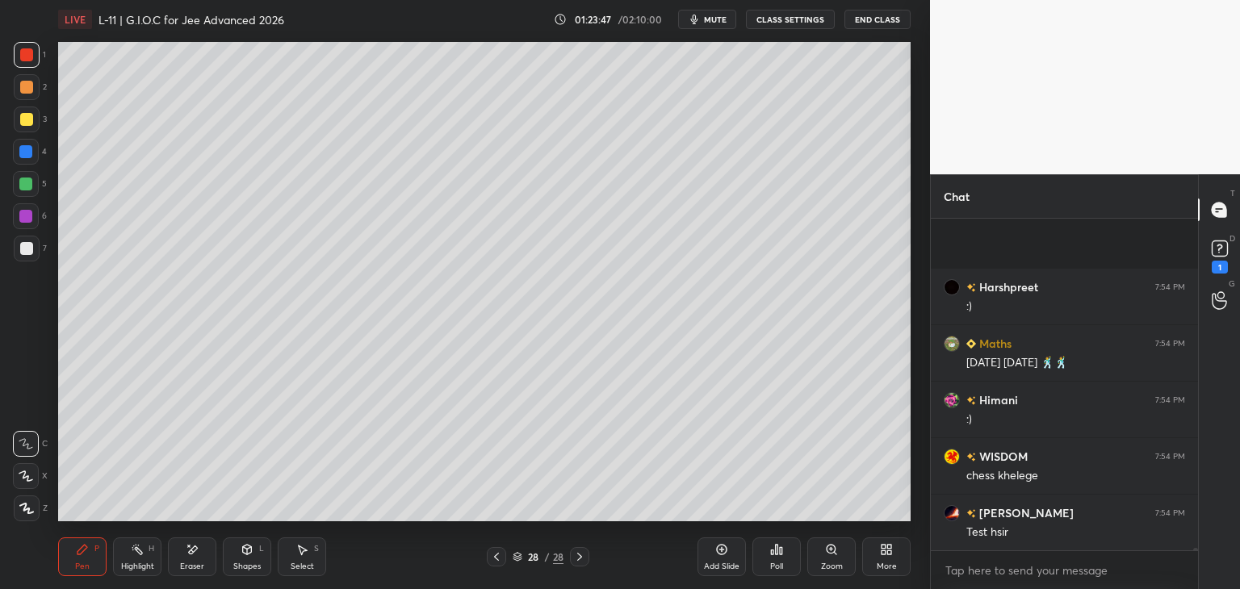
scroll to position [47046, 0]
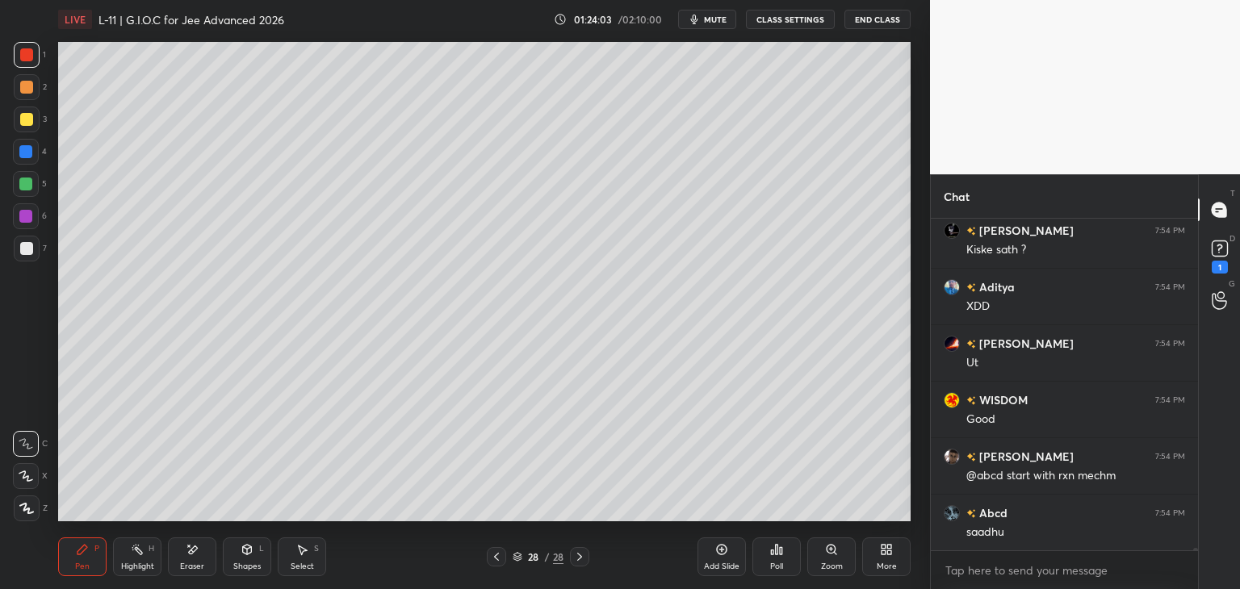
click at [32, 119] on div at bounding box center [27, 120] width 26 height 26
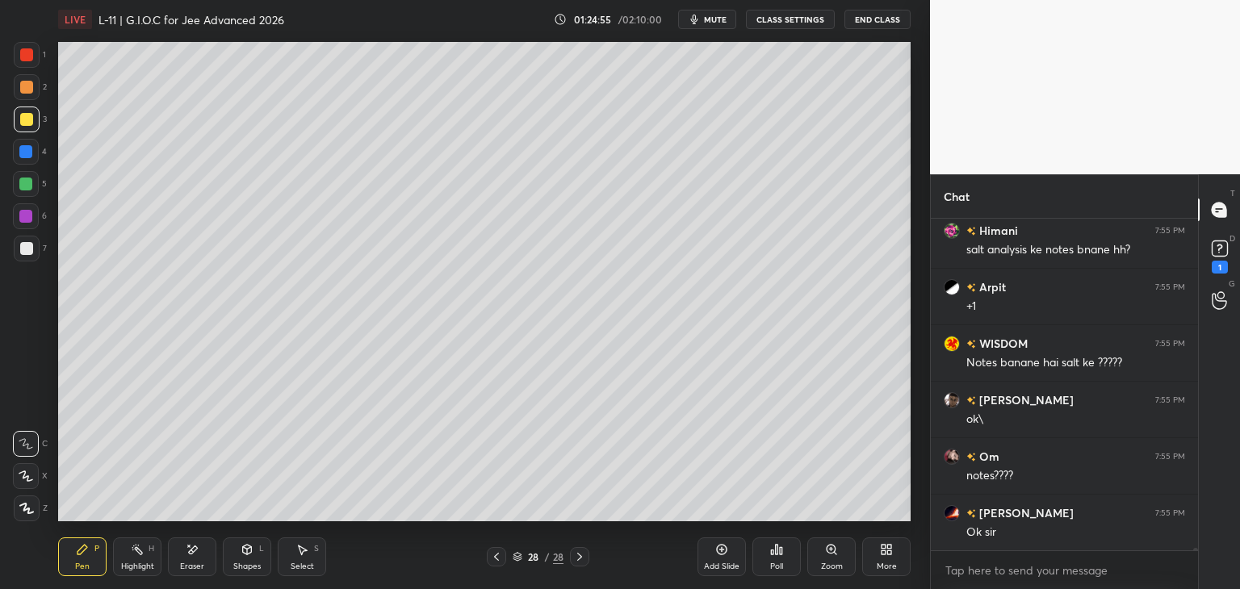
click at [31, 54] on div at bounding box center [26, 54] width 13 height 13
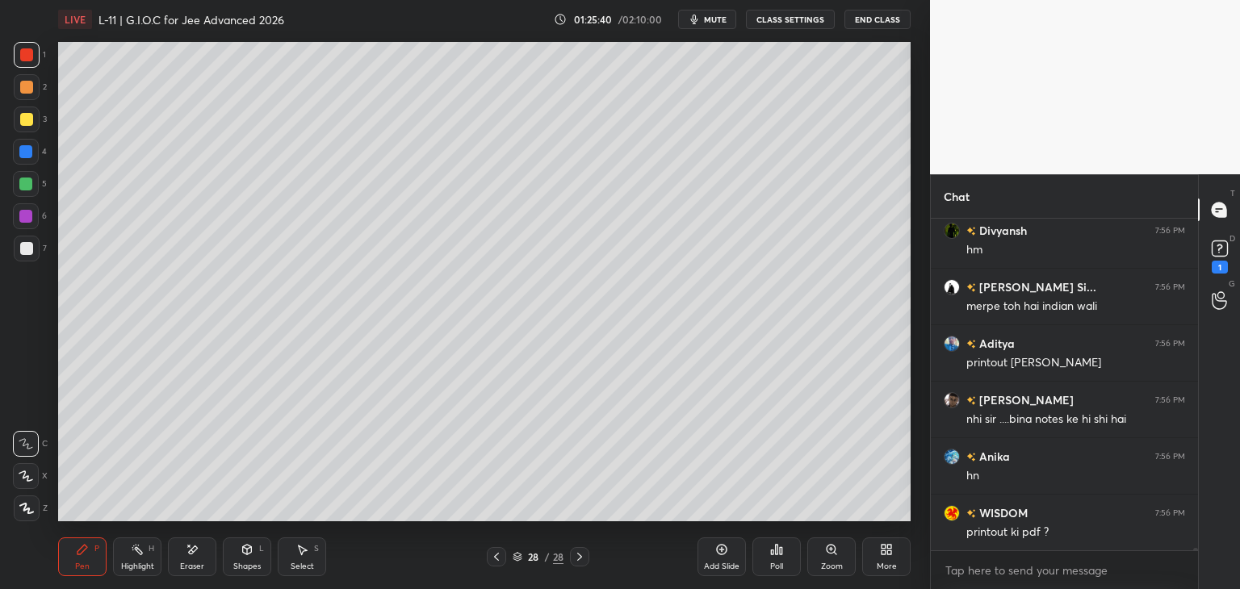
click at [723, 551] on icon at bounding box center [721, 549] width 13 height 13
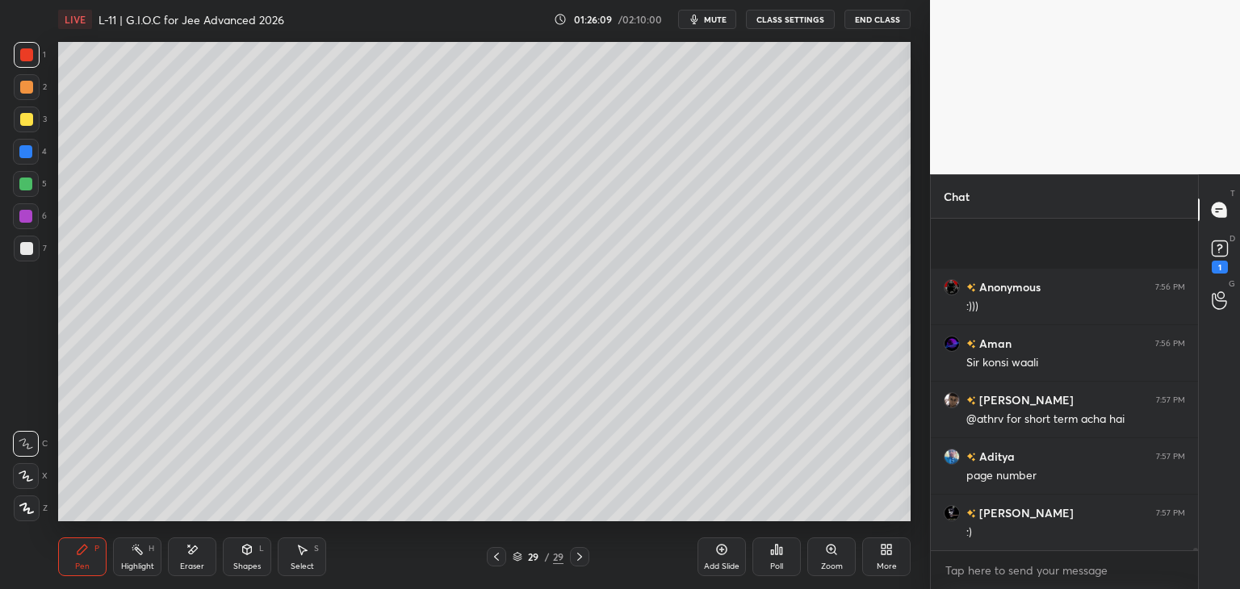
scroll to position [53406, 0]
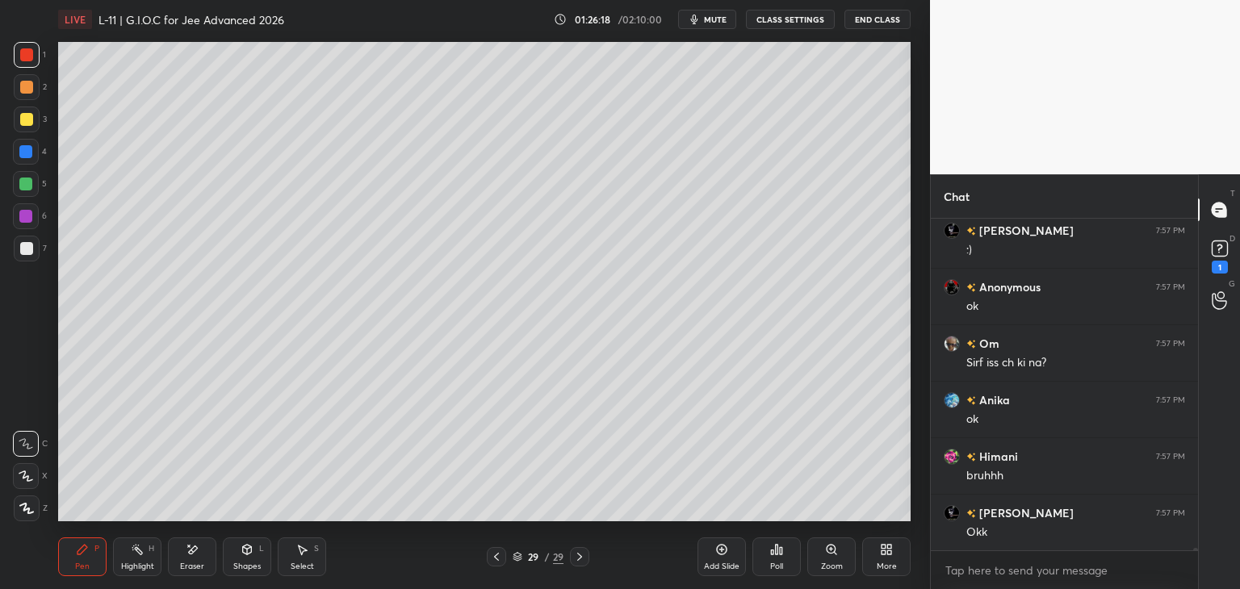
click at [23, 90] on div at bounding box center [26, 87] width 13 height 13
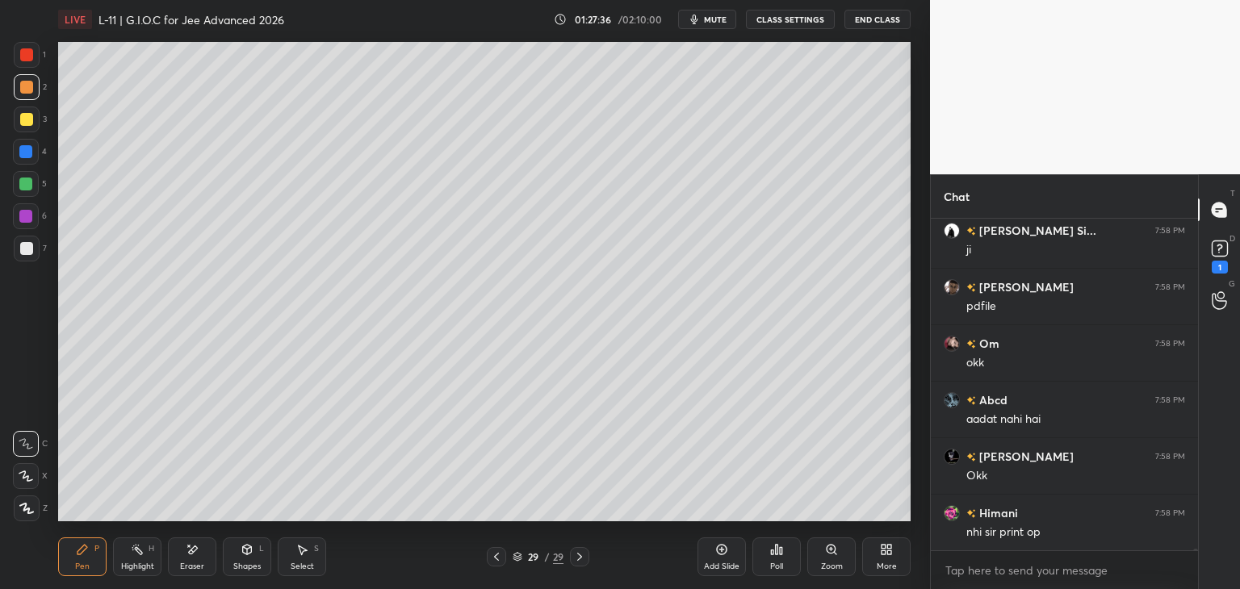
click at [488, 554] on div at bounding box center [496, 556] width 19 height 19
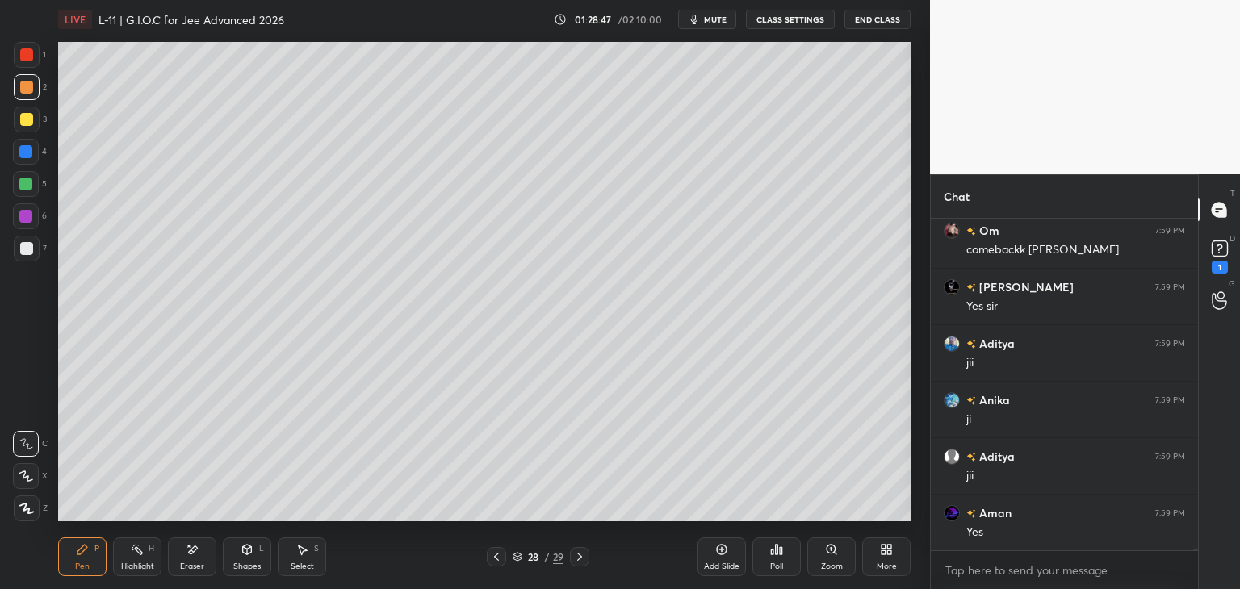
scroll to position [58707, 0]
click at [875, 26] on button "End Class" at bounding box center [877, 19] width 66 height 19
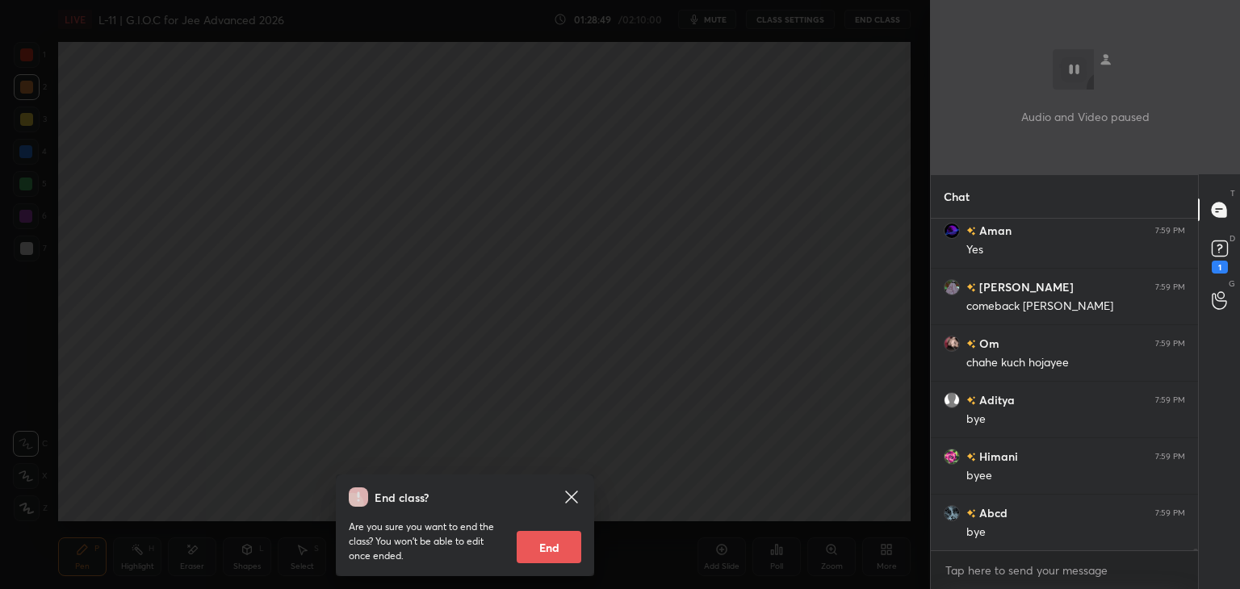
scroll to position [58933, 0]
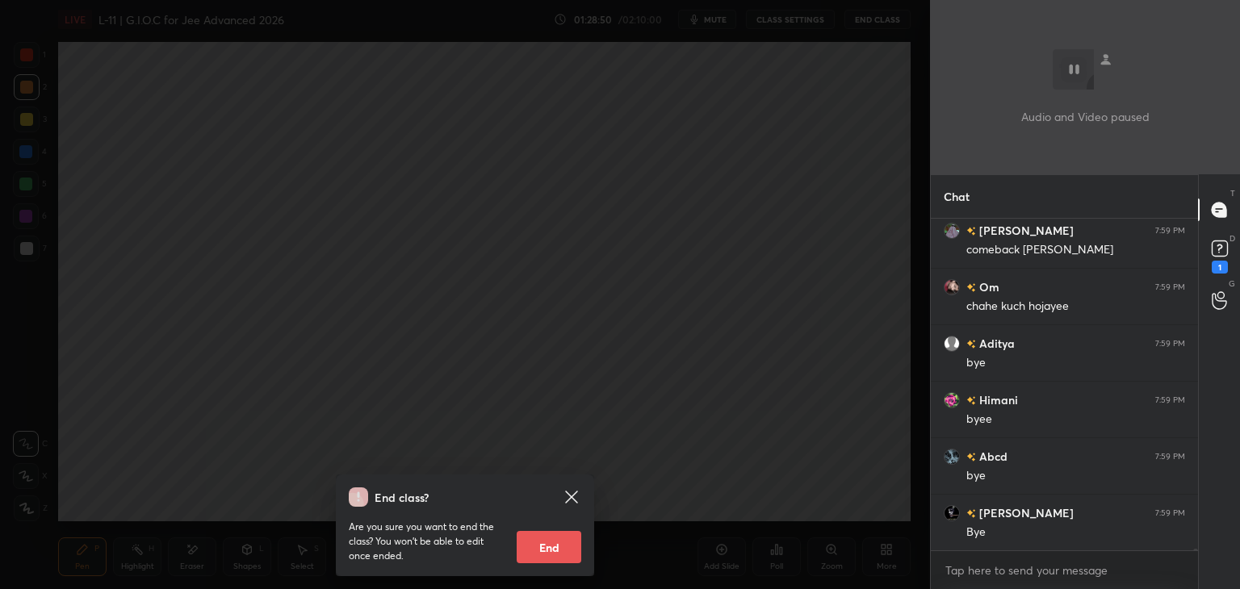
click at [559, 540] on button "End" at bounding box center [549, 547] width 65 height 32
type textarea "x"
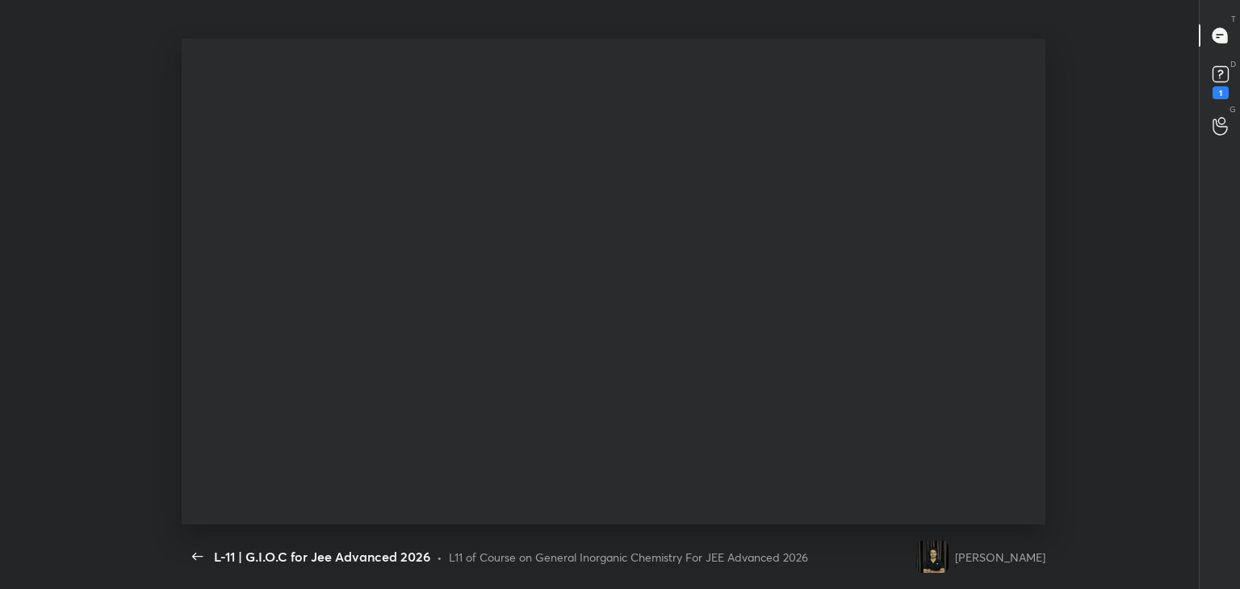
scroll to position [486, 1001]
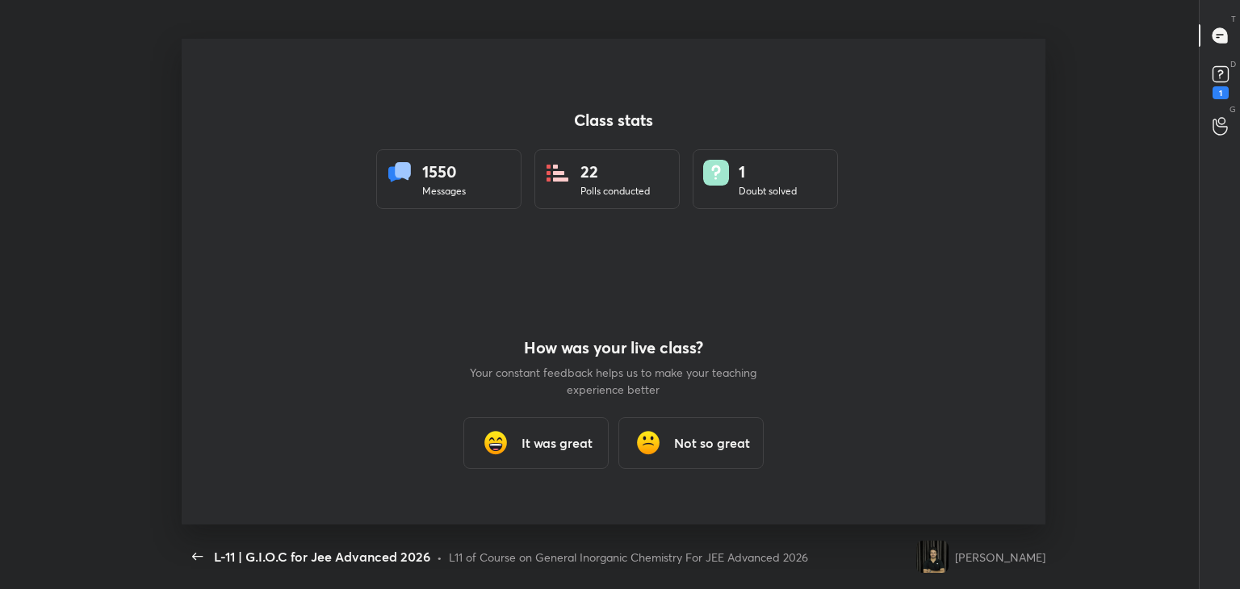
click at [555, 448] on h3 "It was great" at bounding box center [557, 443] width 71 height 19
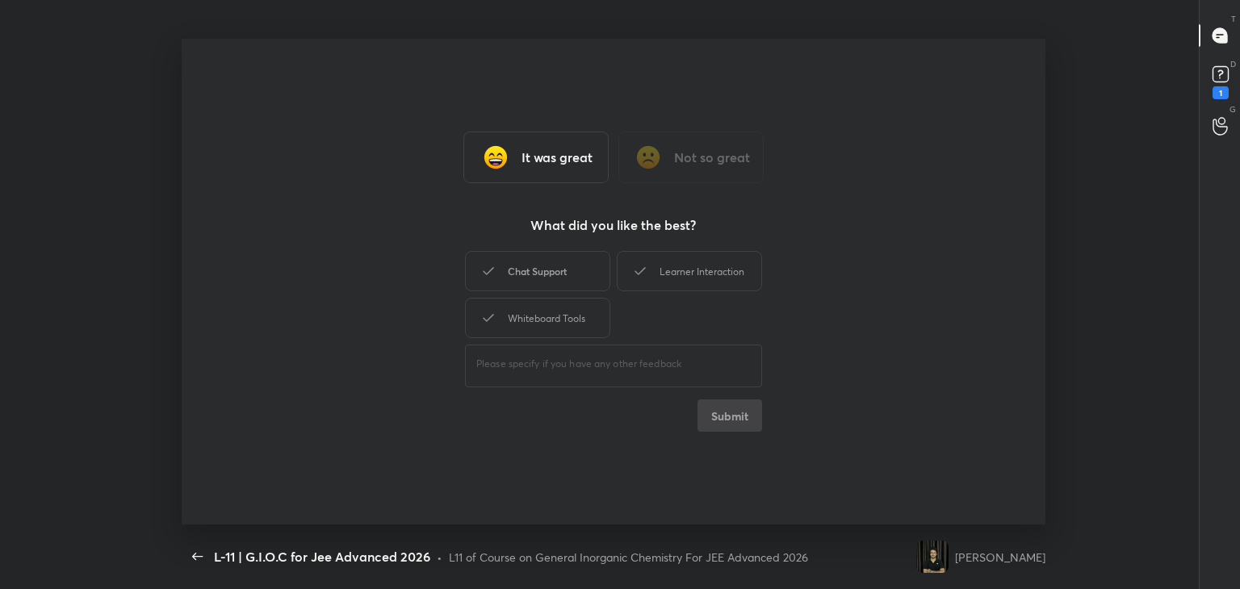
click at [568, 273] on div "Chat Support" at bounding box center [537, 271] width 145 height 40
click at [672, 272] on div "Learner Interaction" at bounding box center [689, 271] width 145 height 40
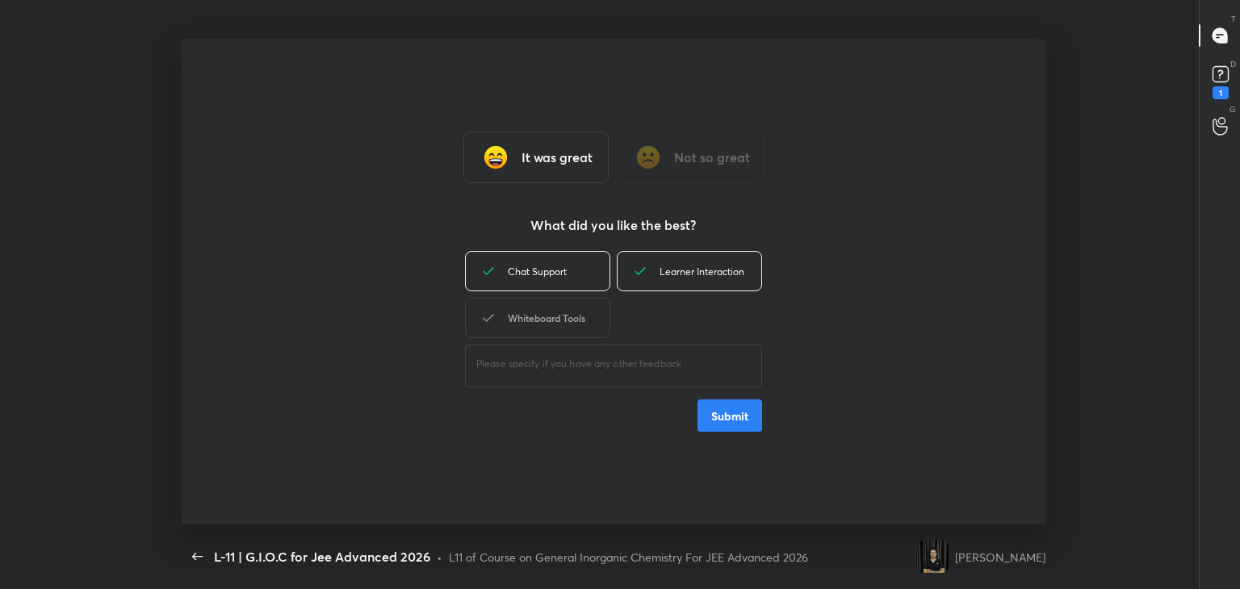
click at [581, 324] on div "Whiteboard Tools" at bounding box center [537, 318] width 145 height 40
click at [729, 412] on button "Submit" at bounding box center [729, 416] width 65 height 32
